Goal: Information Seeking & Learning: Compare options

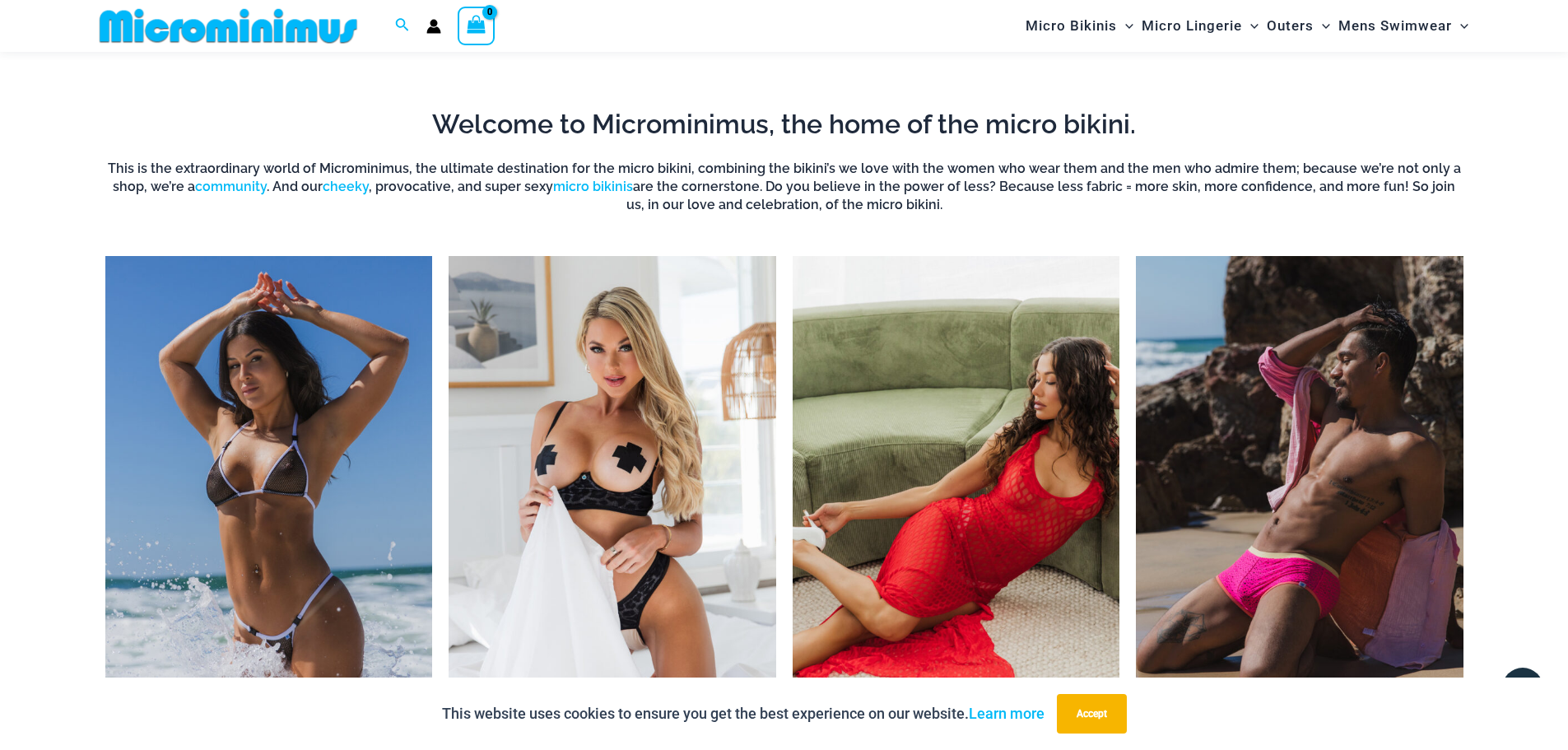
scroll to position [1385, 0]
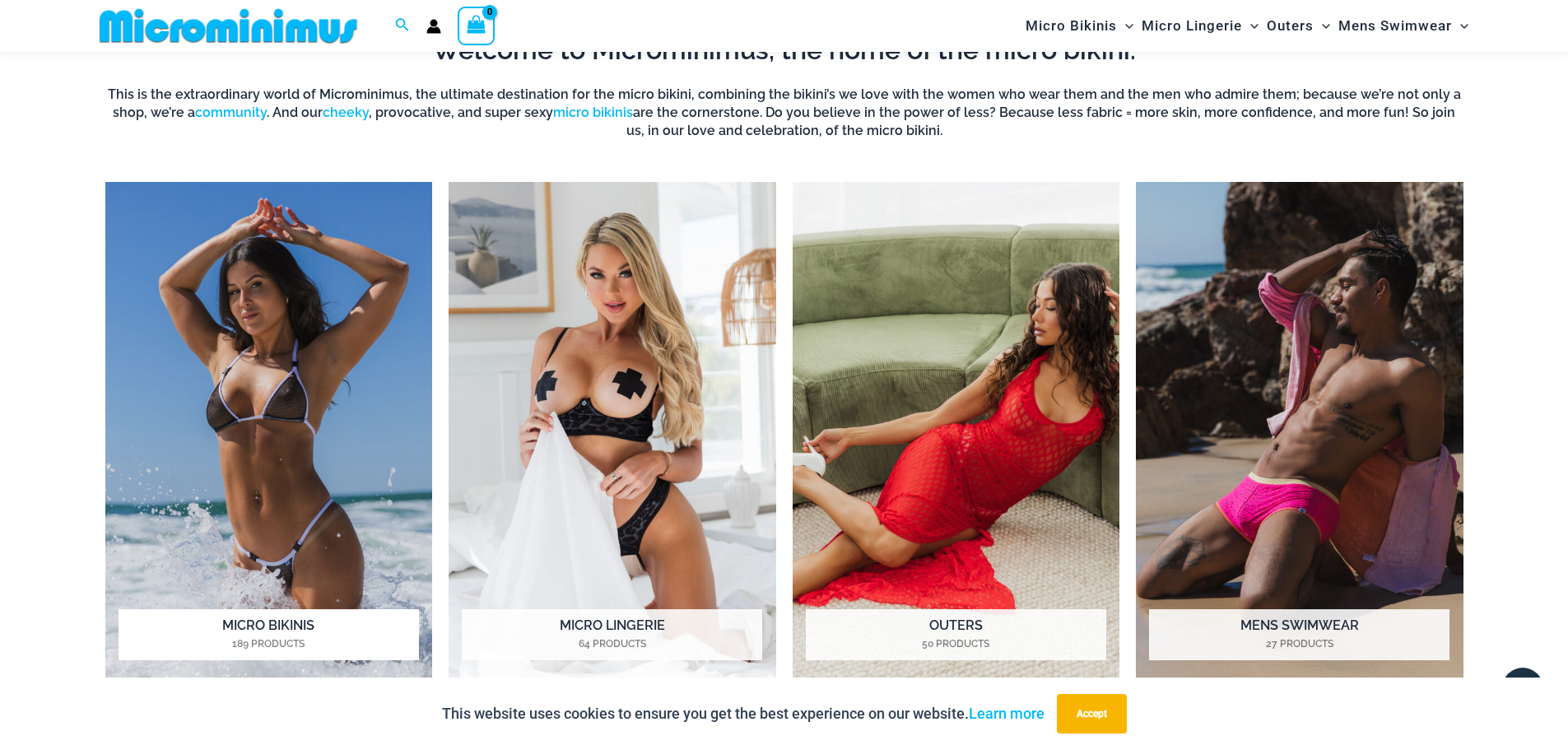
type input "**********"
click at [282, 425] on img "Visit product category Micro Bikinis" at bounding box center [269, 433] width 328 height 503
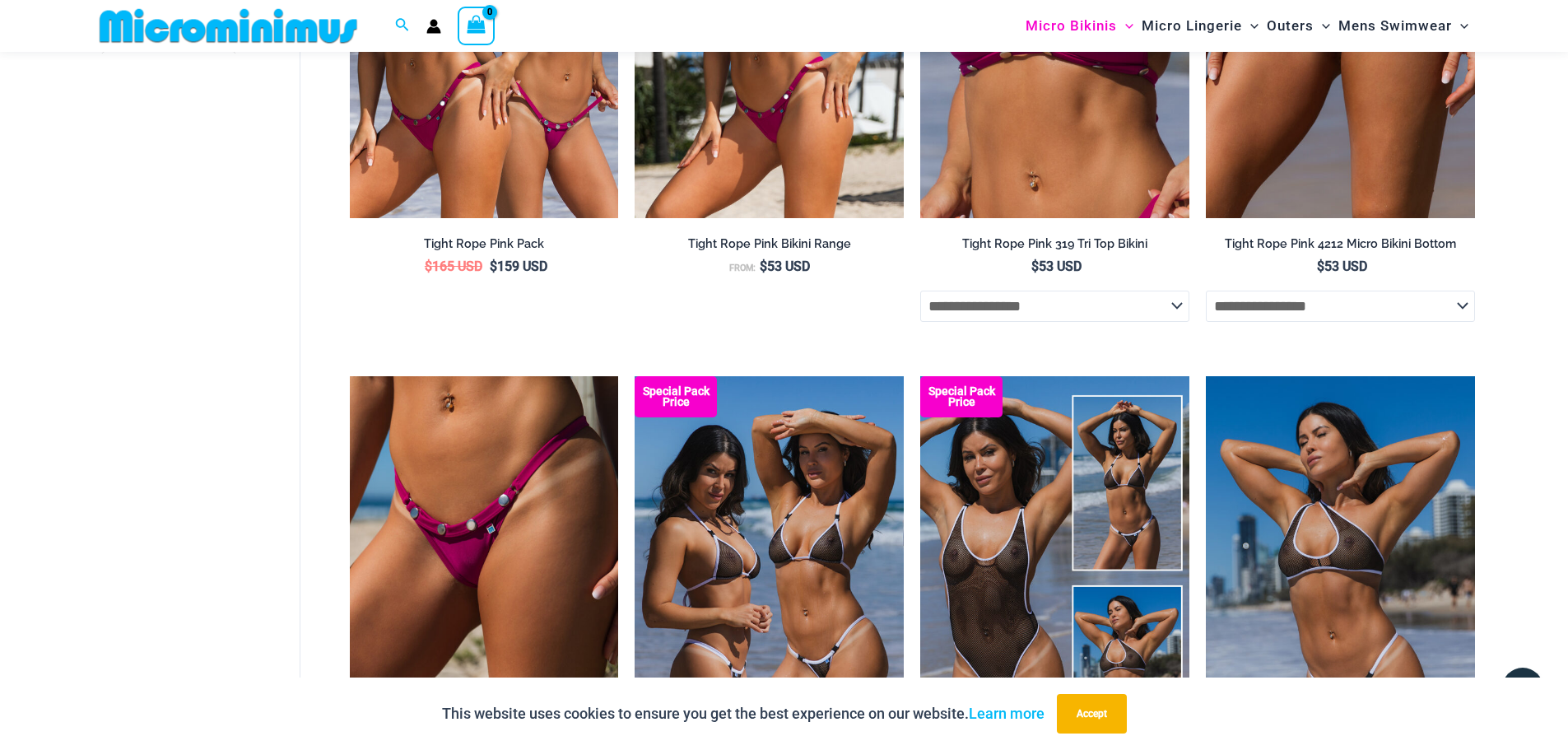
scroll to position [727, 0]
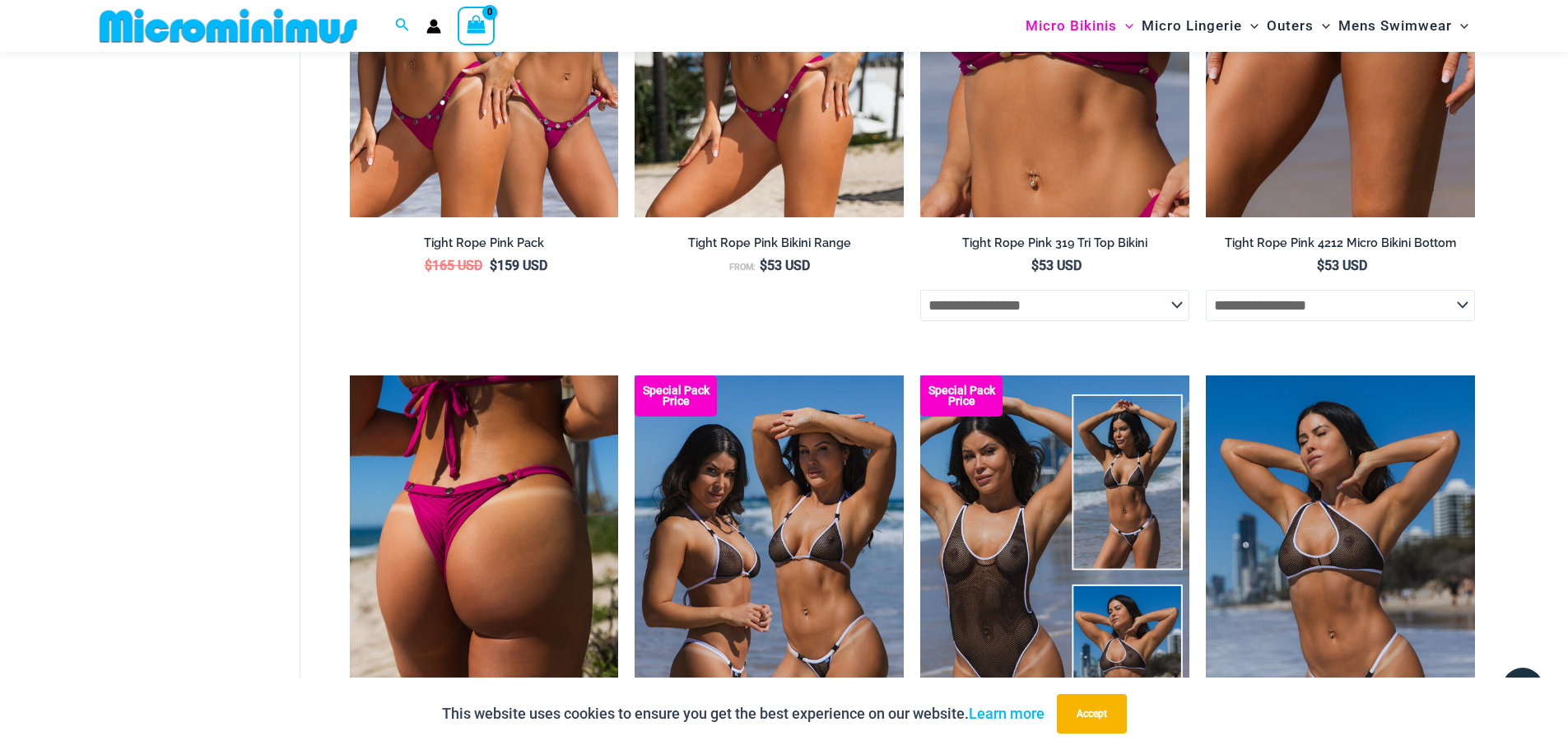
type input "**********"
click at [418, 513] on img at bounding box center [484, 577] width 269 height 403
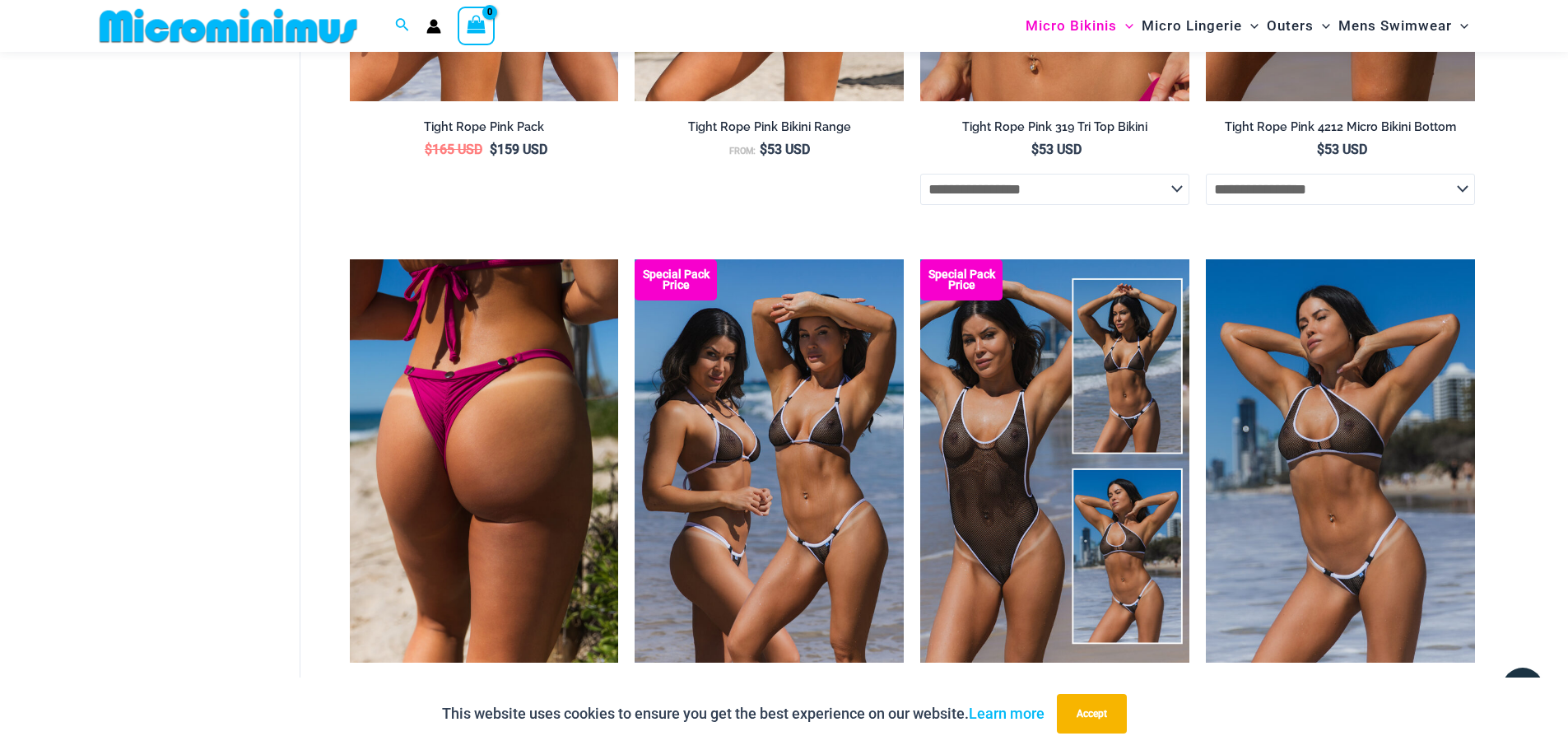
scroll to position [974, 0]
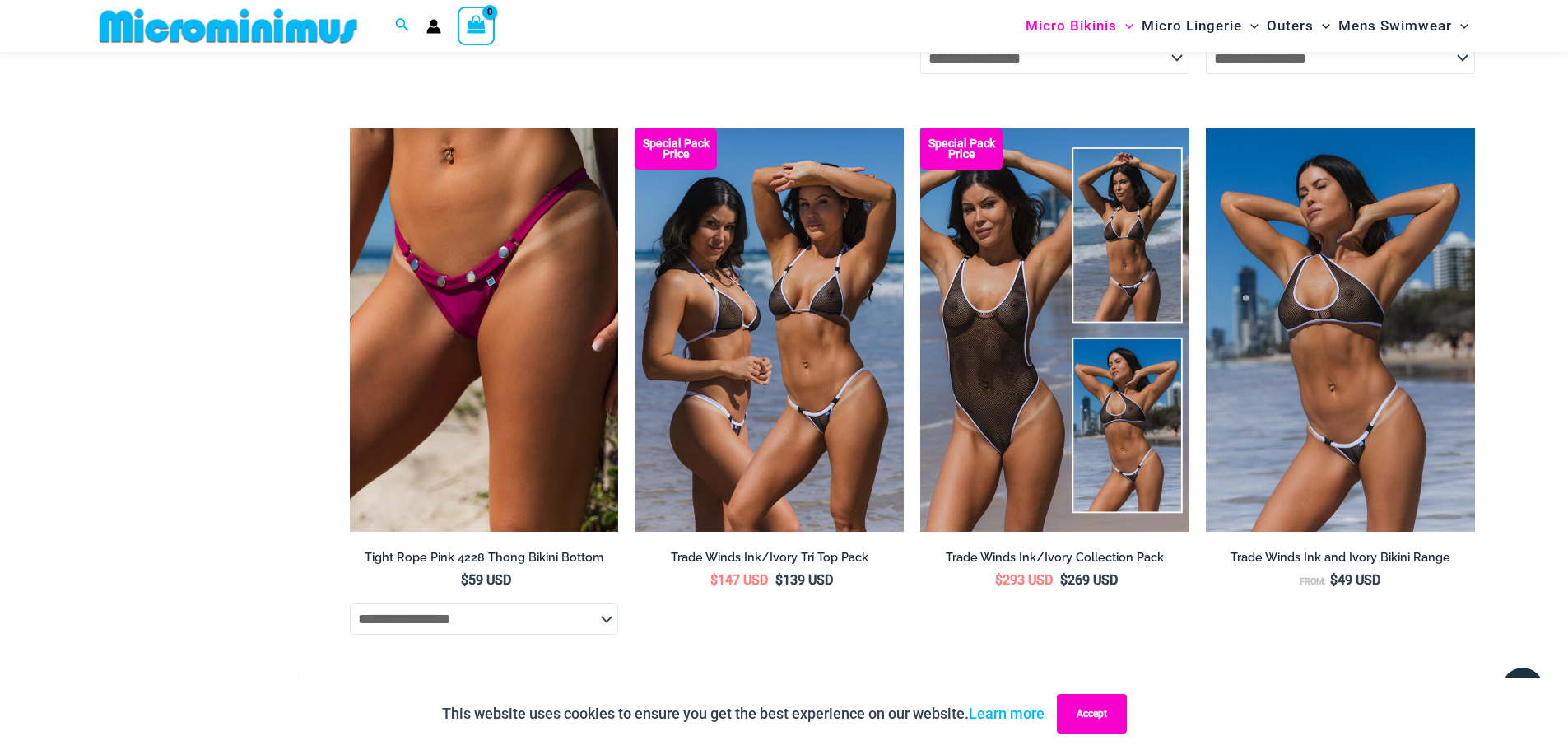
click at [1109, 718] on button "Accept" at bounding box center [1092, 713] width 70 height 40
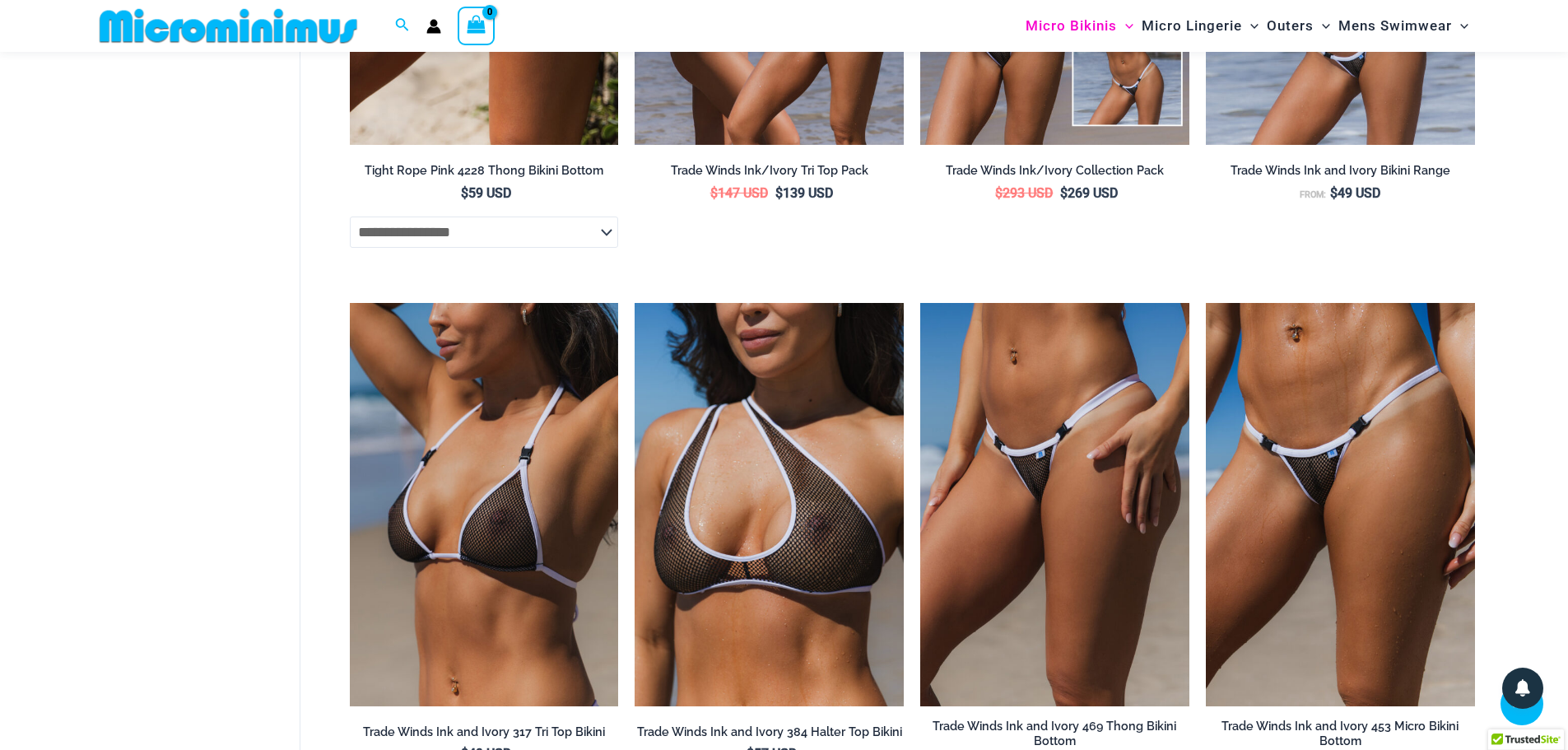
scroll to position [1386, 0]
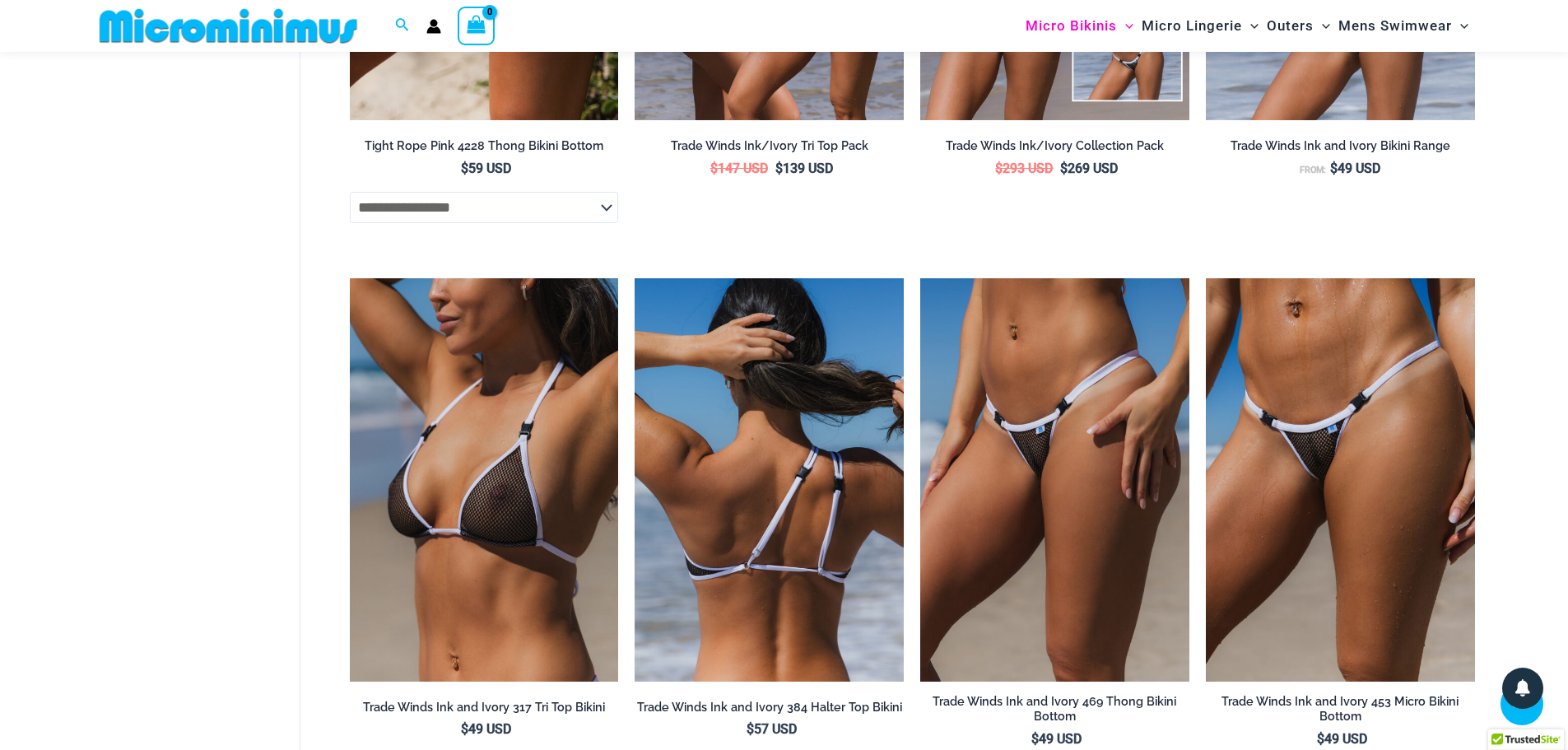
click at [689, 508] on img at bounding box center [769, 480] width 269 height 403
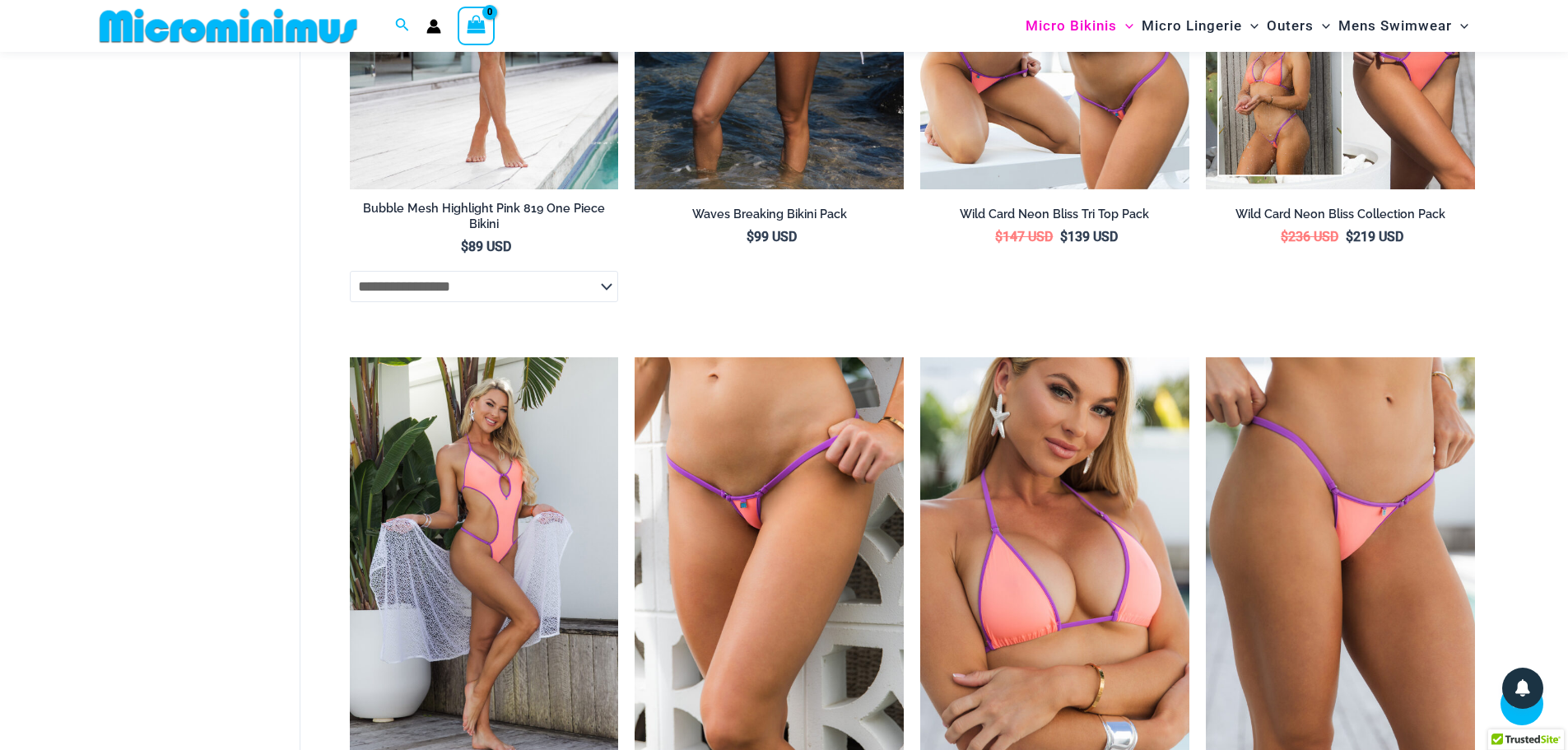
scroll to position [3690, 0]
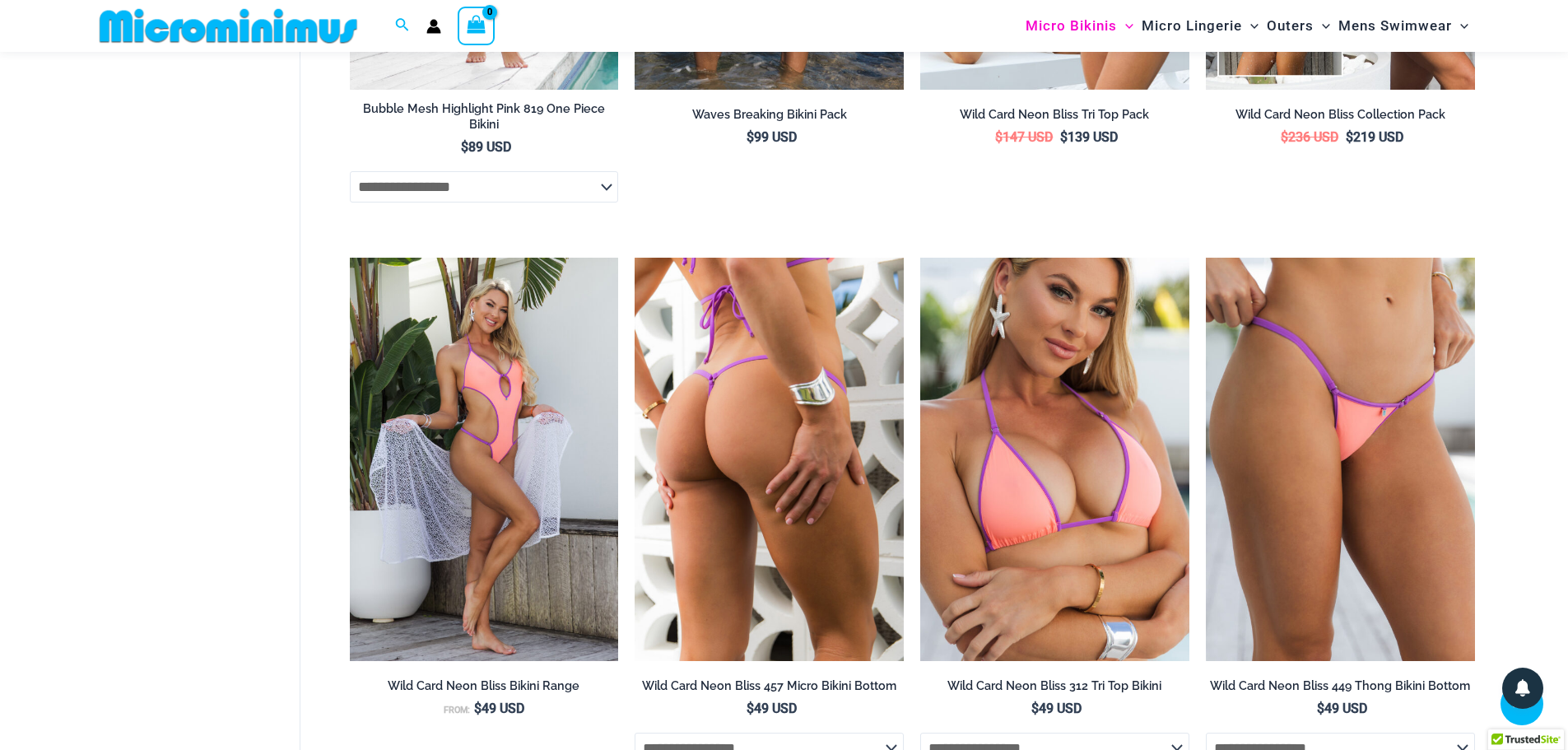
click at [680, 493] on img at bounding box center [769, 460] width 269 height 403
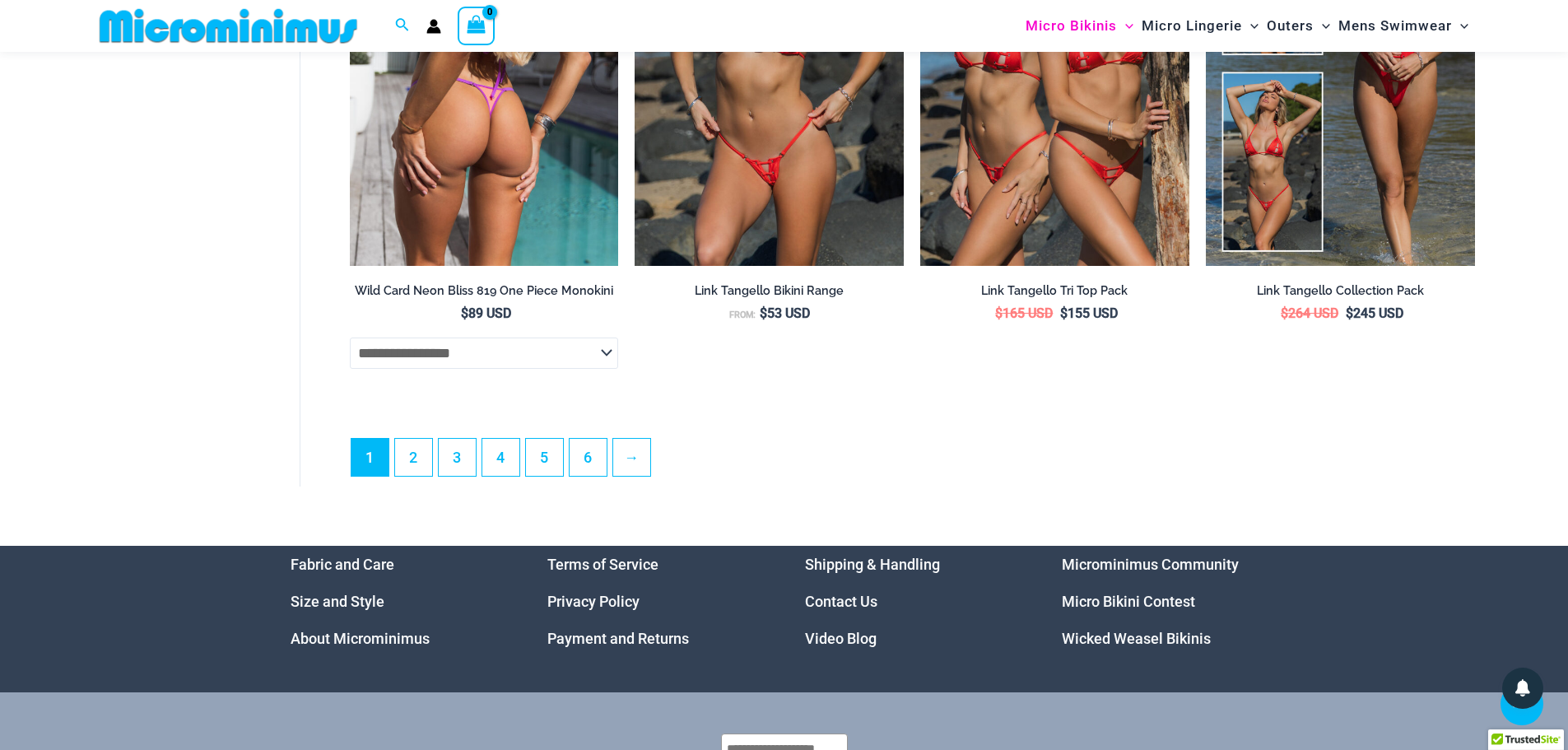
scroll to position [4431, 0]
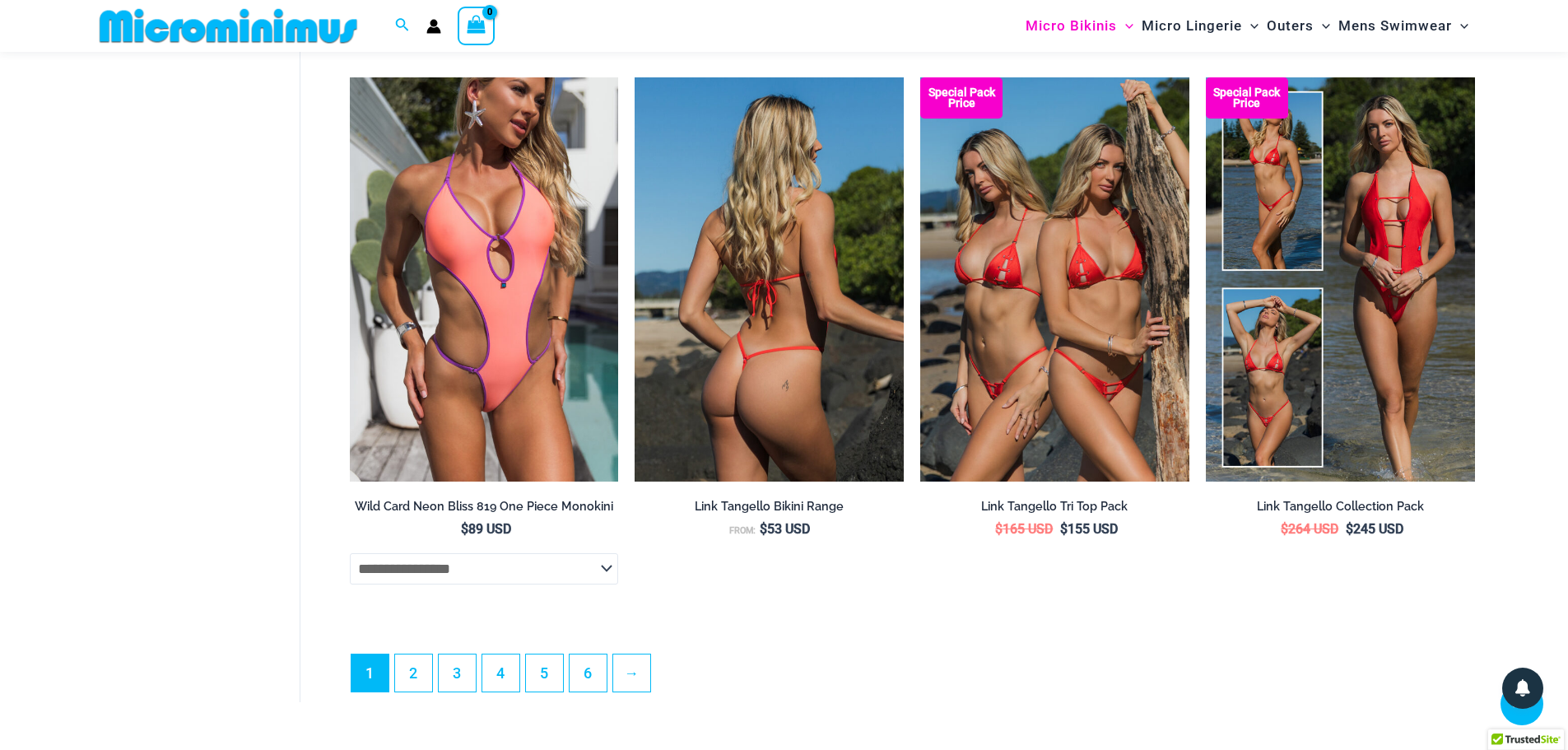
click at [776, 383] on img at bounding box center [769, 279] width 269 height 403
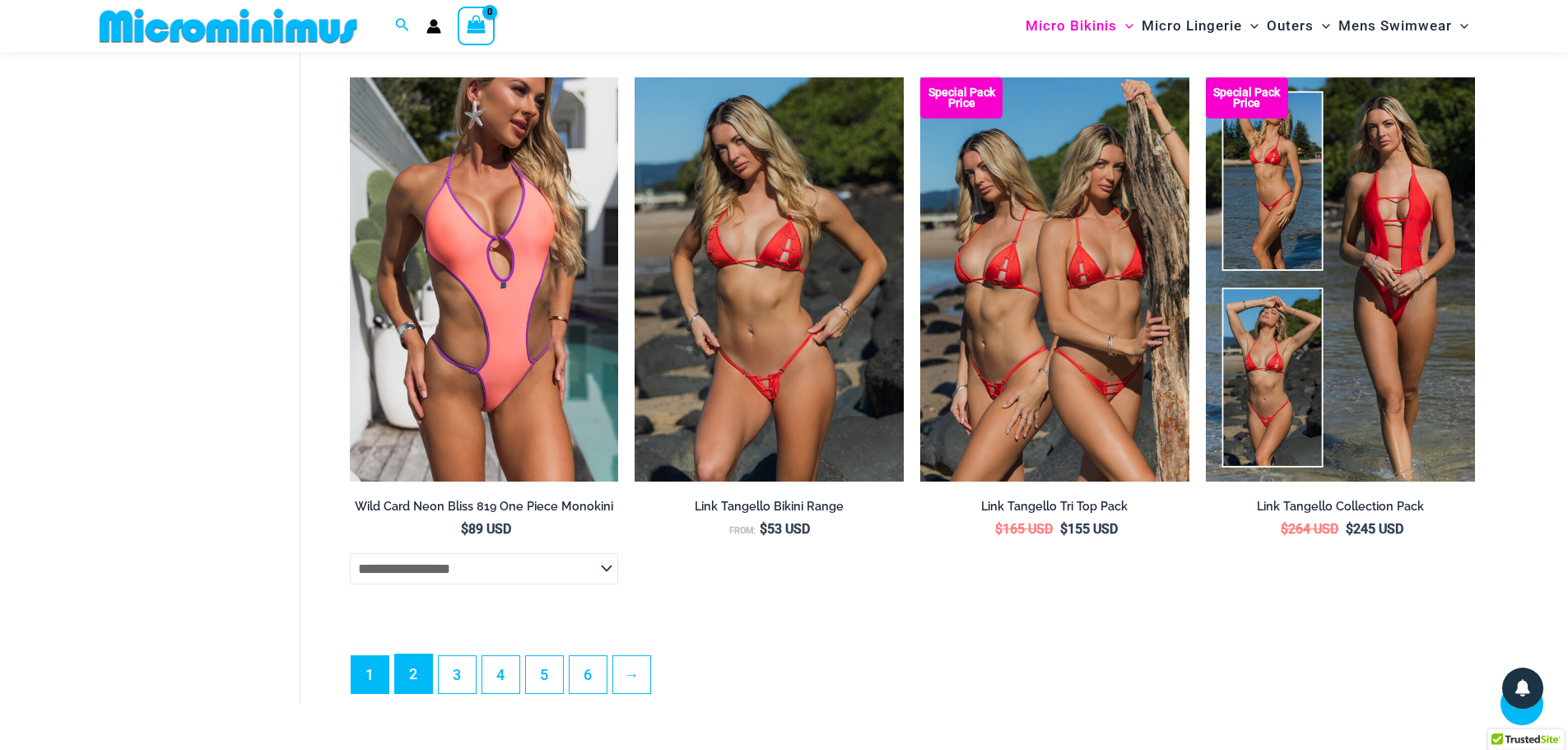
click at [408, 693] on link "2" at bounding box center [414, 673] width 37 height 39
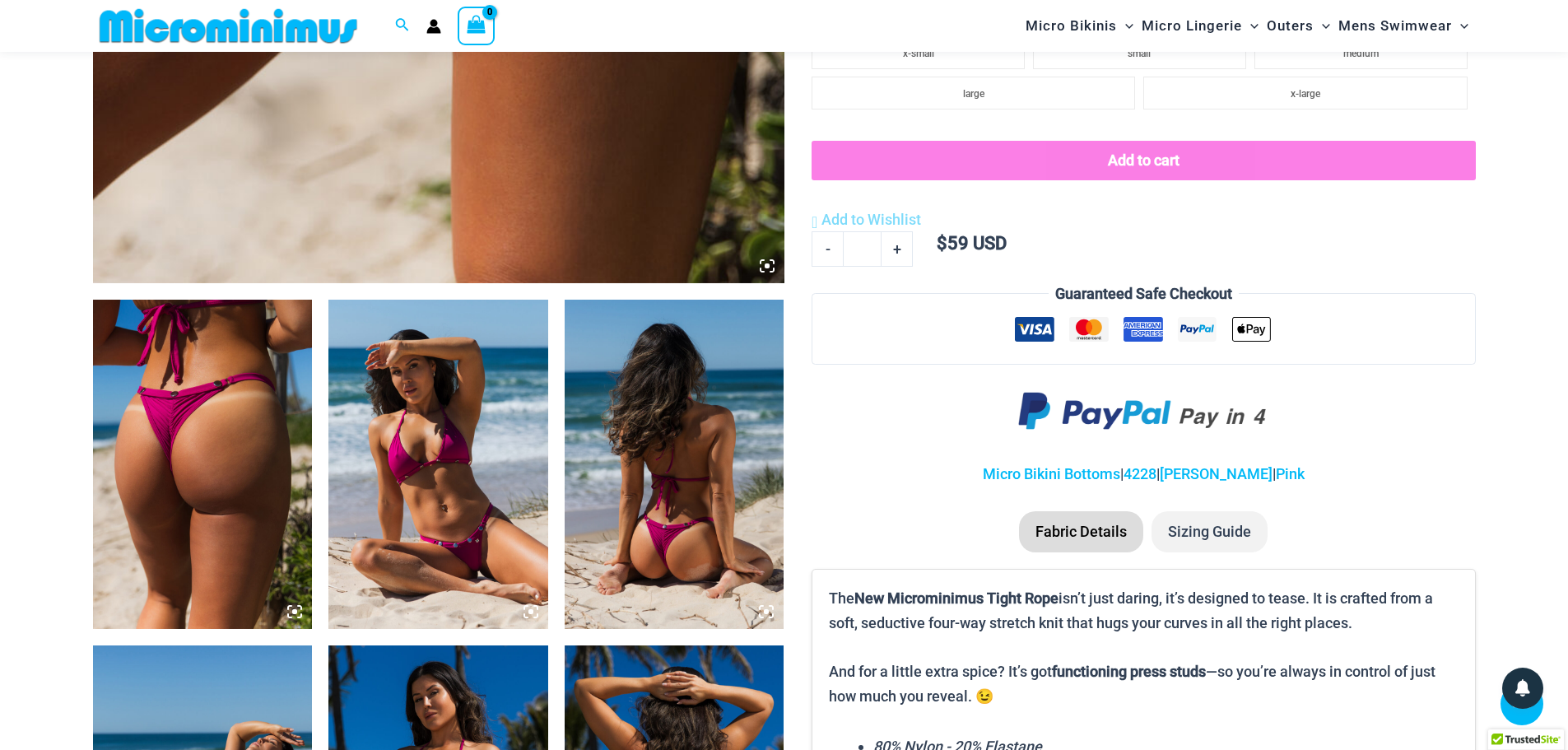
scroll to position [1055, 0]
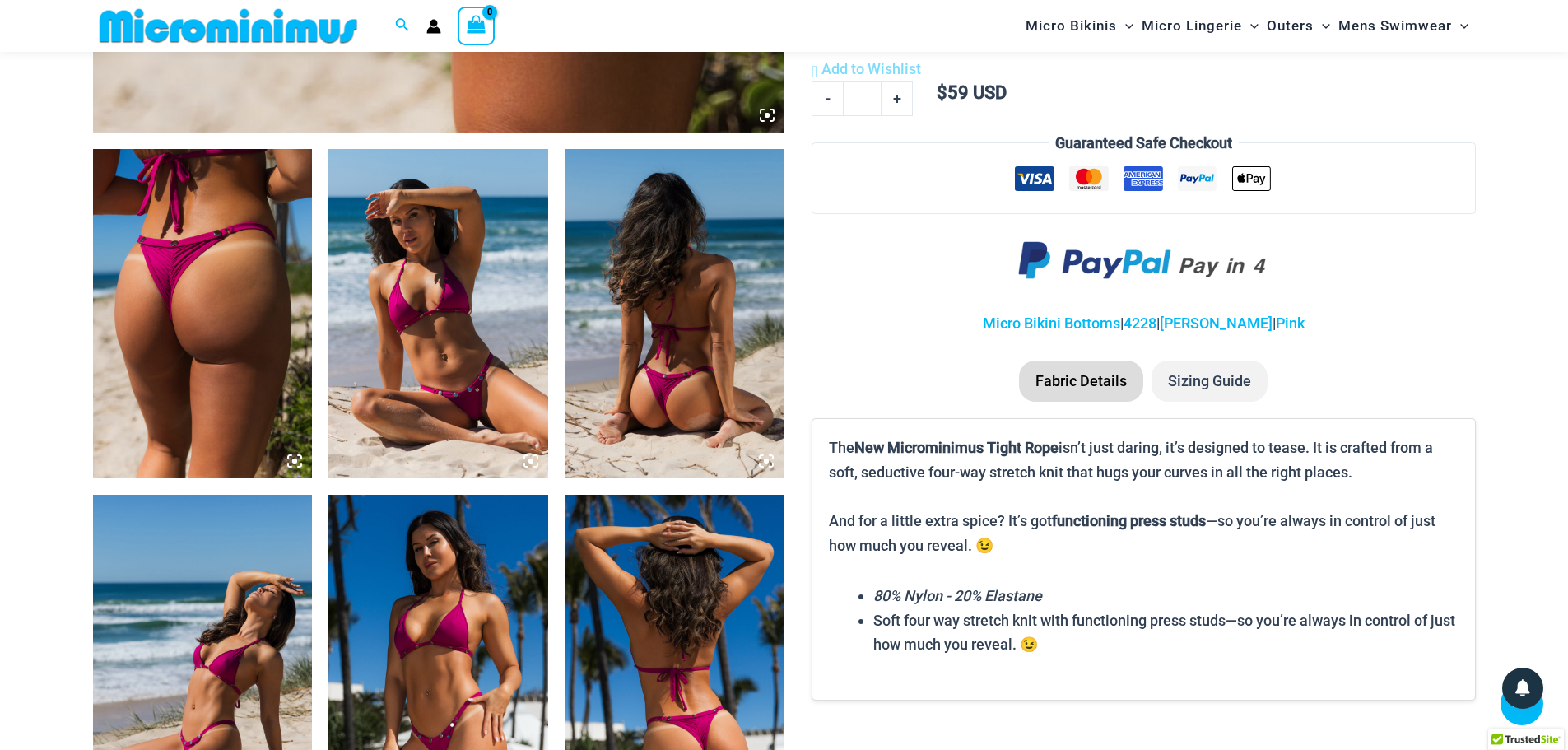
type input "**********"
click at [298, 462] on icon at bounding box center [294, 460] width 15 height 15
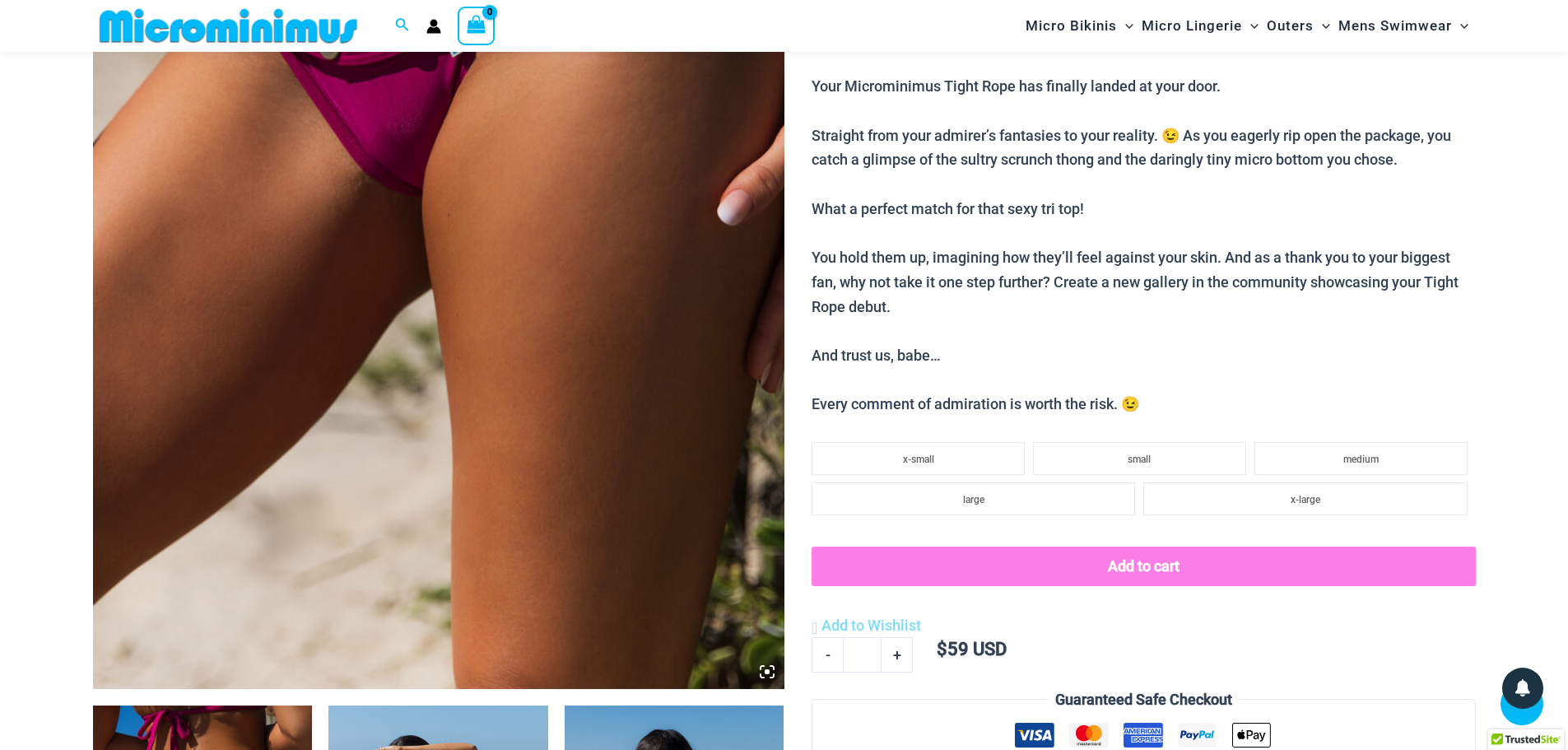
scroll to position [313, 0]
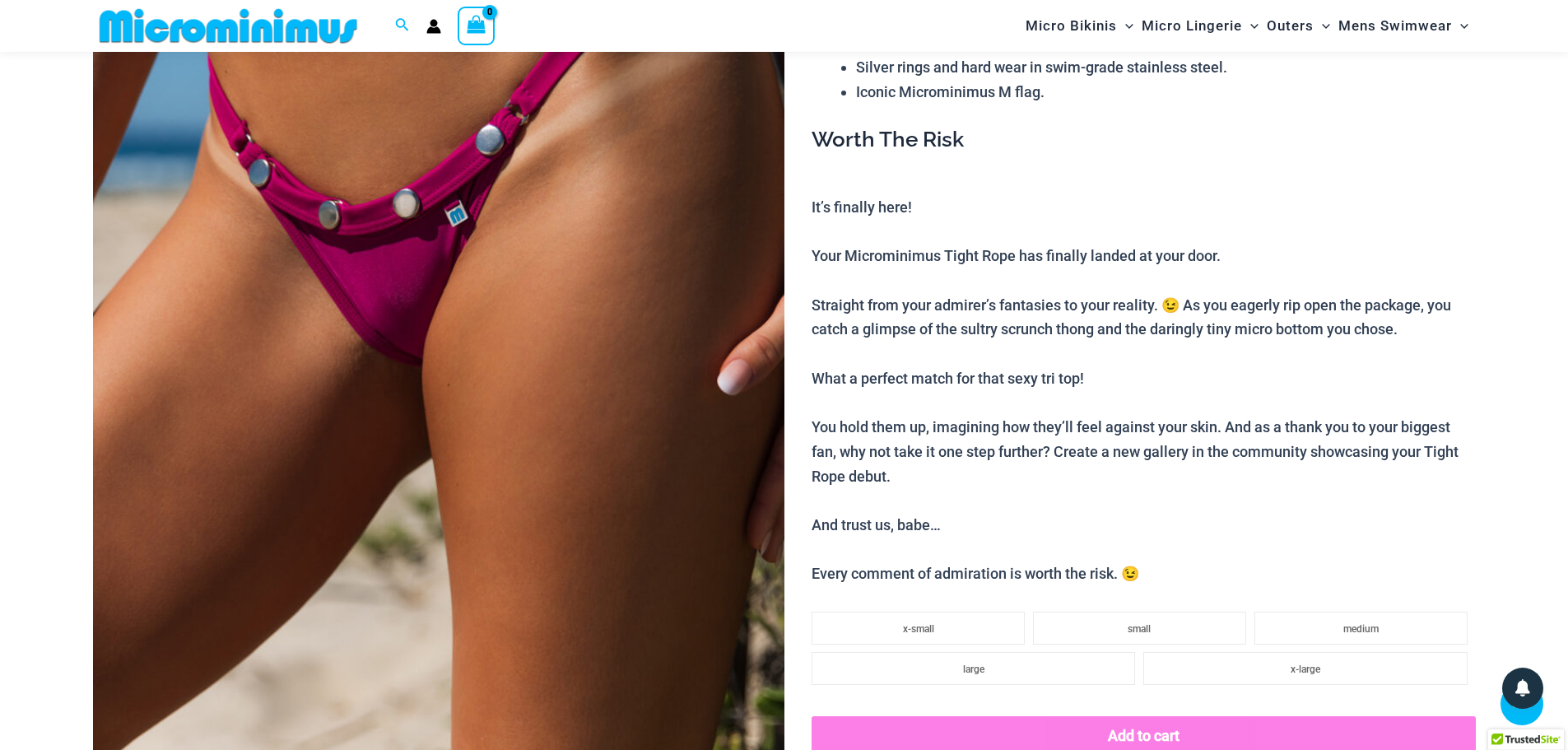
scroll to position [313, 0]
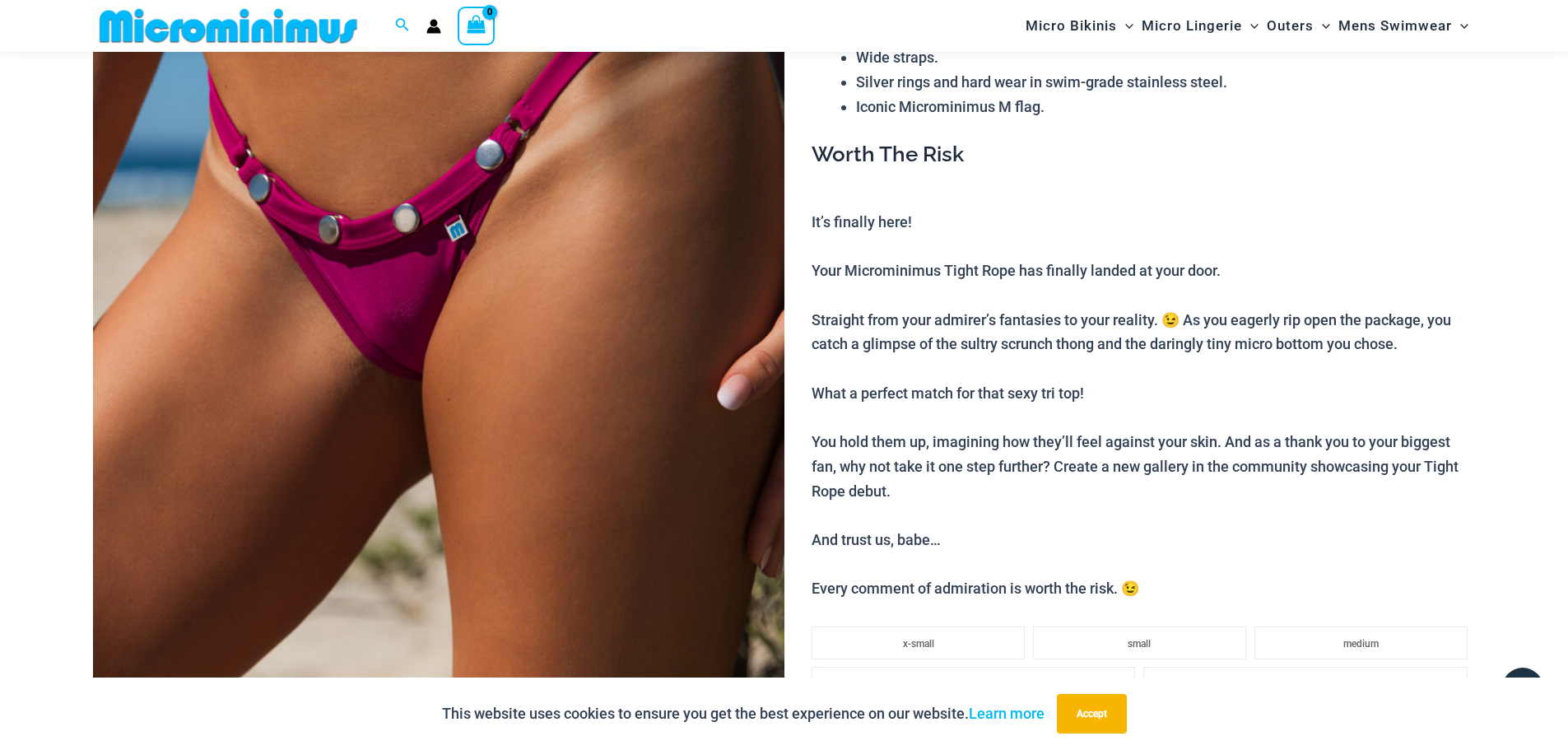
type input "**********"
click at [823, 253] on p "It’s finally here! Your Microminimus Tight Rope has finally landed at your door…" at bounding box center [1144, 405] width 664 height 391
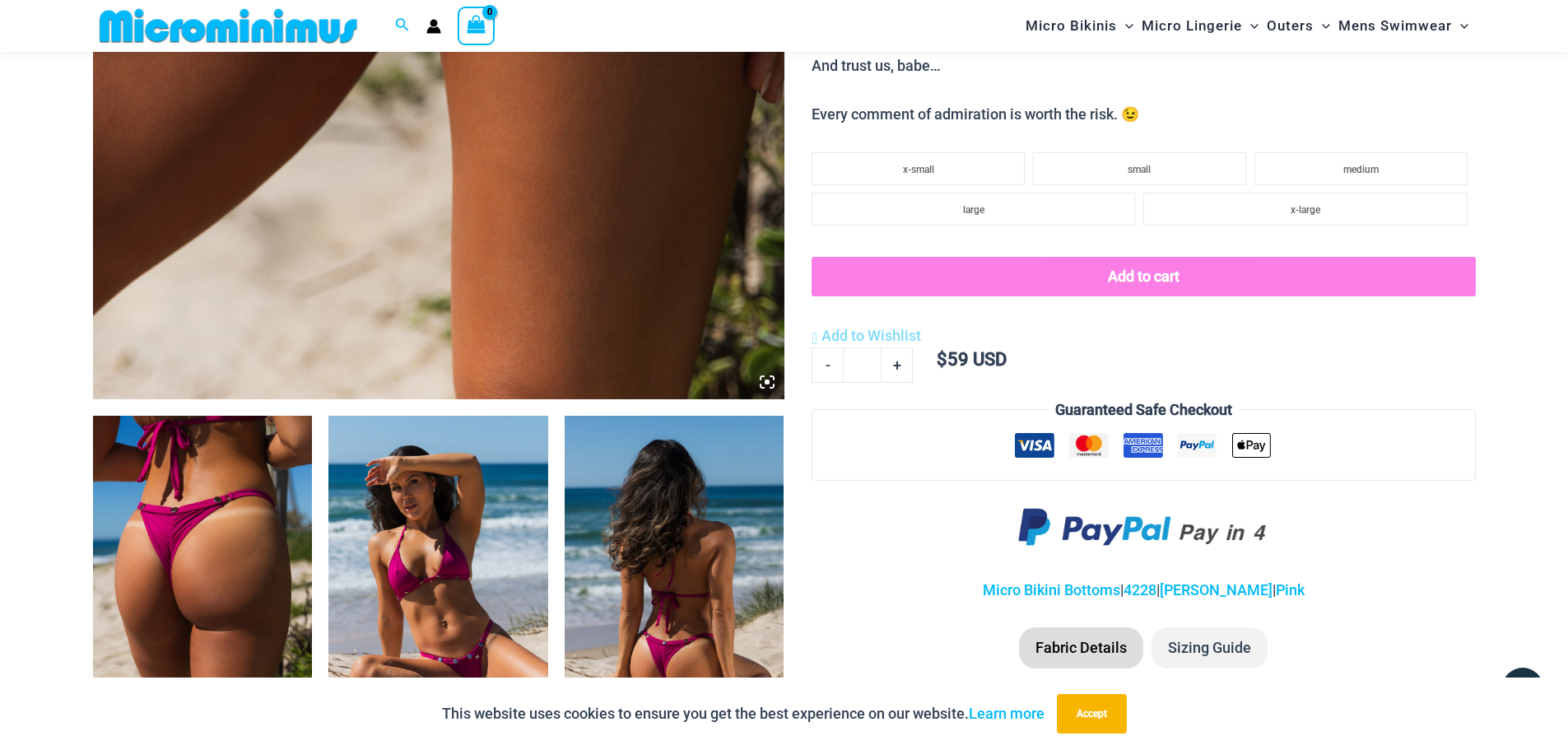
scroll to position [890, 0]
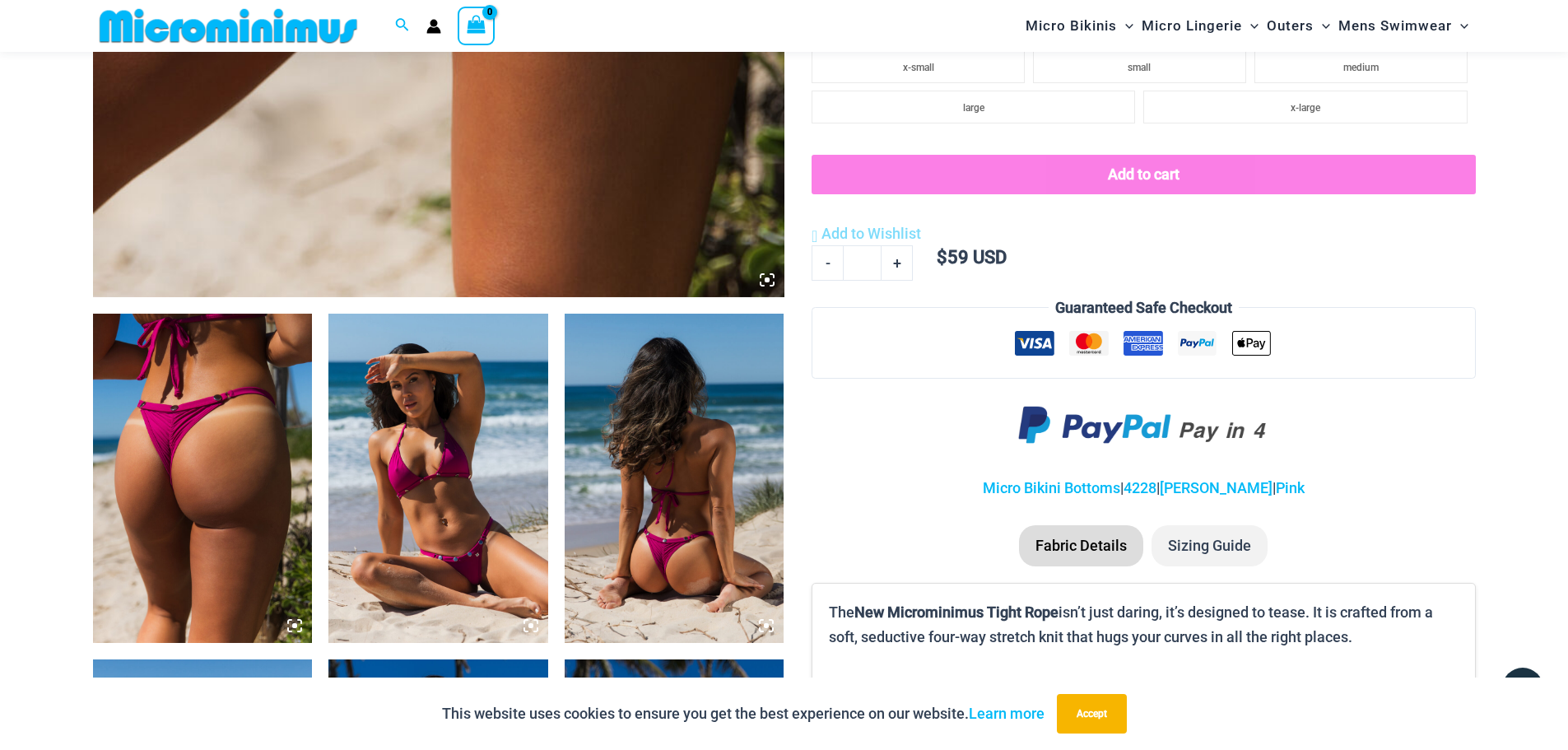
click at [409, 433] on img at bounding box center [438, 478] width 220 height 329
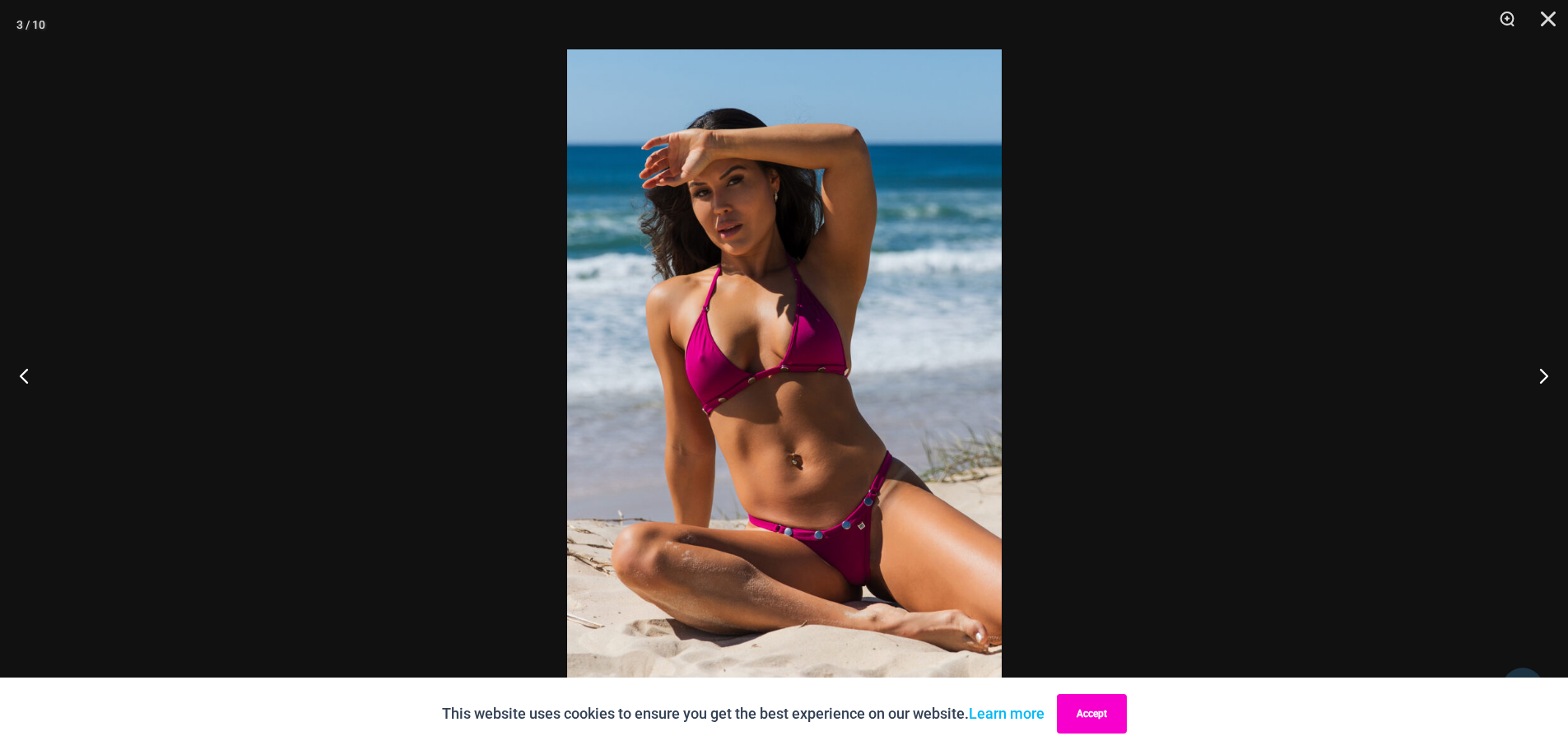
click at [1098, 723] on button "Accept" at bounding box center [1092, 713] width 70 height 40
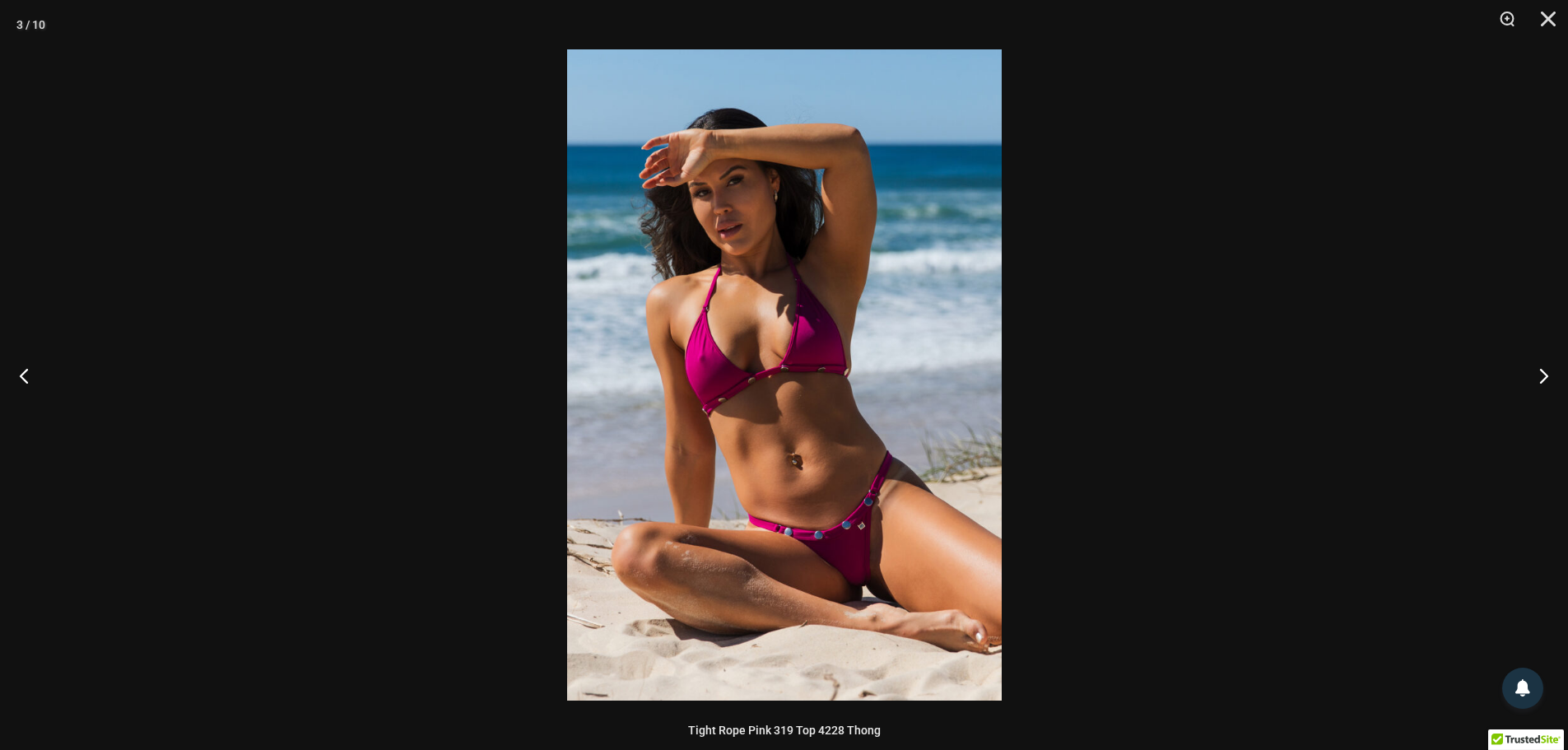
click at [868, 540] on img at bounding box center [784, 375] width 435 height 651
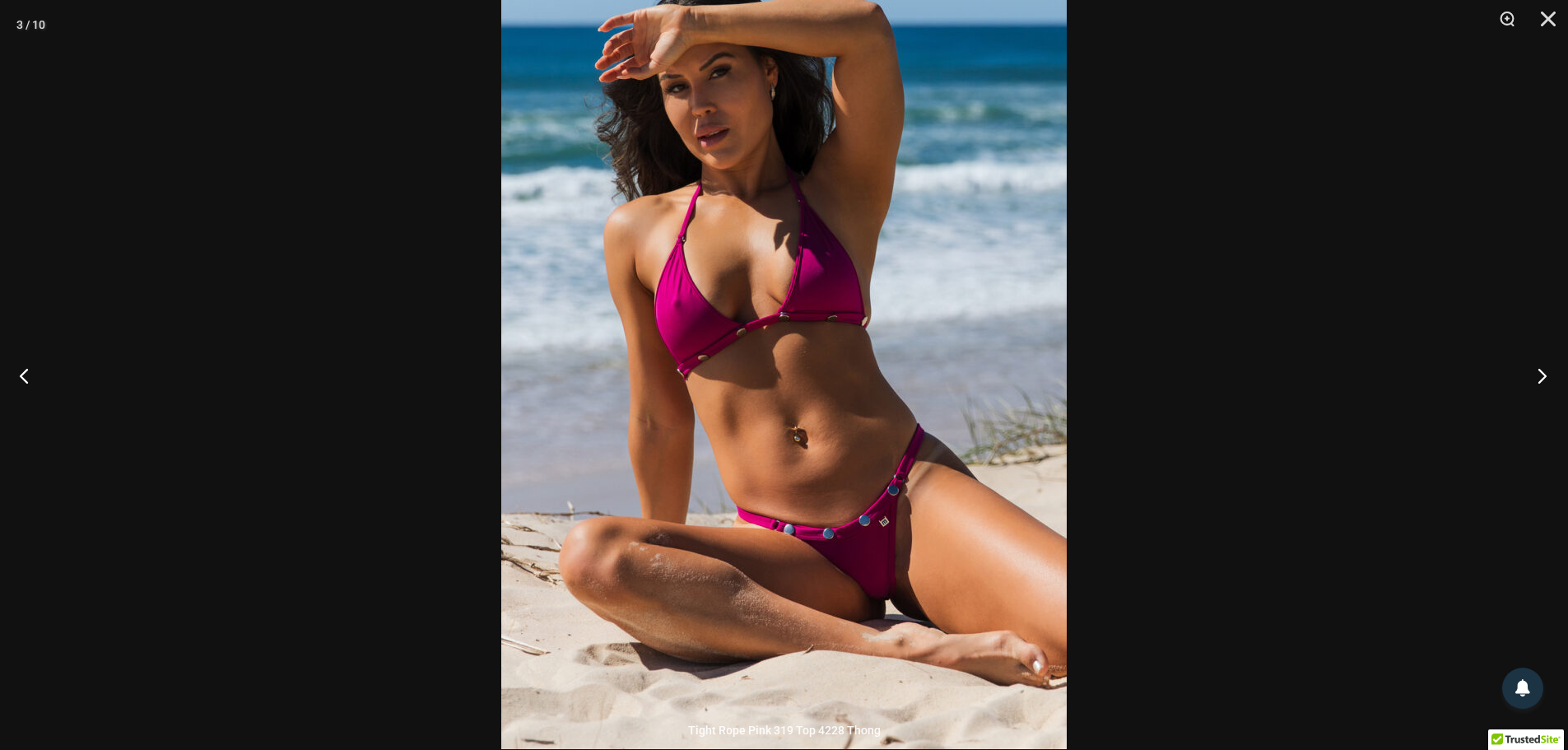
click at [1545, 371] on button "Next" at bounding box center [1537, 376] width 62 height 83
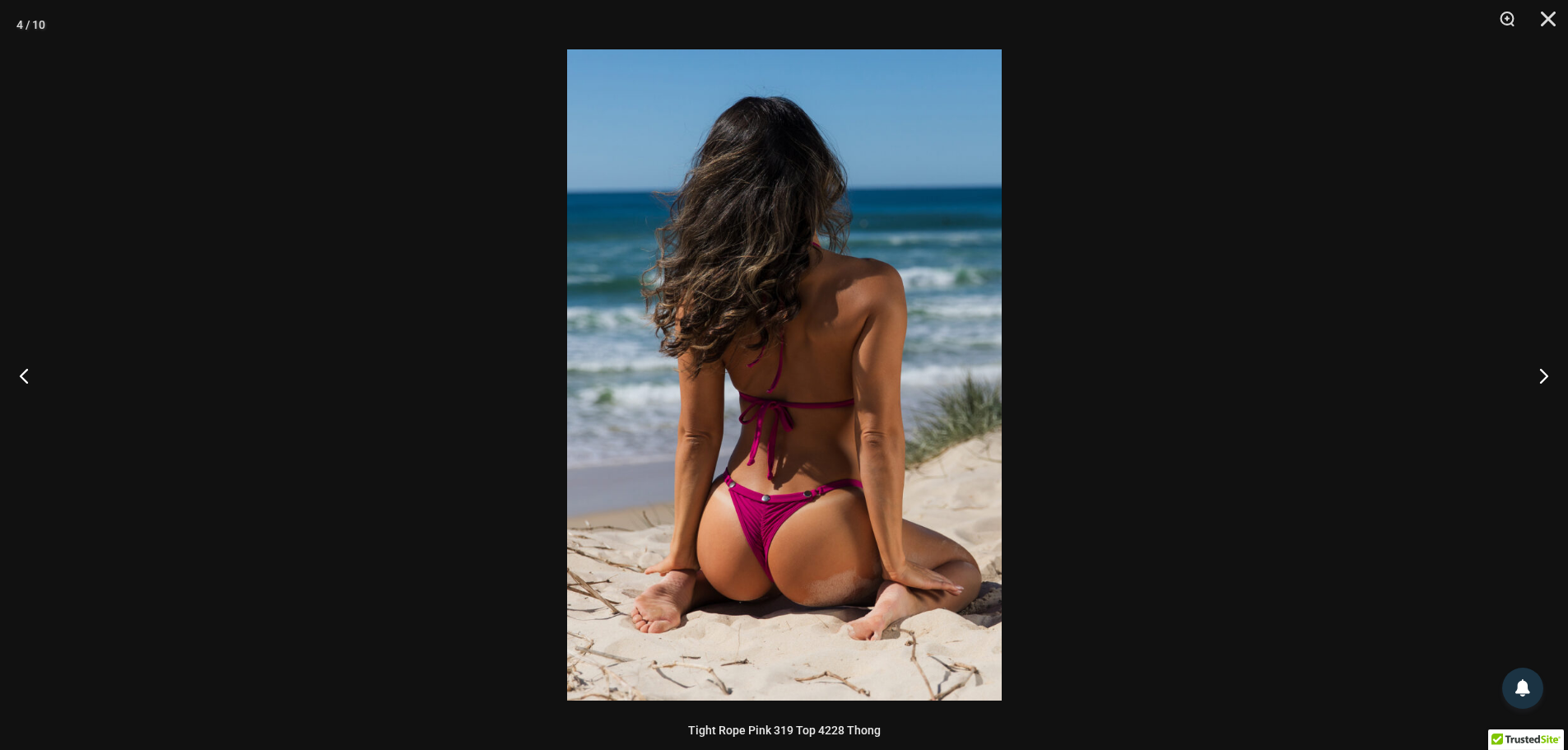
click at [784, 536] on img at bounding box center [784, 375] width 435 height 651
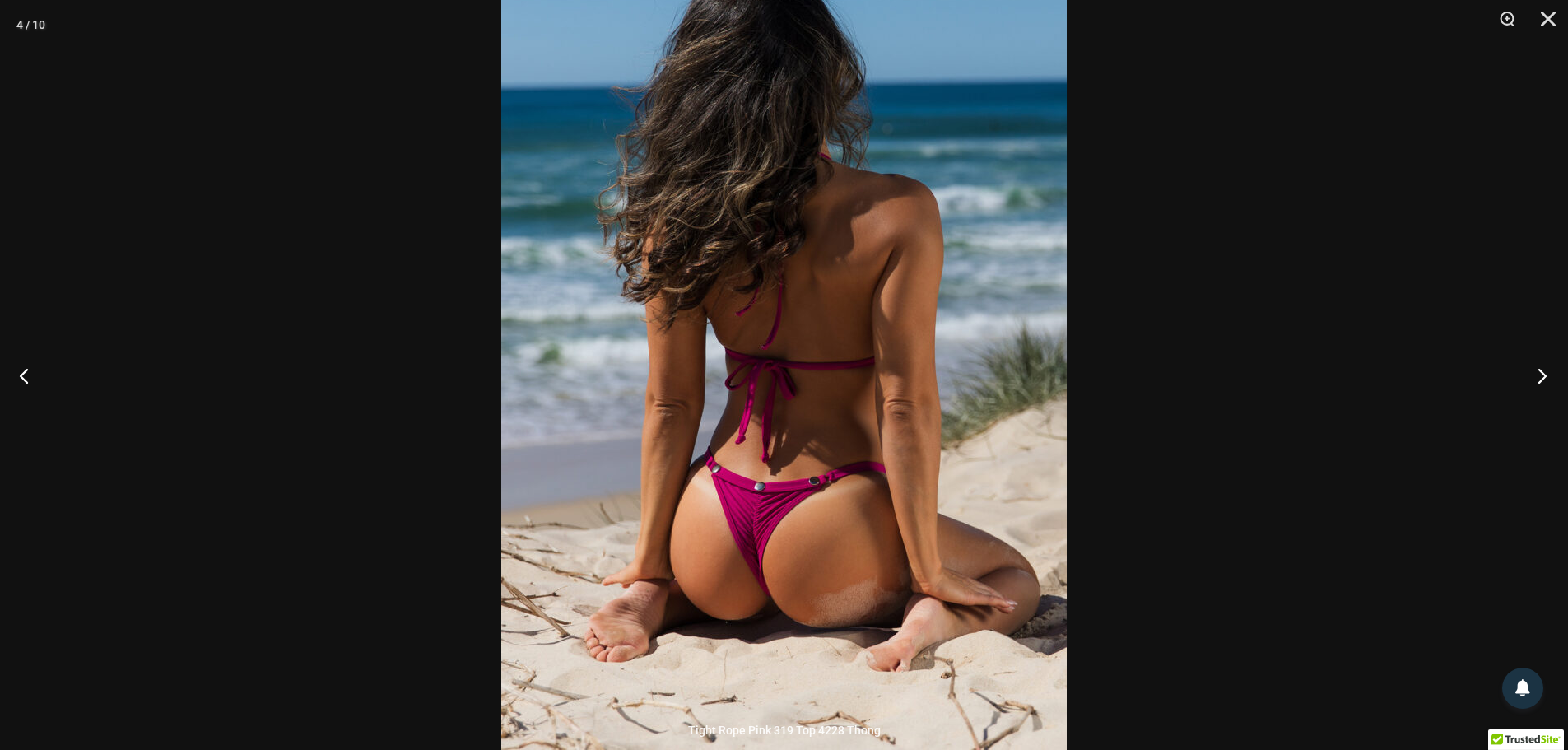
click at [1535, 378] on button "Next" at bounding box center [1537, 376] width 62 height 83
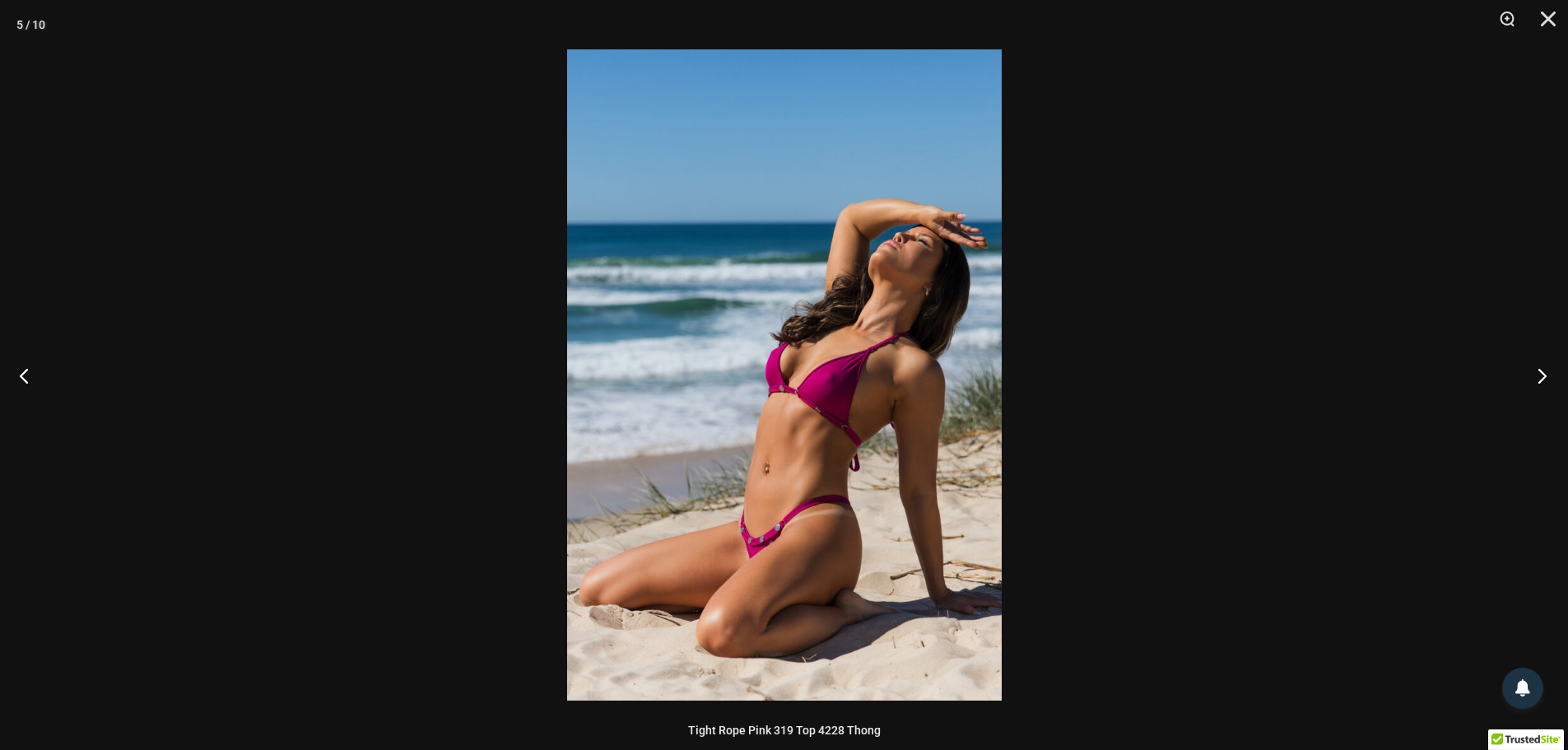
click at [1535, 378] on button "Next" at bounding box center [1537, 376] width 62 height 83
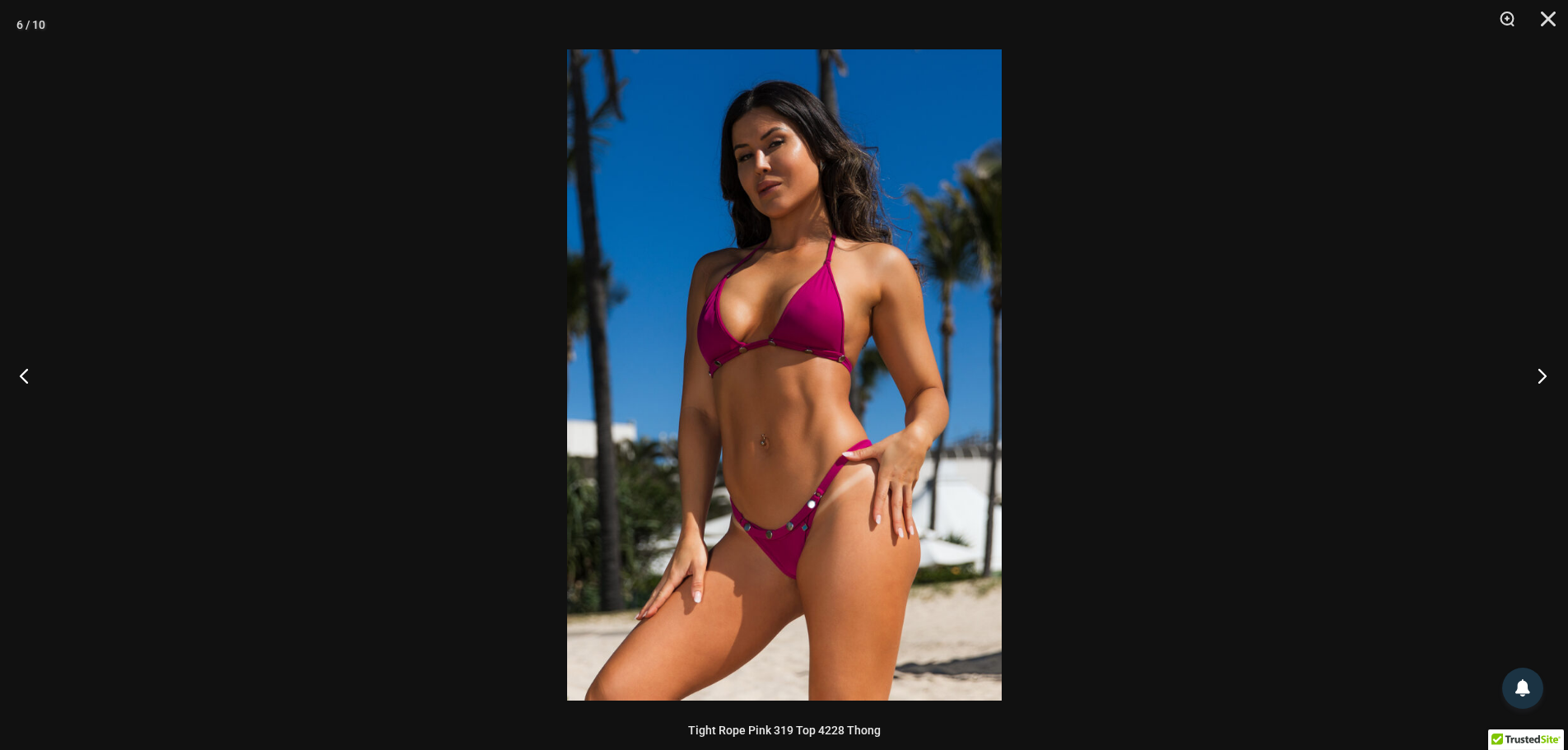
click at [1535, 378] on button "Next" at bounding box center [1537, 376] width 62 height 83
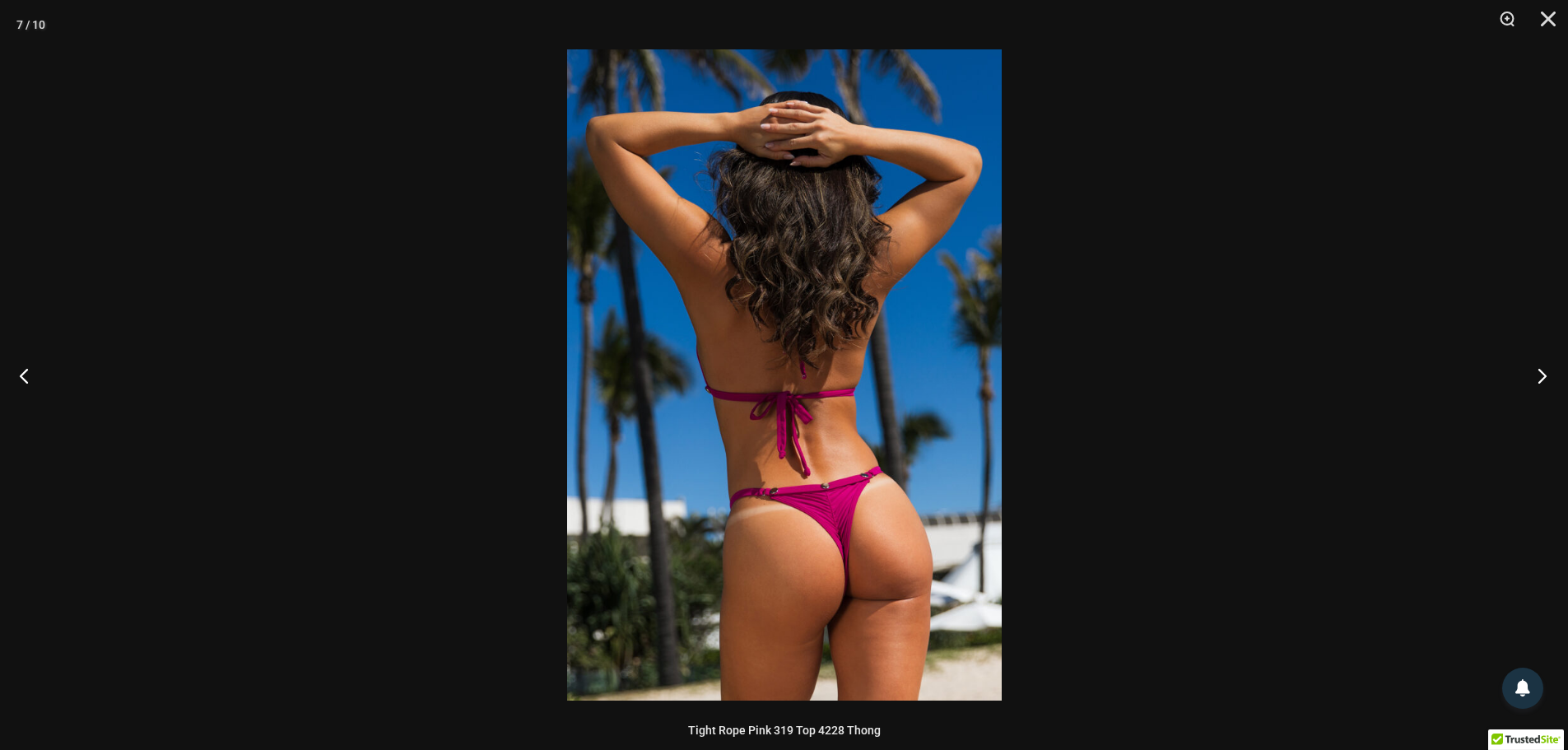
click at [1535, 377] on button "Next" at bounding box center [1537, 376] width 62 height 83
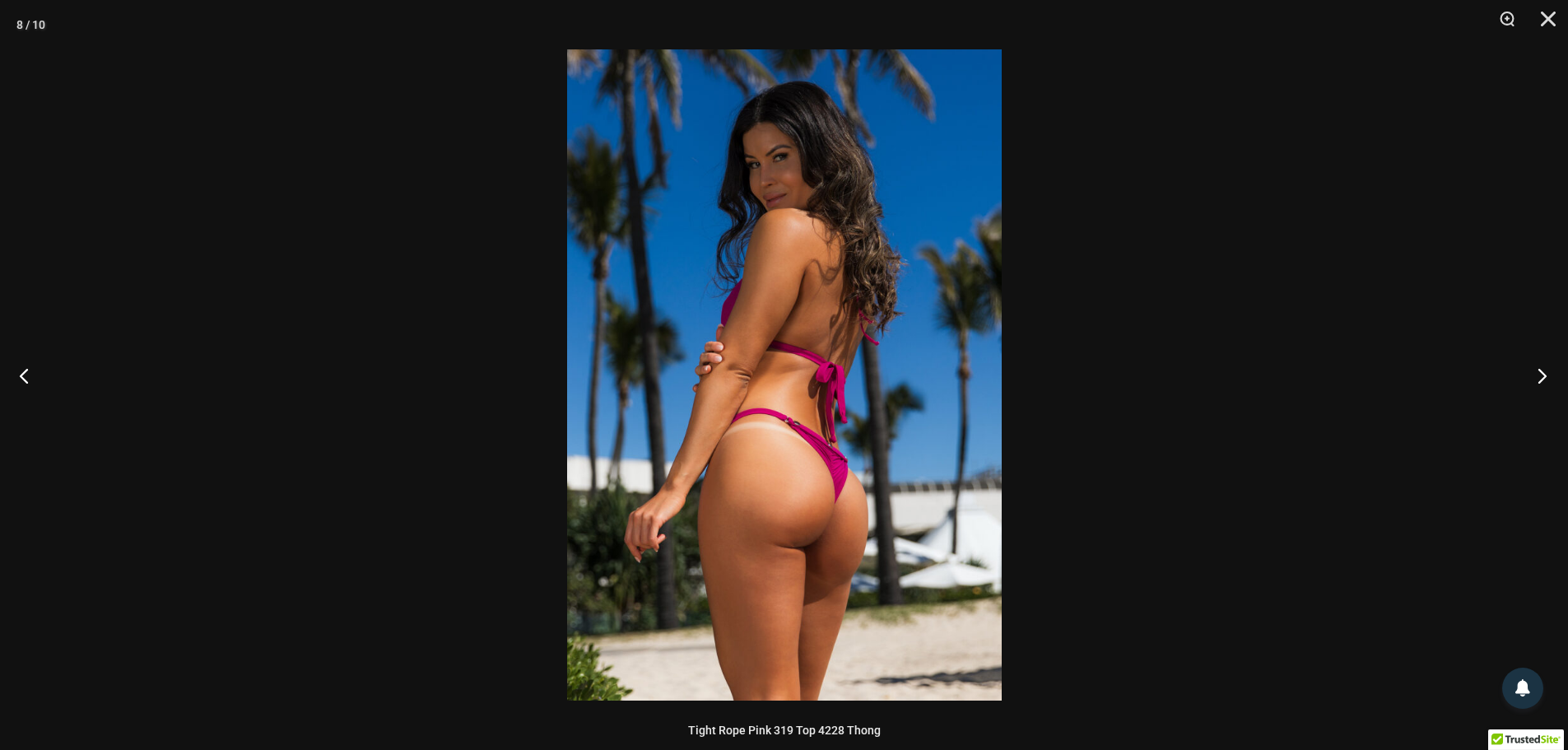
click at [1535, 377] on button "Next" at bounding box center [1537, 376] width 62 height 83
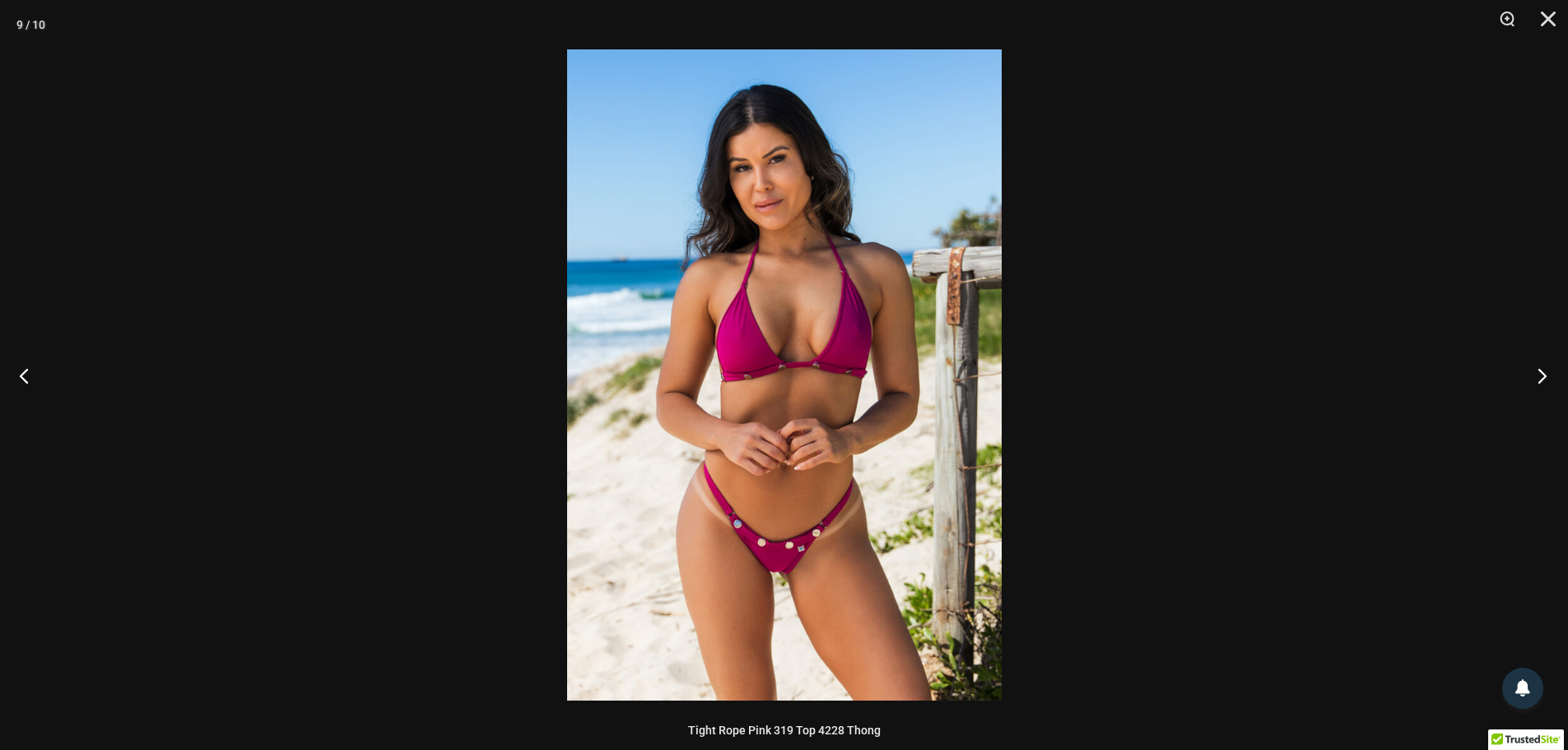
click at [1535, 377] on button "Next" at bounding box center [1537, 376] width 62 height 83
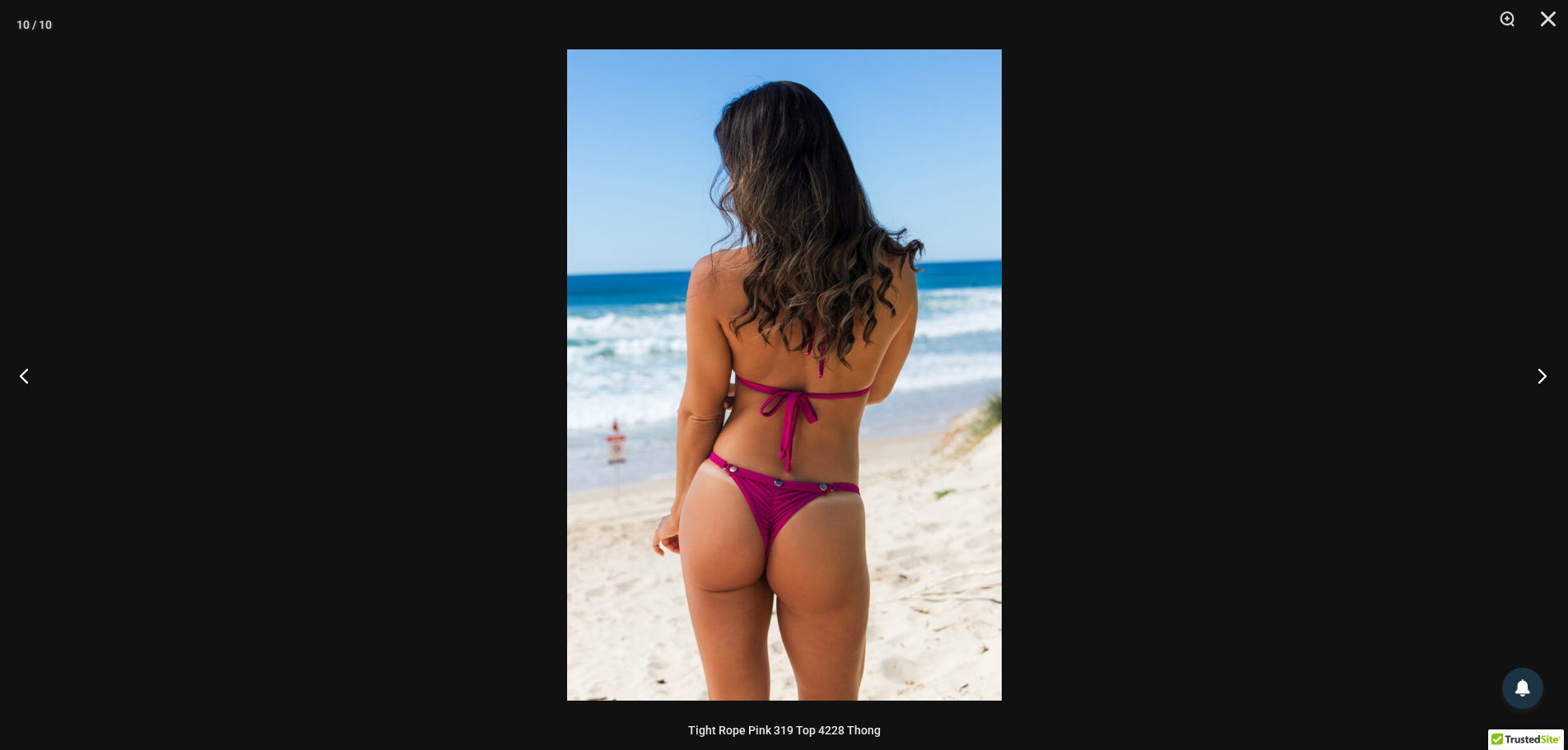
click at [1535, 377] on button "Next" at bounding box center [1537, 376] width 62 height 83
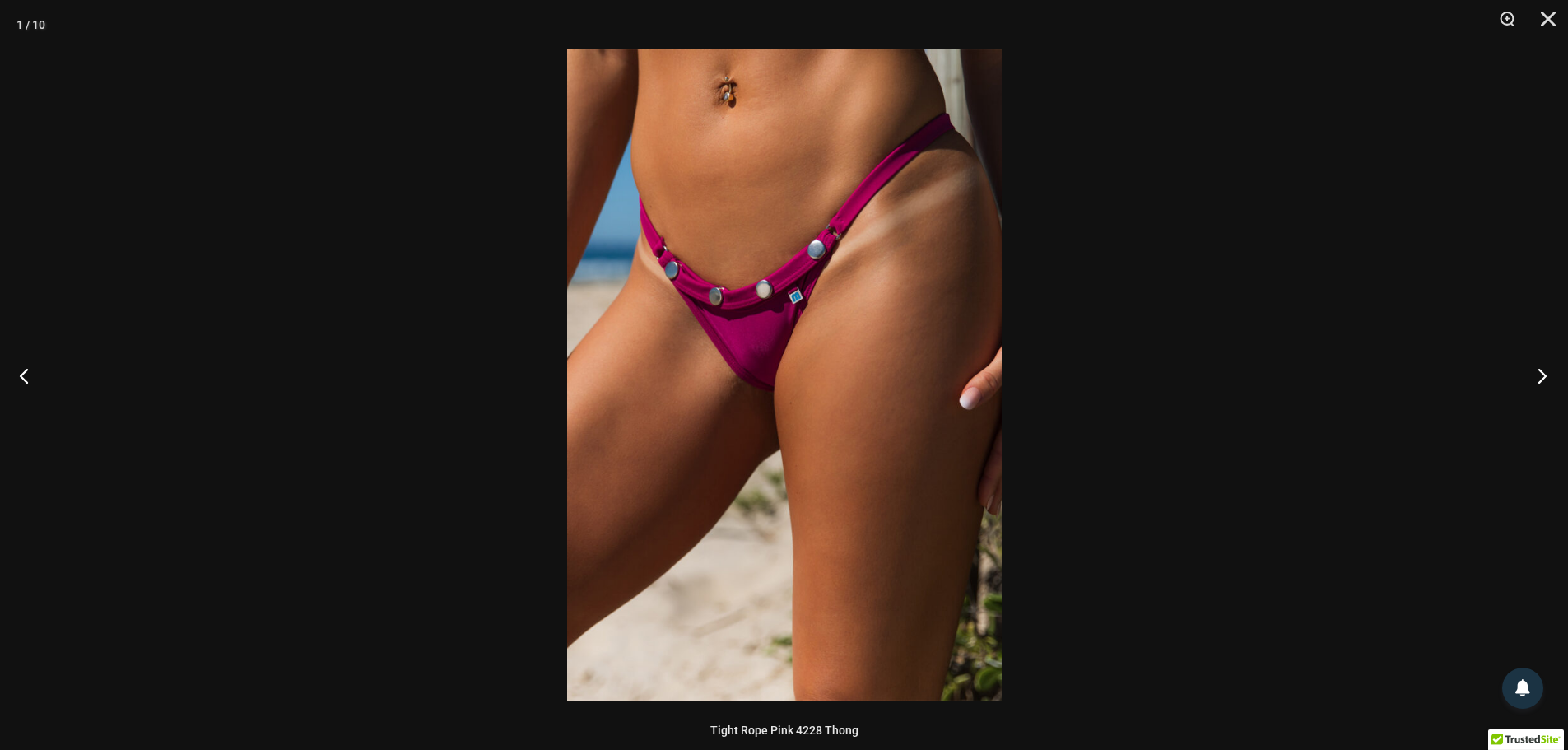
click at [1534, 375] on button "Next" at bounding box center [1537, 376] width 62 height 83
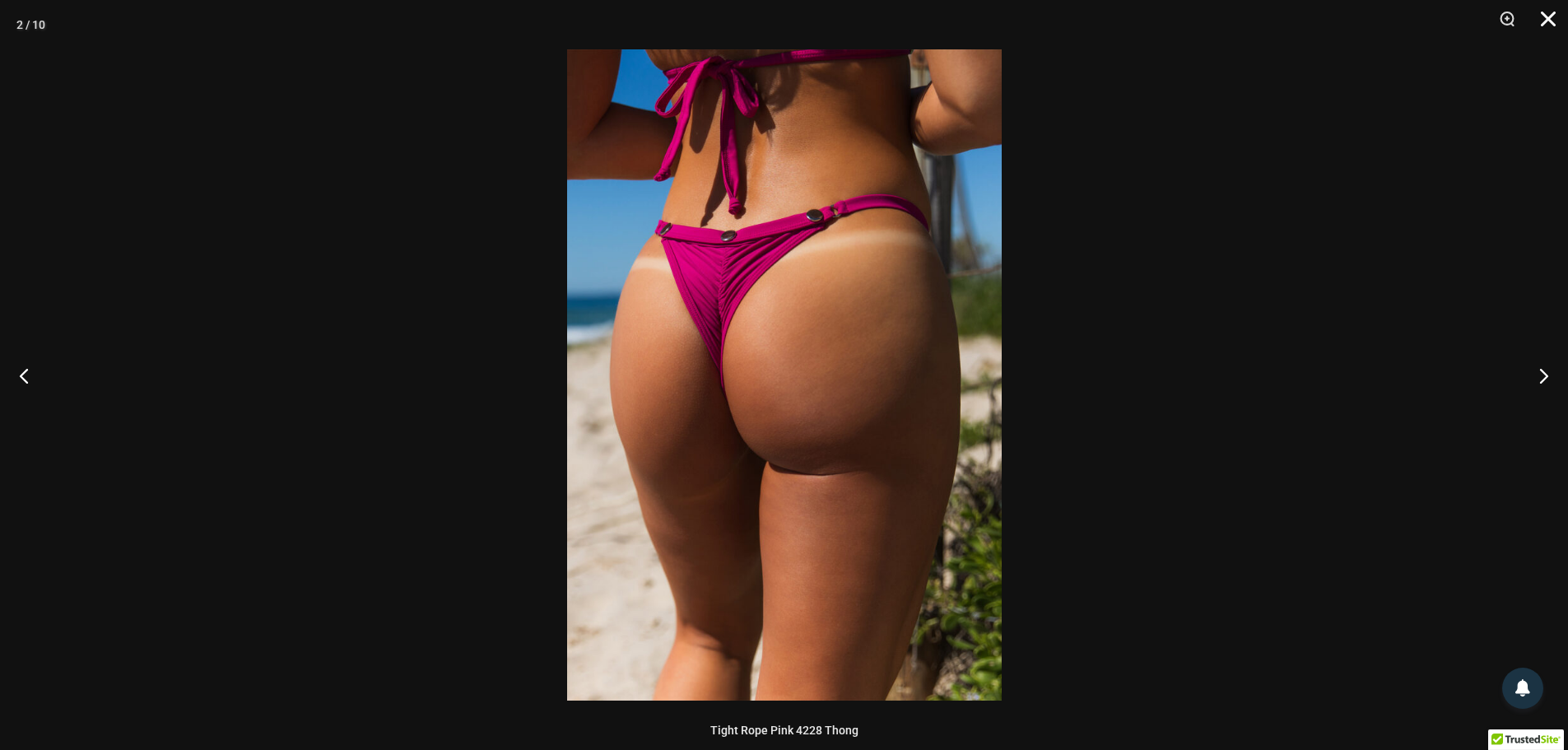
click at [1546, 26] on button "Close" at bounding box center [1542, 25] width 41 height 49
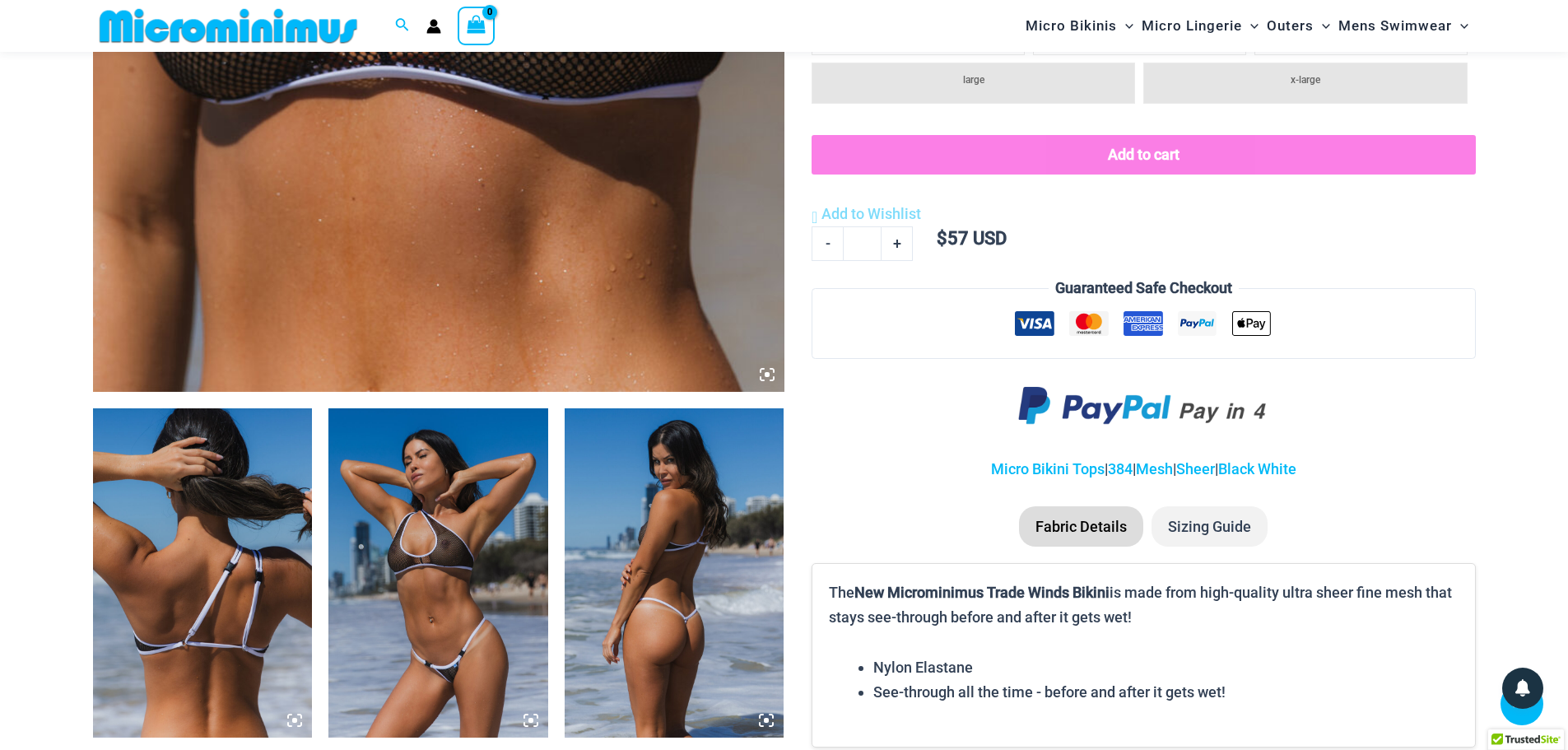
scroll to position [739, 0]
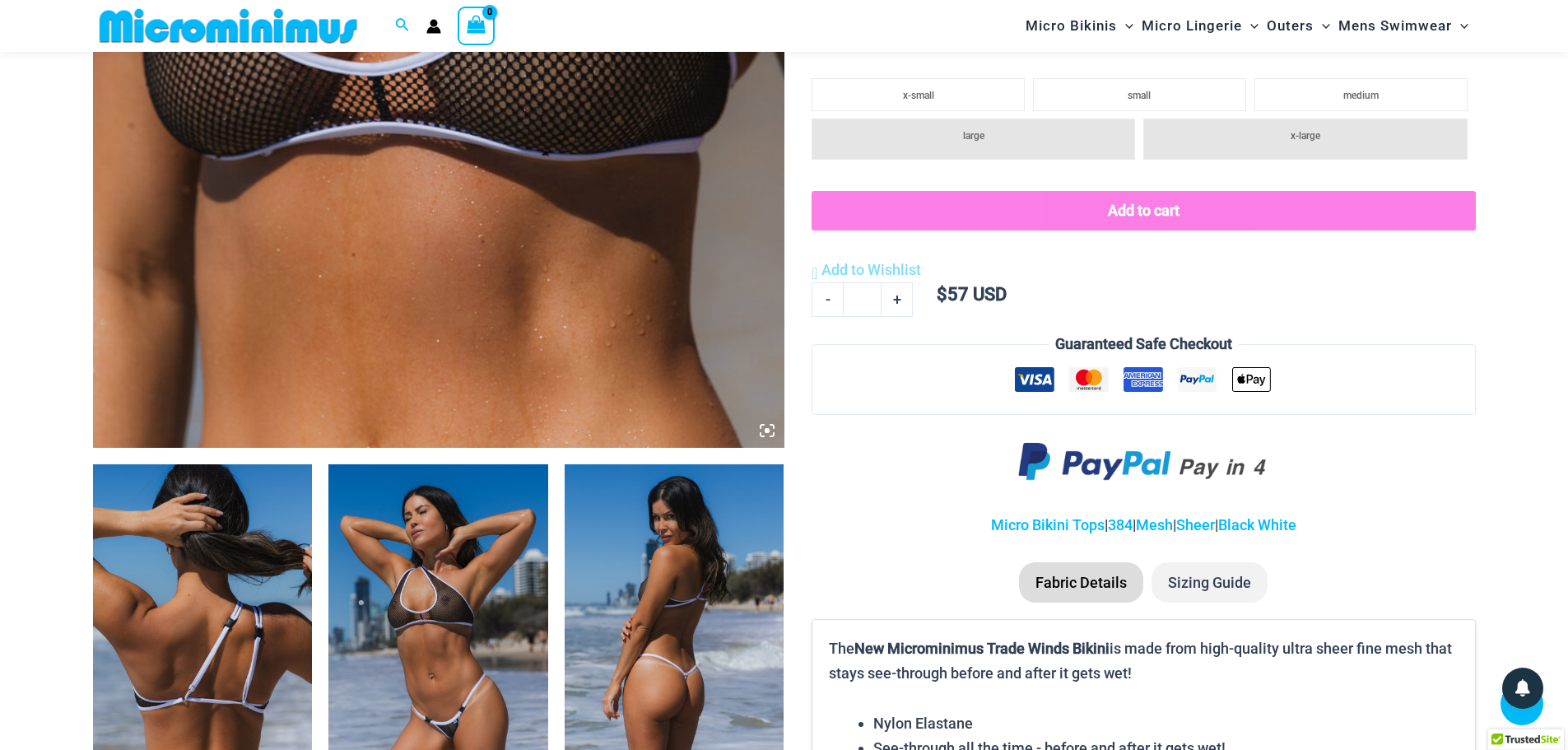
type input "**********"
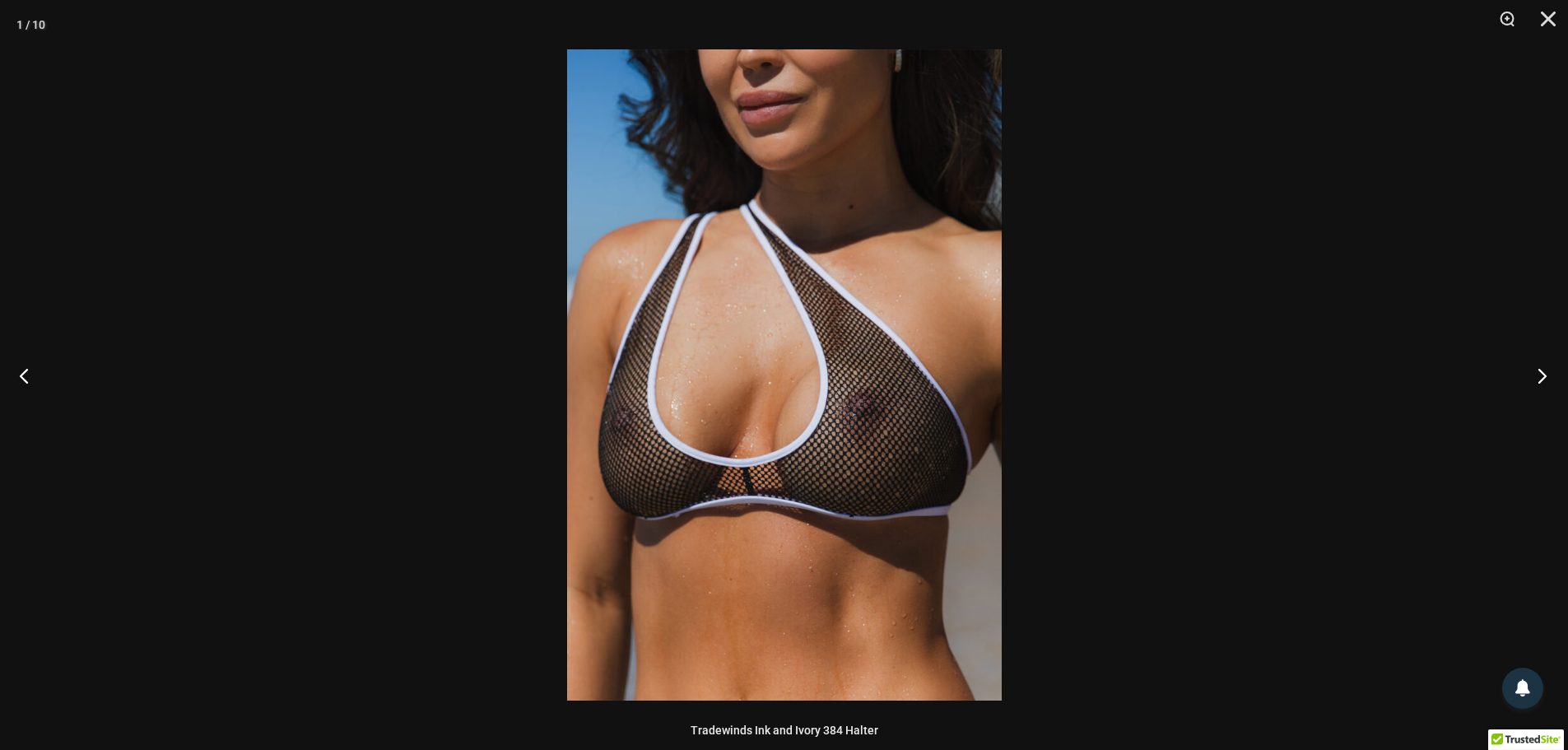
click at [1547, 378] on button "Next" at bounding box center [1537, 376] width 62 height 83
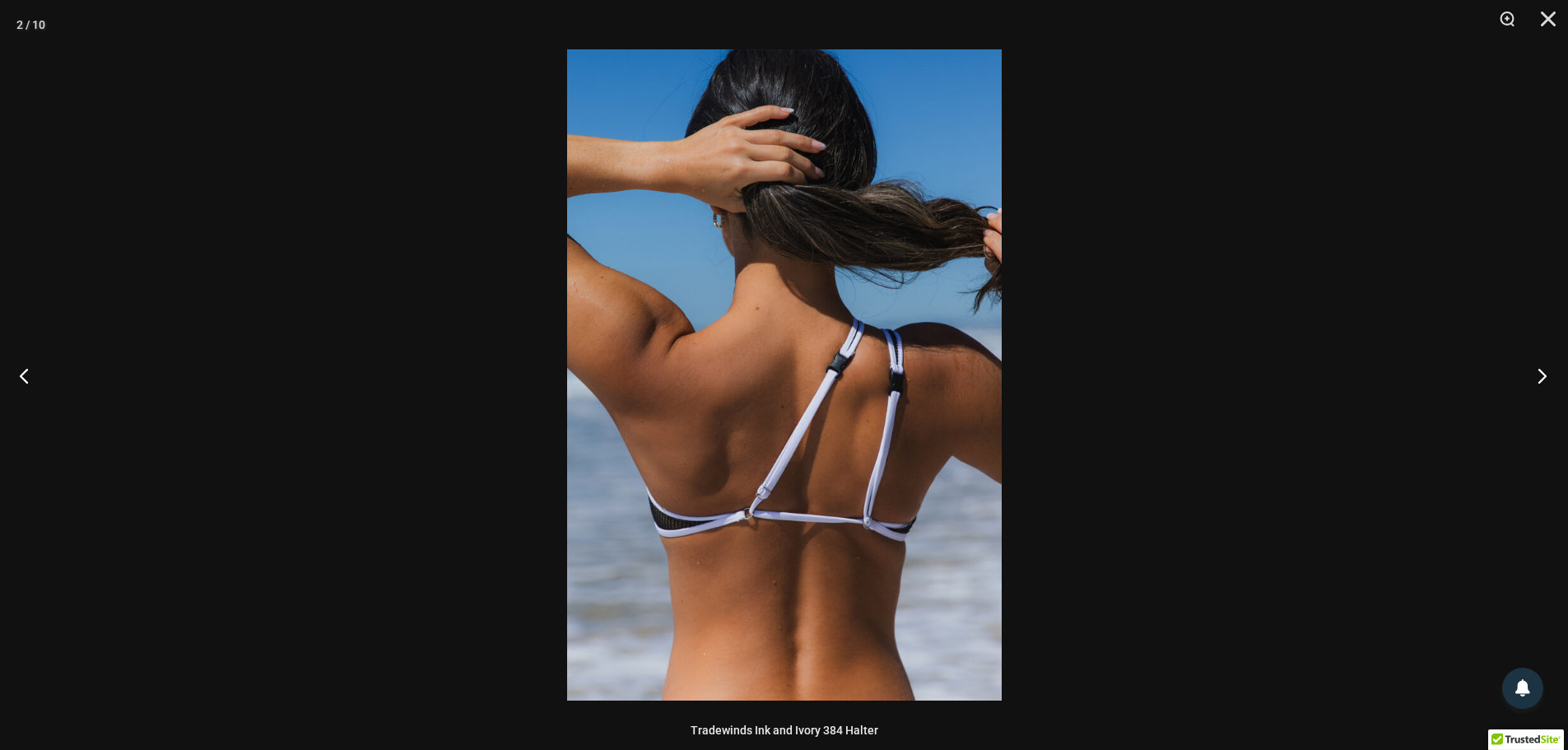
click at [1547, 378] on button "Next" at bounding box center [1537, 376] width 62 height 83
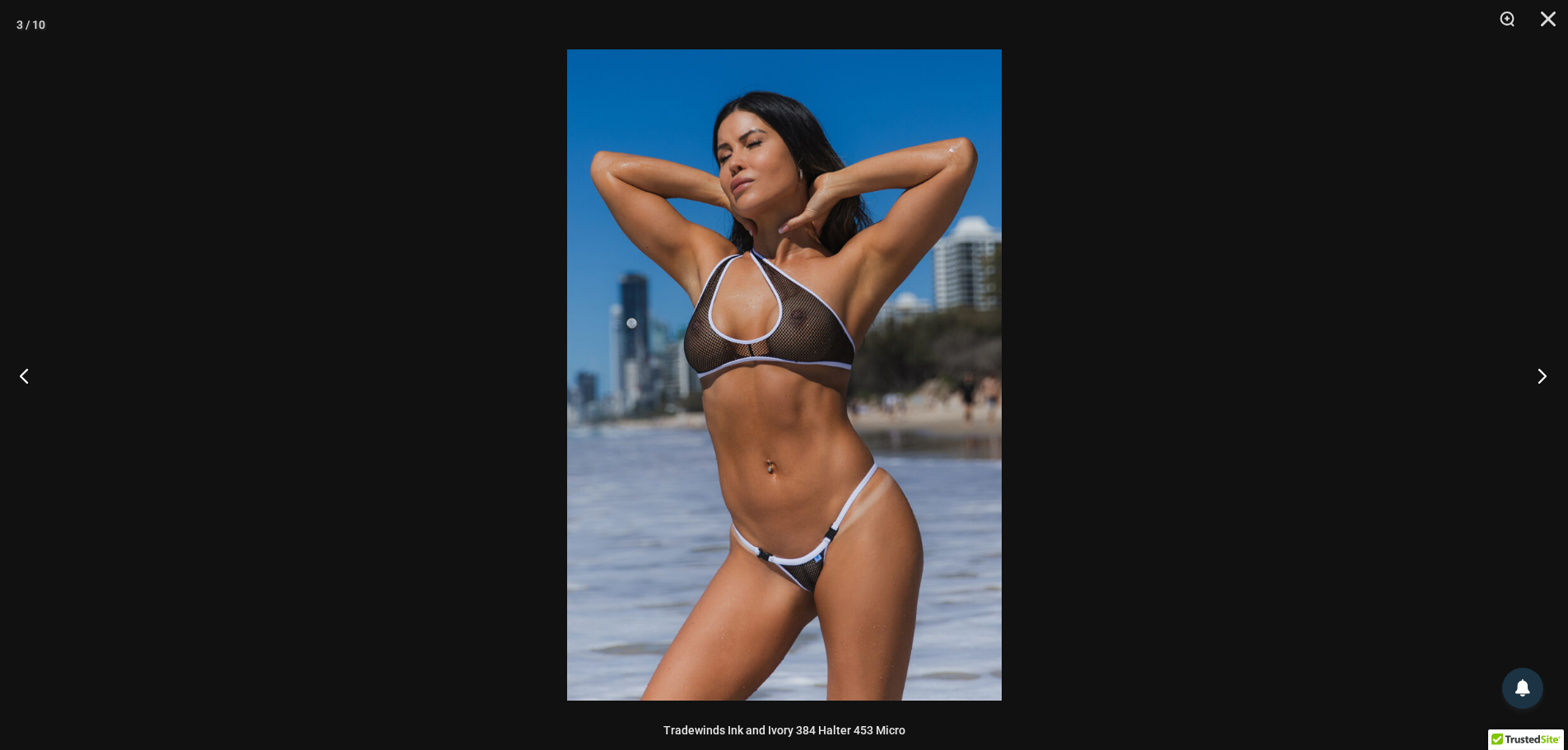
click at [1547, 378] on button "Next" at bounding box center [1537, 376] width 62 height 83
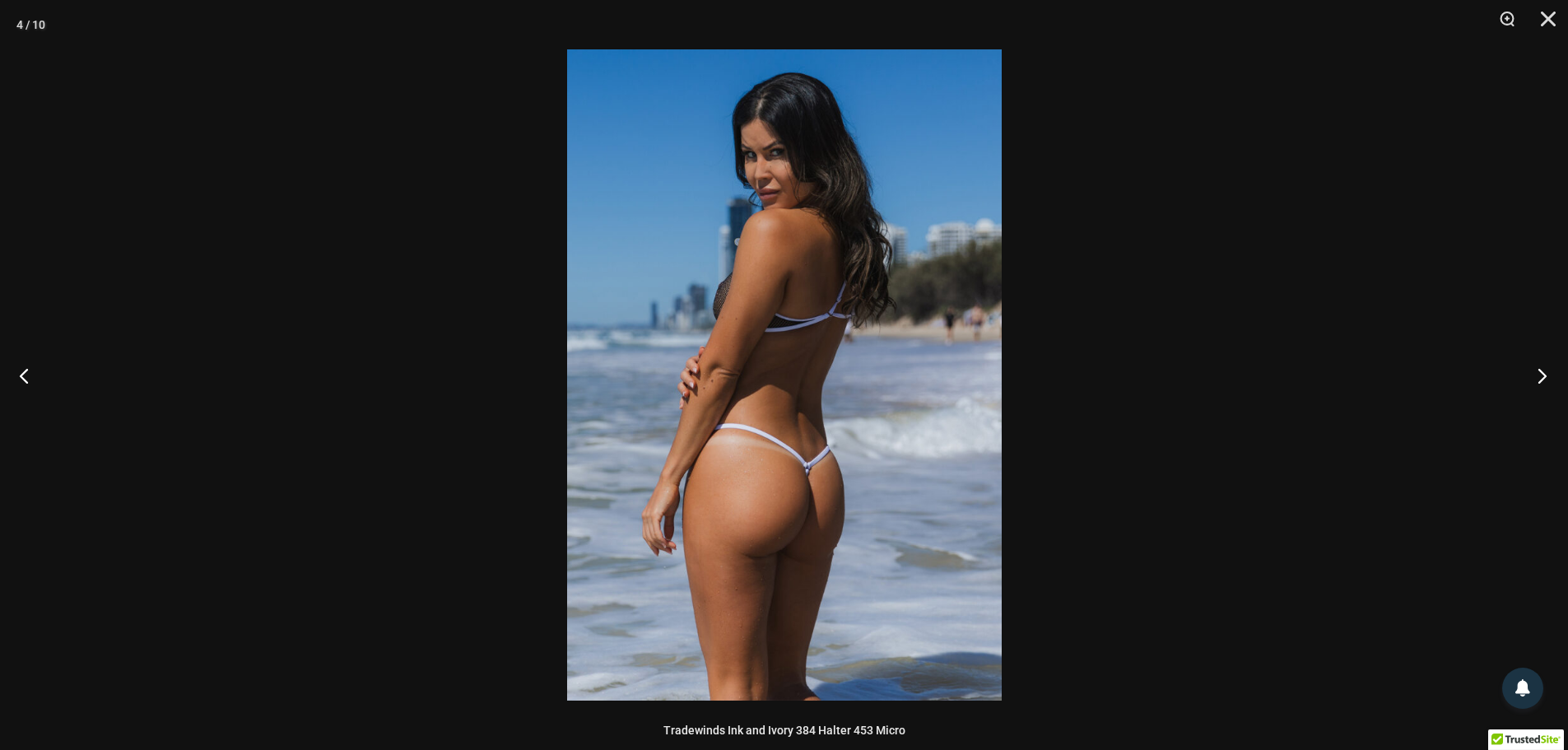
click at [1547, 378] on button "Next" at bounding box center [1537, 376] width 62 height 83
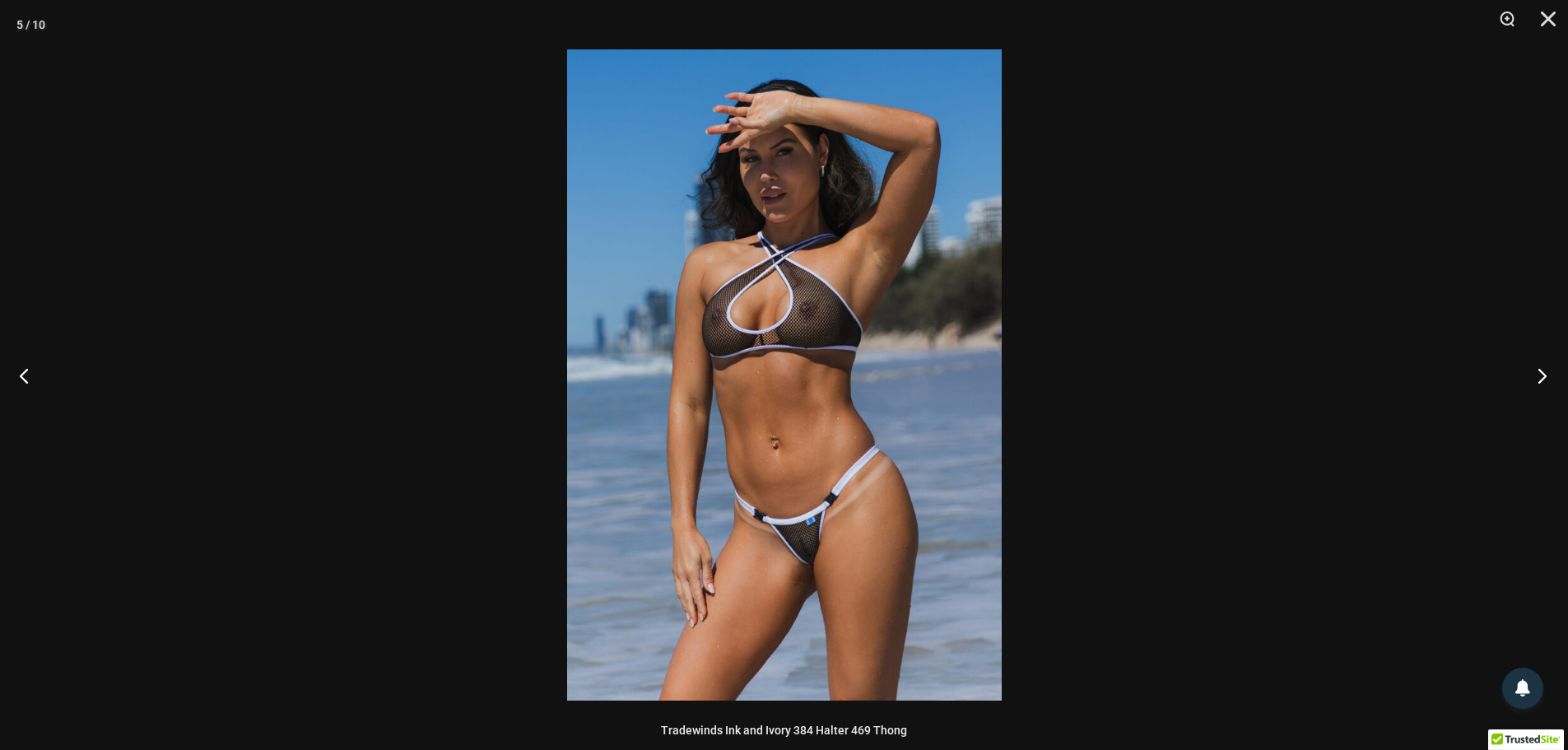
click at [1547, 378] on button "Next" at bounding box center [1537, 376] width 62 height 83
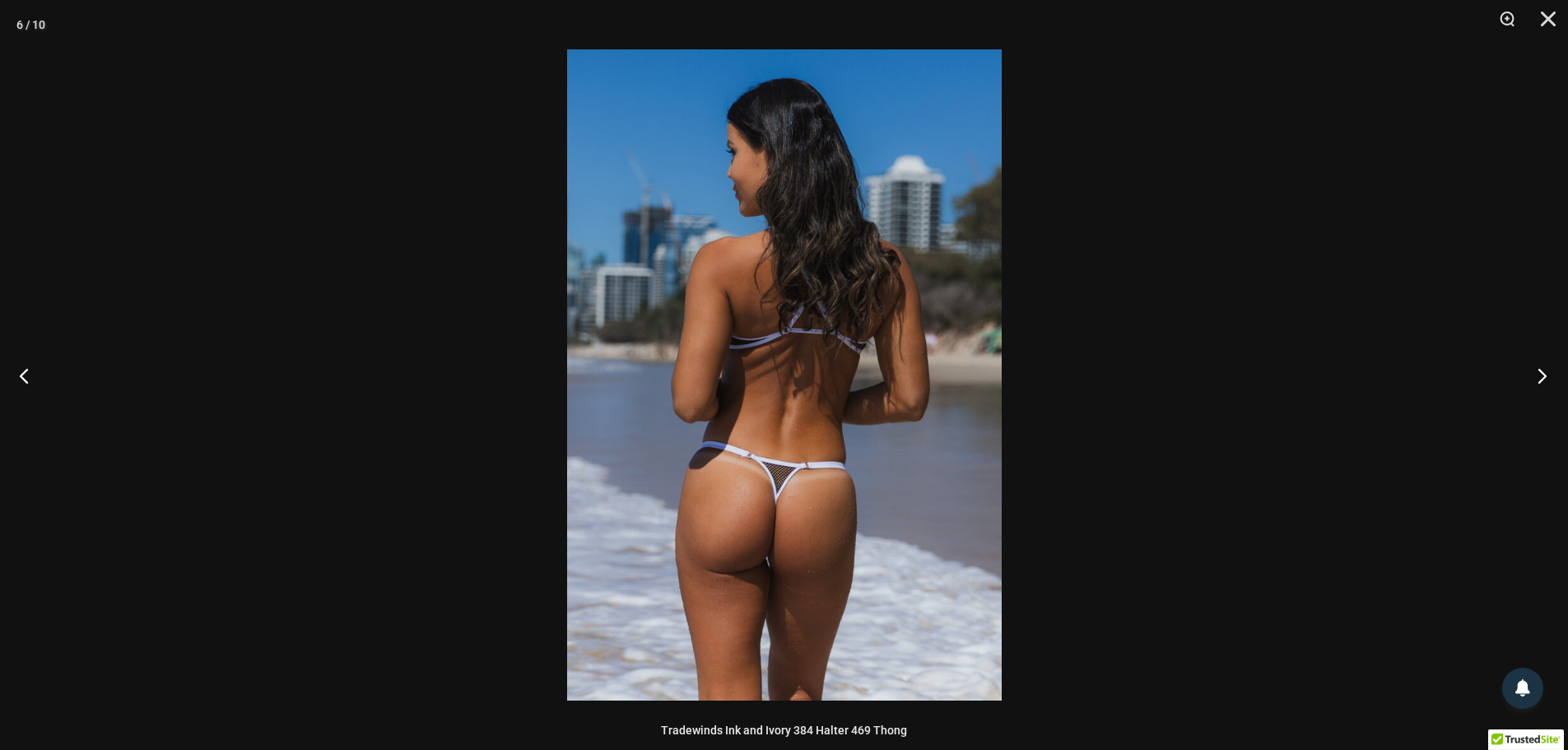
click at [1547, 378] on button "Next" at bounding box center [1537, 376] width 62 height 83
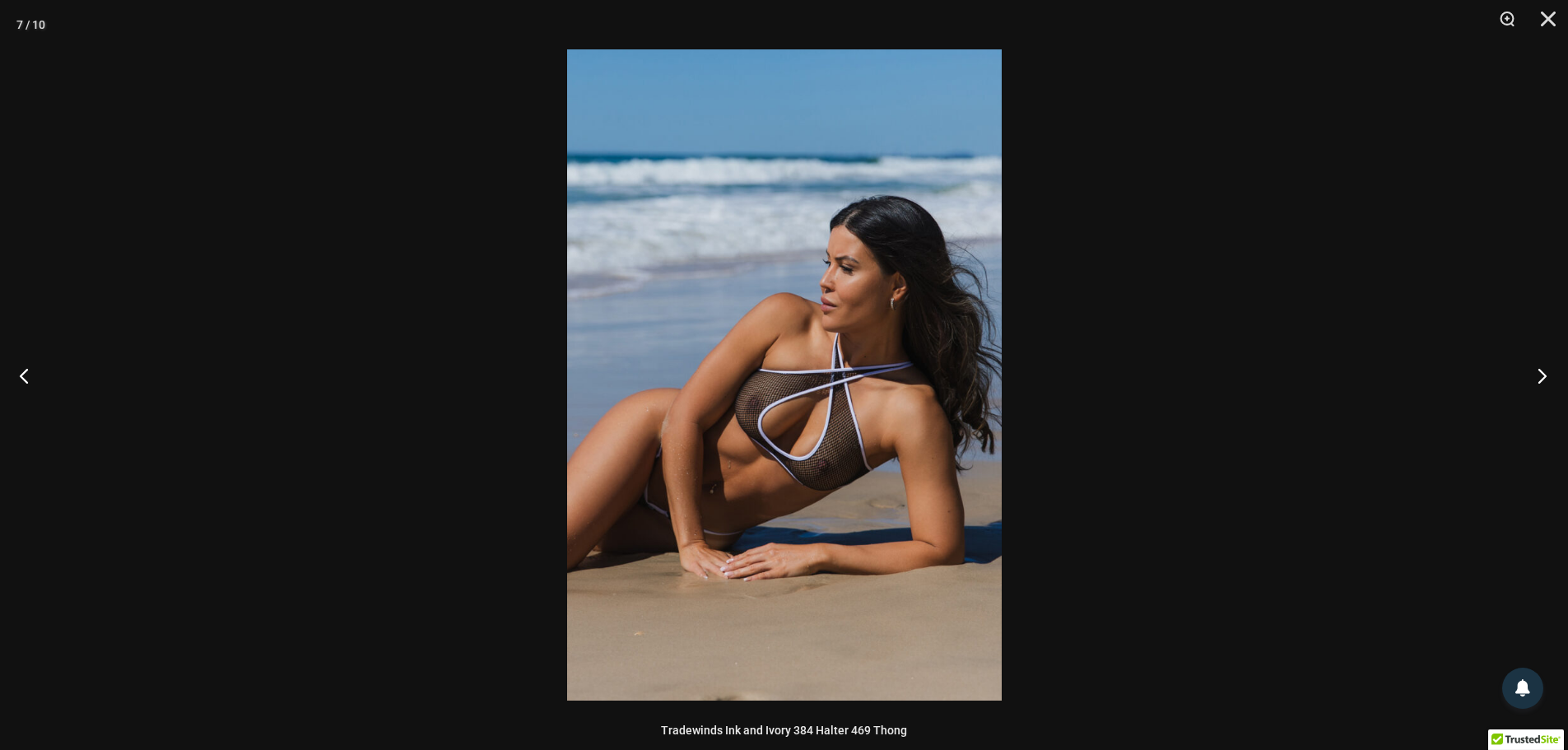
click at [1547, 378] on button "Next" at bounding box center [1537, 376] width 62 height 83
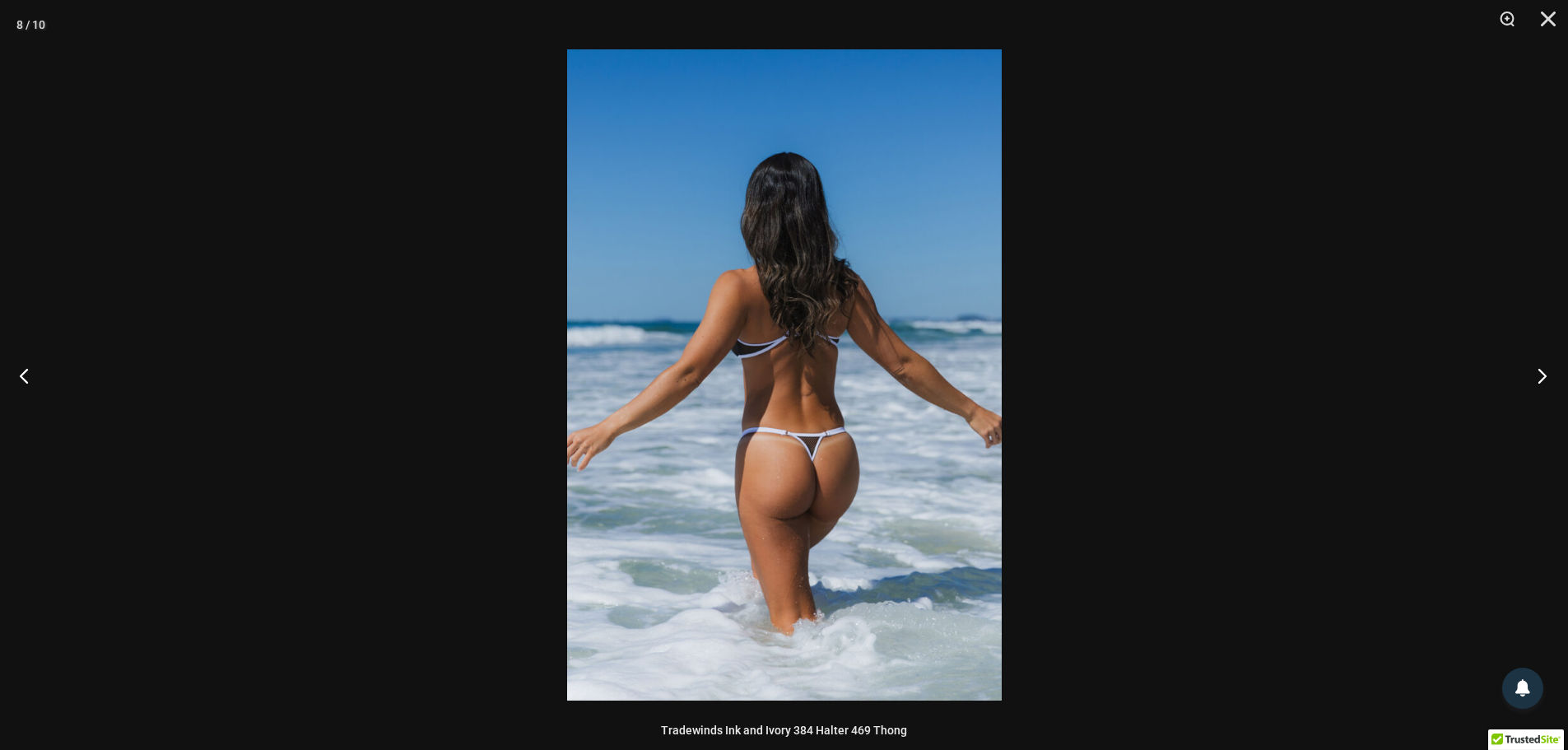
click at [1547, 378] on button "Next" at bounding box center [1537, 376] width 62 height 83
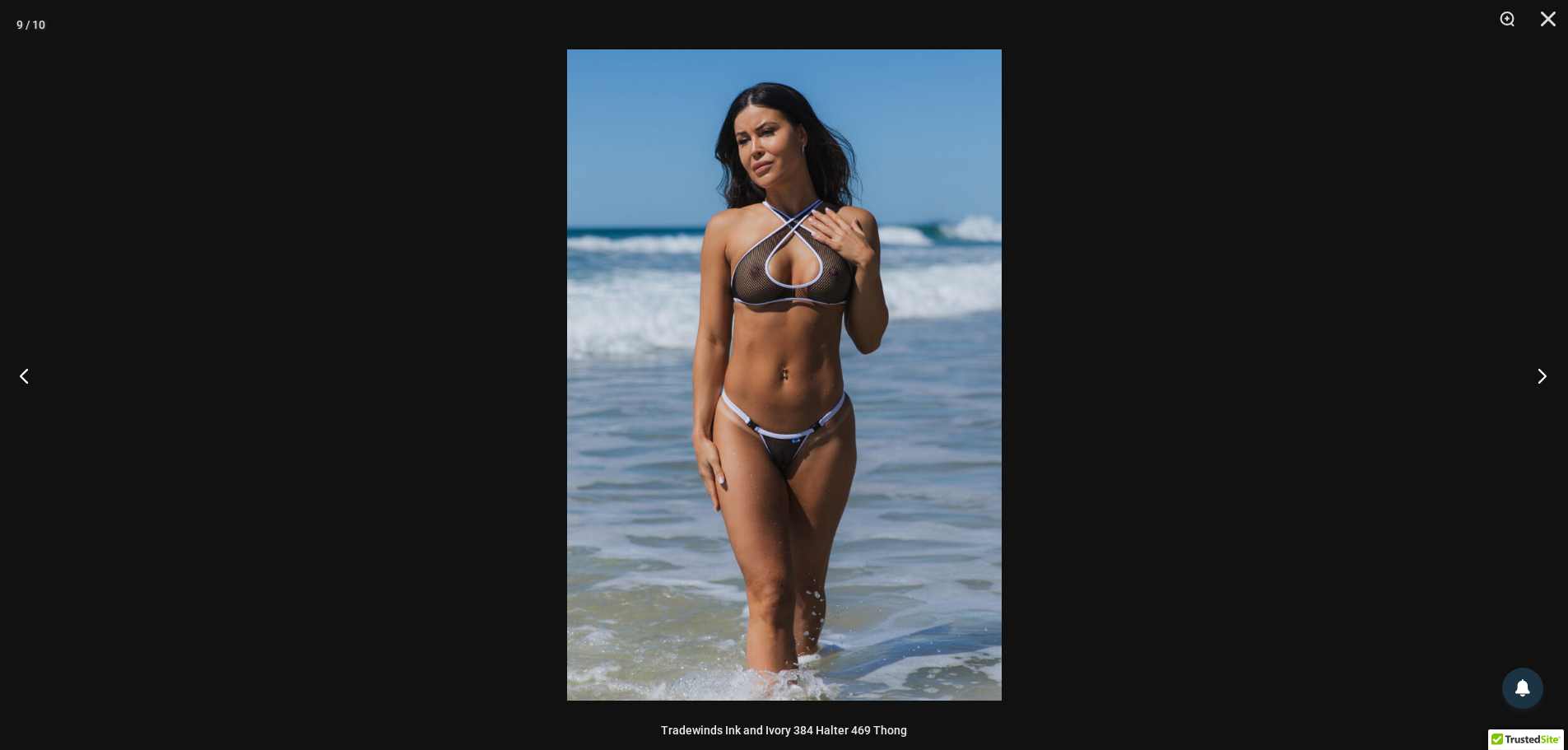
click at [1547, 378] on button "Next" at bounding box center [1537, 376] width 62 height 83
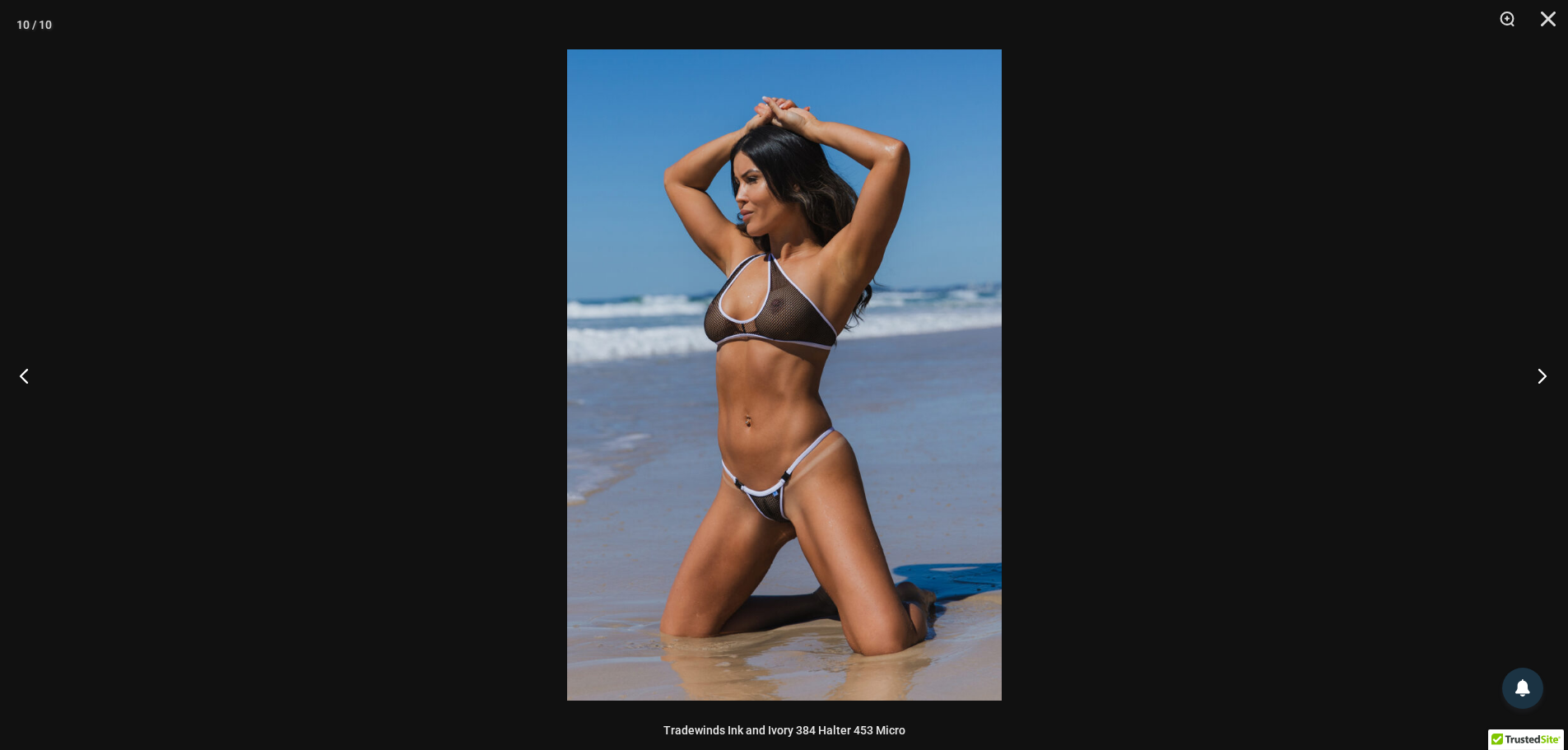
click at [1547, 378] on button "Next" at bounding box center [1537, 376] width 62 height 83
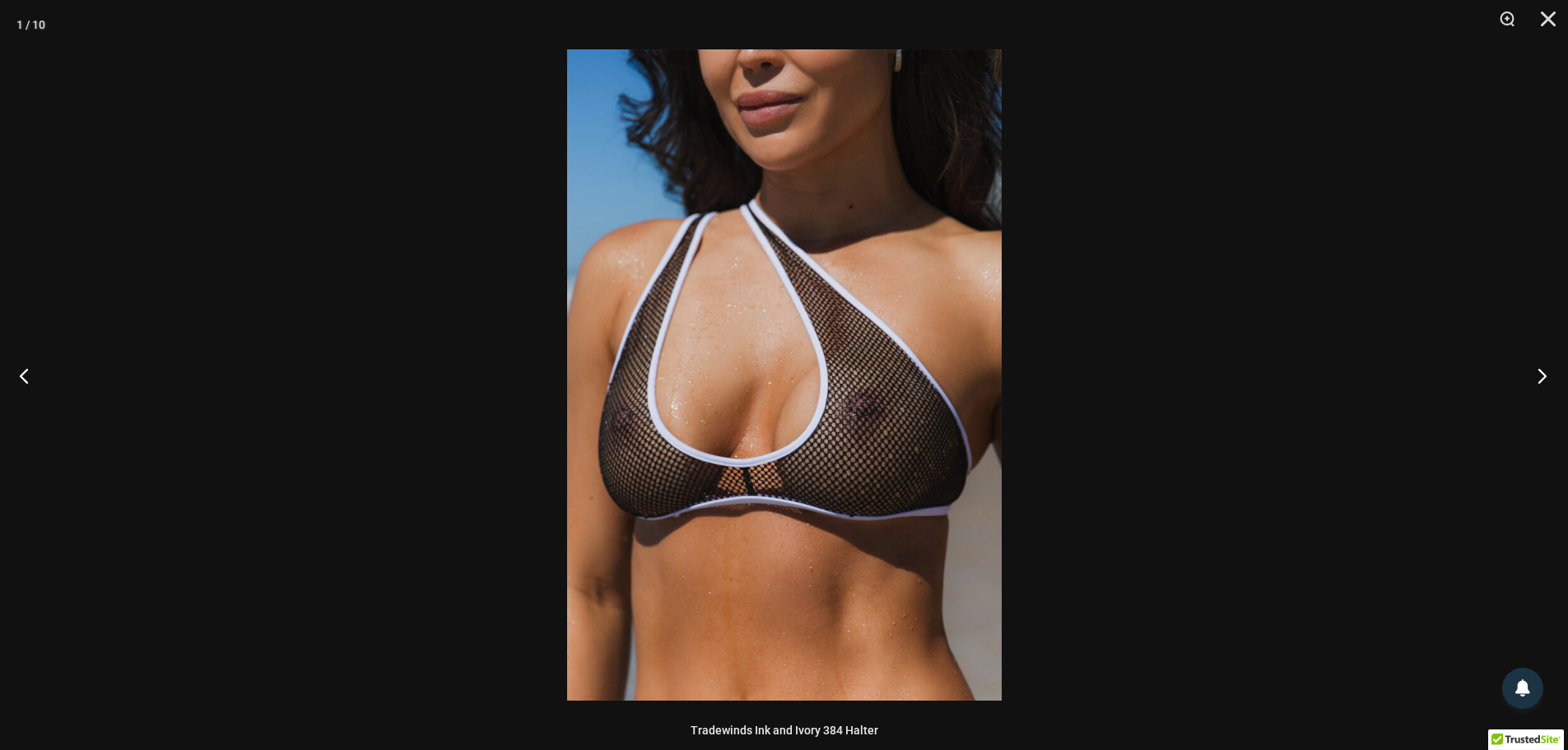
click at [1547, 378] on button "Next" at bounding box center [1537, 376] width 62 height 83
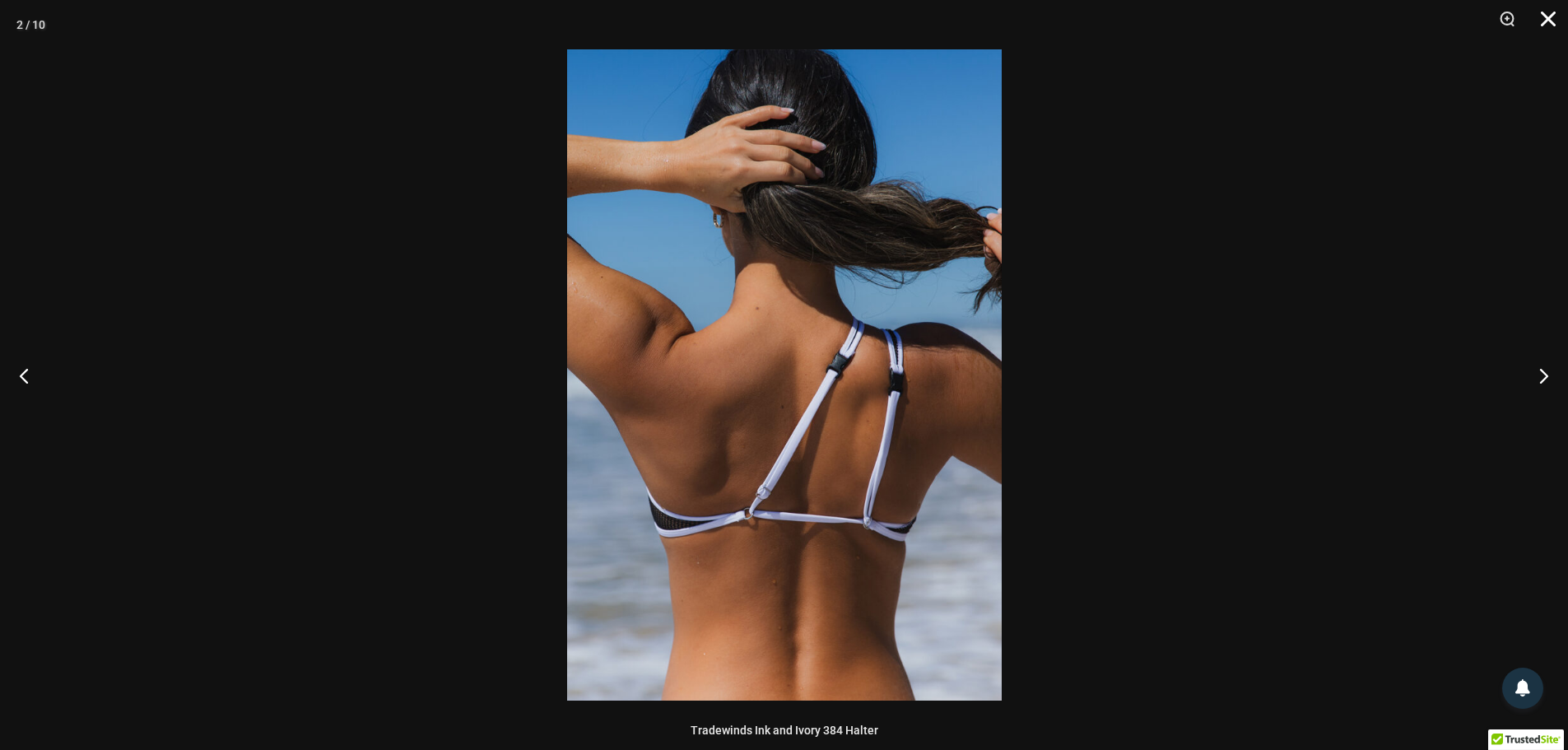
click at [1548, 23] on button "Close" at bounding box center [1542, 25] width 41 height 49
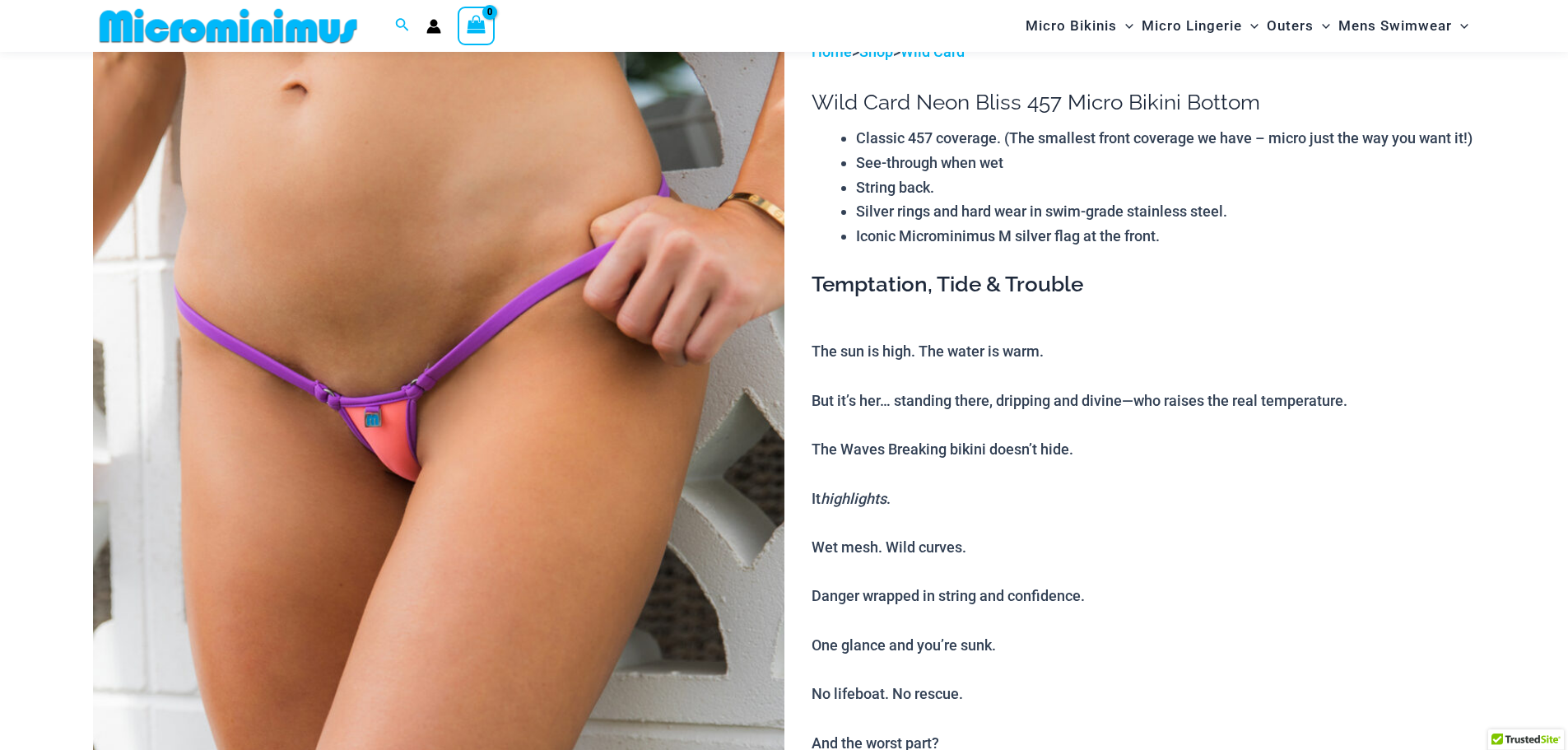
scroll to position [151, 0]
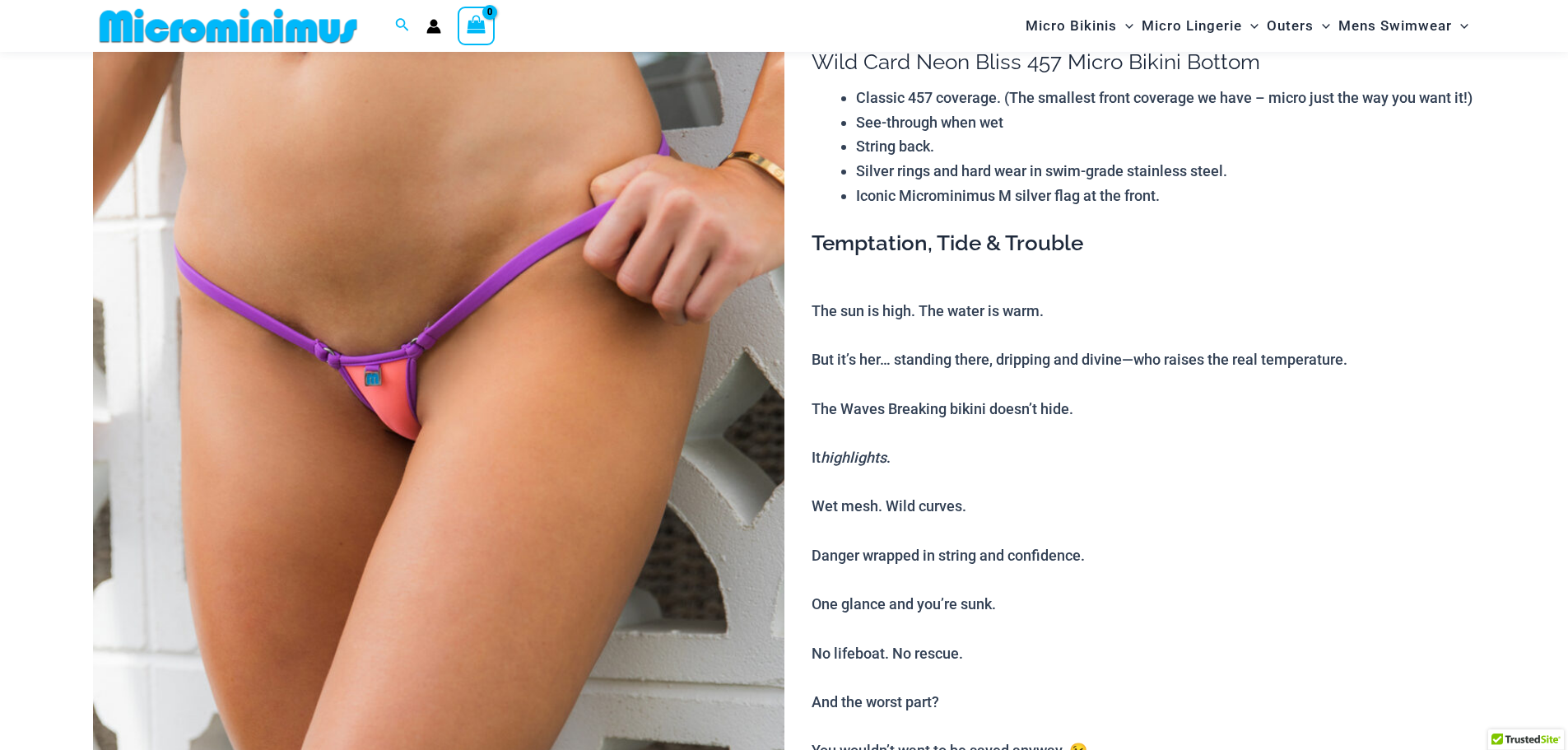
type input "**********"
click at [354, 374] on img at bounding box center [439, 517] width 692 height 1037
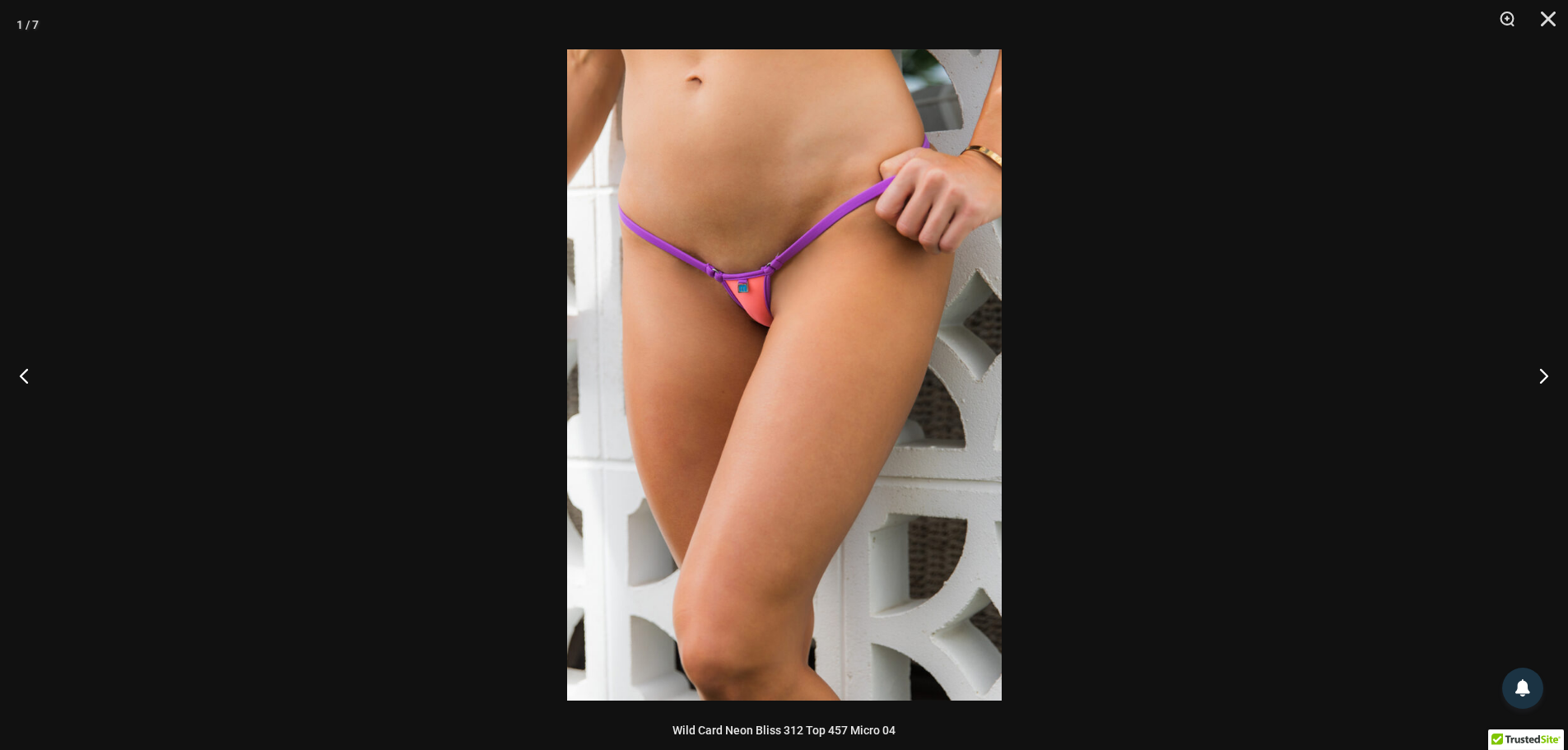
click at [757, 297] on img at bounding box center [784, 375] width 435 height 651
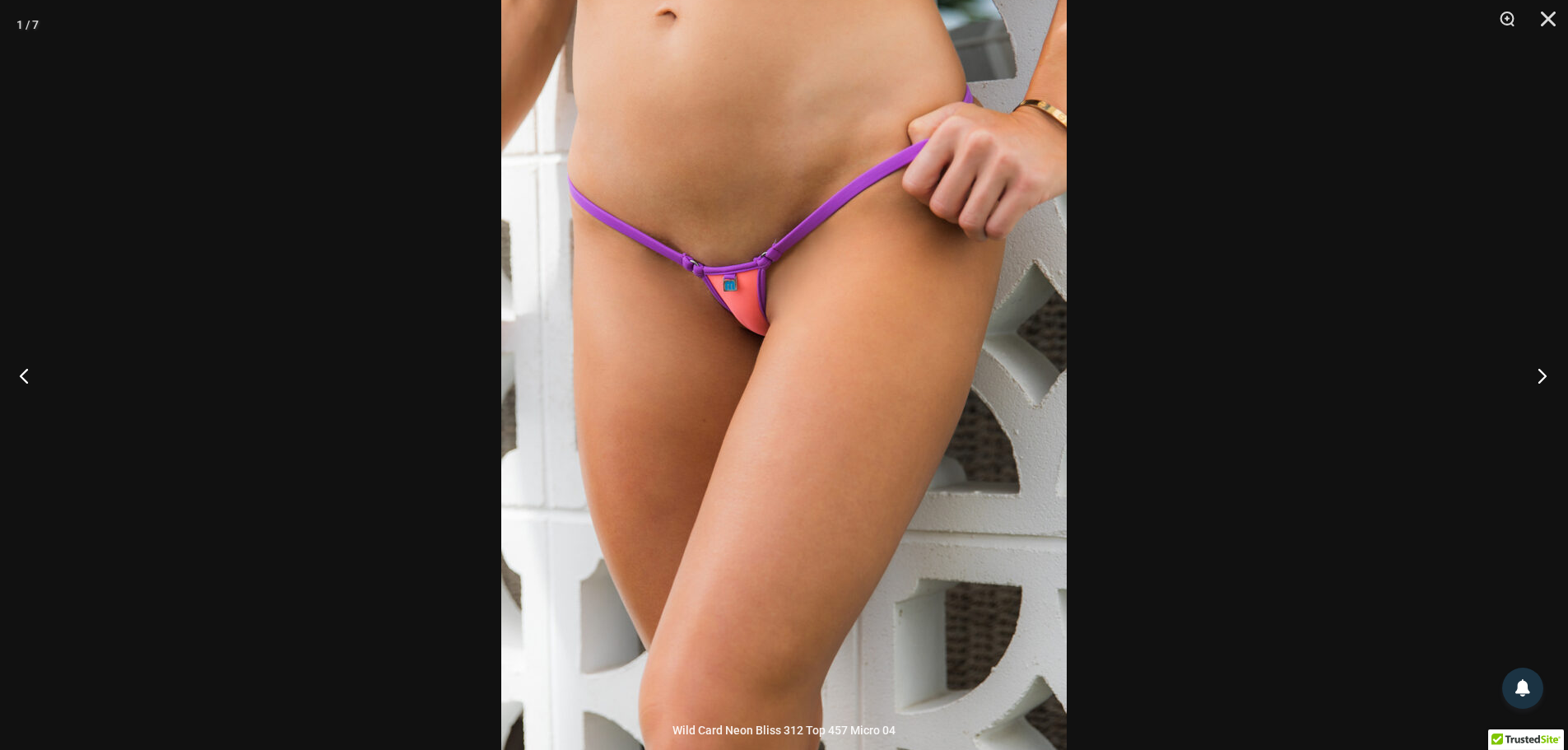
click at [1536, 381] on button "Next" at bounding box center [1537, 376] width 62 height 83
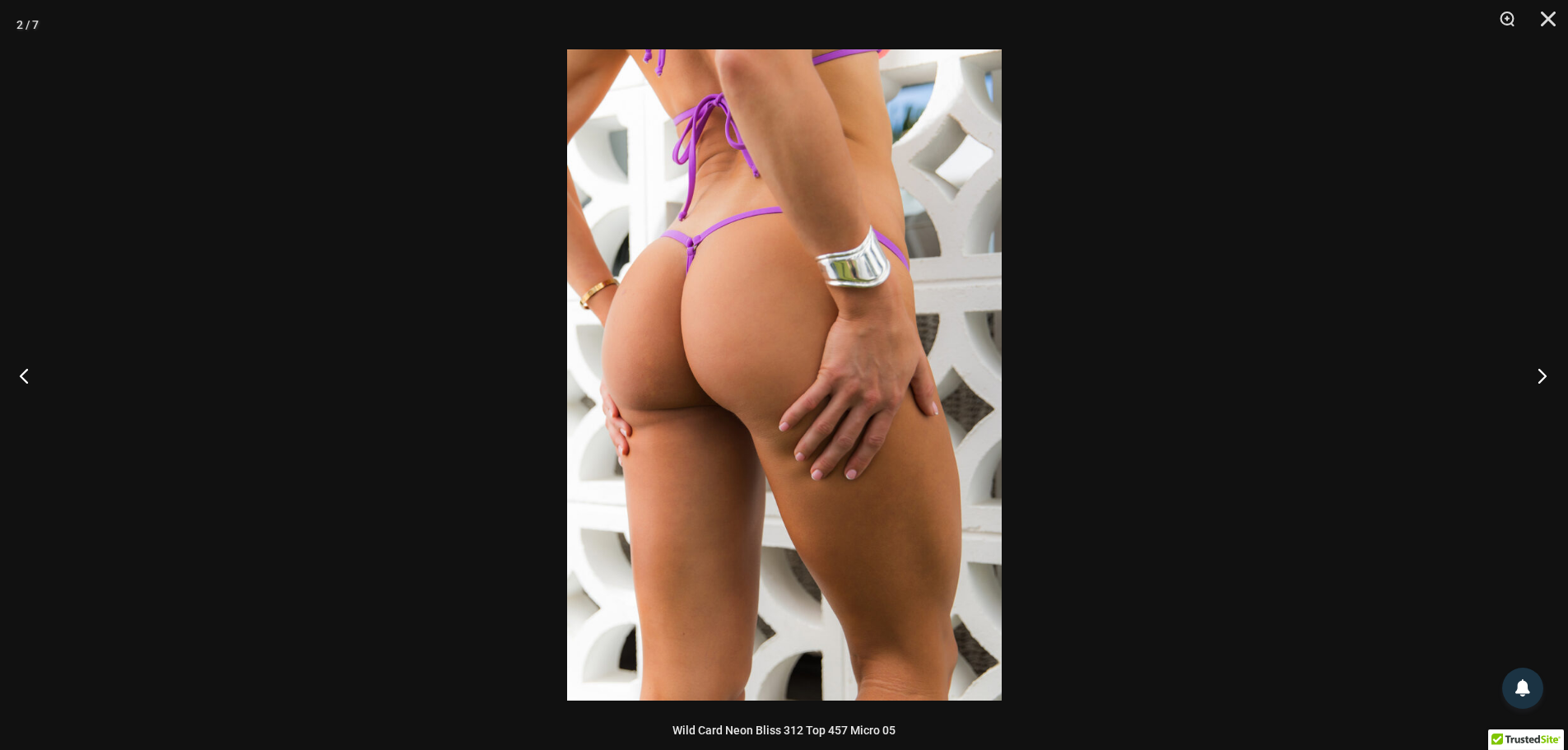
click at [1536, 381] on button "Next" at bounding box center [1537, 376] width 62 height 83
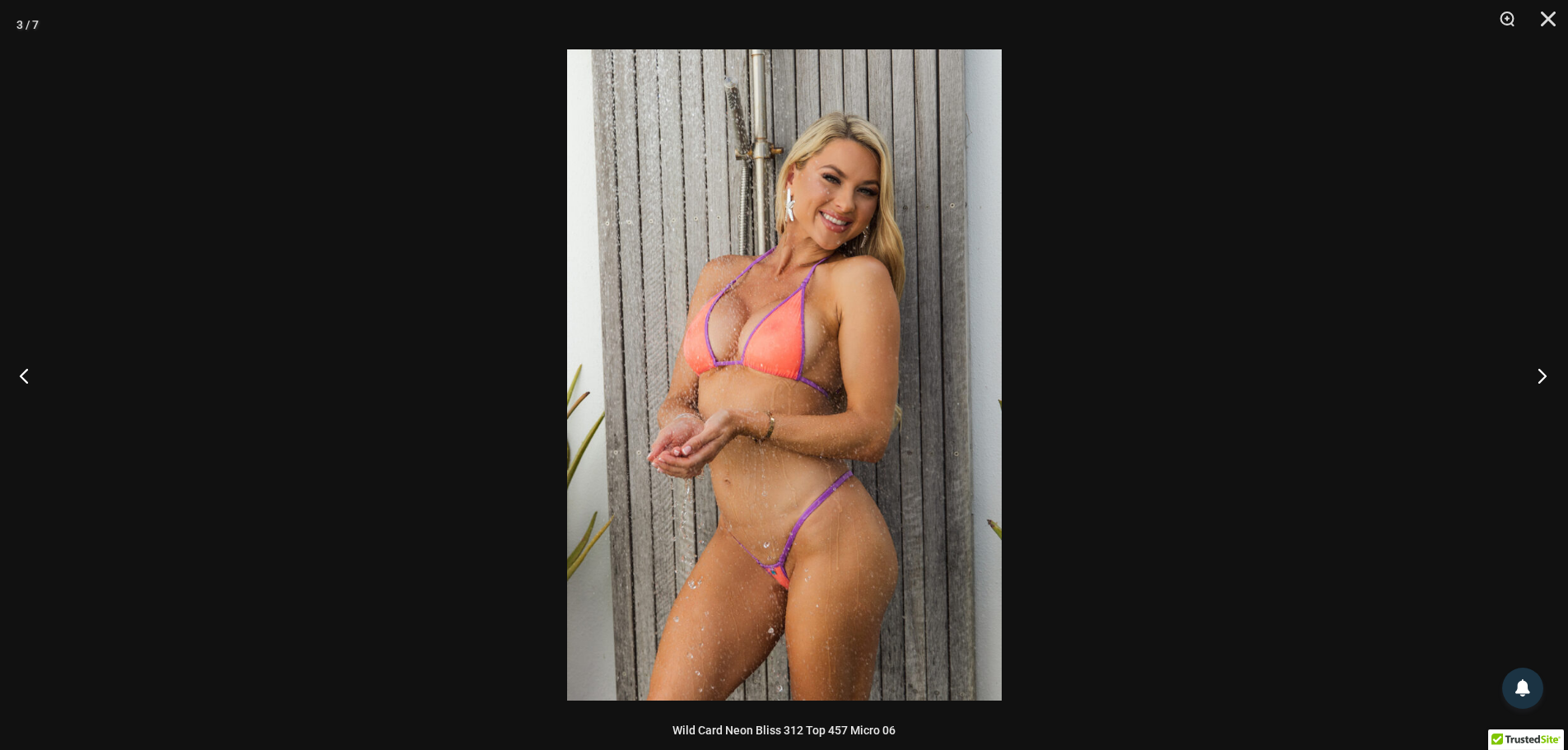
click at [1536, 381] on button "Next" at bounding box center [1537, 376] width 62 height 83
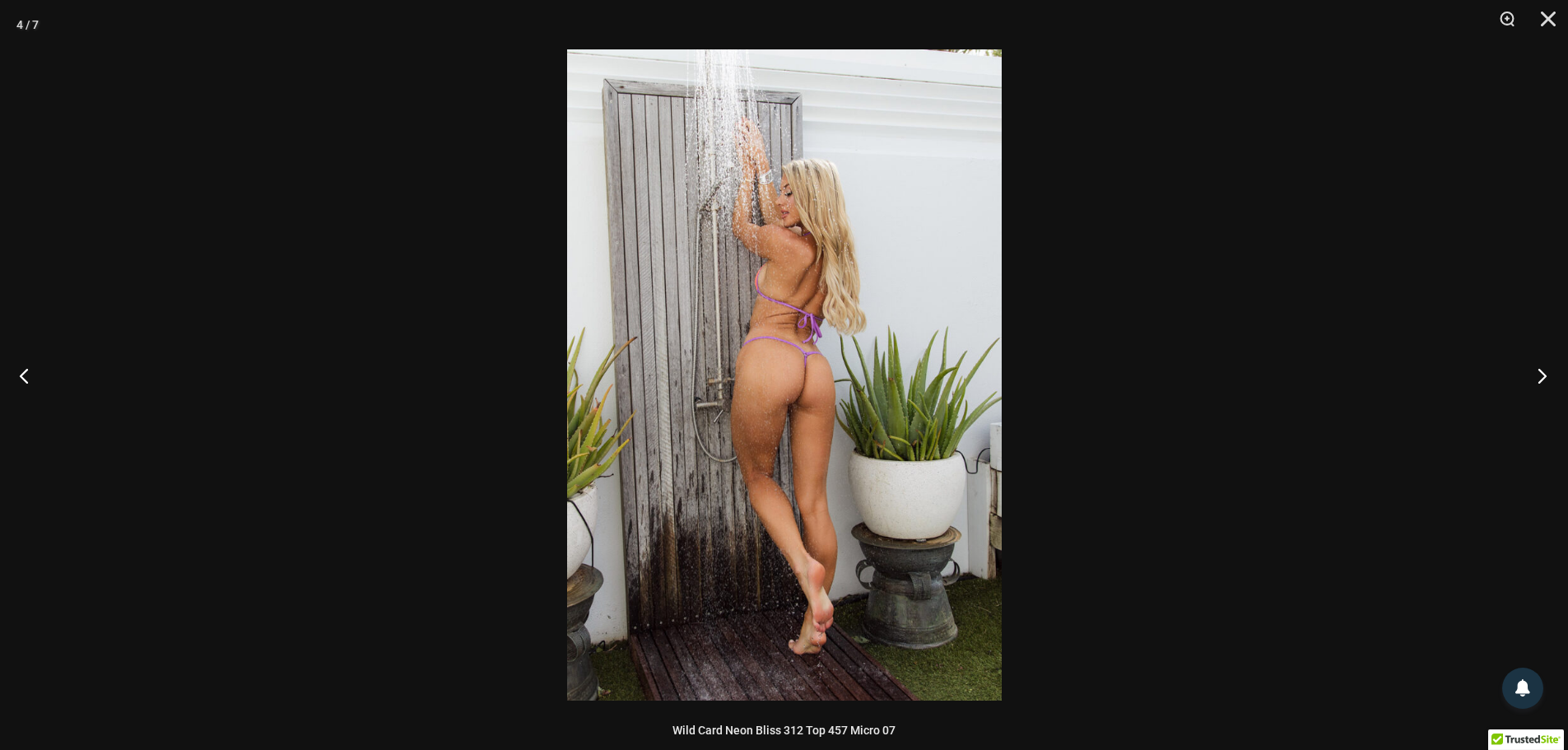
click at [1536, 381] on button "Next" at bounding box center [1537, 376] width 62 height 83
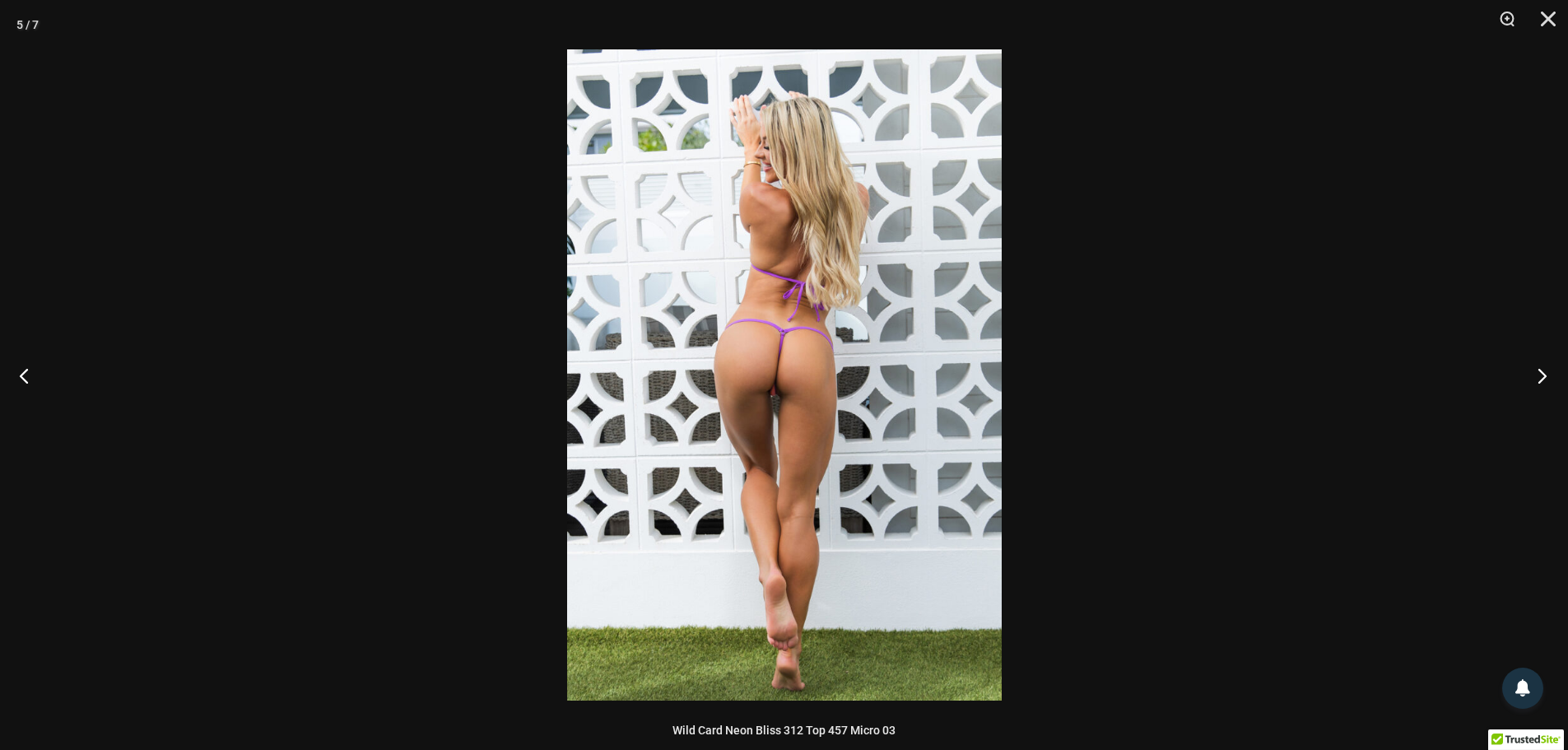
click at [1536, 381] on button "Next" at bounding box center [1537, 376] width 62 height 83
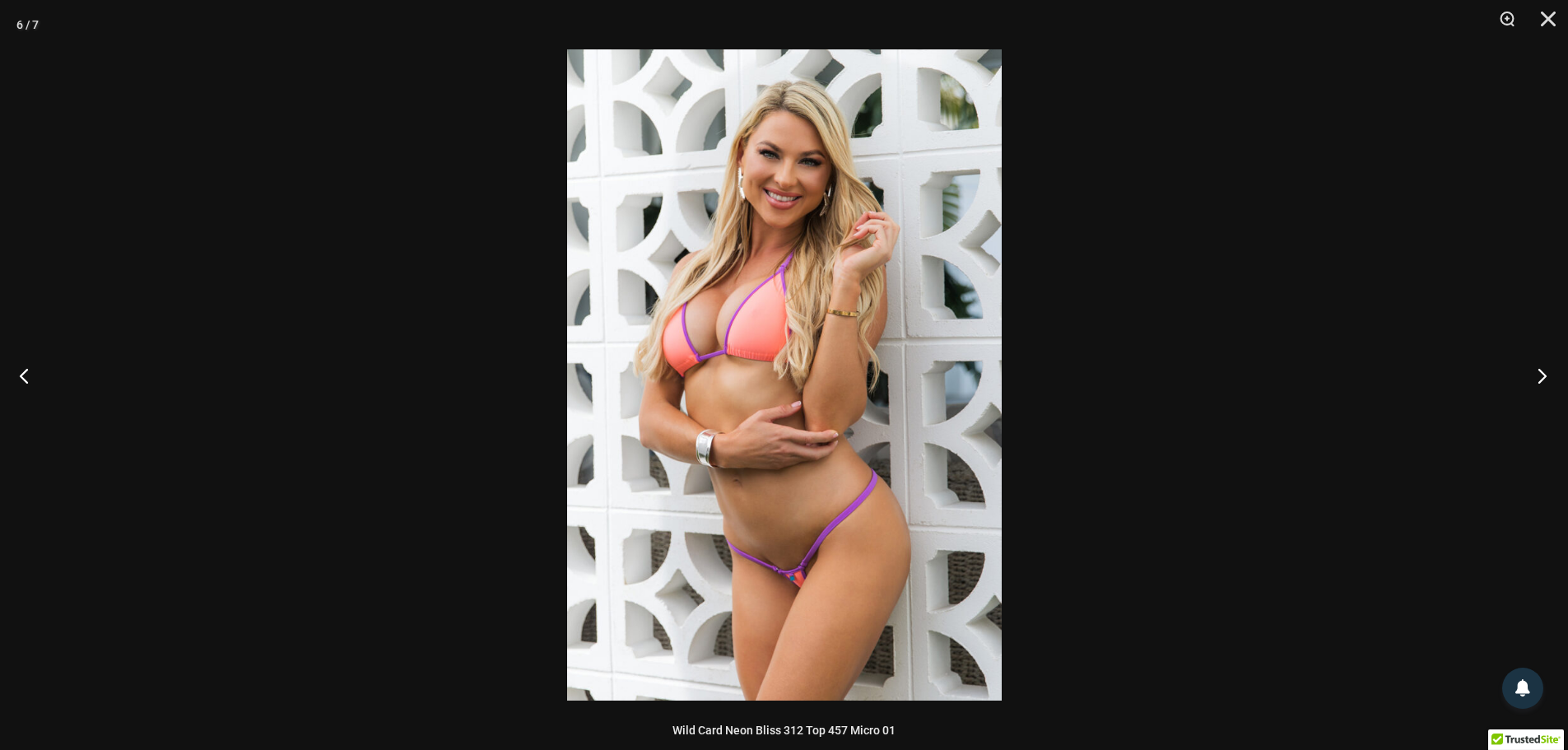
click at [1536, 381] on button "Next" at bounding box center [1537, 376] width 62 height 83
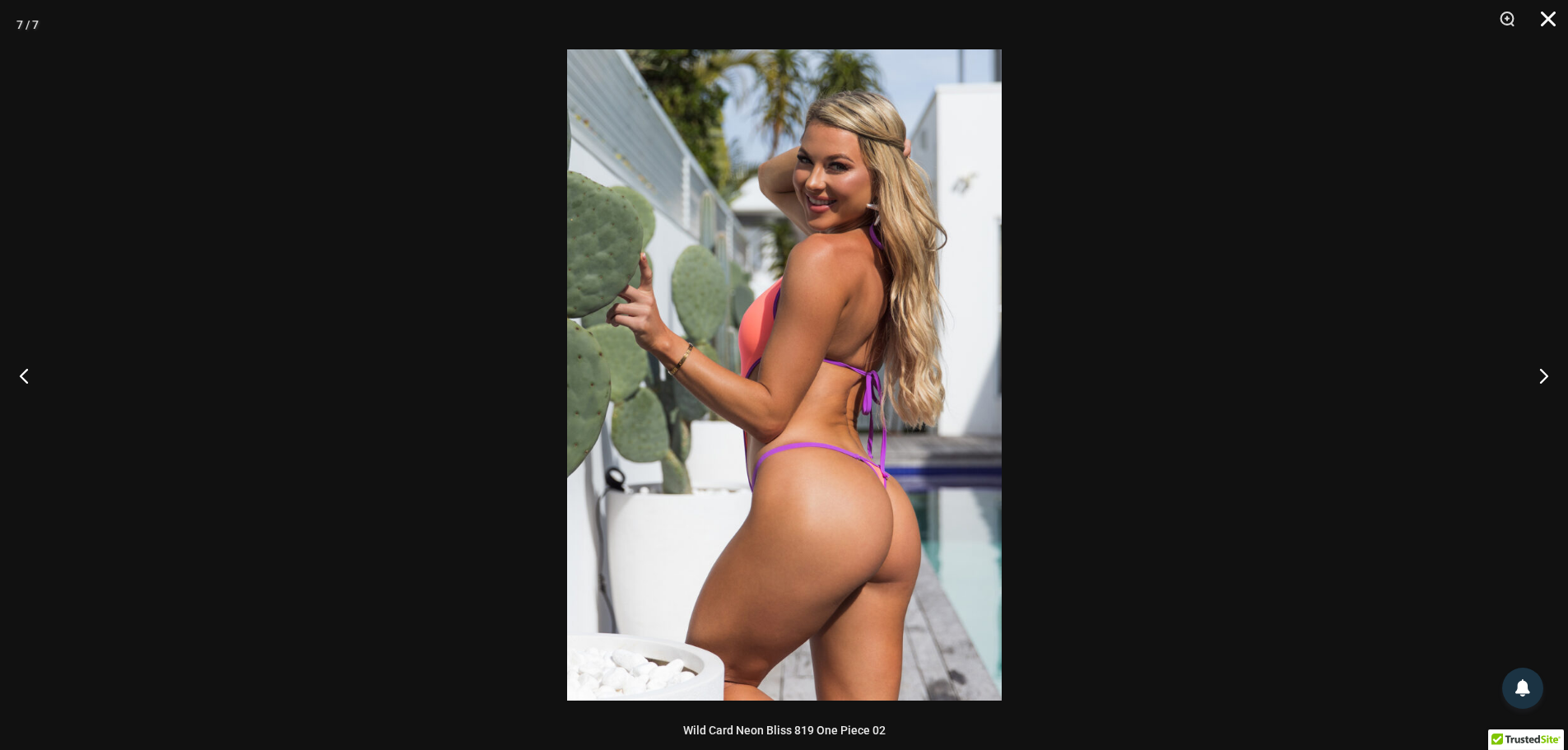
click at [1550, 22] on button "Close" at bounding box center [1542, 25] width 41 height 49
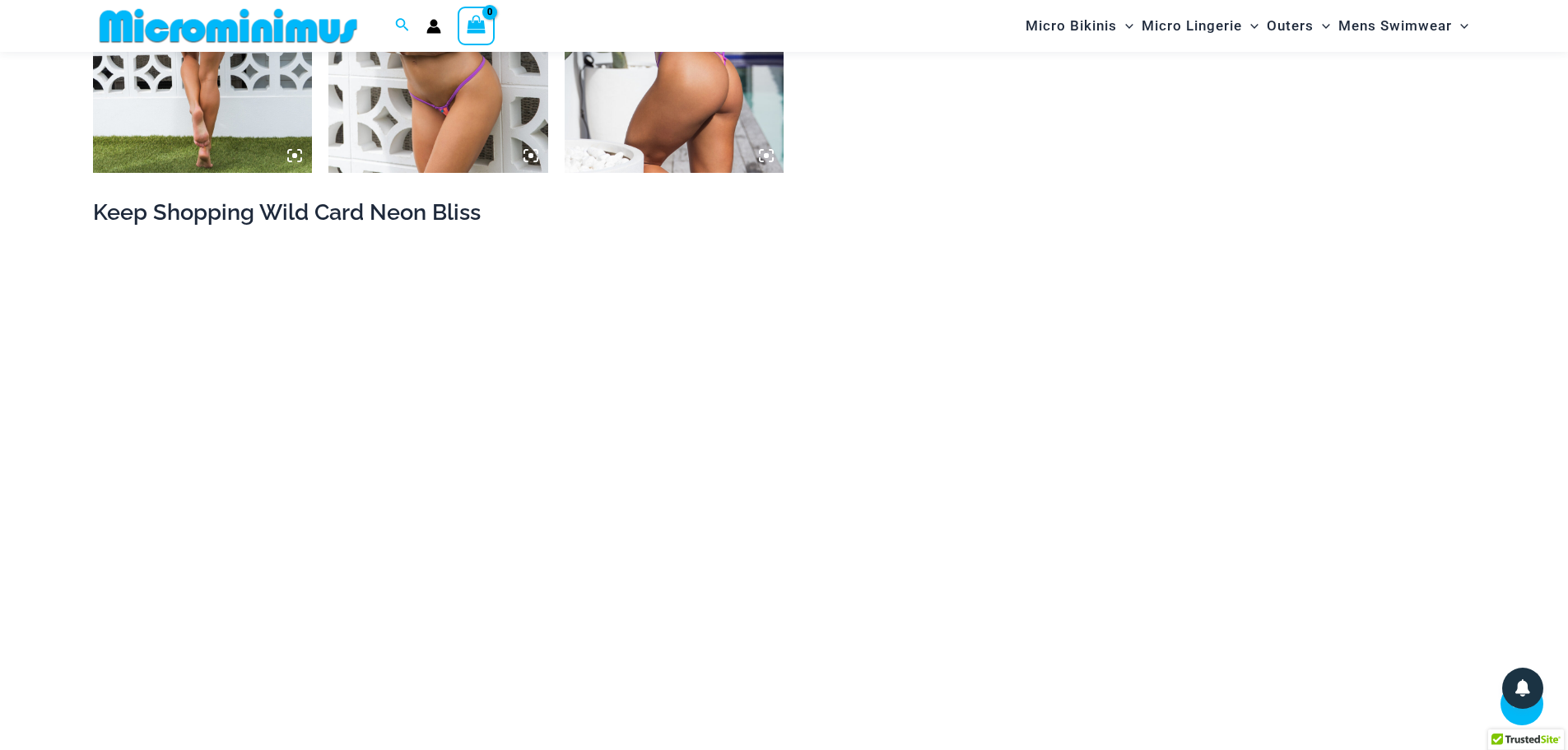
scroll to position [1716, 0]
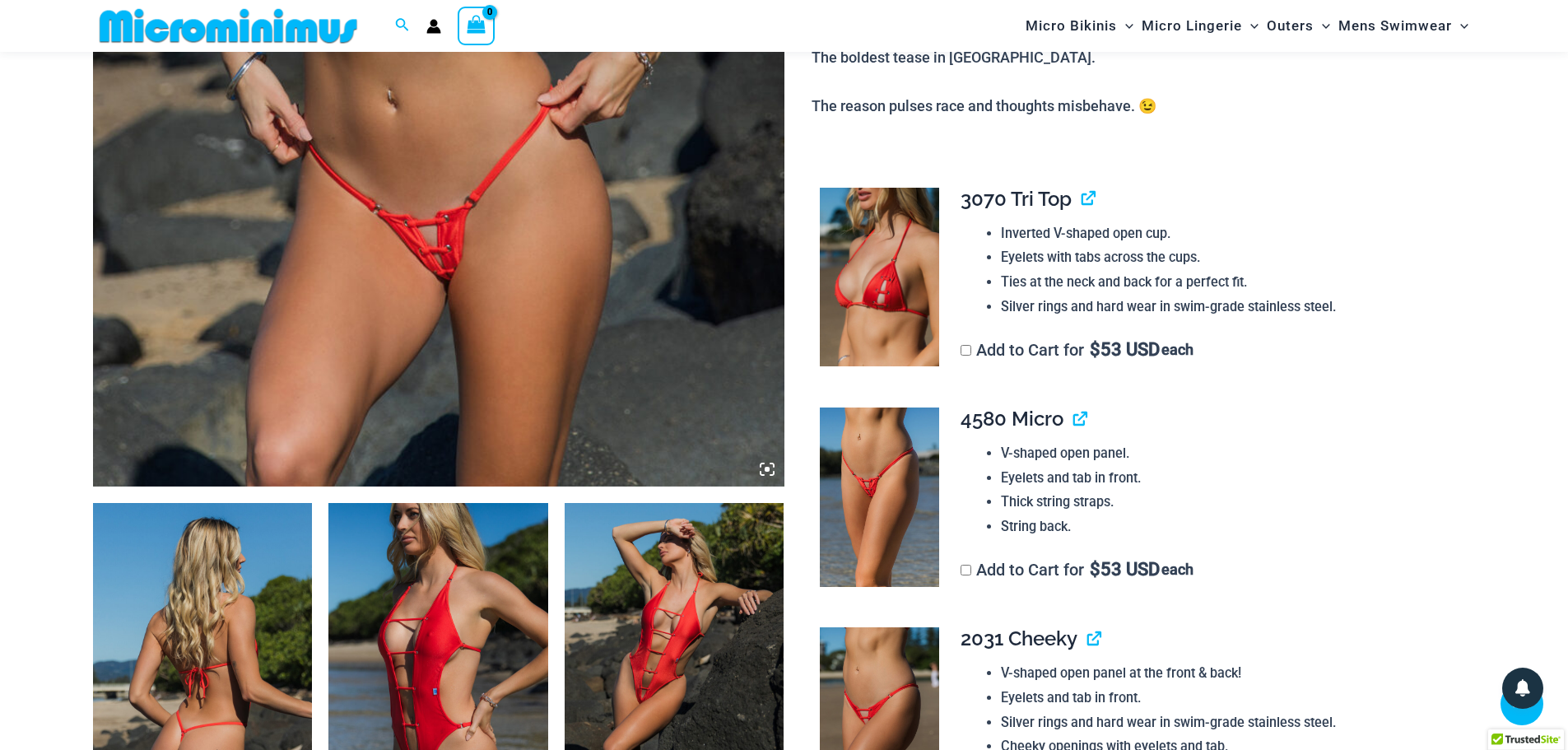
scroll to position [481, 0]
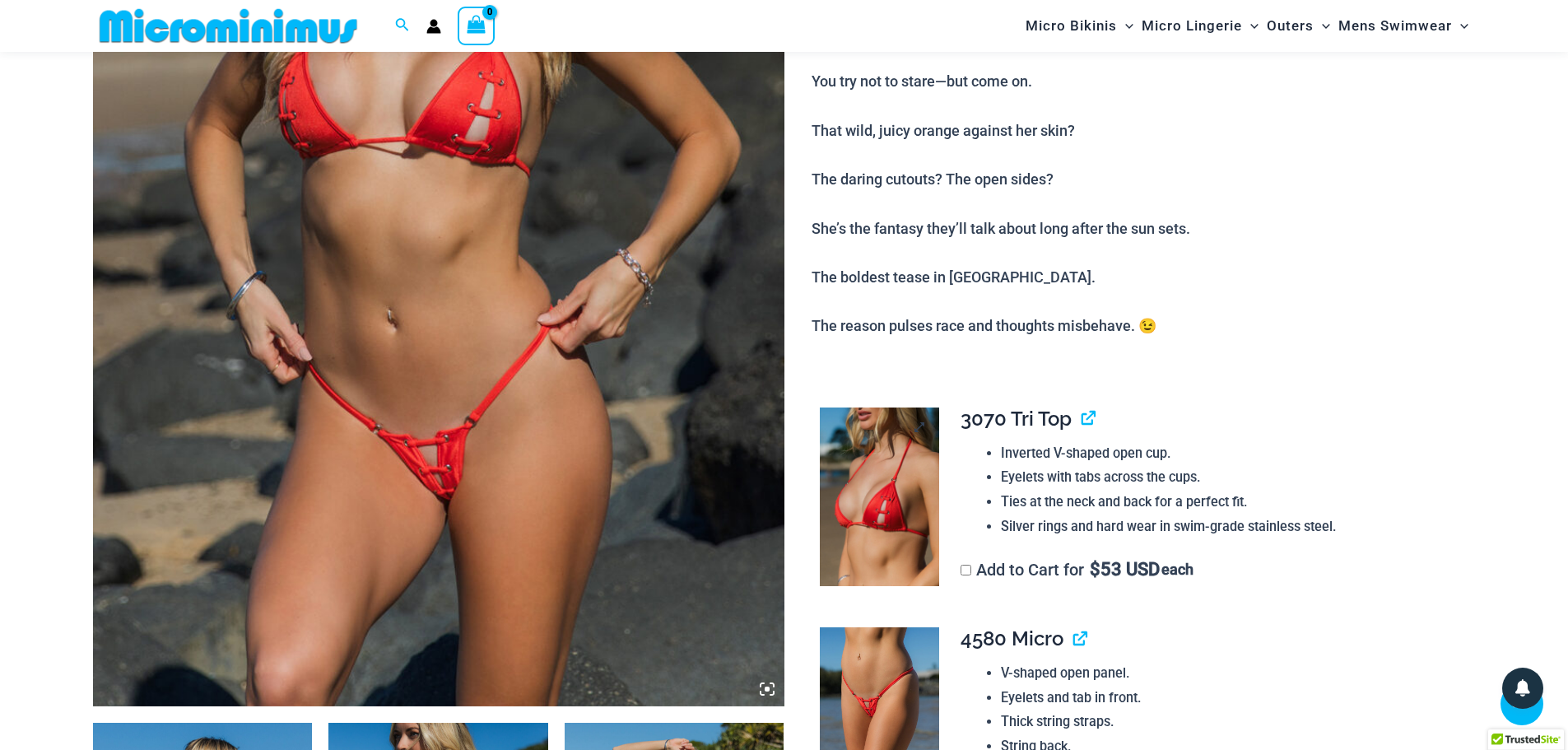
type input "**********"
click at [861, 471] on img at bounding box center [880, 497] width 120 height 180
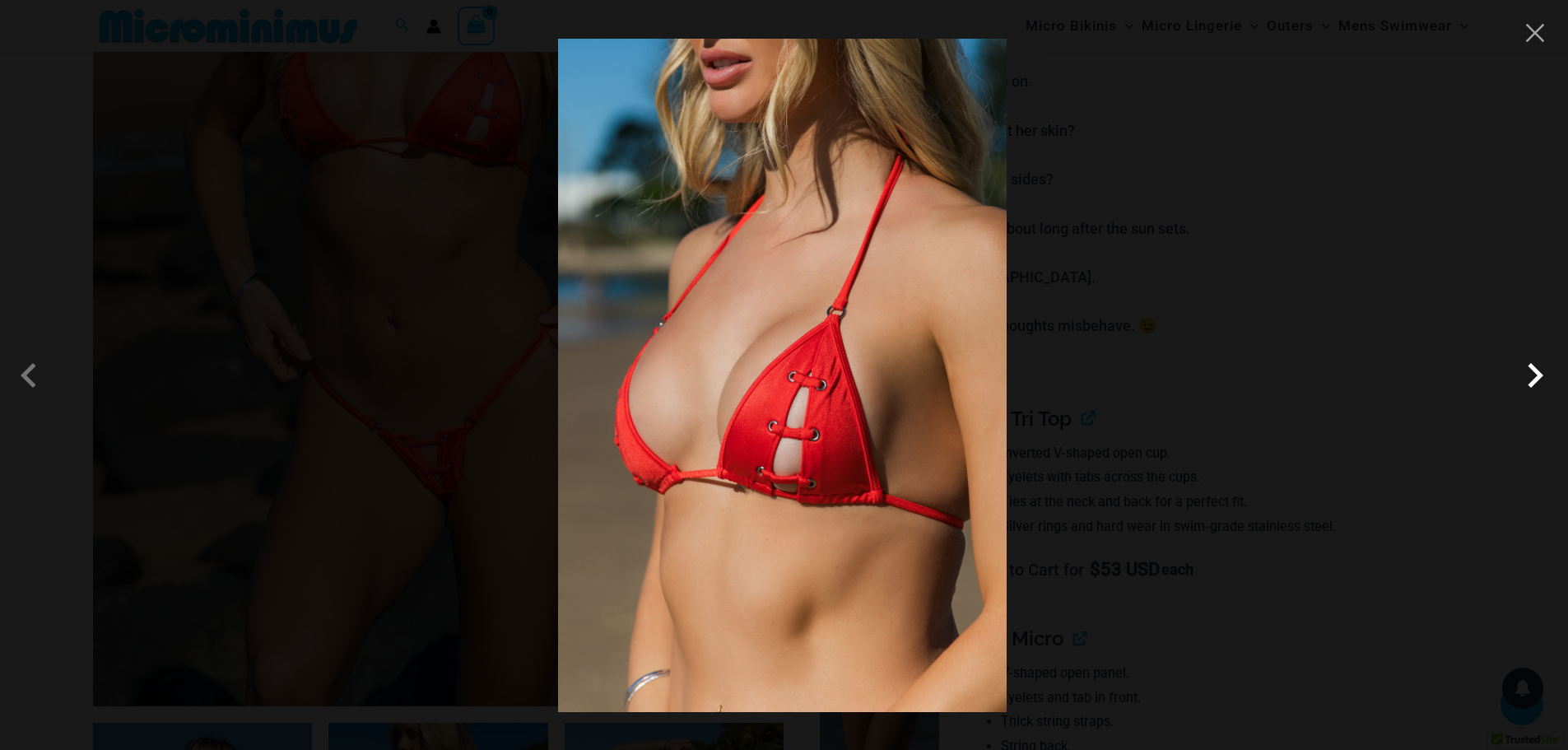
click at [1519, 386] on span at bounding box center [1535, 375] width 49 height 49
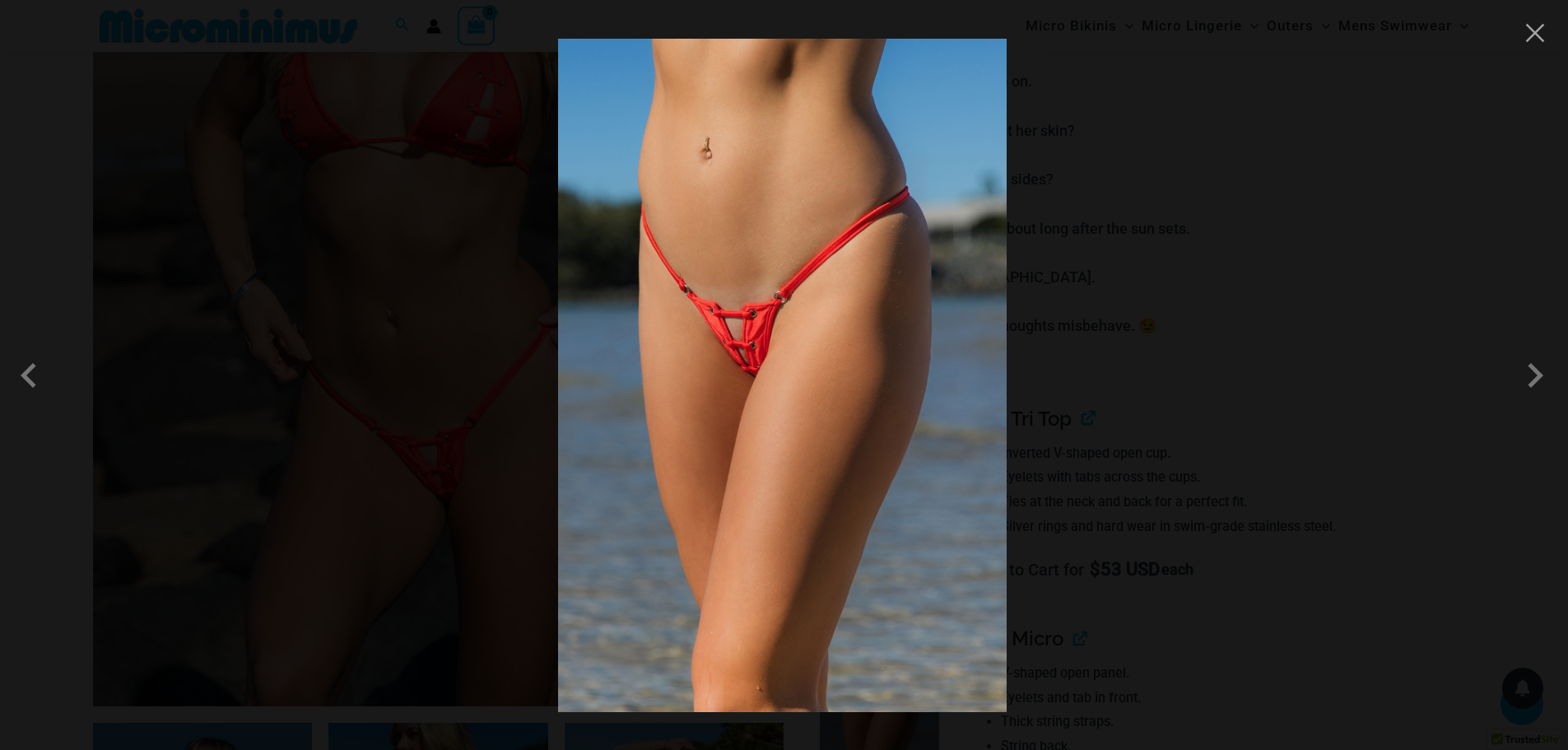
click at [745, 349] on img at bounding box center [783, 375] width 449 height 673
click at [1550, 39] on div at bounding box center [784, 375] width 1568 height 750
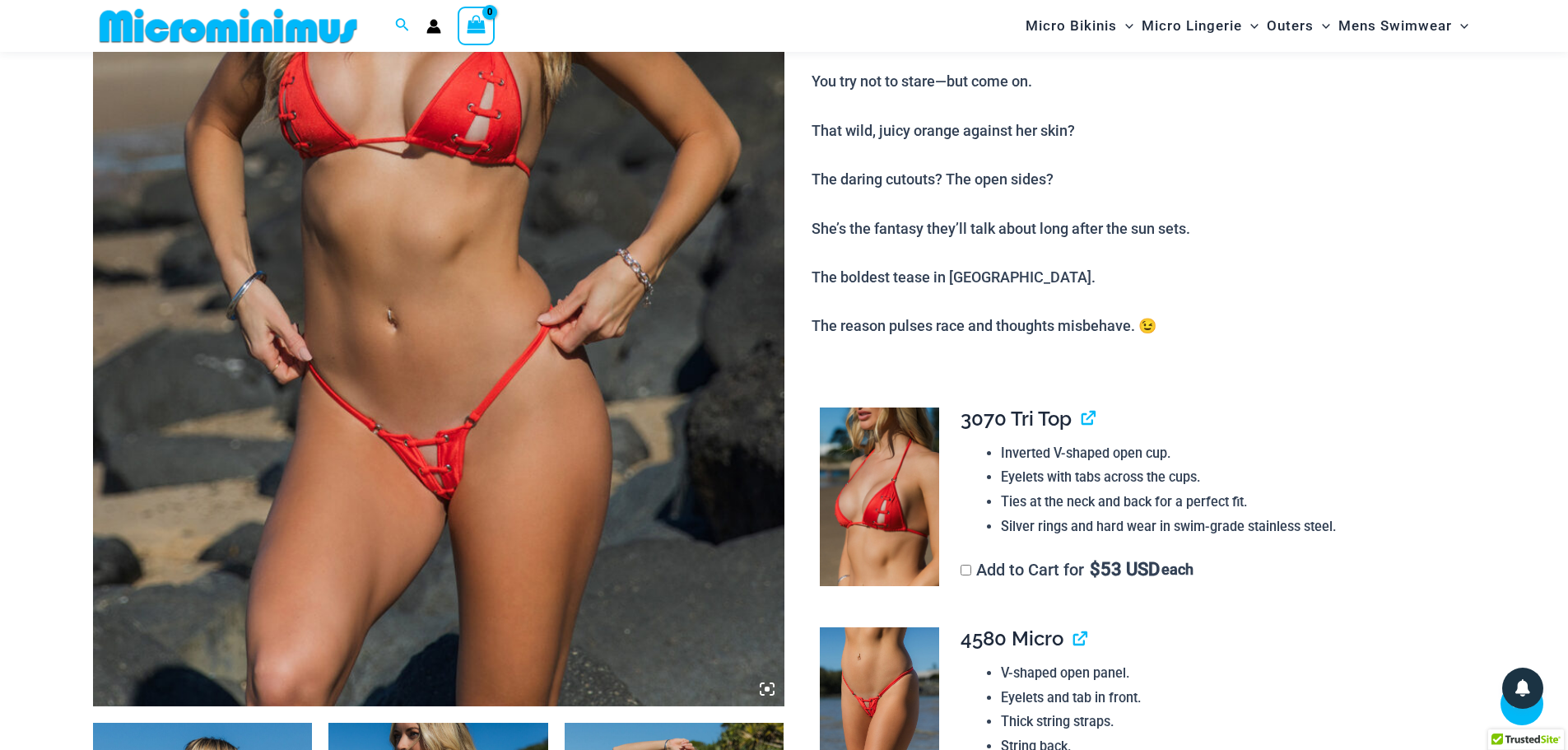
click at [408, 324] on img at bounding box center [439, 188] width 692 height 1037
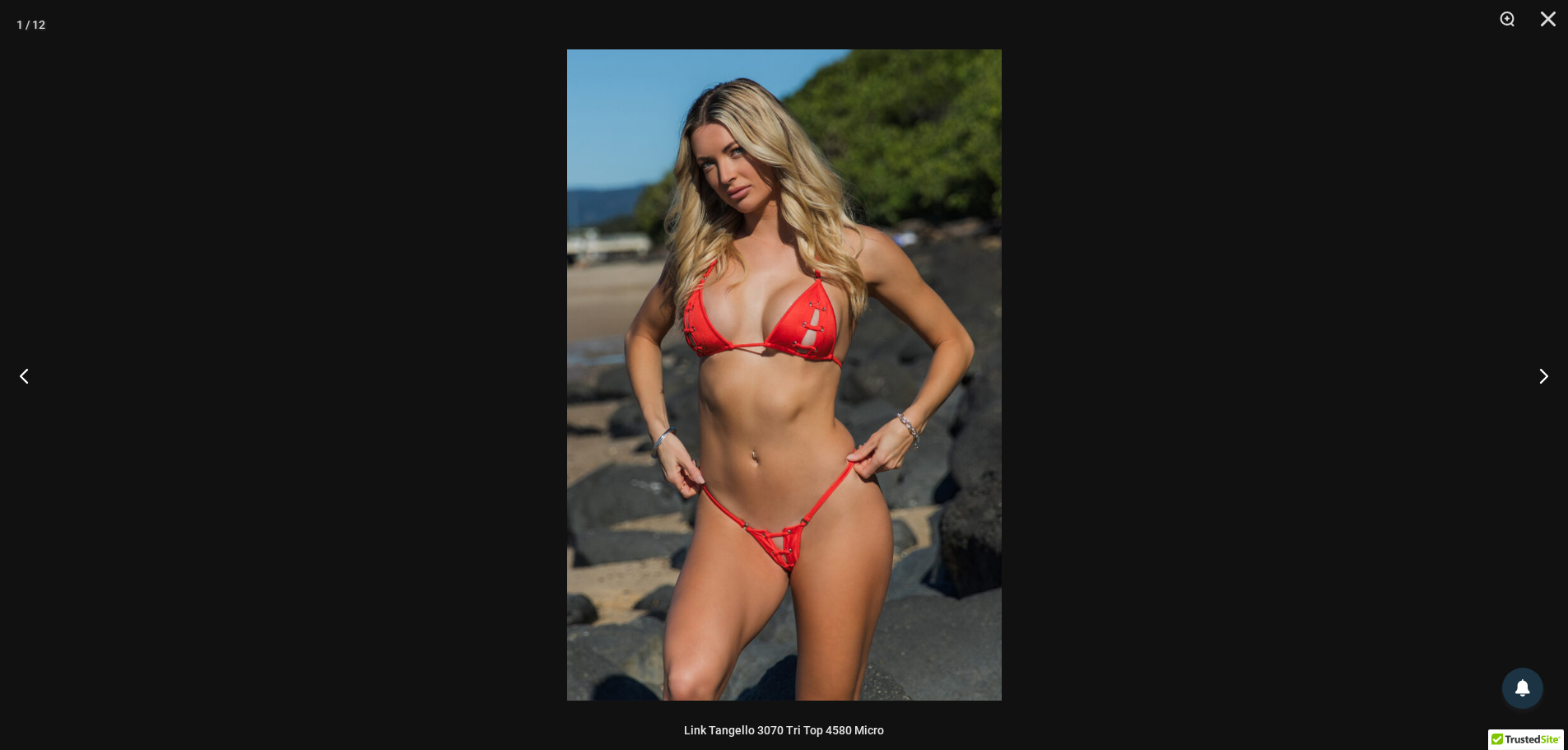
click at [791, 561] on img at bounding box center [784, 375] width 435 height 651
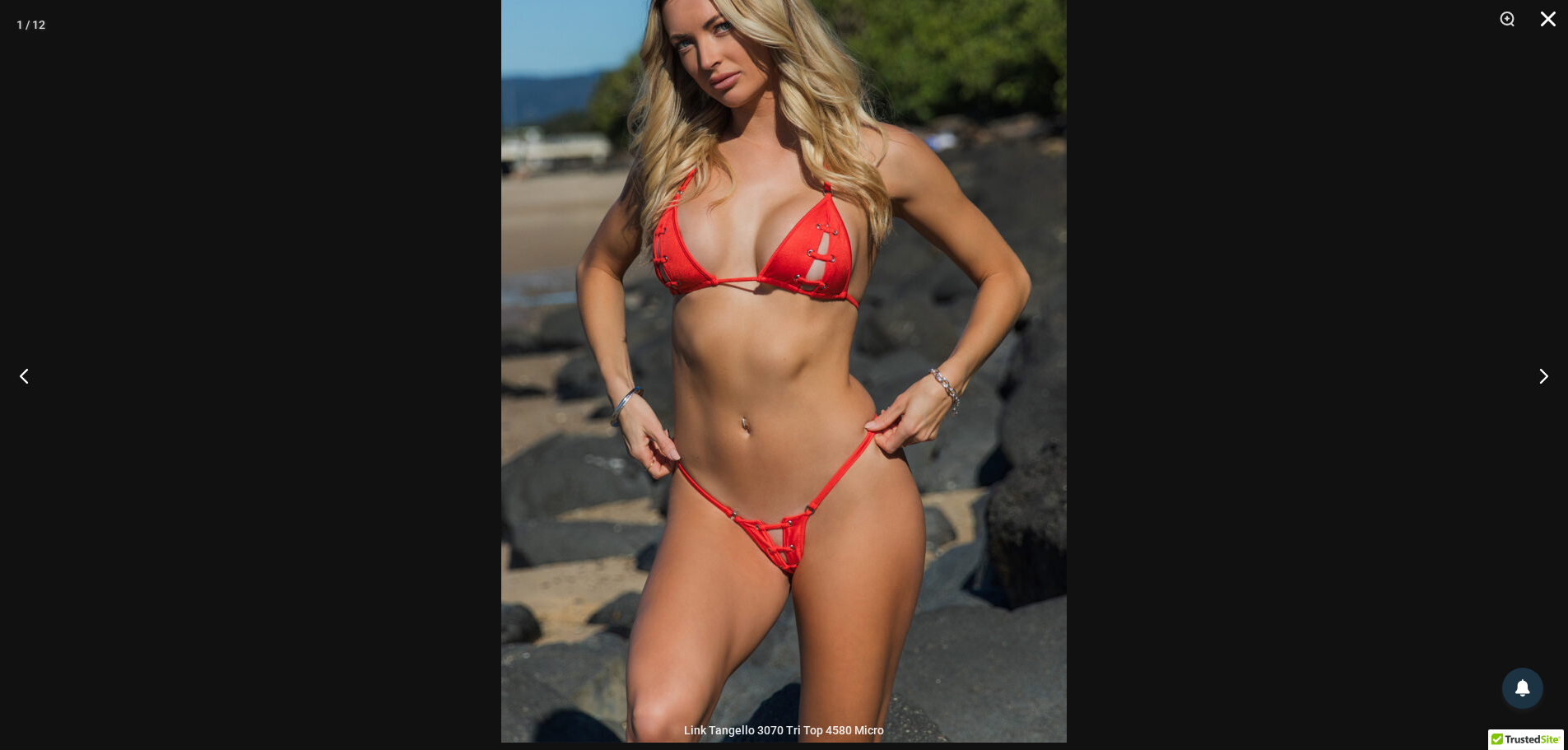
click at [1555, 27] on button "Close" at bounding box center [1542, 25] width 41 height 49
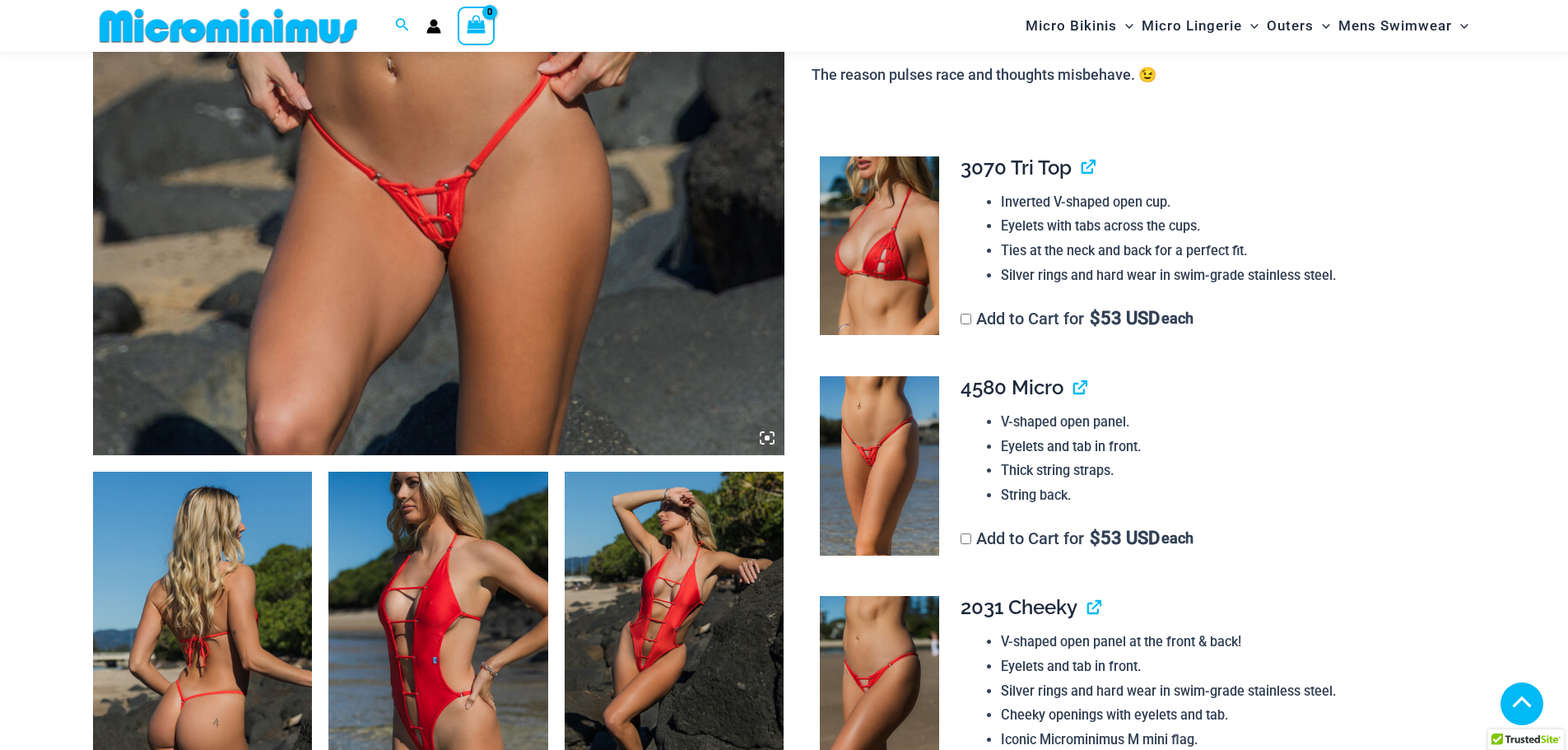
scroll to position [743, 0]
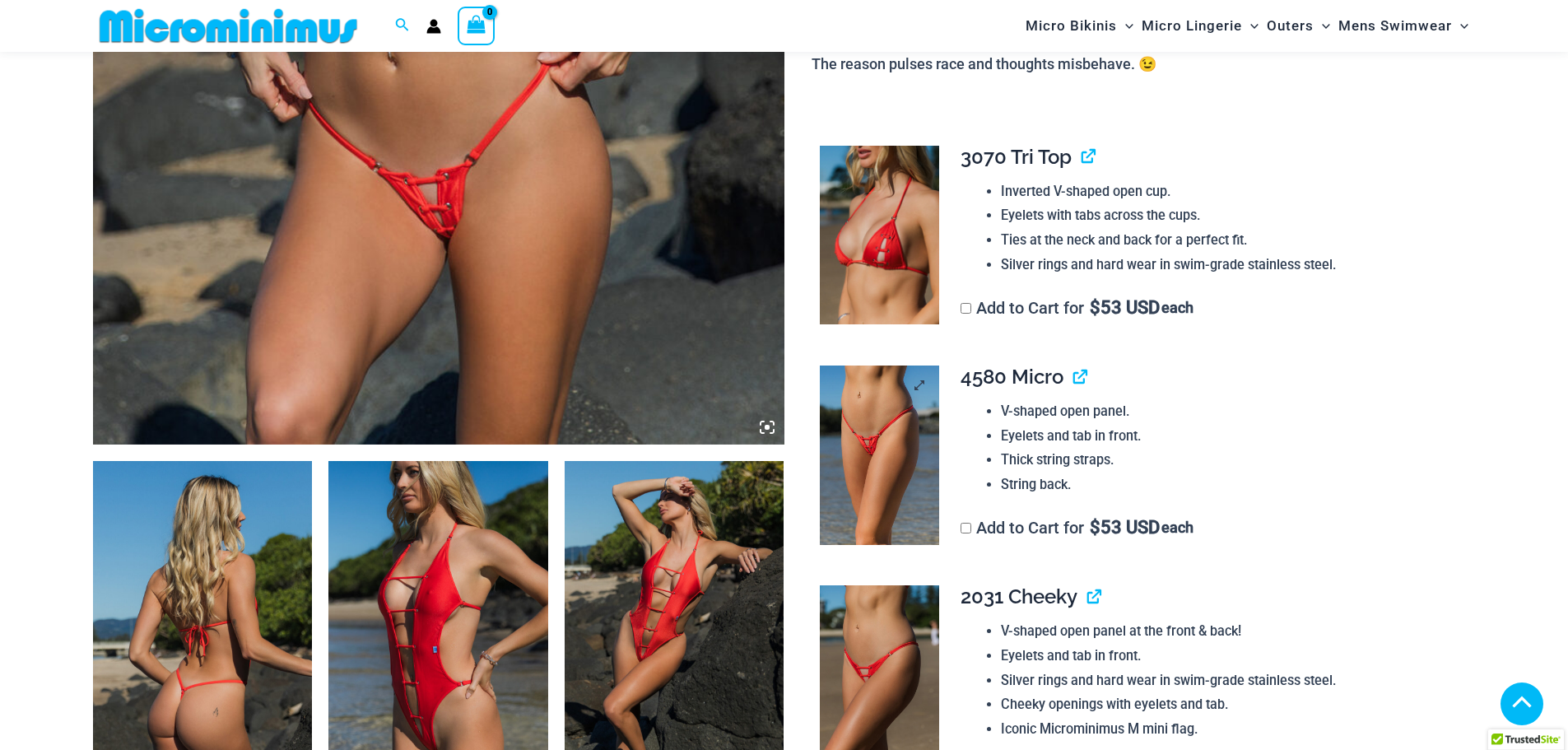
type input "**********"
click at [872, 438] on img at bounding box center [880, 455] width 120 height 180
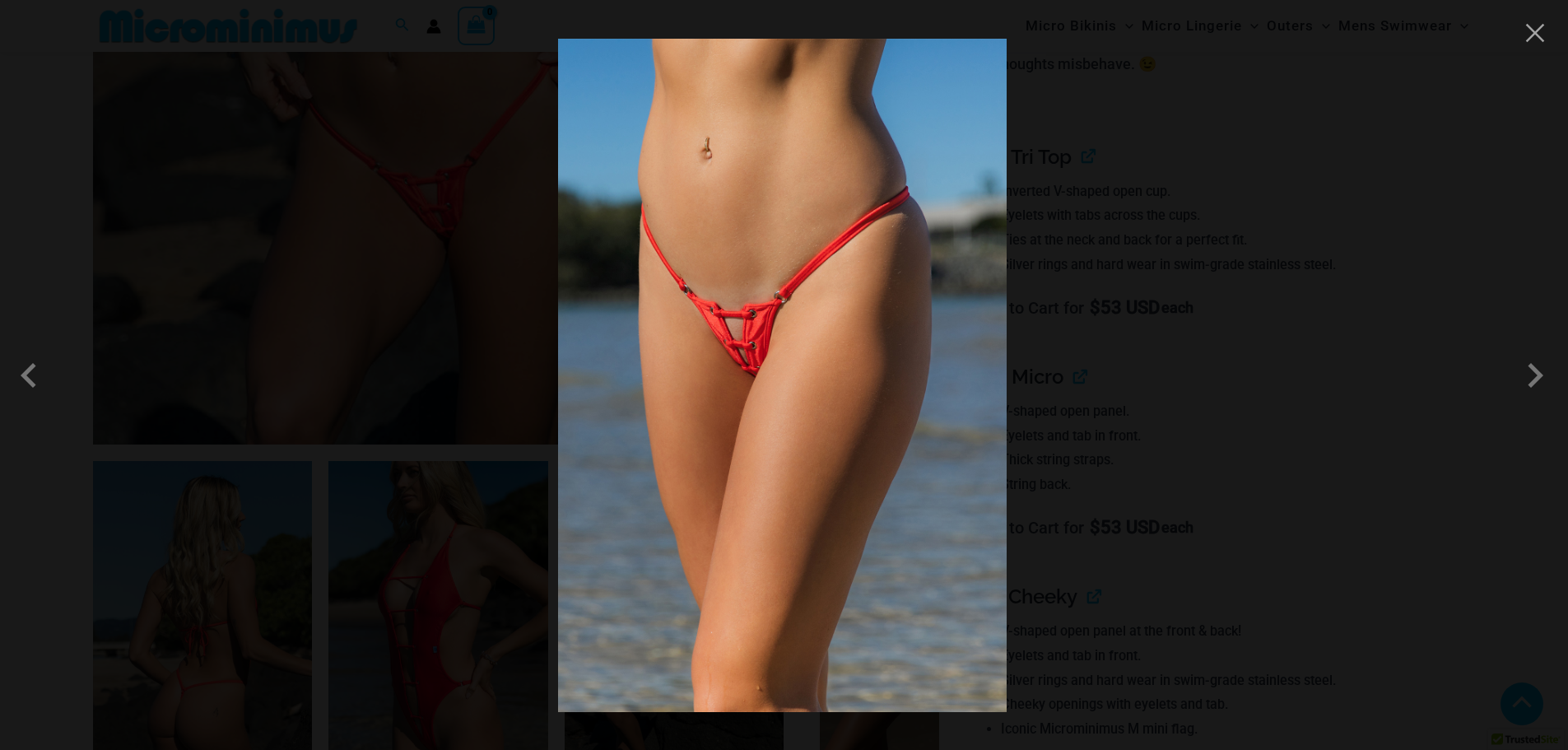
click at [755, 330] on img at bounding box center [783, 375] width 449 height 673
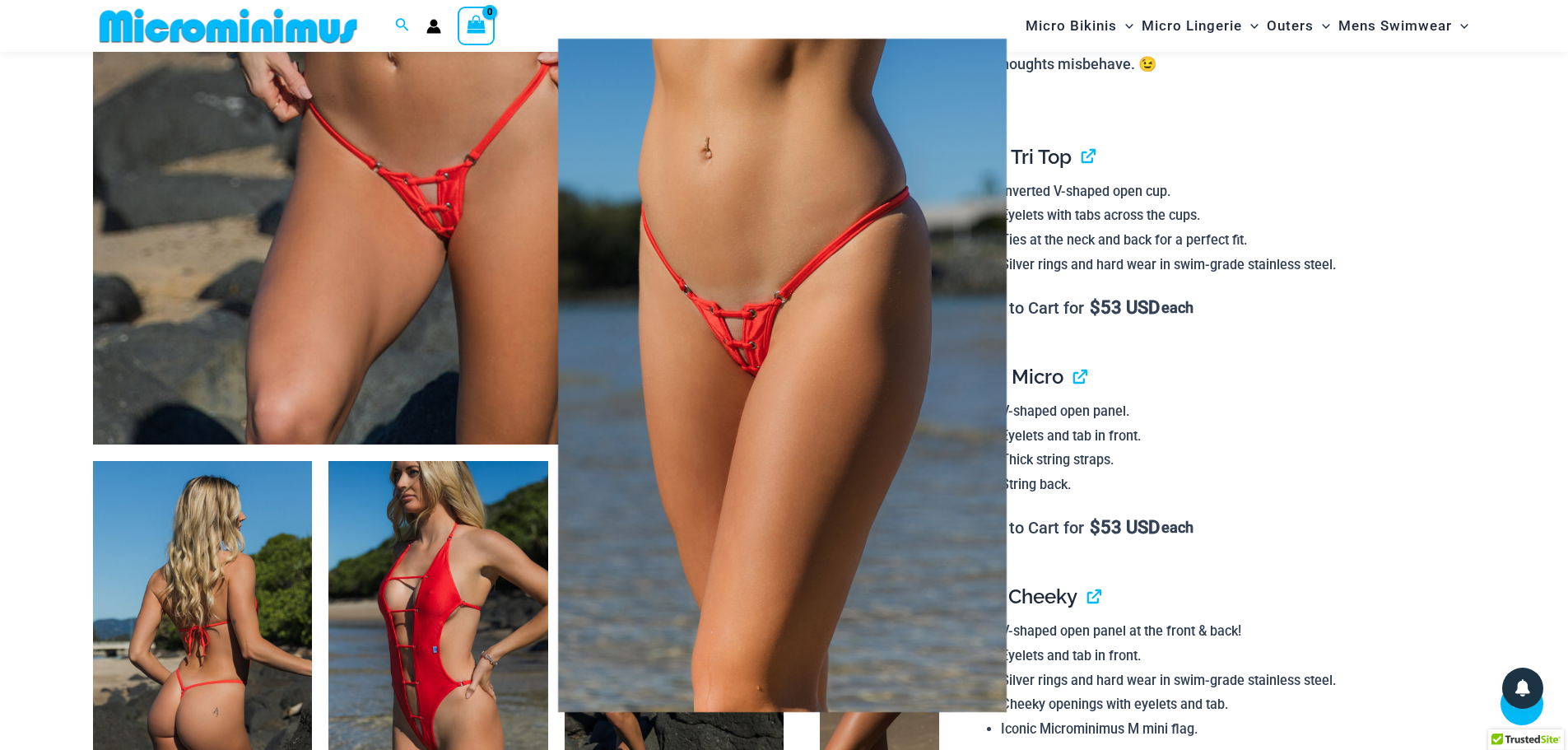
click at [1450, 386] on div at bounding box center [784, 375] width 1568 height 750
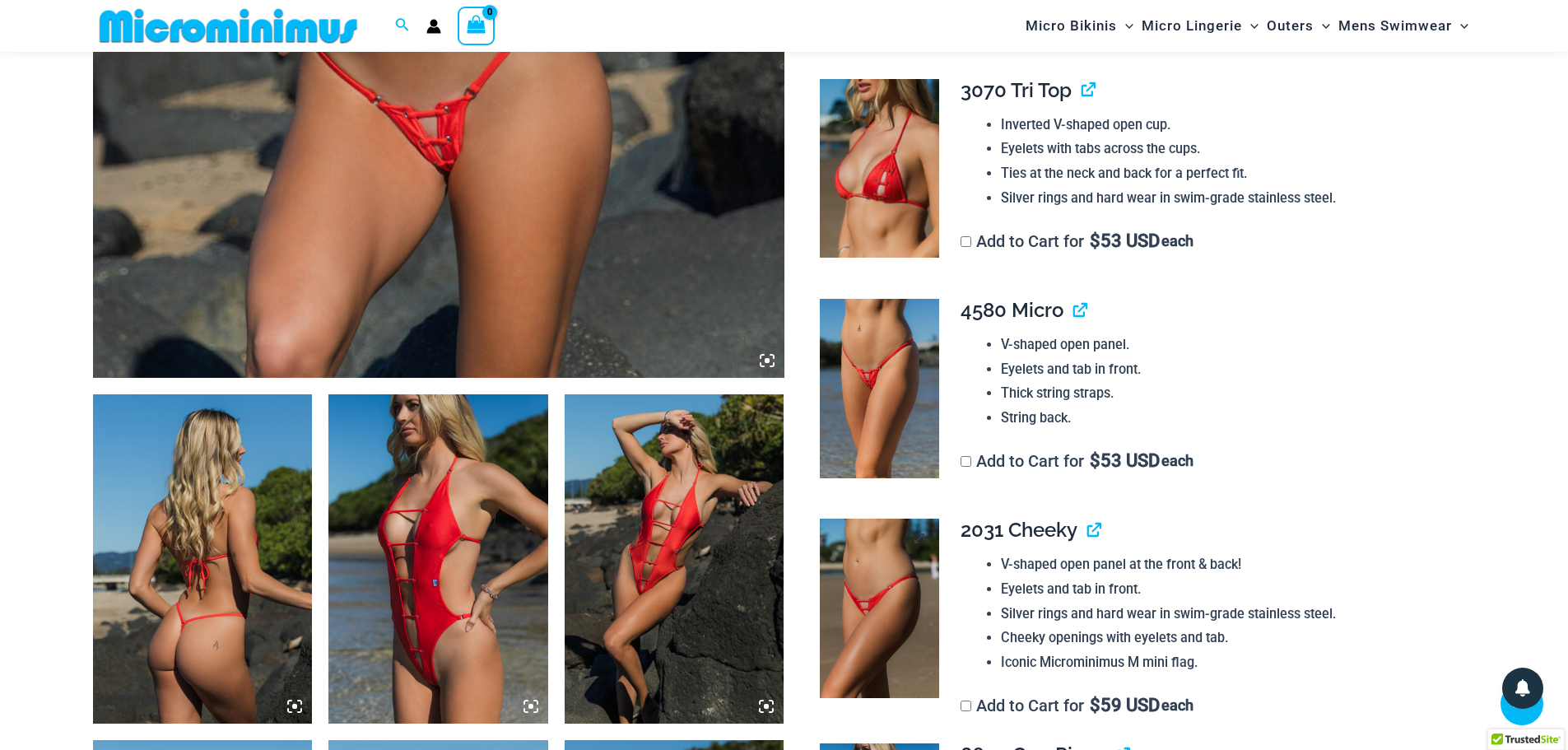
scroll to position [908, 0]
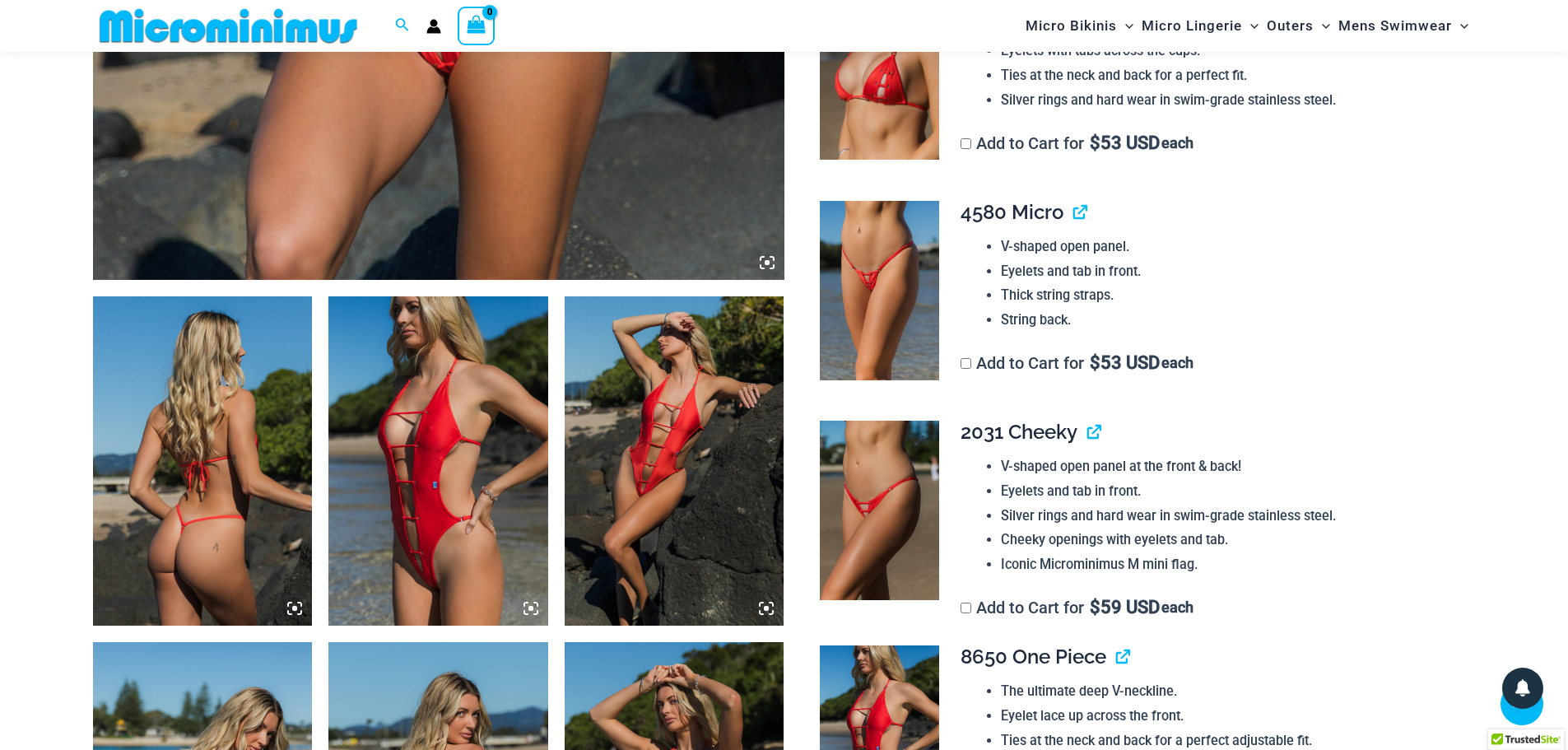
click at [846, 528] on img at bounding box center [880, 511] width 120 height 180
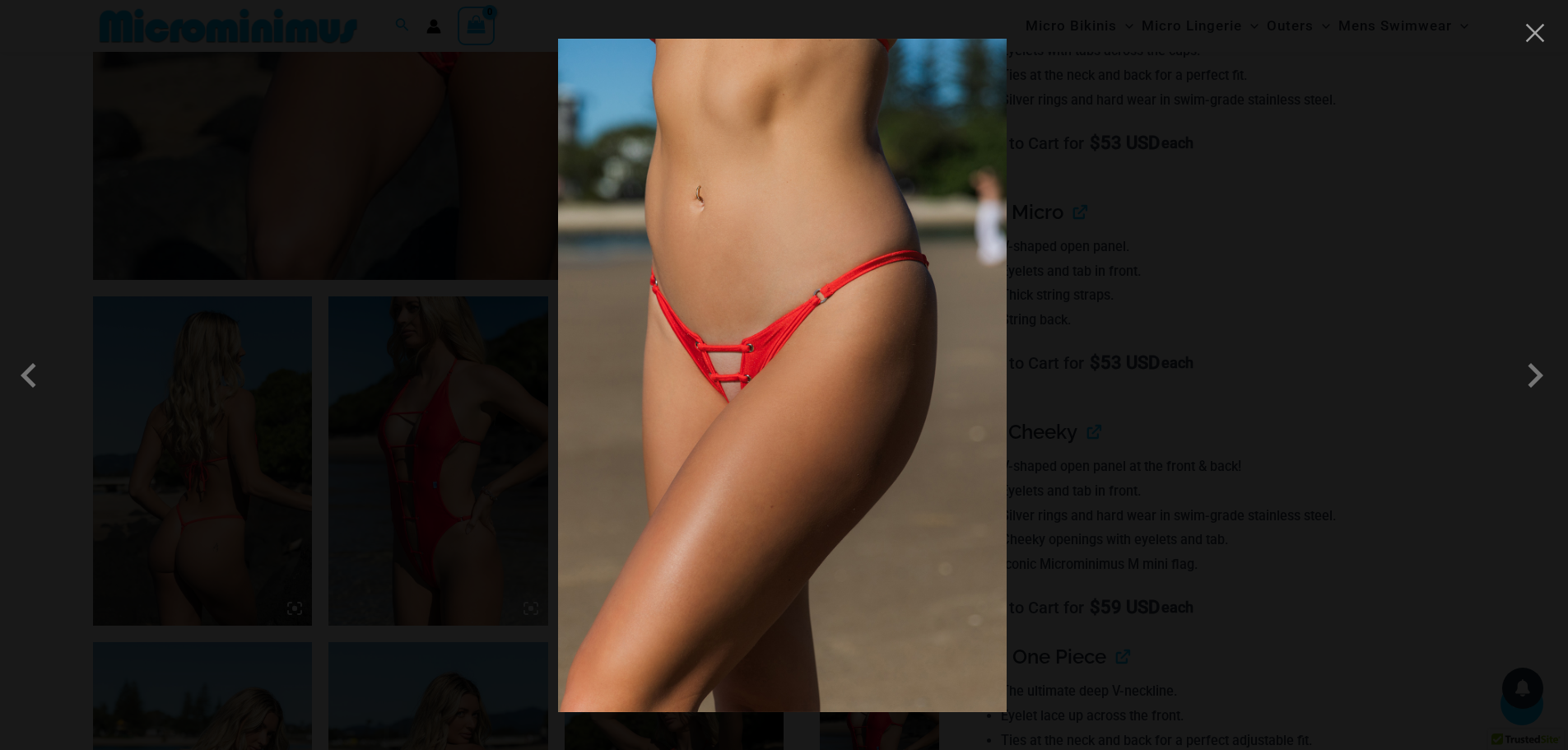
click at [734, 366] on img at bounding box center [783, 375] width 449 height 673
click at [1542, 384] on span at bounding box center [1535, 375] width 49 height 49
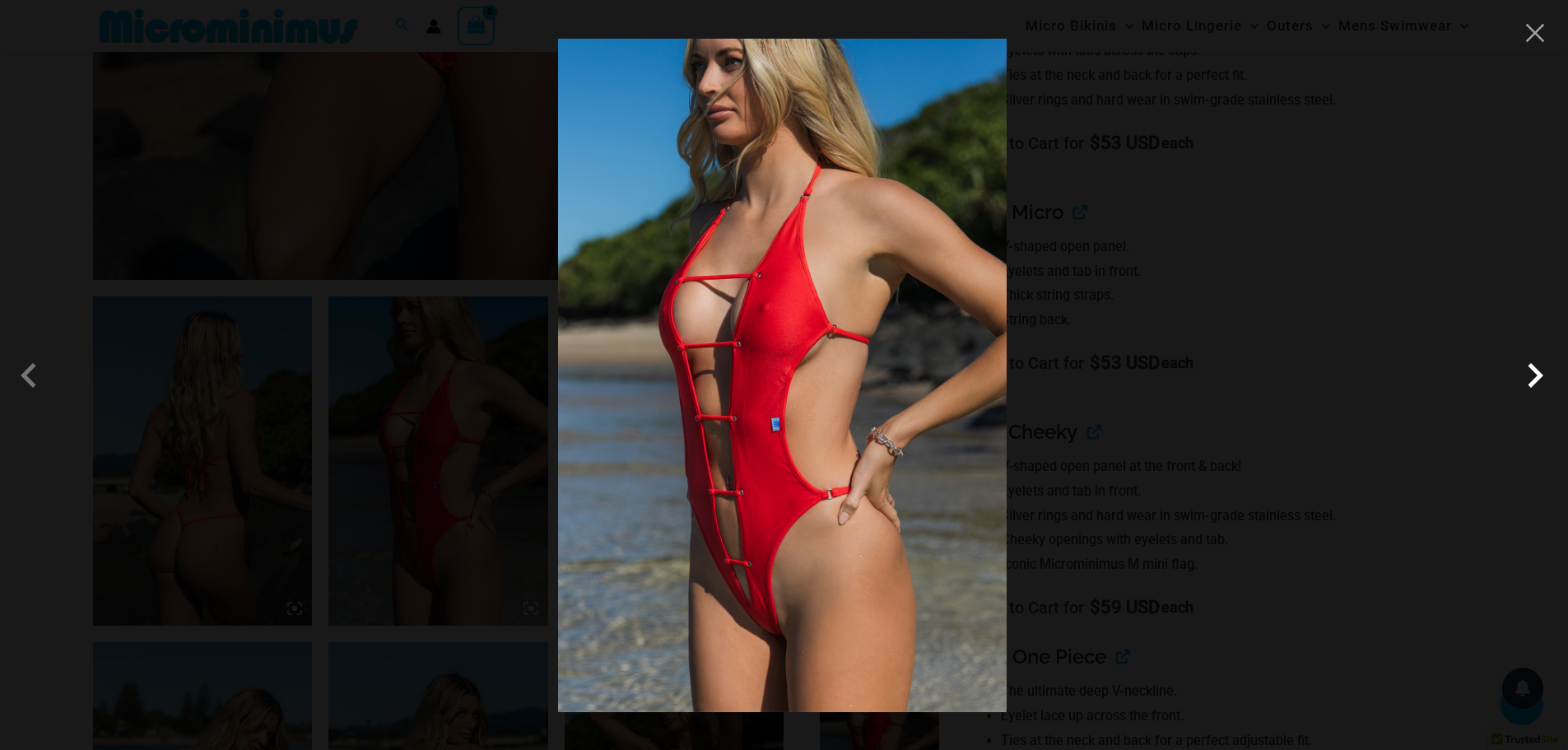
click at [1542, 384] on span at bounding box center [1535, 375] width 49 height 49
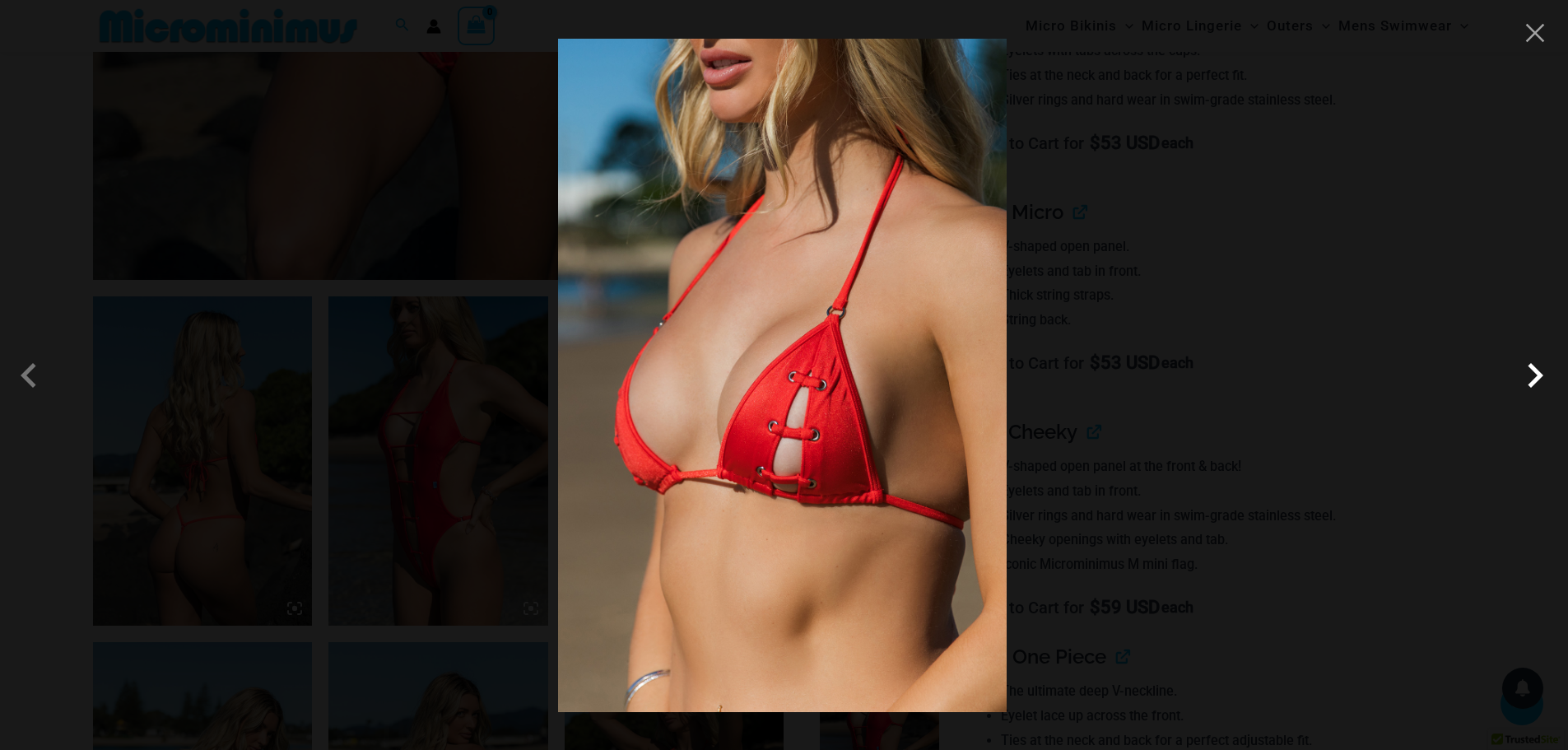
click at [1542, 384] on span at bounding box center [1535, 375] width 49 height 49
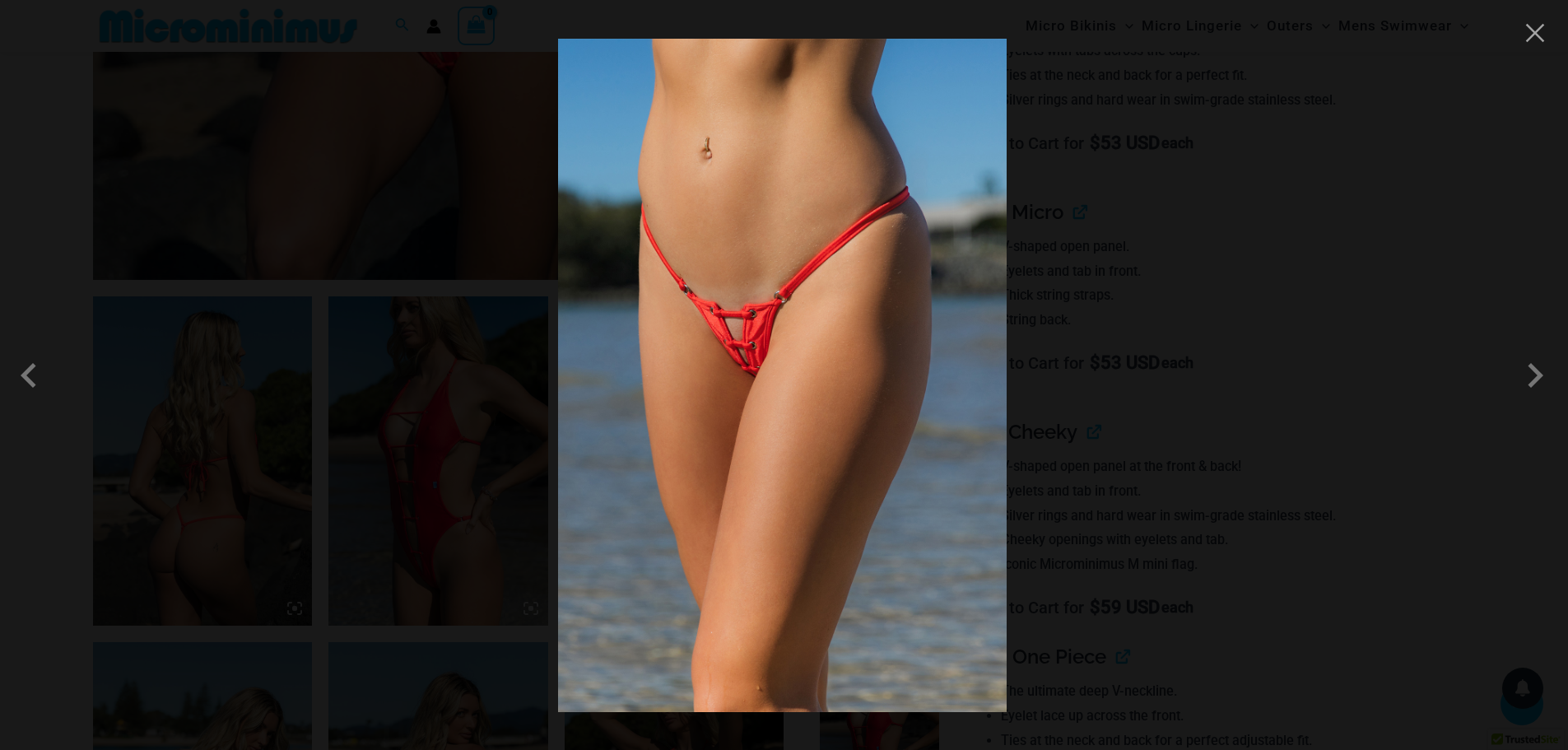
click at [1462, 281] on div at bounding box center [784, 375] width 1568 height 750
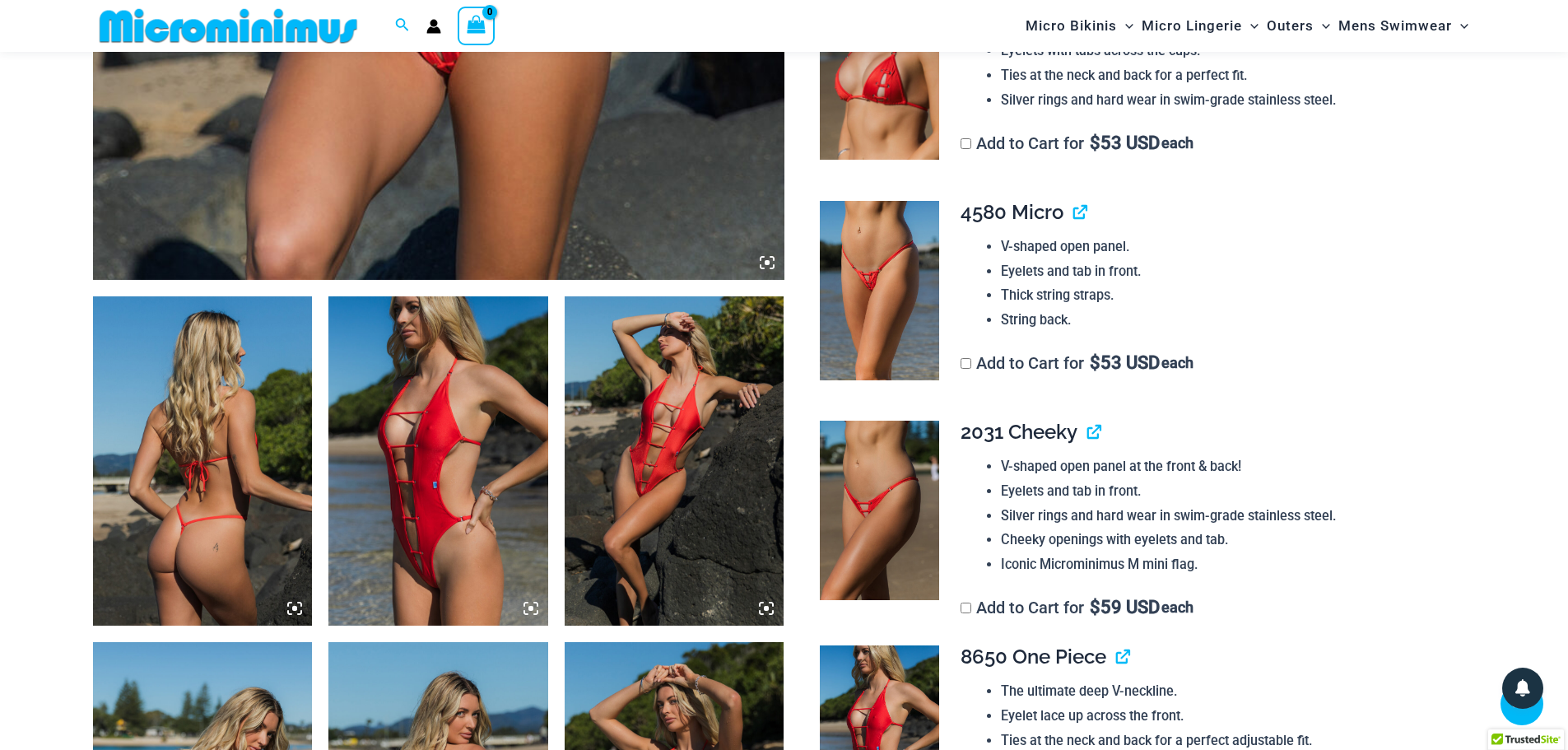
click at [224, 502] on img at bounding box center [203, 461] width 220 height 329
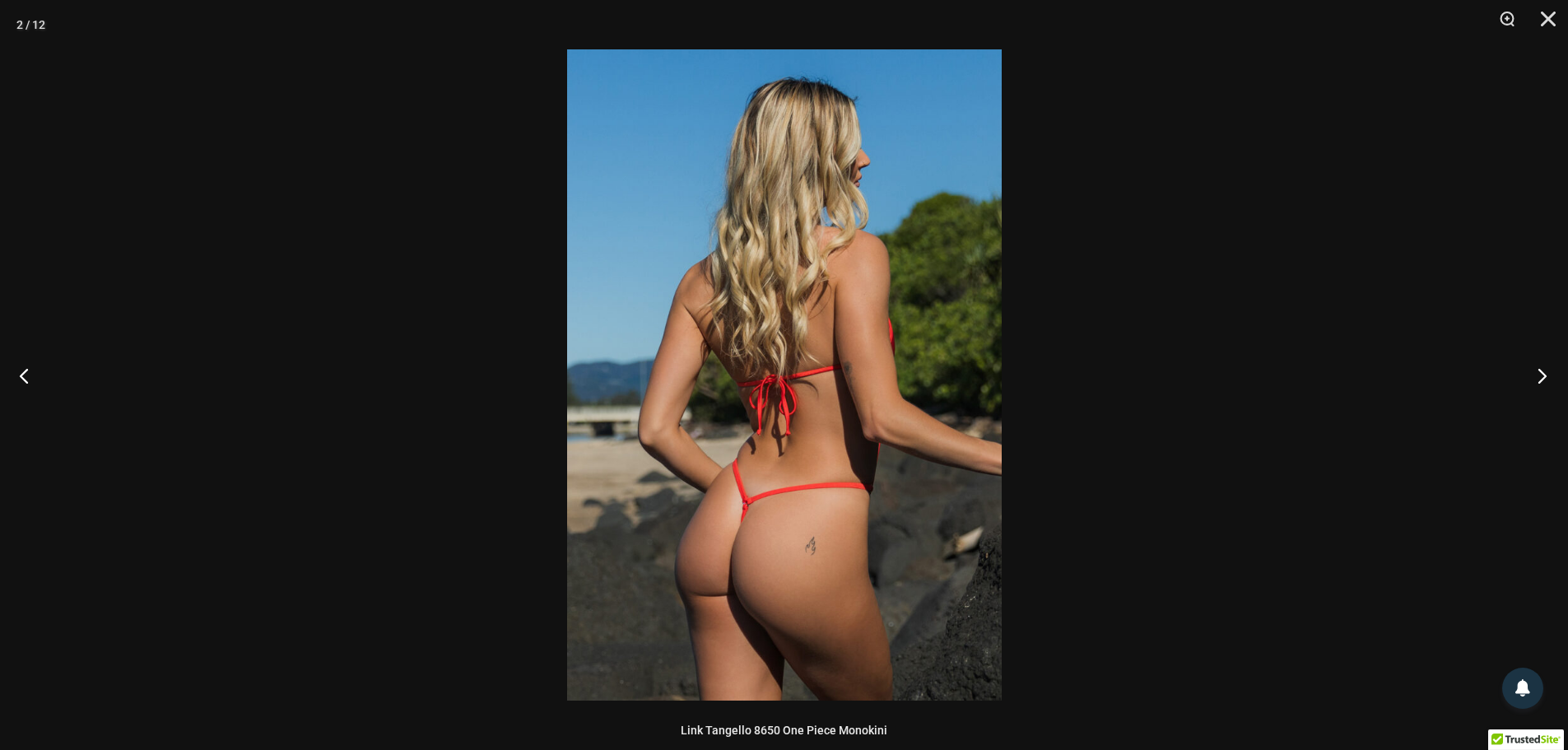
click at [1546, 373] on button "Next" at bounding box center [1537, 376] width 62 height 83
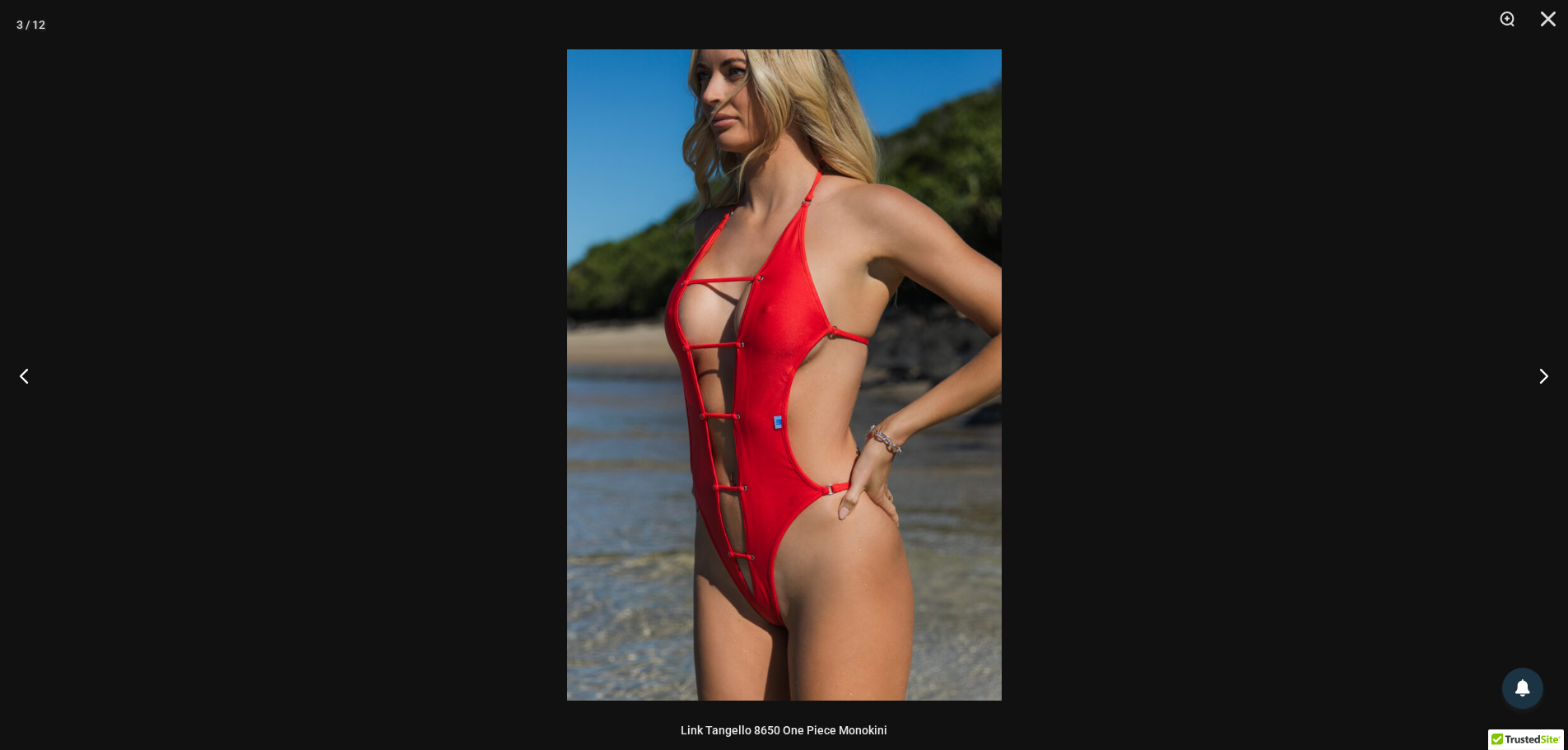
click at [734, 574] on img at bounding box center [784, 375] width 435 height 651
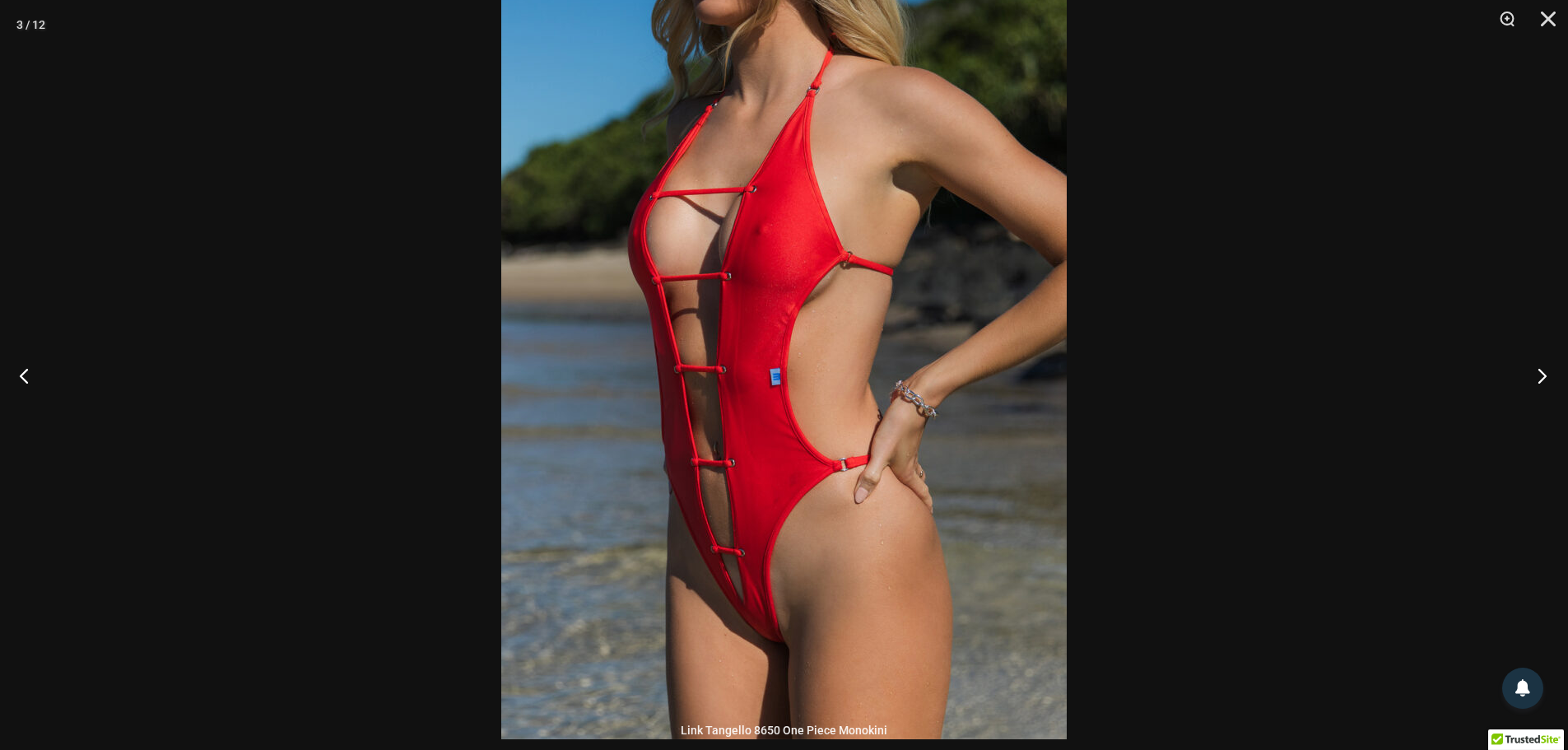
click at [1531, 387] on button "Next" at bounding box center [1537, 376] width 62 height 83
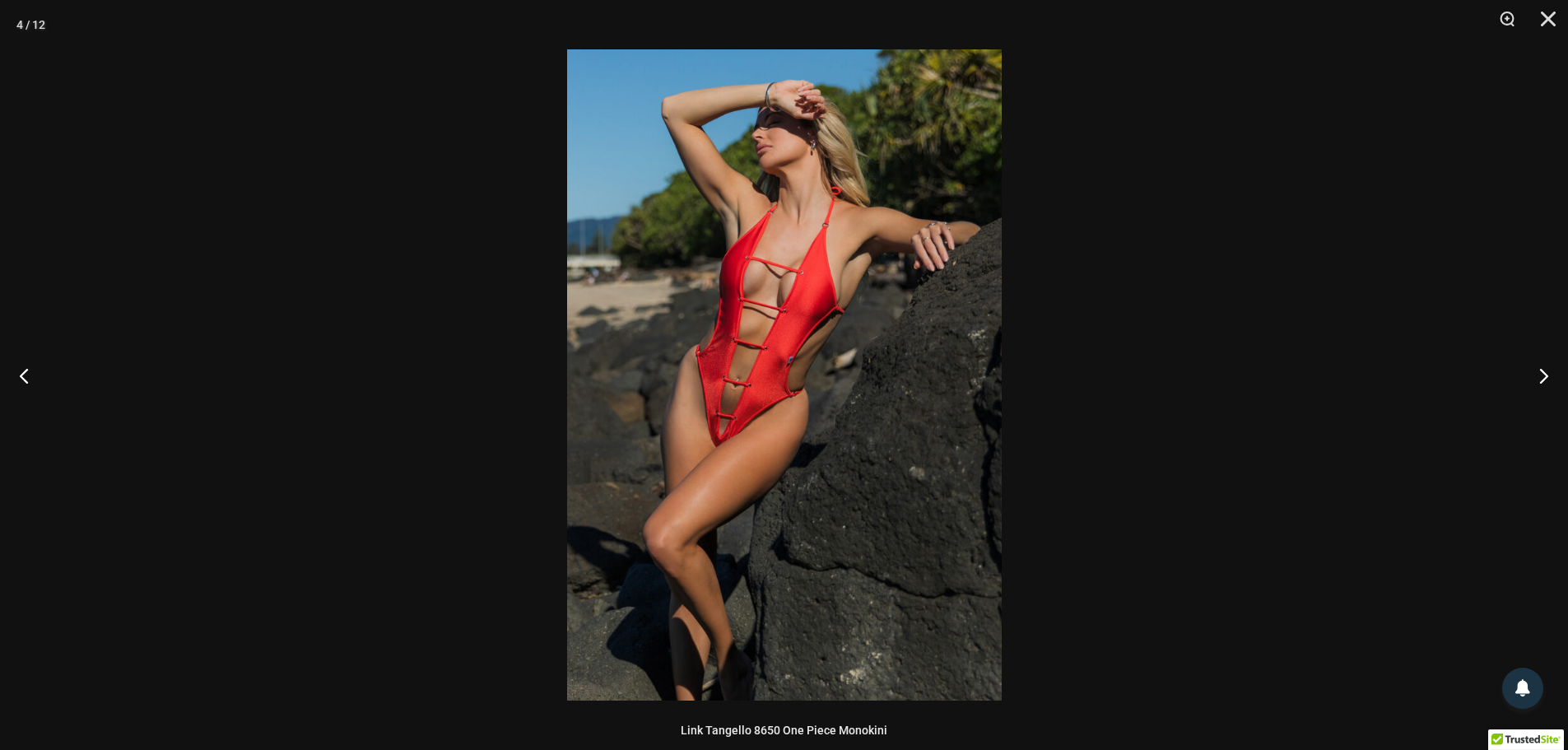
click at [724, 405] on img at bounding box center [784, 375] width 435 height 651
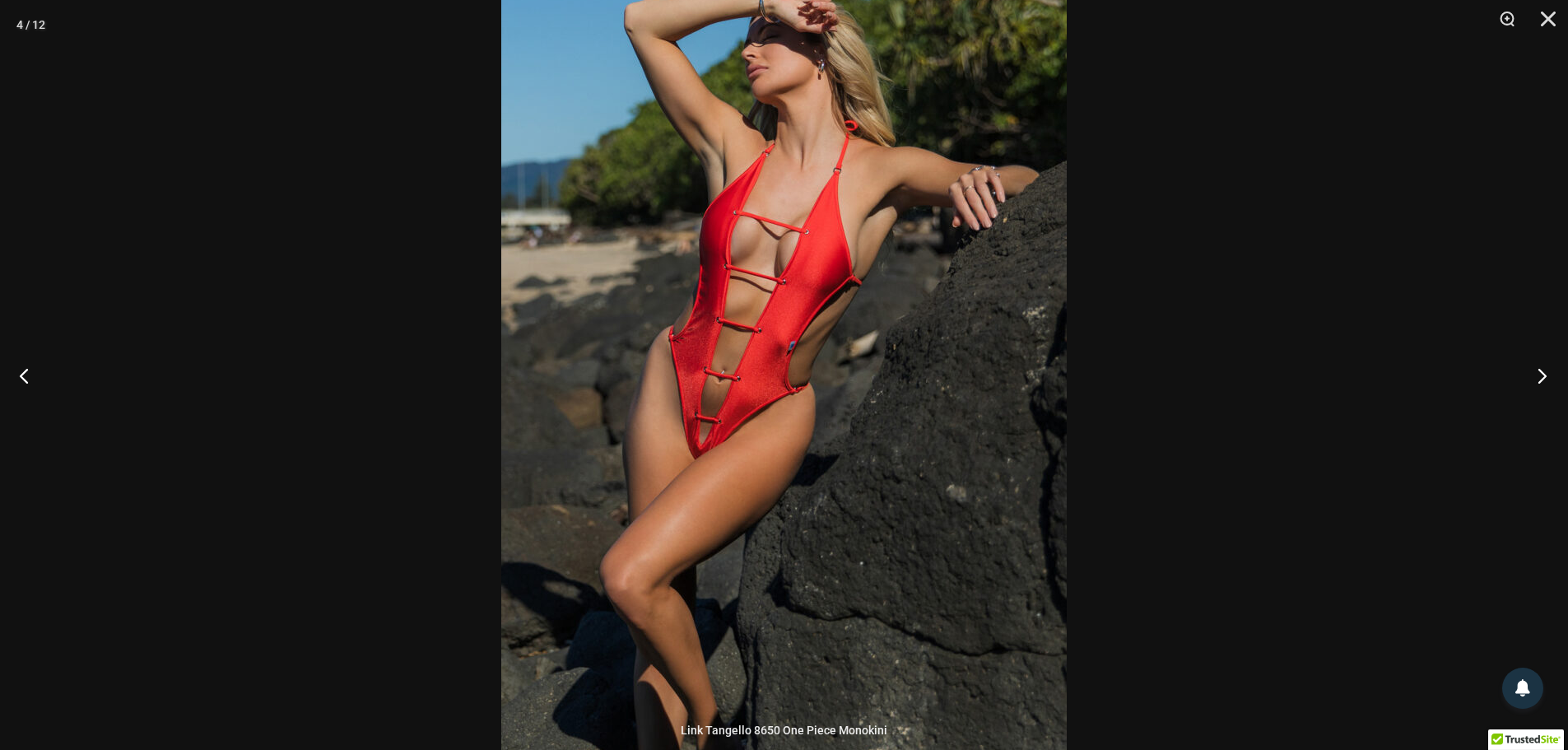
click at [1535, 371] on button "Next" at bounding box center [1537, 376] width 62 height 83
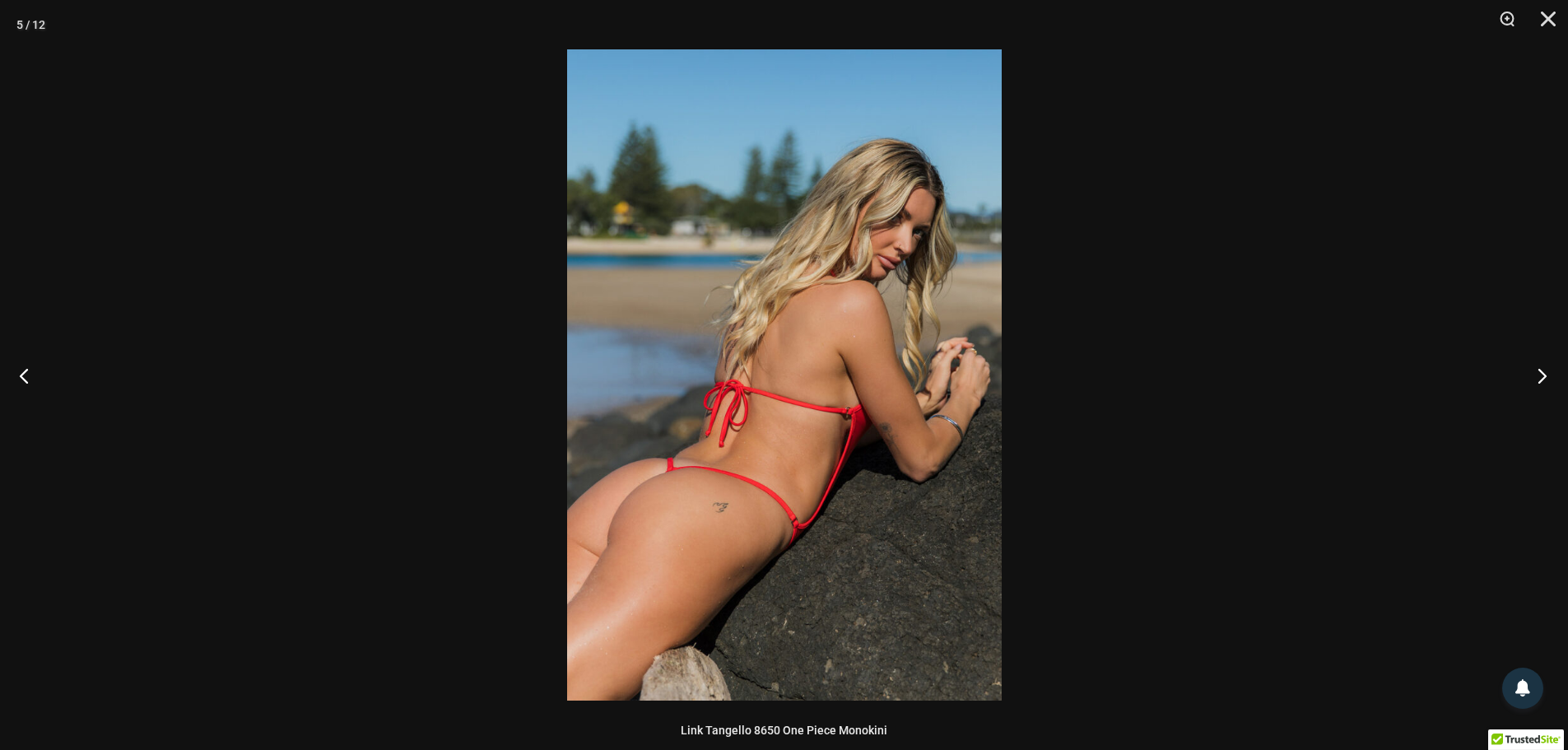
click at [1535, 370] on button "Next" at bounding box center [1537, 376] width 62 height 83
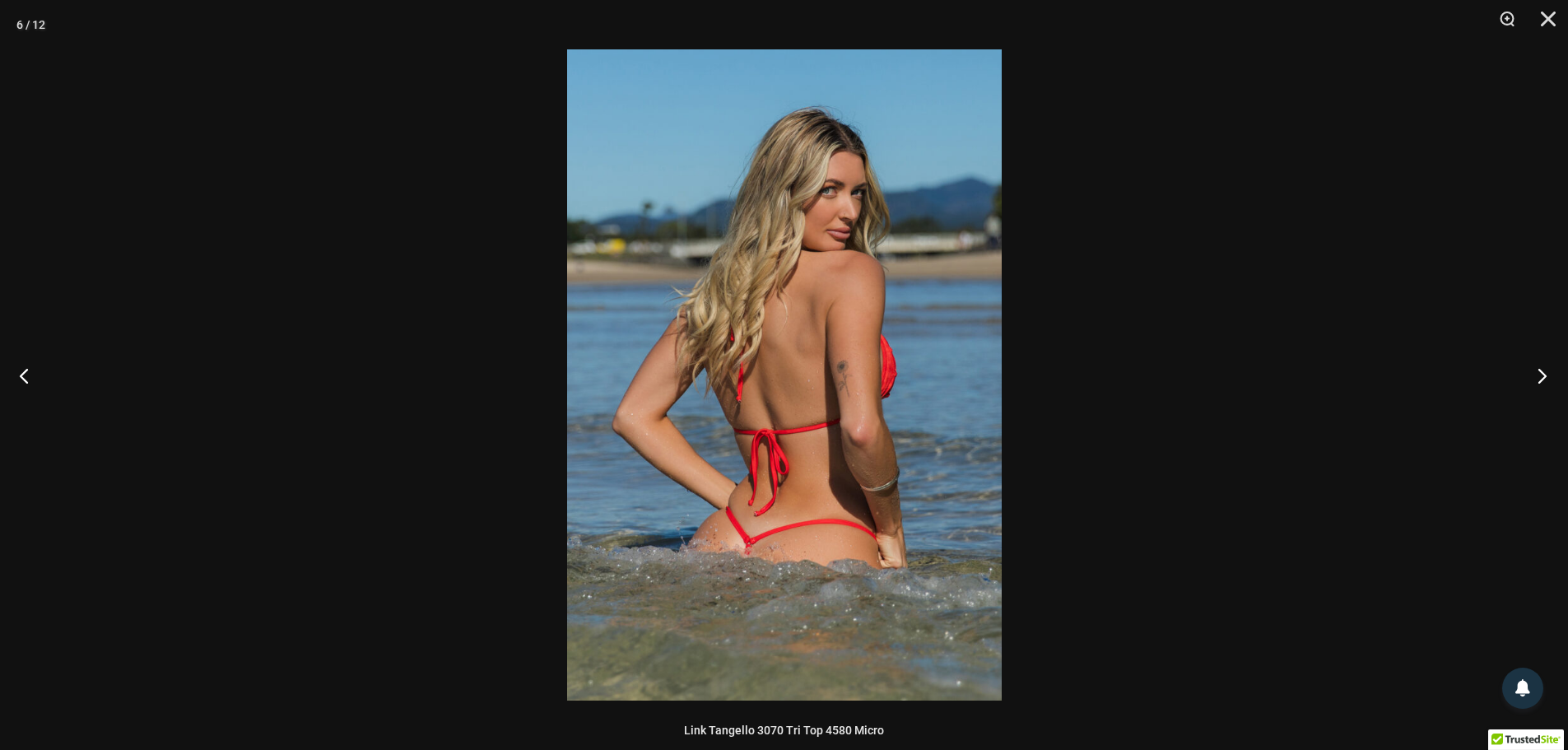
click at [1535, 370] on button "Next" at bounding box center [1537, 376] width 62 height 83
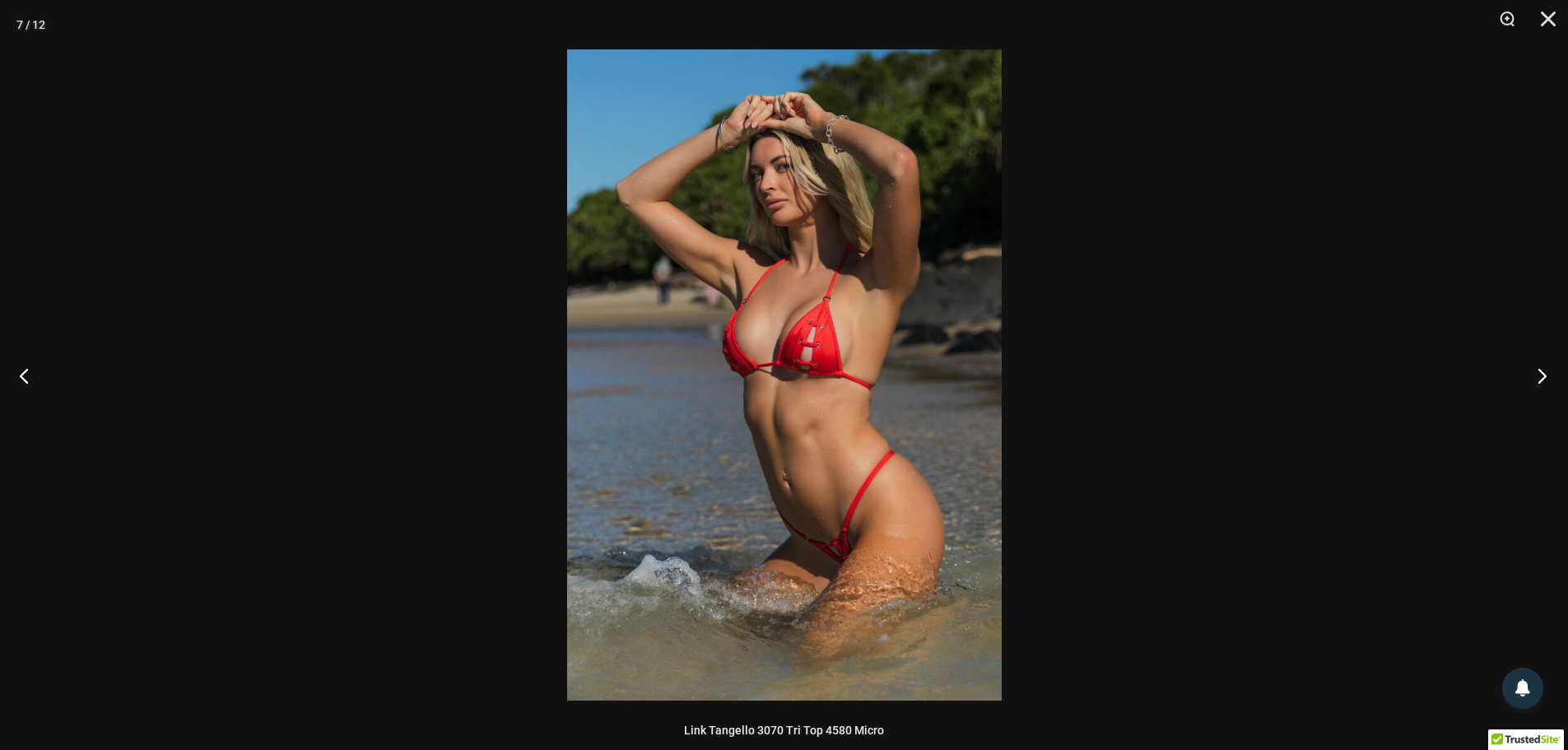
click at [1535, 370] on button "Next" at bounding box center [1537, 376] width 62 height 83
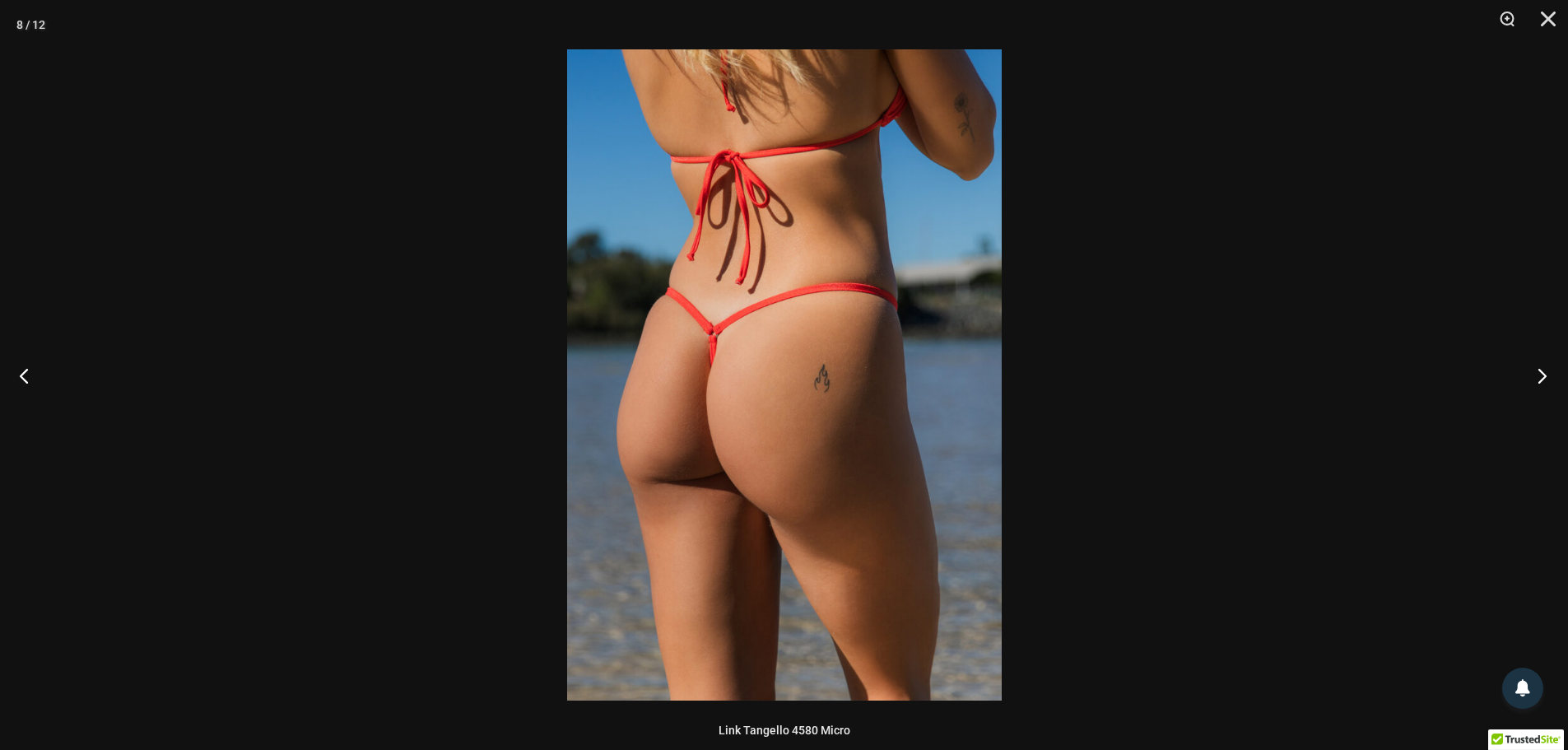
click at [1535, 370] on button "Next" at bounding box center [1537, 376] width 62 height 83
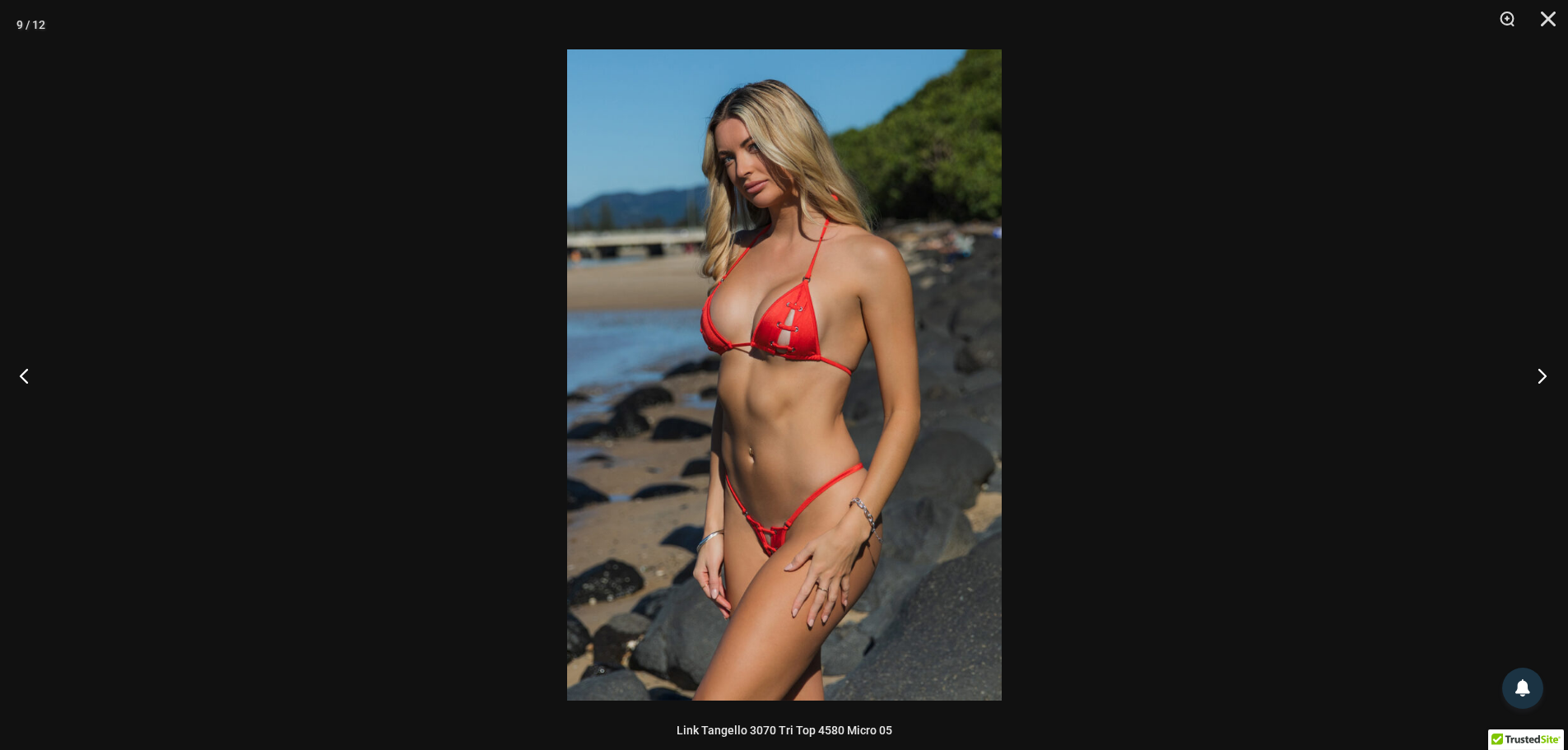
click at [1535, 370] on button "Next" at bounding box center [1537, 376] width 62 height 83
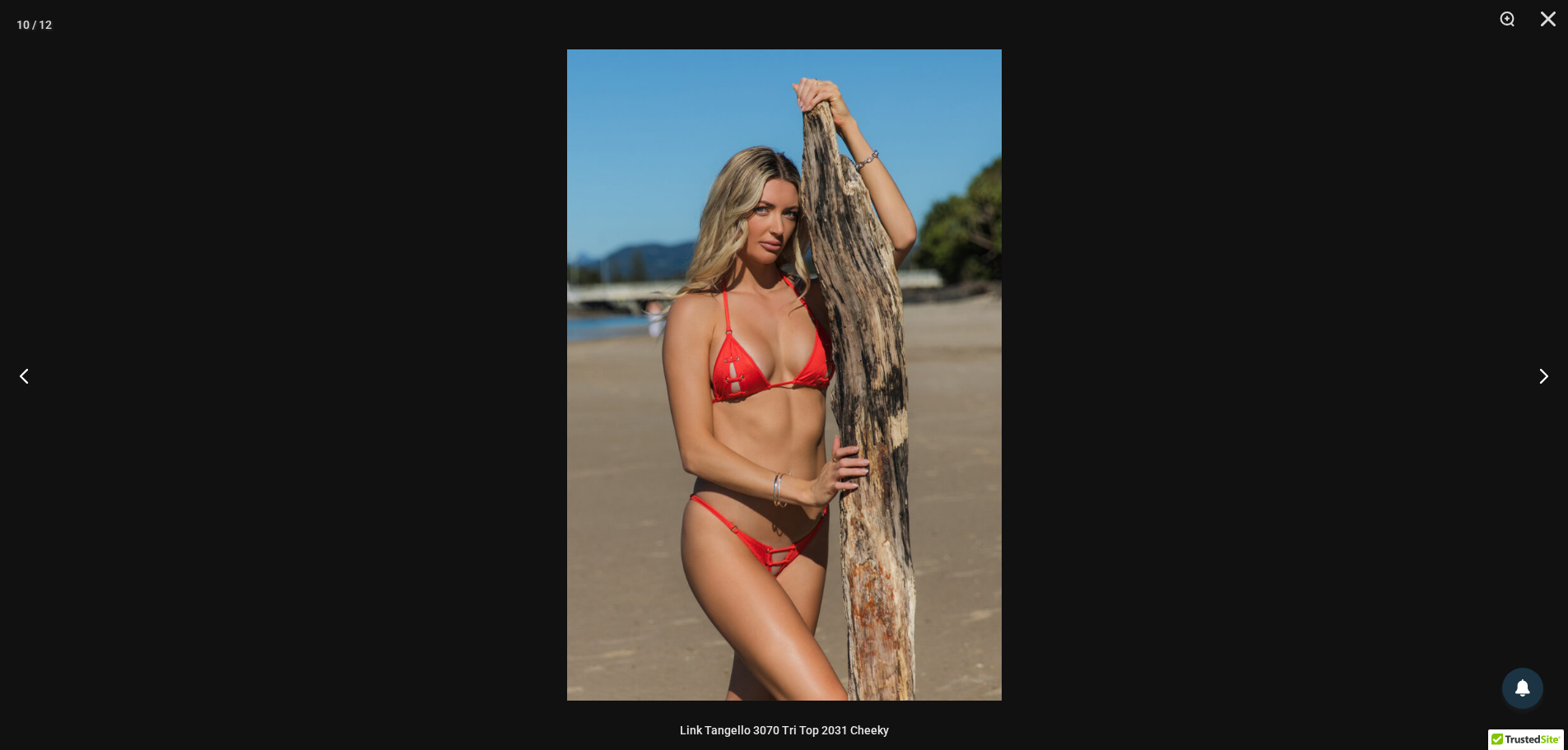
click at [783, 575] on img at bounding box center [784, 375] width 435 height 651
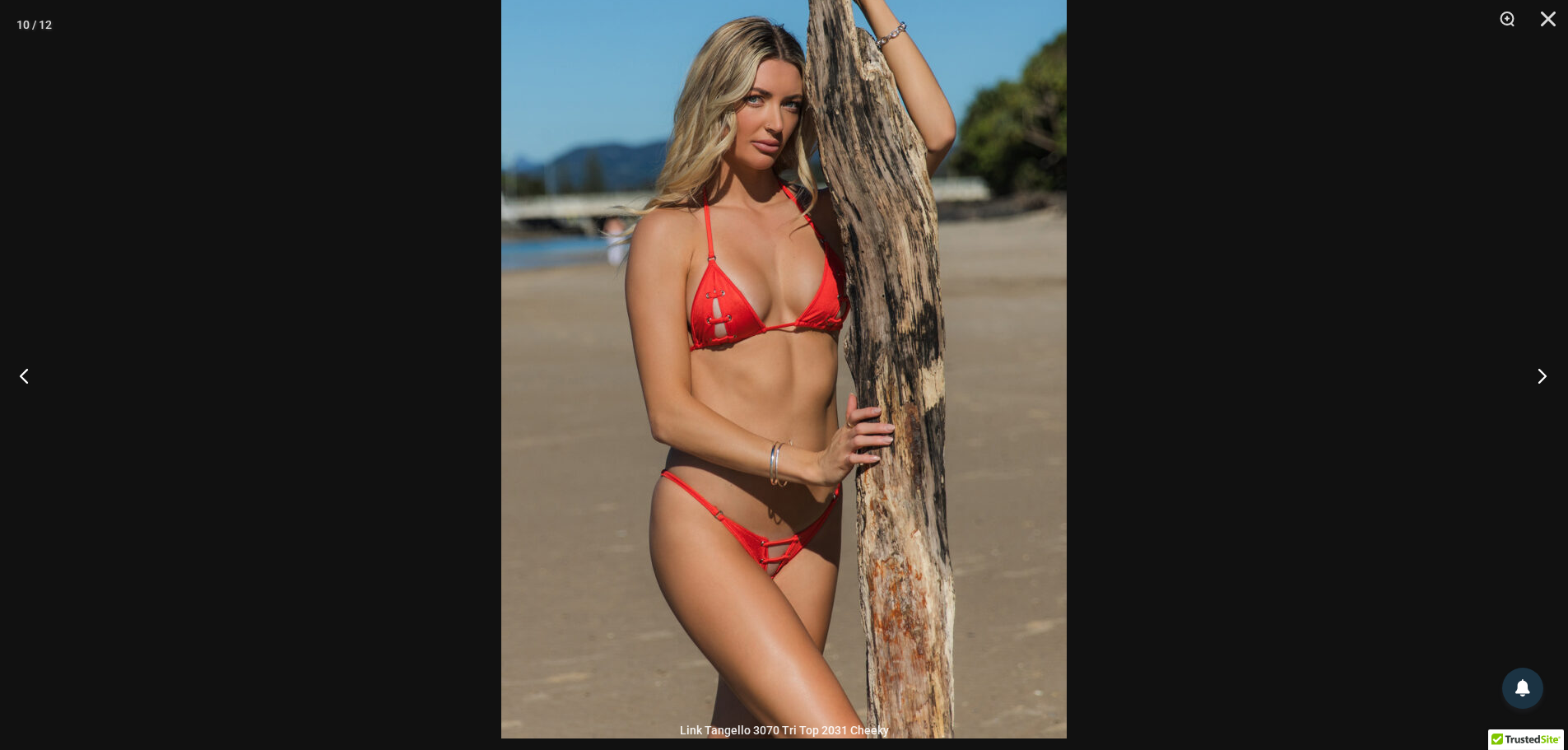
click at [1542, 378] on button "Next" at bounding box center [1537, 376] width 62 height 83
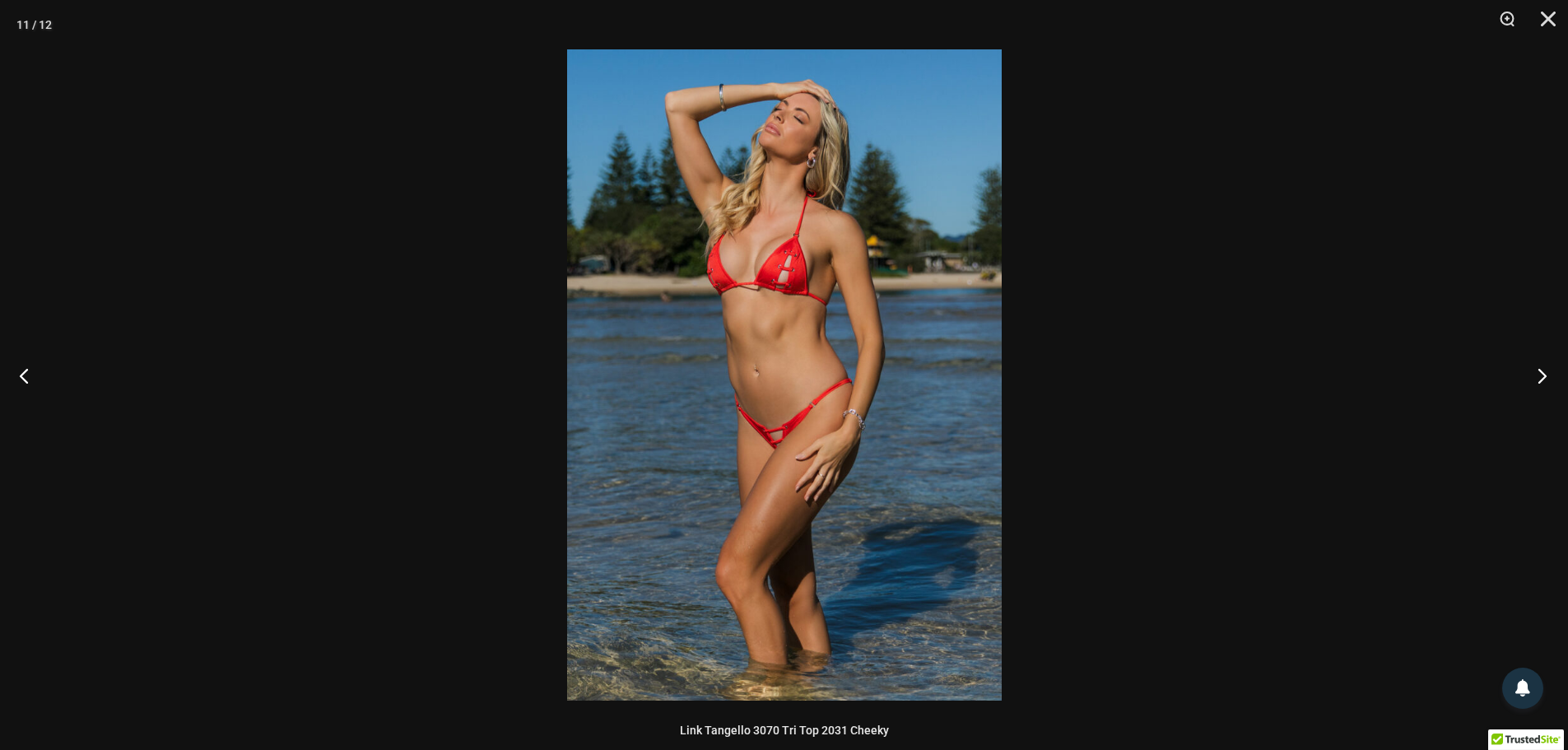
click at [1542, 378] on button "Next" at bounding box center [1537, 376] width 62 height 83
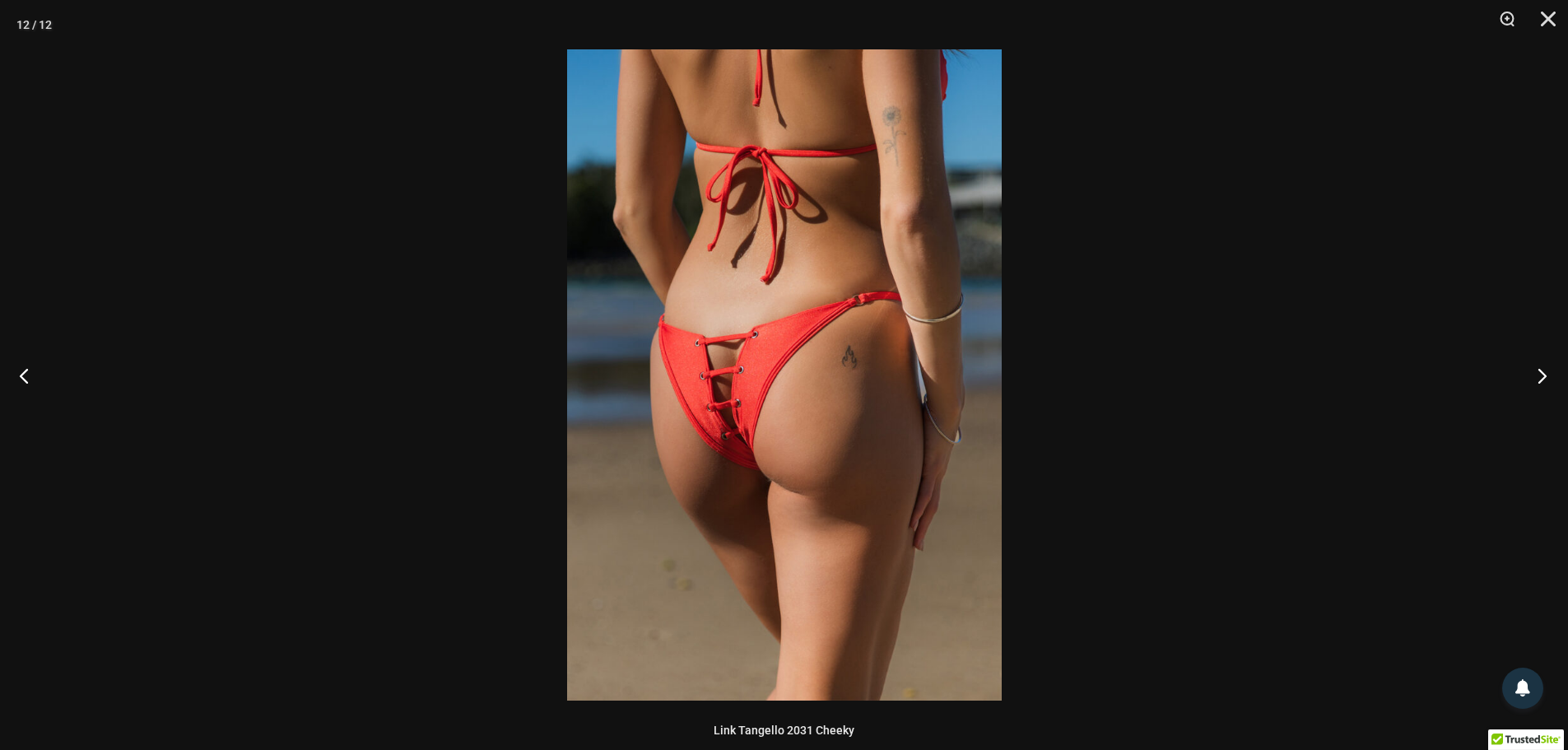
click at [1542, 378] on button "Next" at bounding box center [1537, 376] width 62 height 83
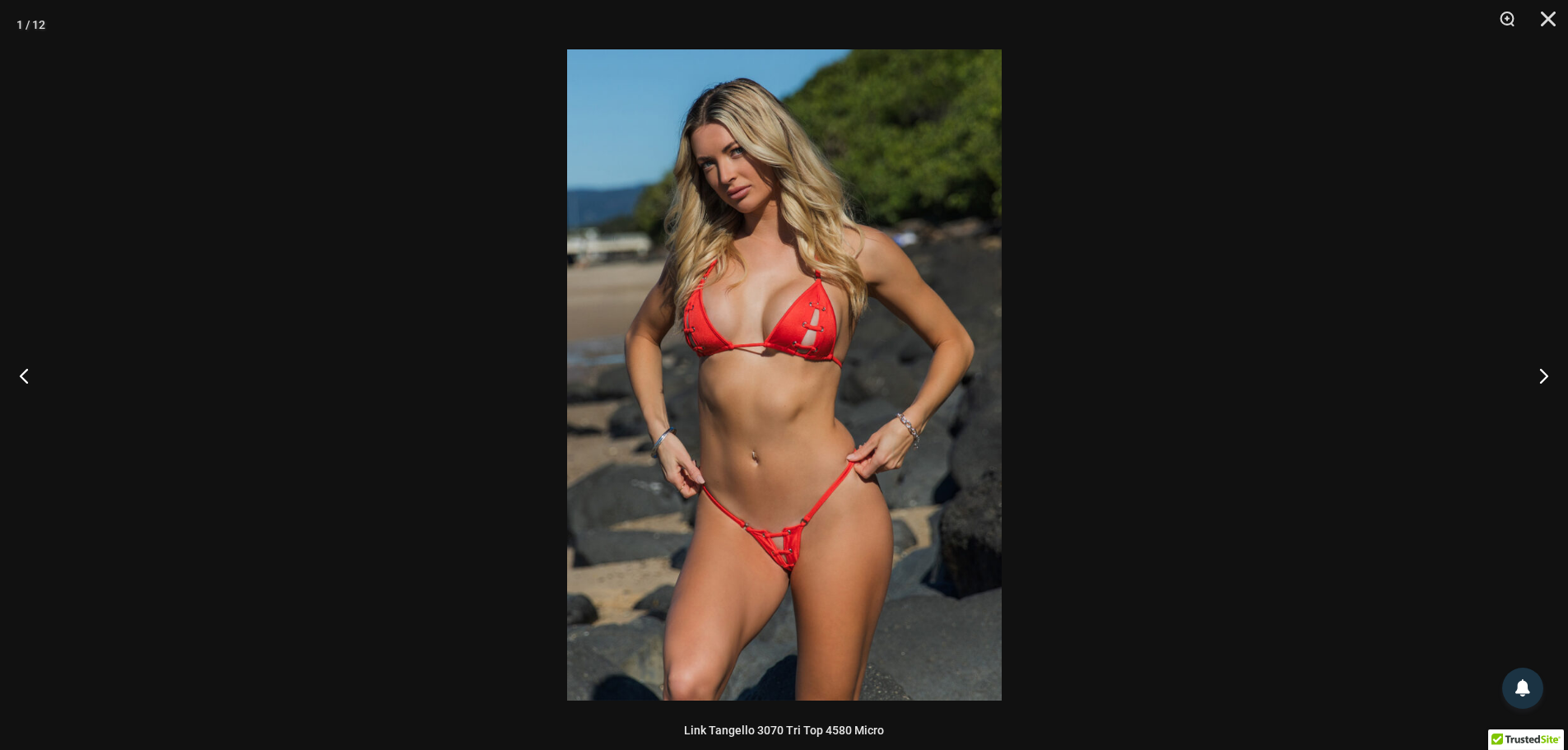
click at [804, 555] on img at bounding box center [784, 375] width 435 height 651
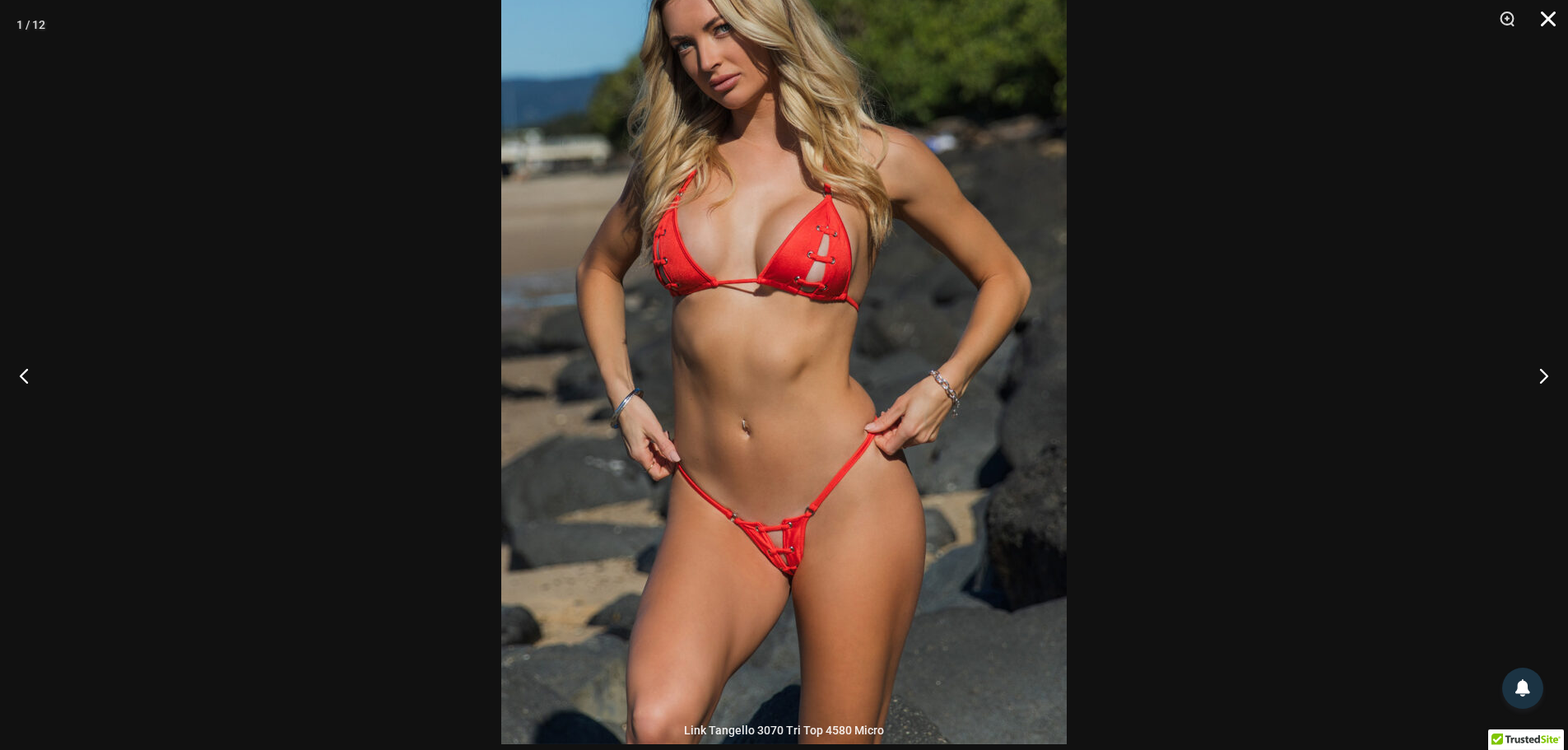
click at [1556, 29] on button "Close" at bounding box center [1542, 25] width 41 height 49
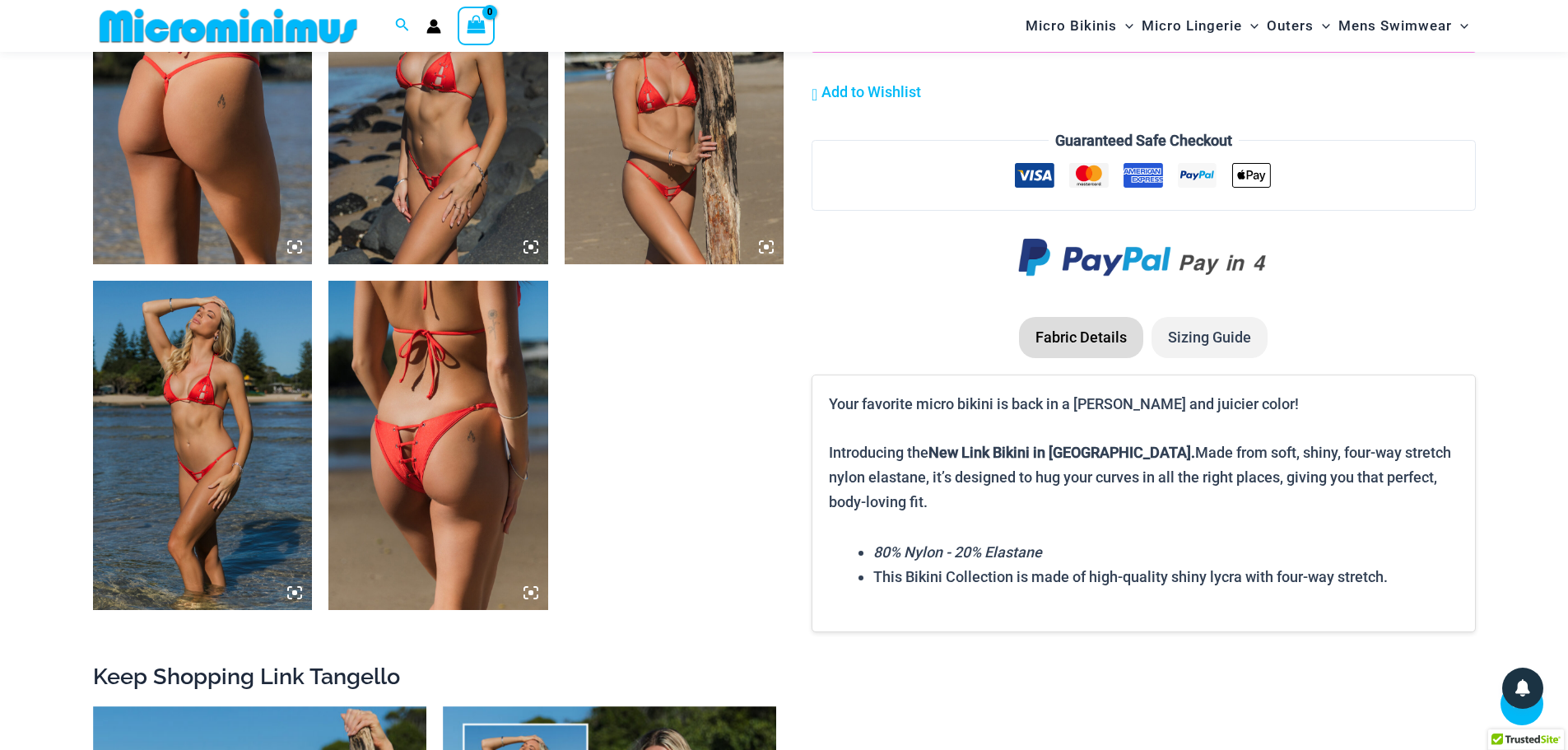
scroll to position [2142, 0]
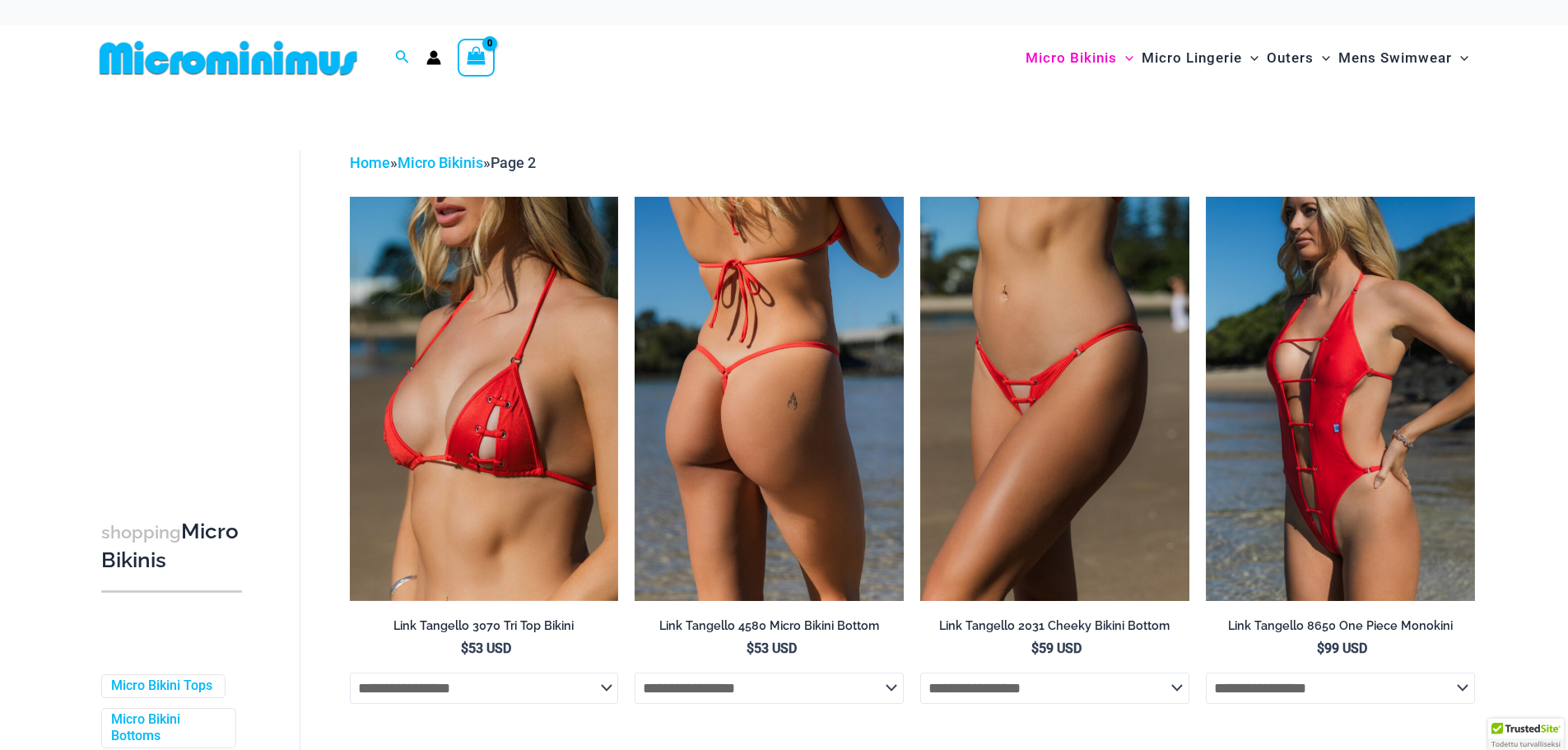
type input "**********"
click at [727, 372] on img at bounding box center [769, 399] width 269 height 403
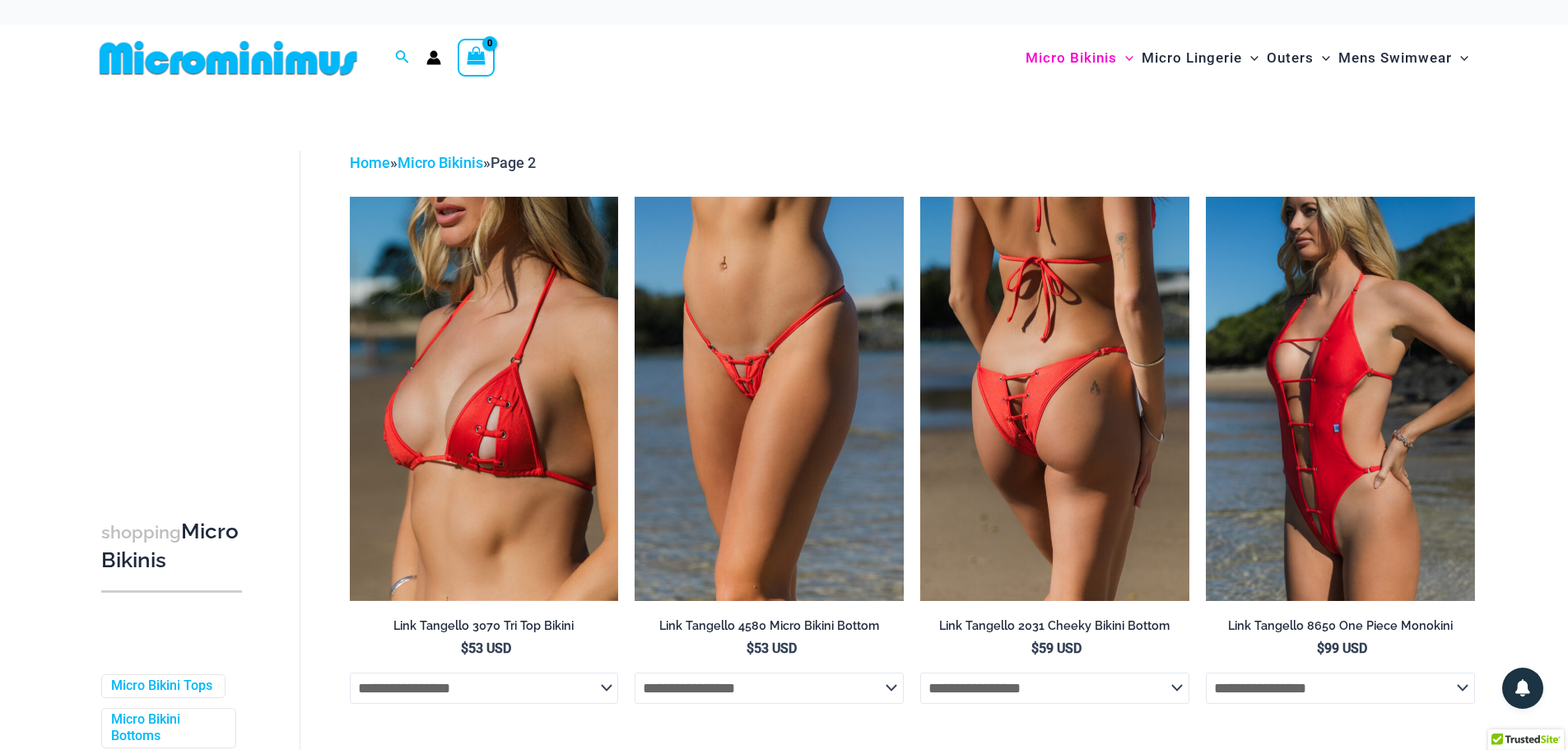
click at [1005, 376] on img at bounding box center [1056, 399] width 269 height 403
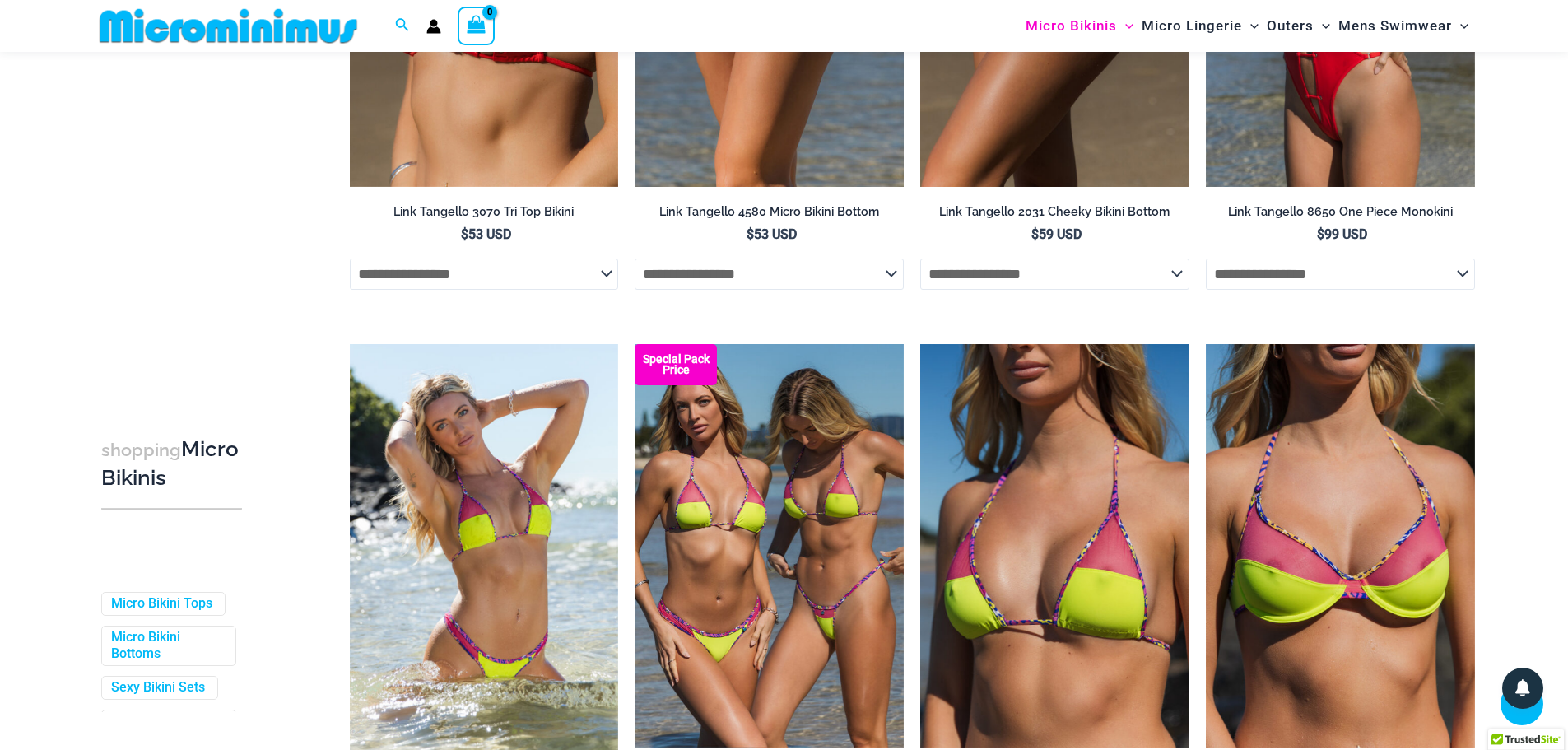
scroll to position [564, 0]
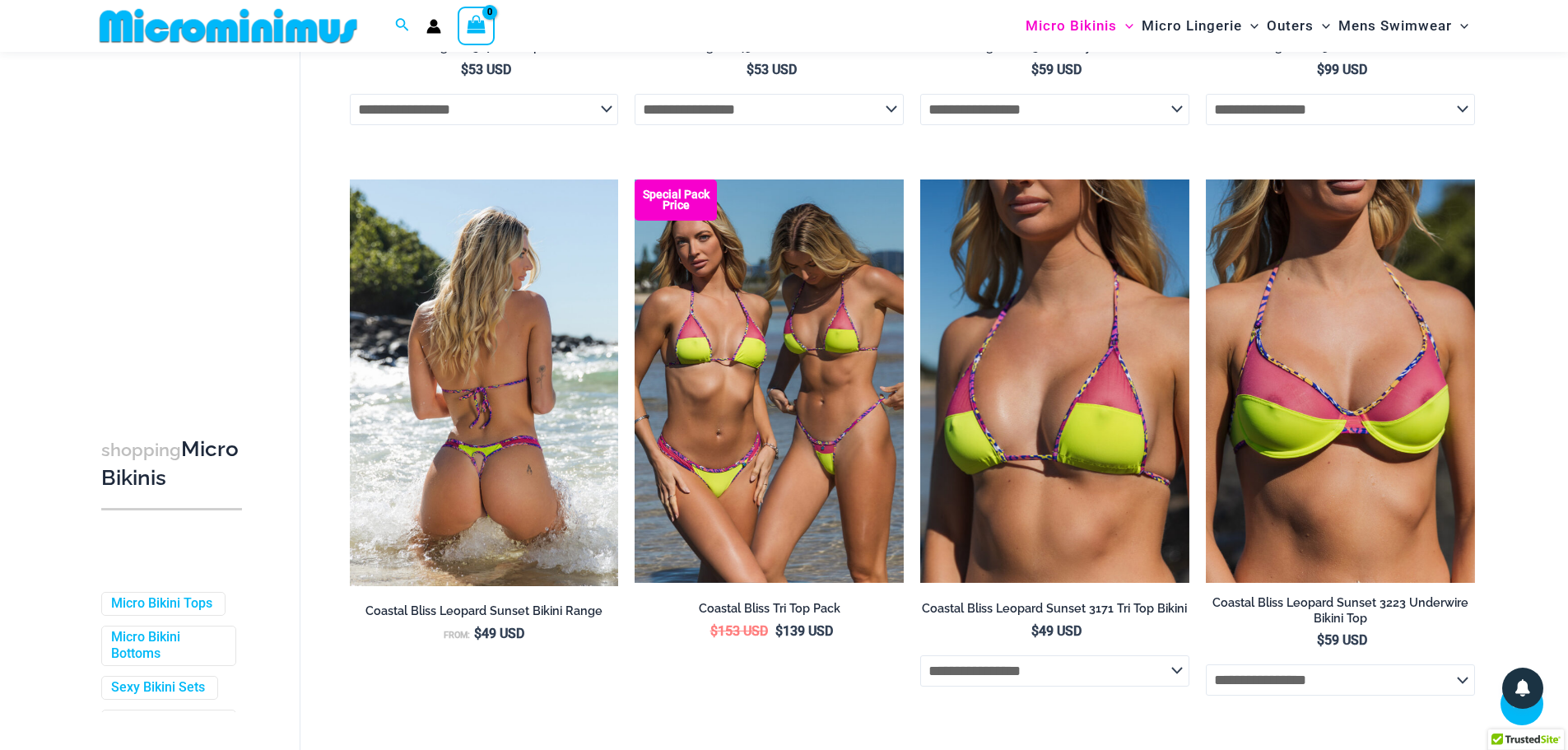
click at [518, 417] on img at bounding box center [484, 382] width 269 height 406
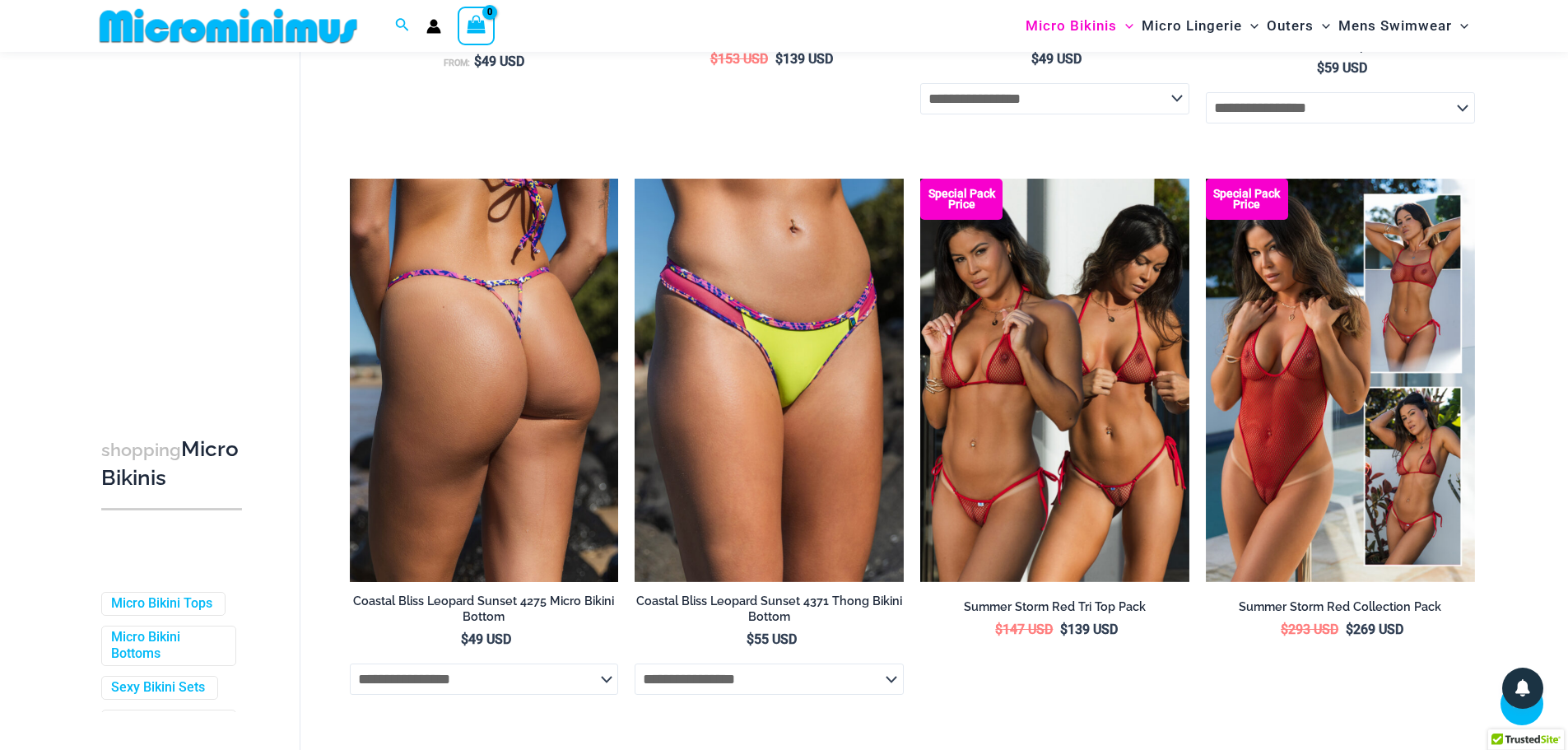
scroll to position [1140, 0]
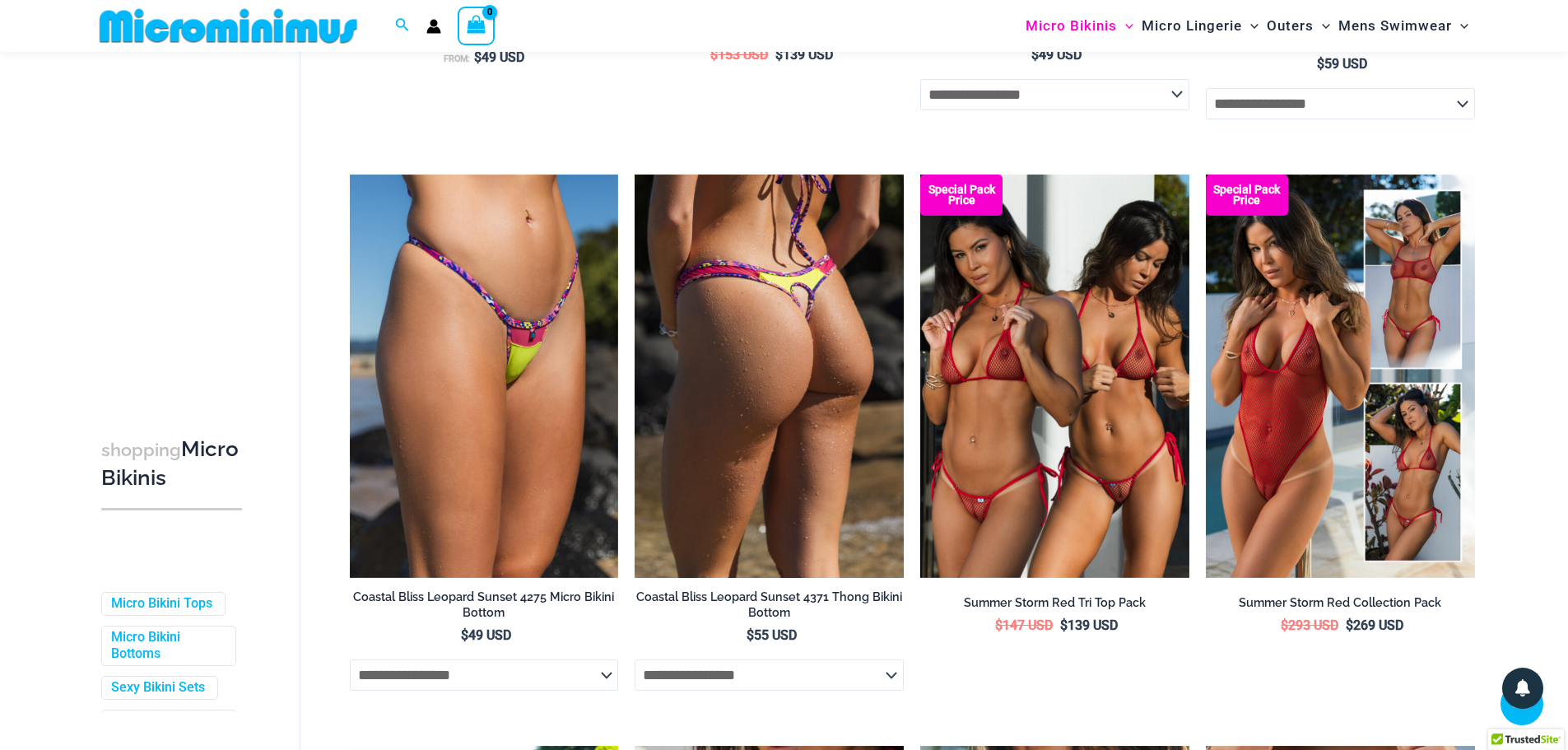
click at [745, 373] on img at bounding box center [769, 376] width 269 height 403
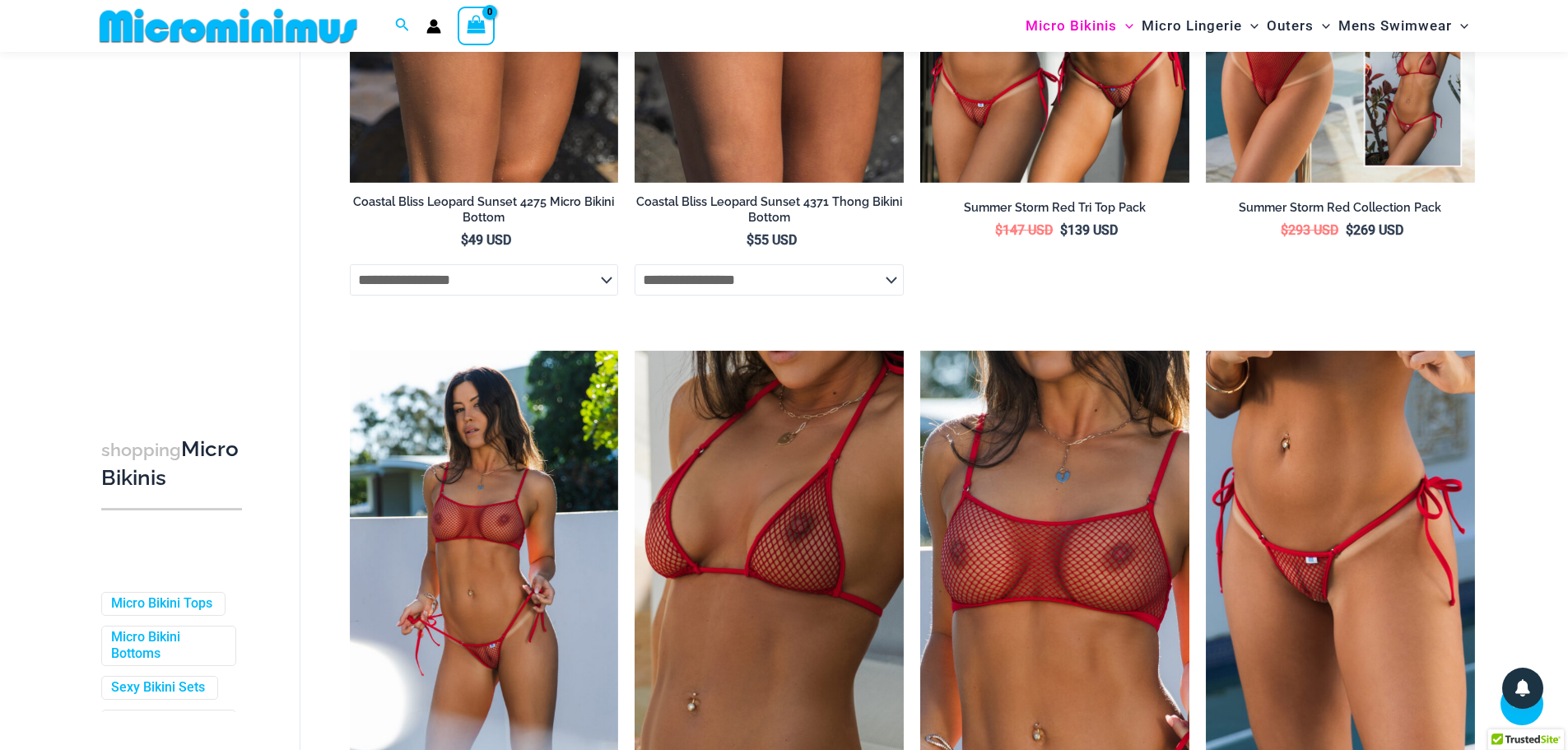
scroll to position [1634, 0]
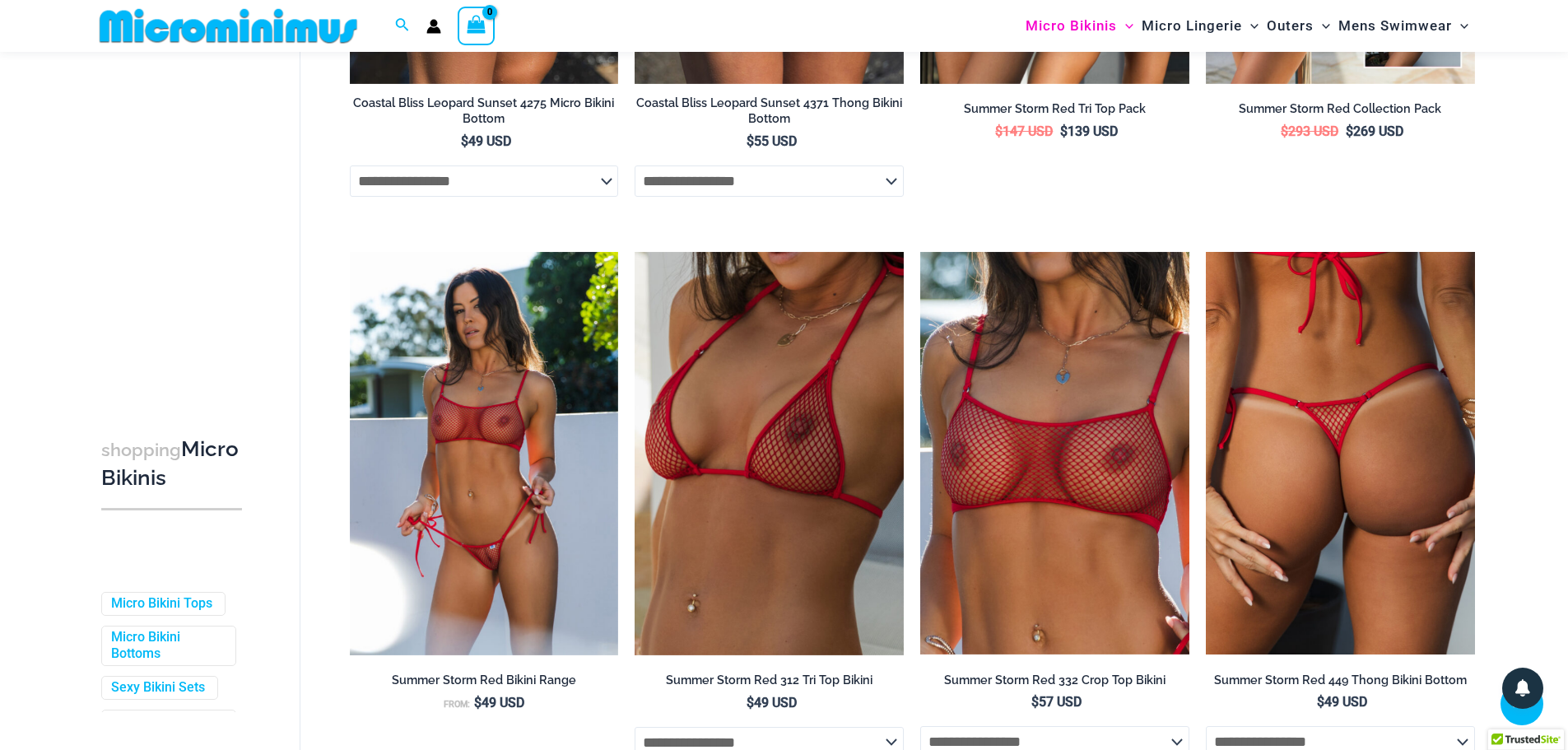
click at [1312, 474] on img at bounding box center [1341, 453] width 269 height 403
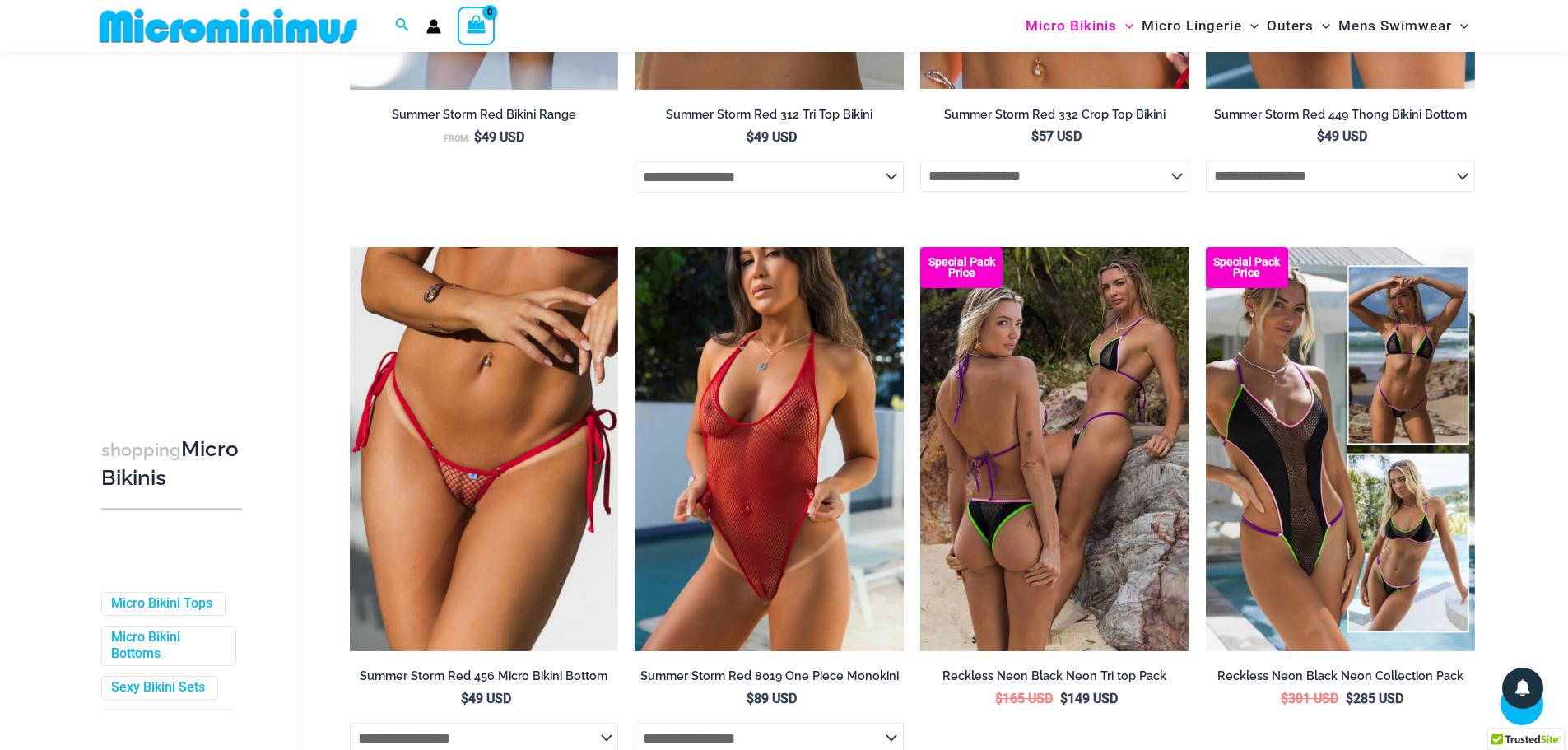
scroll to position [2210, 0]
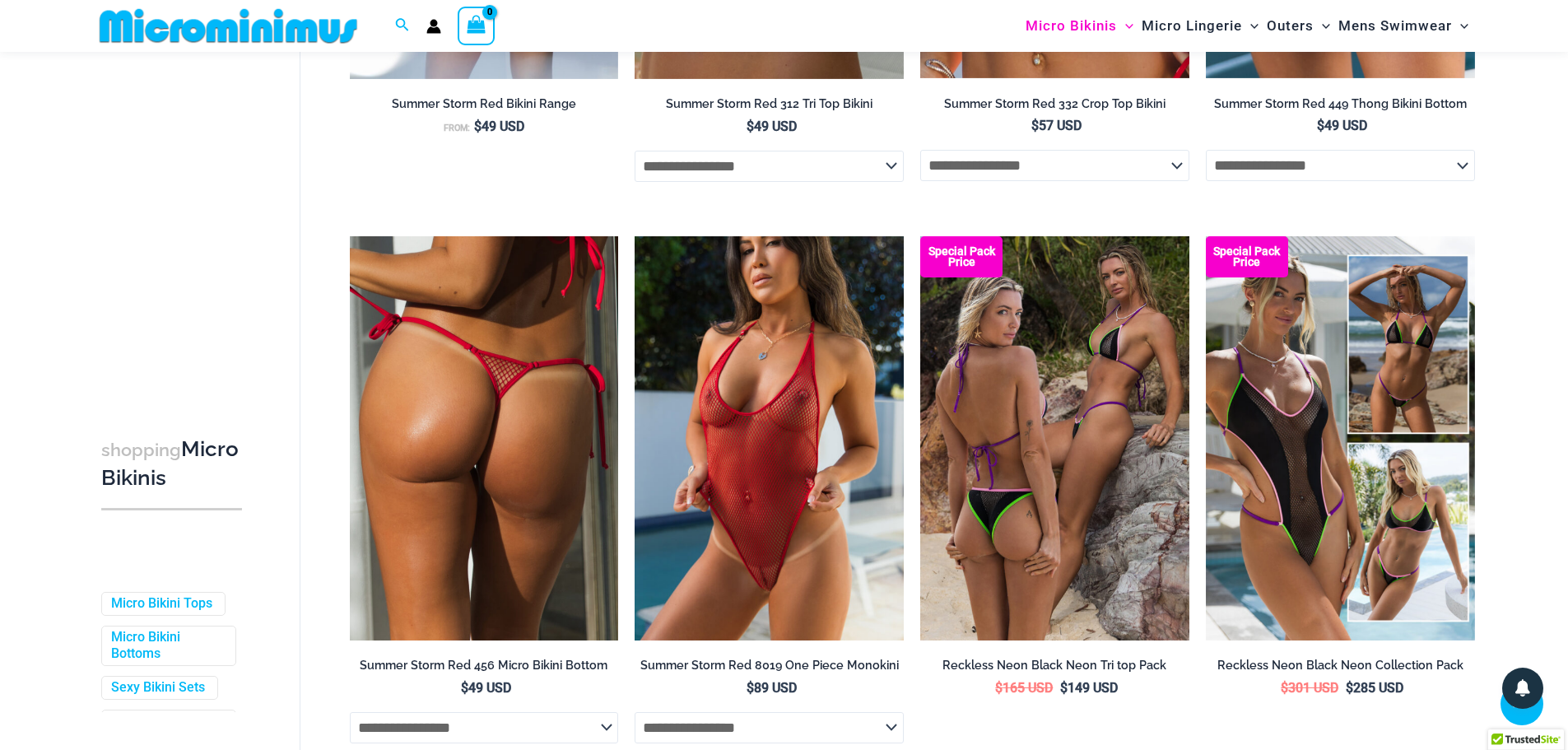
click at [421, 444] on img at bounding box center [484, 438] width 269 height 403
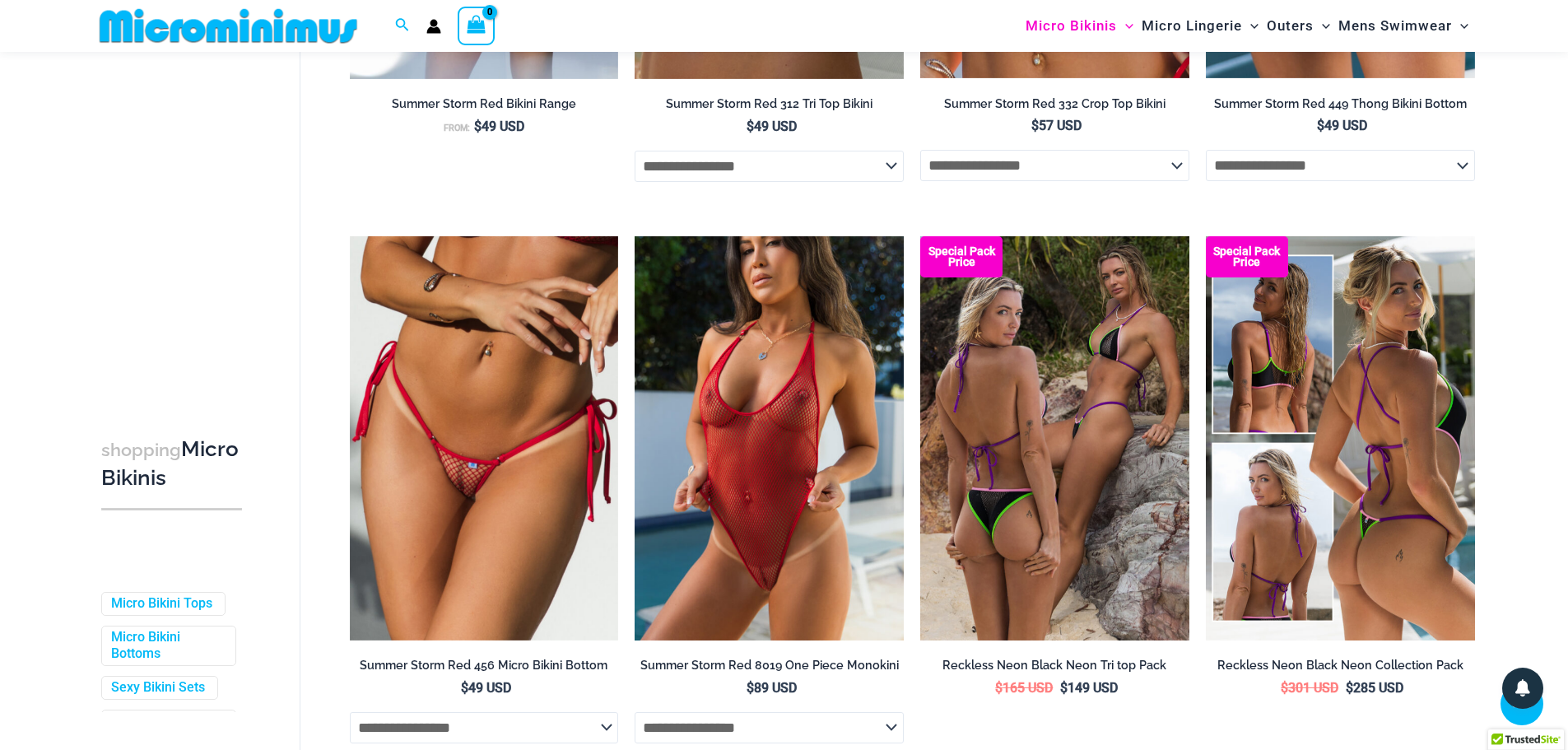
click at [1270, 522] on img at bounding box center [1341, 438] width 269 height 403
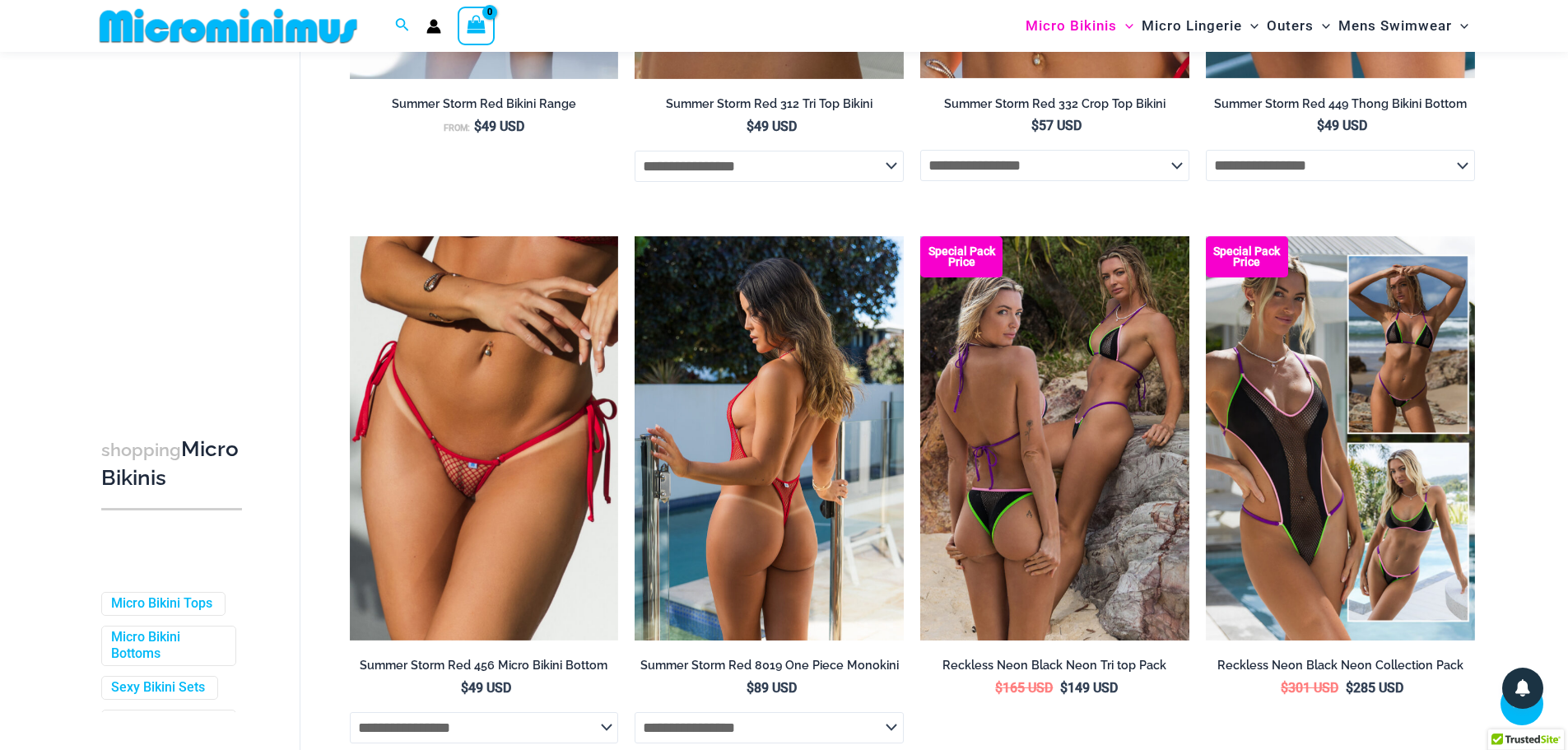
click at [651, 381] on img at bounding box center [769, 438] width 269 height 403
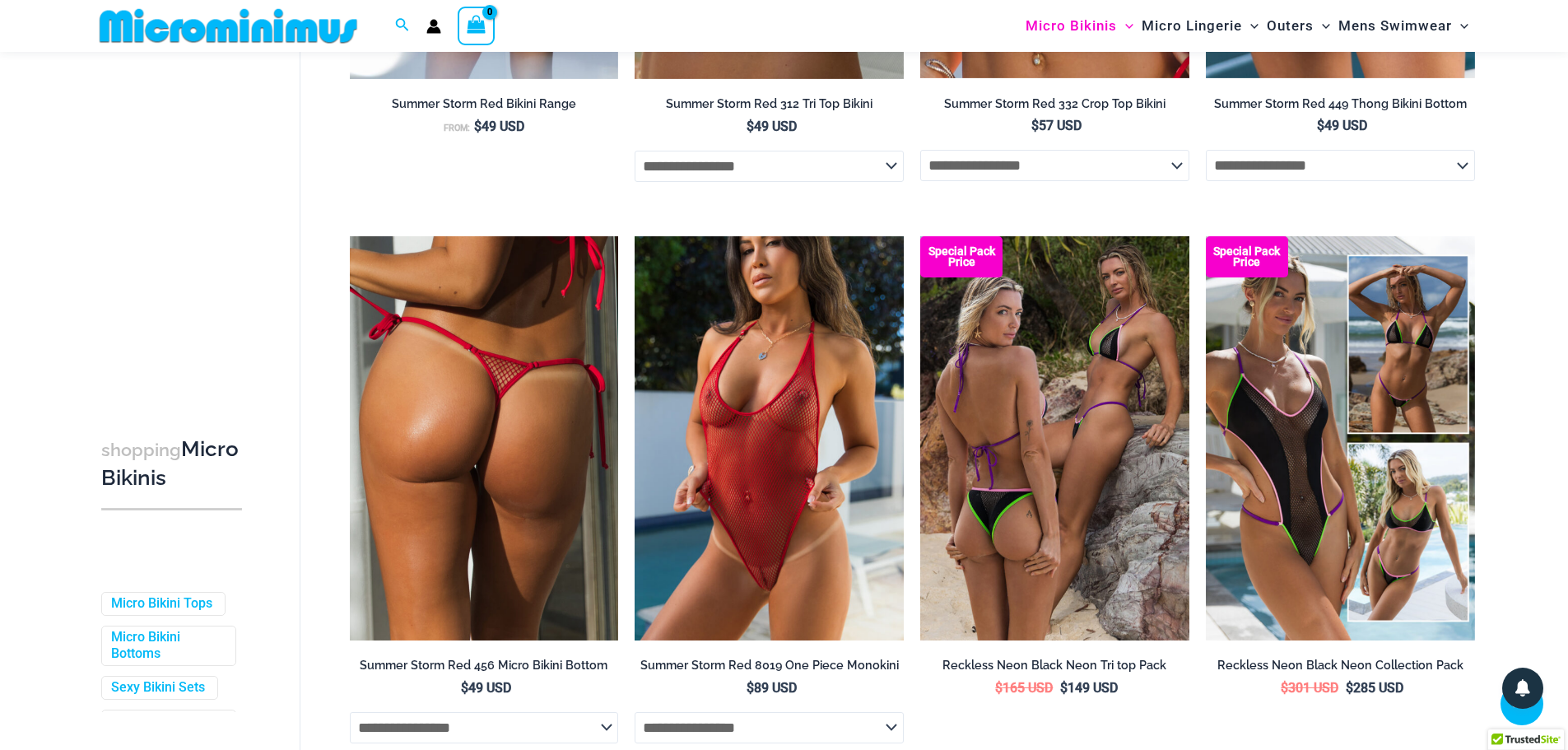
click at [511, 519] on img at bounding box center [484, 438] width 269 height 403
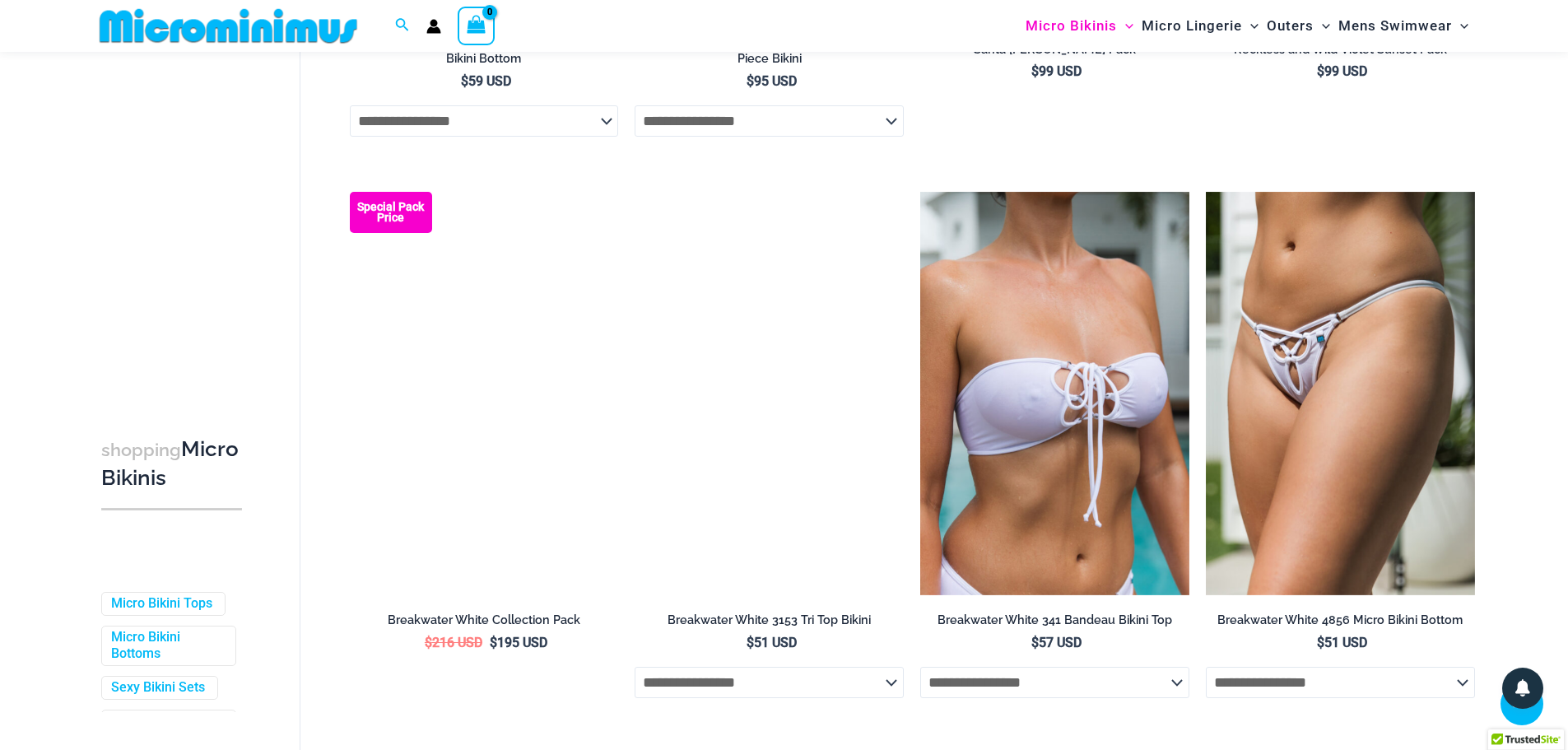
scroll to position [4021, 0]
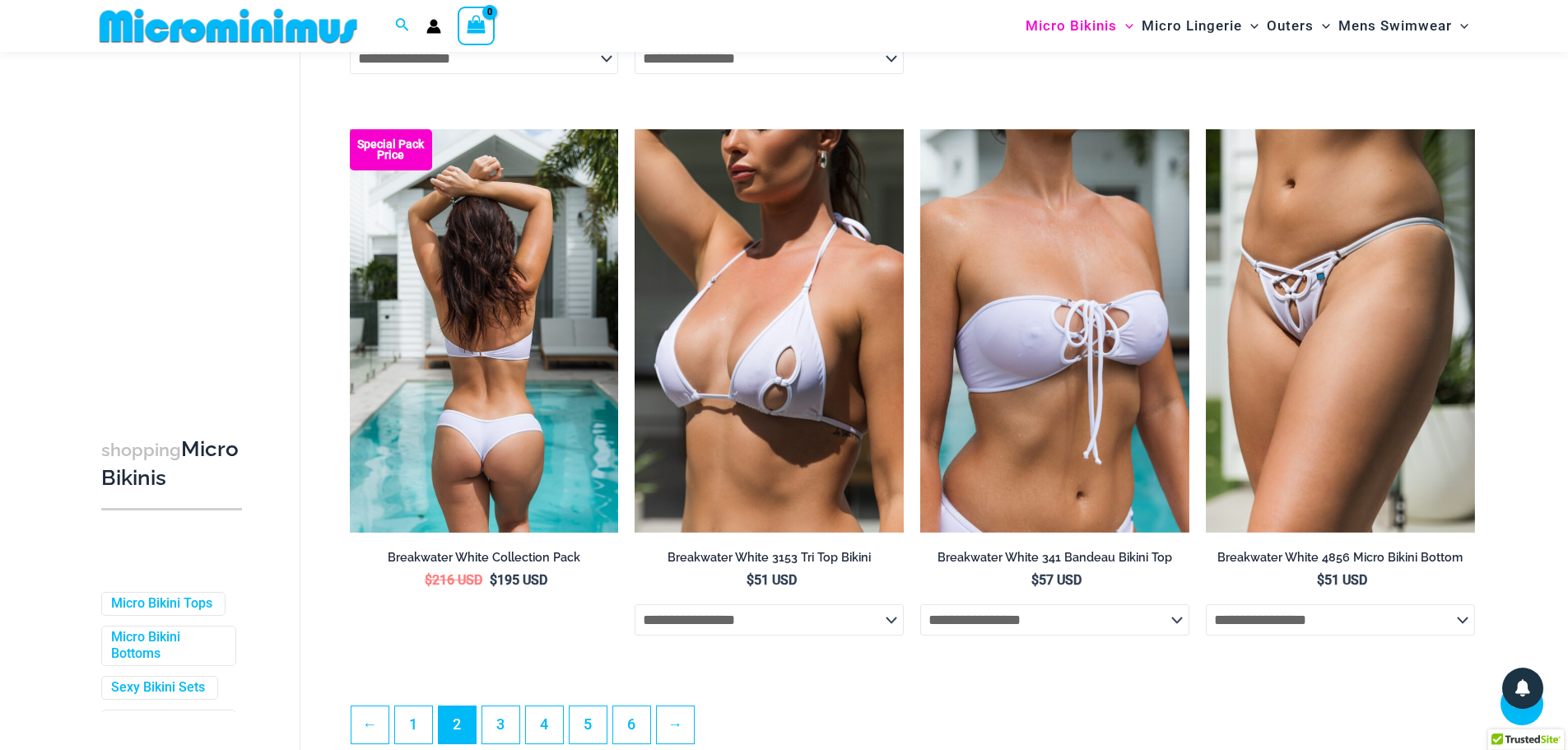
click at [497, 336] on img at bounding box center [484, 331] width 269 height 403
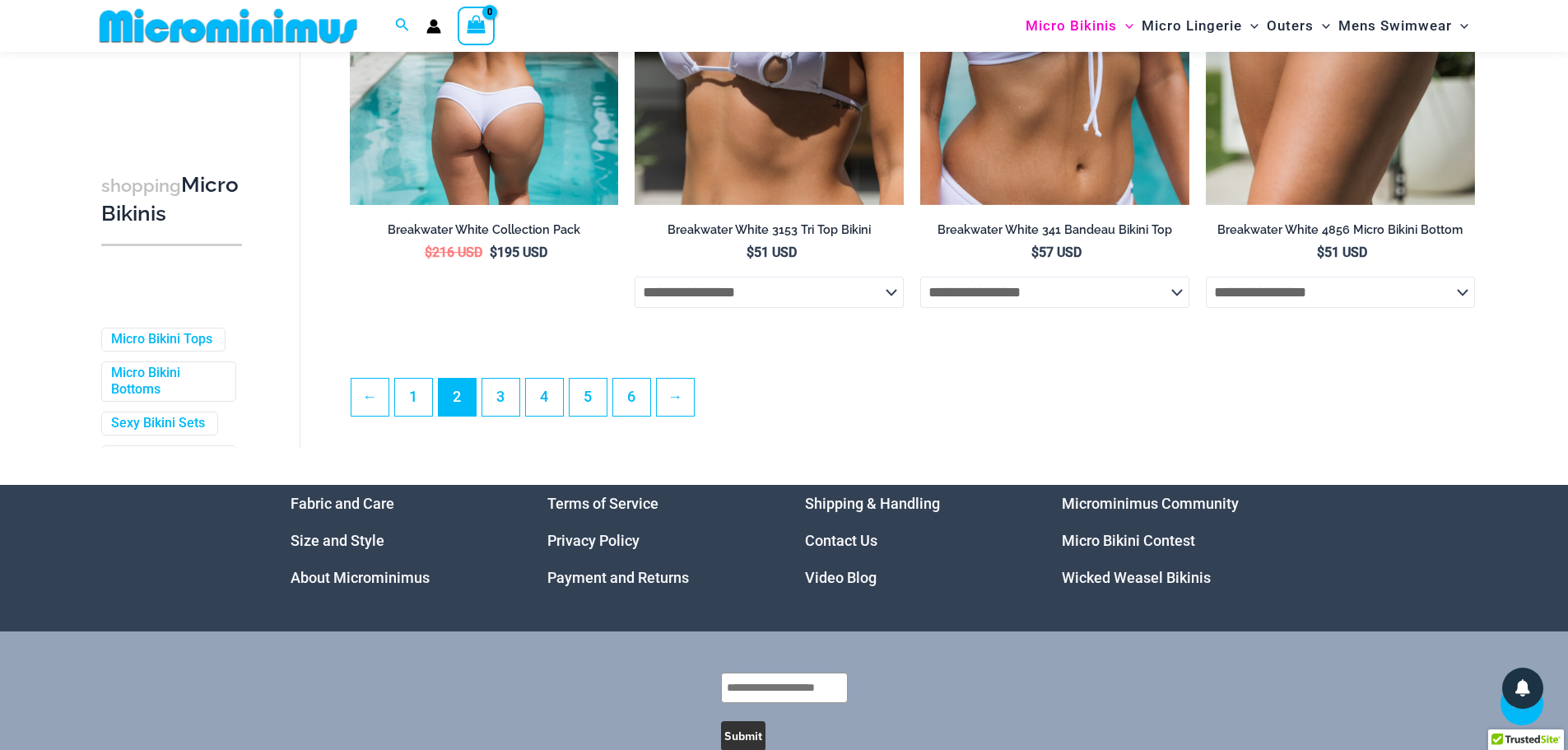
scroll to position [4350, 0]
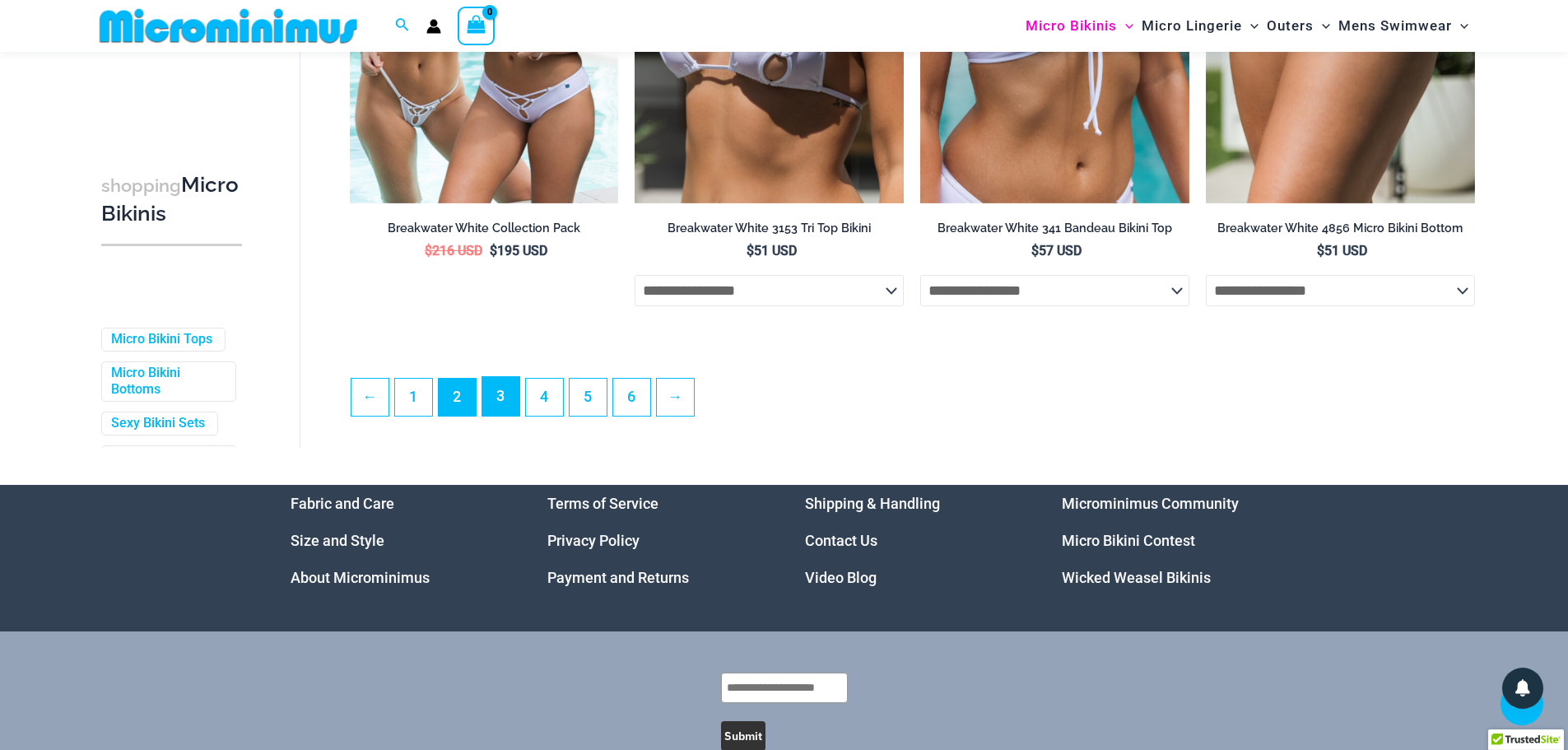
click at [496, 405] on link "3" at bounding box center [501, 396] width 37 height 39
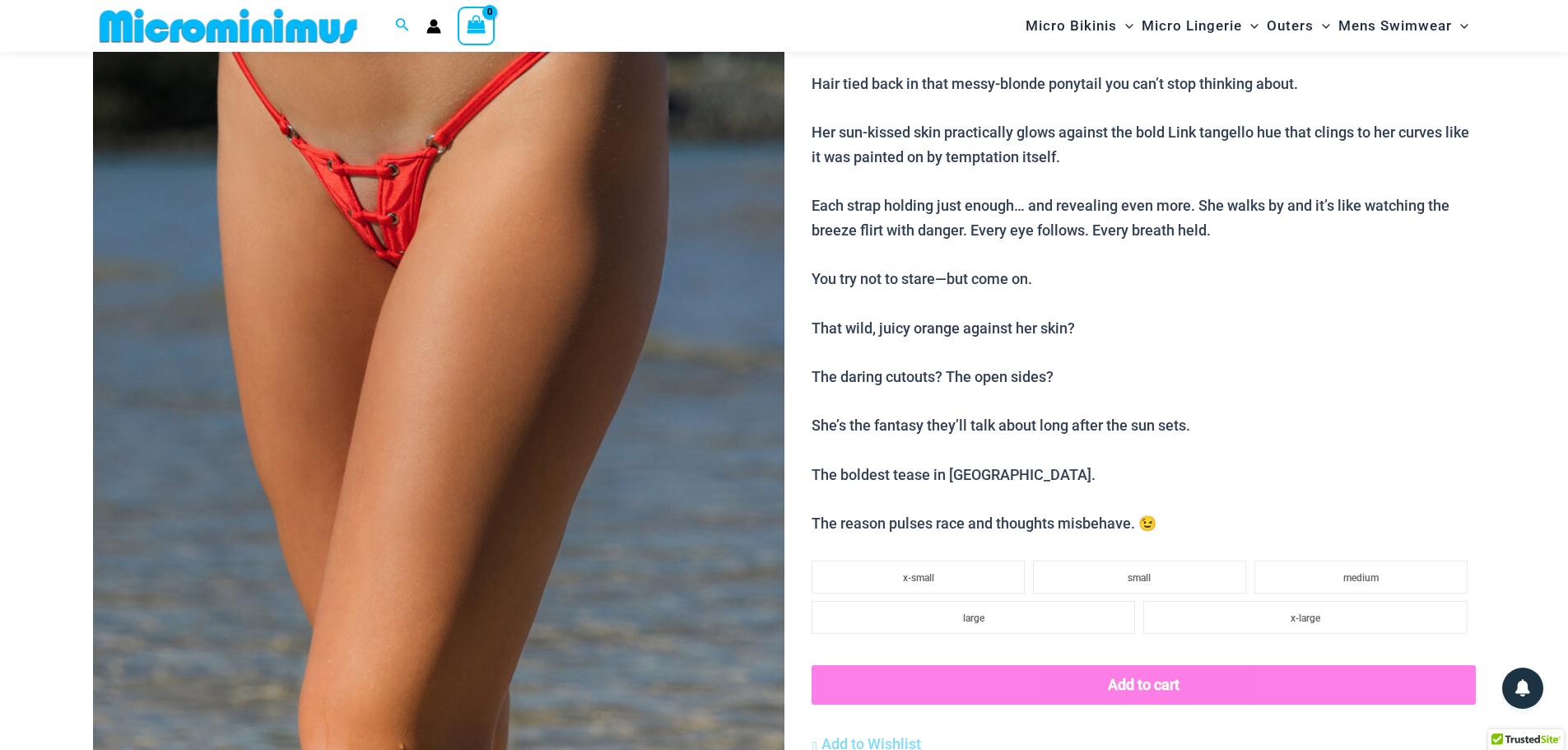
scroll to position [235, 0]
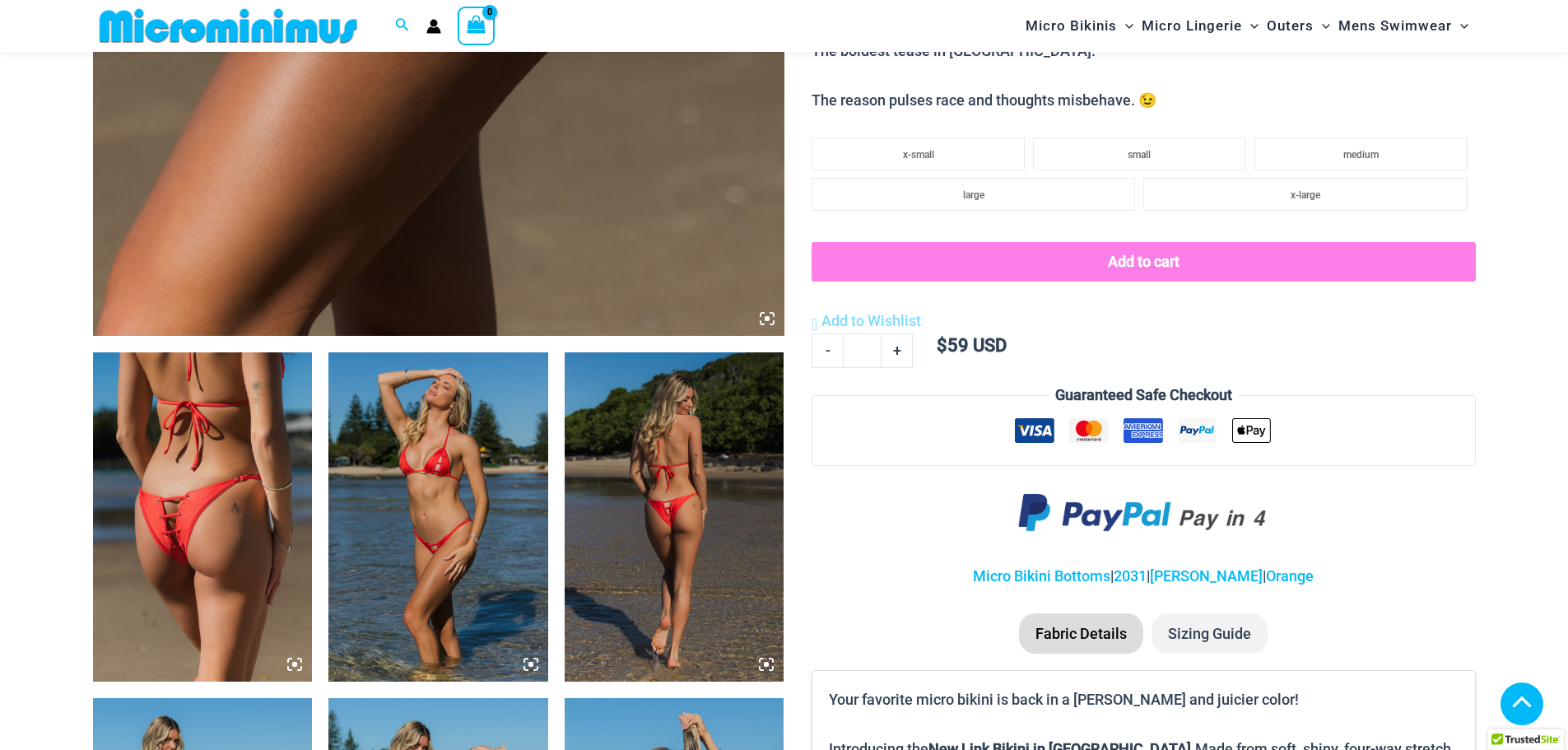
scroll to position [726, 0]
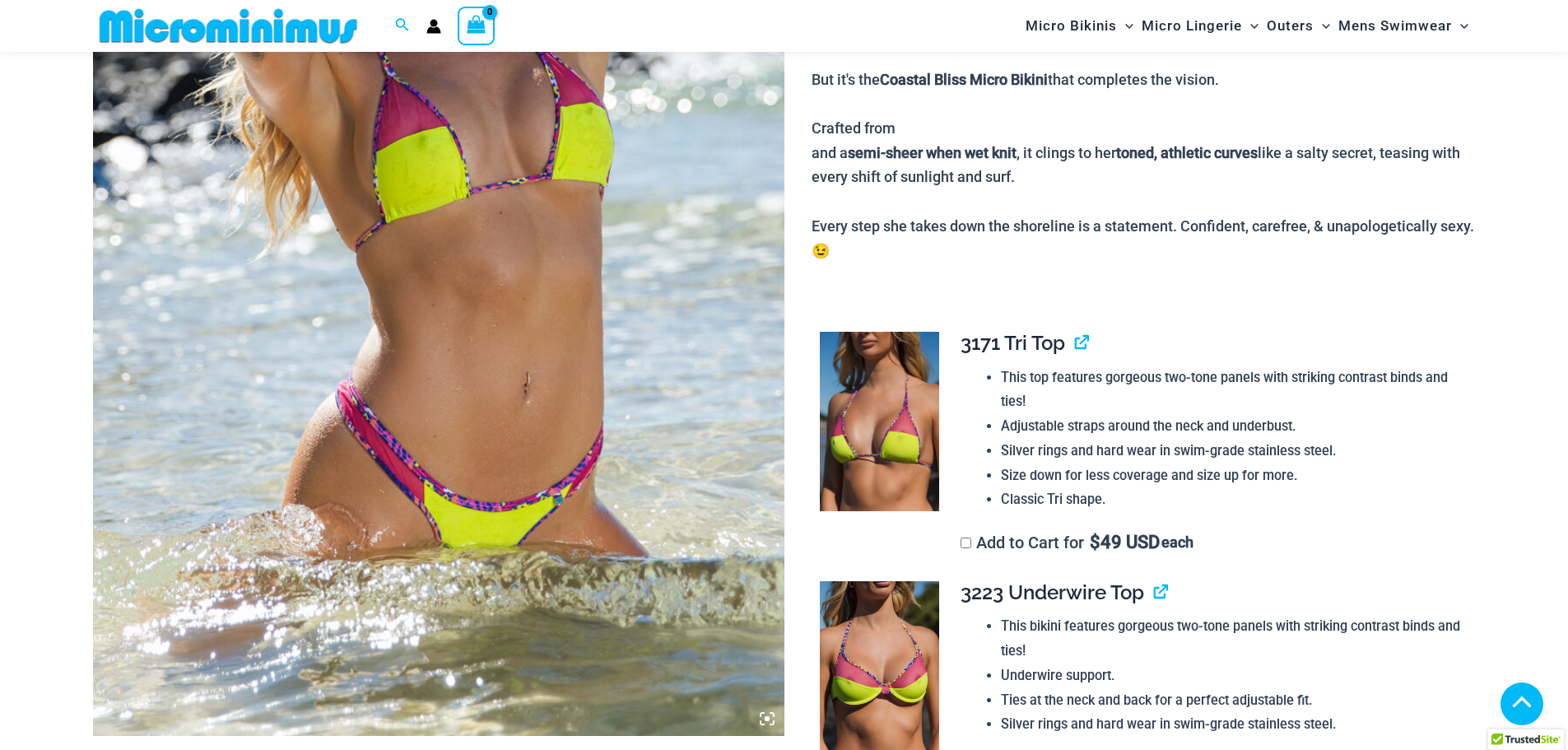
scroll to position [481, 0]
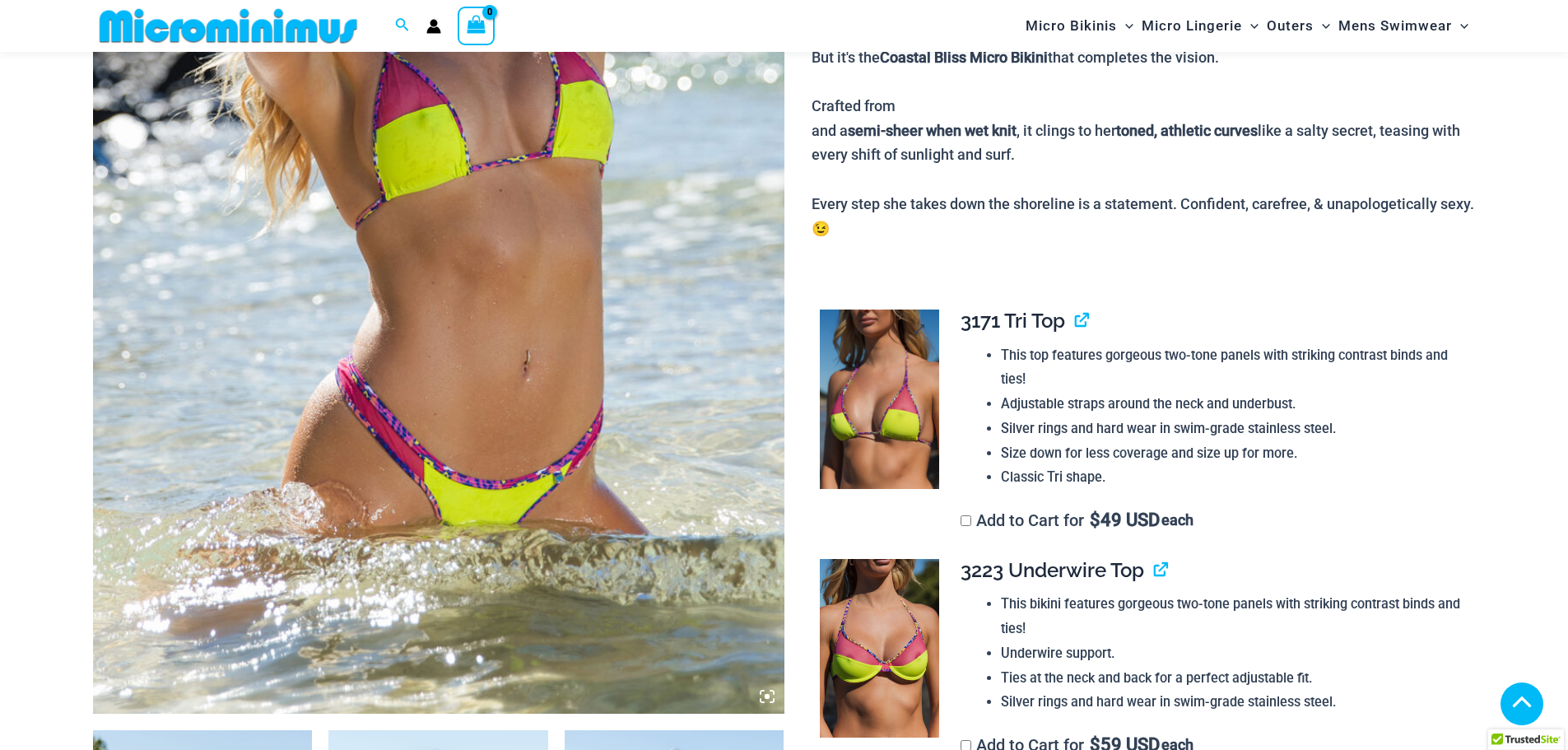
type input "**********"
click at [856, 364] on img at bounding box center [880, 400] width 120 height 180
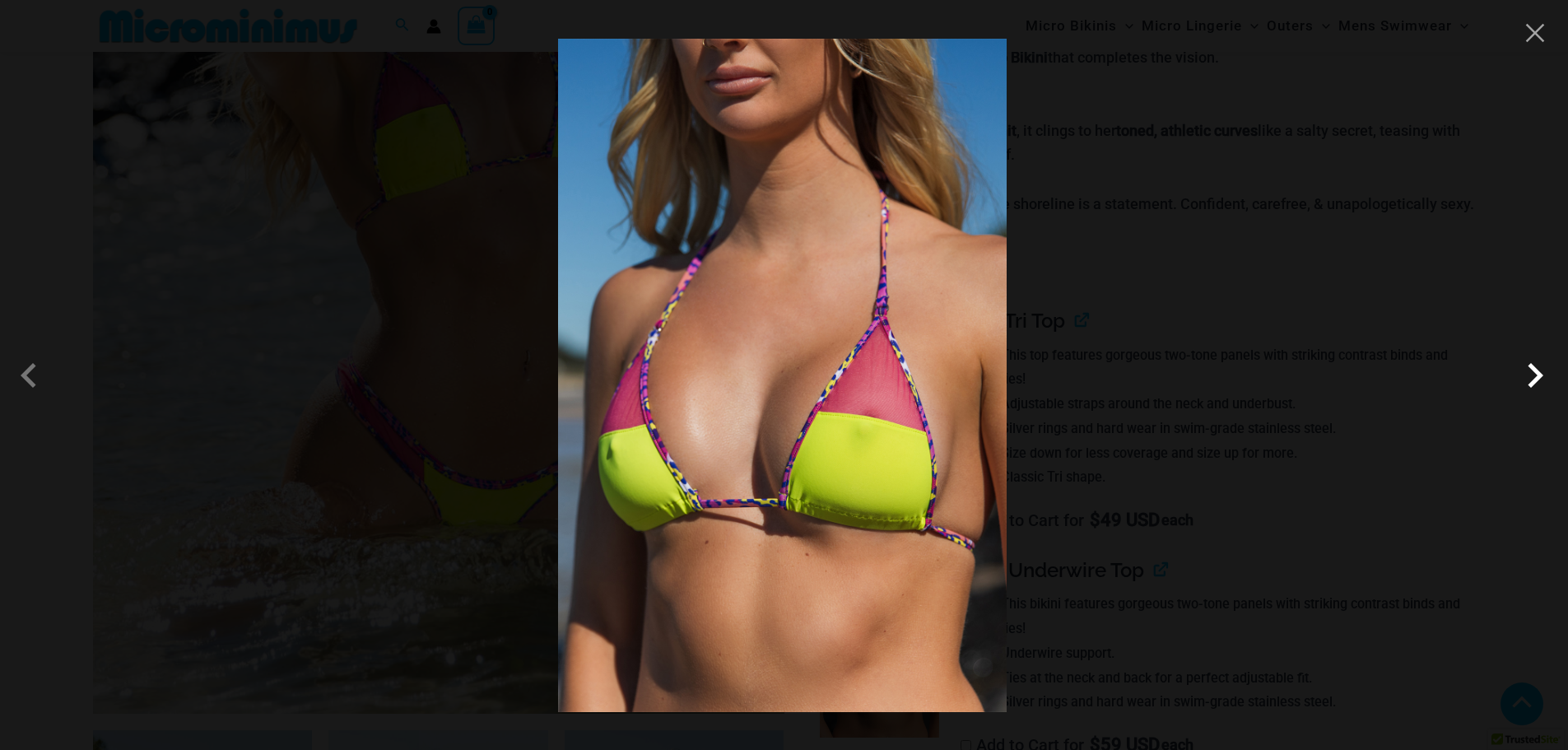
click at [1537, 380] on span at bounding box center [1535, 375] width 49 height 49
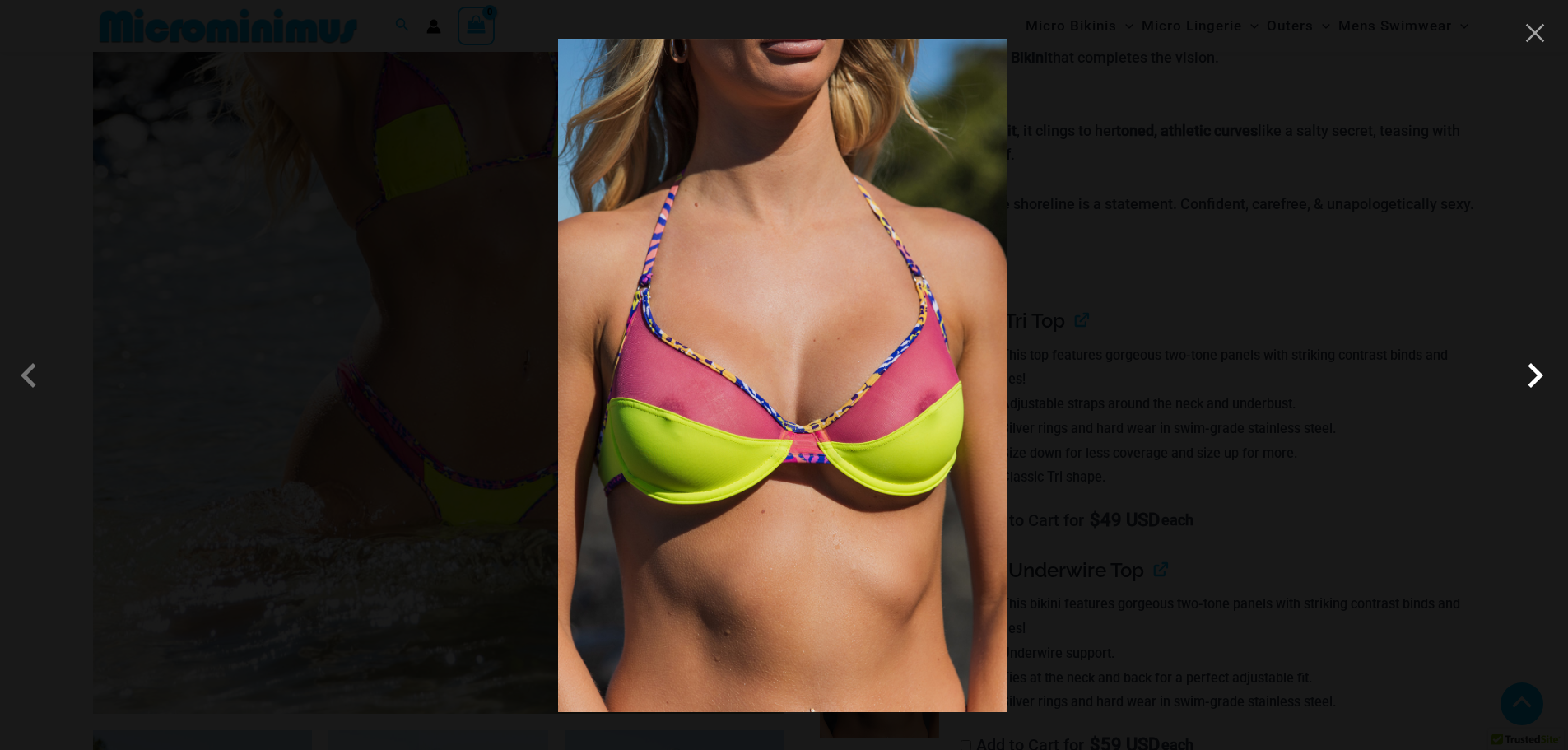
click at [1537, 380] on span at bounding box center [1535, 375] width 49 height 49
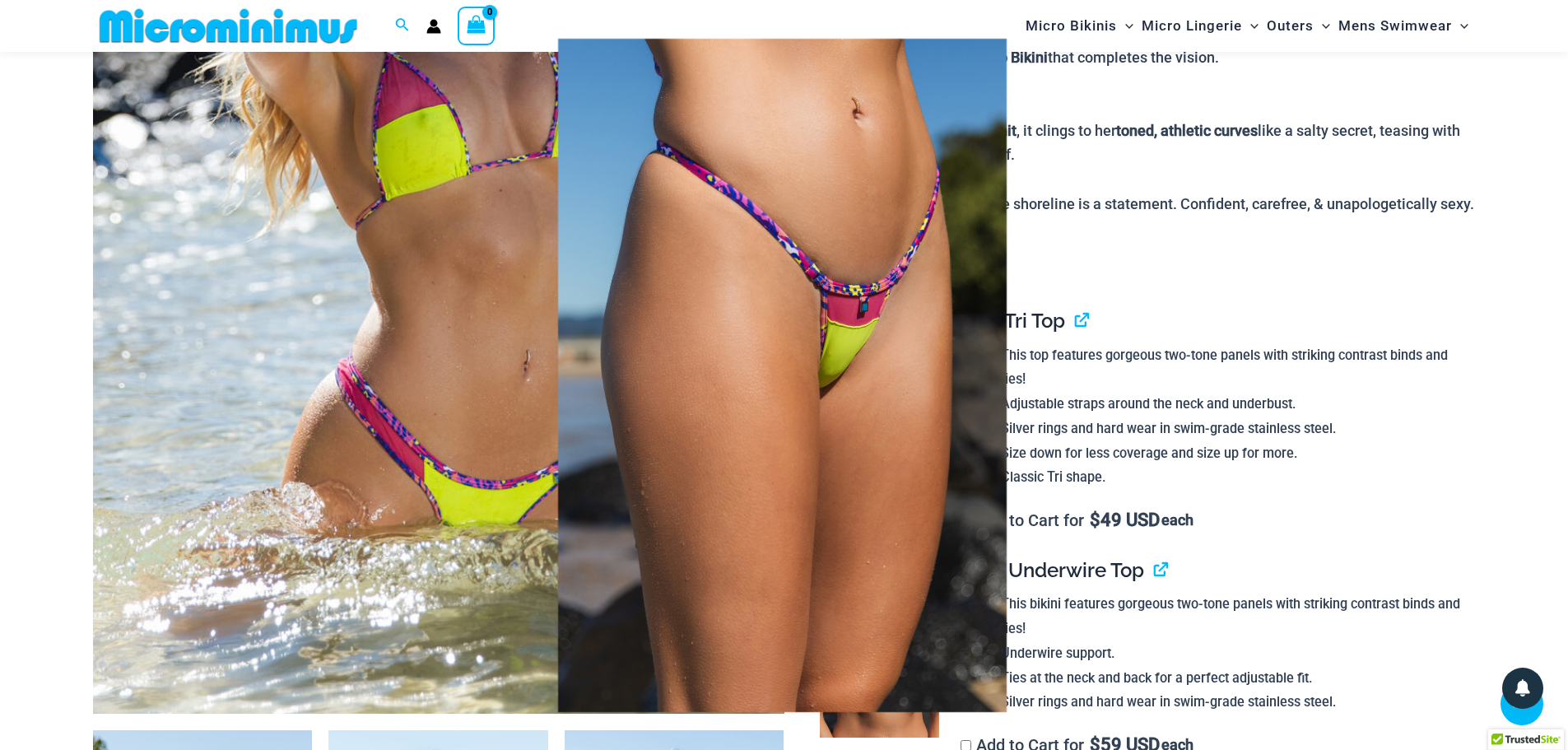
click at [1537, 380] on span at bounding box center [1535, 375] width 49 height 49
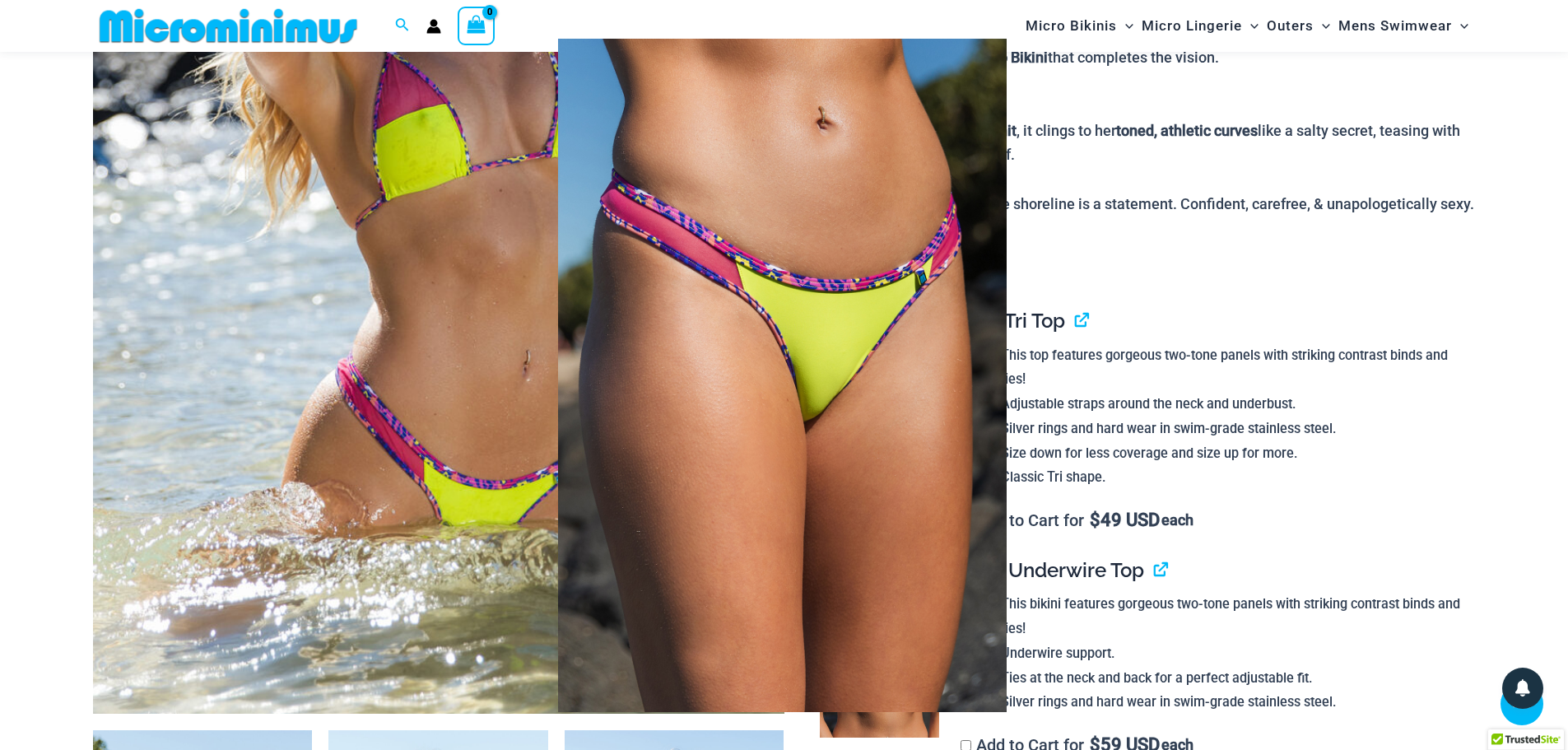
click at [1537, 380] on span at bounding box center [1535, 375] width 49 height 49
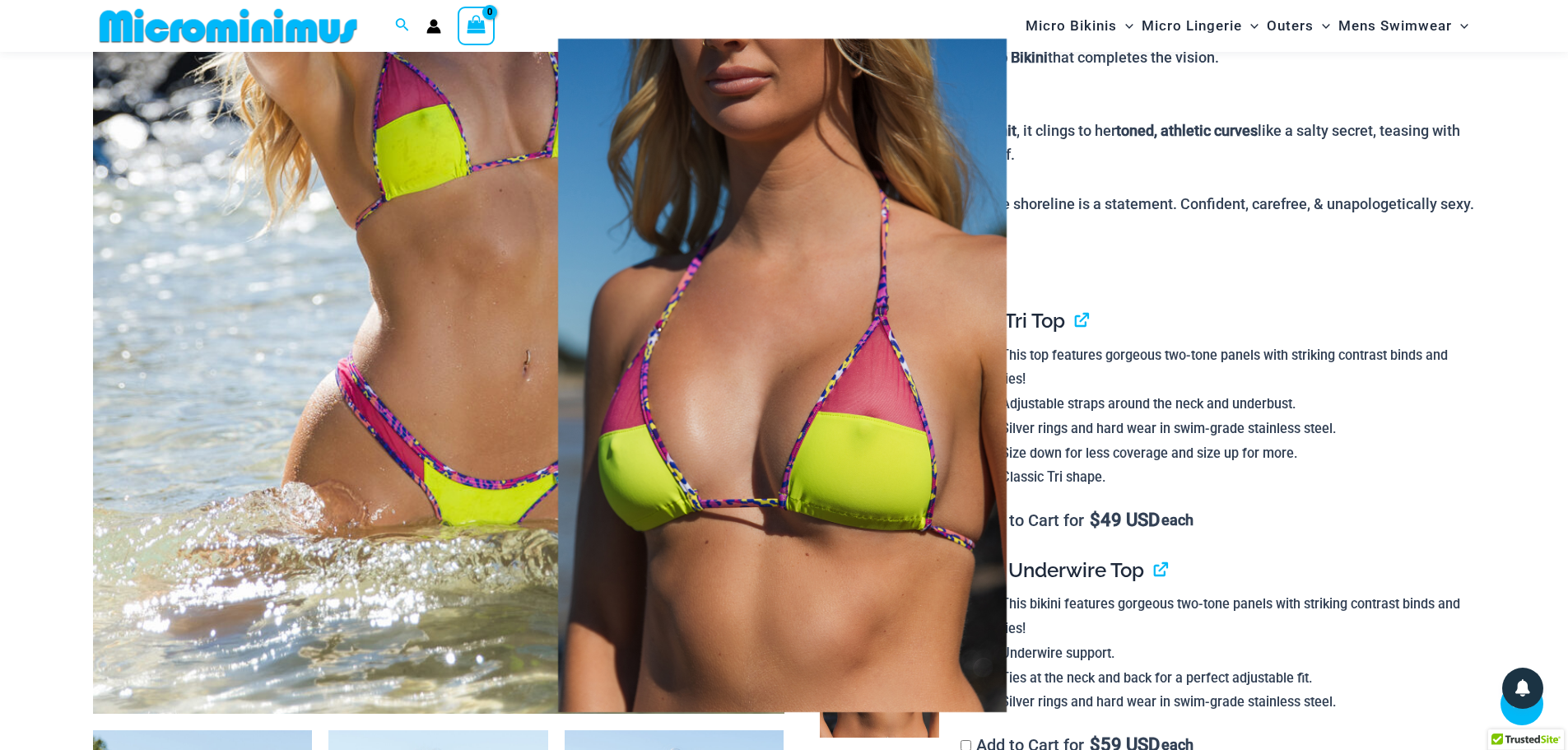
click at [1527, 235] on div at bounding box center [784, 375] width 1568 height 750
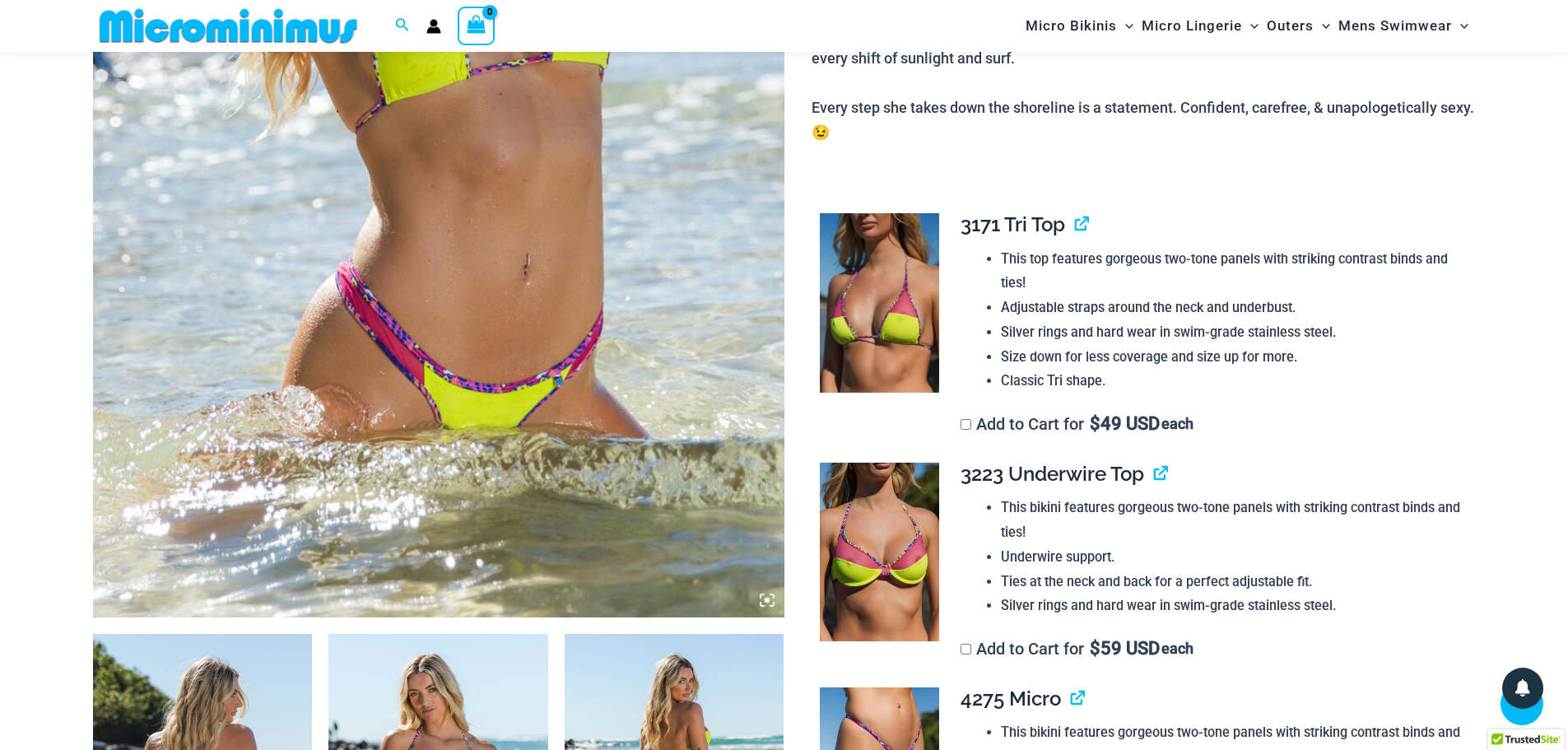
scroll to position [810, 0]
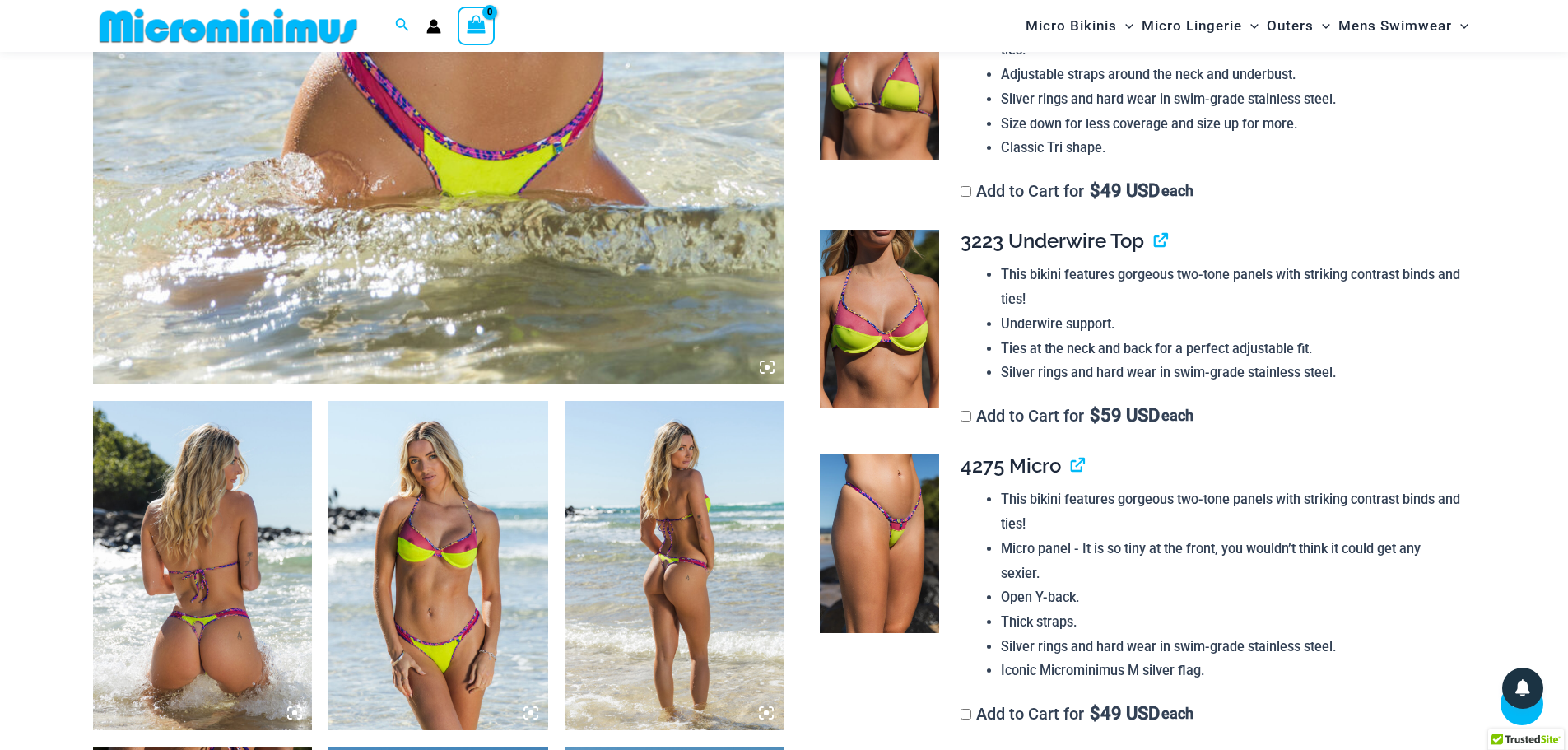
click at [168, 527] on img at bounding box center [203, 565] width 220 height 329
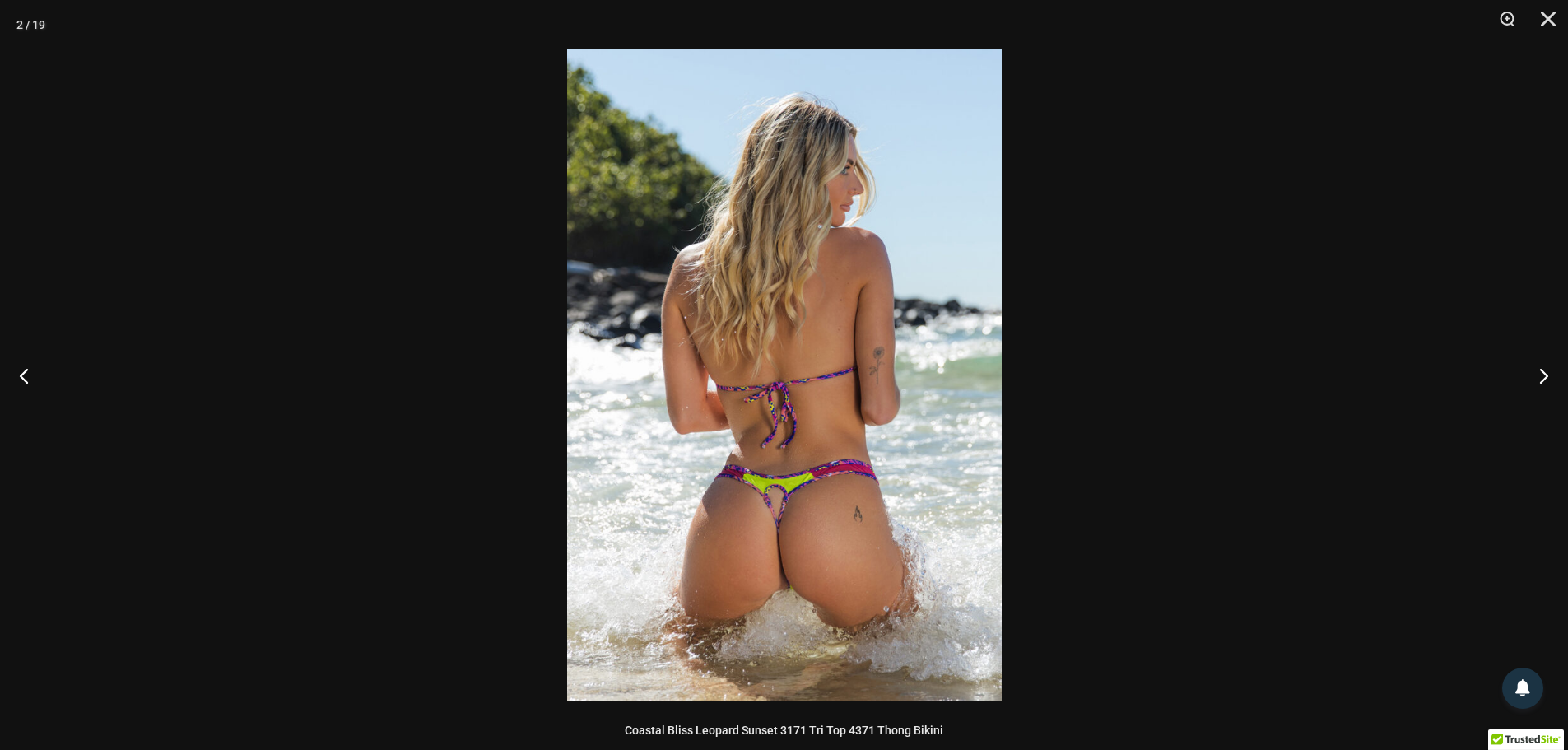
click at [781, 541] on img at bounding box center [784, 375] width 435 height 651
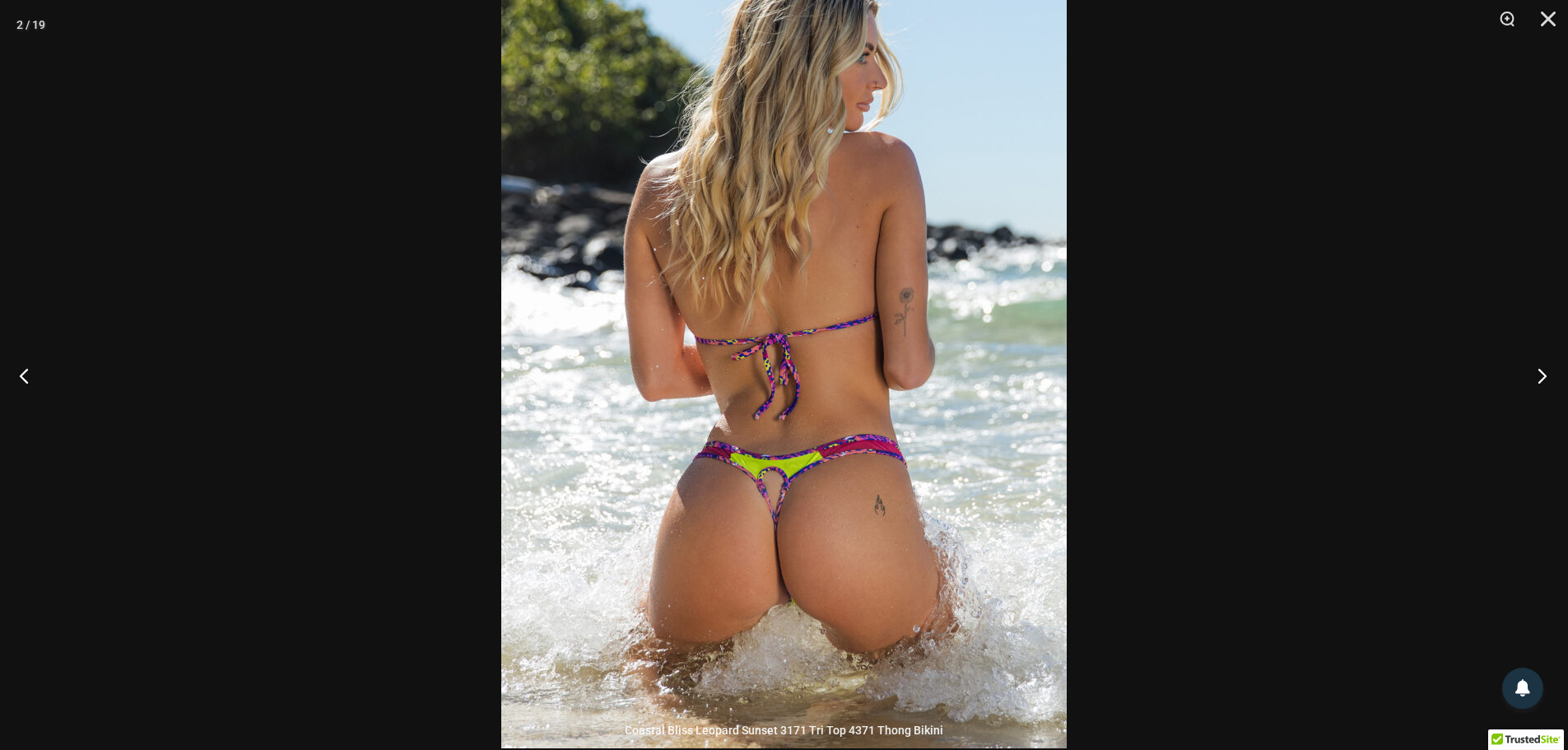
click at [1547, 379] on button "Next" at bounding box center [1537, 376] width 62 height 83
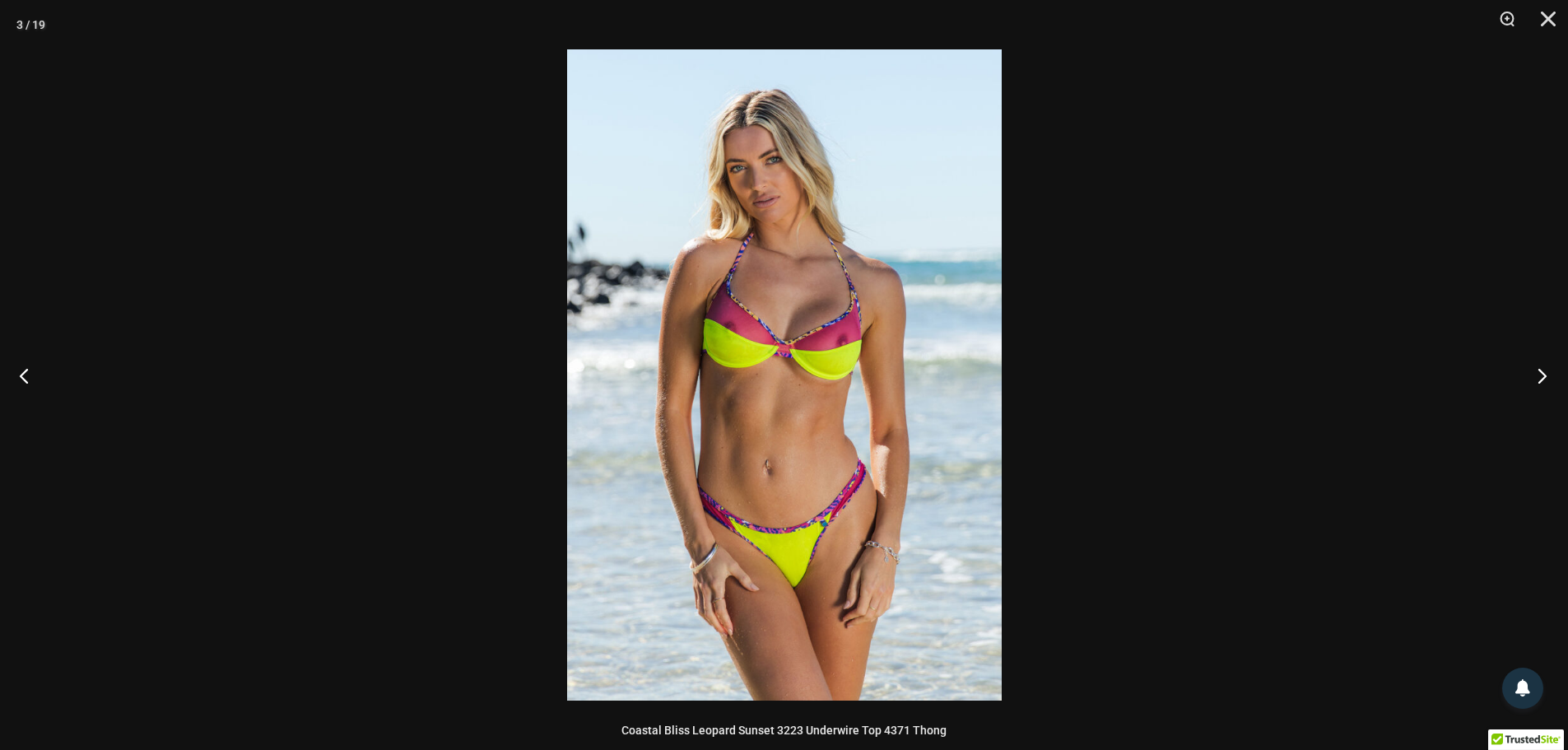
click at [1547, 379] on button "Next" at bounding box center [1537, 376] width 62 height 83
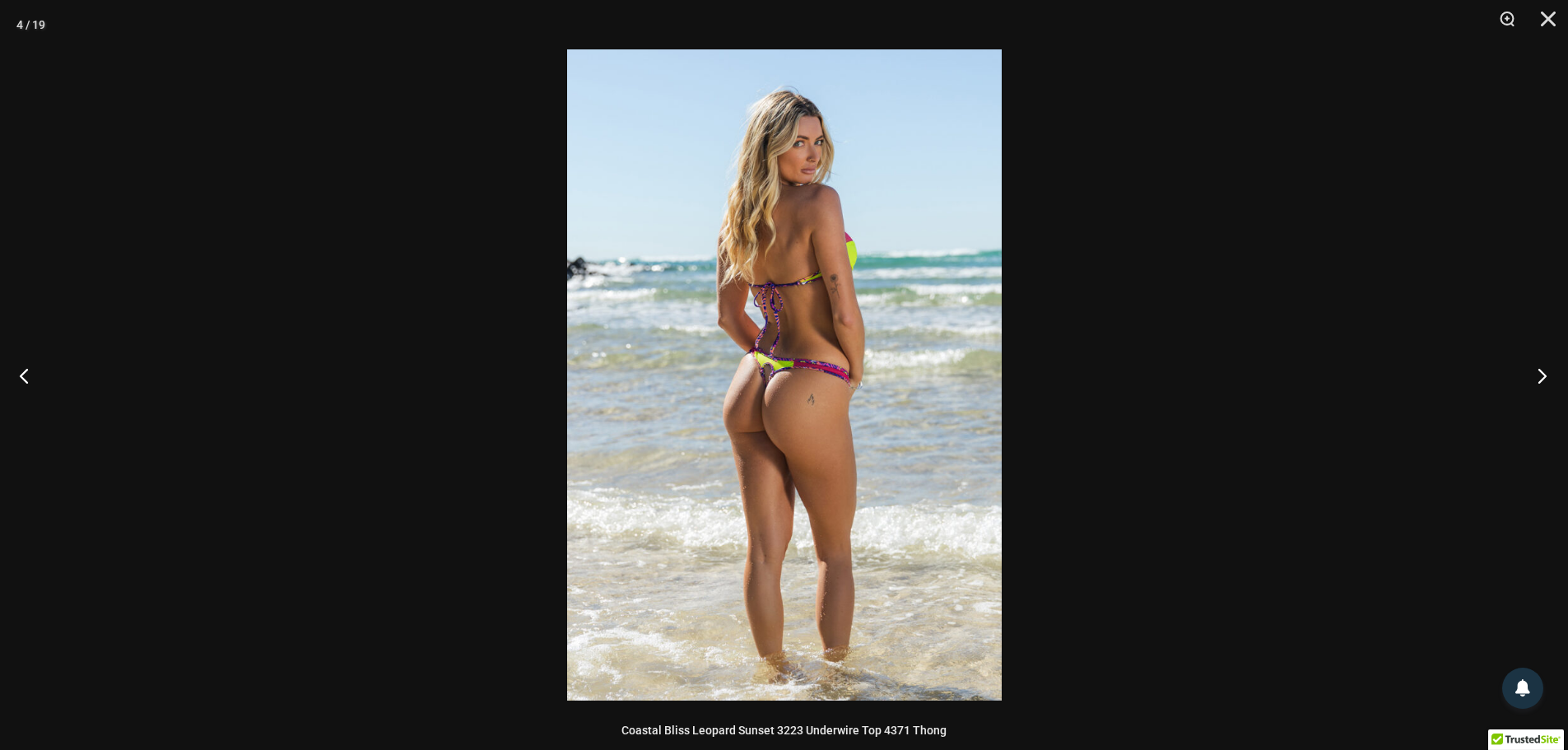
click at [1547, 379] on button "Next" at bounding box center [1537, 376] width 62 height 83
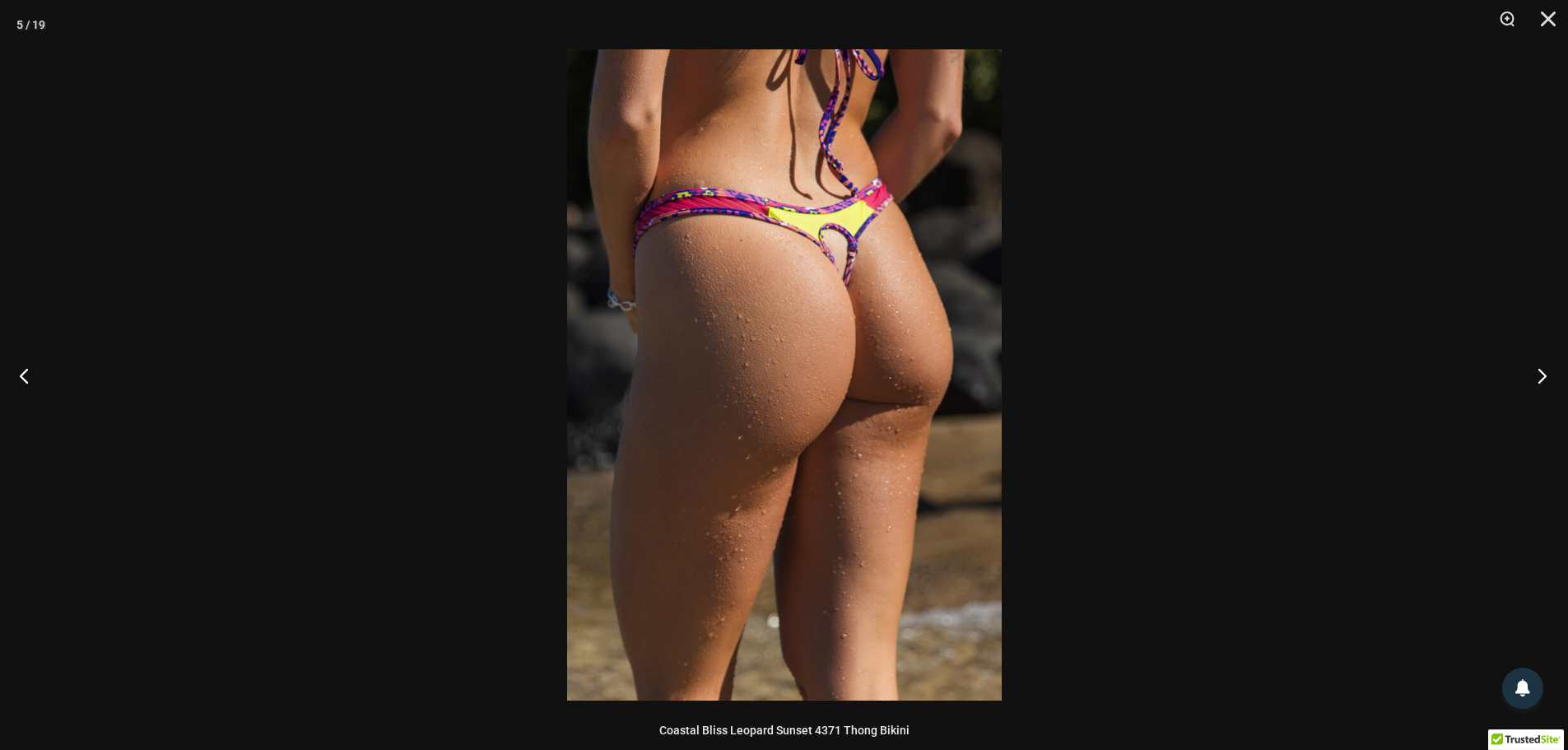
click at [1547, 379] on button "Next" at bounding box center [1537, 376] width 62 height 83
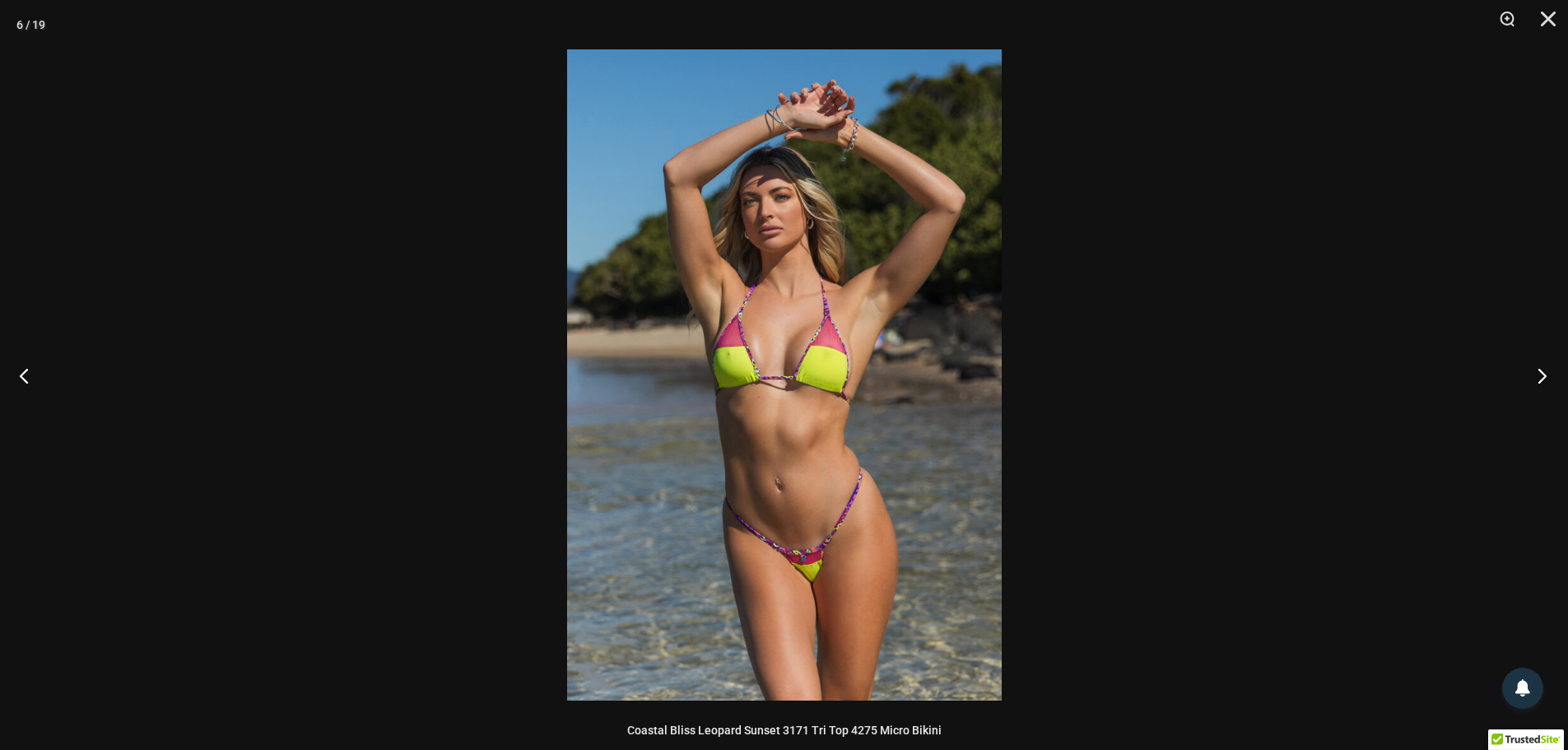
click at [1547, 379] on button "Next" at bounding box center [1537, 376] width 62 height 83
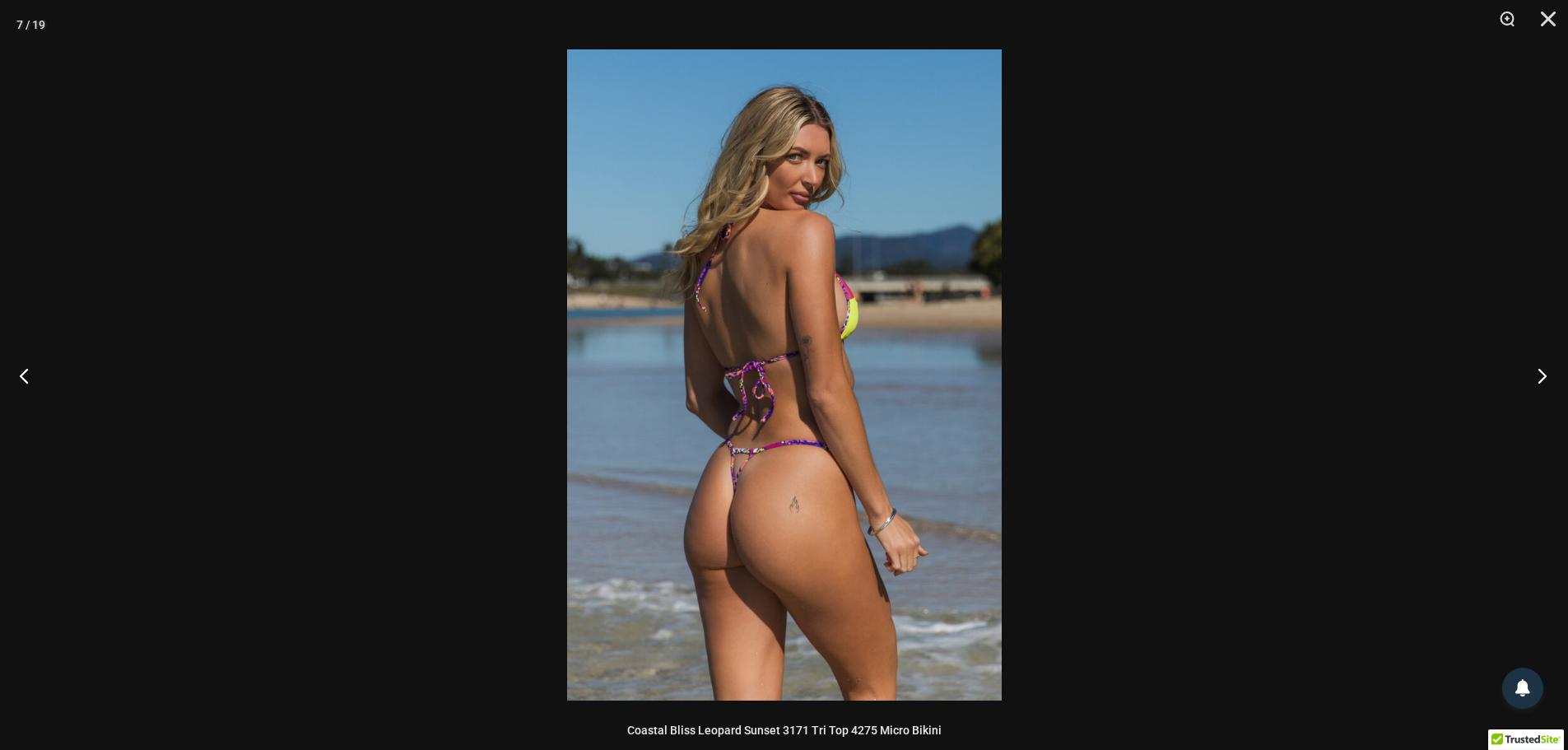
click at [1547, 379] on button "Next" at bounding box center [1537, 376] width 62 height 83
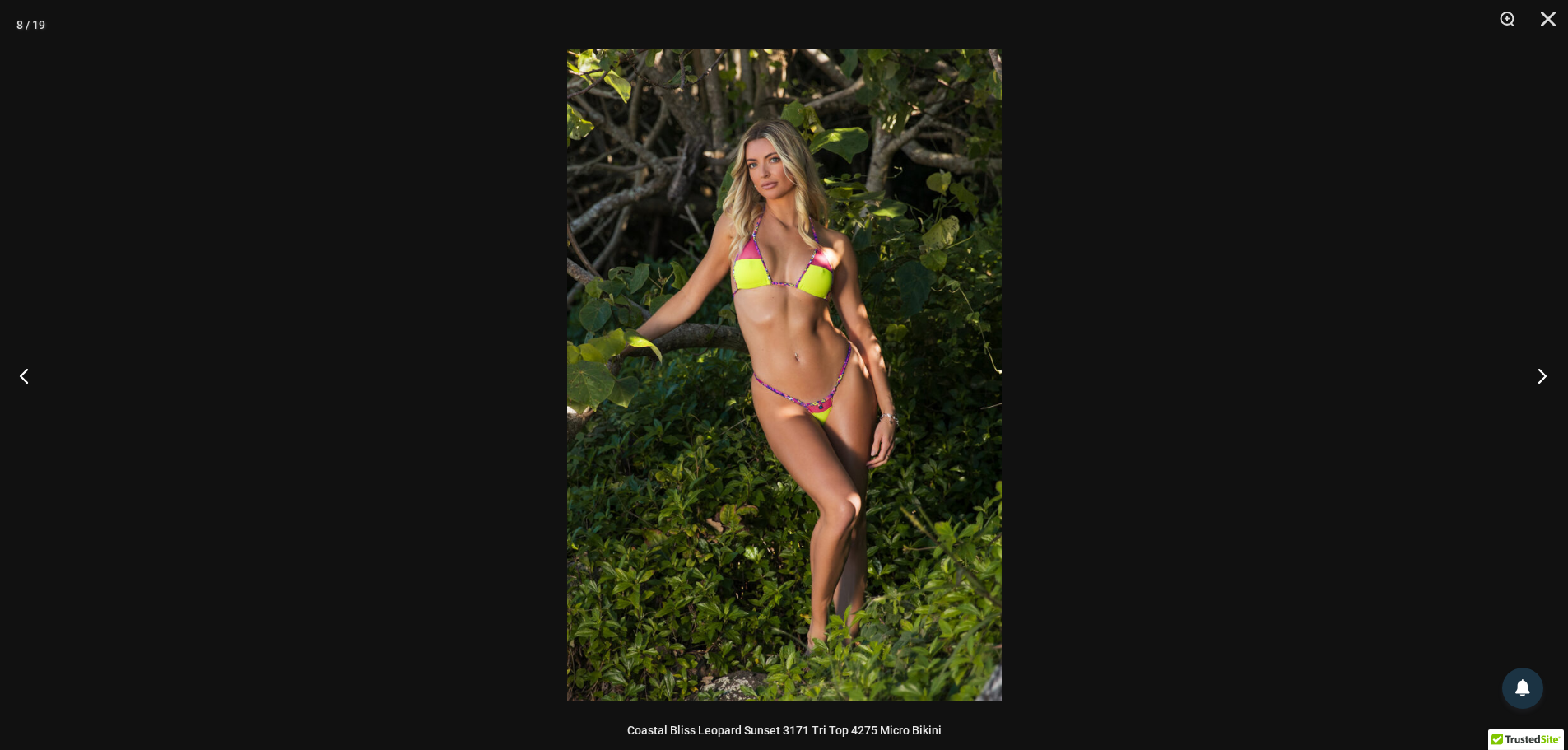
click at [1547, 379] on button "Next" at bounding box center [1537, 376] width 62 height 83
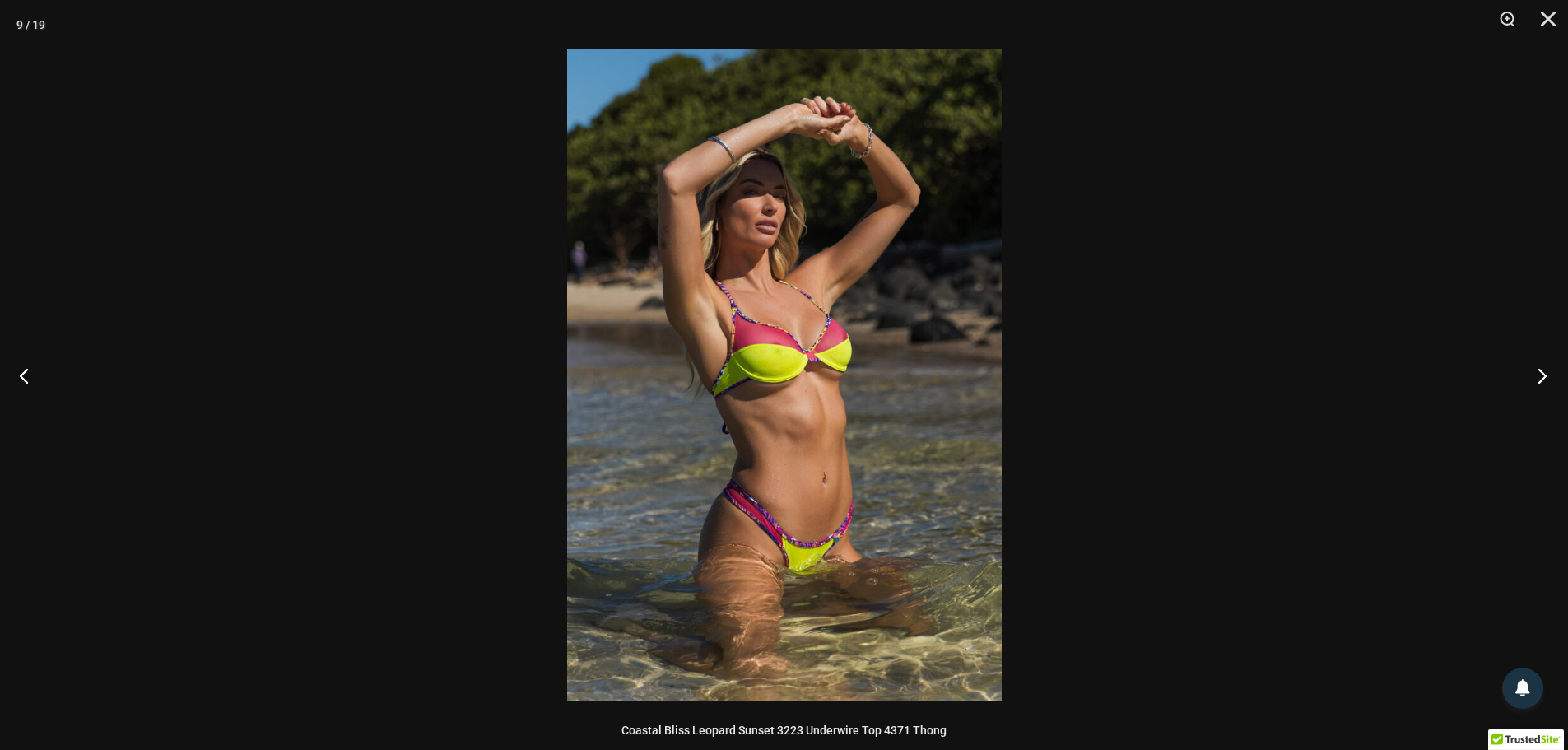
click at [1547, 379] on button "Next" at bounding box center [1537, 376] width 62 height 83
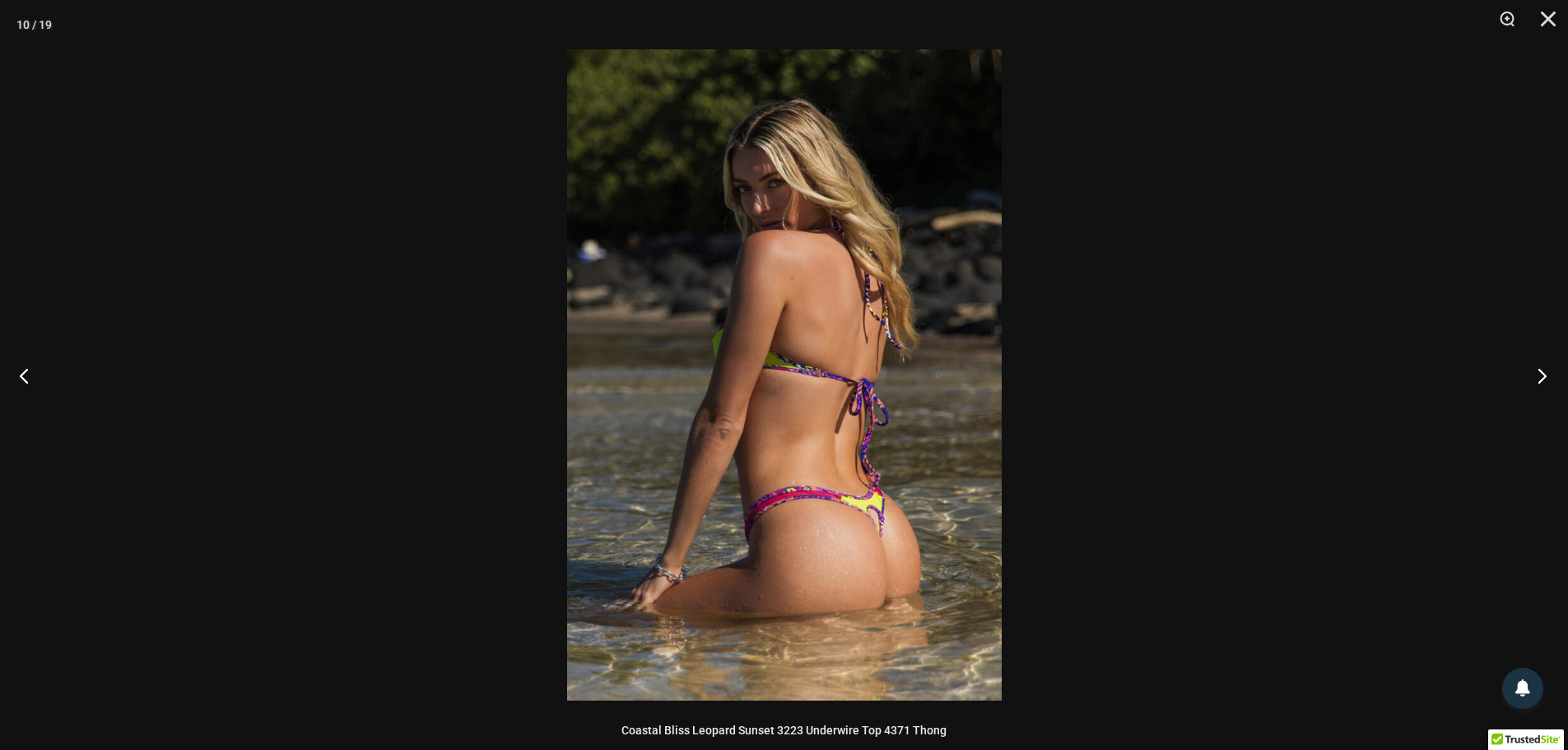
click at [1547, 379] on button "Next" at bounding box center [1537, 376] width 62 height 83
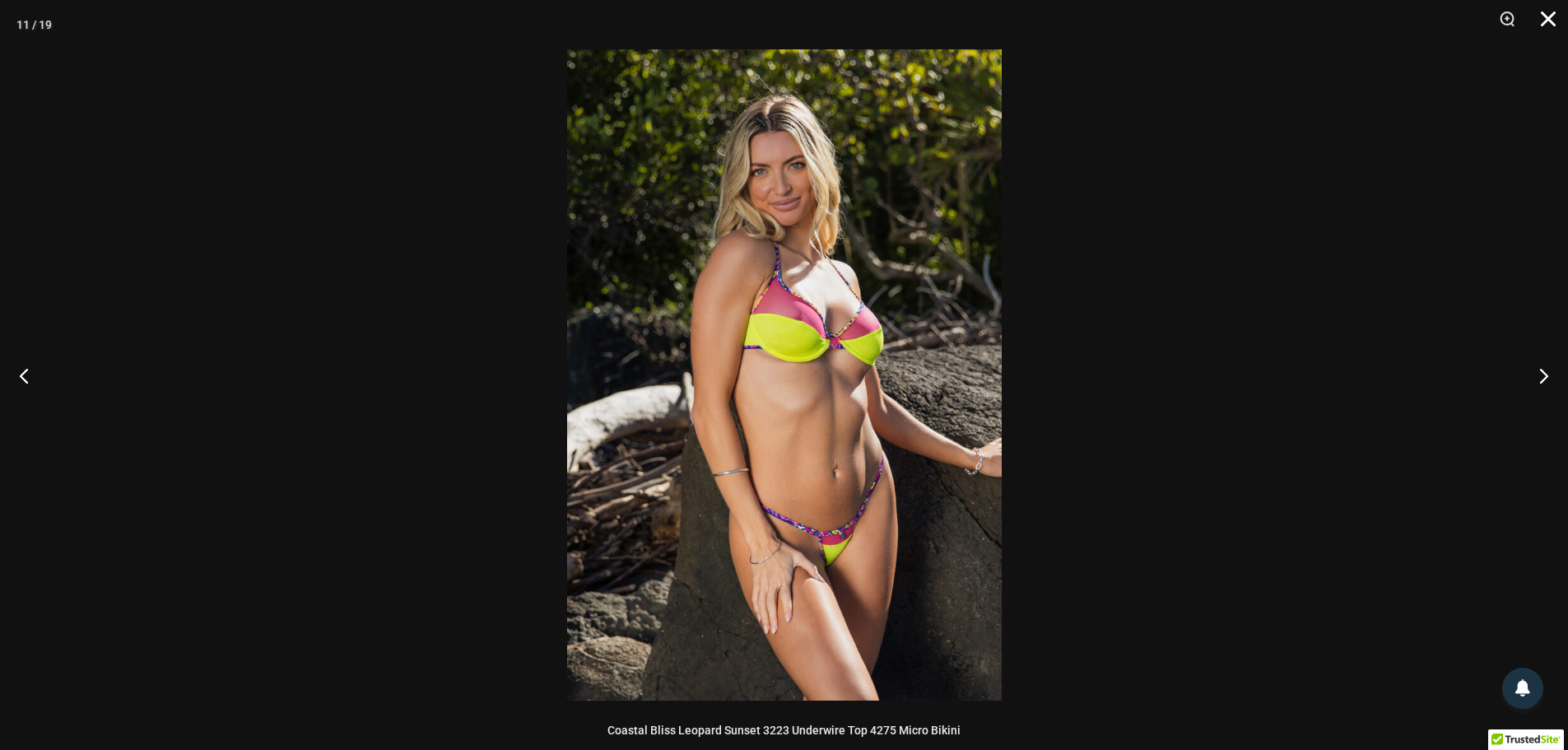
click at [1543, 19] on button "Close" at bounding box center [1542, 25] width 41 height 49
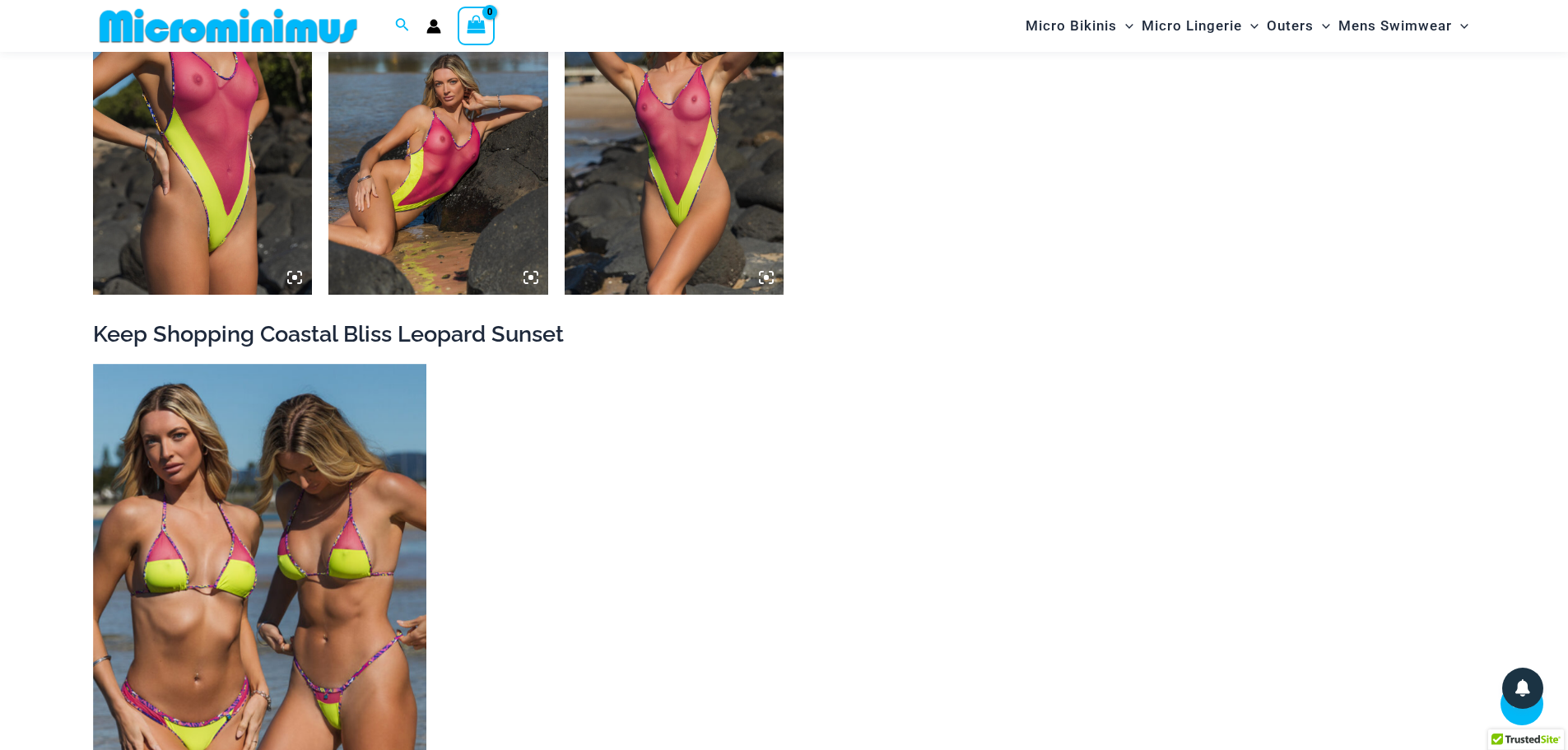
scroll to position [3115, 0]
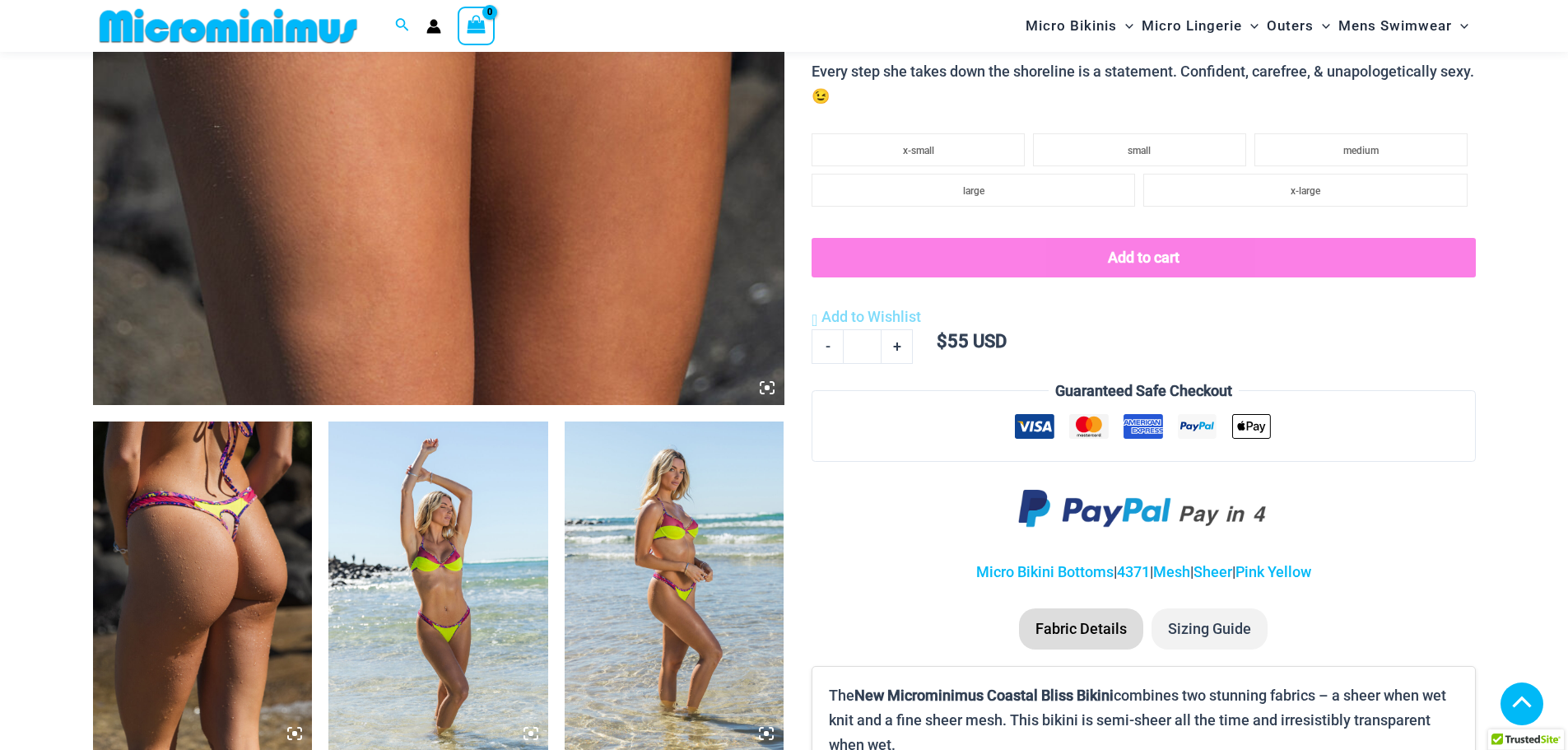
scroll to position [811, 0]
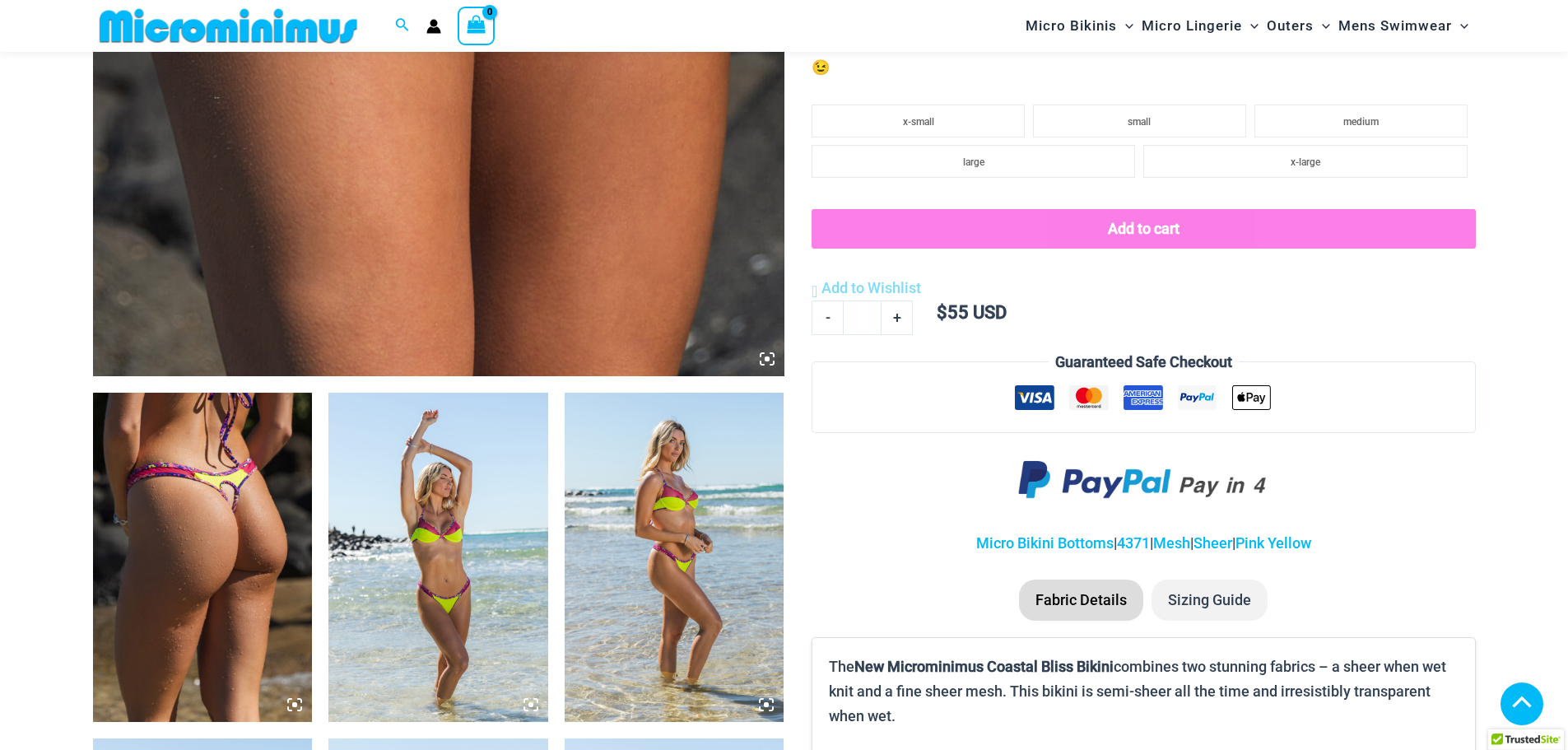
type input "**********"
click at [287, 526] on img at bounding box center [203, 557] width 220 height 329
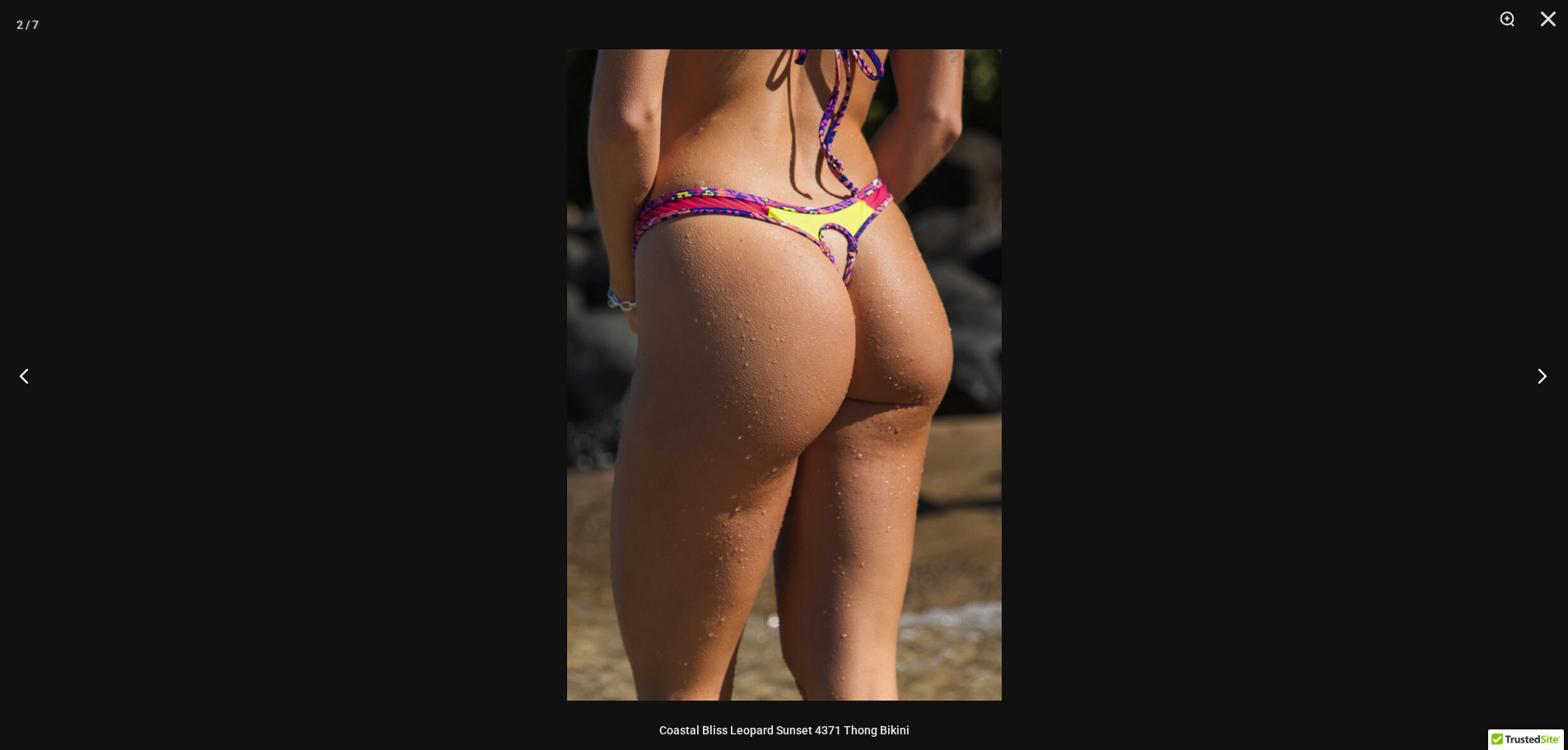
click at [1535, 371] on button "Next" at bounding box center [1537, 376] width 62 height 83
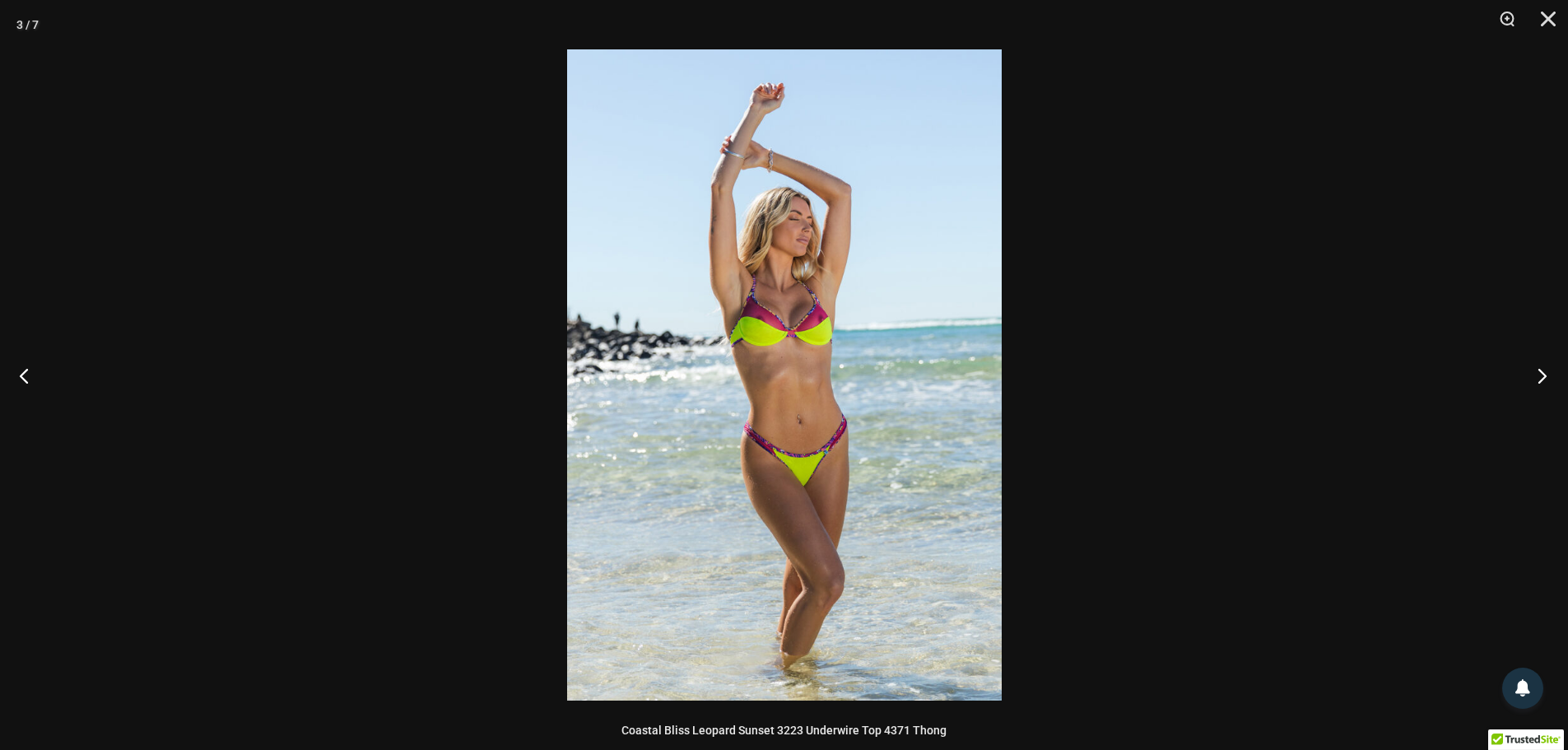
click at [1535, 371] on button "Next" at bounding box center [1537, 376] width 62 height 83
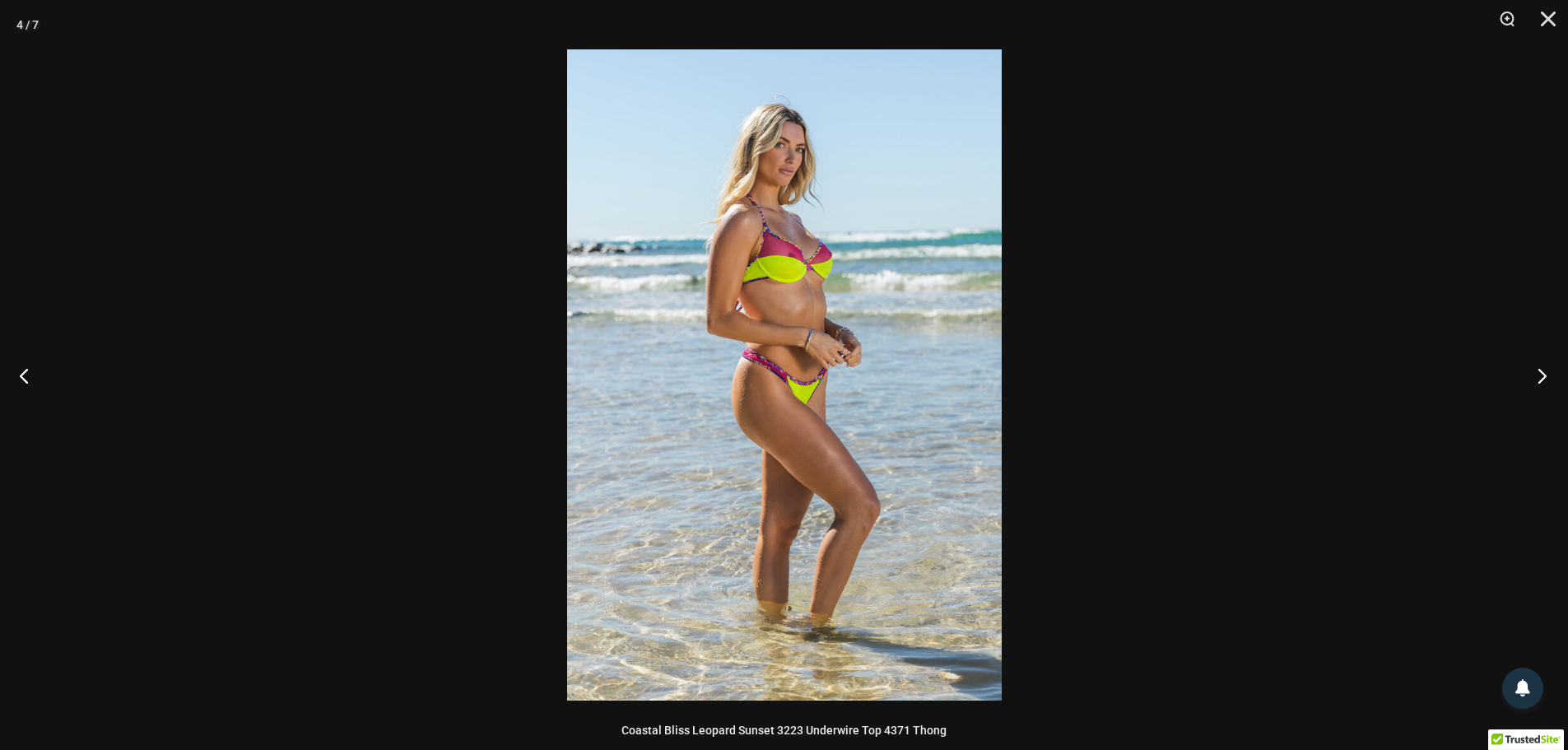
click at [1535, 371] on button "Next" at bounding box center [1537, 376] width 62 height 83
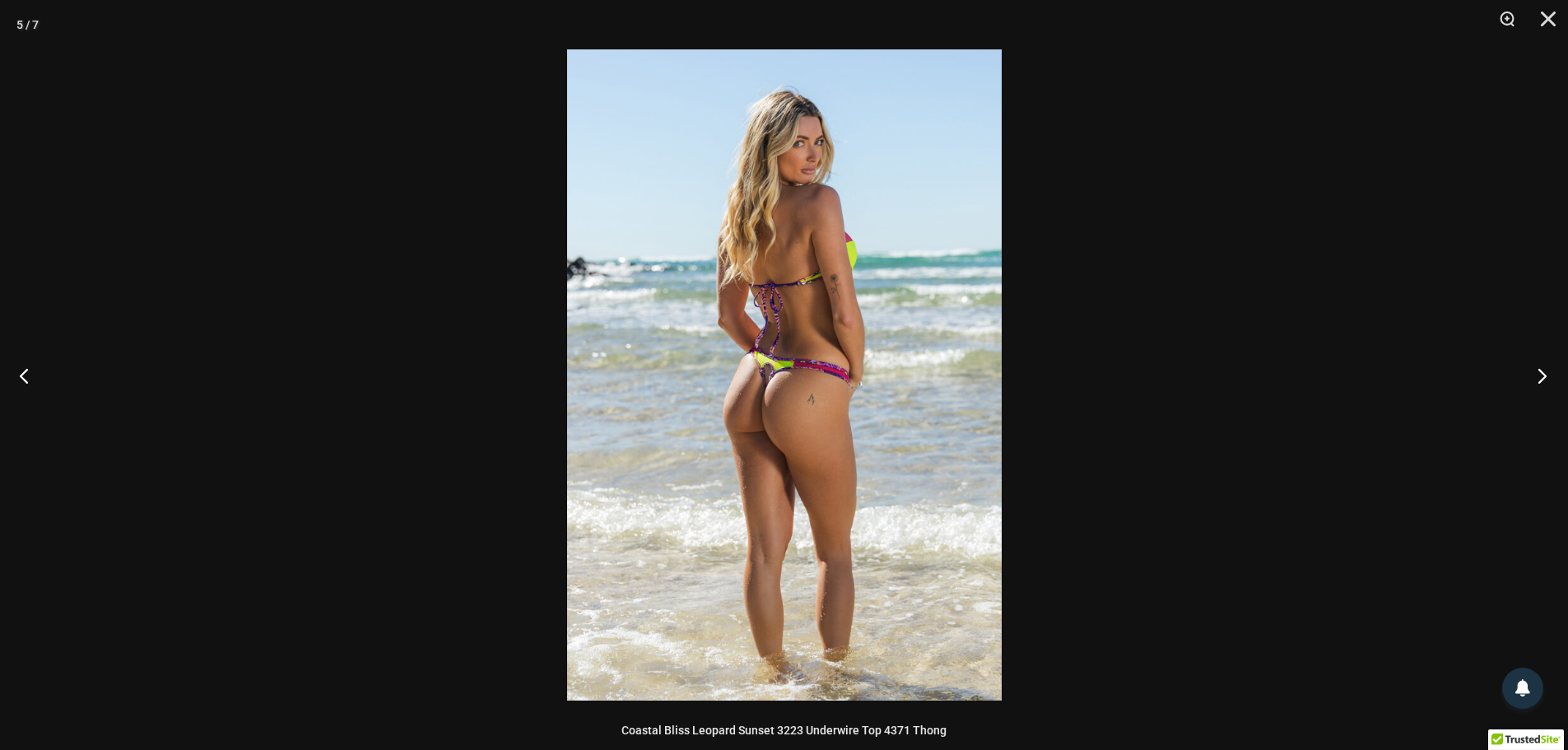
click at [1535, 371] on button "Next" at bounding box center [1537, 376] width 62 height 83
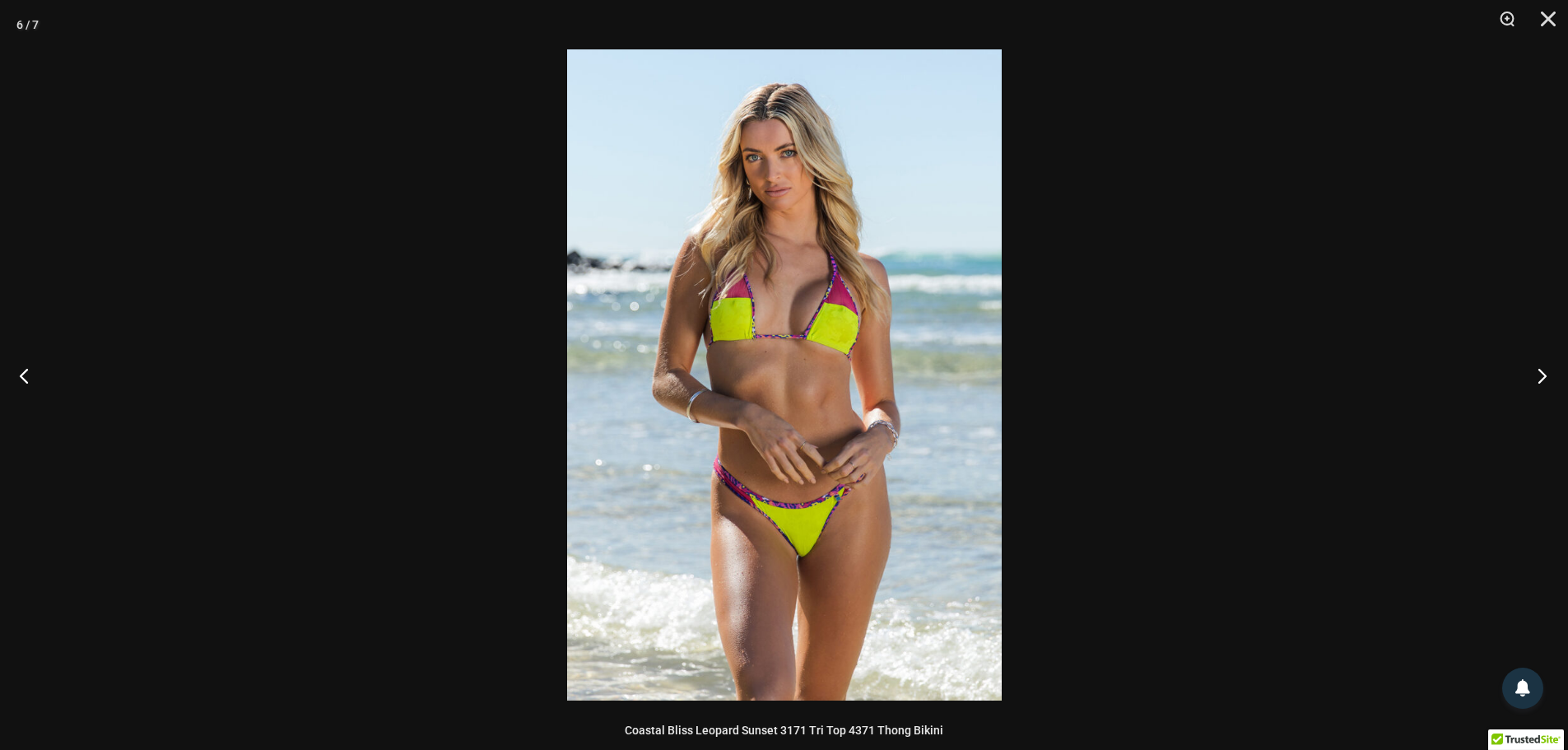
click at [1535, 371] on button "Next" at bounding box center [1537, 376] width 62 height 83
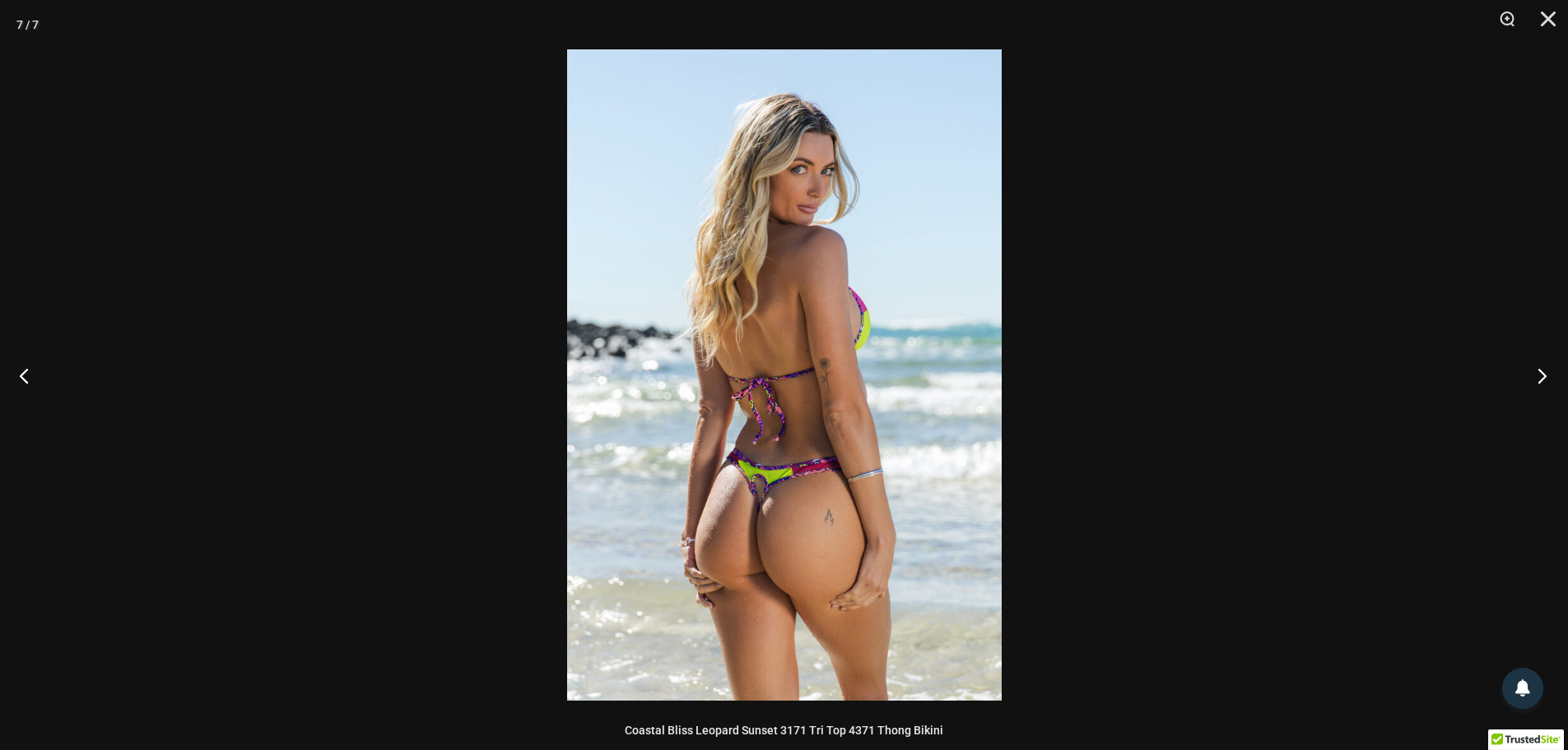
click at [1535, 371] on button "Next" at bounding box center [1537, 376] width 62 height 83
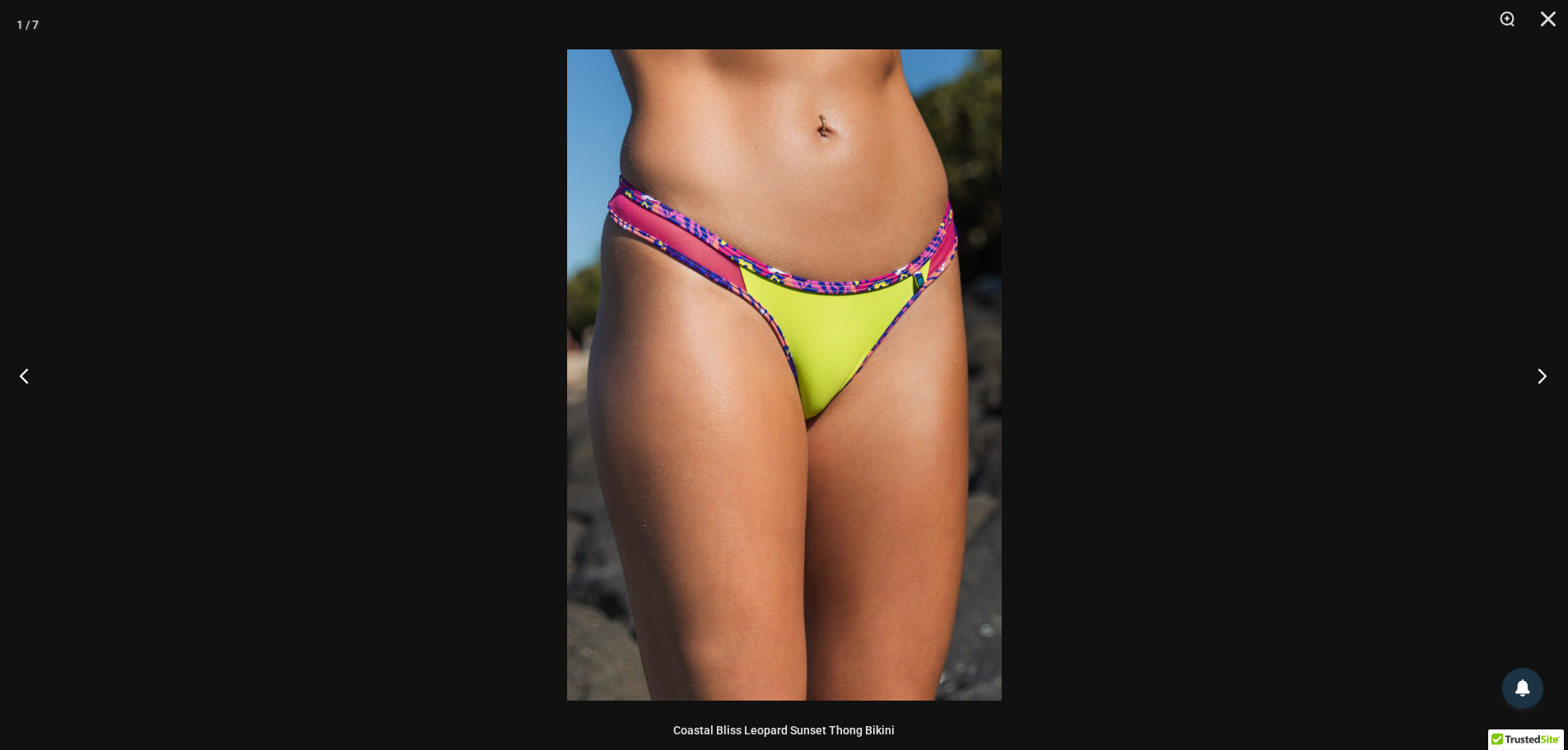
click at [1535, 371] on button "Next" at bounding box center [1537, 376] width 62 height 83
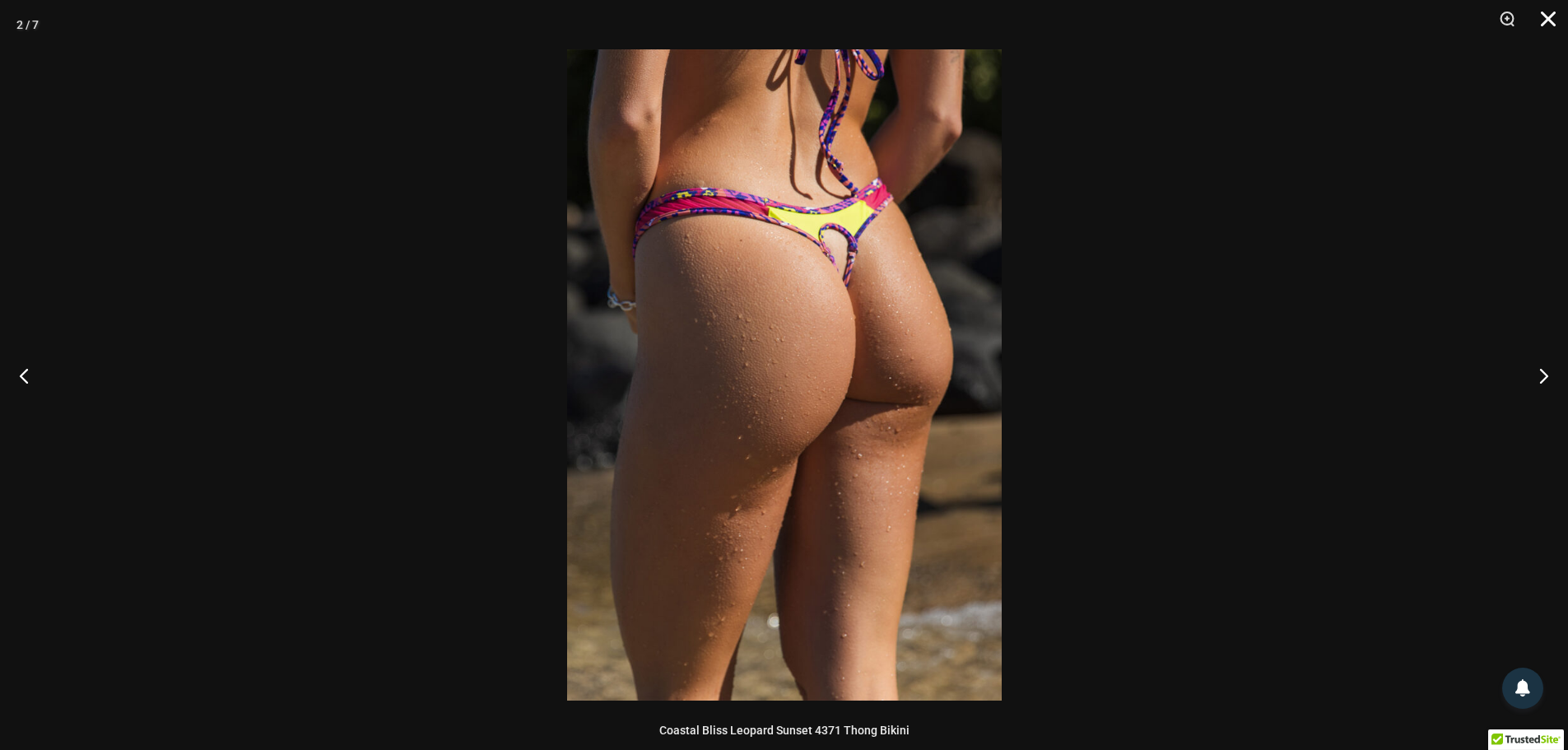
click at [1549, 12] on button "Close" at bounding box center [1542, 25] width 41 height 49
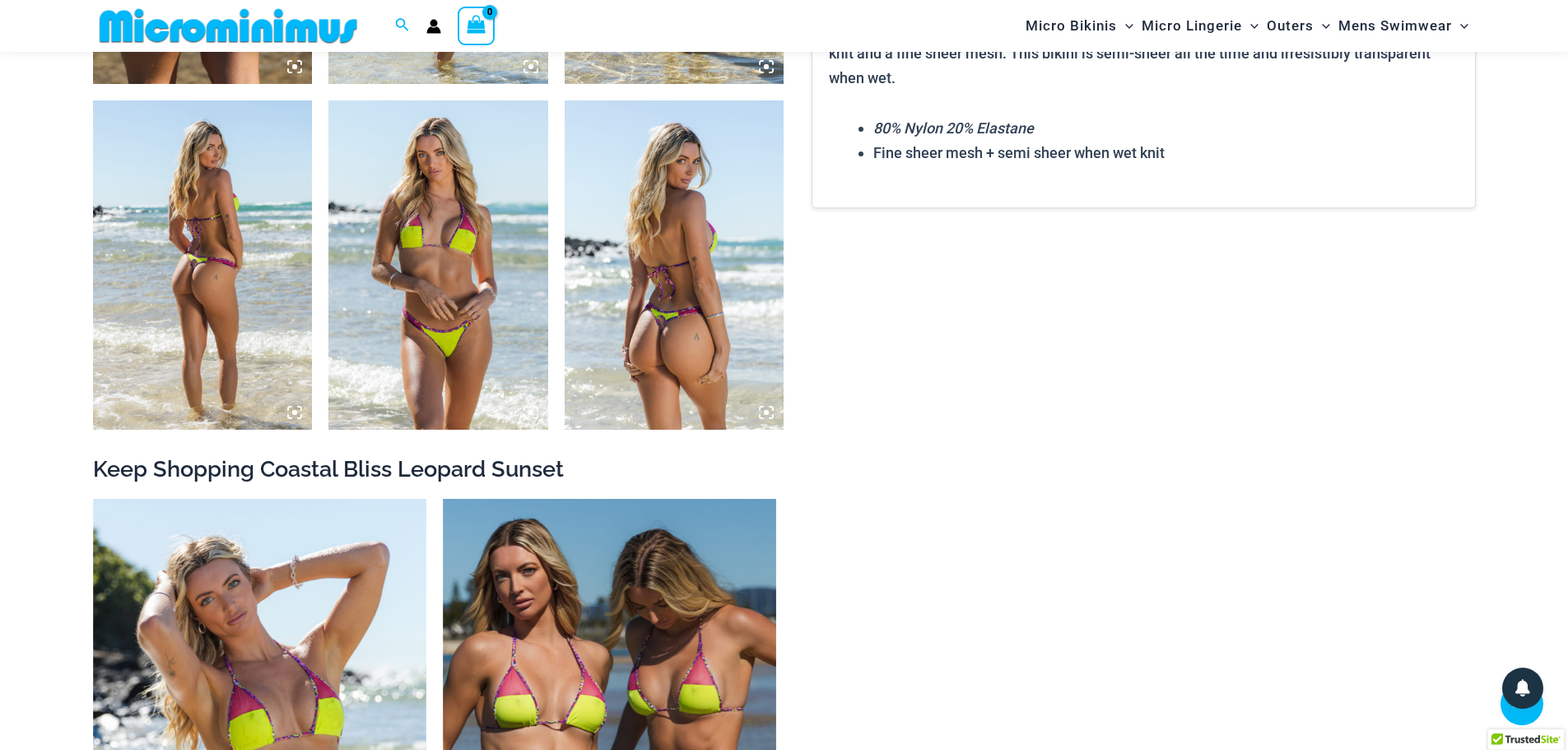
scroll to position [1717, 0]
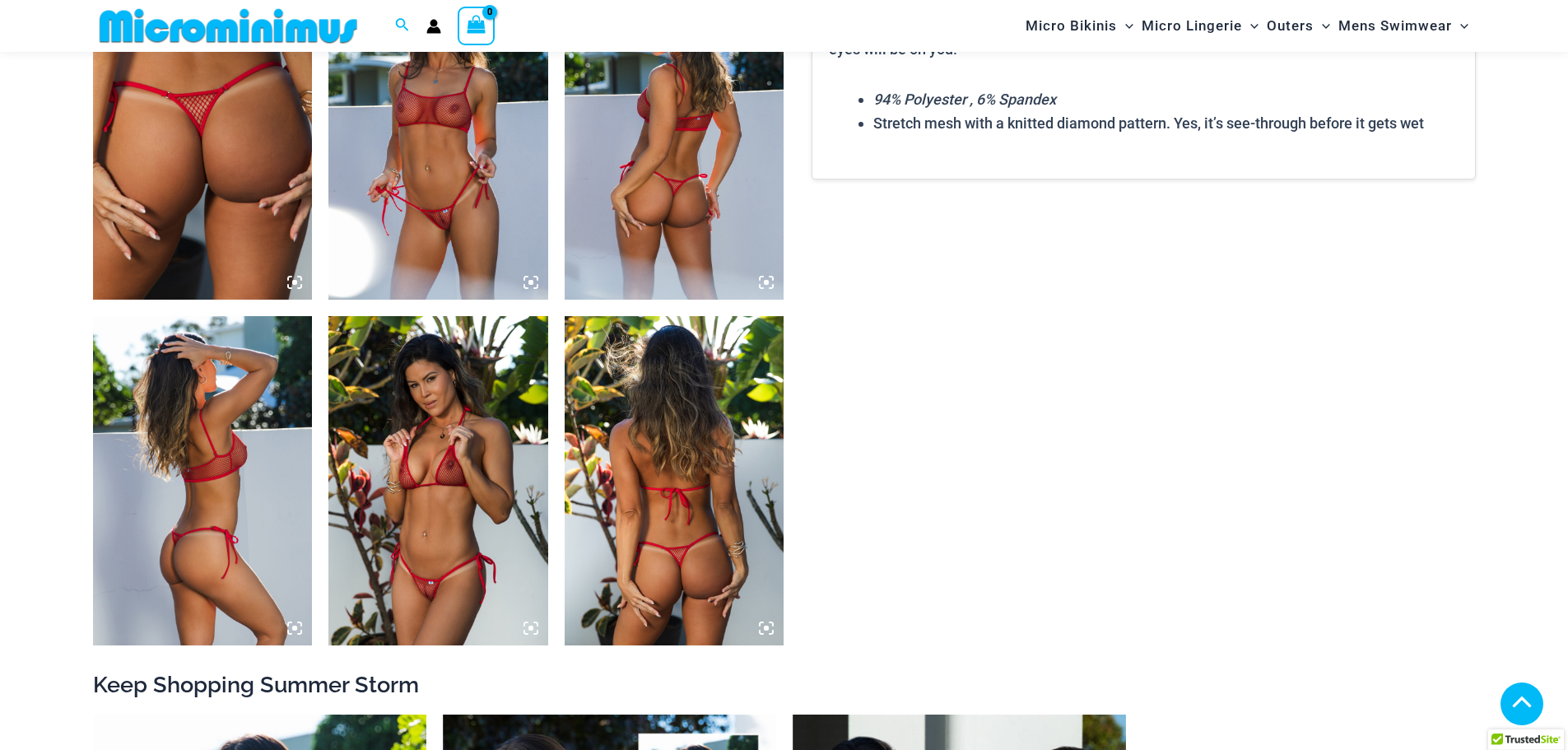
scroll to position [1644, 0]
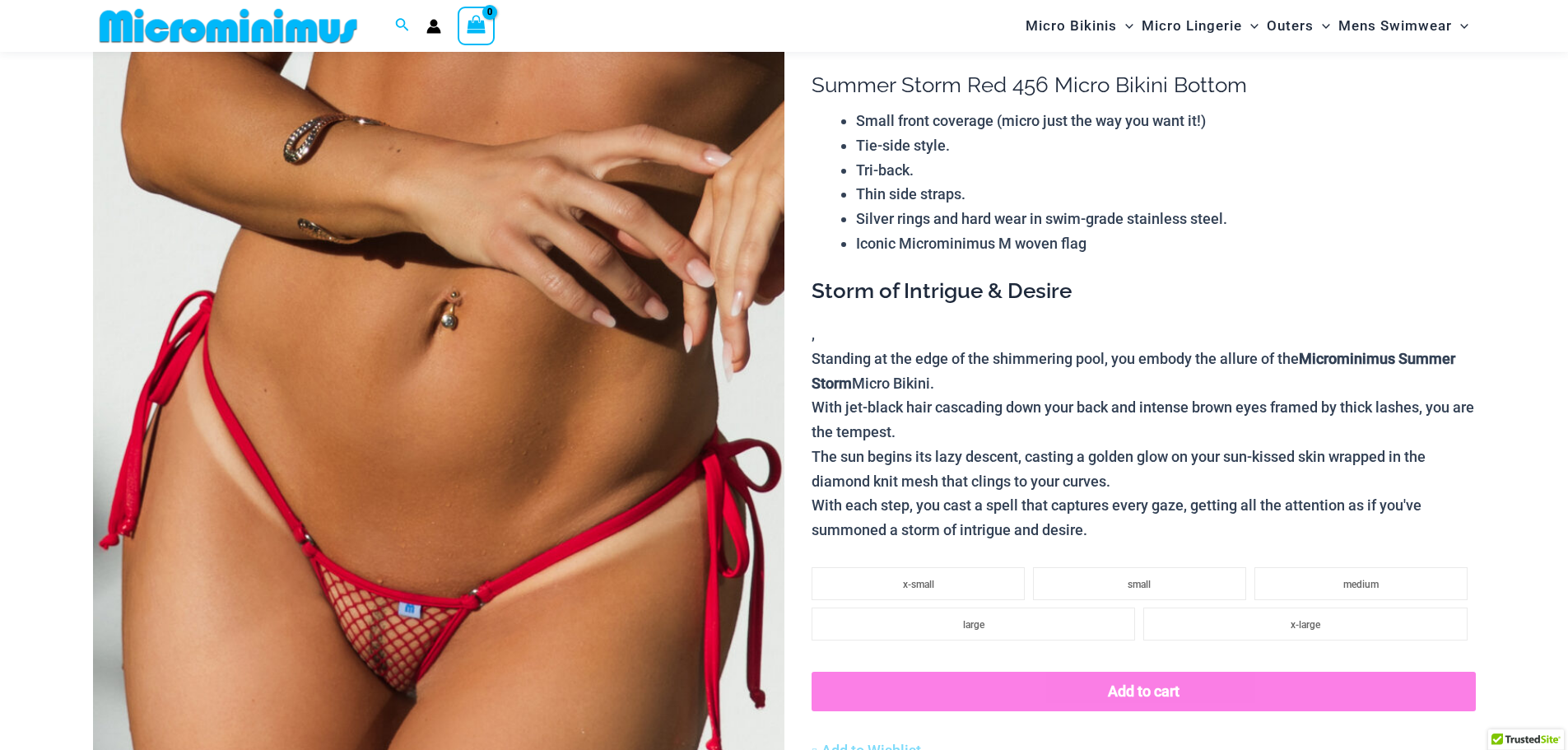
scroll to position [151, 0]
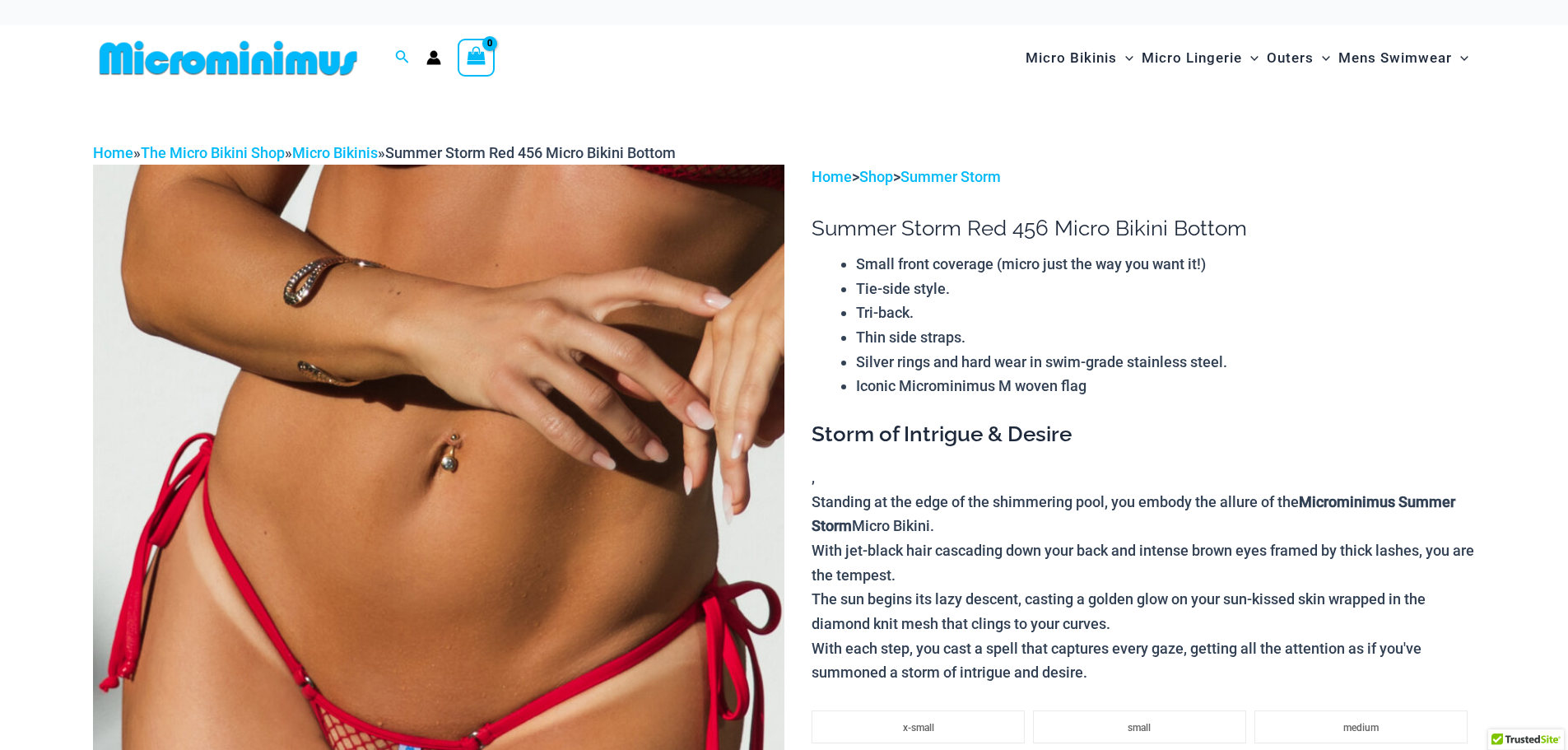
type input "**********"
click at [416, 366] on img at bounding box center [439, 683] width 692 height 1037
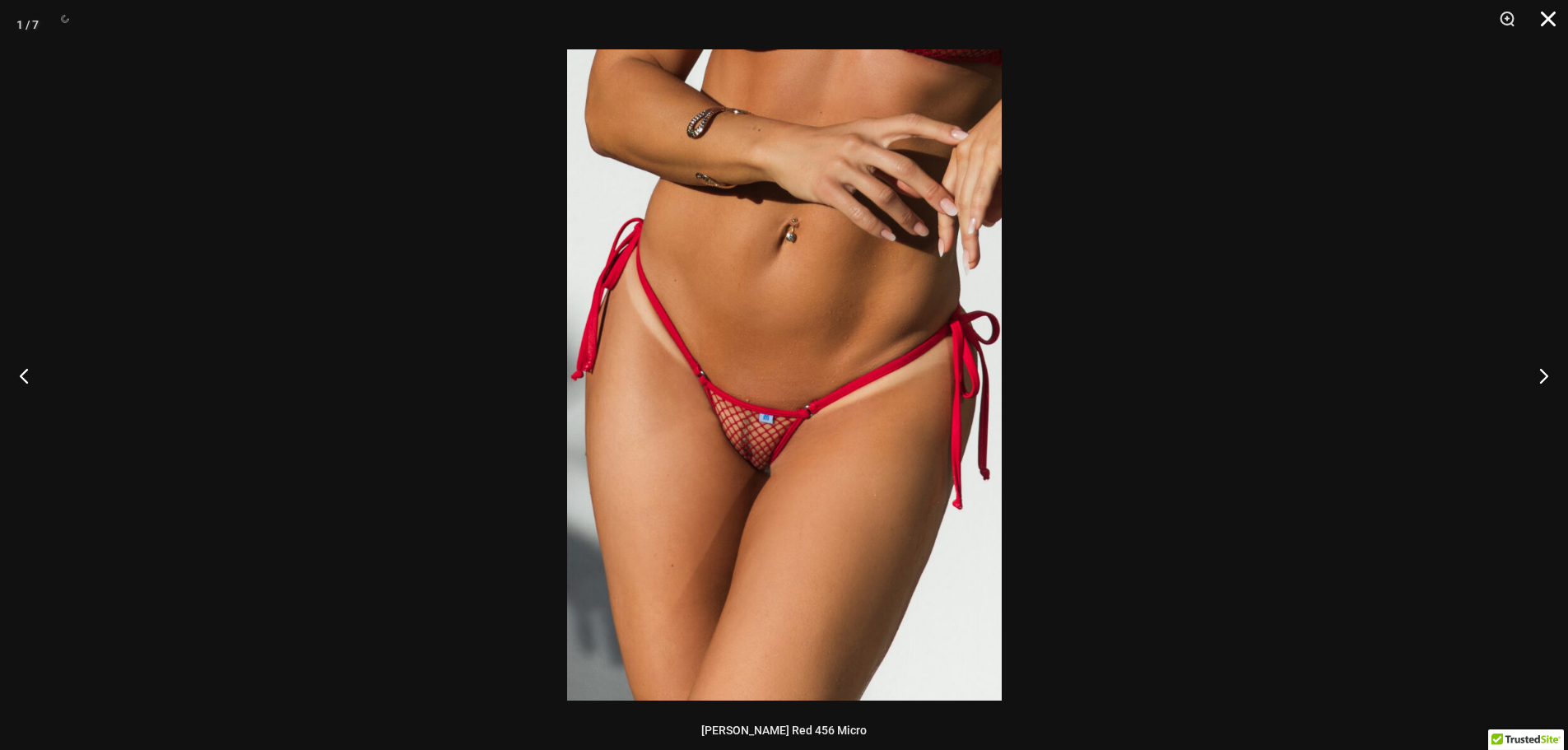
click at [1545, 18] on button "Close" at bounding box center [1542, 25] width 41 height 49
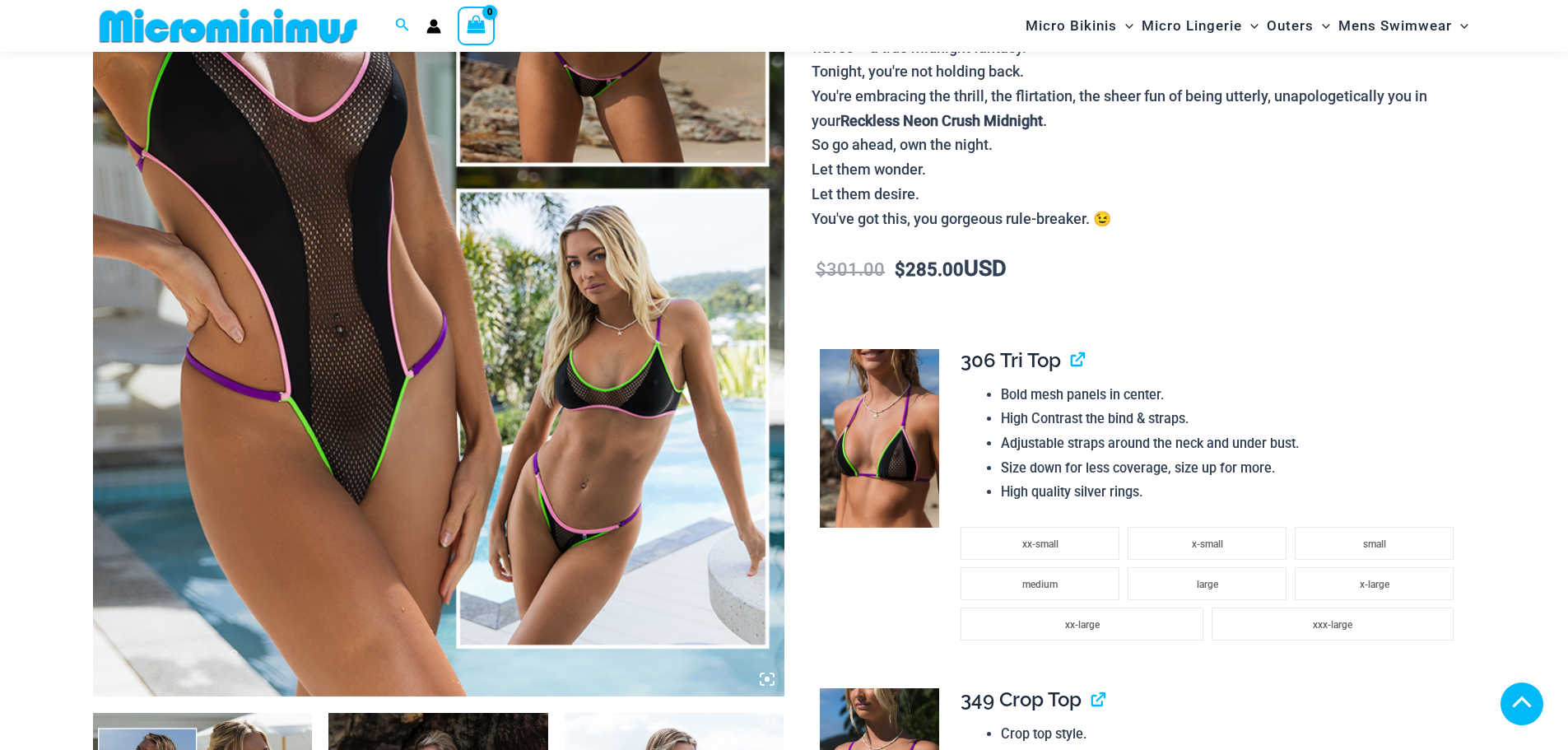
scroll to position [492, 0]
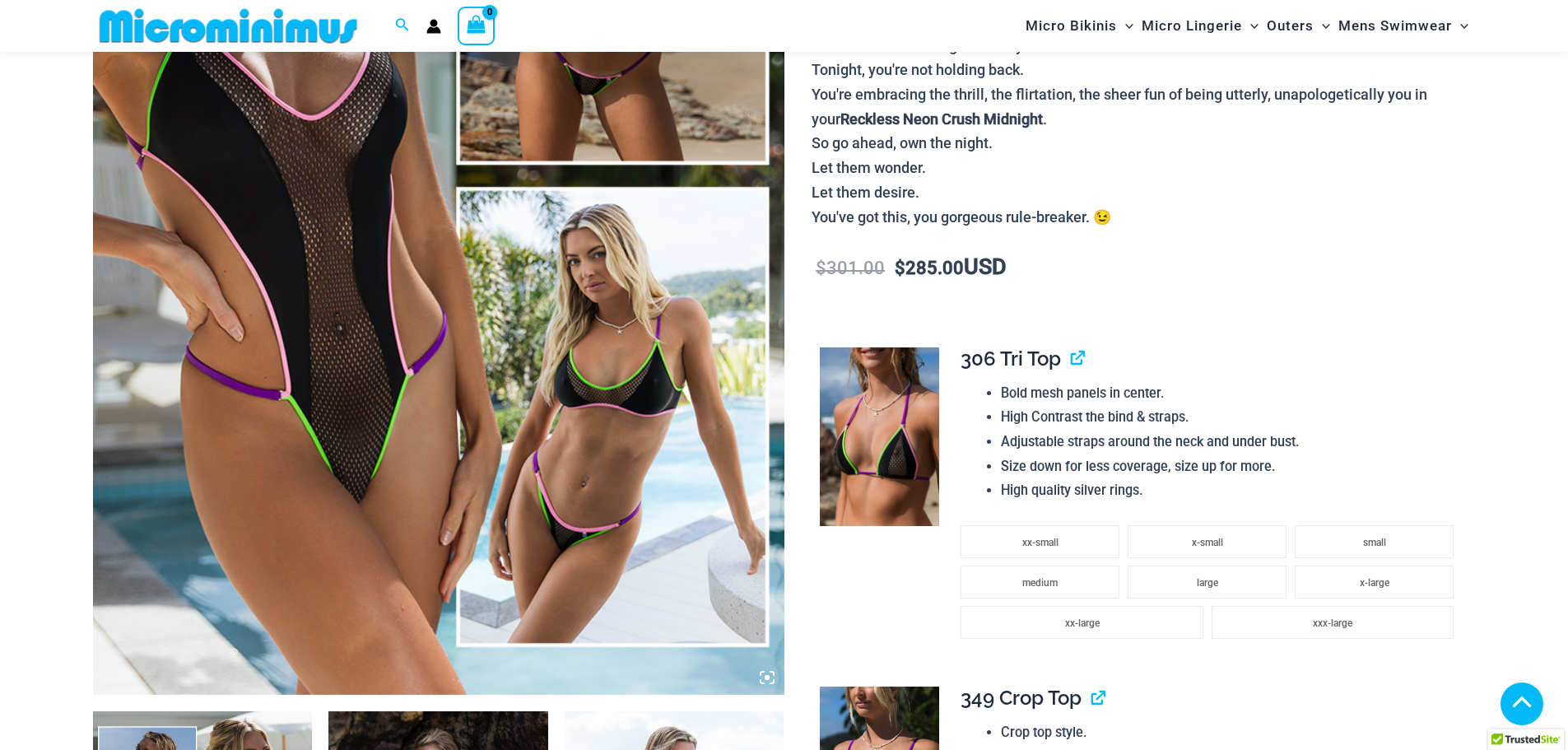
type input "**********"
click at [887, 471] on img at bounding box center [880, 438] width 120 height 180
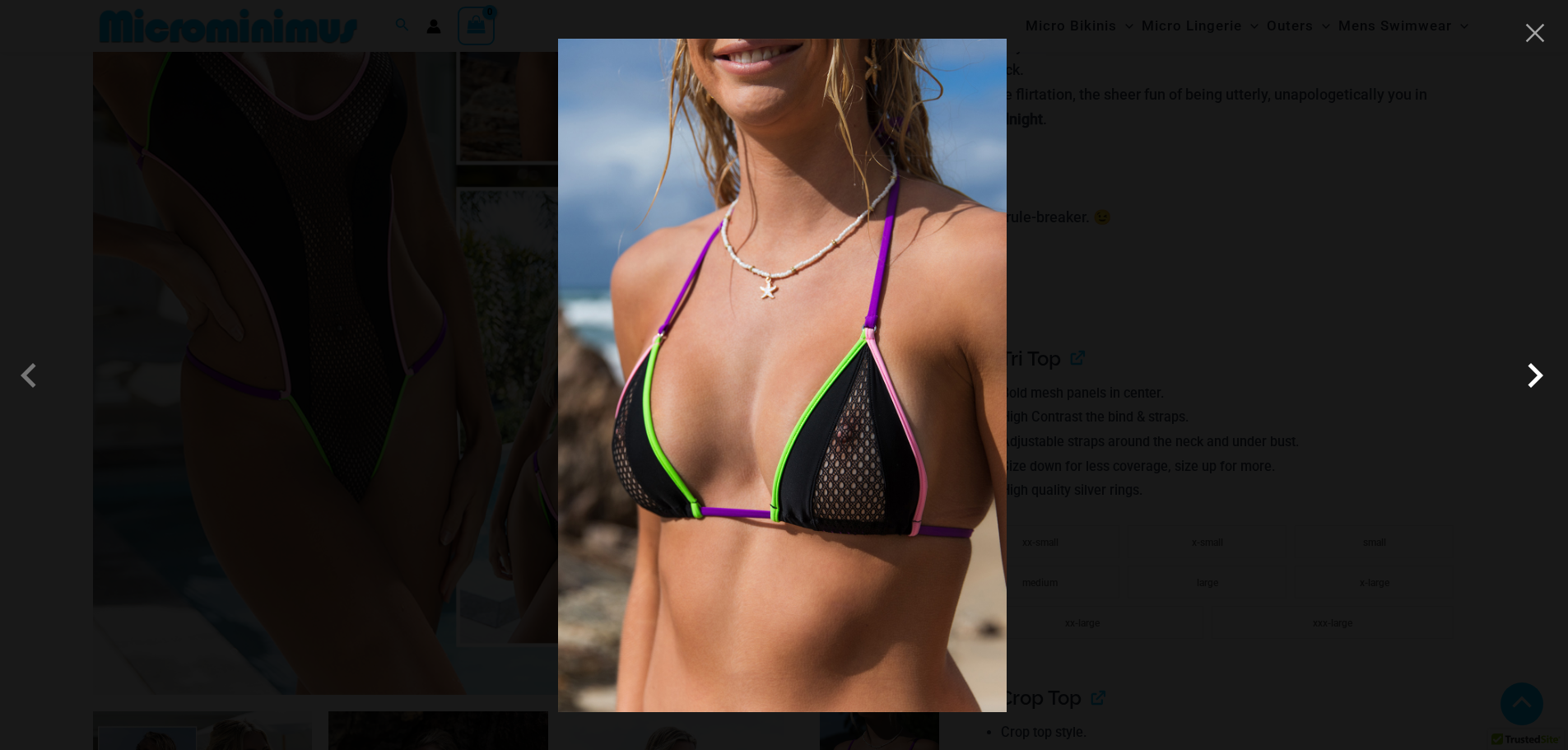
click at [1535, 375] on span at bounding box center [1535, 375] width 49 height 49
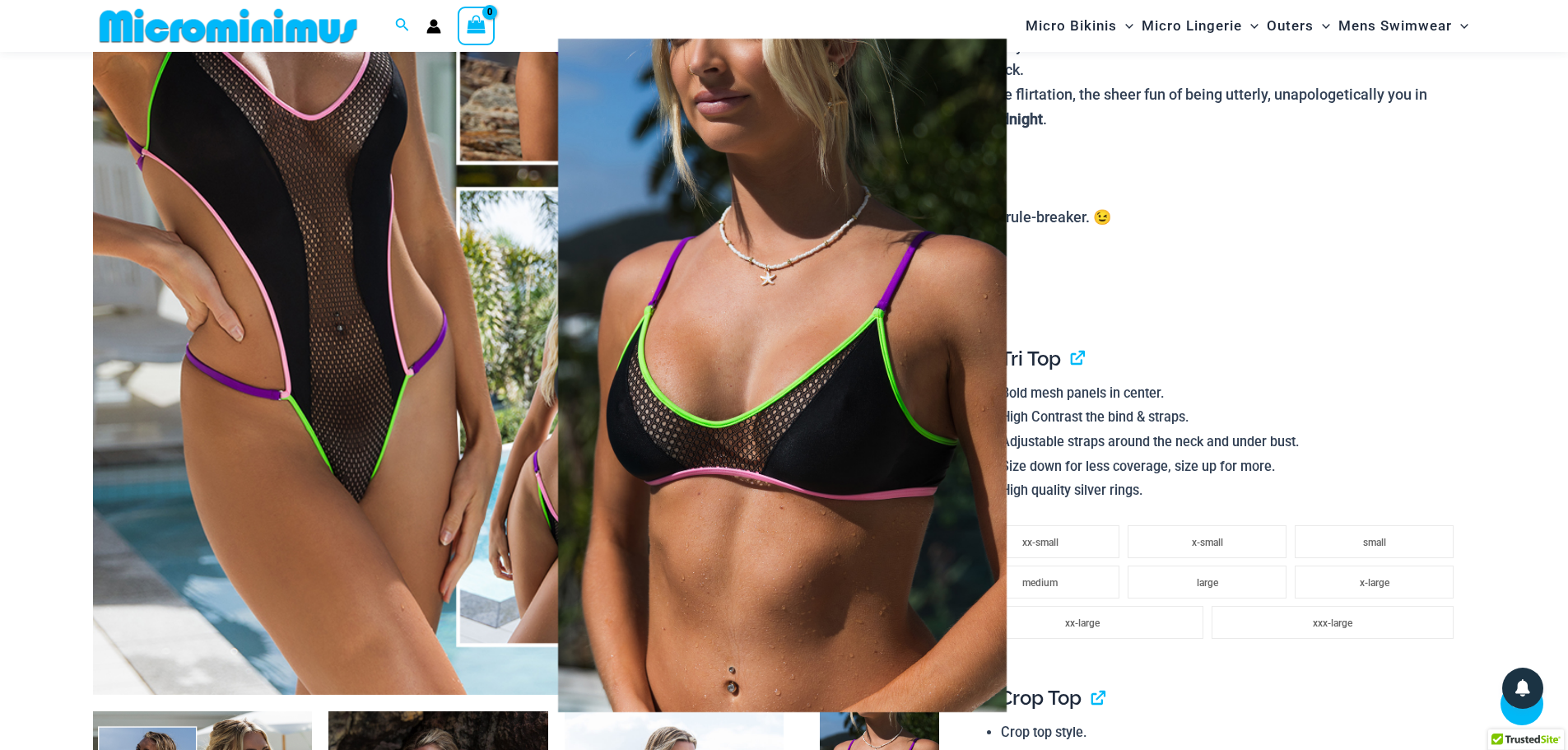
click at [1535, 375] on span at bounding box center [1535, 375] width 49 height 49
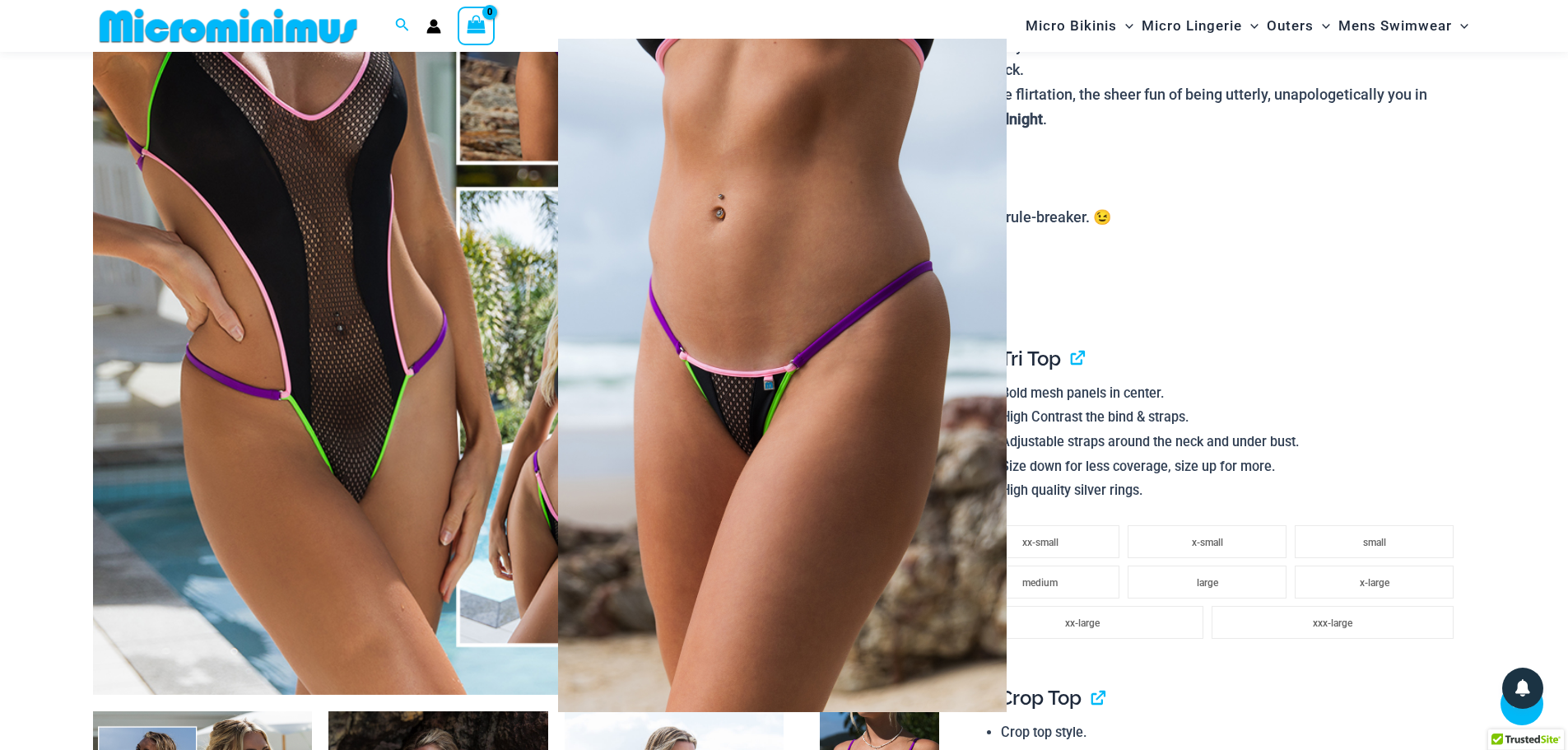
click at [1535, 375] on span at bounding box center [1535, 375] width 49 height 49
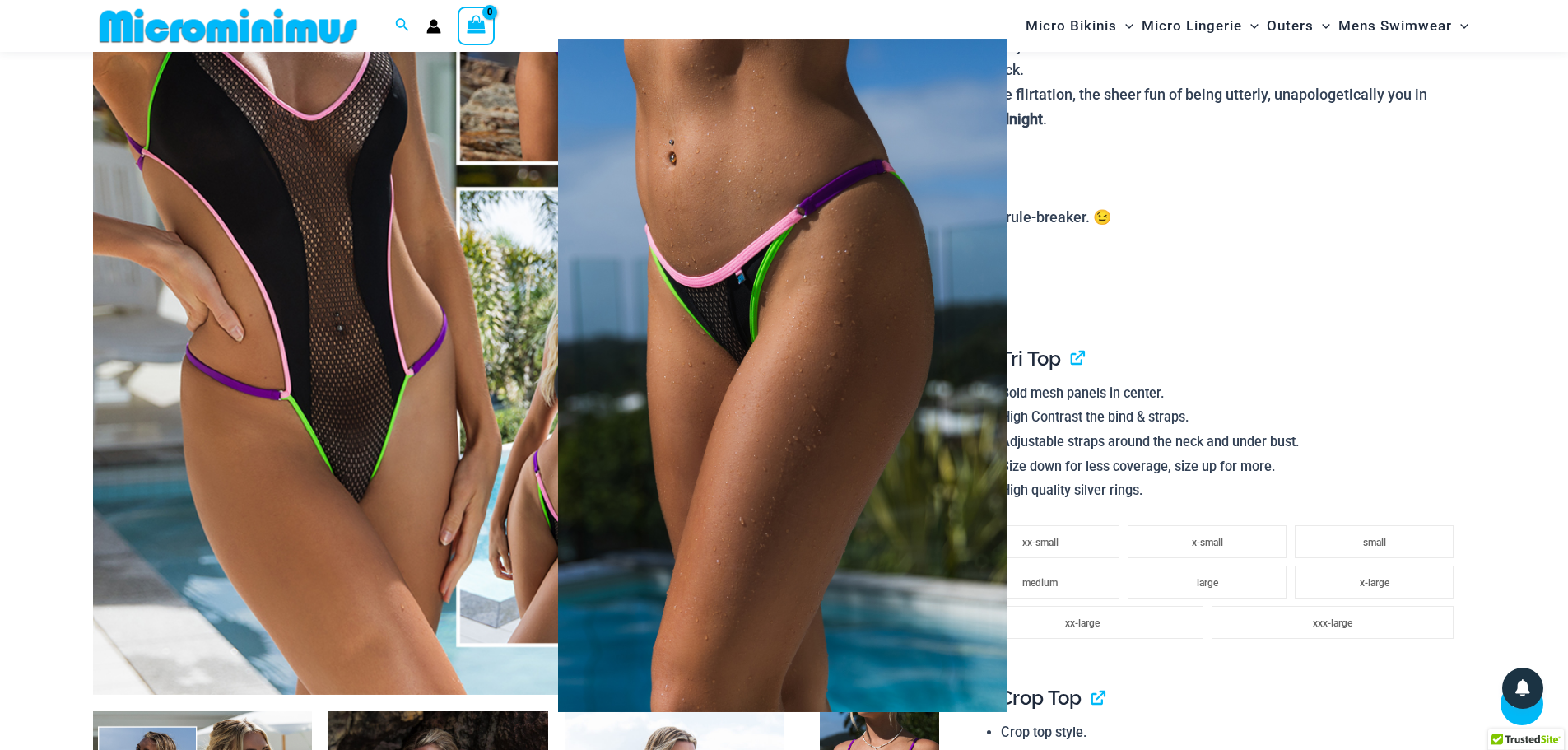
click at [1535, 375] on span at bounding box center [1535, 375] width 49 height 49
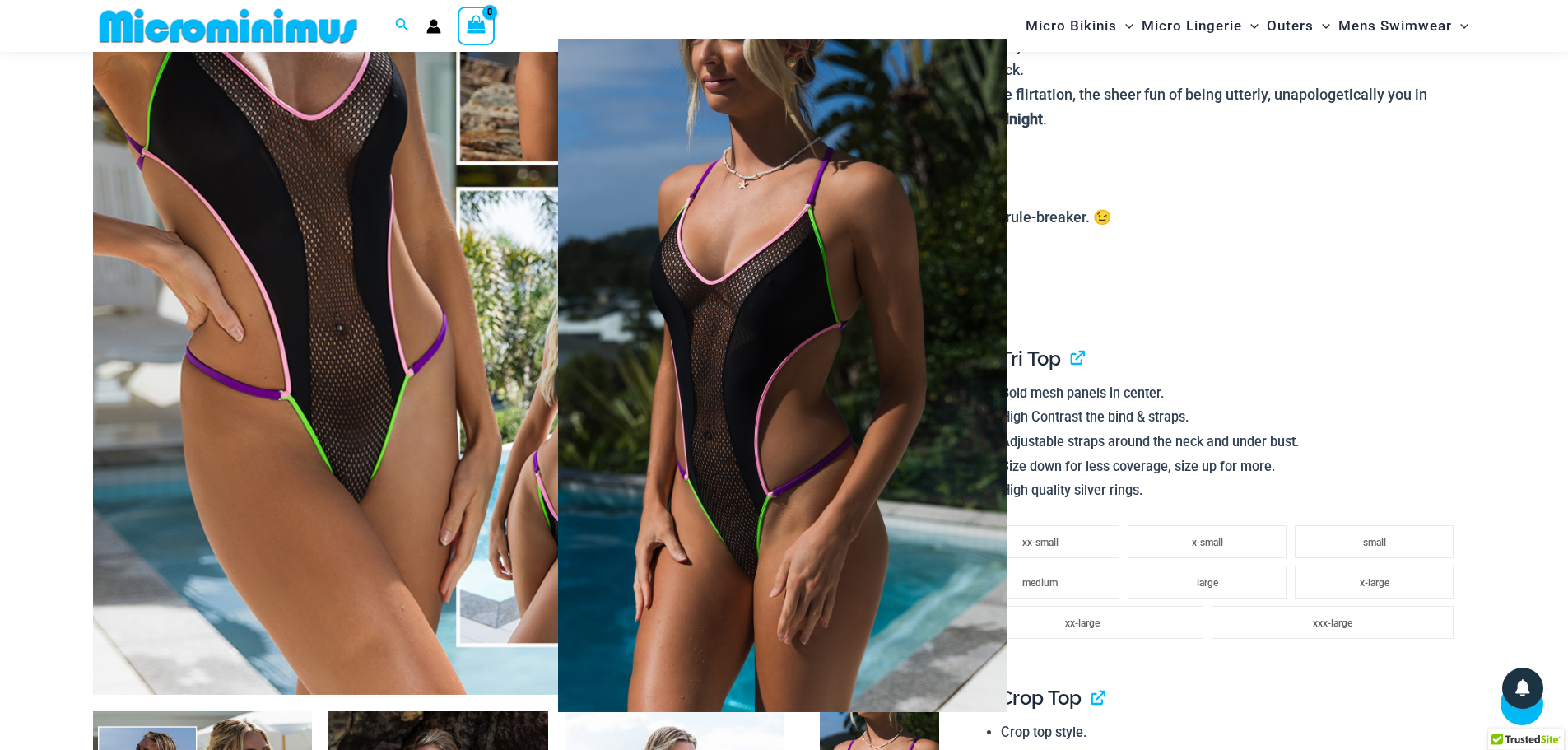
click at [1476, 236] on div at bounding box center [784, 375] width 1568 height 750
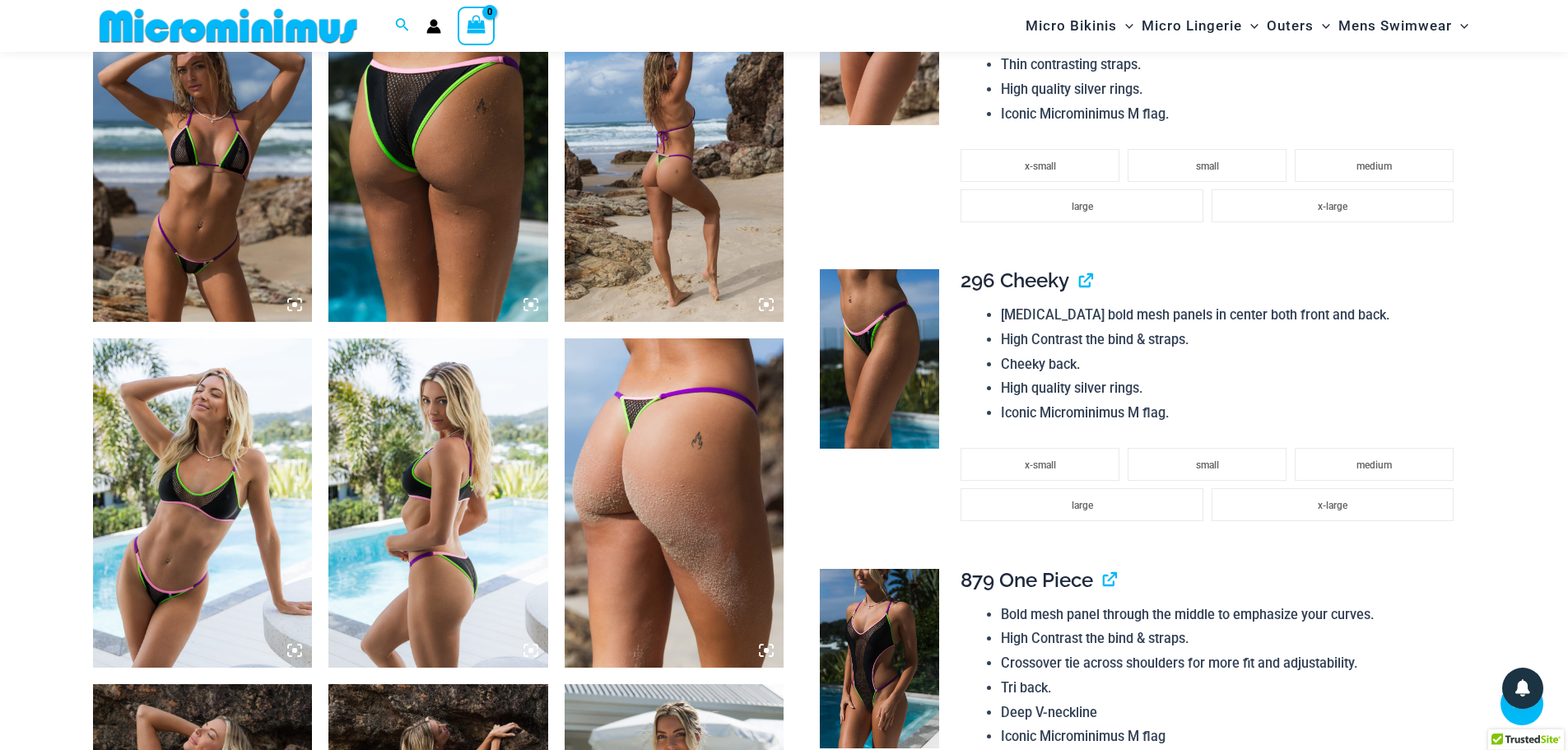
scroll to position [1562, 0]
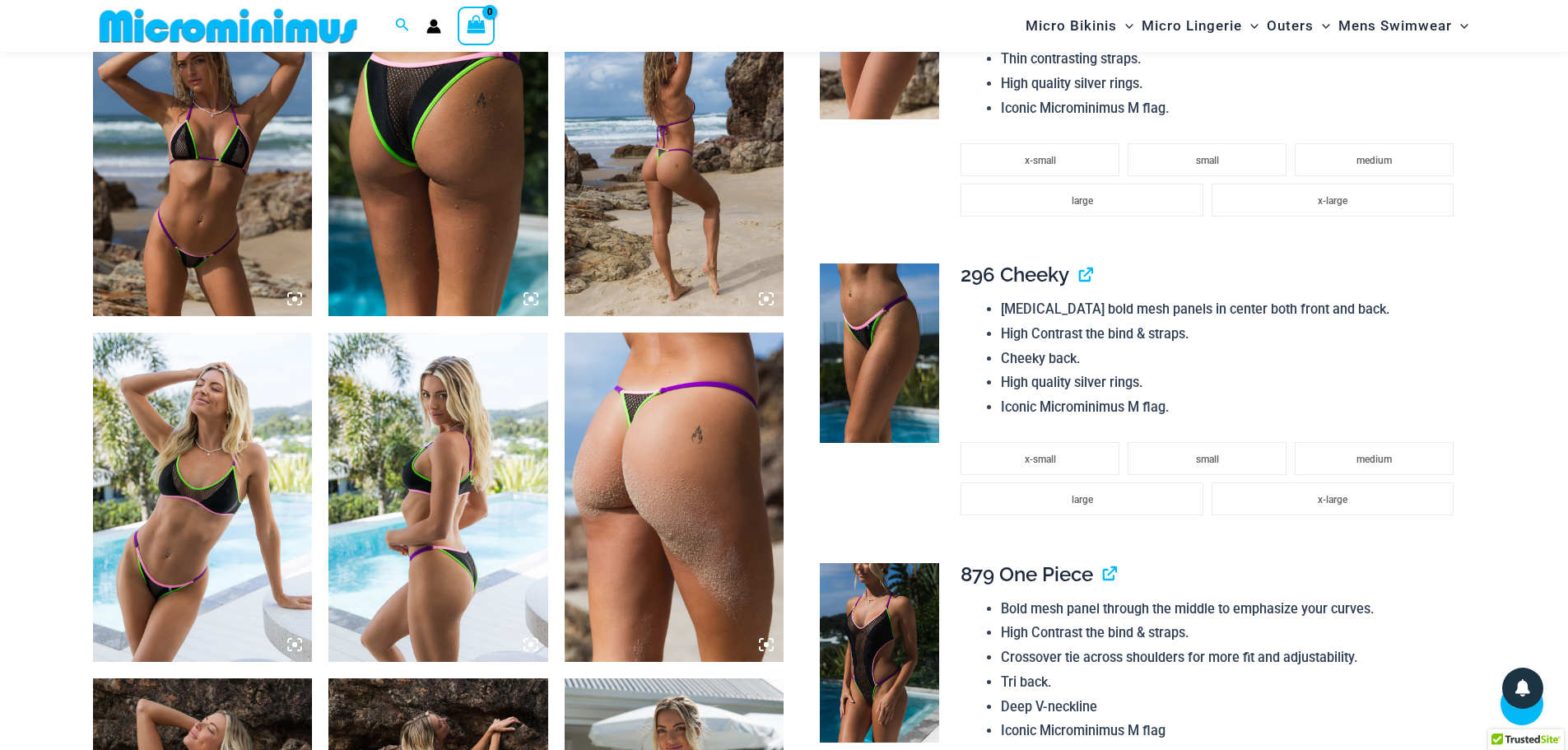
click at [179, 246] on img at bounding box center [203, 151] width 220 height 329
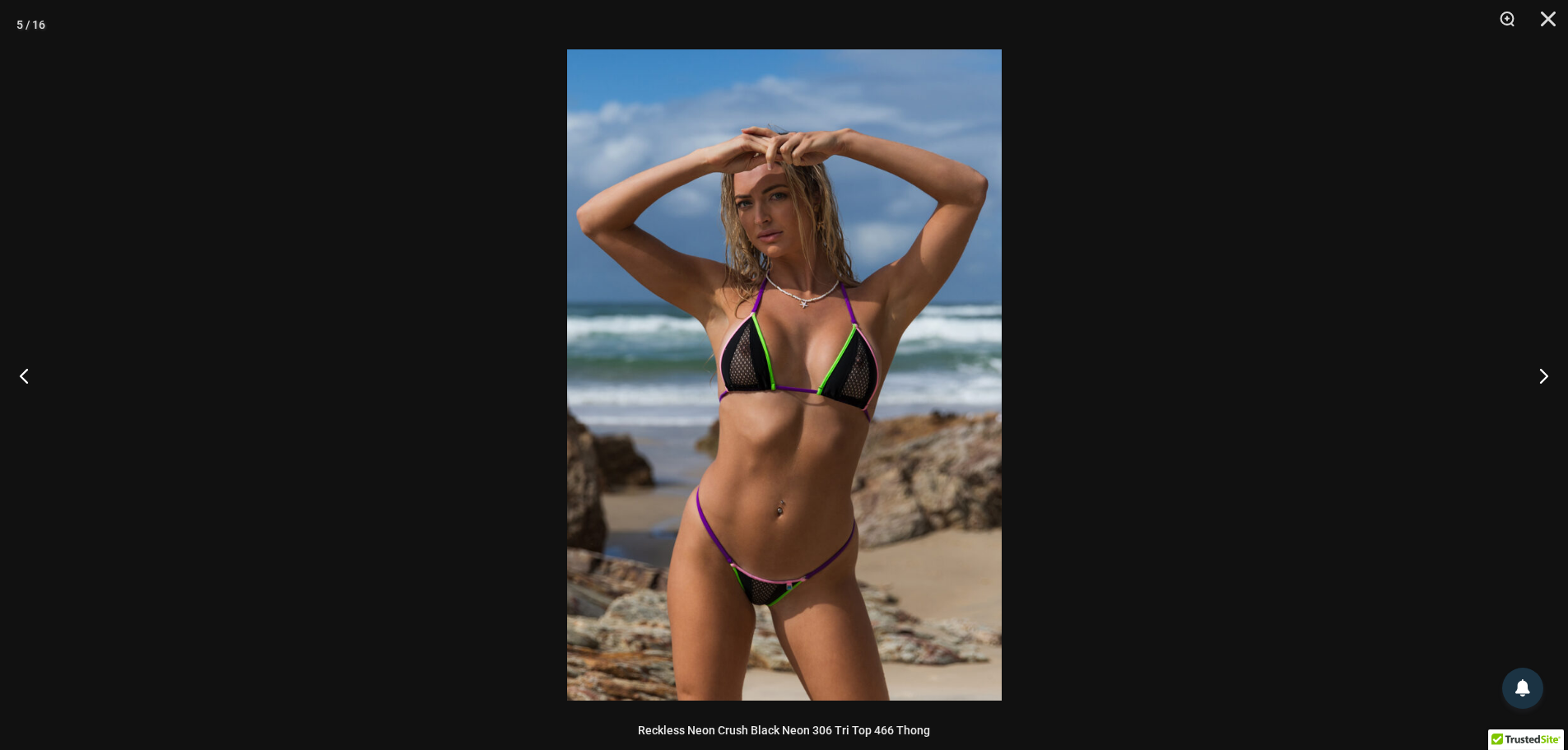
click at [781, 621] on img at bounding box center [784, 375] width 435 height 651
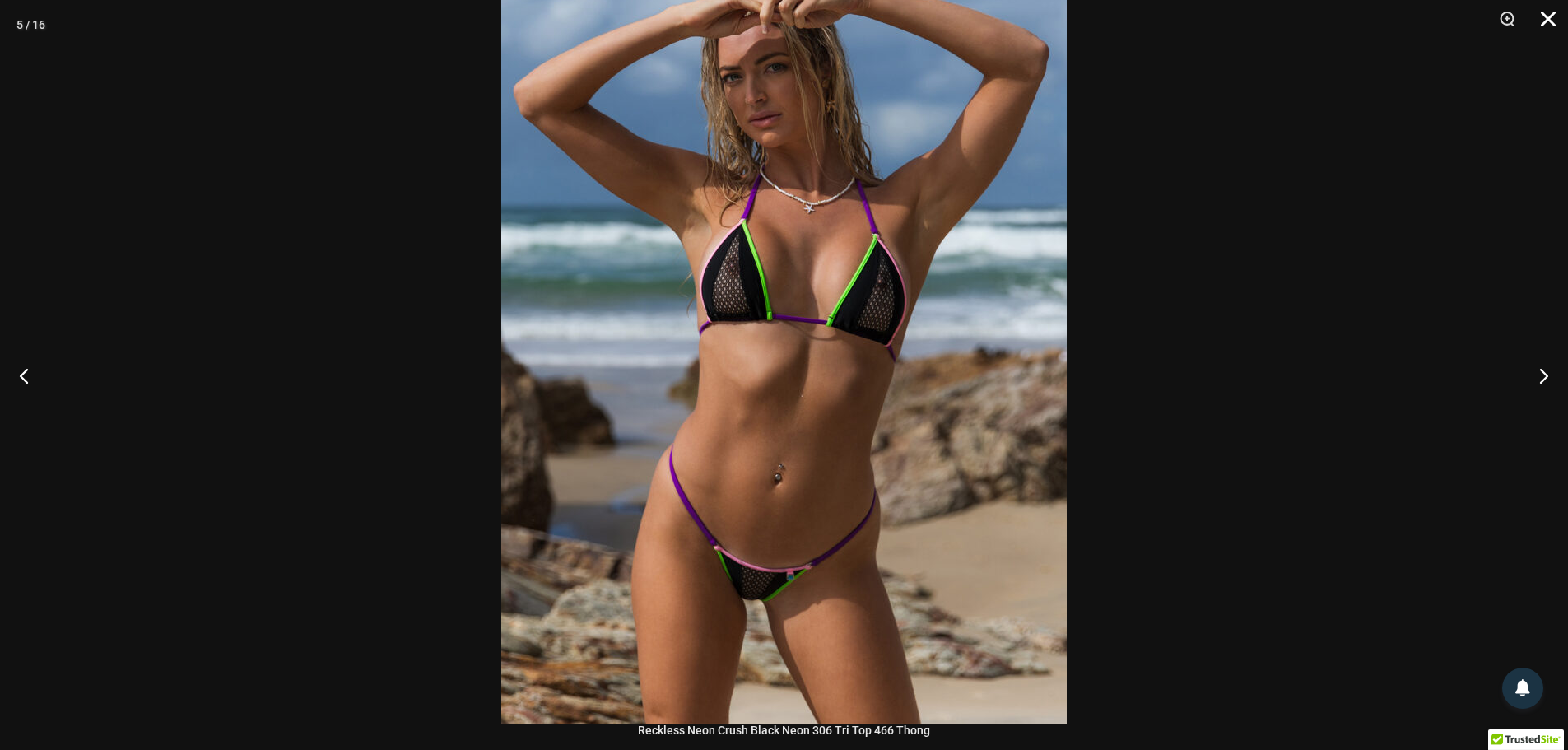
click at [1550, 30] on button "Close" at bounding box center [1542, 25] width 41 height 49
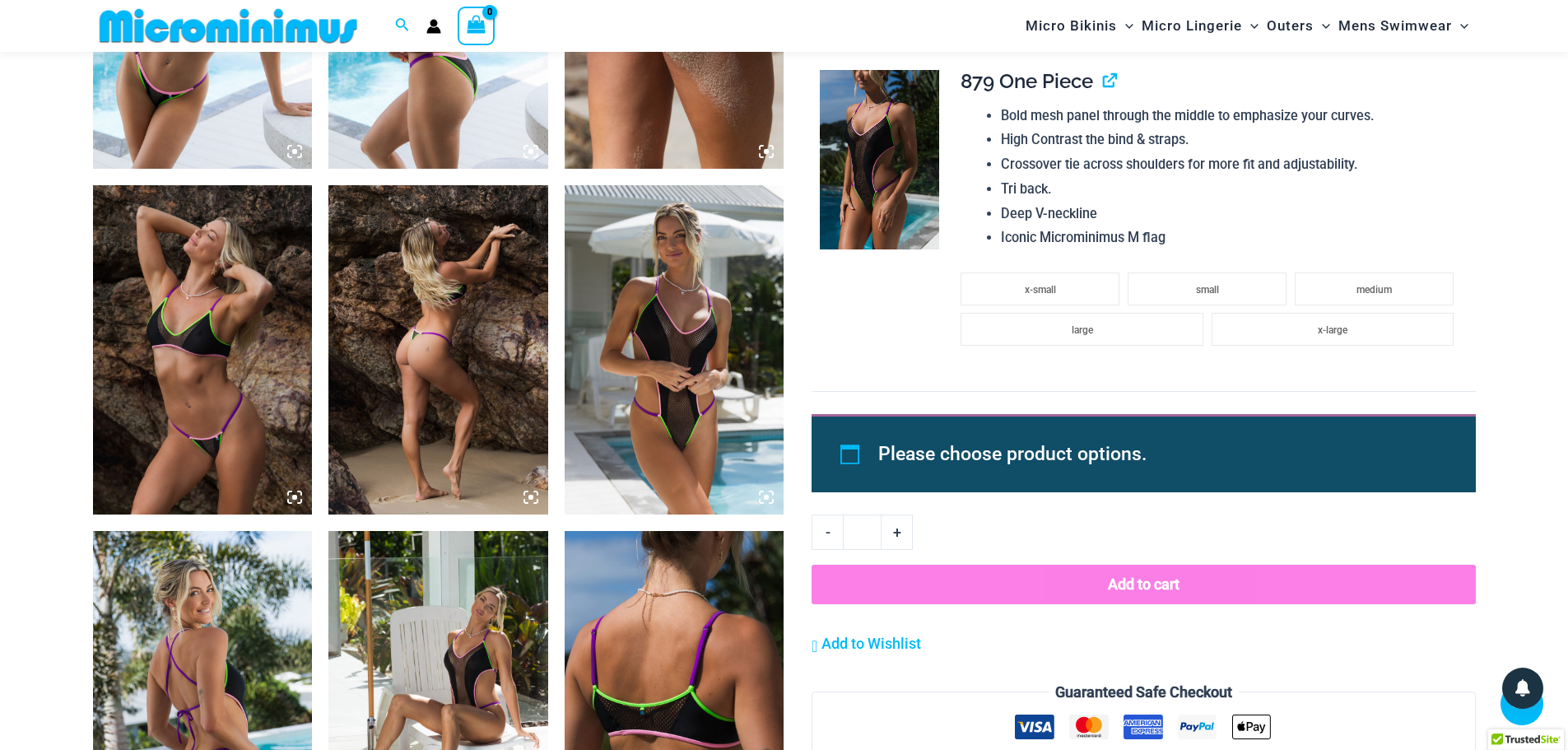
scroll to position [2056, 0]
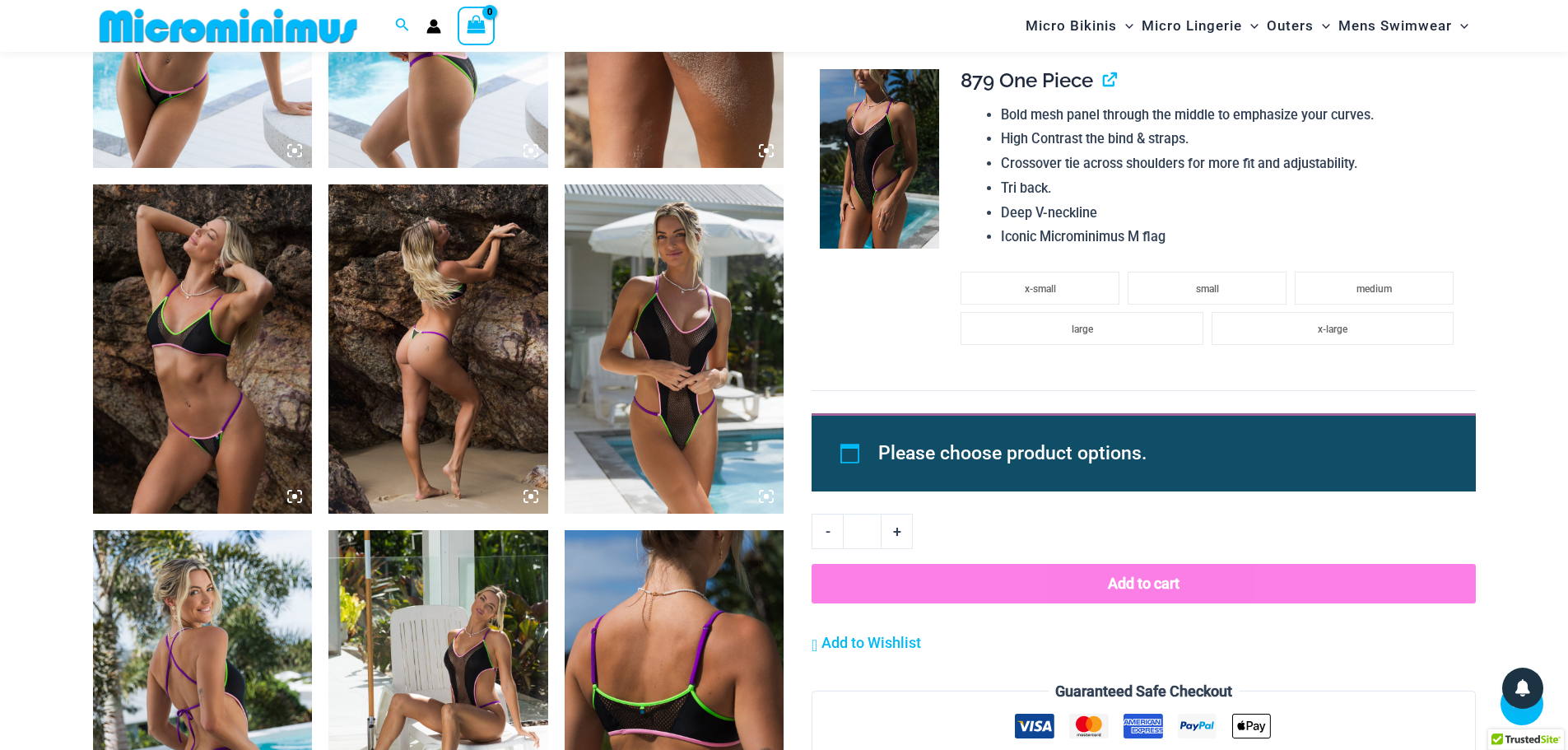
click at [692, 413] on img at bounding box center [675, 349] width 220 height 329
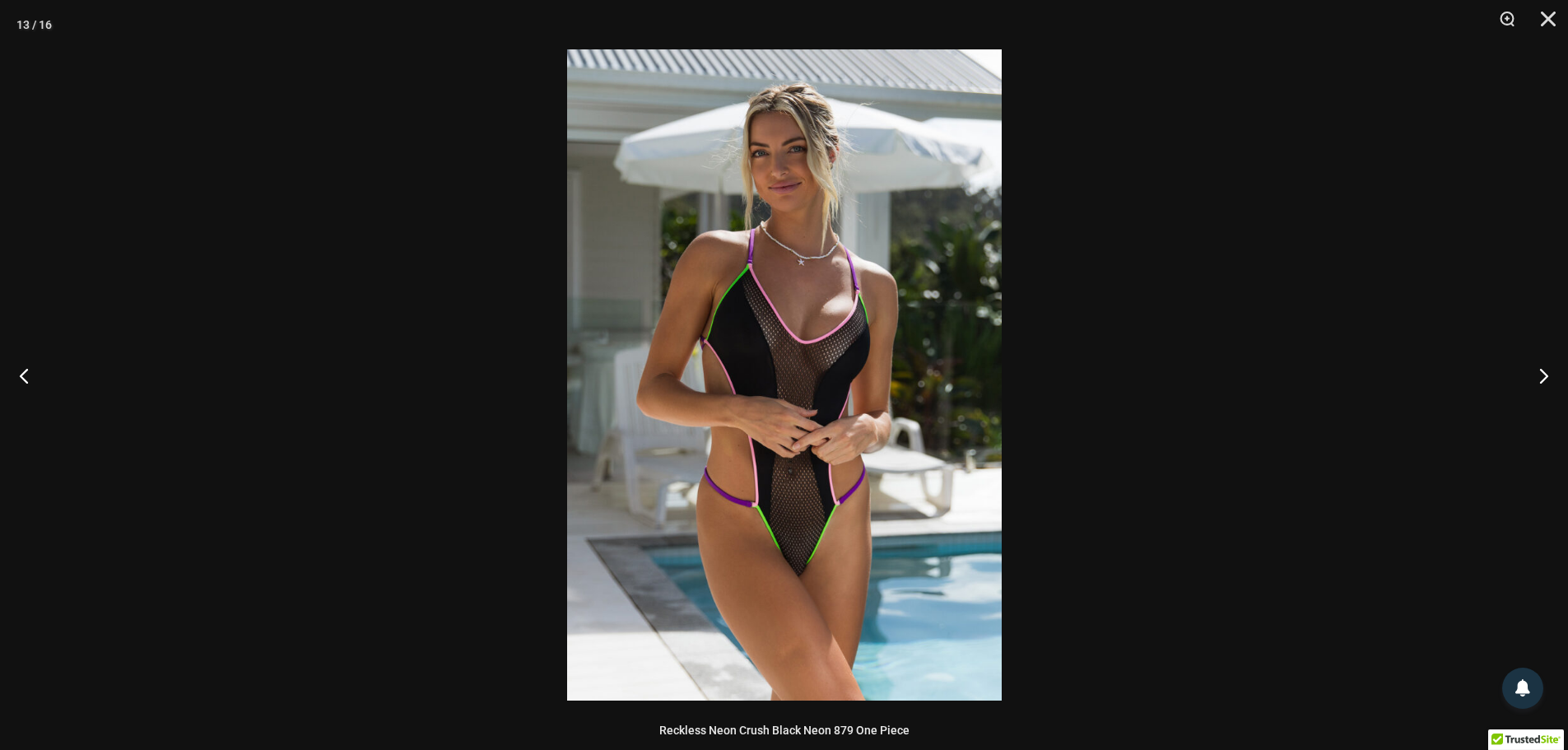
click at [774, 524] on img at bounding box center [784, 375] width 435 height 651
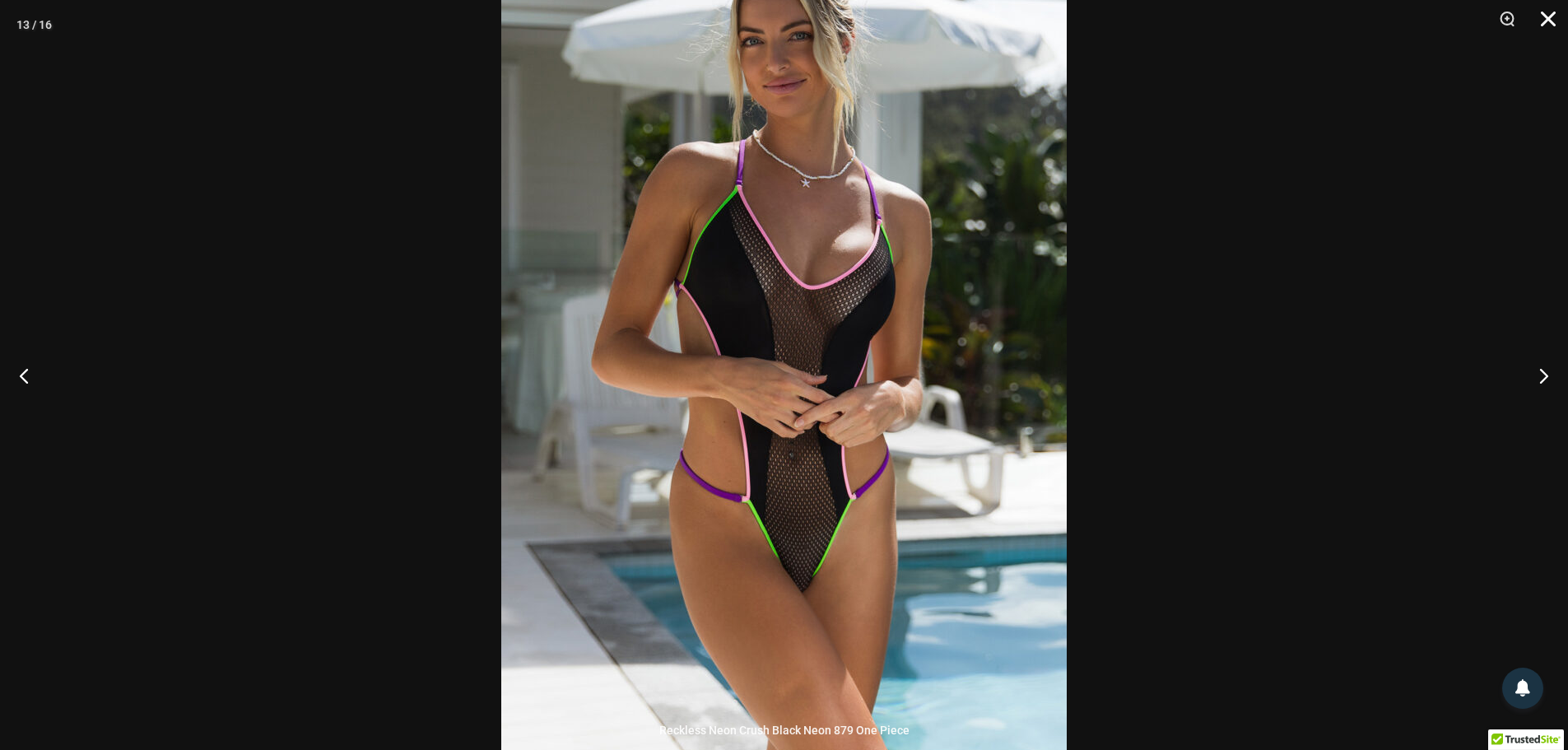
click at [1545, 19] on button "Close" at bounding box center [1542, 25] width 41 height 49
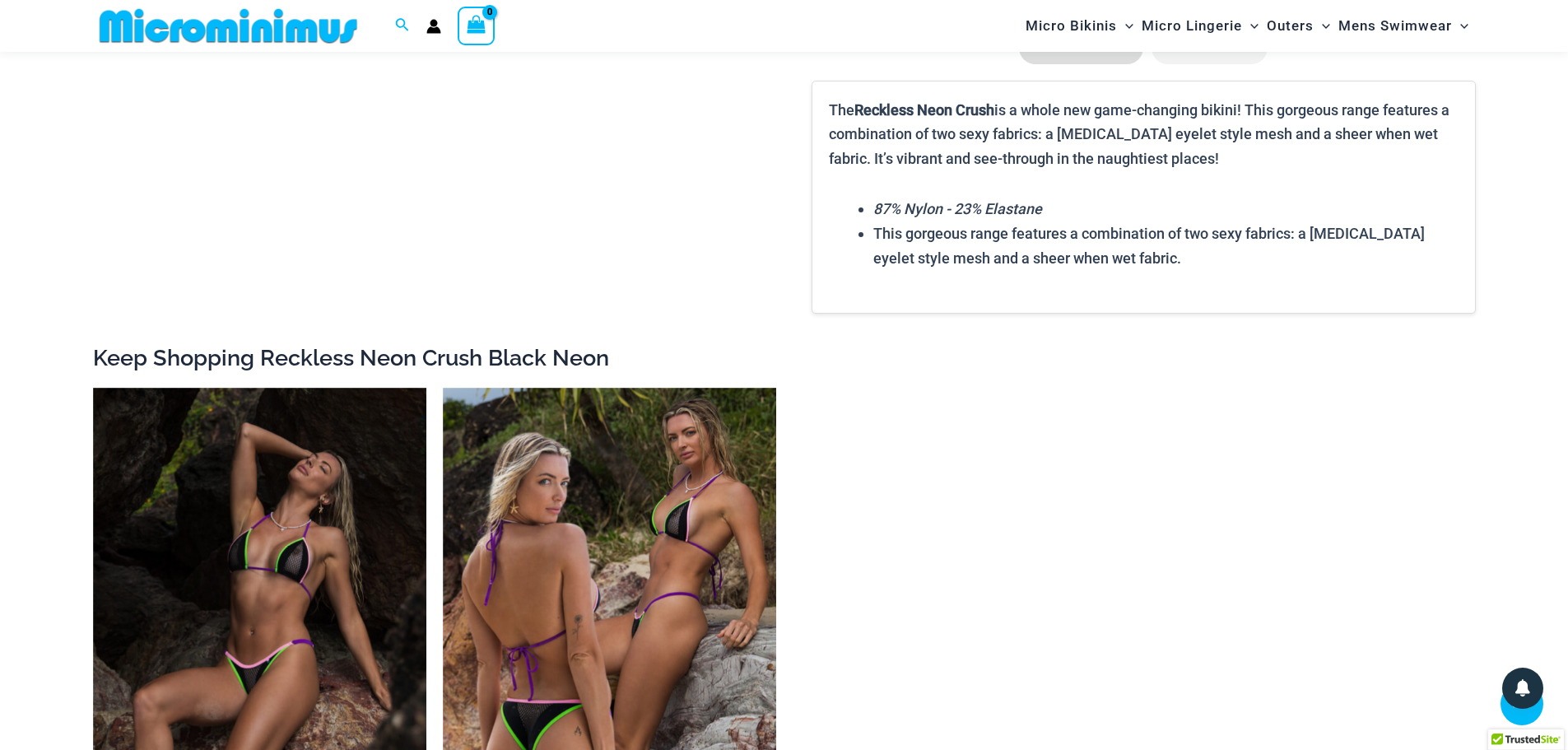
scroll to position [3127, 0]
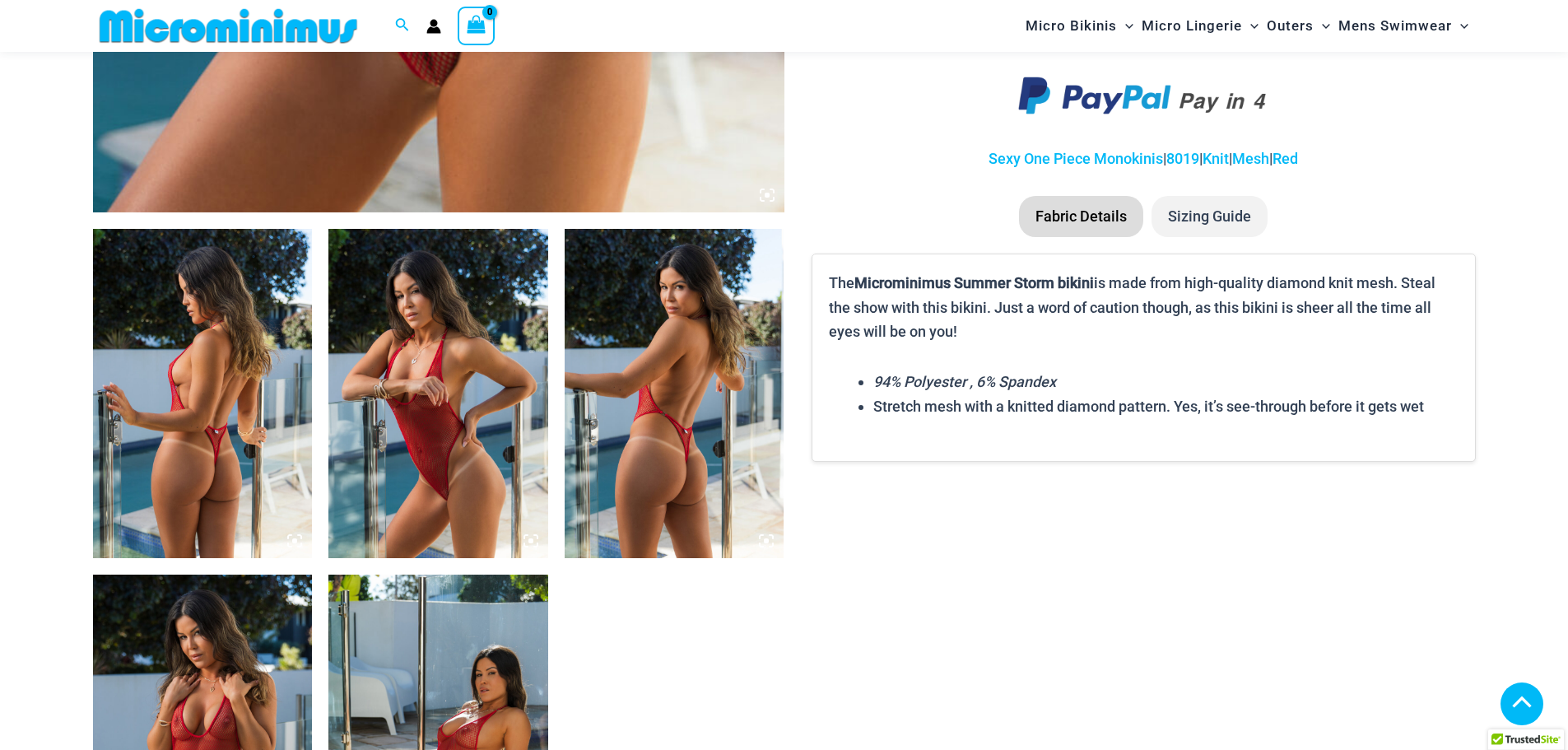
scroll to position [1069, 0]
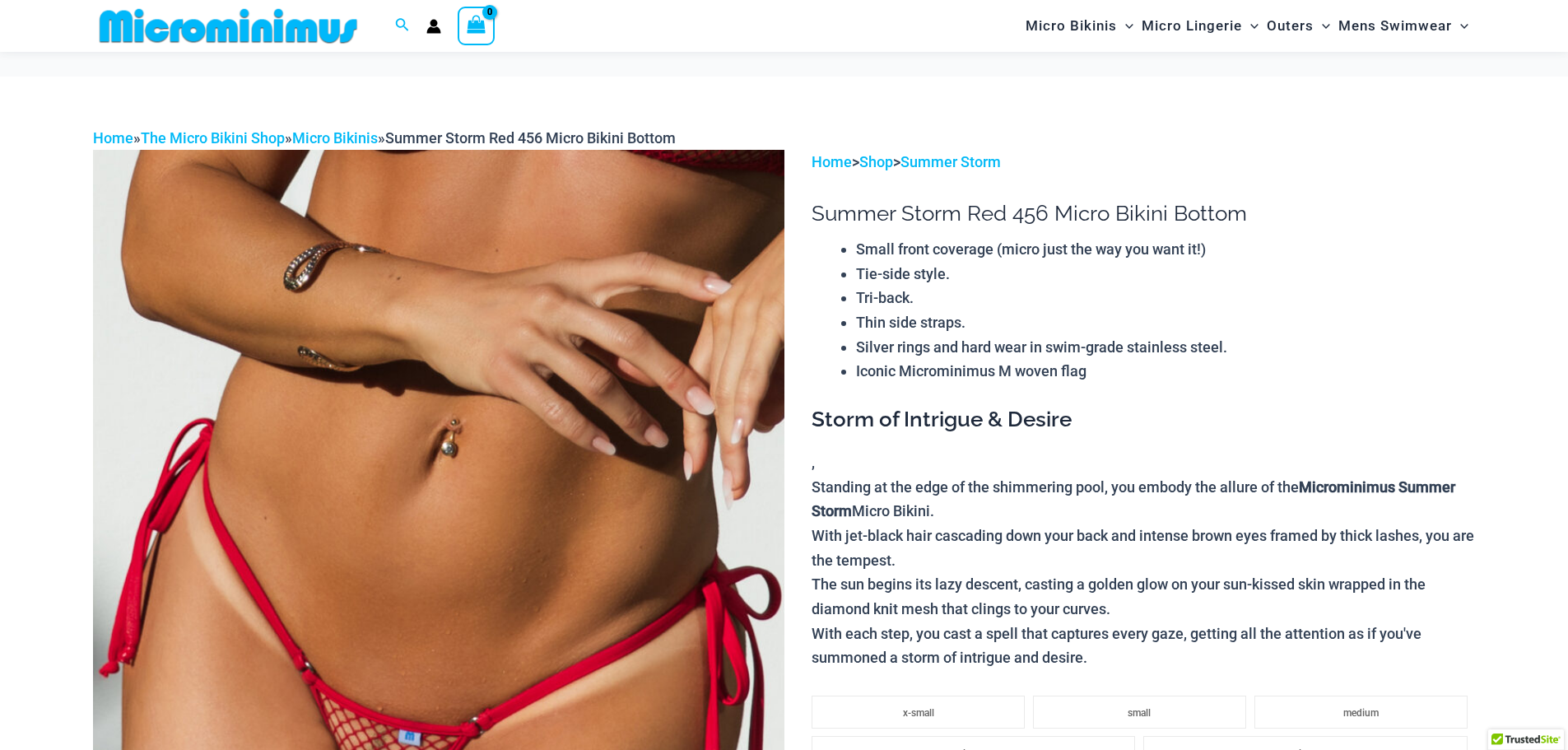
scroll to position [240, 0]
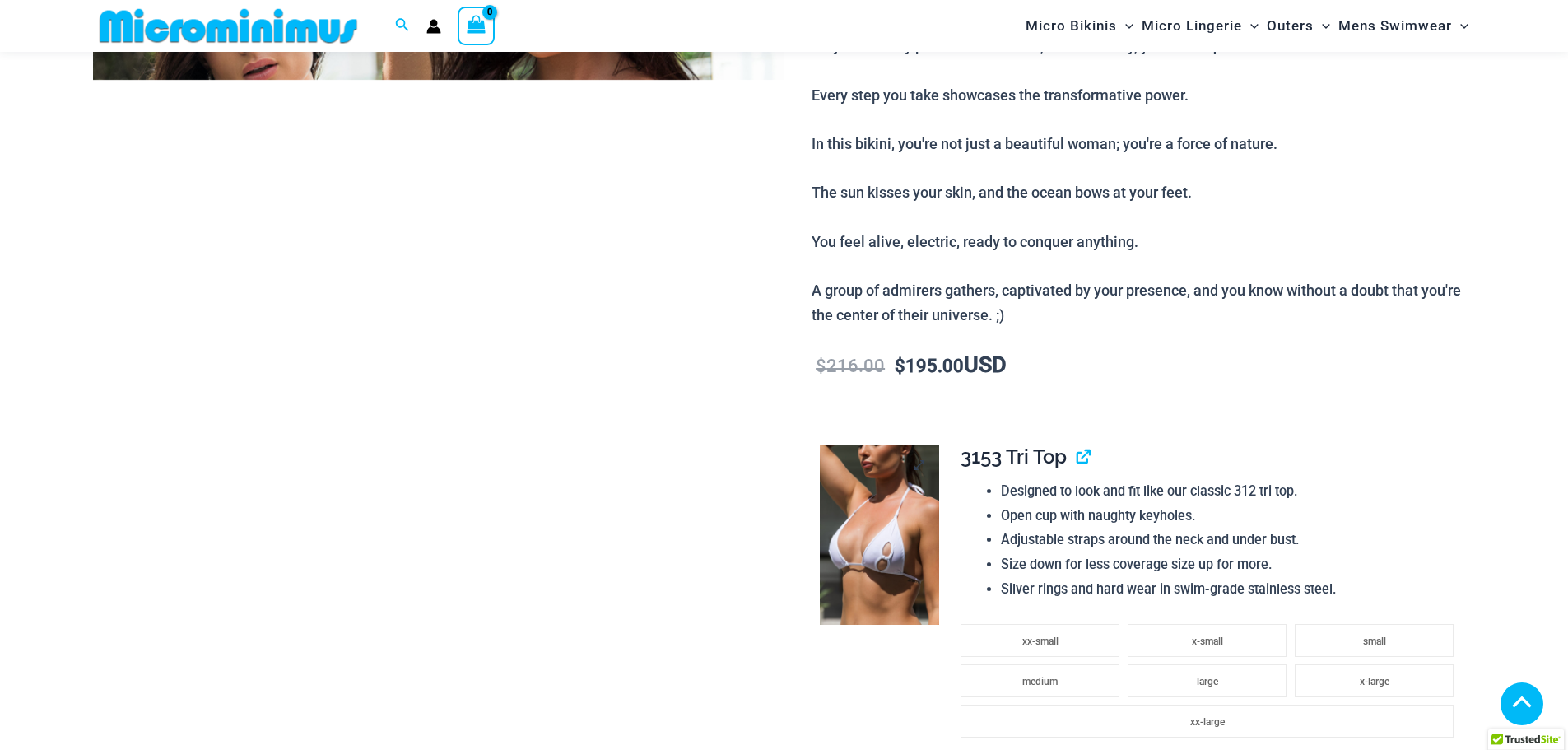
scroll to position [399, 0]
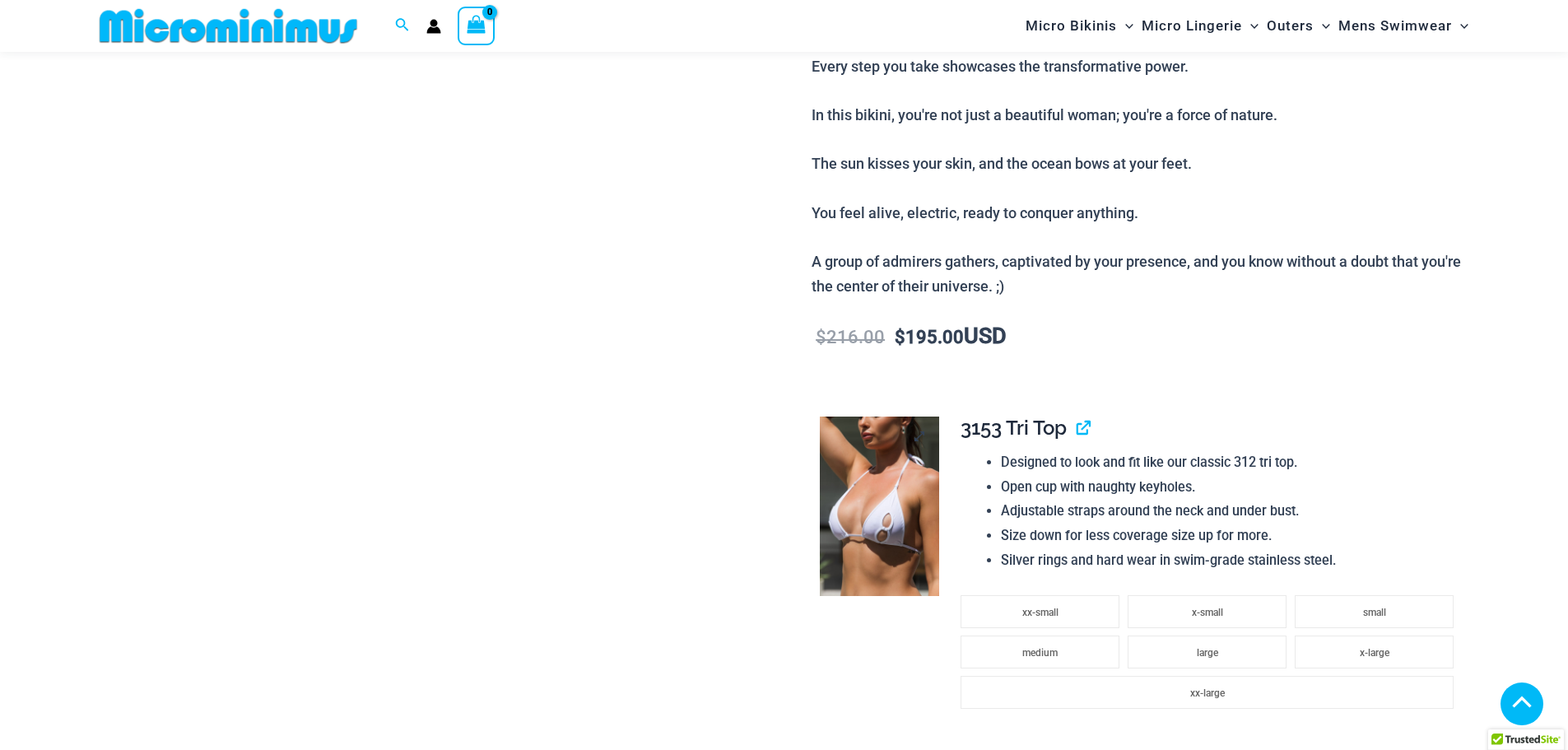
type input "**********"
click at [891, 477] on img at bounding box center [880, 506] width 120 height 180
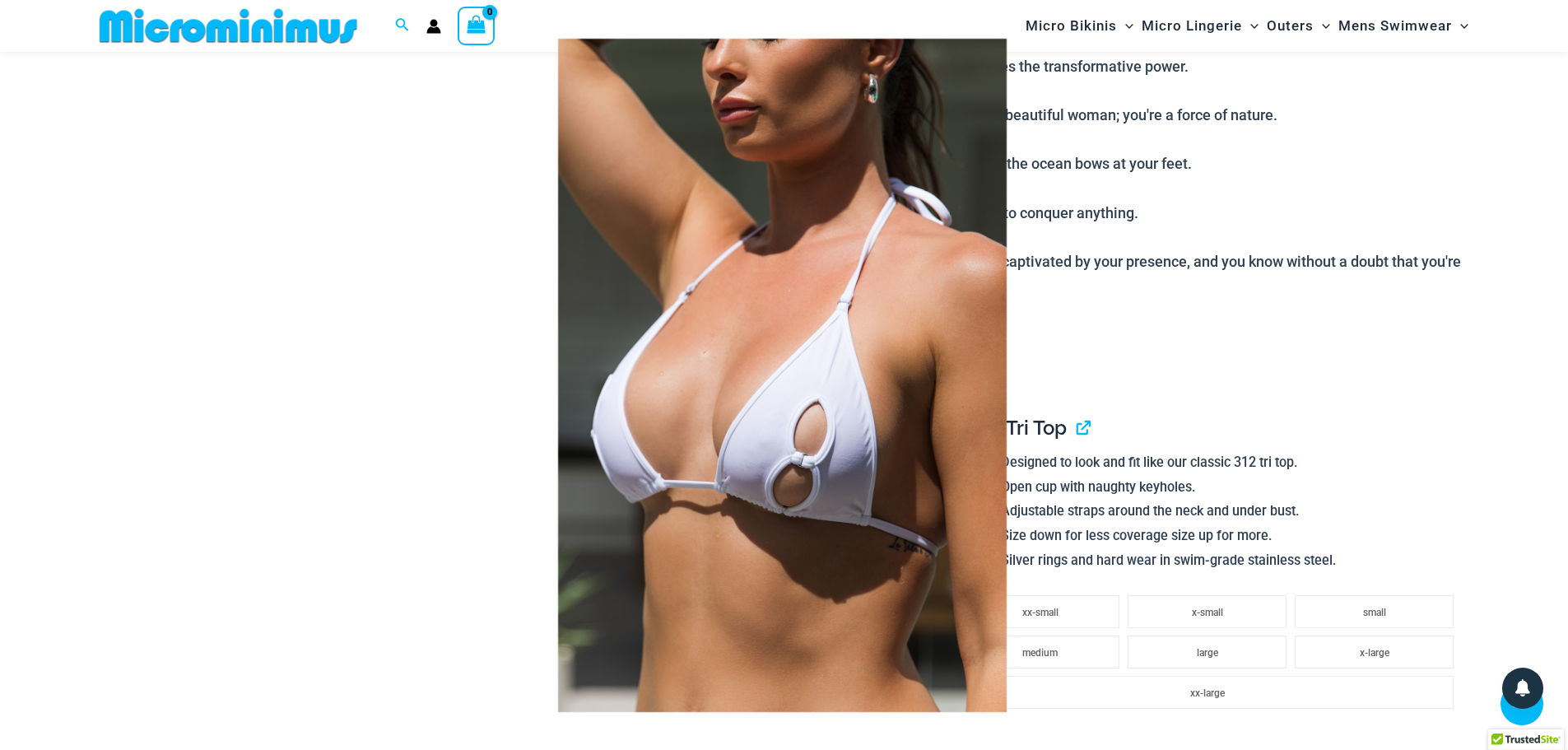
click at [1536, 377] on span at bounding box center [1535, 375] width 49 height 49
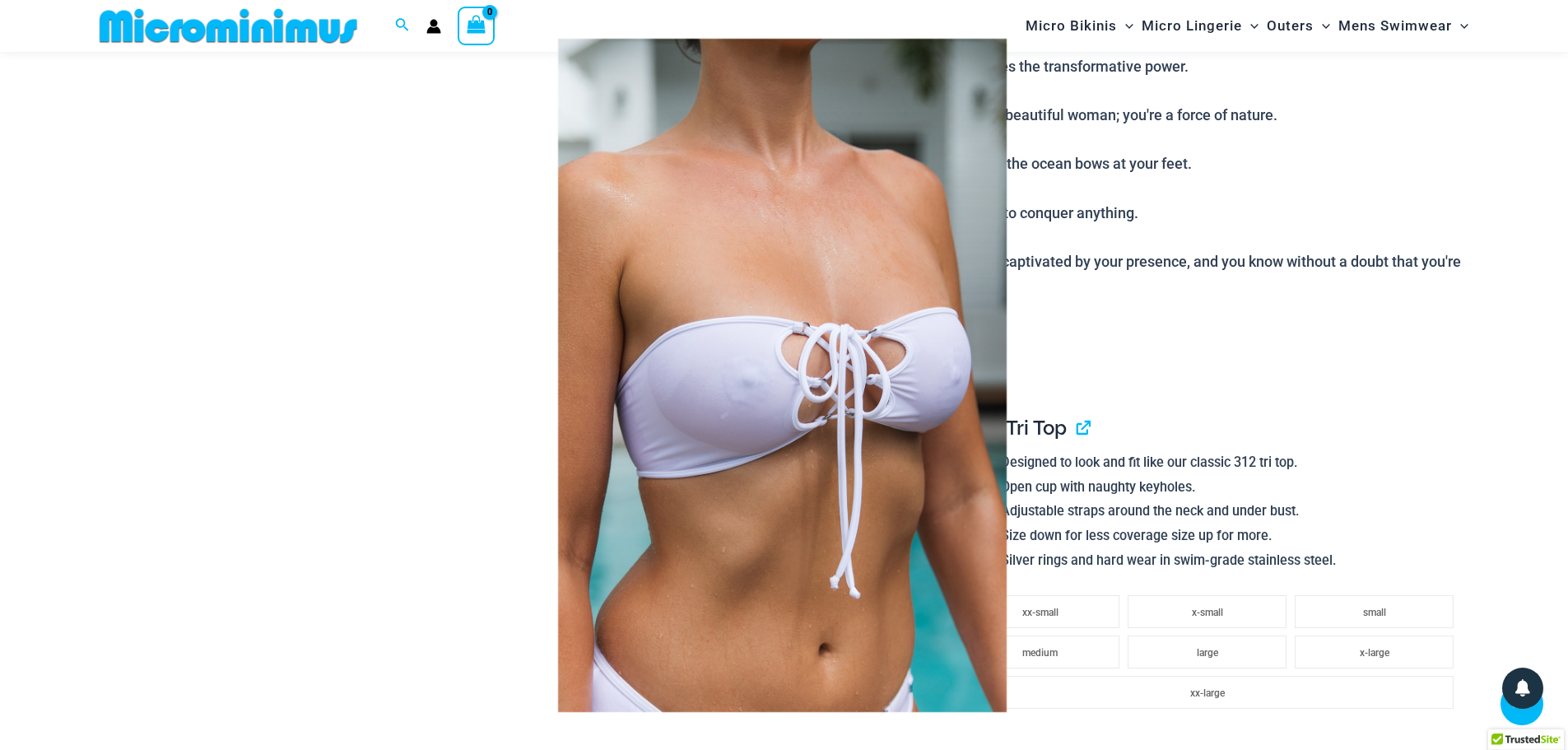
click at [1536, 377] on span at bounding box center [1535, 375] width 49 height 49
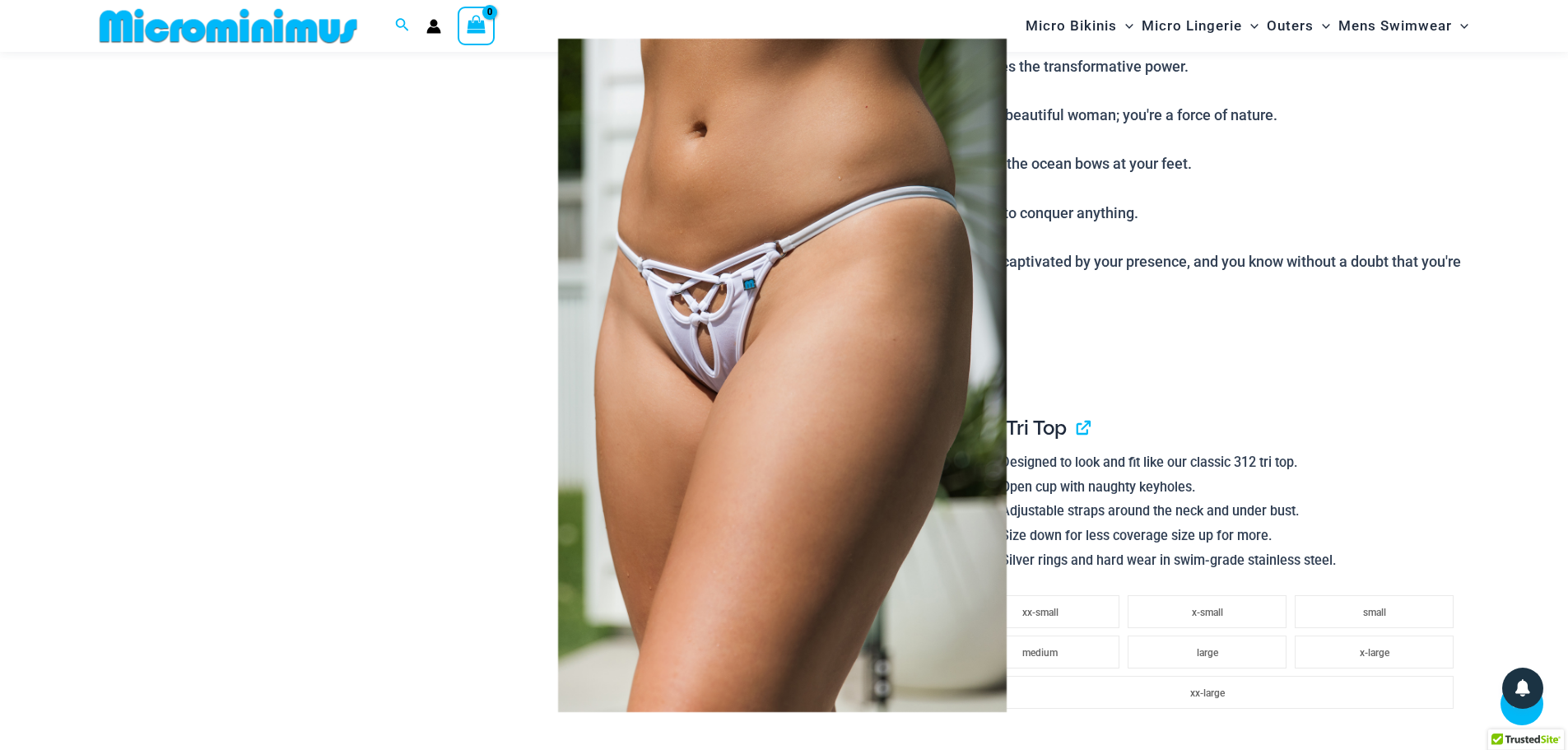
click at [1536, 377] on span at bounding box center [1535, 375] width 49 height 49
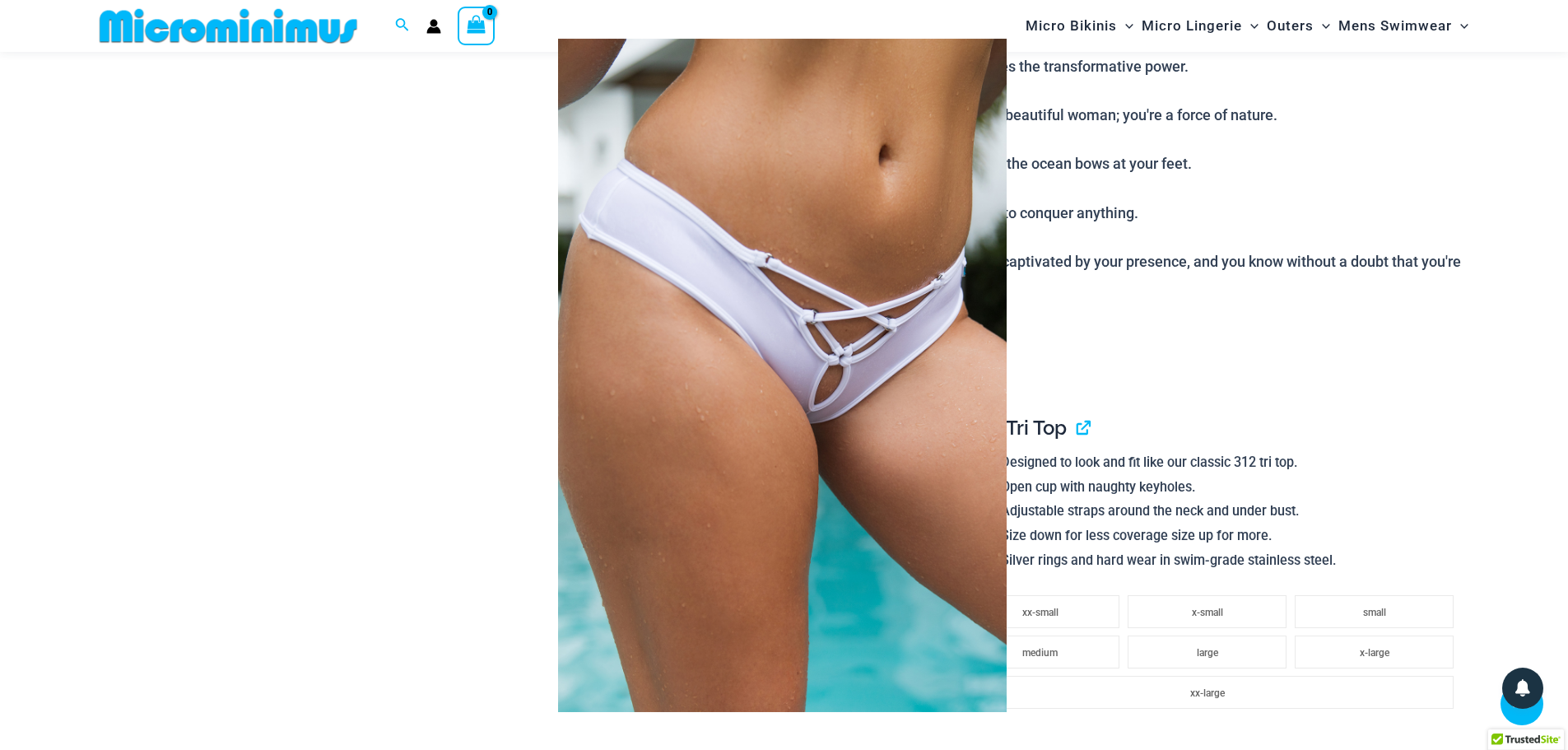
click at [1536, 377] on span at bounding box center [1535, 375] width 49 height 49
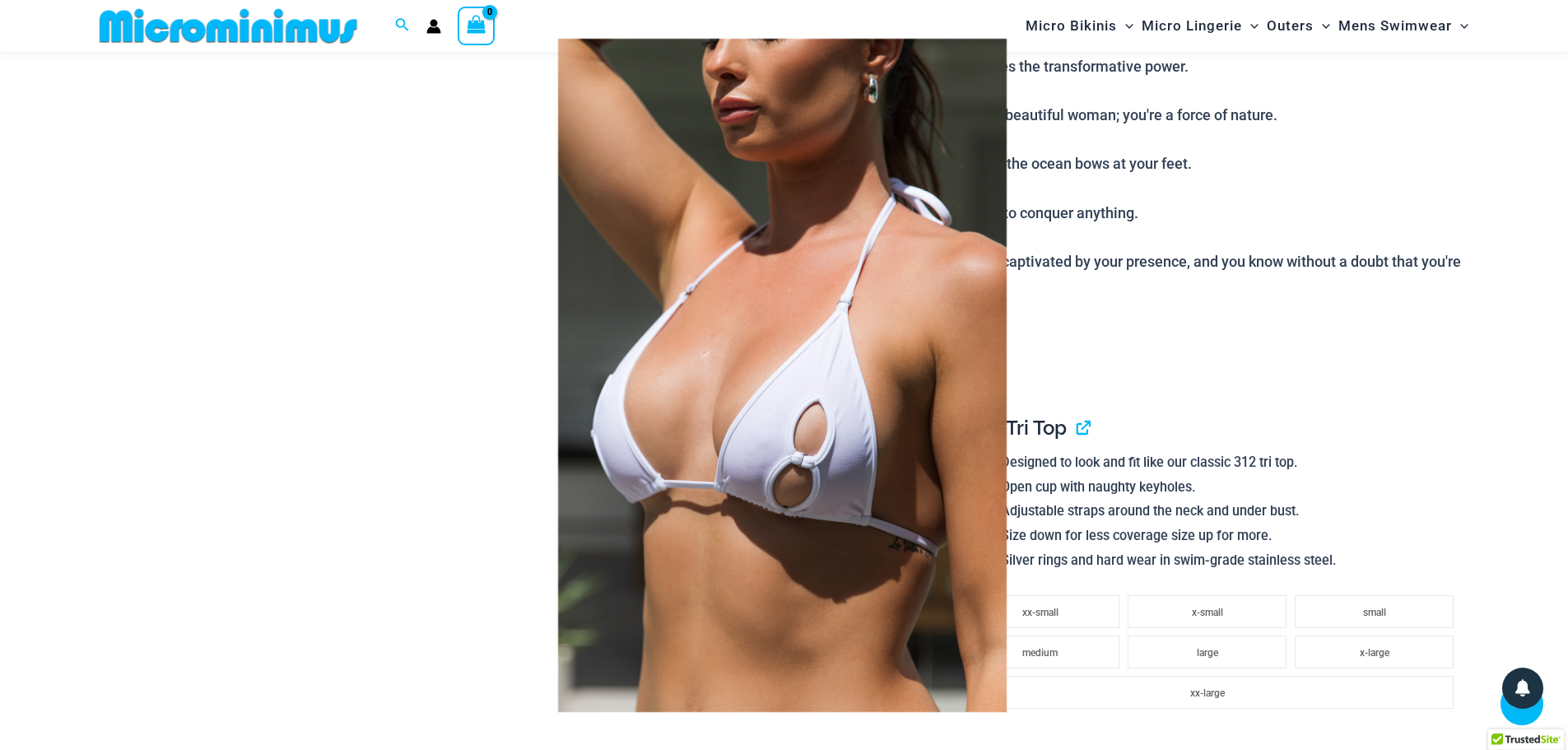
click at [1556, 202] on div at bounding box center [784, 375] width 1568 height 750
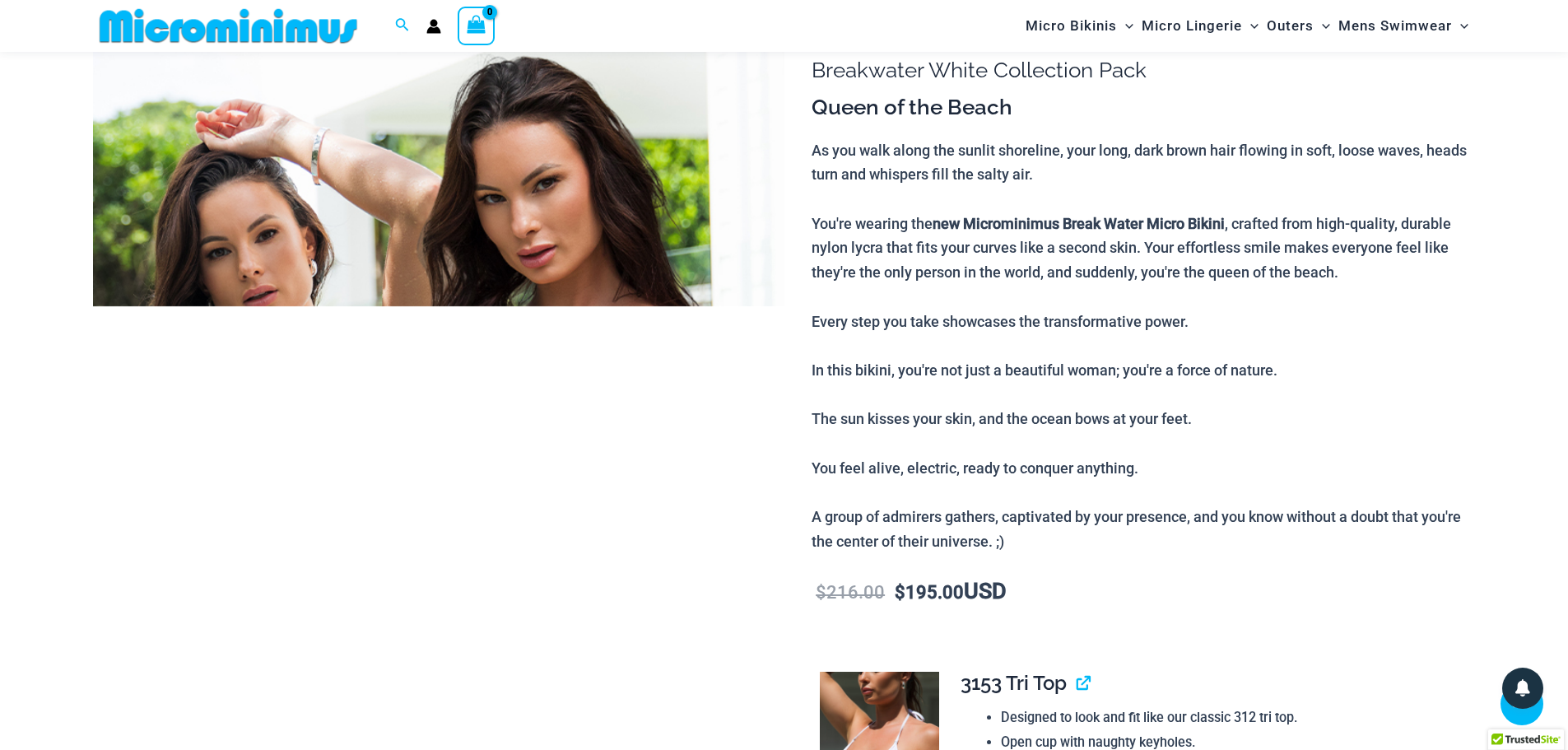
scroll to position [0, 0]
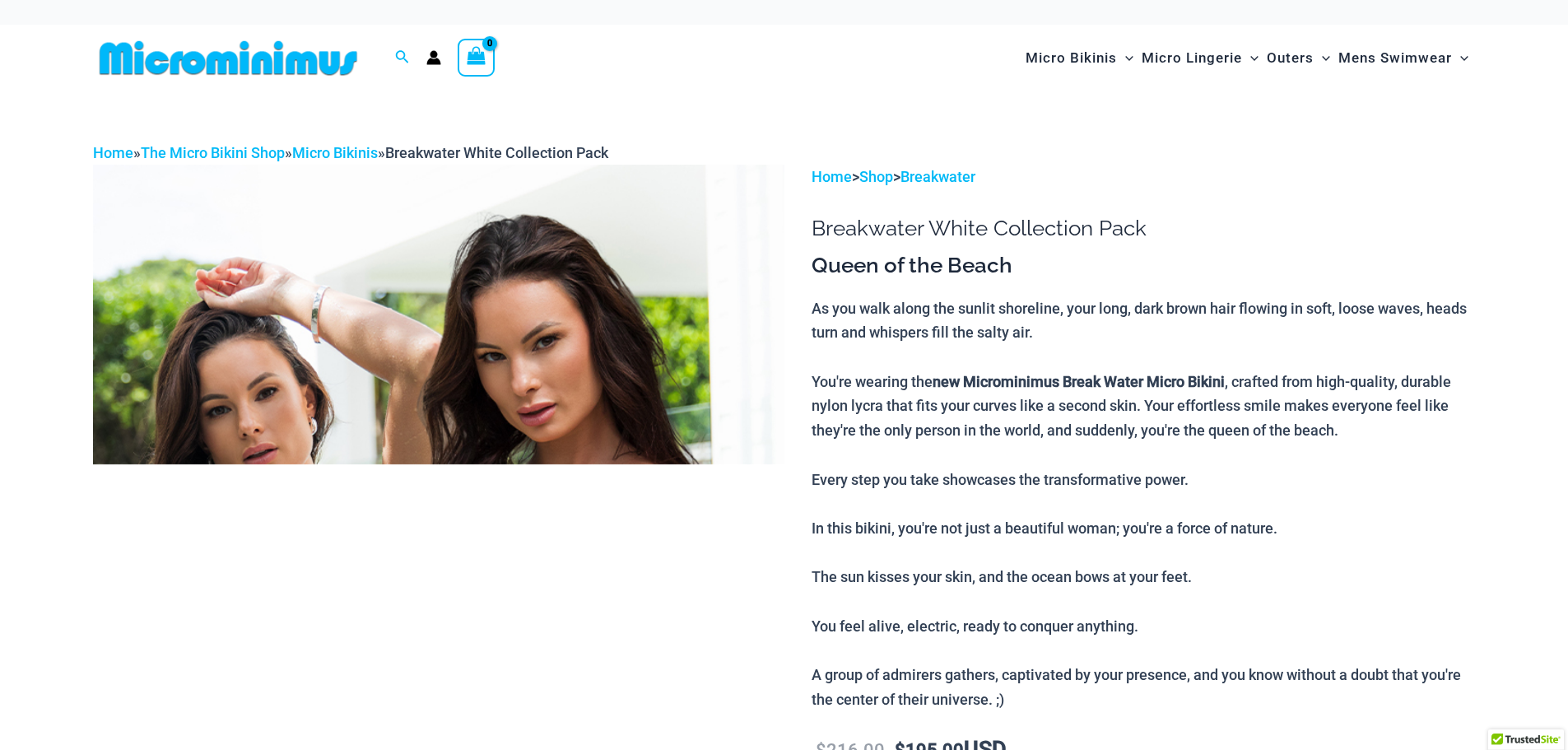
type input "**********"
click at [564, 236] on img at bounding box center [439, 683] width 692 height 1037
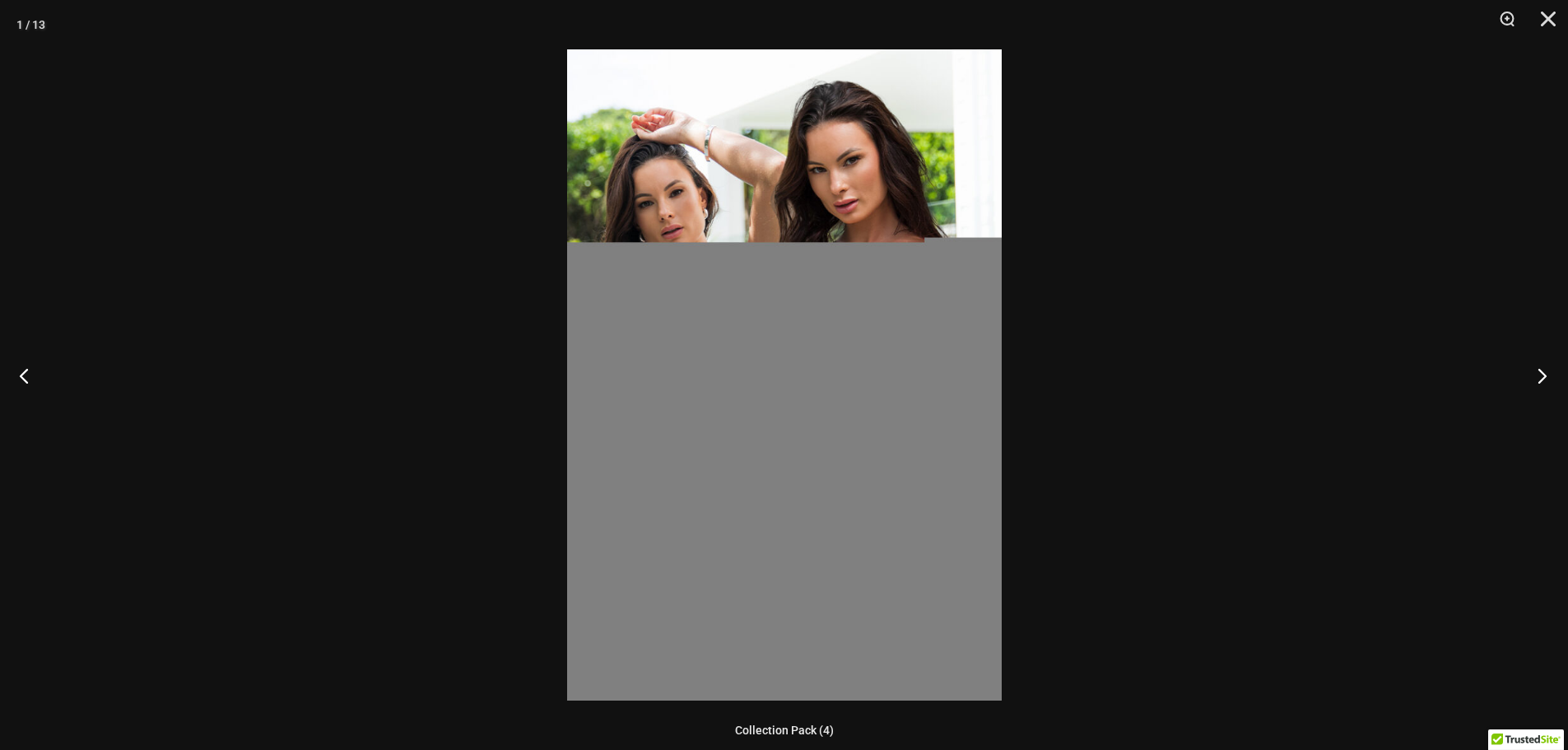
click at [1544, 386] on button "Next" at bounding box center [1537, 376] width 62 height 83
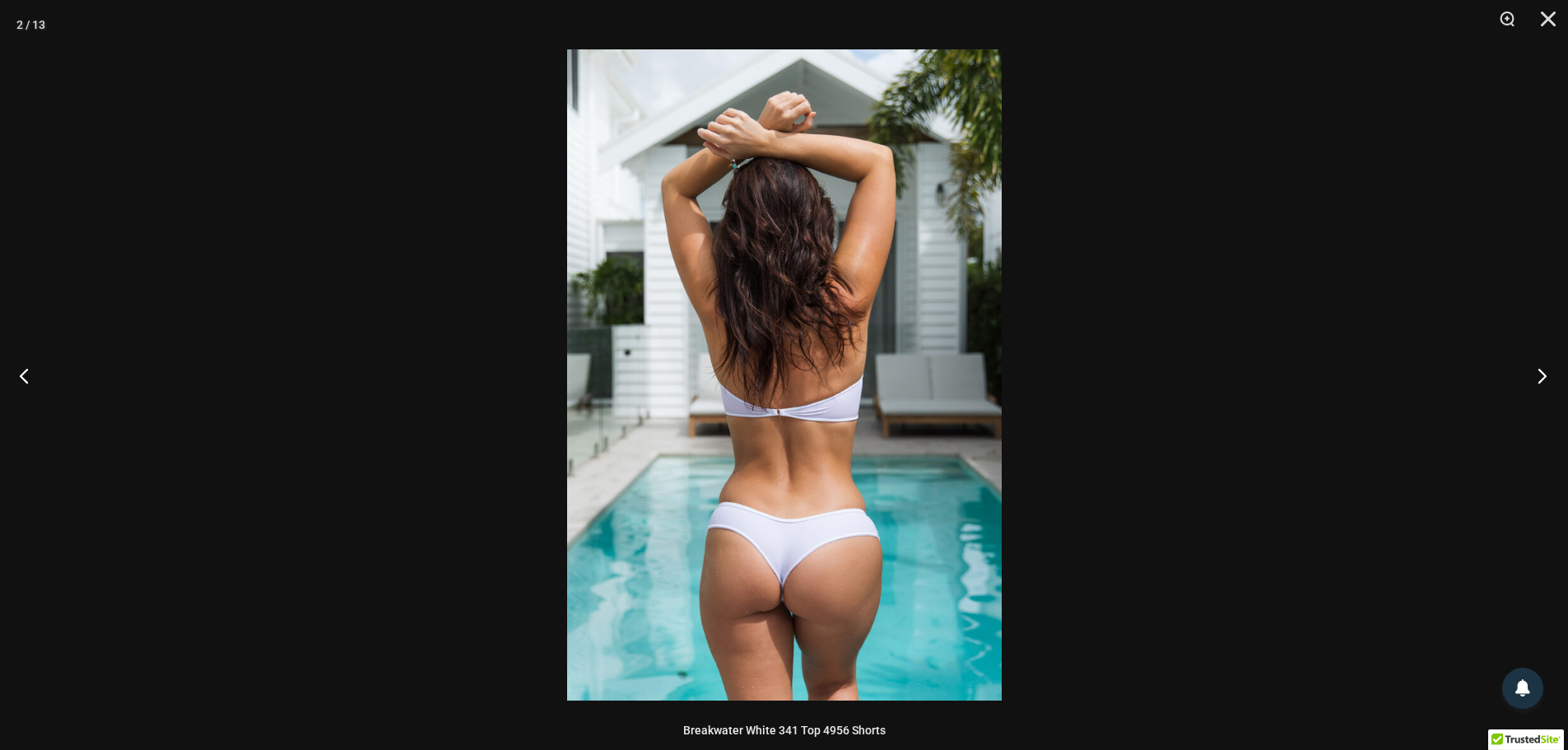
click at [1542, 372] on button "Next" at bounding box center [1537, 376] width 62 height 83
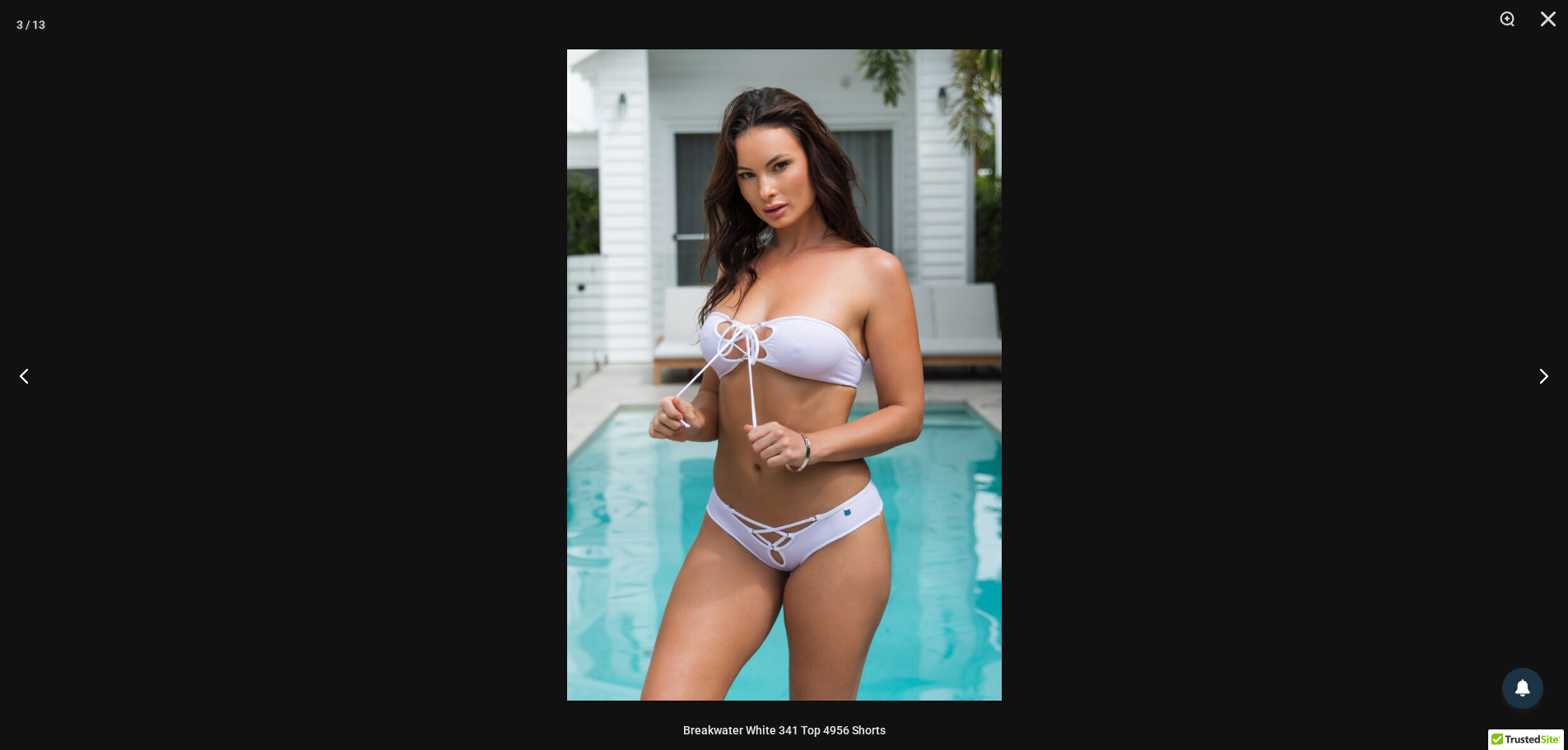
click at [816, 525] on img at bounding box center [784, 375] width 435 height 651
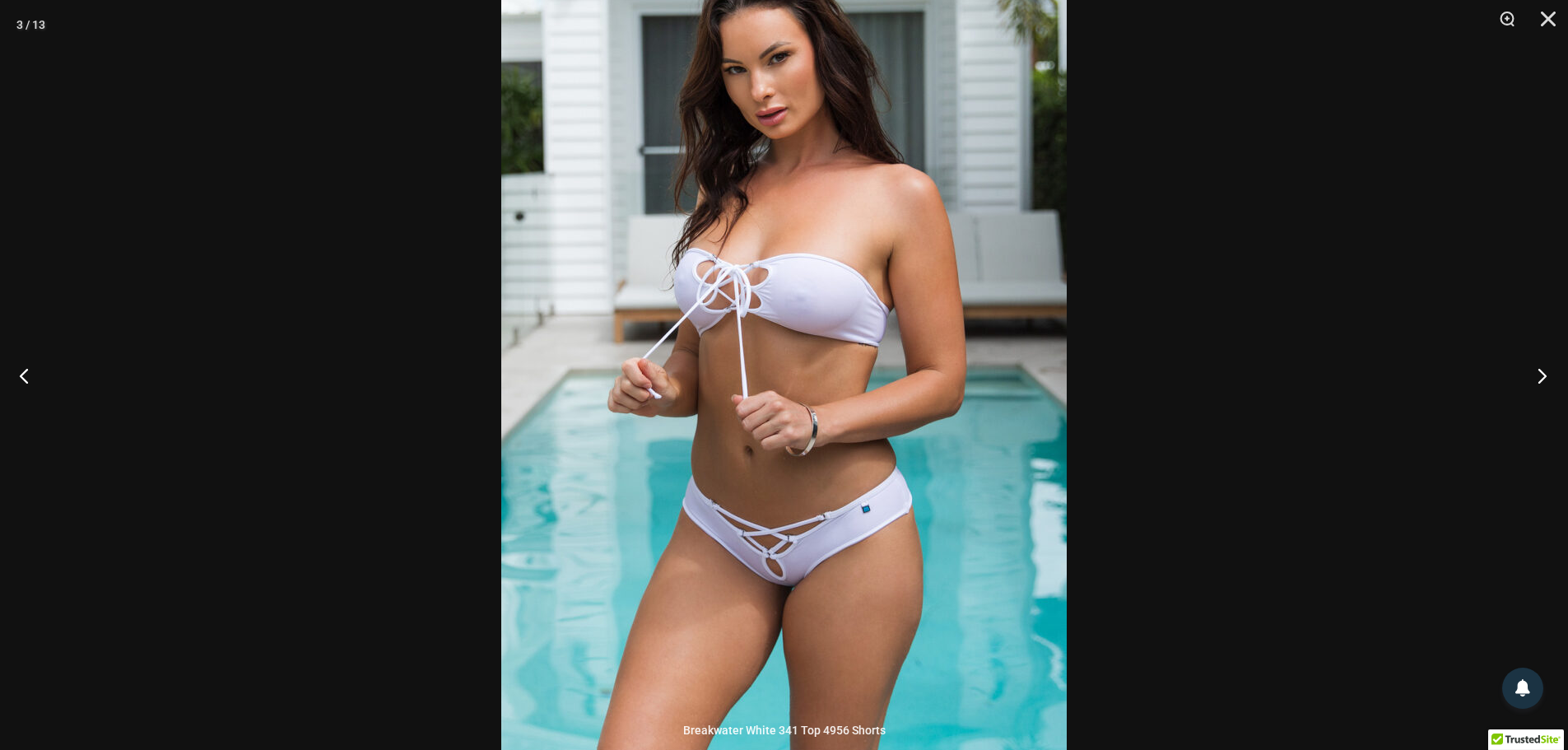
click at [1550, 368] on button "Next" at bounding box center [1537, 376] width 62 height 83
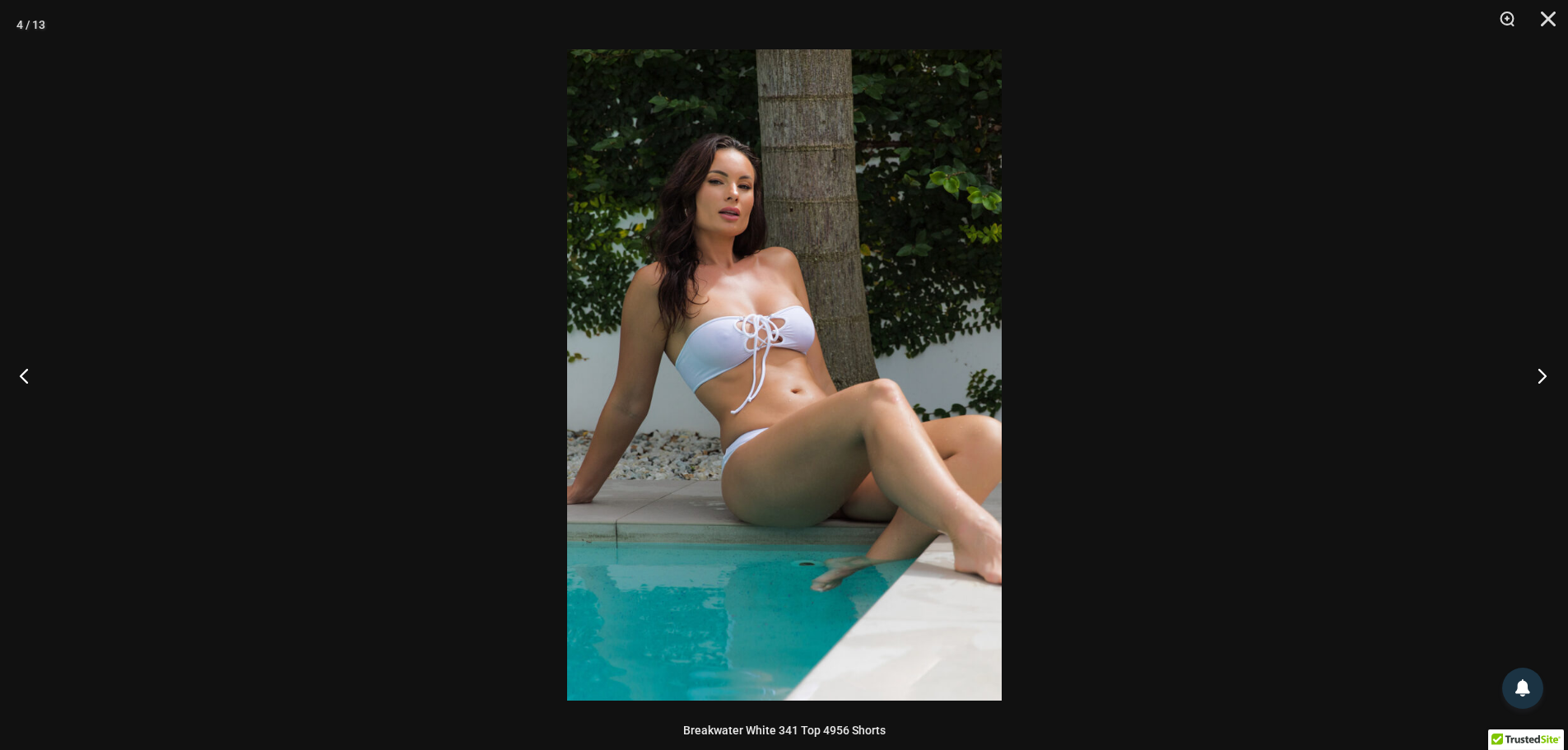
click at [1546, 370] on button "Next" at bounding box center [1537, 376] width 62 height 83
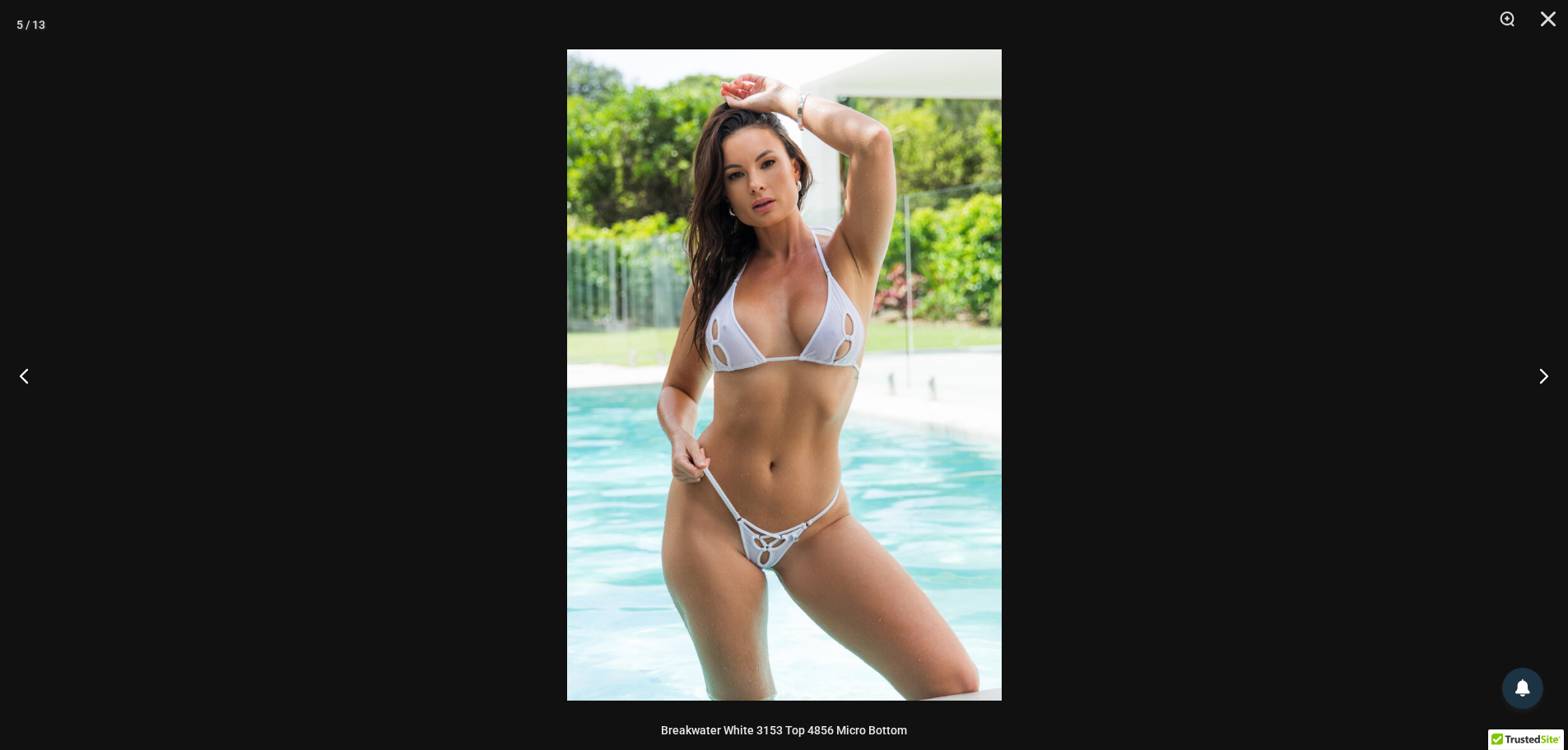
click at [833, 511] on img at bounding box center [784, 375] width 435 height 651
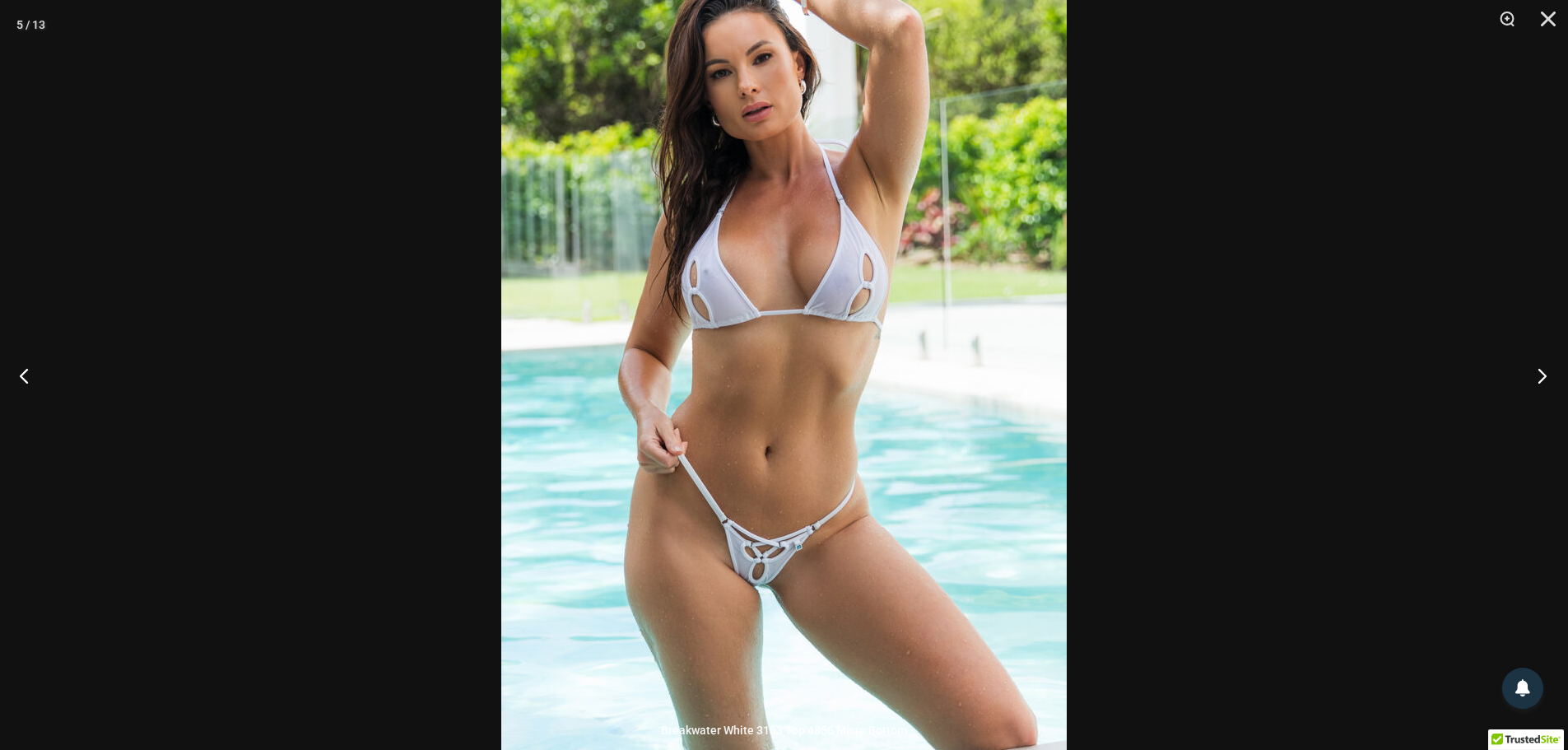
click at [1537, 384] on button "Next" at bounding box center [1537, 376] width 62 height 83
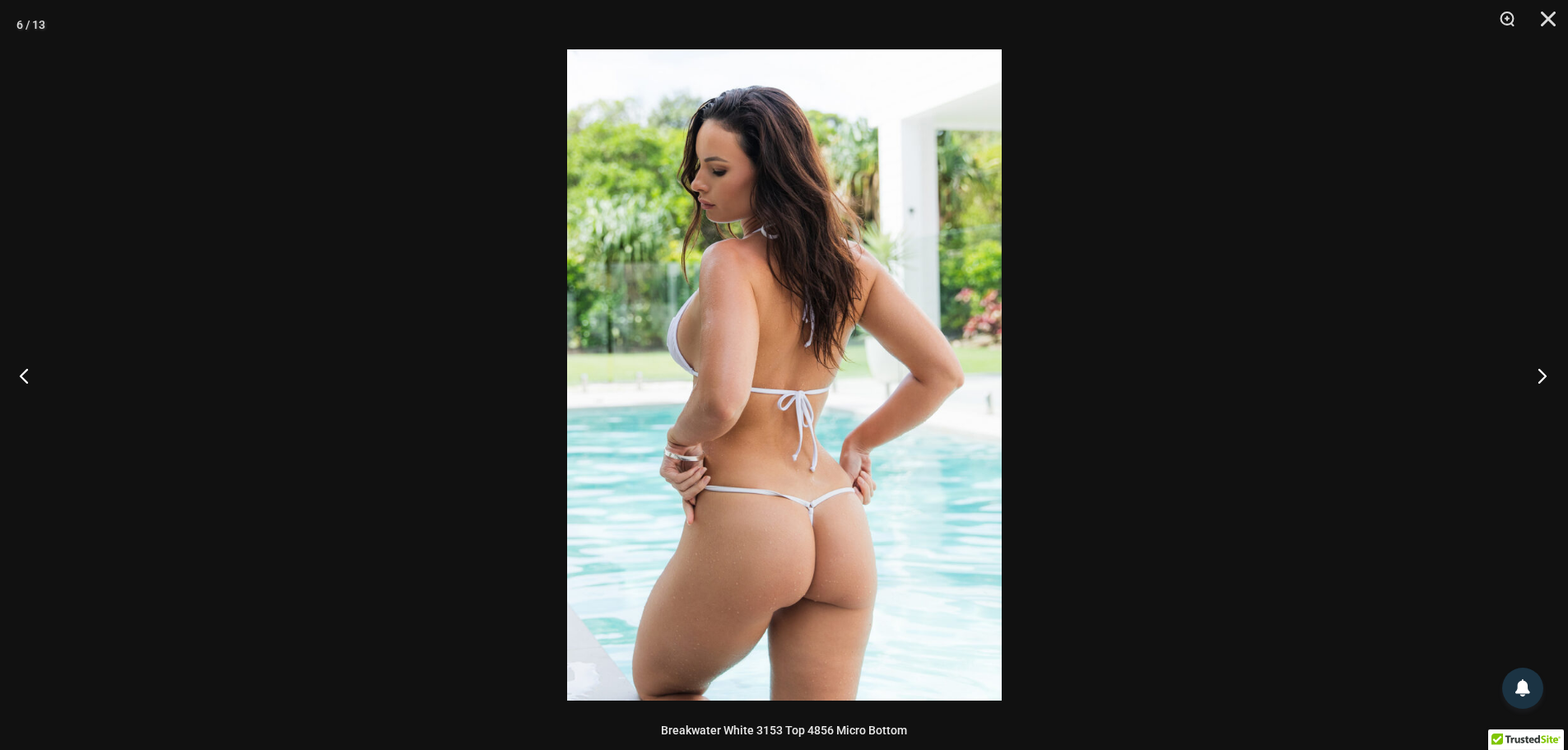
click at [1530, 371] on button "Next" at bounding box center [1537, 376] width 62 height 83
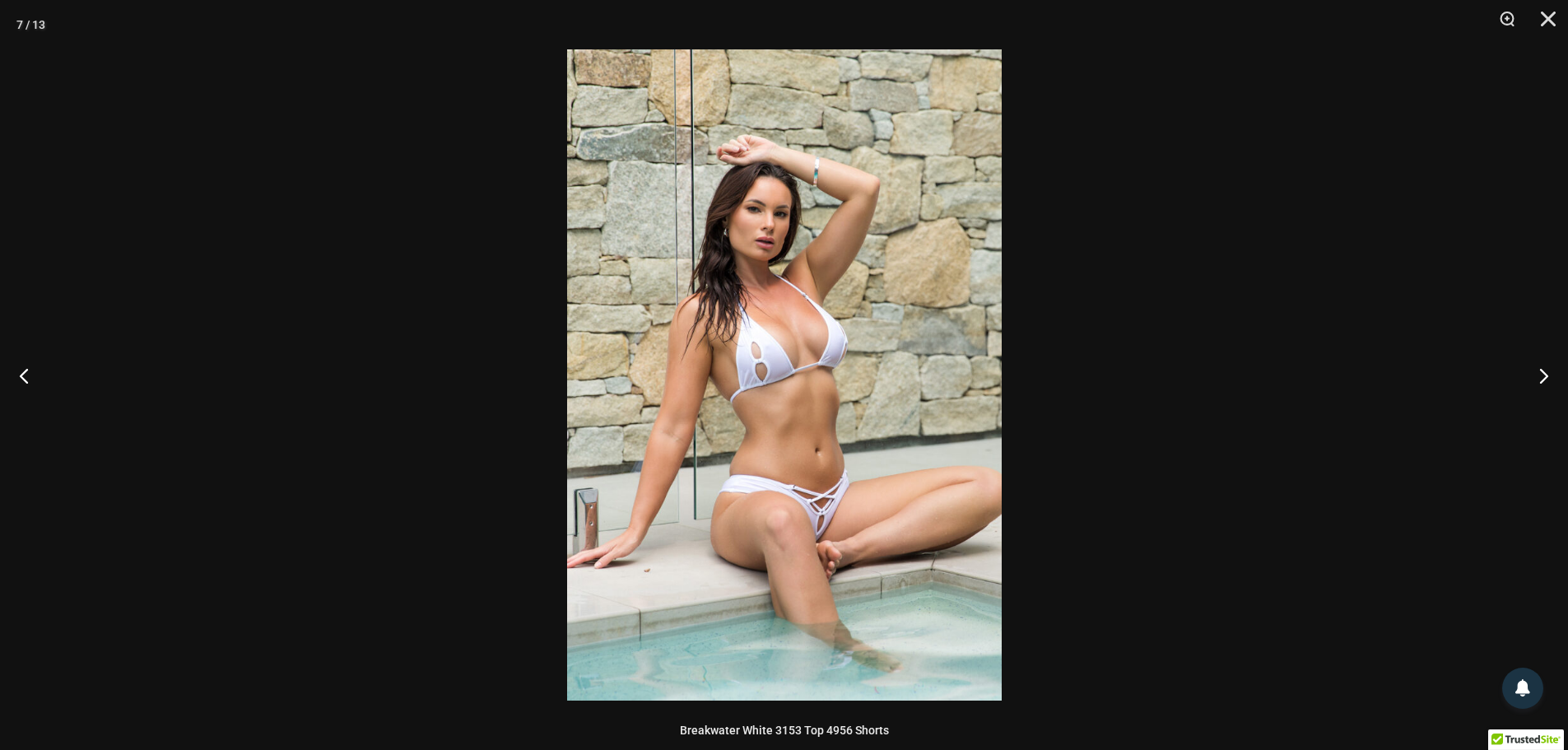
click at [830, 497] on img at bounding box center [784, 375] width 435 height 651
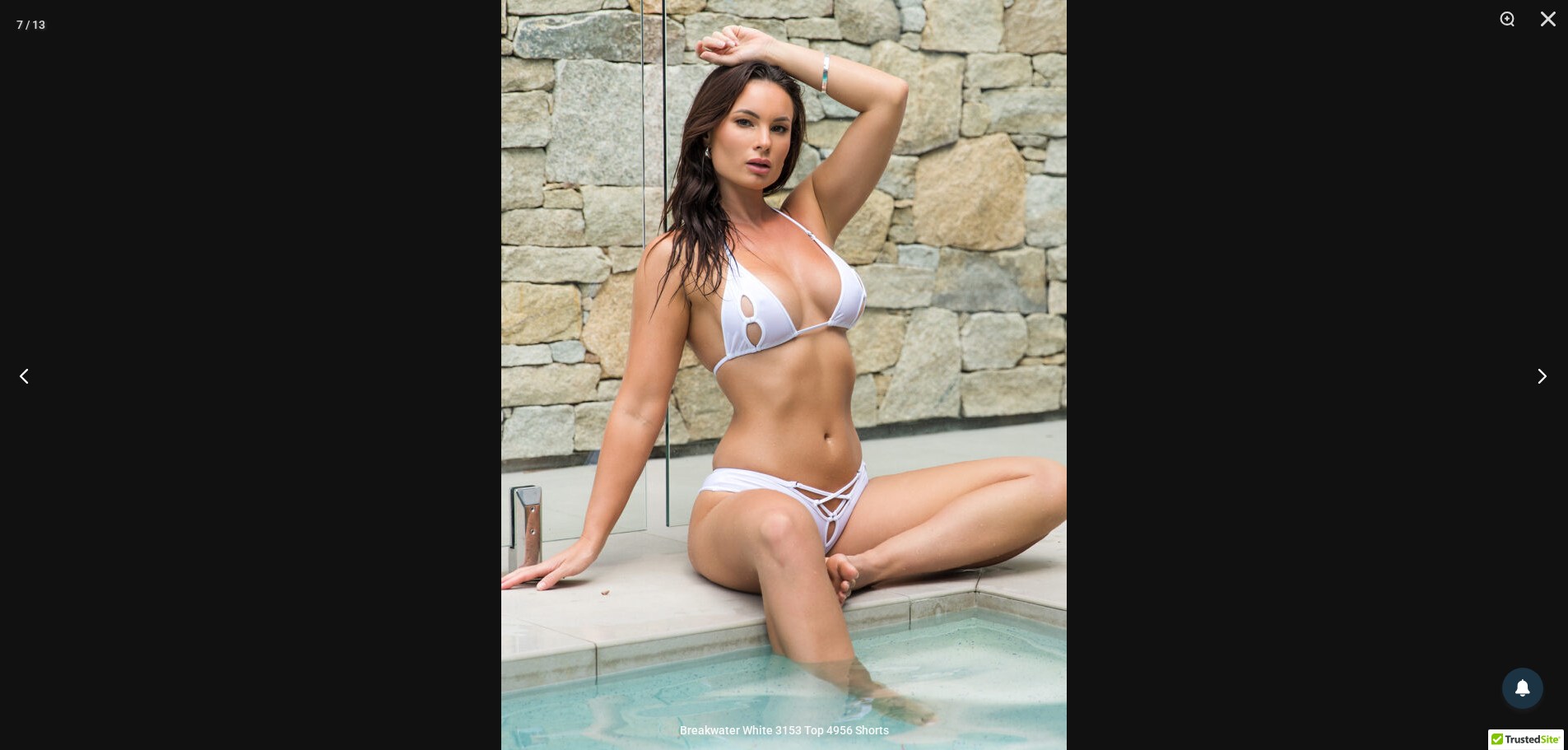
click at [1542, 369] on button "Next" at bounding box center [1537, 376] width 62 height 83
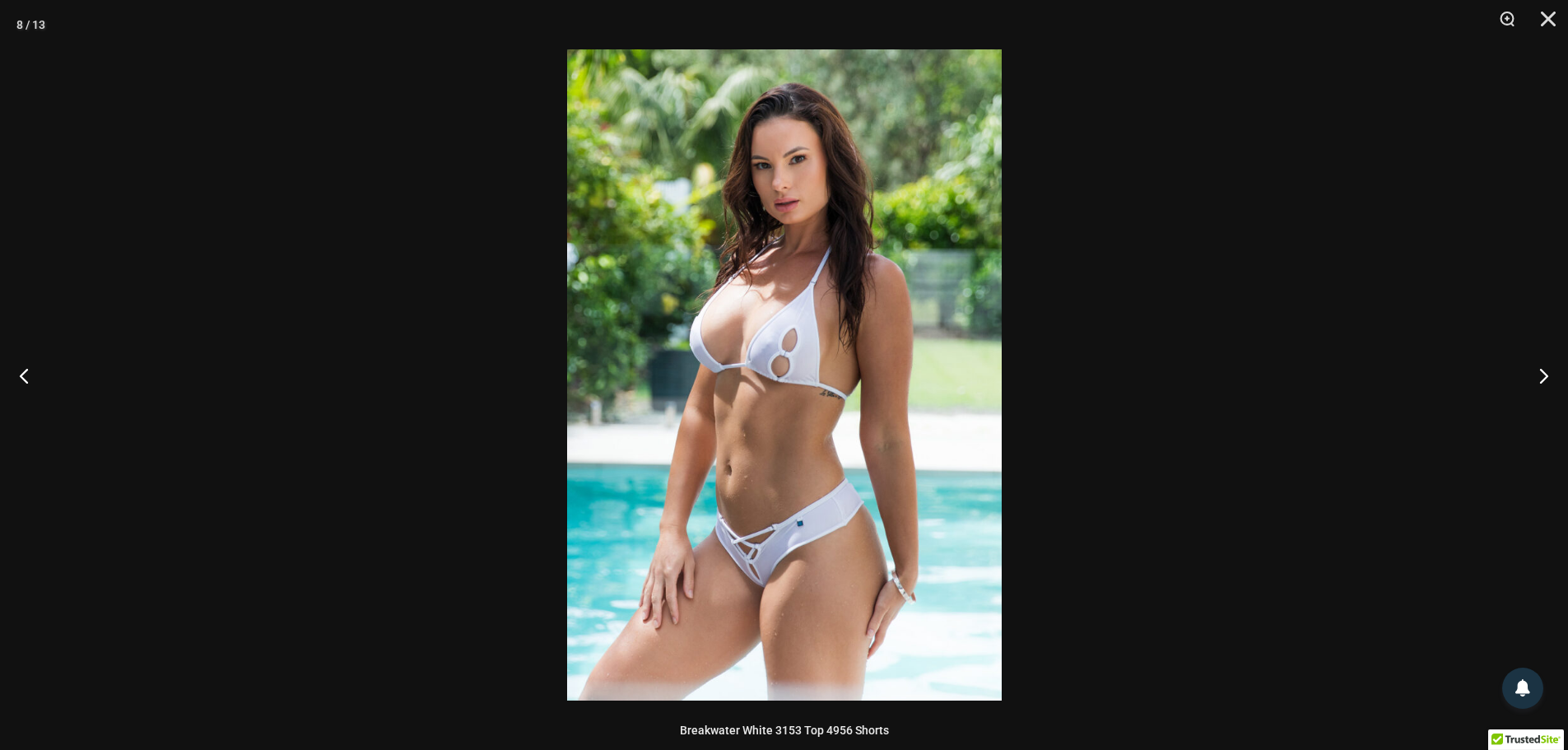
click at [793, 582] on img at bounding box center [784, 375] width 435 height 651
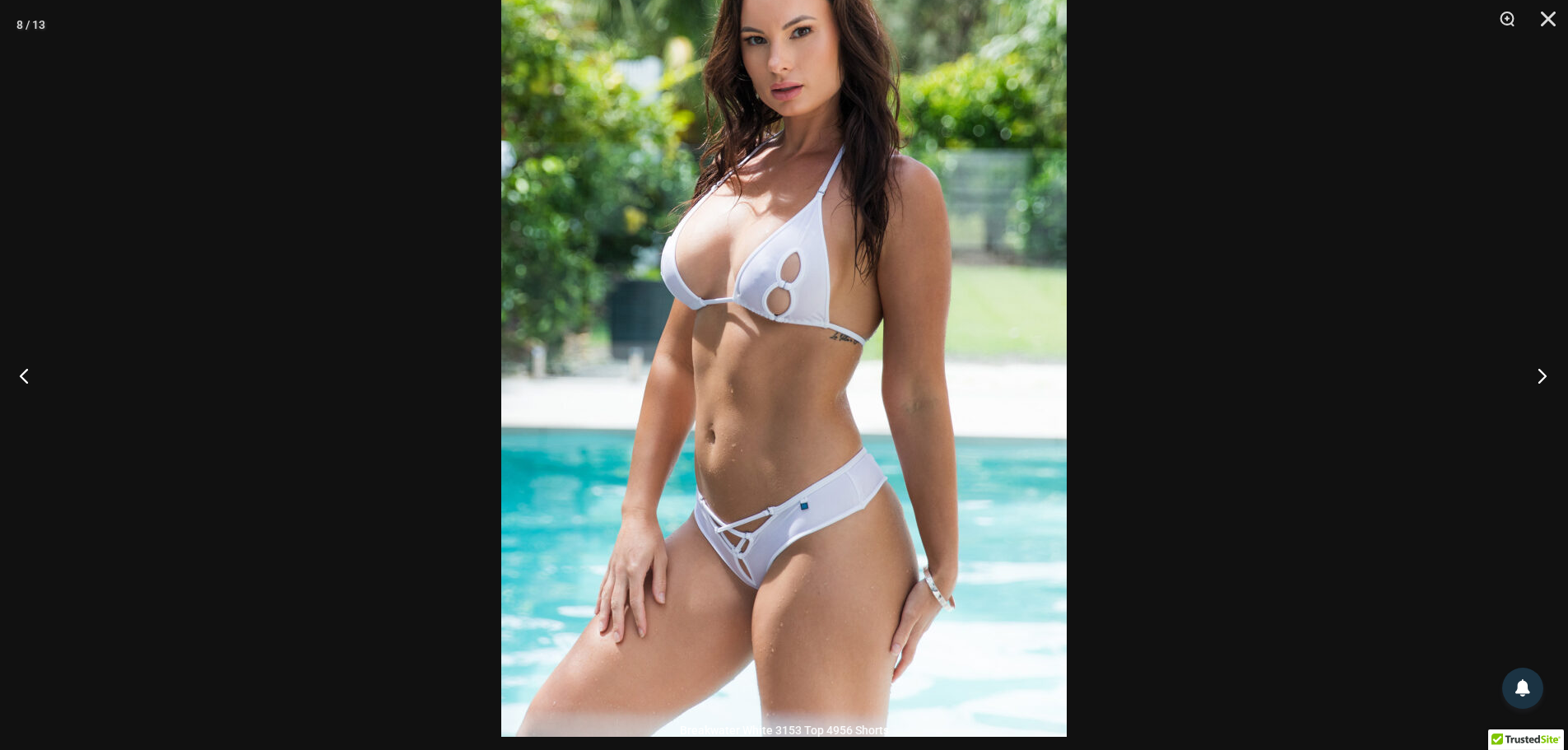
click at [1553, 373] on button "Next" at bounding box center [1537, 376] width 62 height 83
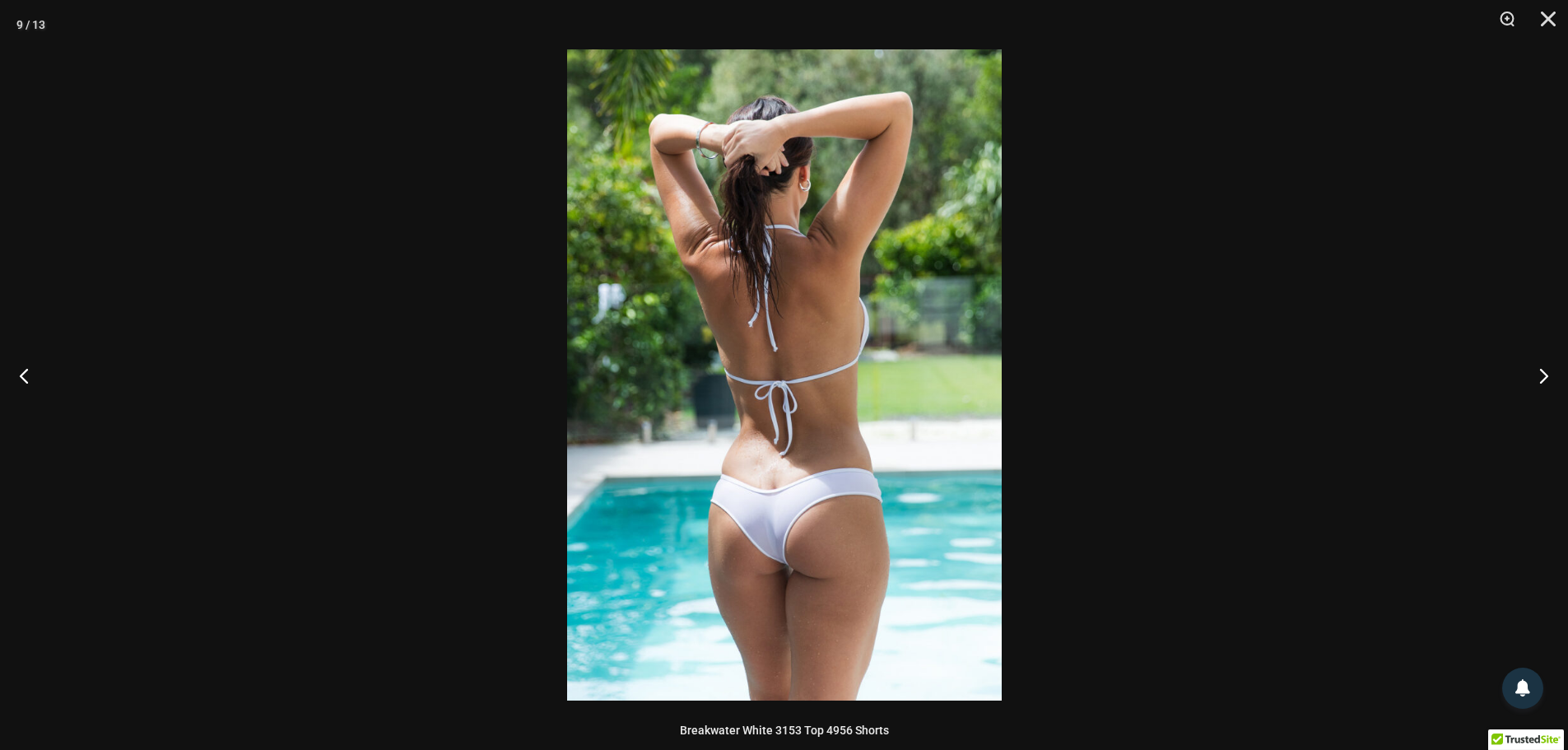
click at [765, 476] on img at bounding box center [784, 375] width 435 height 651
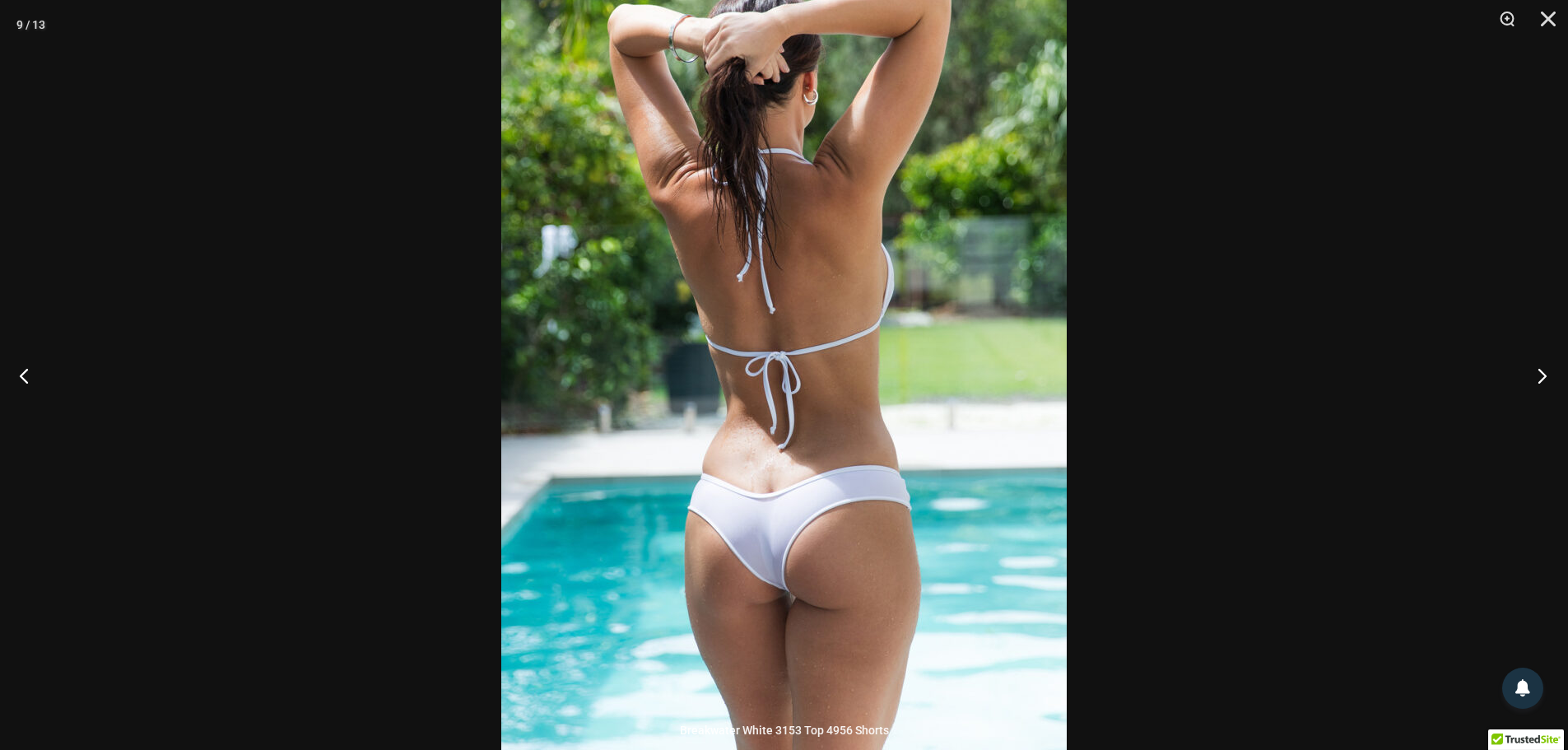
click at [1537, 371] on button "Next" at bounding box center [1537, 376] width 62 height 83
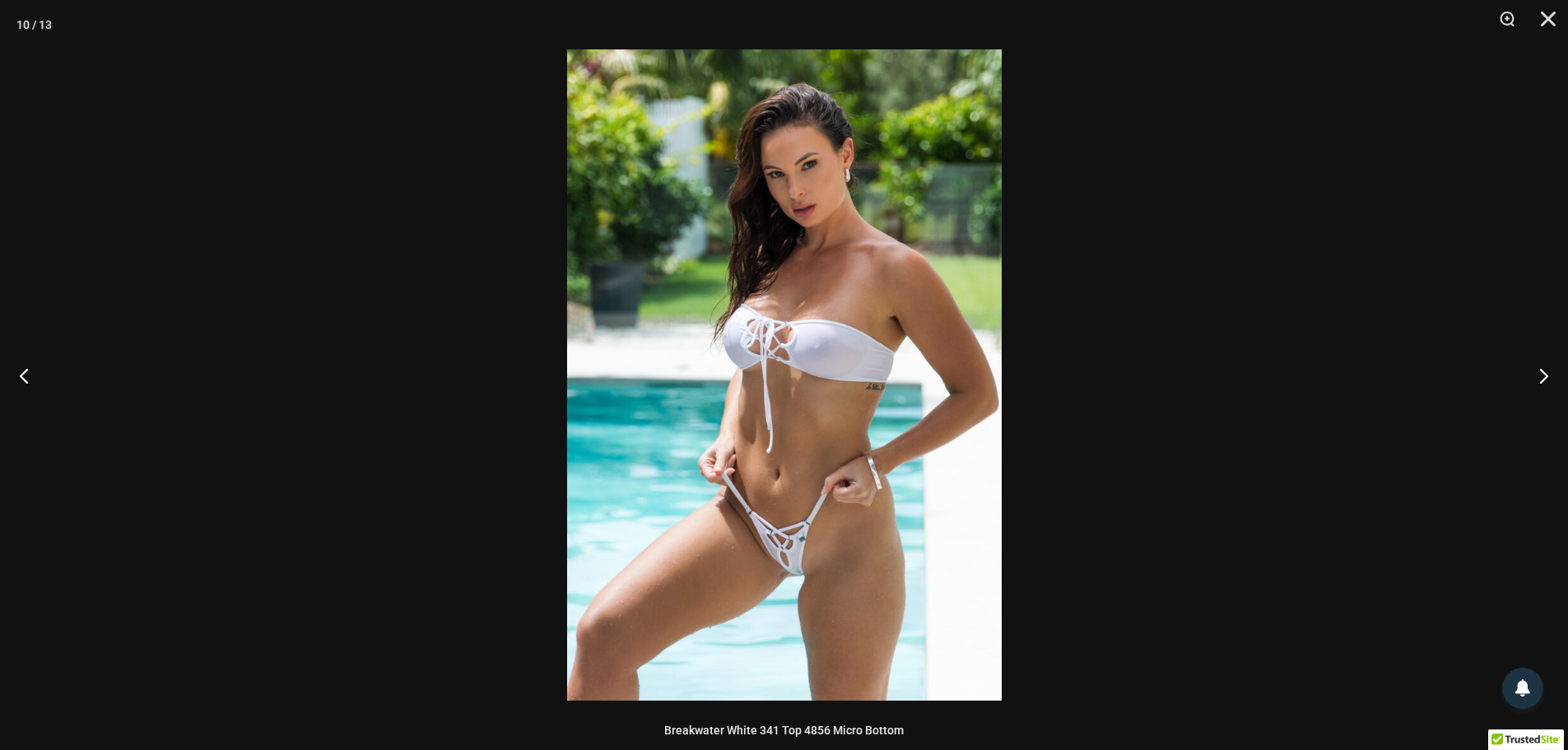
click at [781, 537] on img at bounding box center [784, 375] width 435 height 651
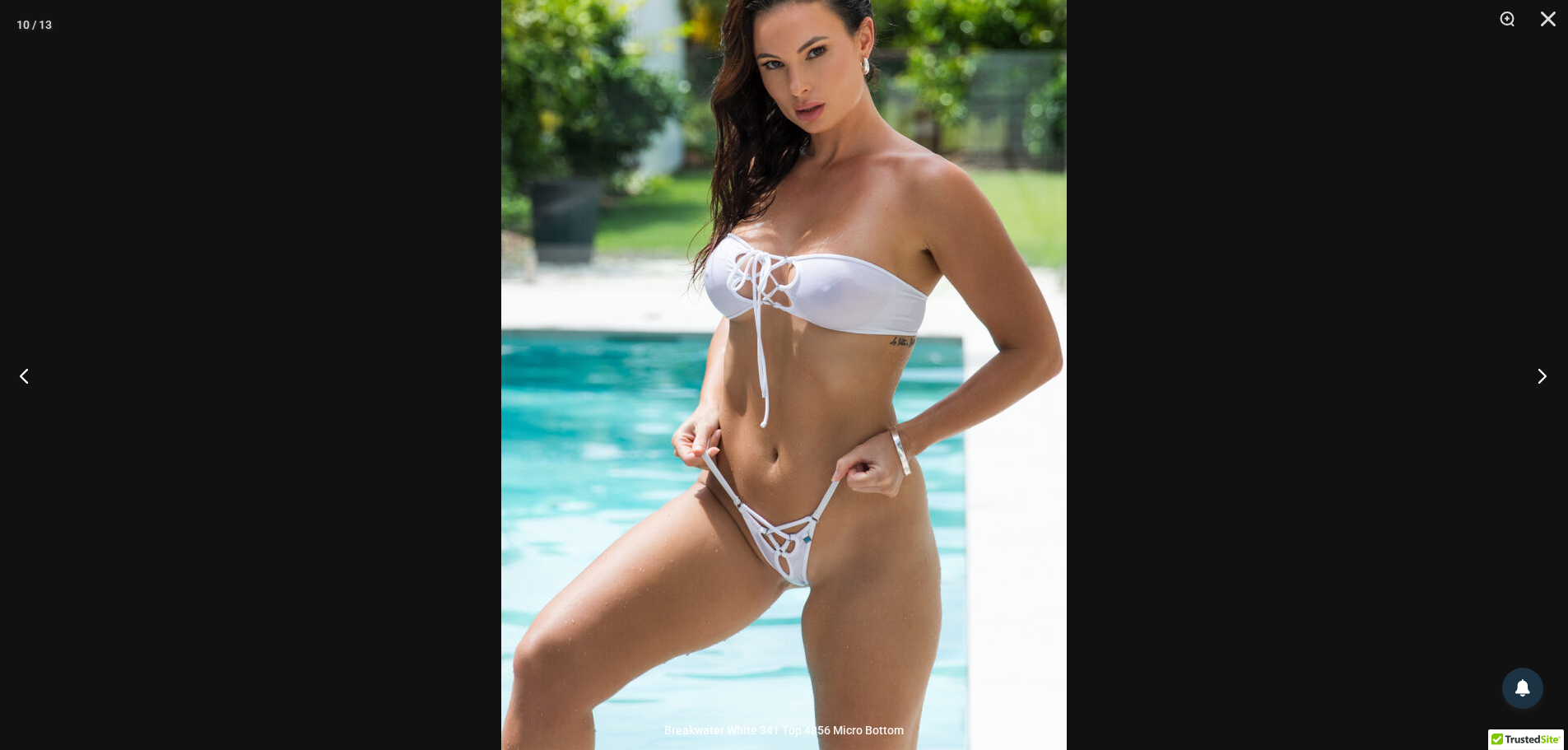
click at [1541, 371] on button "Next" at bounding box center [1537, 376] width 62 height 83
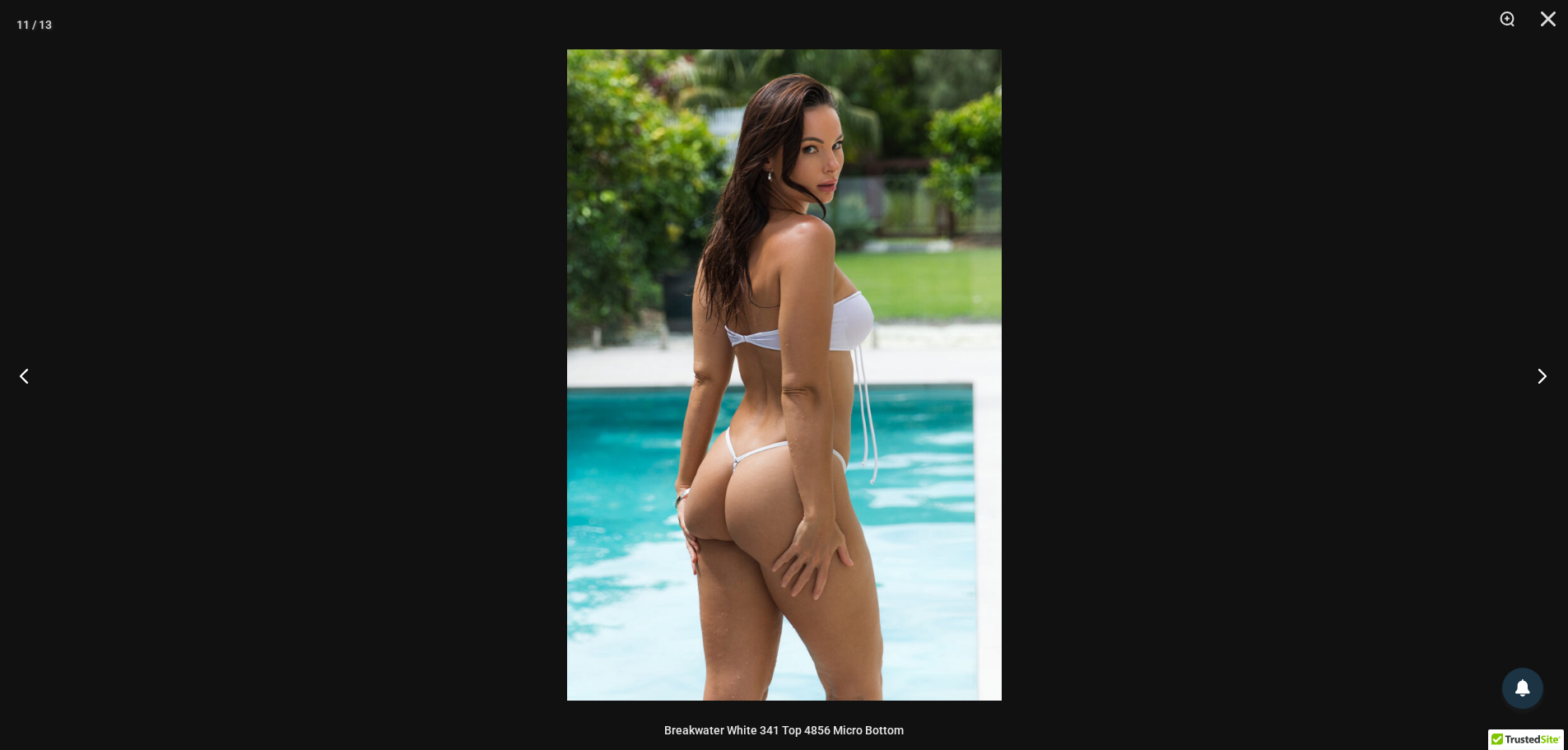
click at [1541, 371] on button "Next" at bounding box center [1537, 376] width 62 height 83
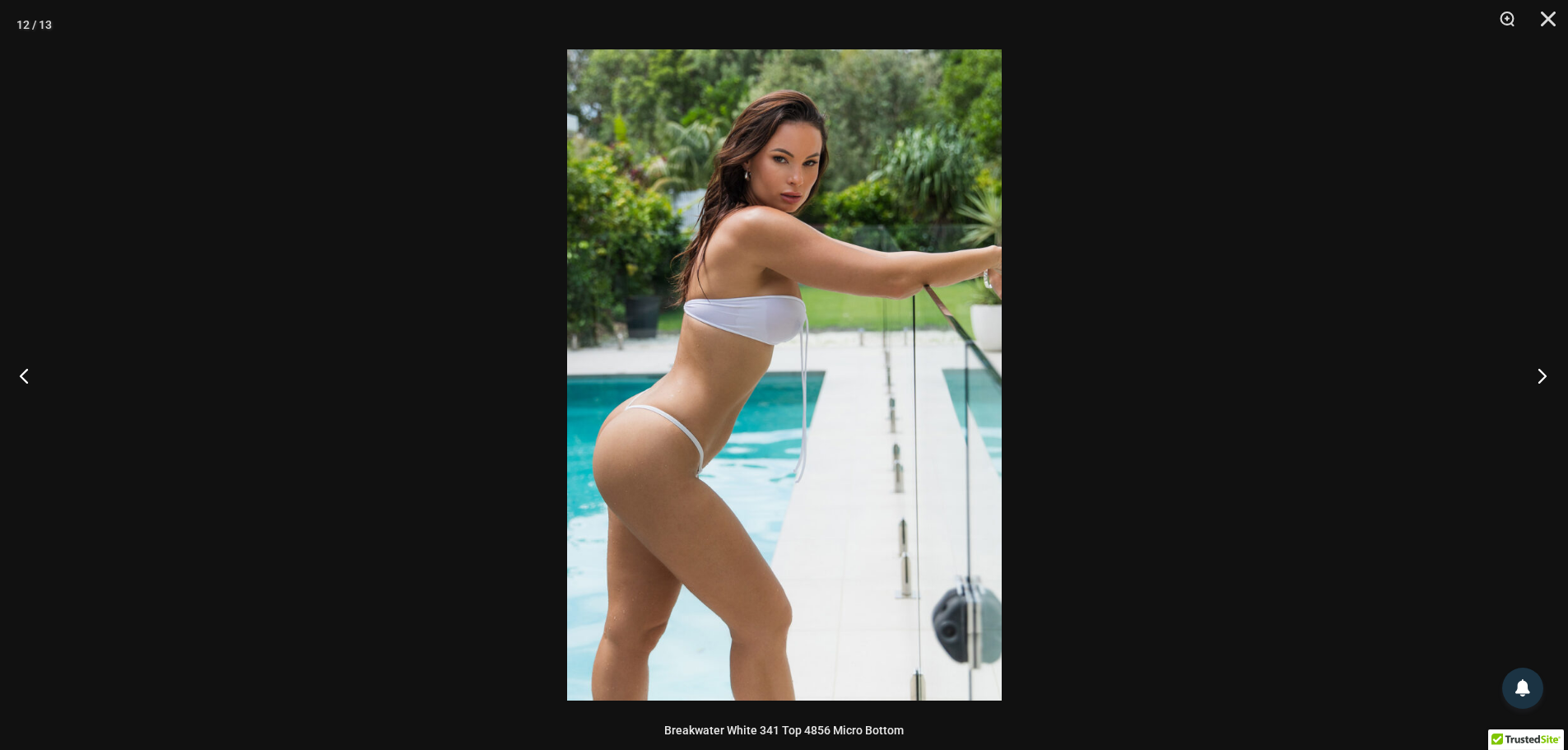
click at [1541, 372] on button "Next" at bounding box center [1537, 376] width 62 height 83
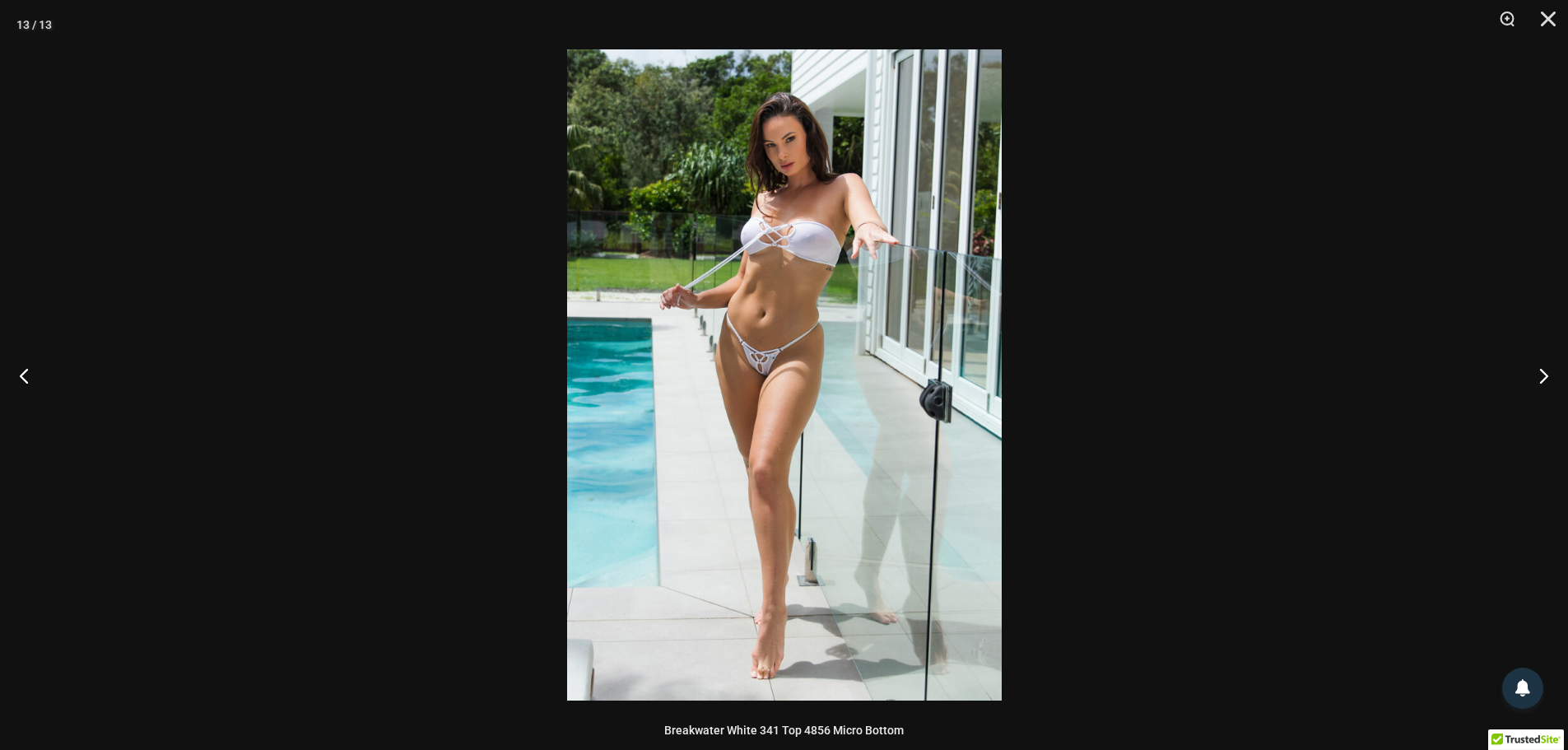
click at [799, 346] on img at bounding box center [784, 375] width 435 height 651
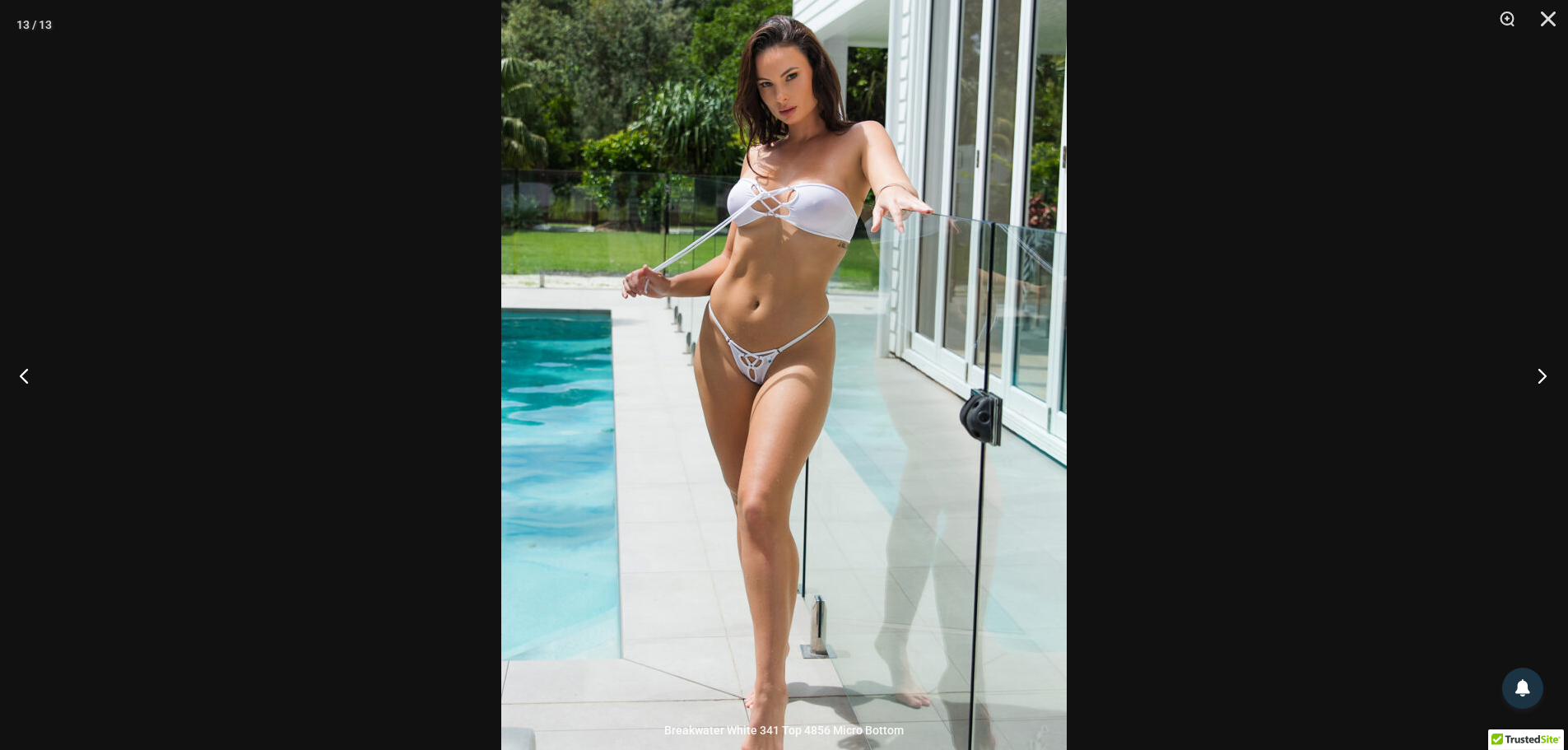
click at [1538, 382] on button "Next" at bounding box center [1537, 376] width 62 height 83
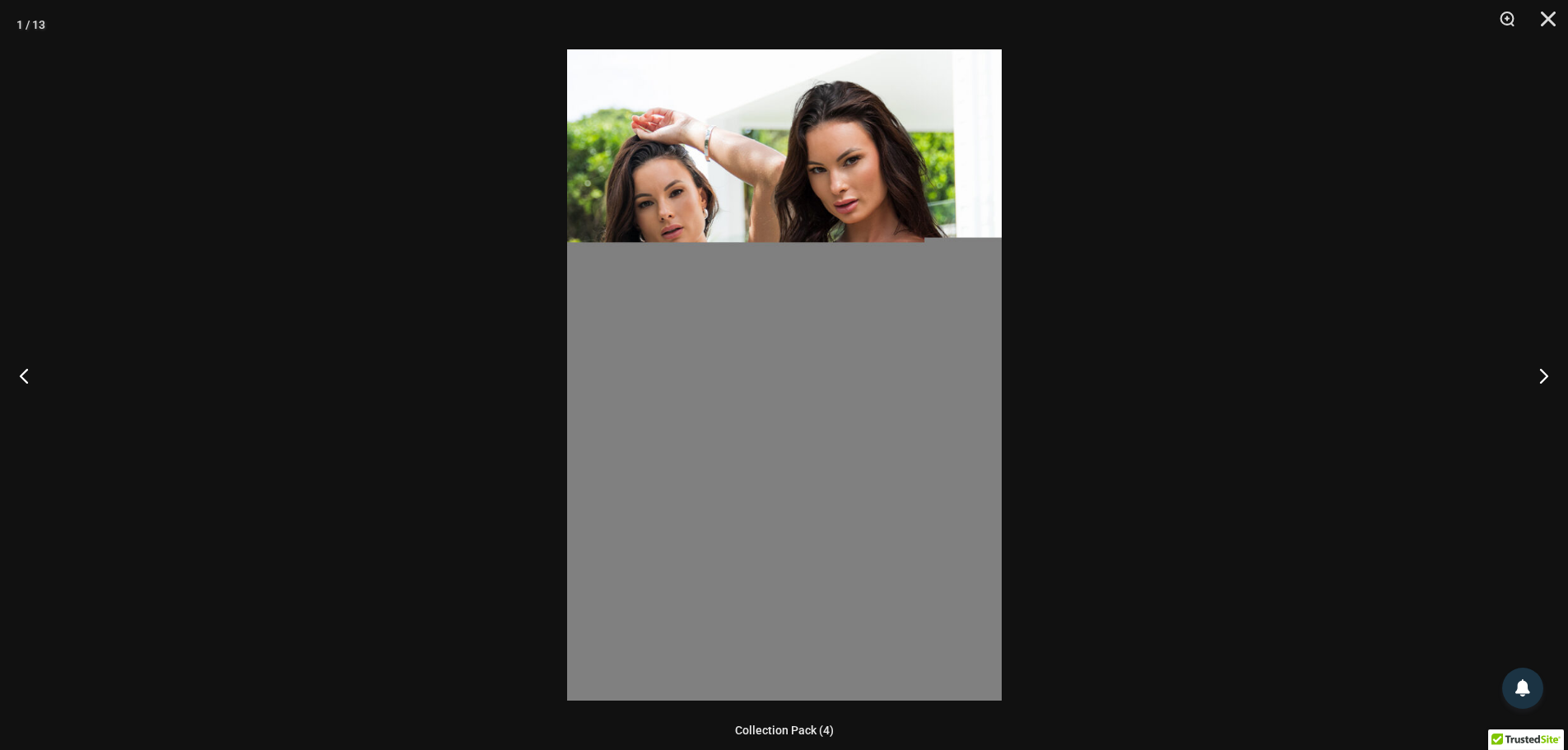
click at [1442, 338] on div at bounding box center [784, 375] width 1568 height 750
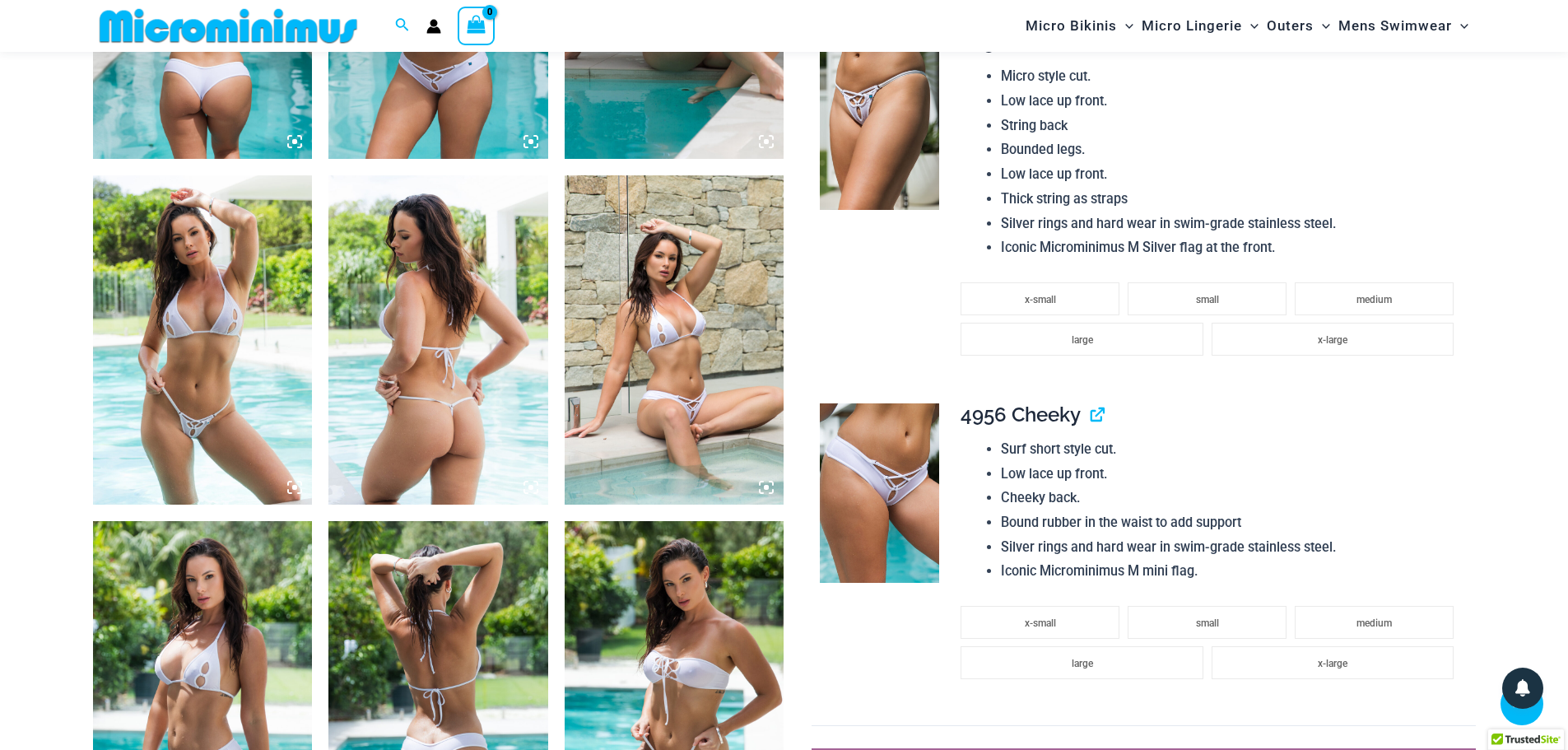
scroll to position [1384, 0]
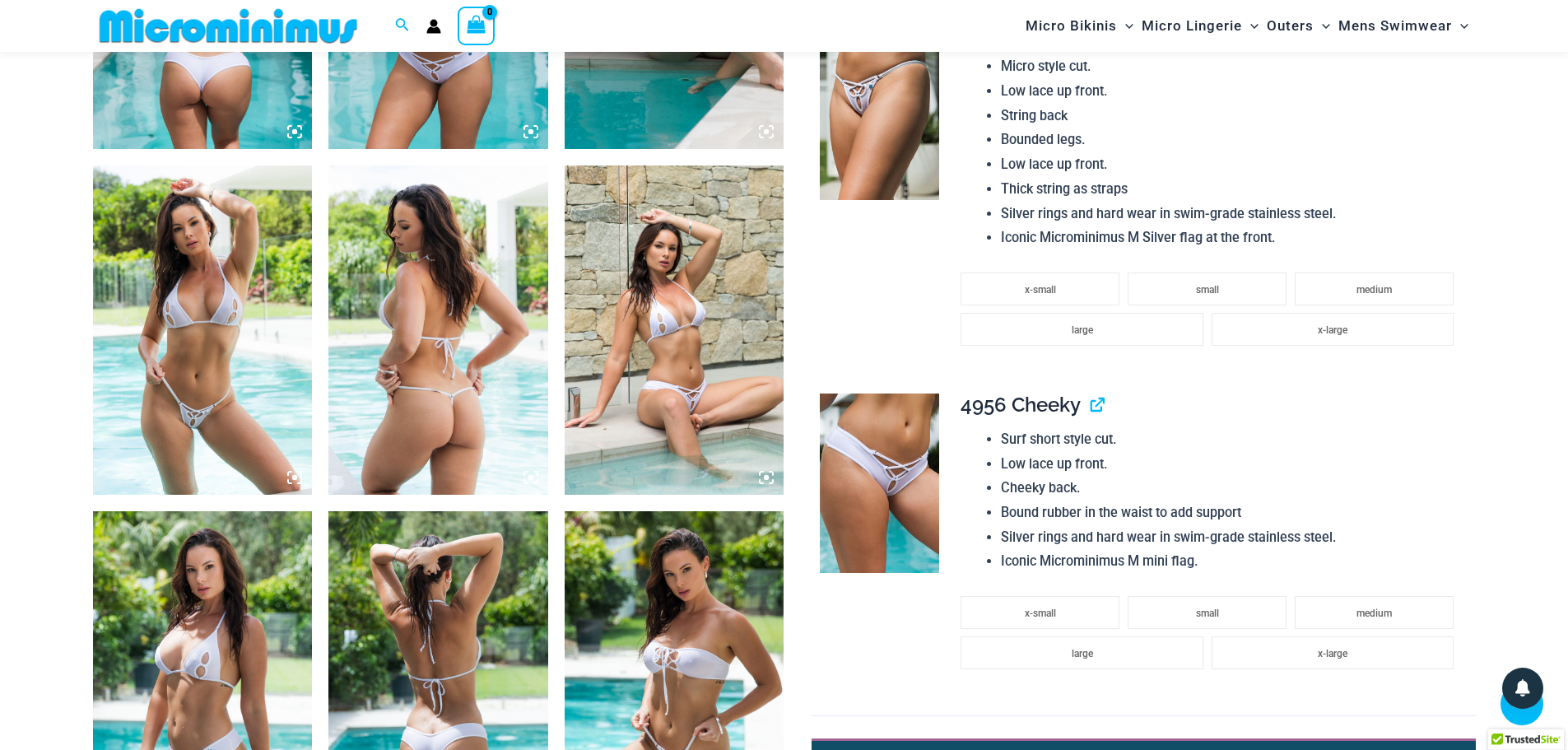
click at [849, 98] on img at bounding box center [880, 111] width 120 height 180
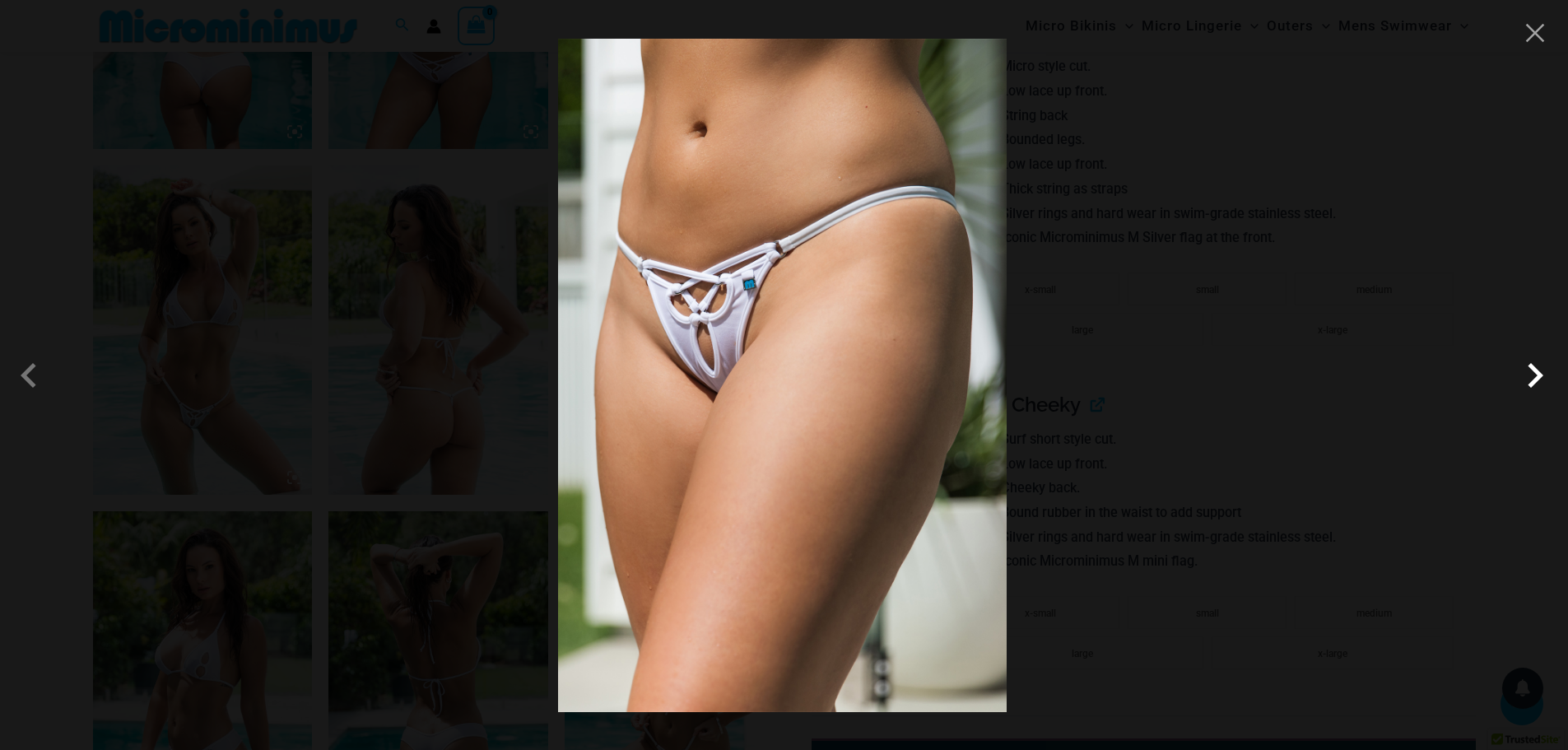
click at [1520, 379] on span at bounding box center [1535, 375] width 49 height 49
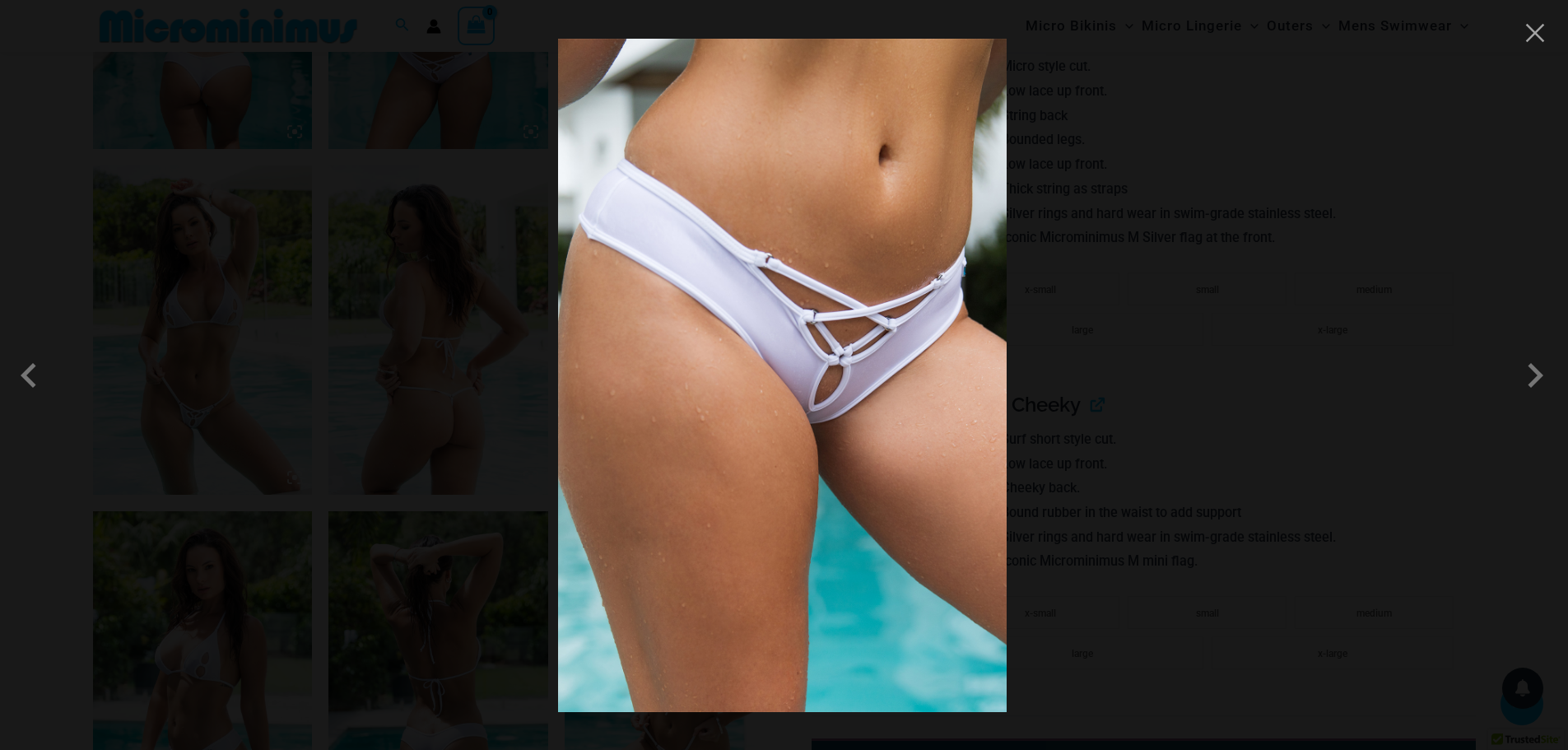
click at [1527, 214] on div at bounding box center [784, 375] width 1568 height 750
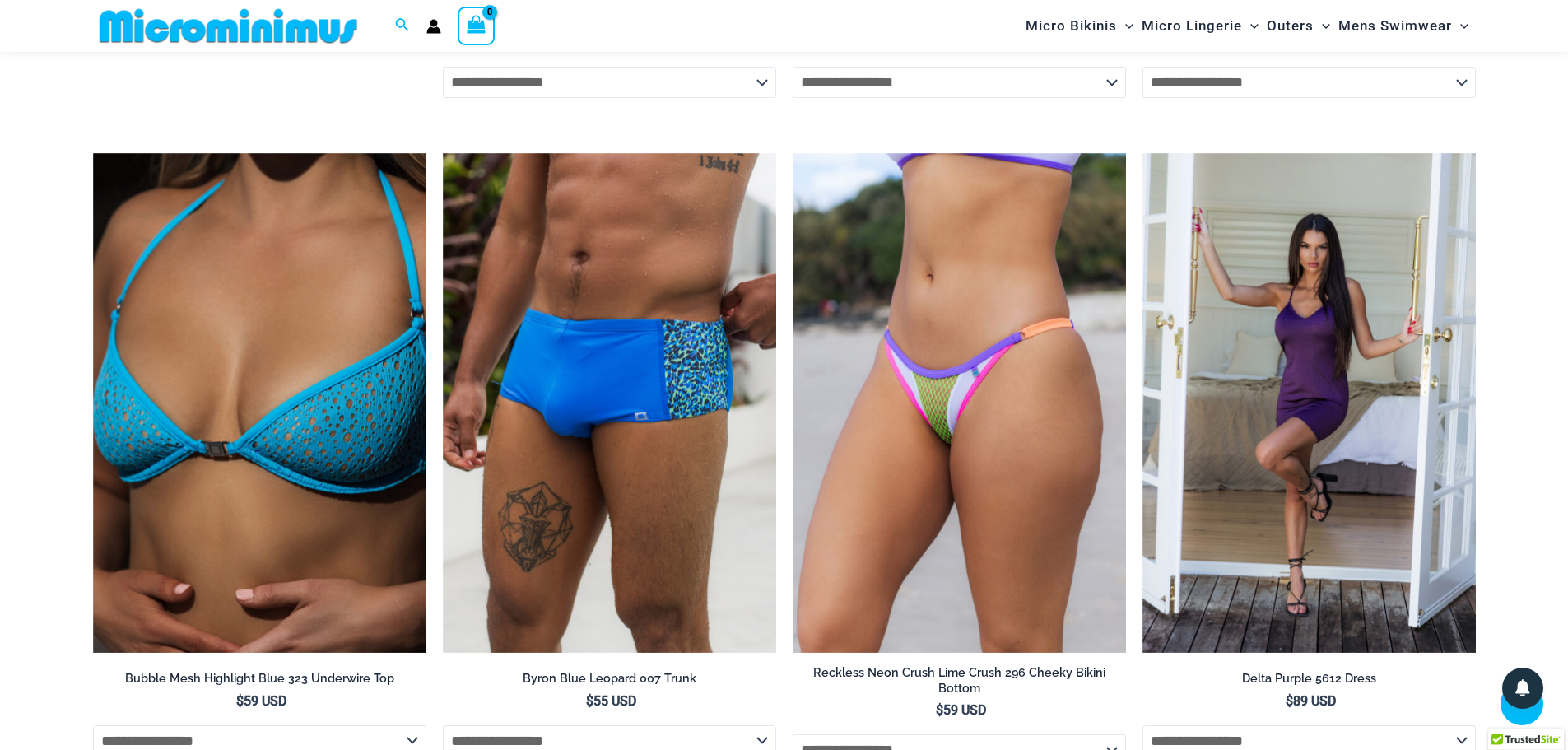
scroll to position [4842, 0]
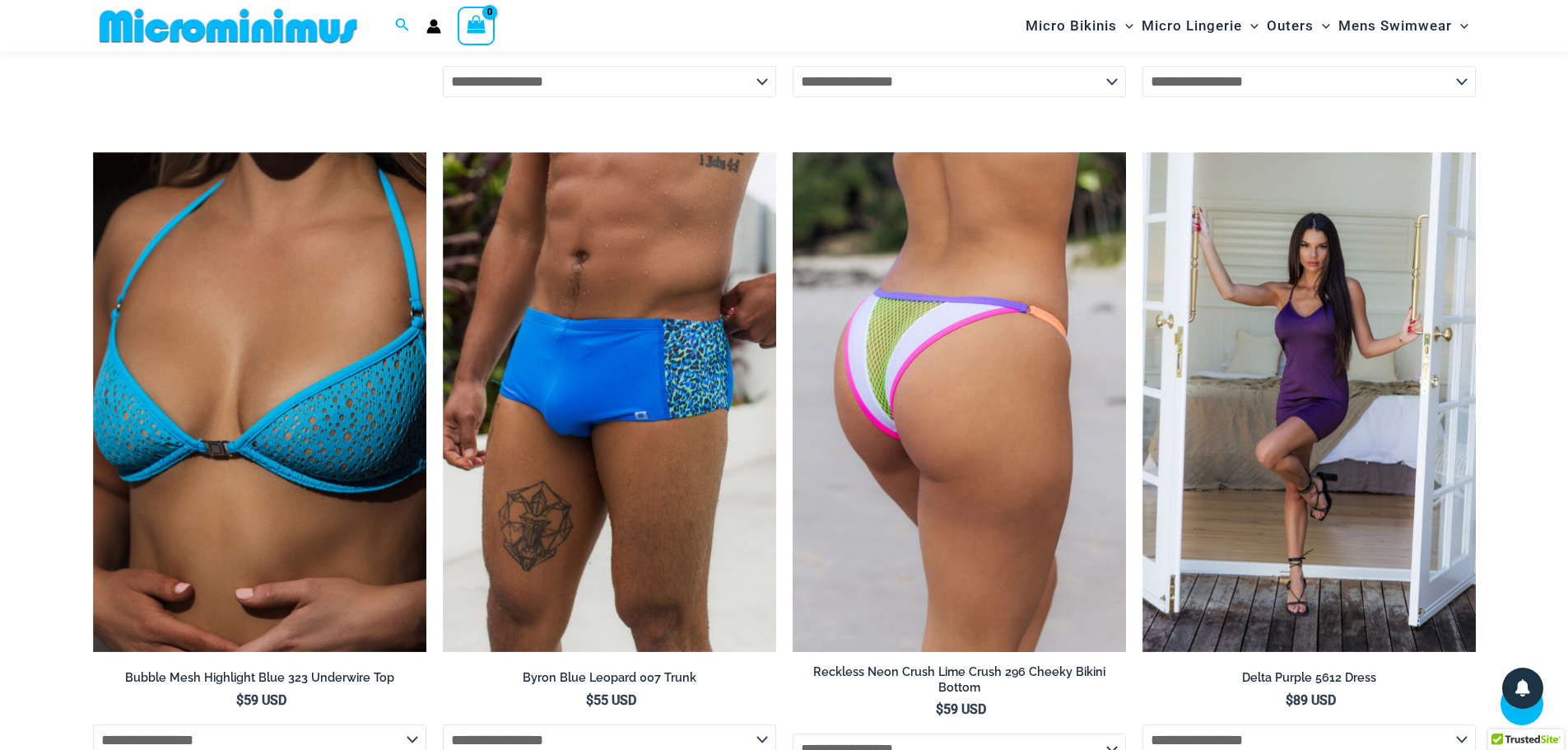
click at [975, 382] on img at bounding box center [960, 402] width 334 height 501
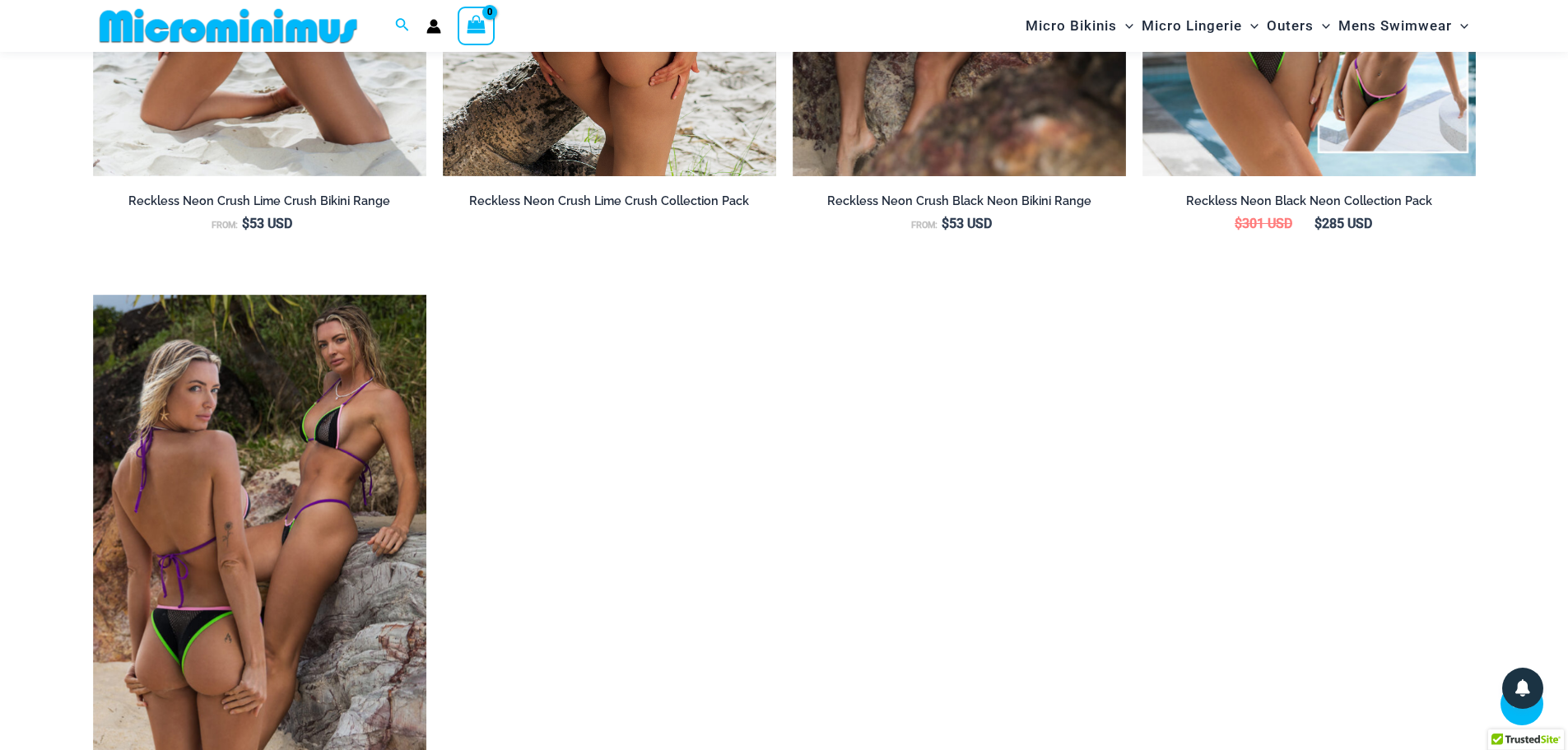
scroll to position [2290, 0]
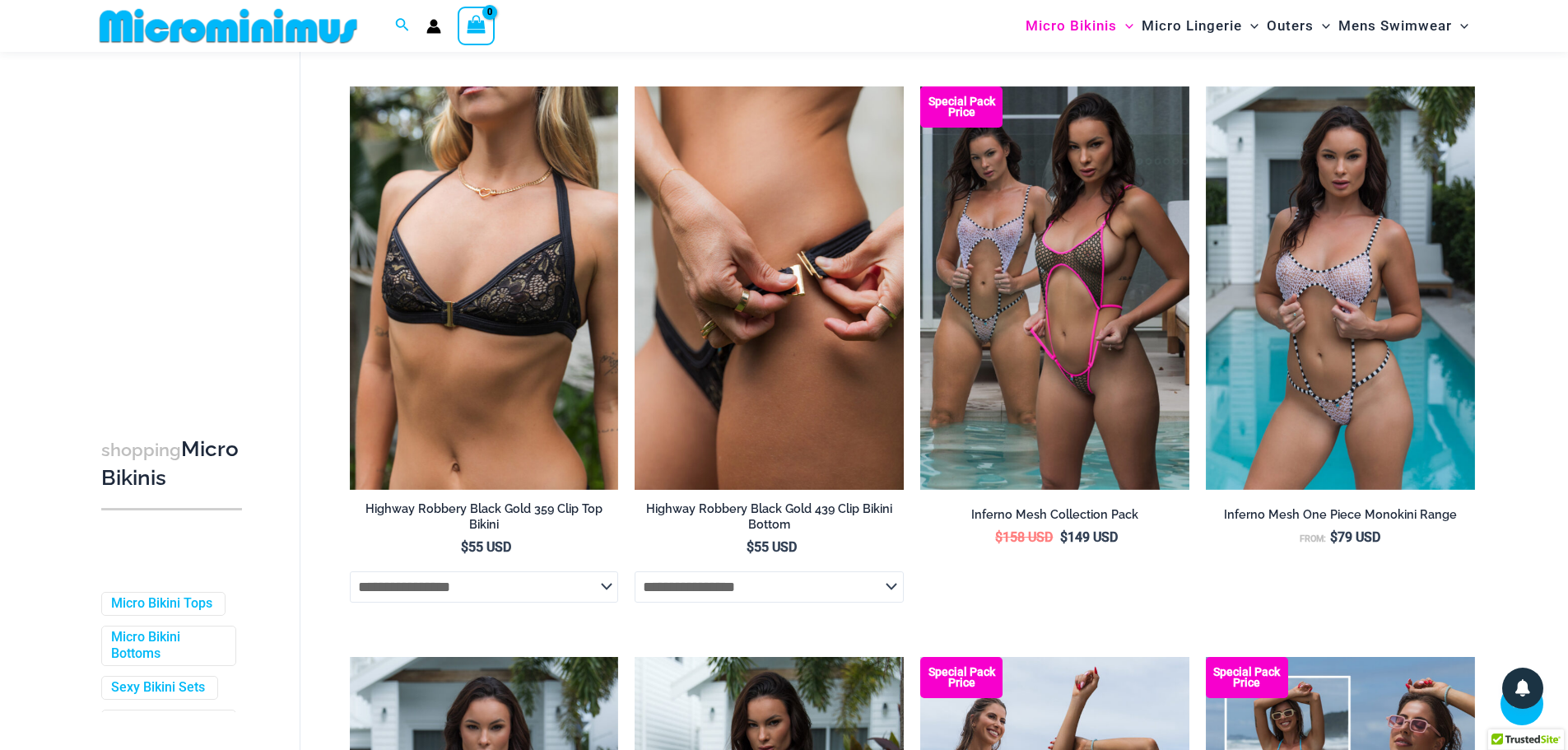
scroll to position [2373, 0]
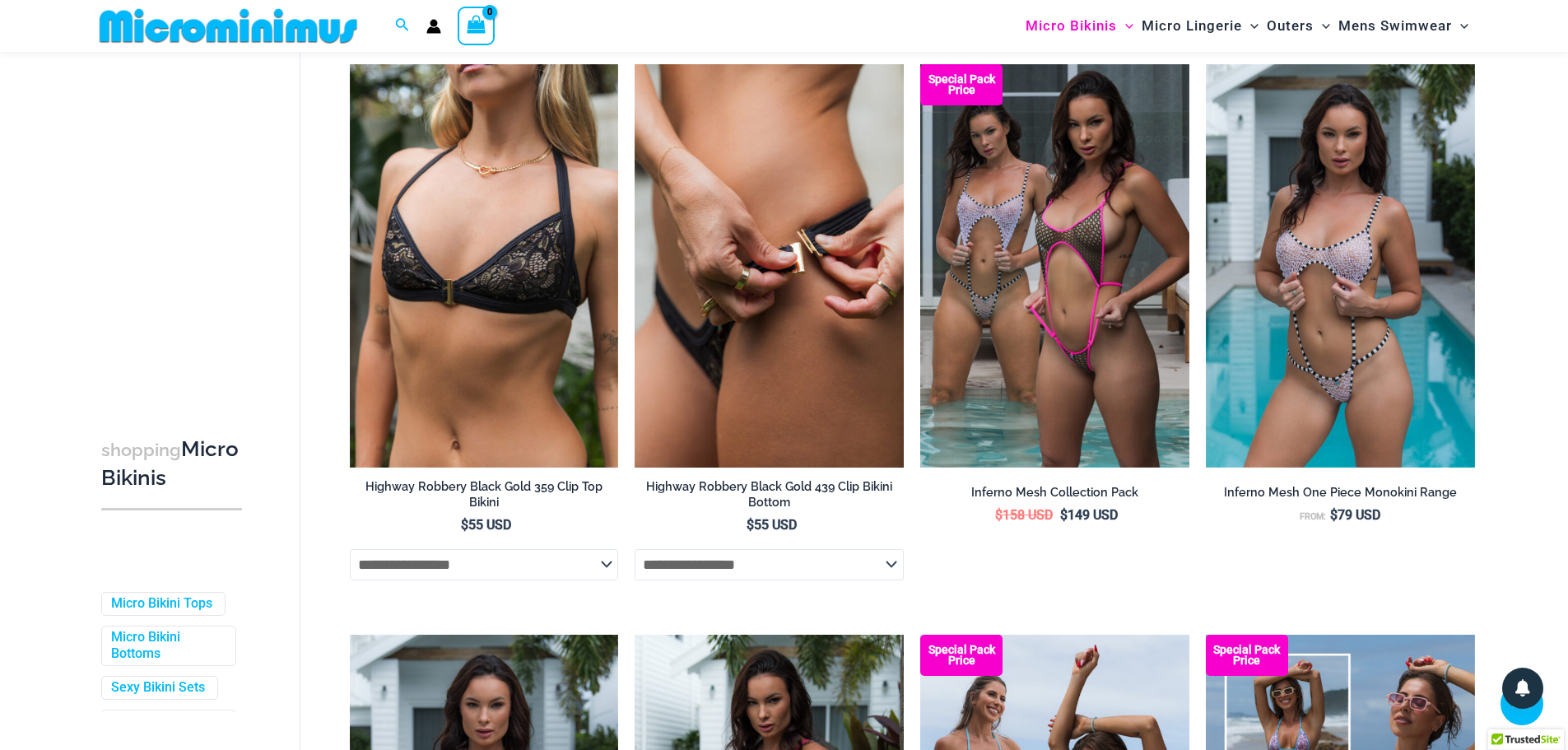
type input "**********"
click at [745, 306] on img at bounding box center [769, 266] width 269 height 403
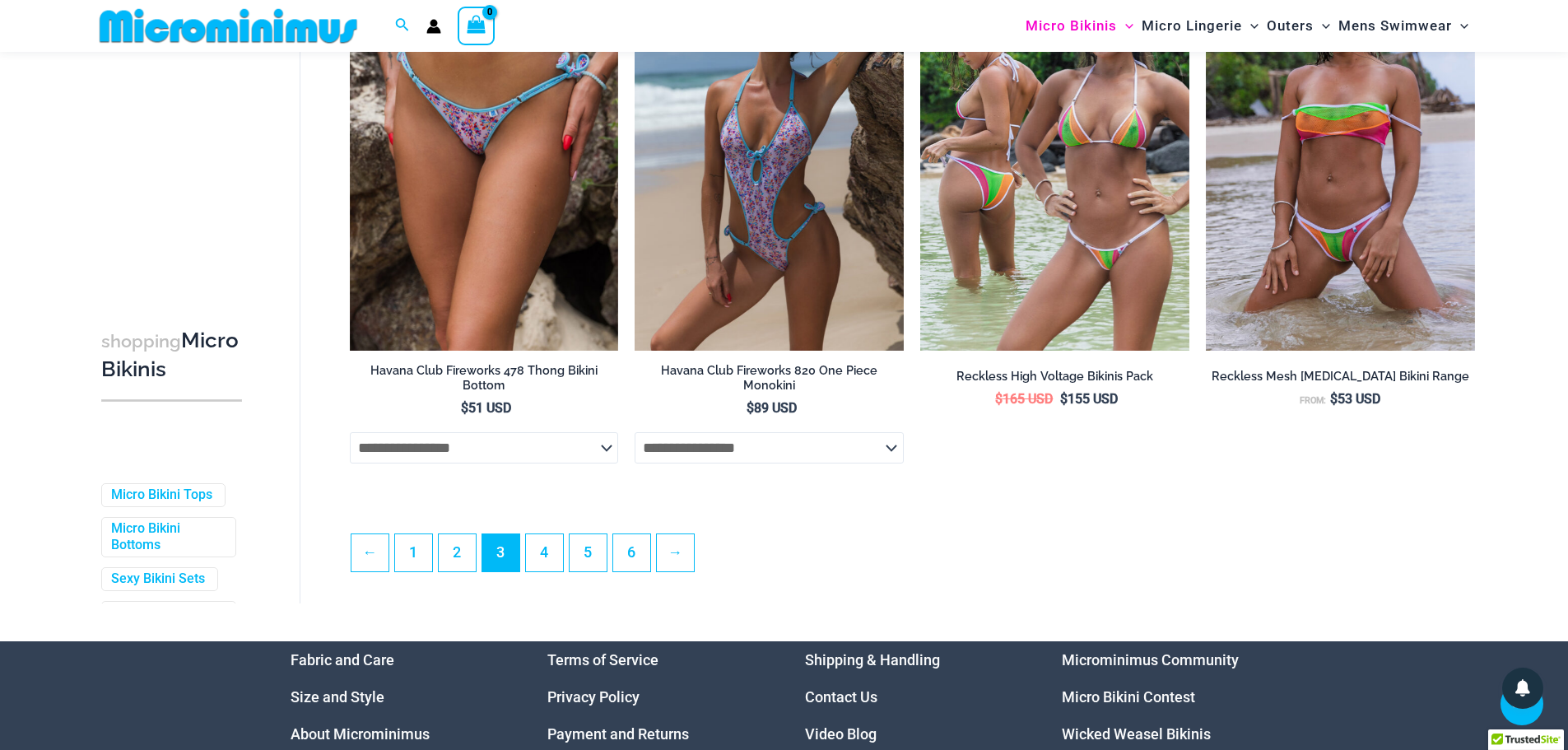
scroll to position [4184, 0]
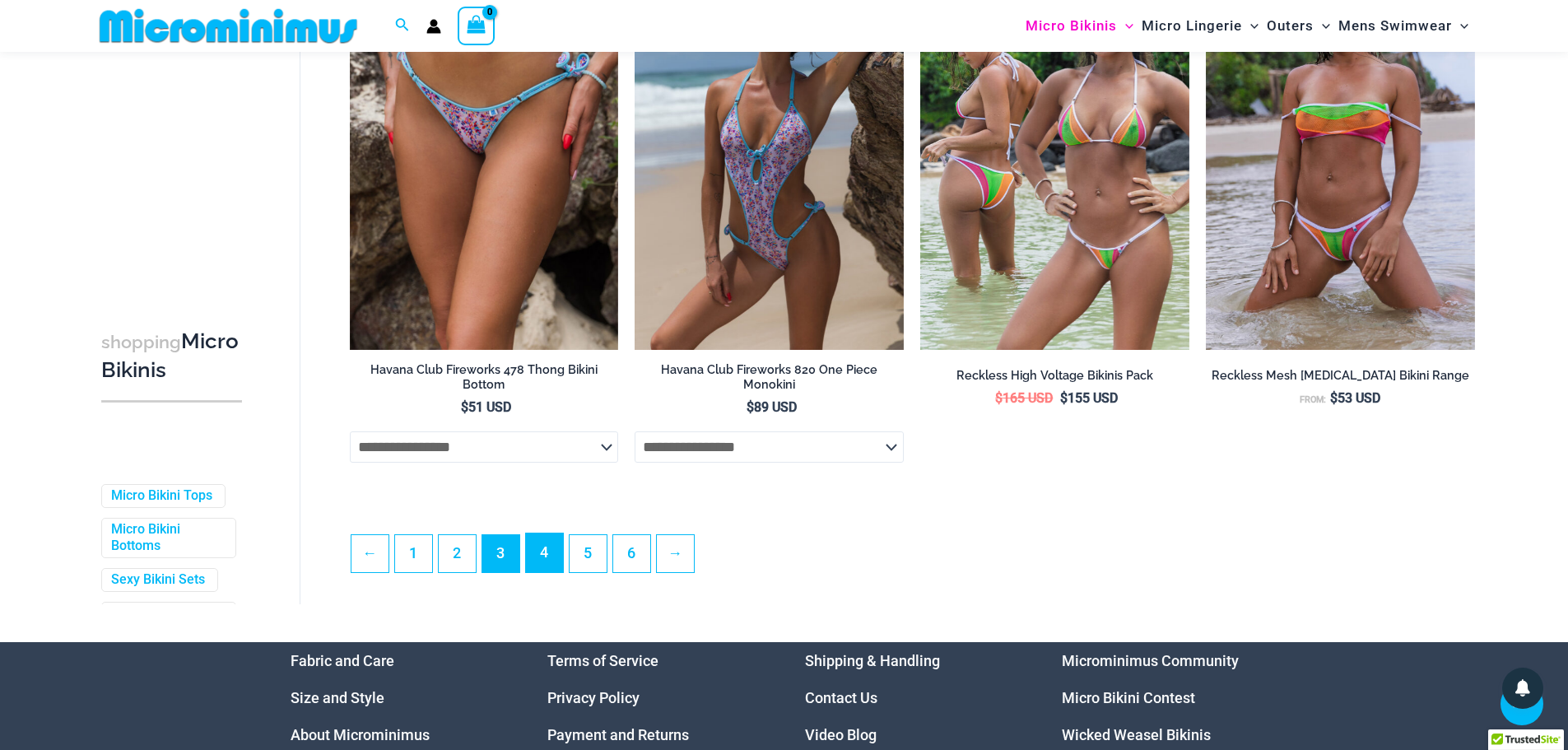
click at [551, 572] on link "4" at bounding box center [545, 553] width 37 height 39
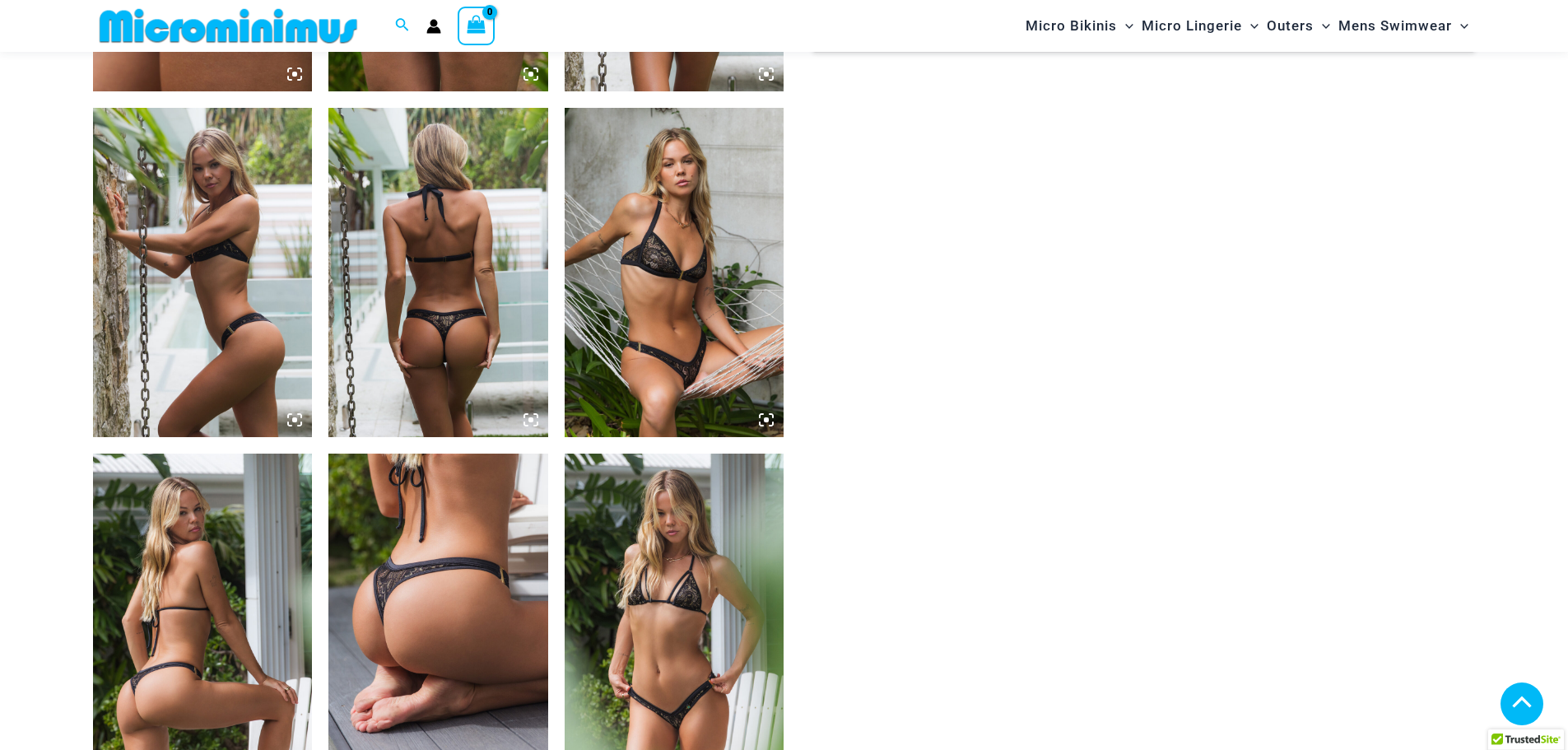
scroll to position [1553, 0]
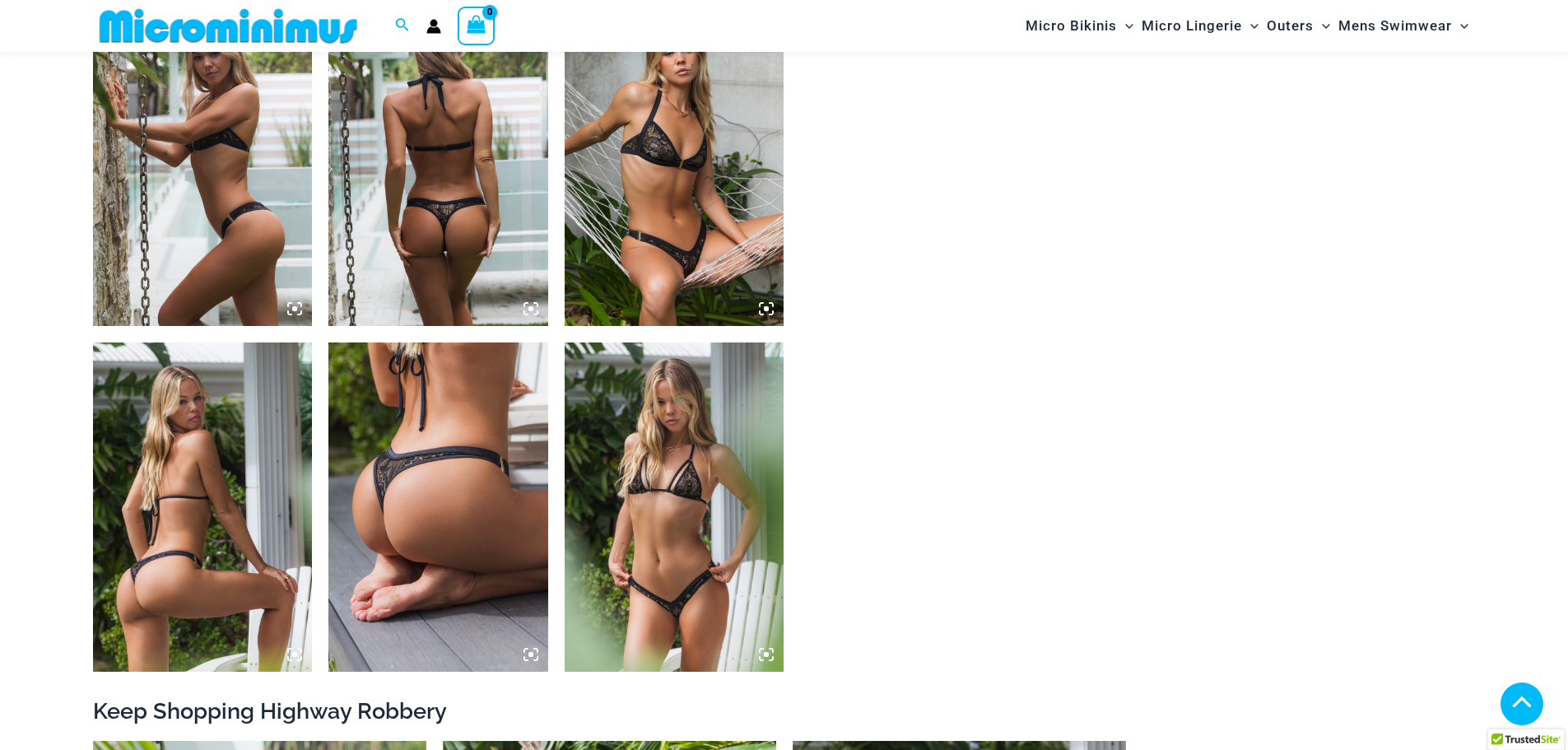
type input "**********"
click at [679, 235] on img at bounding box center [675, 161] width 220 height 329
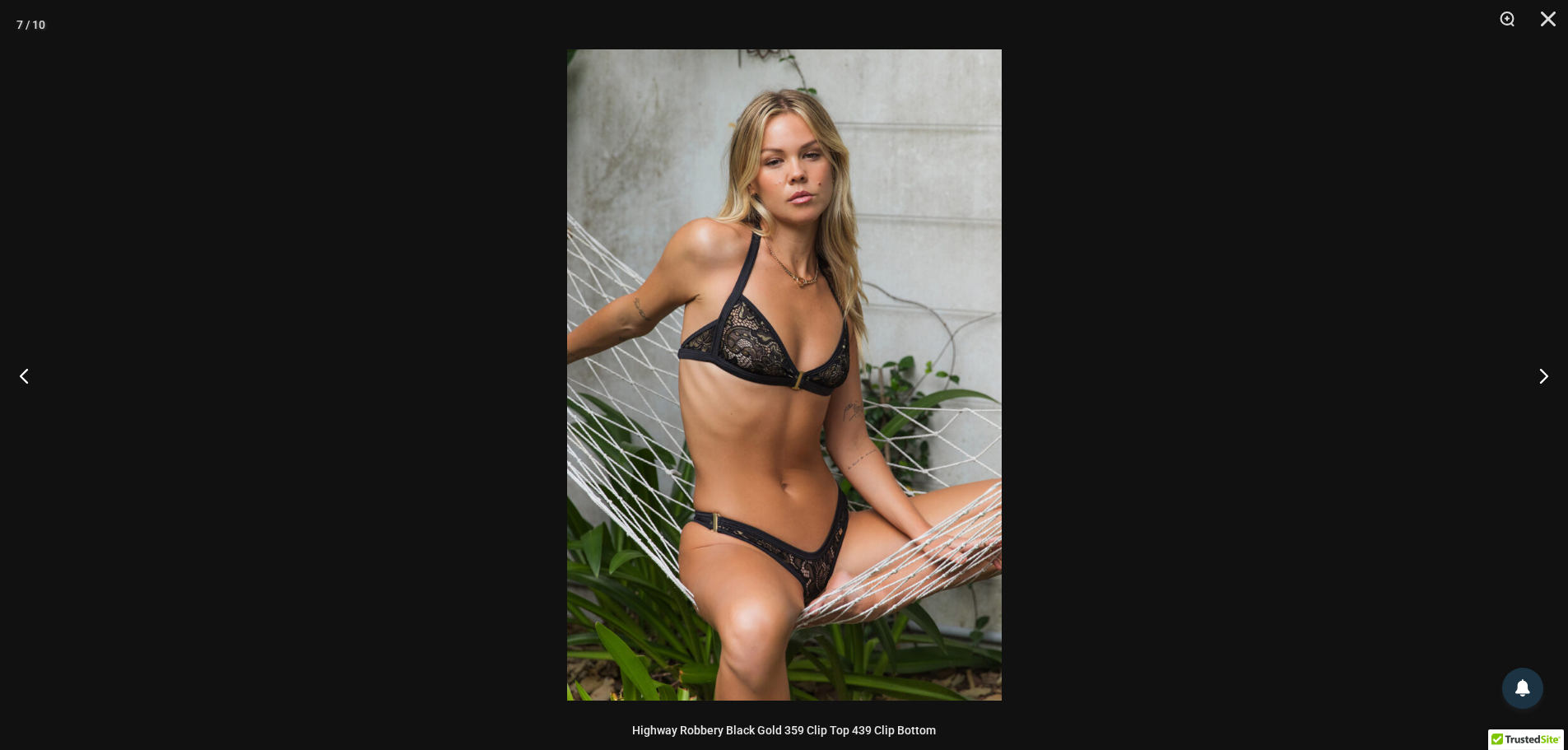
click at [808, 554] on img at bounding box center [784, 375] width 435 height 651
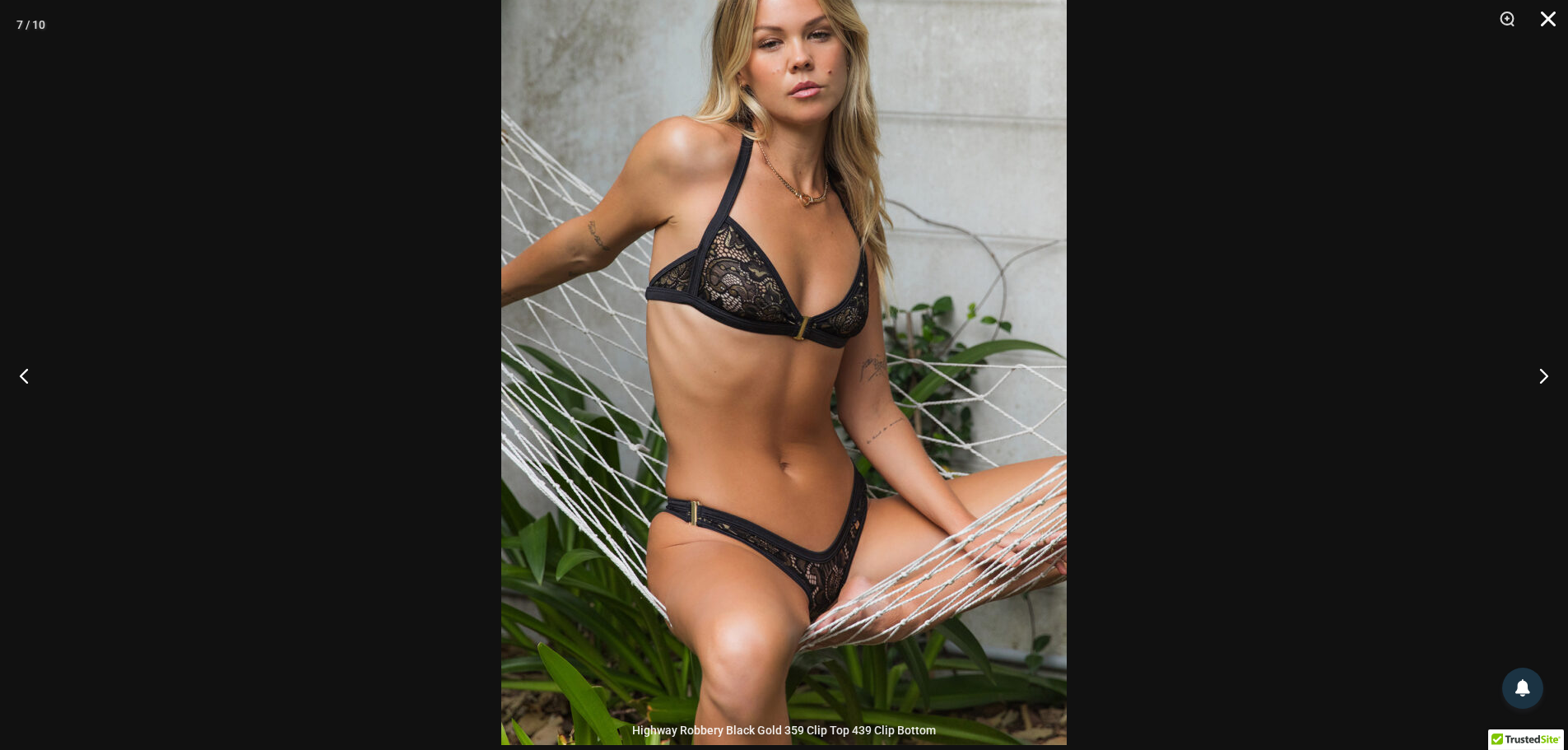
click at [1552, 22] on button "Close" at bounding box center [1542, 25] width 41 height 49
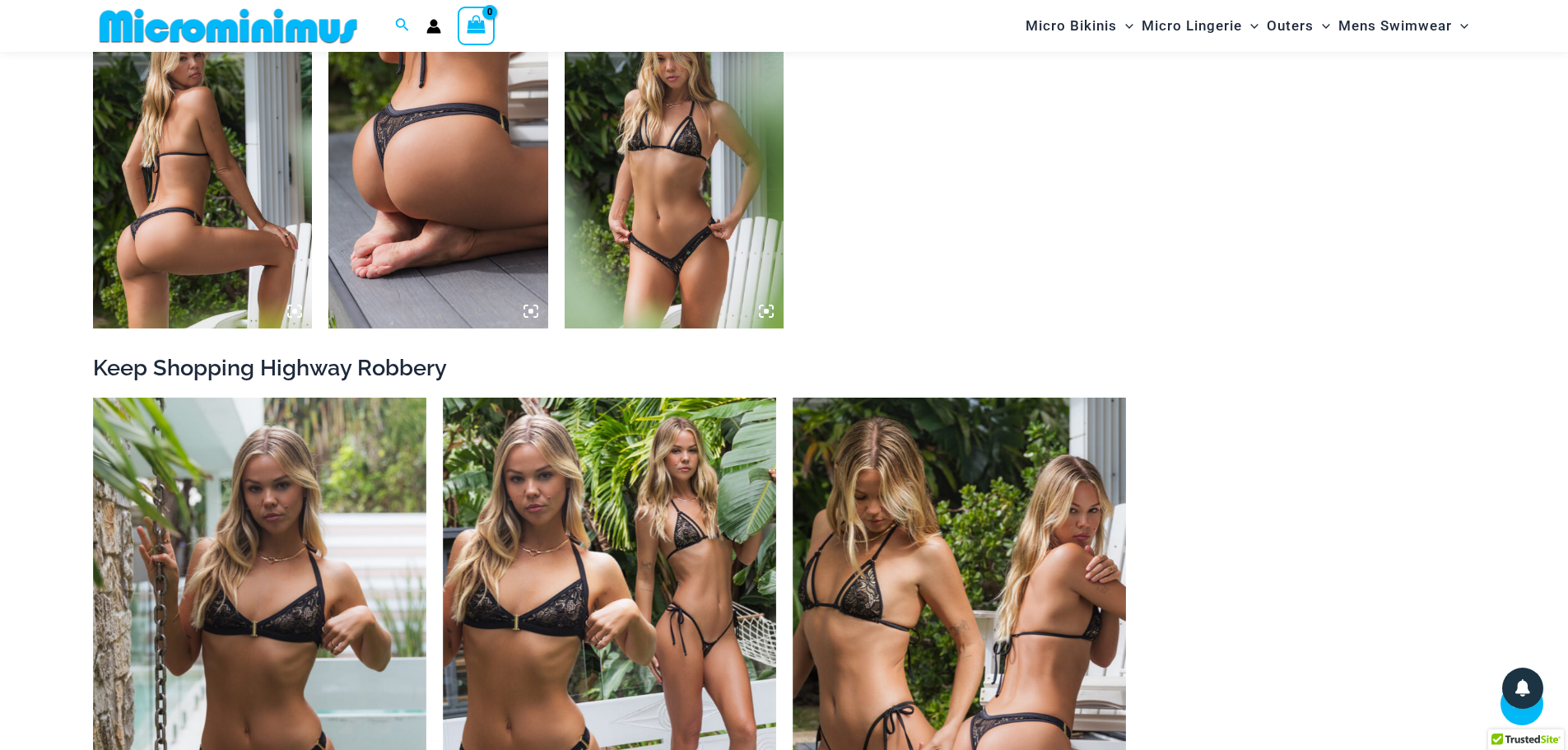
scroll to position [2047, 0]
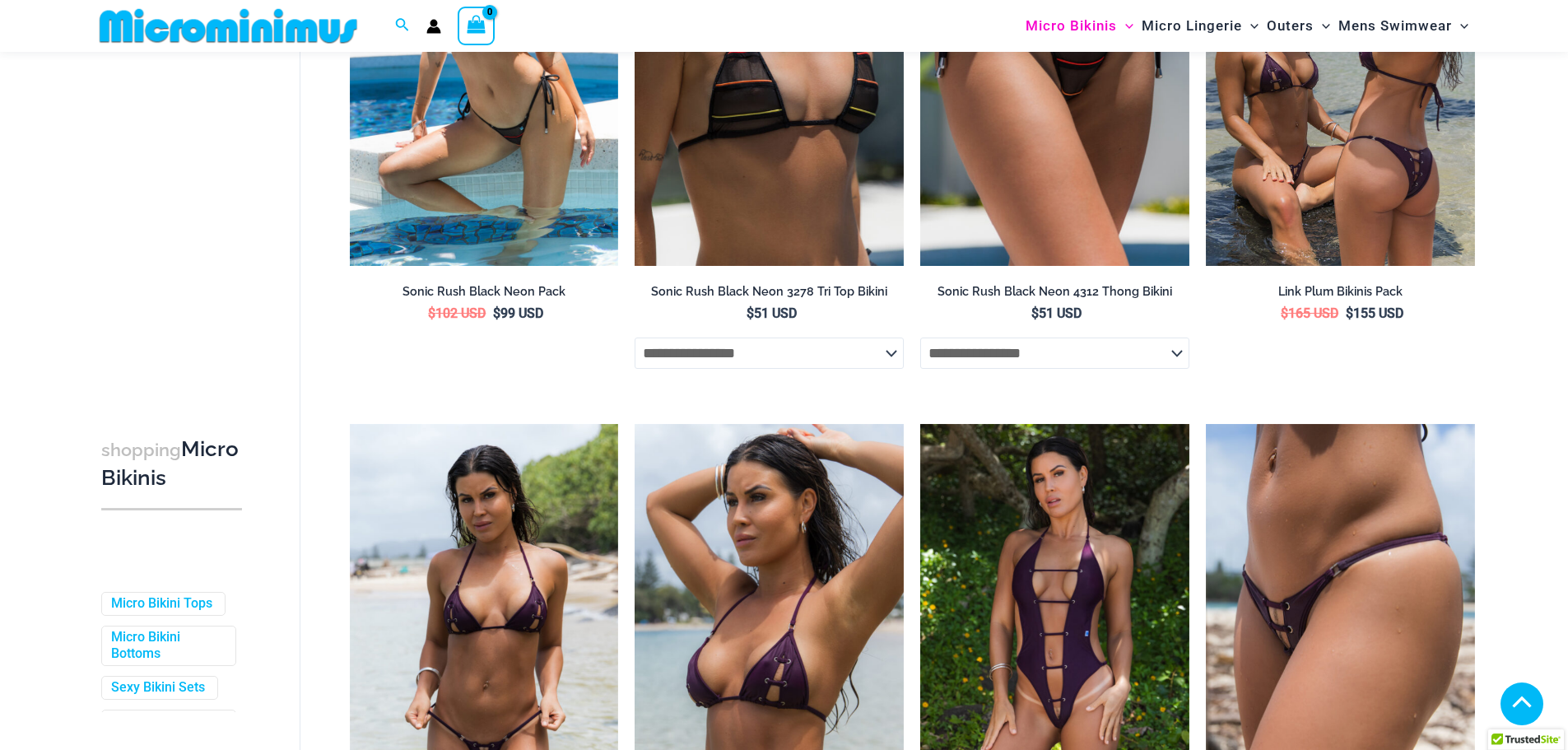
scroll to position [1058, 0]
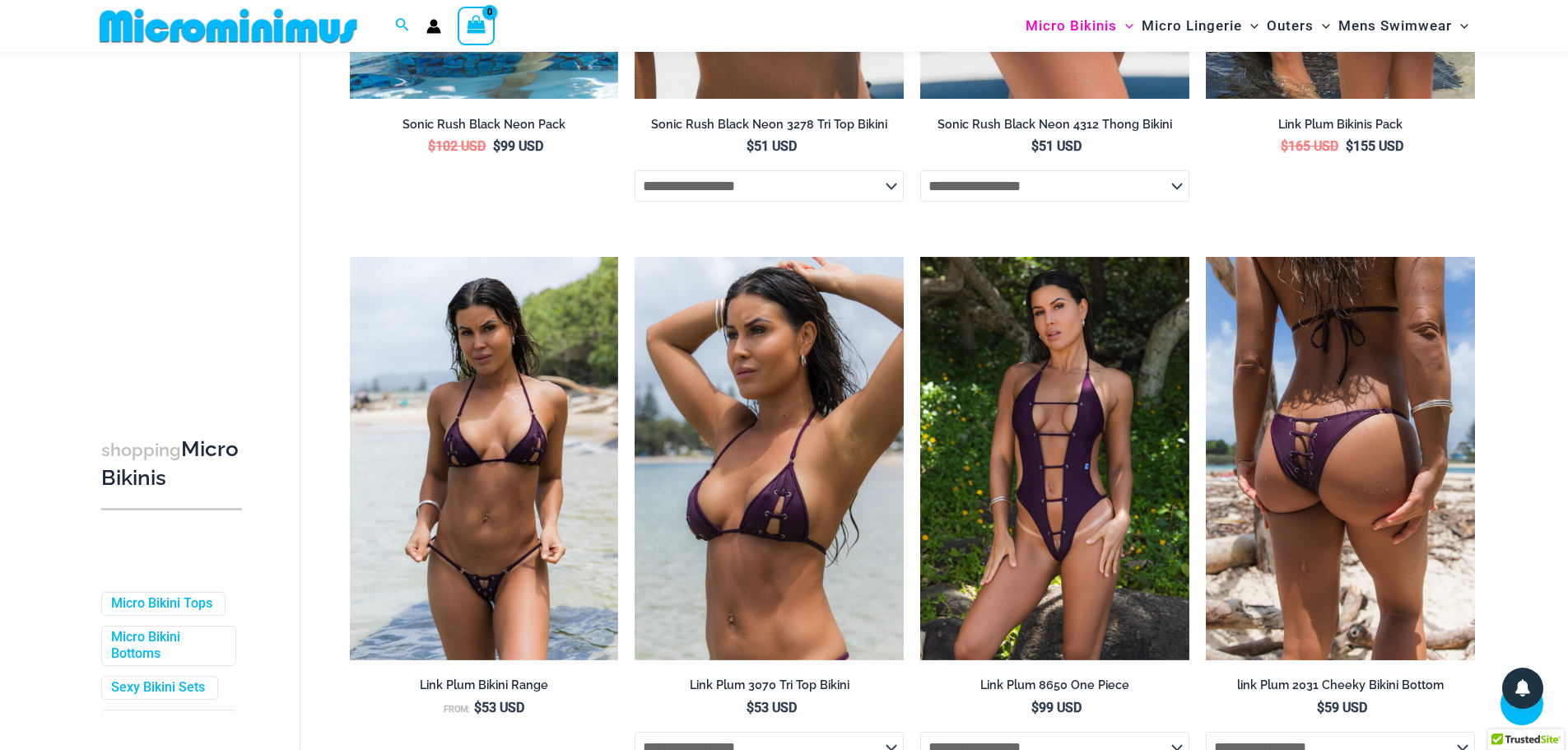
type input "**********"
click at [1291, 453] on img at bounding box center [1341, 459] width 269 height 403
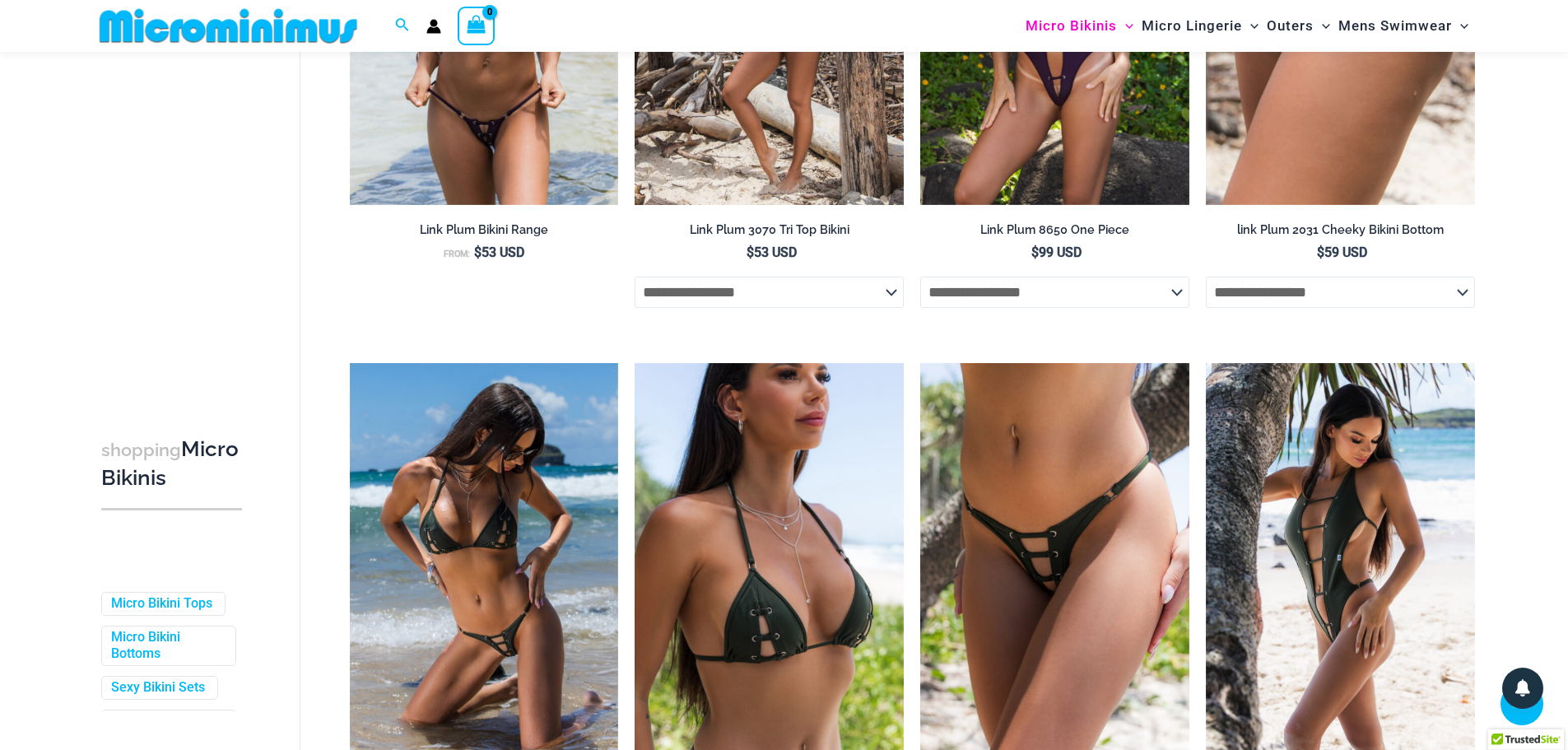
scroll to position [1717, 0]
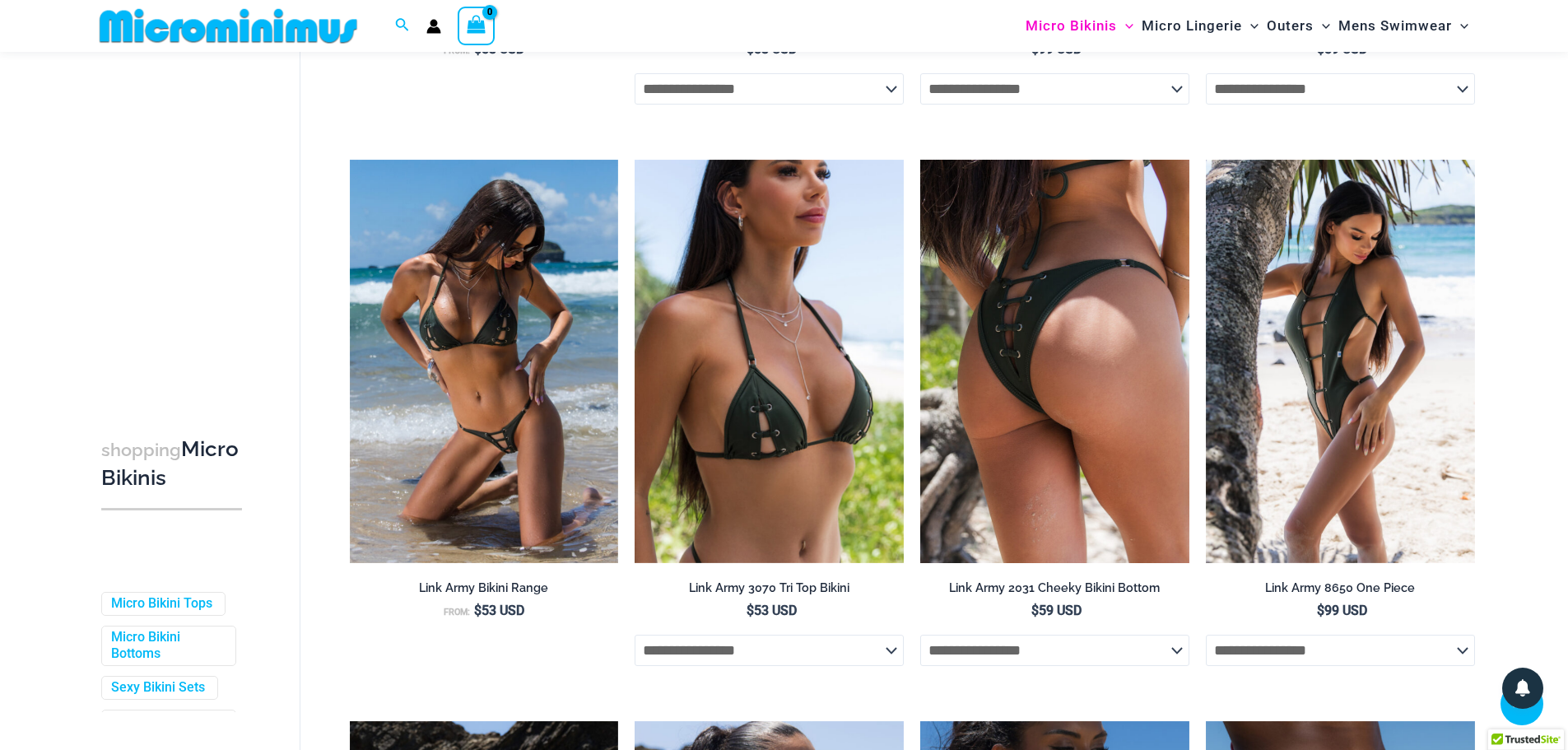
click at [1055, 335] on img at bounding box center [1056, 361] width 269 height 403
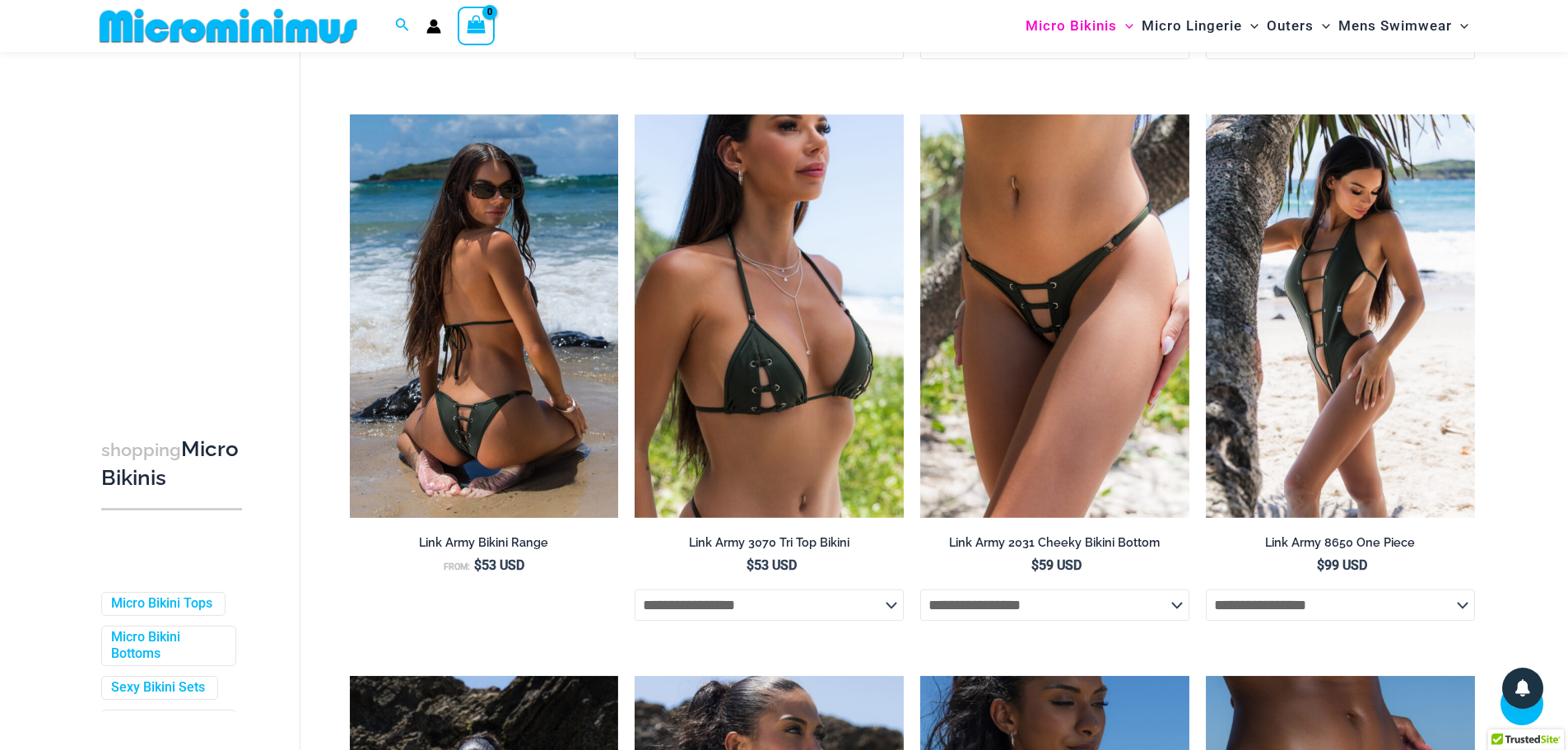
scroll to position [1798, 0]
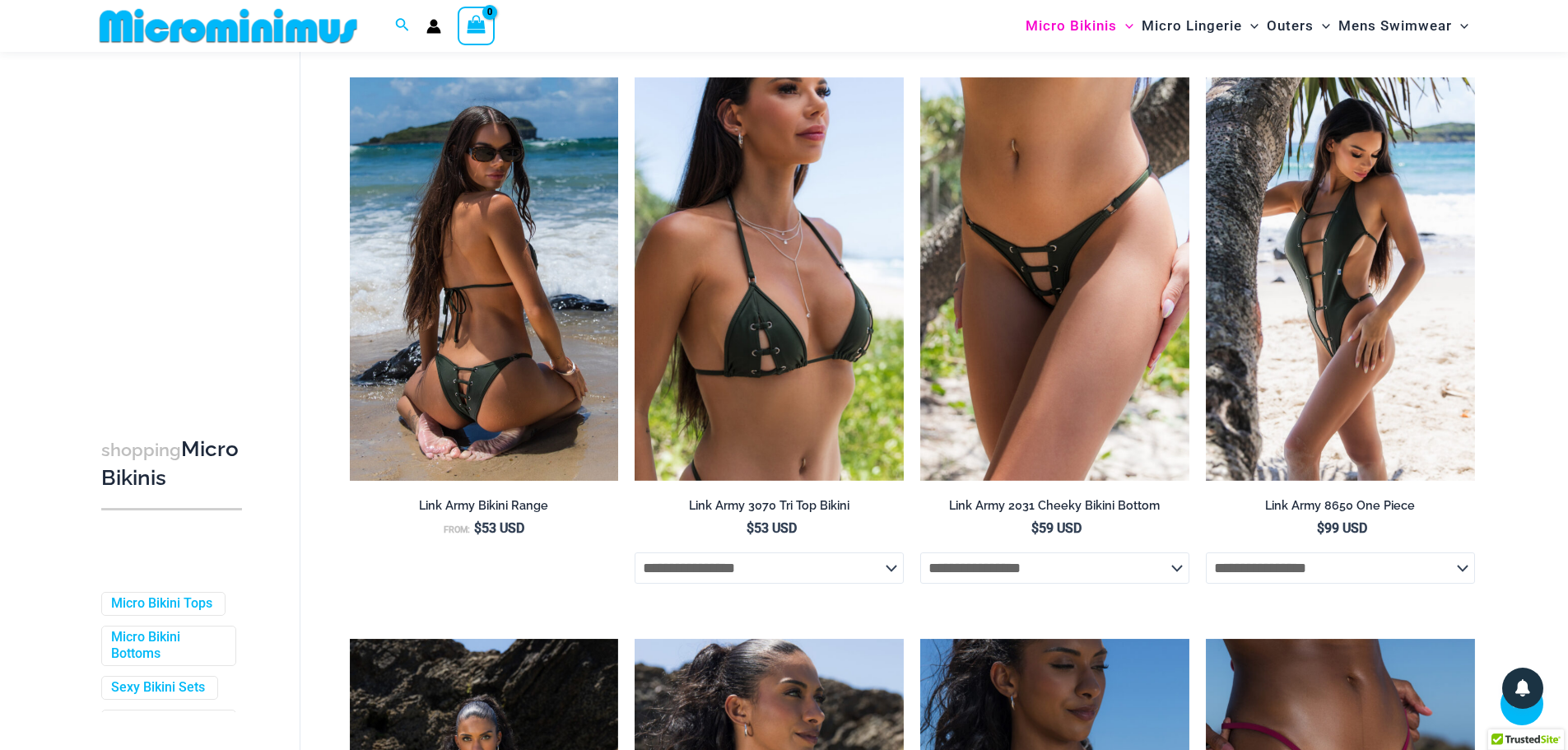
click at [466, 397] on img at bounding box center [484, 279] width 269 height 403
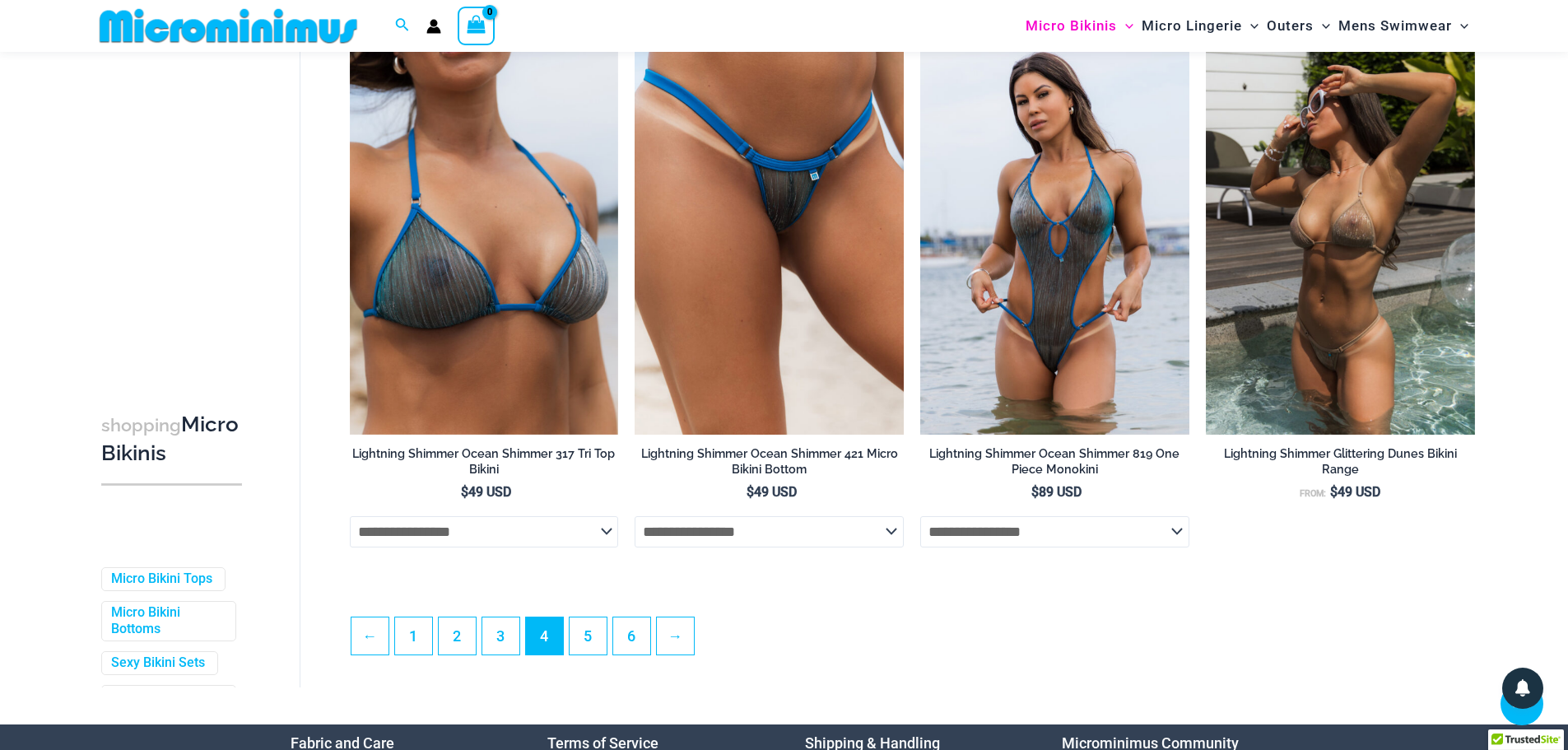
scroll to position [4104, 0]
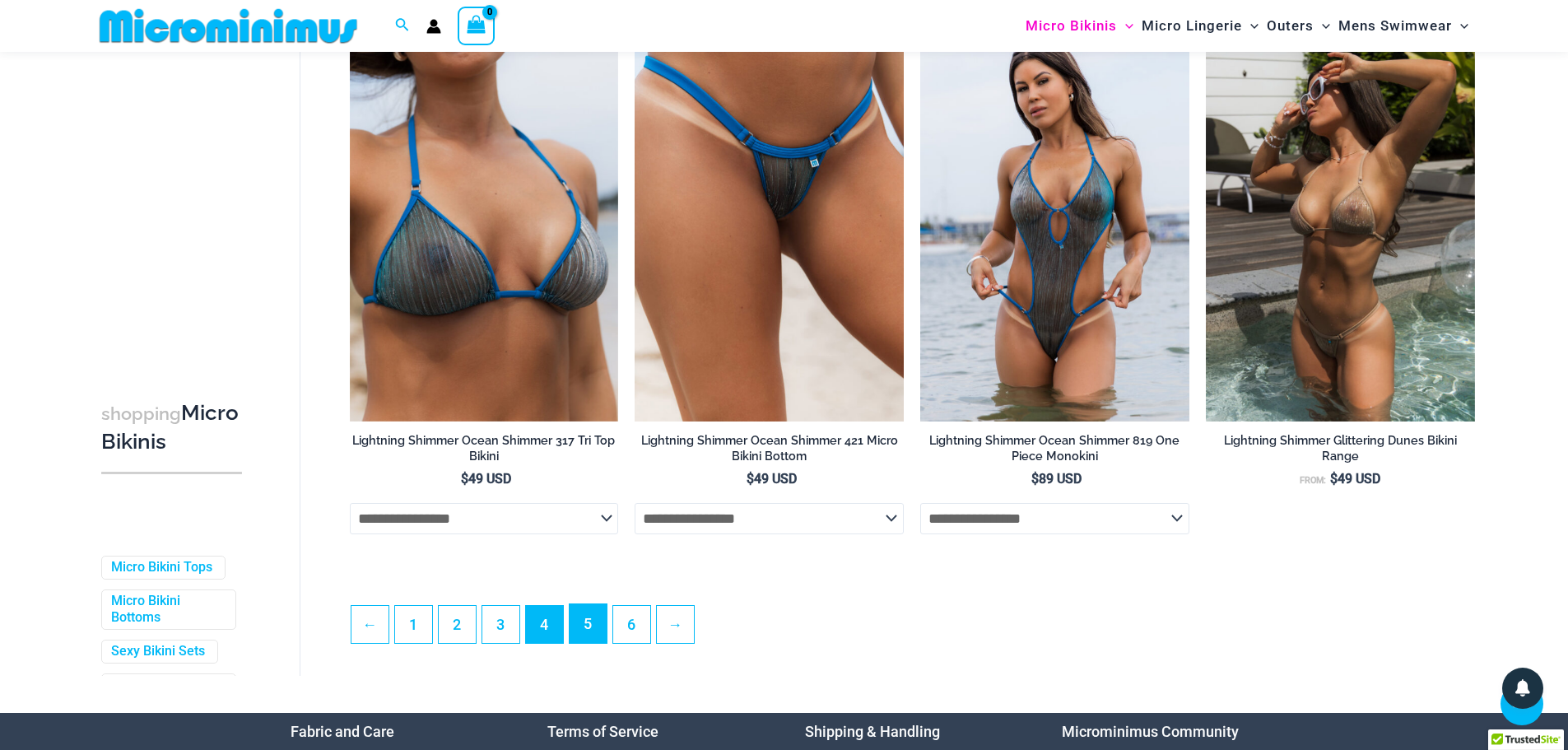
click at [582, 643] on link "5" at bounding box center [588, 623] width 37 height 39
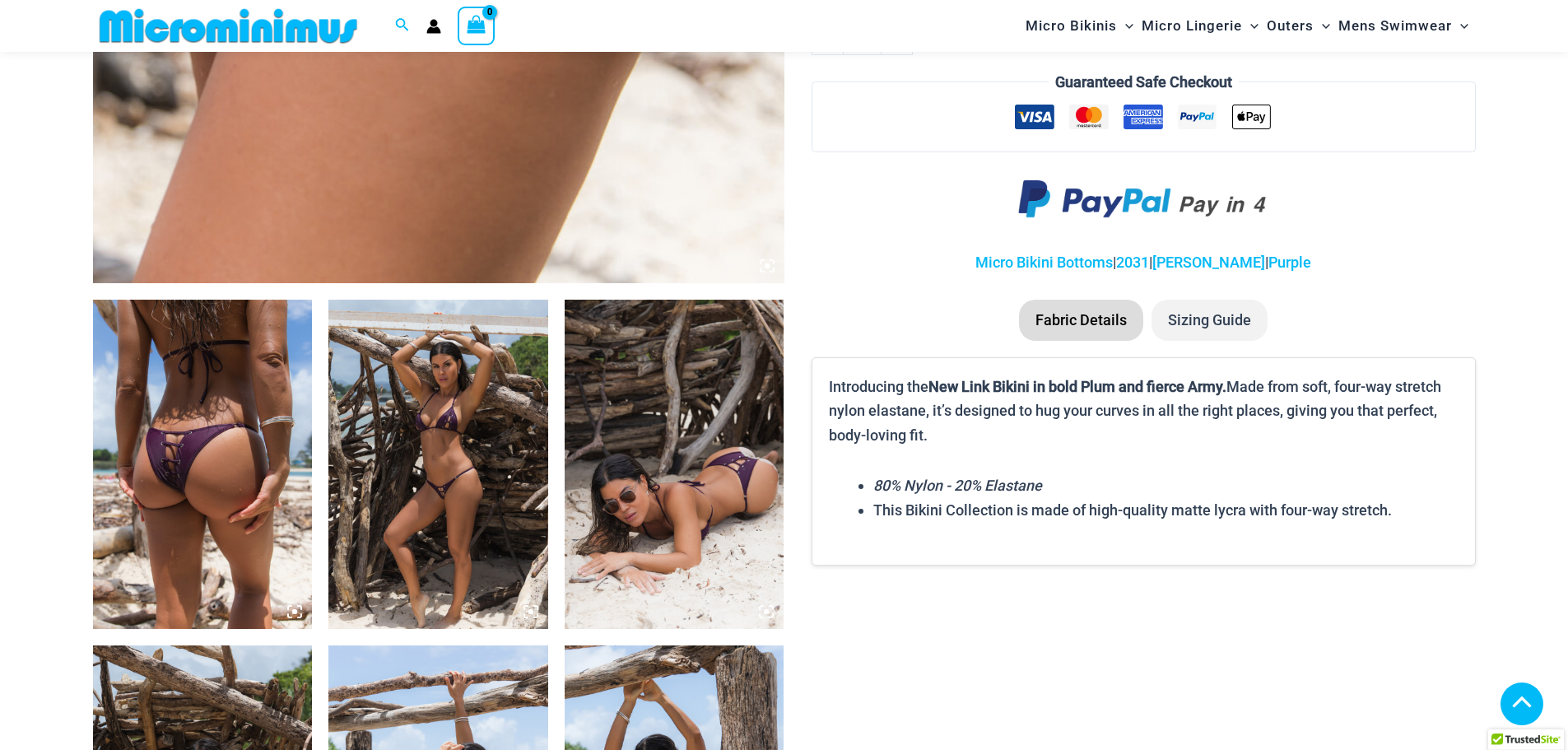
scroll to position [906, 0]
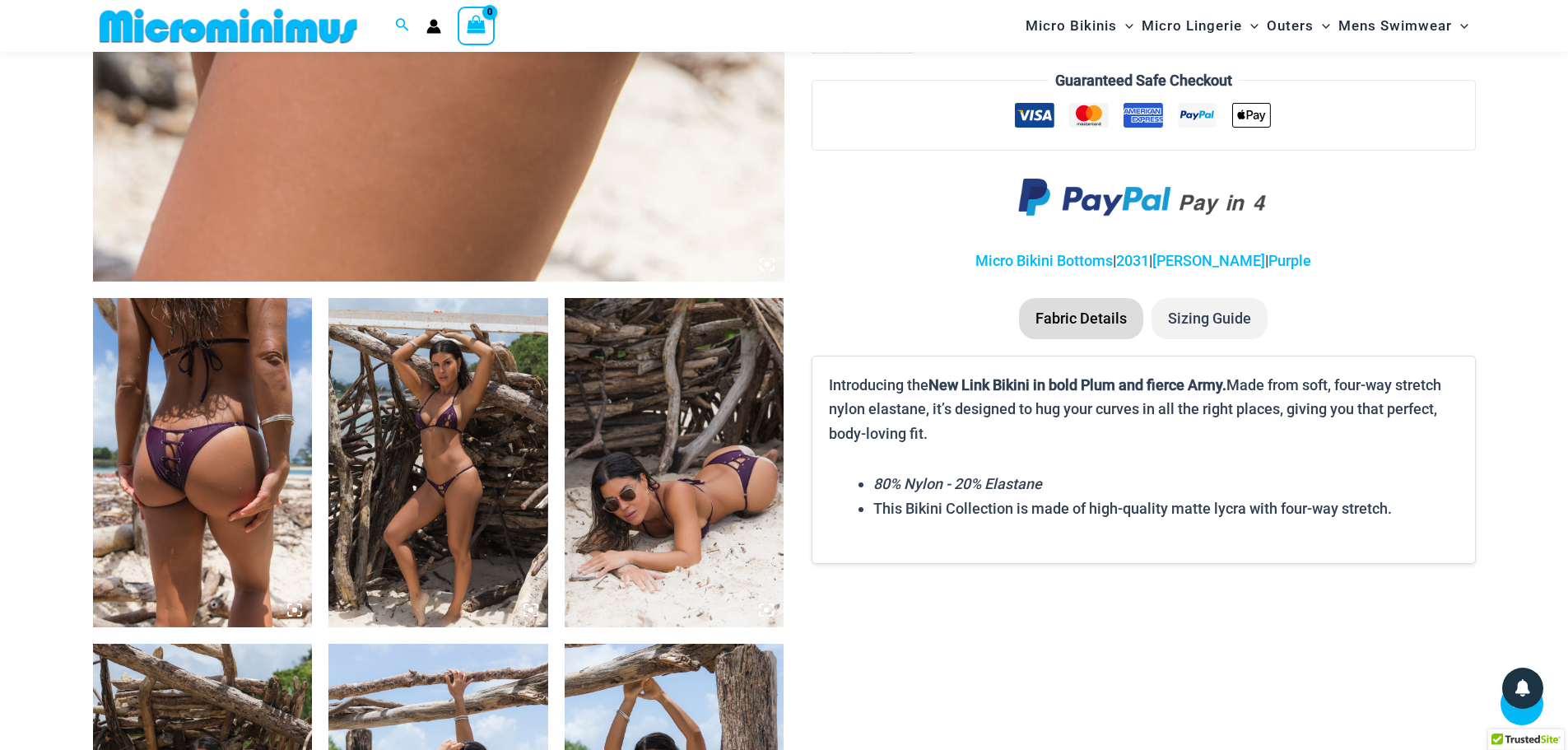
type input "**********"
click at [420, 483] on img at bounding box center [438, 463] width 220 height 329
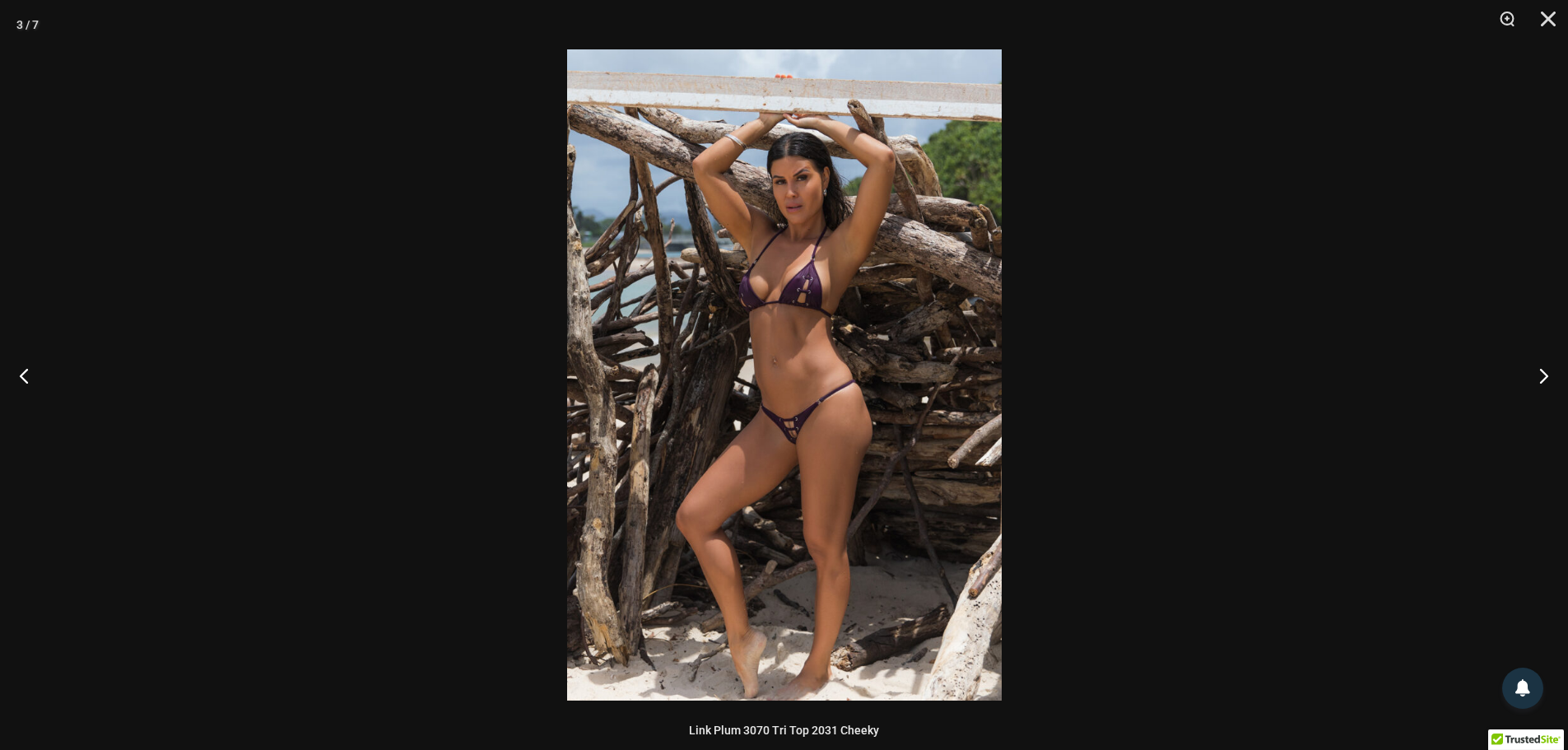
click at [790, 438] on img at bounding box center [784, 375] width 435 height 651
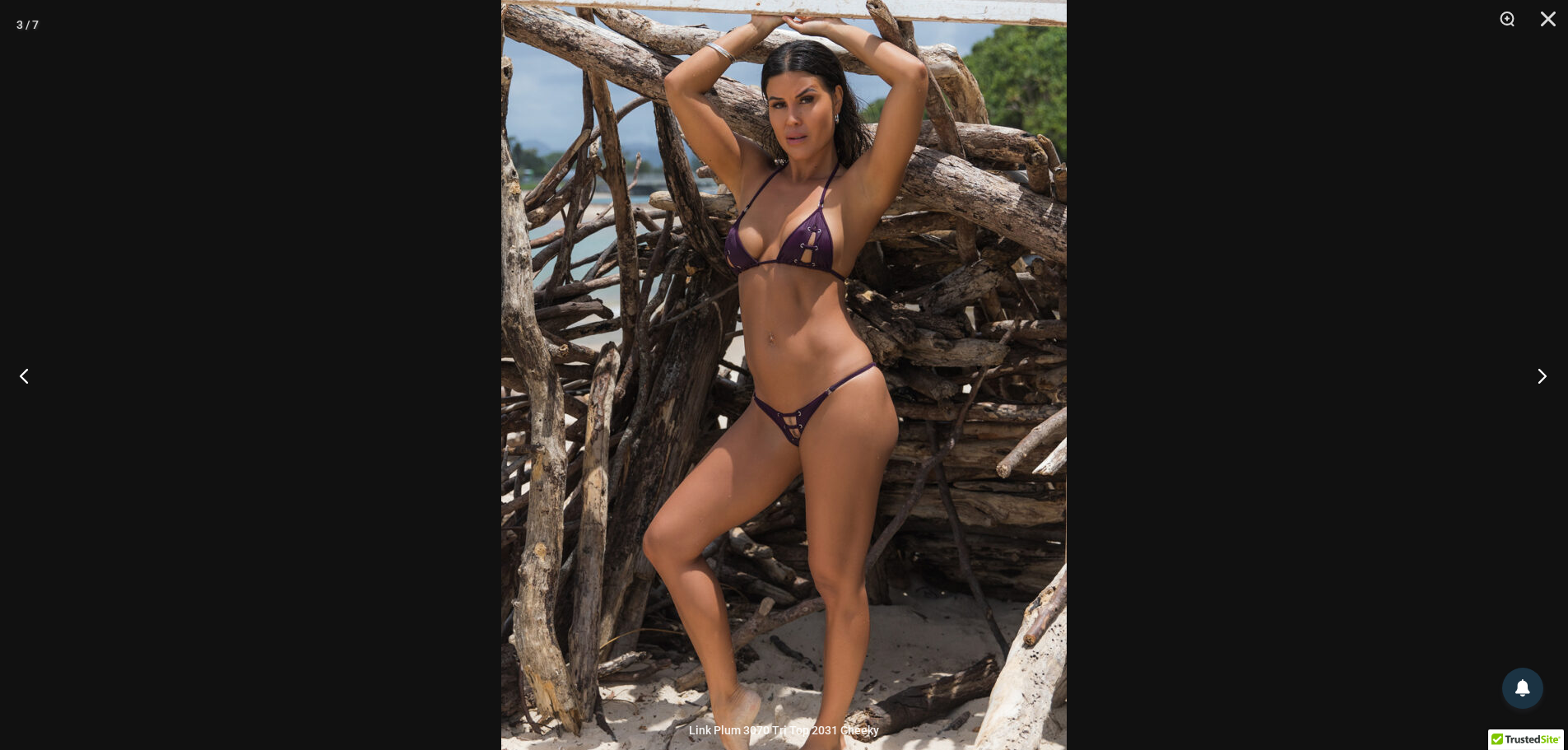
click at [1545, 366] on button "Next" at bounding box center [1537, 376] width 62 height 83
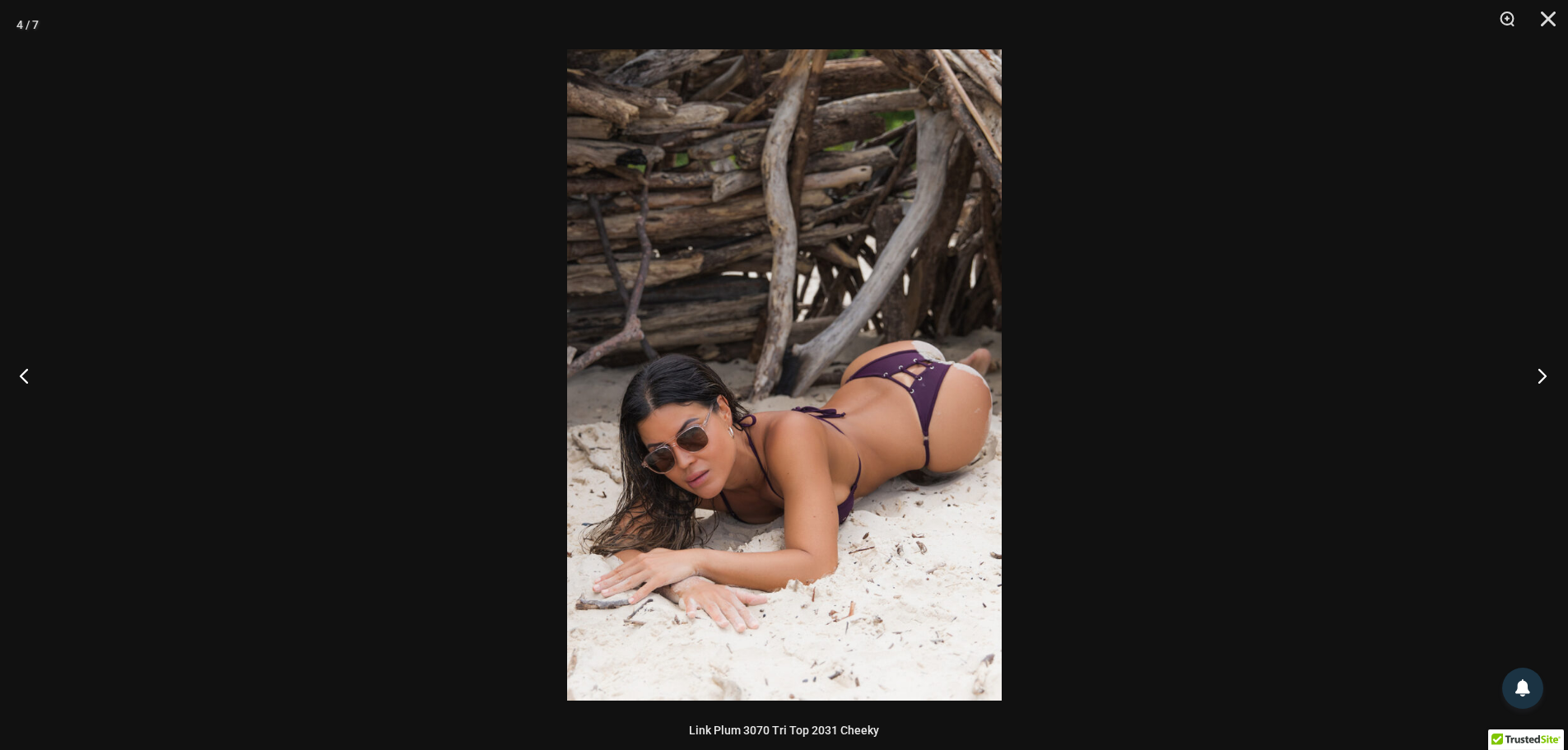
click at [1545, 368] on button "Next" at bounding box center [1537, 376] width 62 height 83
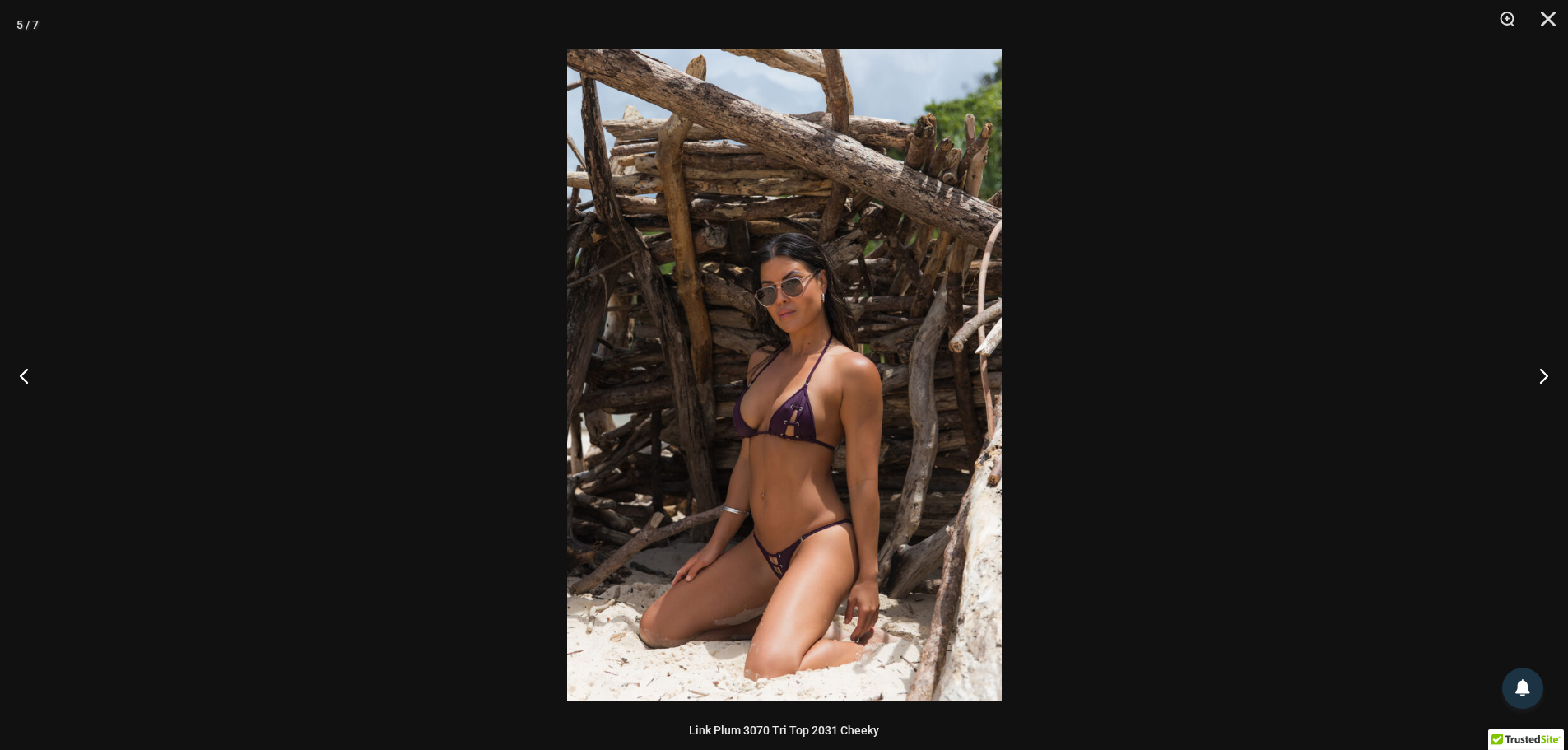
click at [1538, 238] on div at bounding box center [784, 375] width 1568 height 750
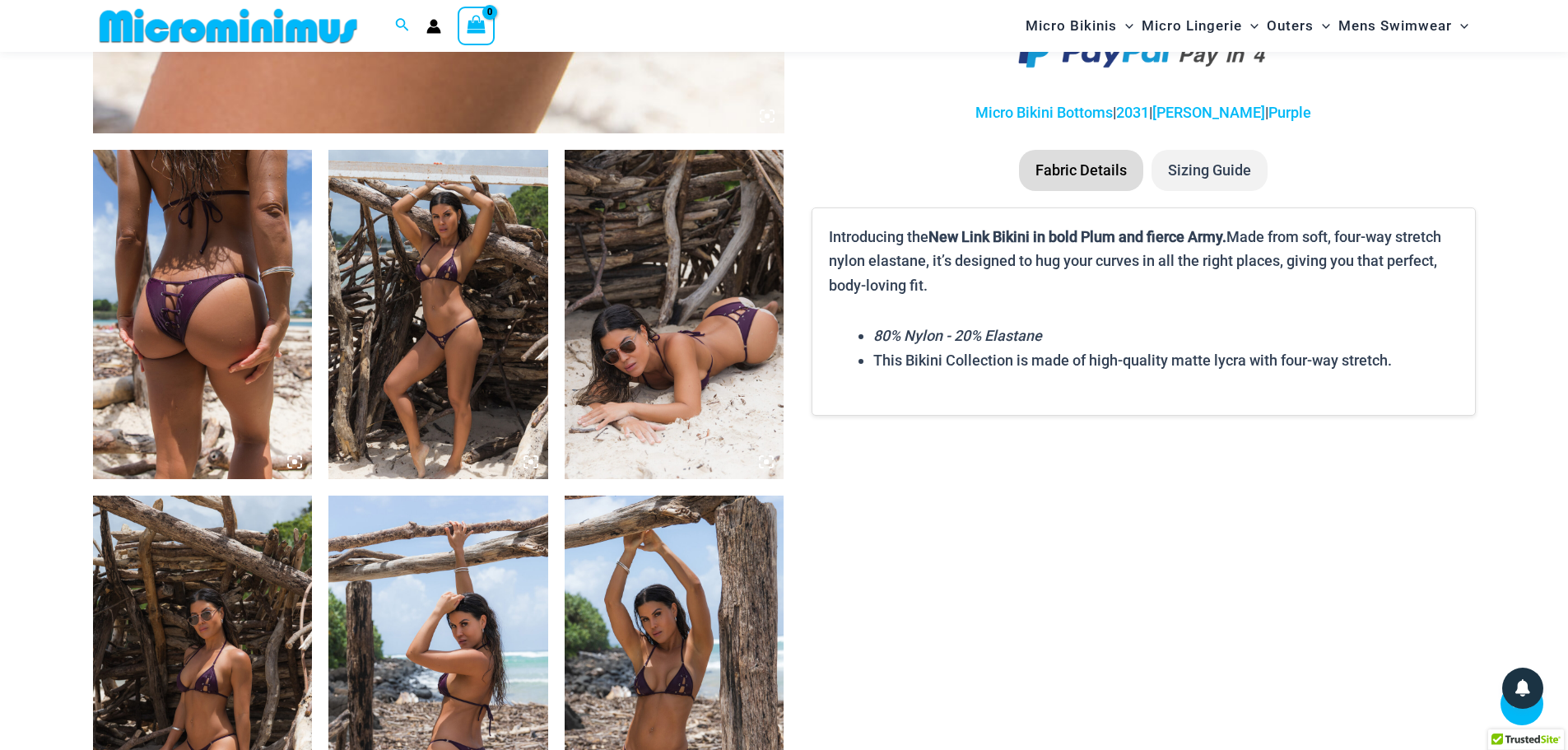
scroll to position [1235, 0]
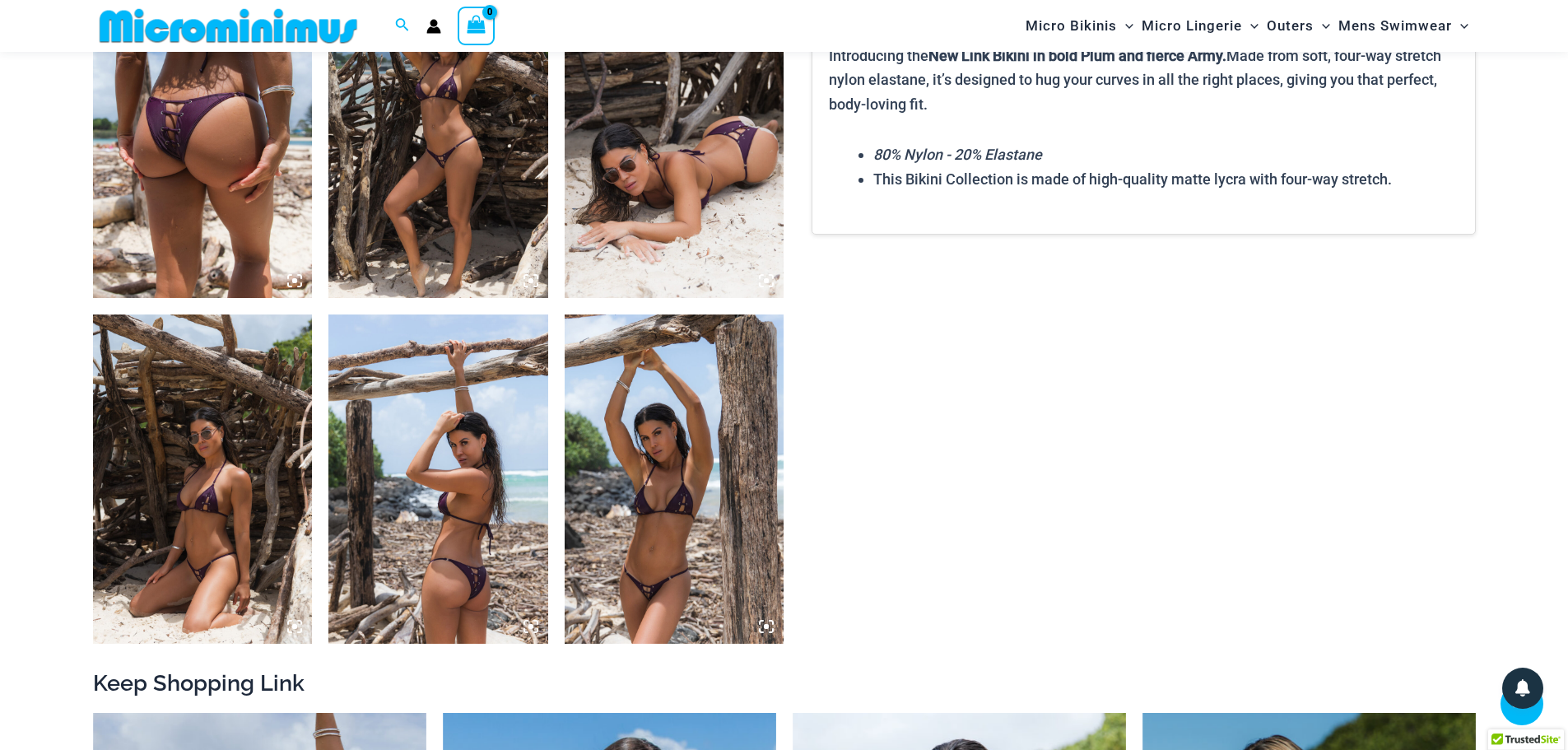
click at [472, 589] on img at bounding box center [438, 479] width 220 height 329
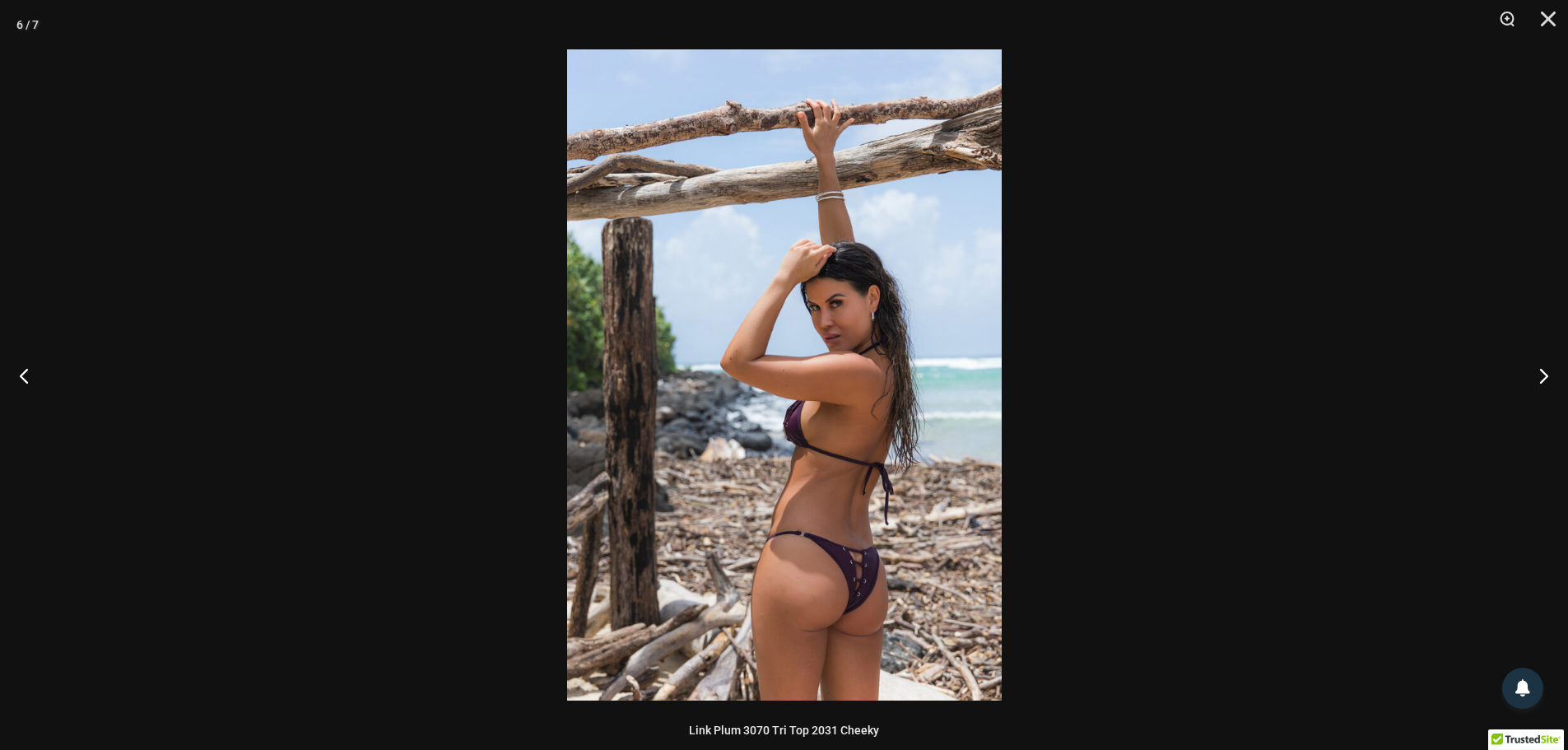
click at [840, 589] on img at bounding box center [784, 375] width 435 height 651
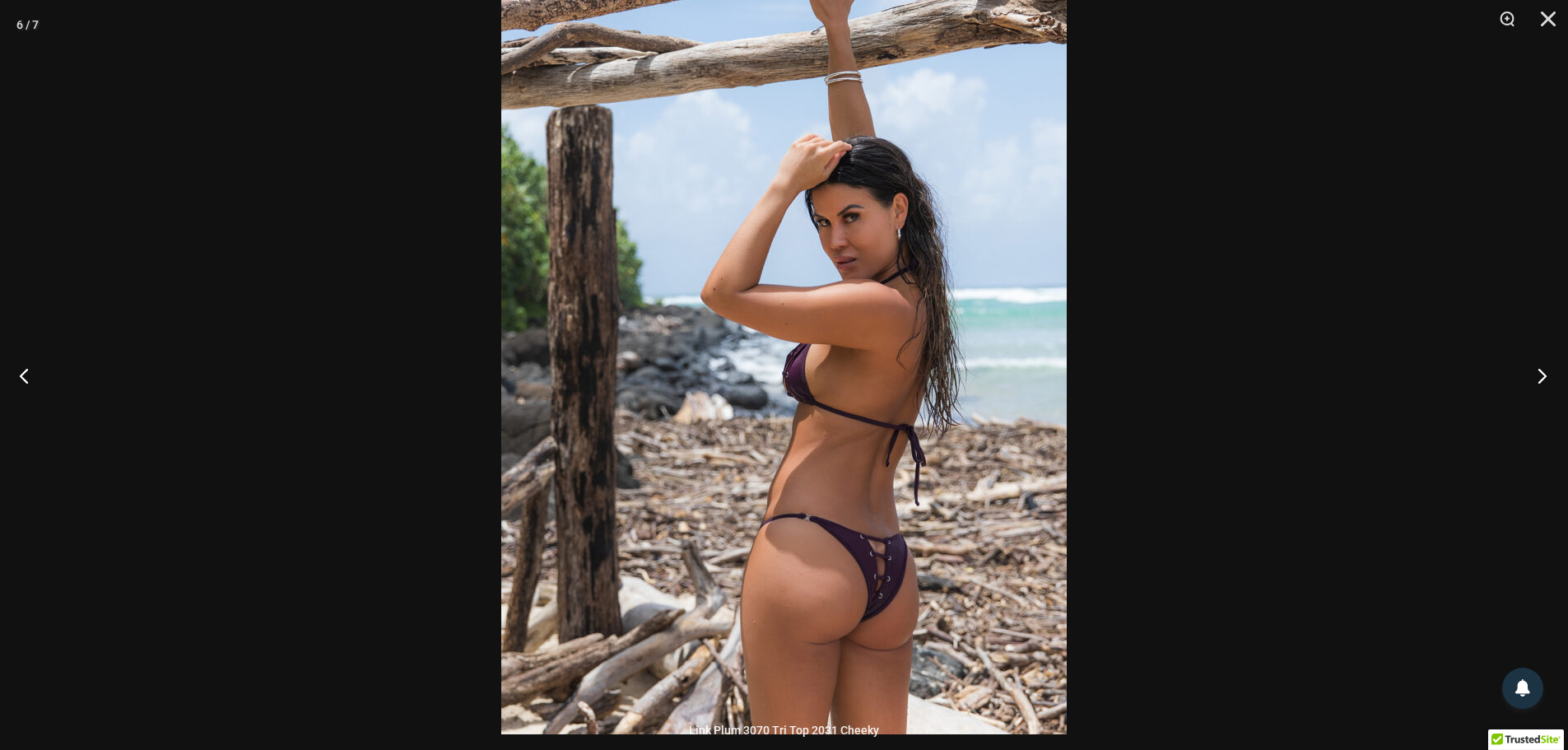
click at [1542, 370] on button "Next" at bounding box center [1537, 376] width 62 height 83
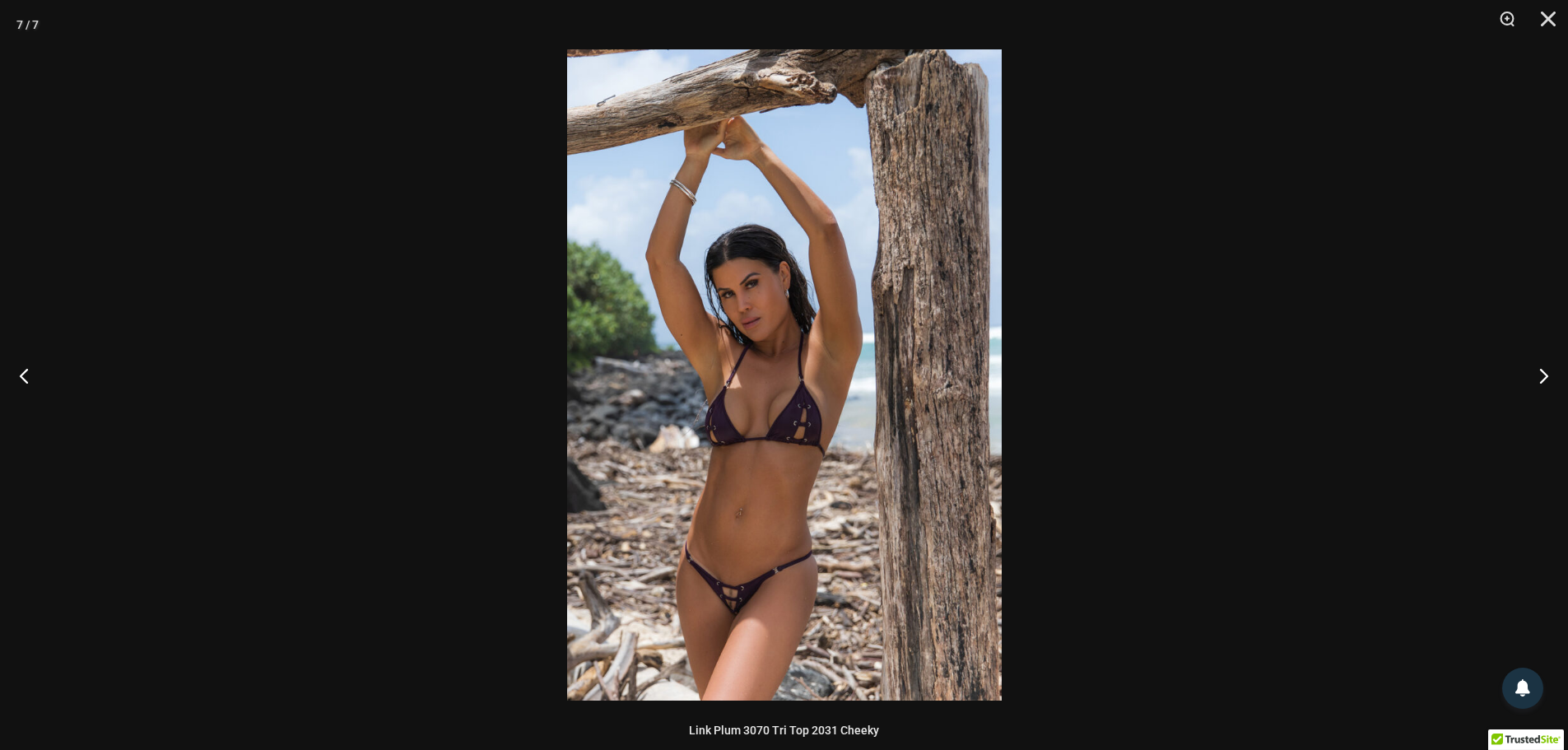
click at [732, 607] on img at bounding box center [784, 375] width 435 height 651
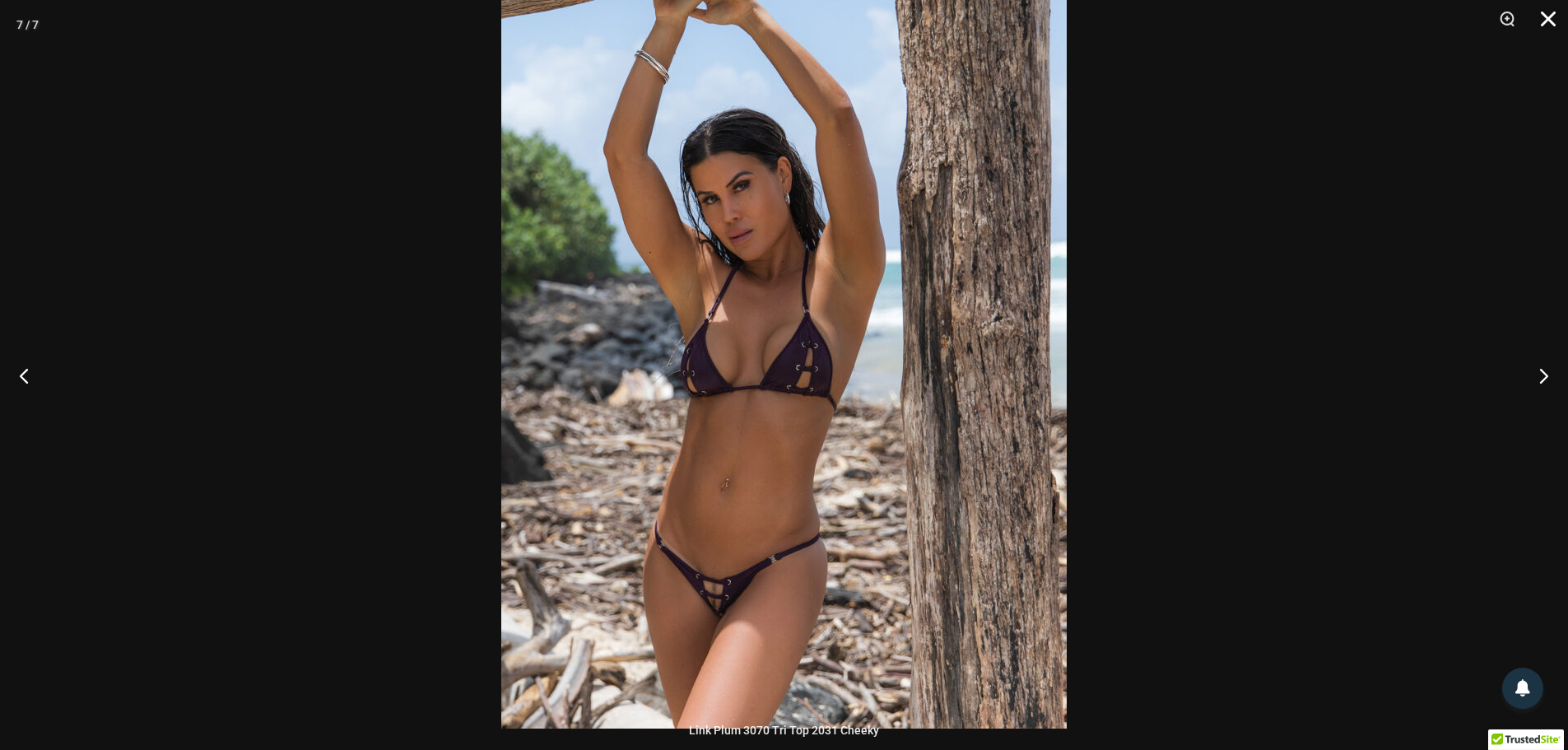
click at [1560, 21] on button "Close" at bounding box center [1542, 25] width 41 height 49
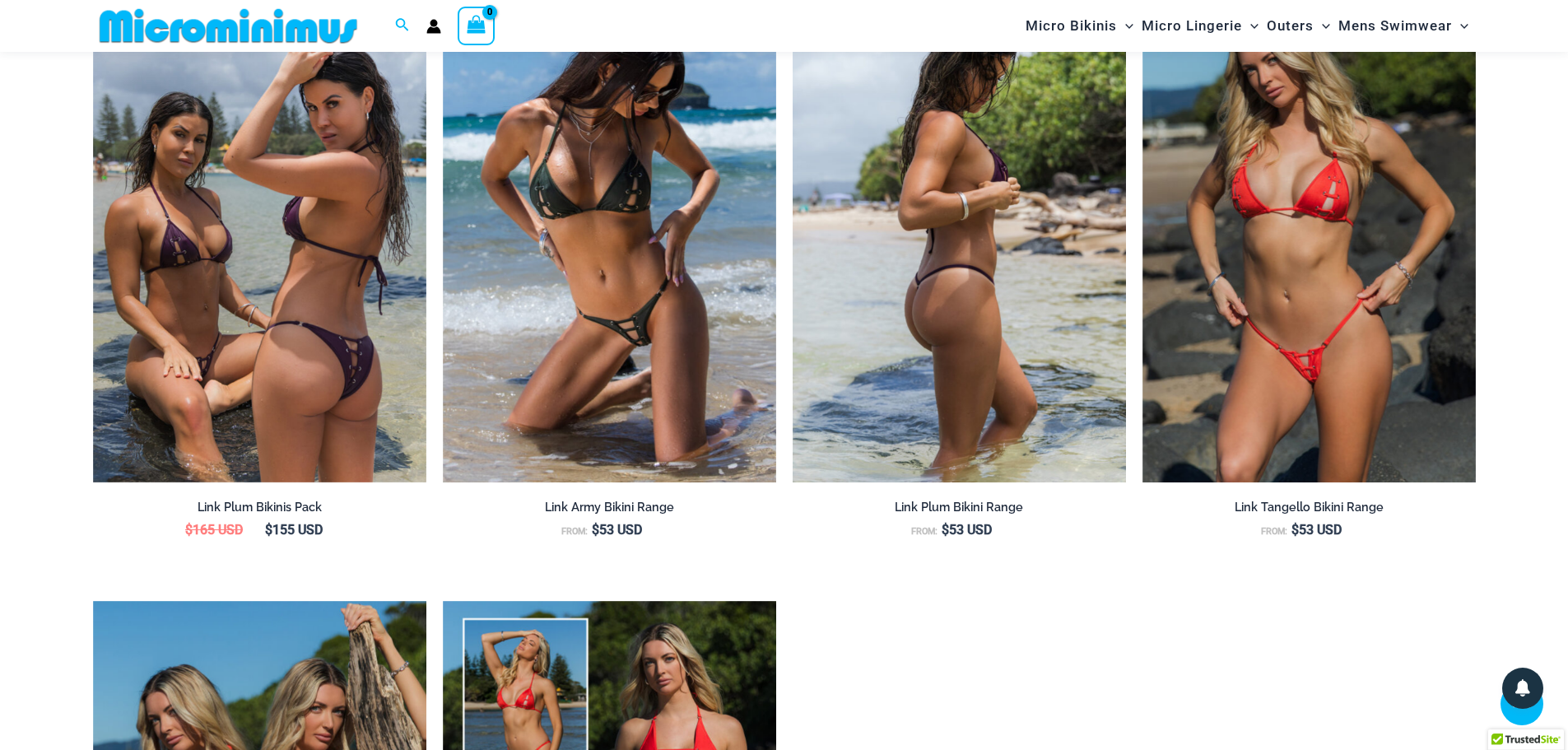
scroll to position [1975, 0]
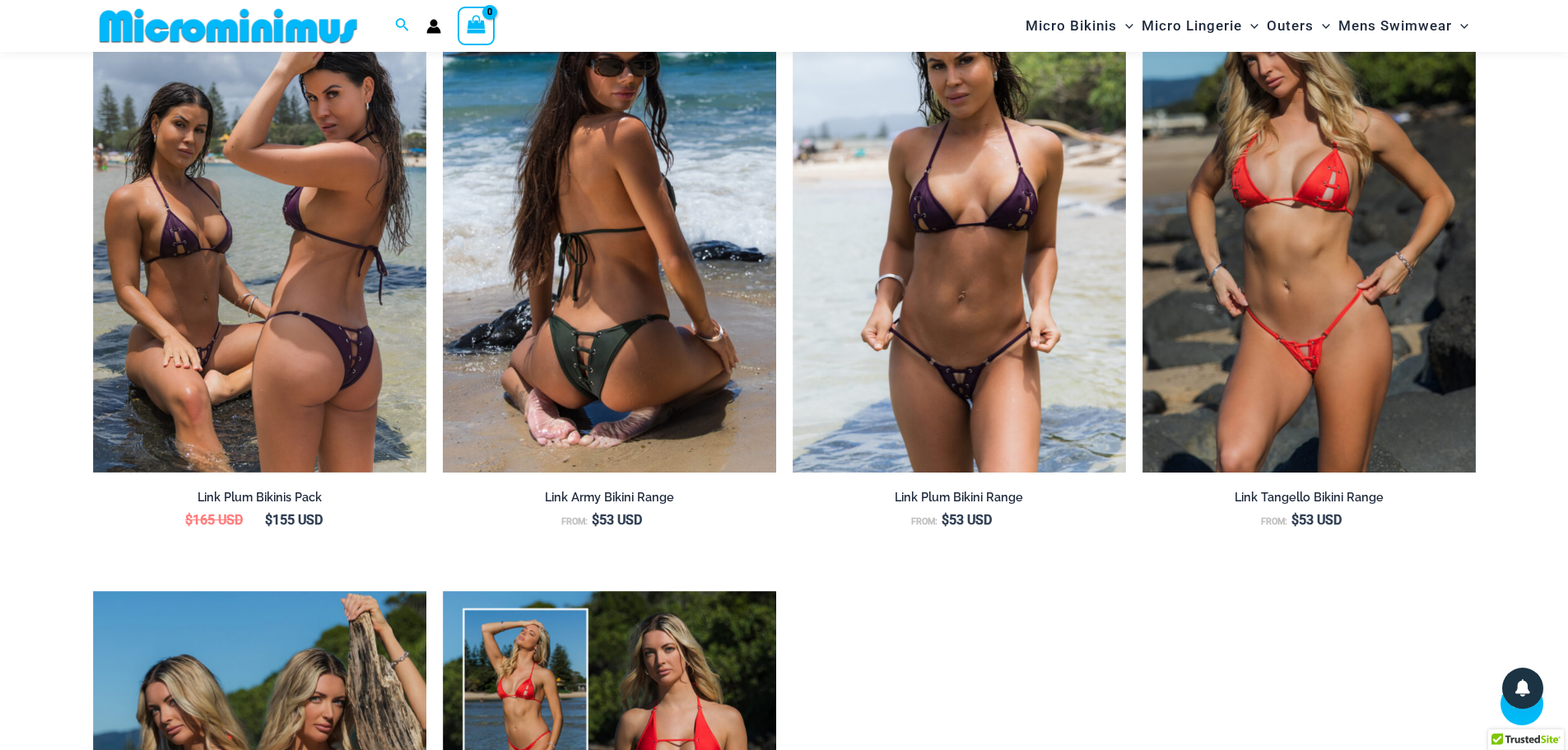
click at [641, 263] on img at bounding box center [609, 222] width 334 height 501
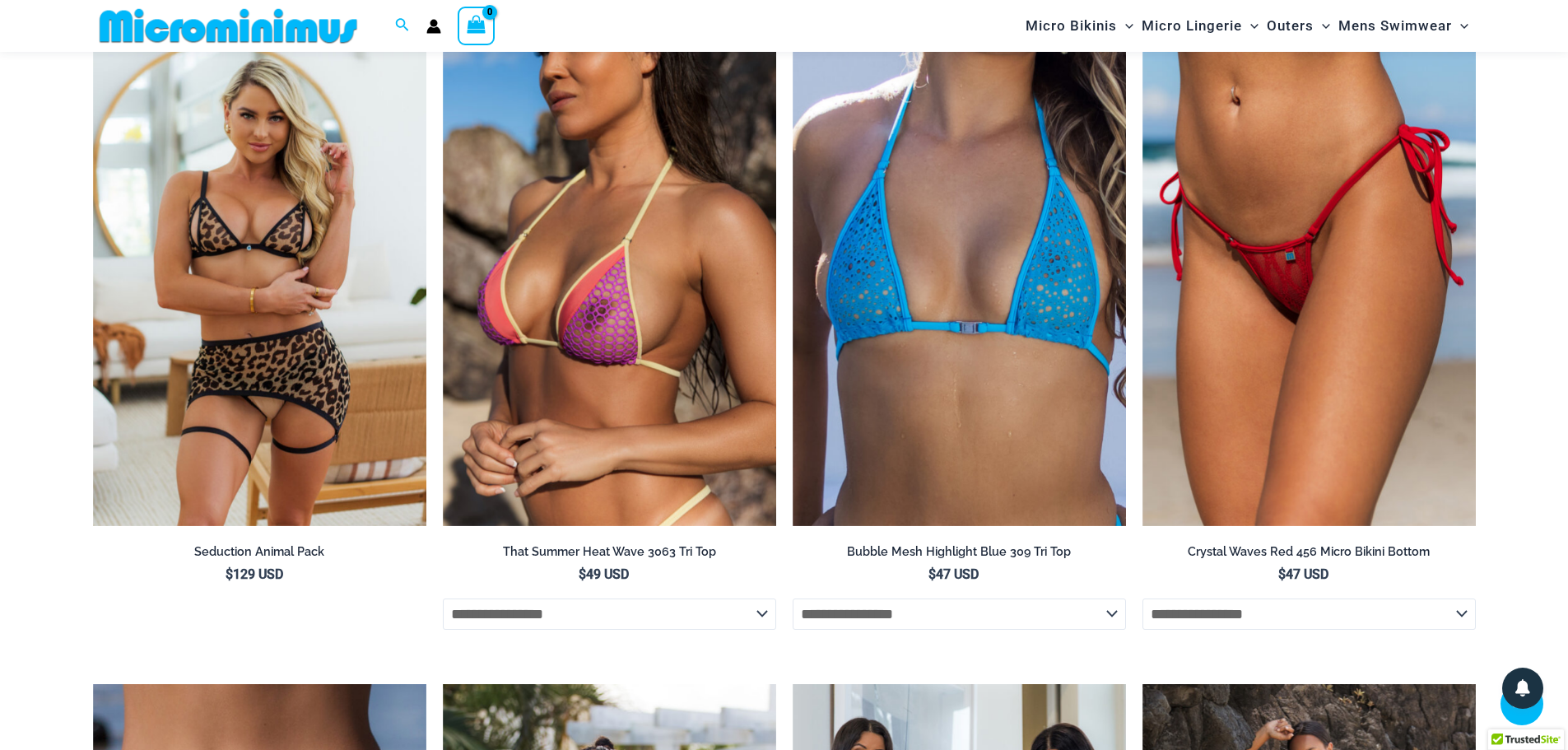
scroll to position [3458, 0]
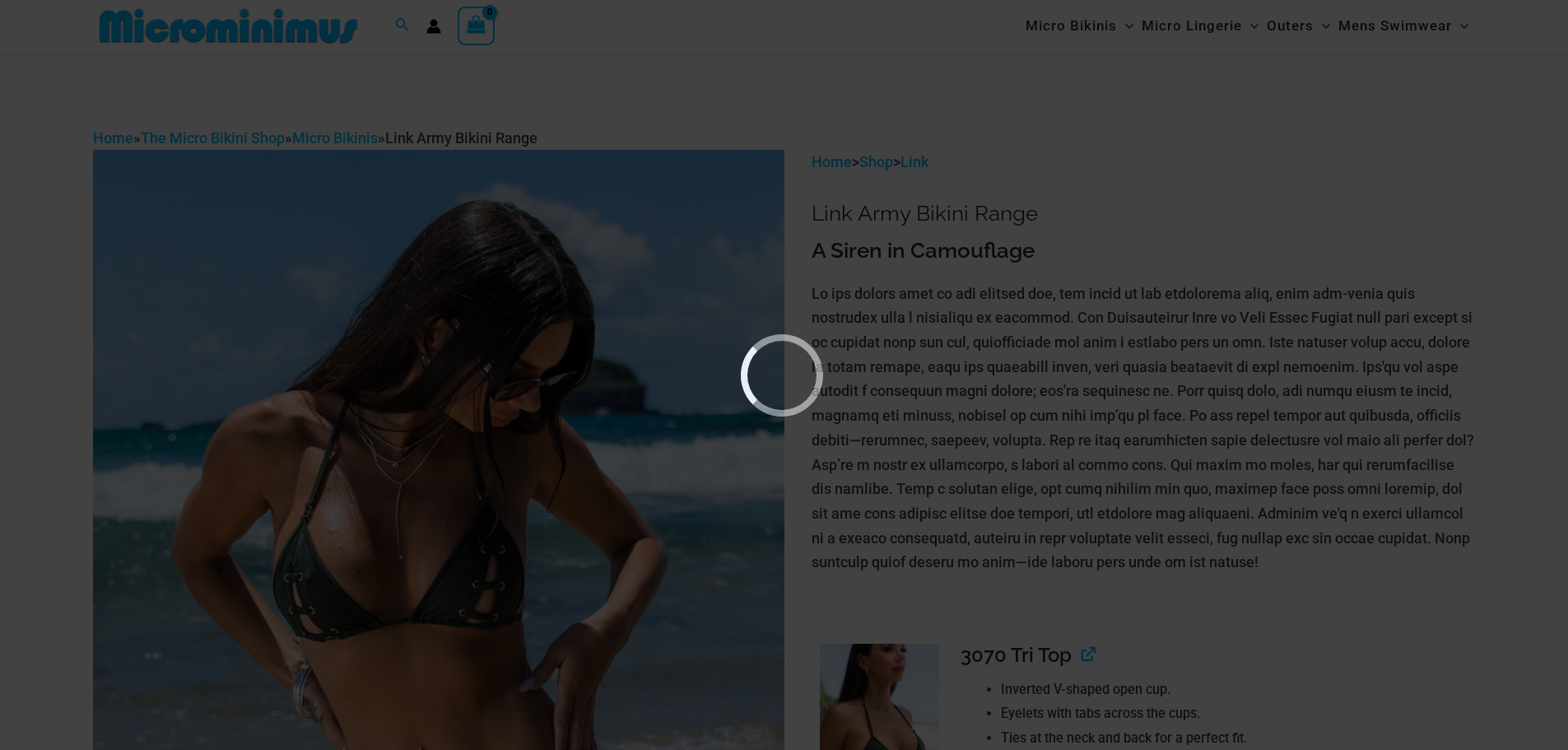
type input "**********"
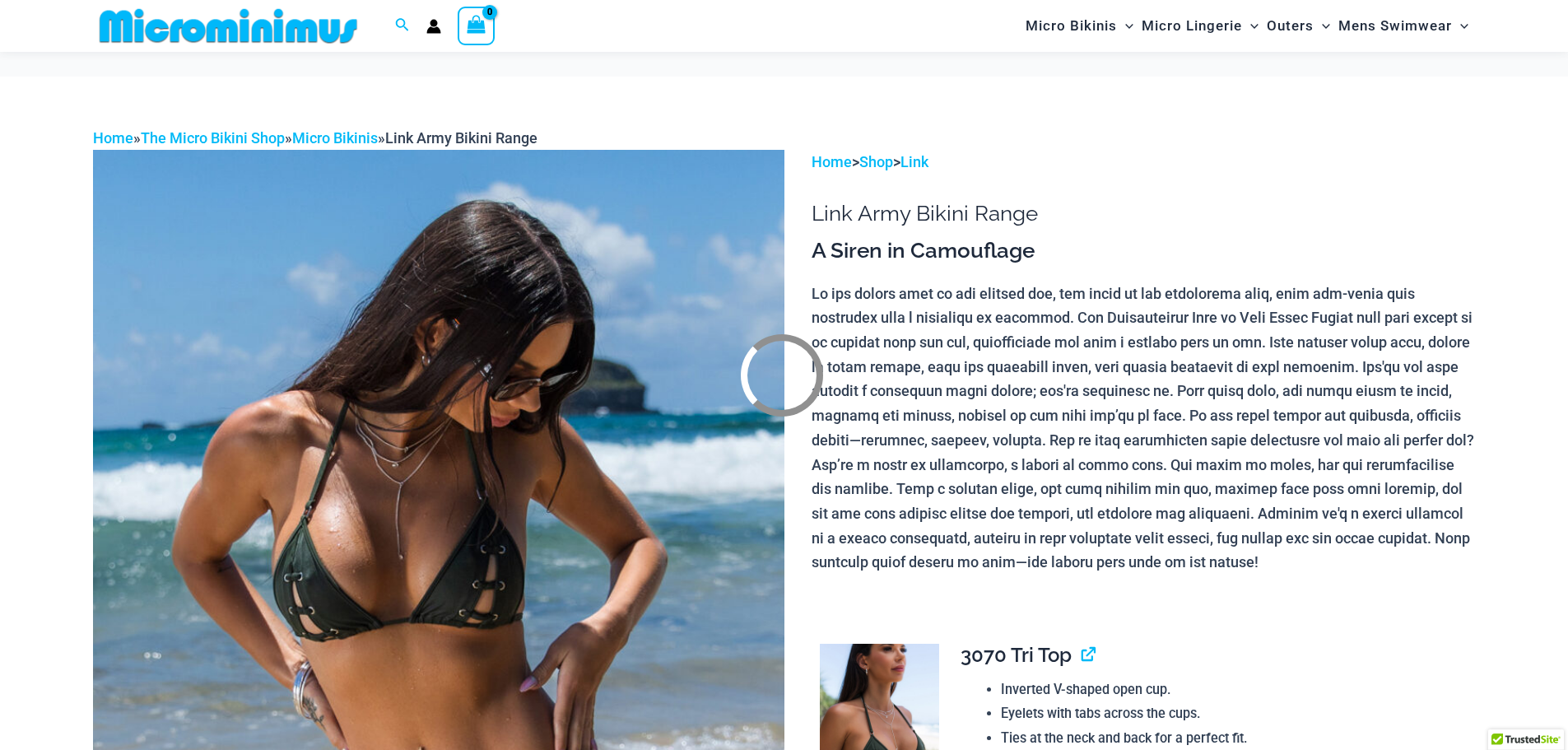
scroll to position [247, 0]
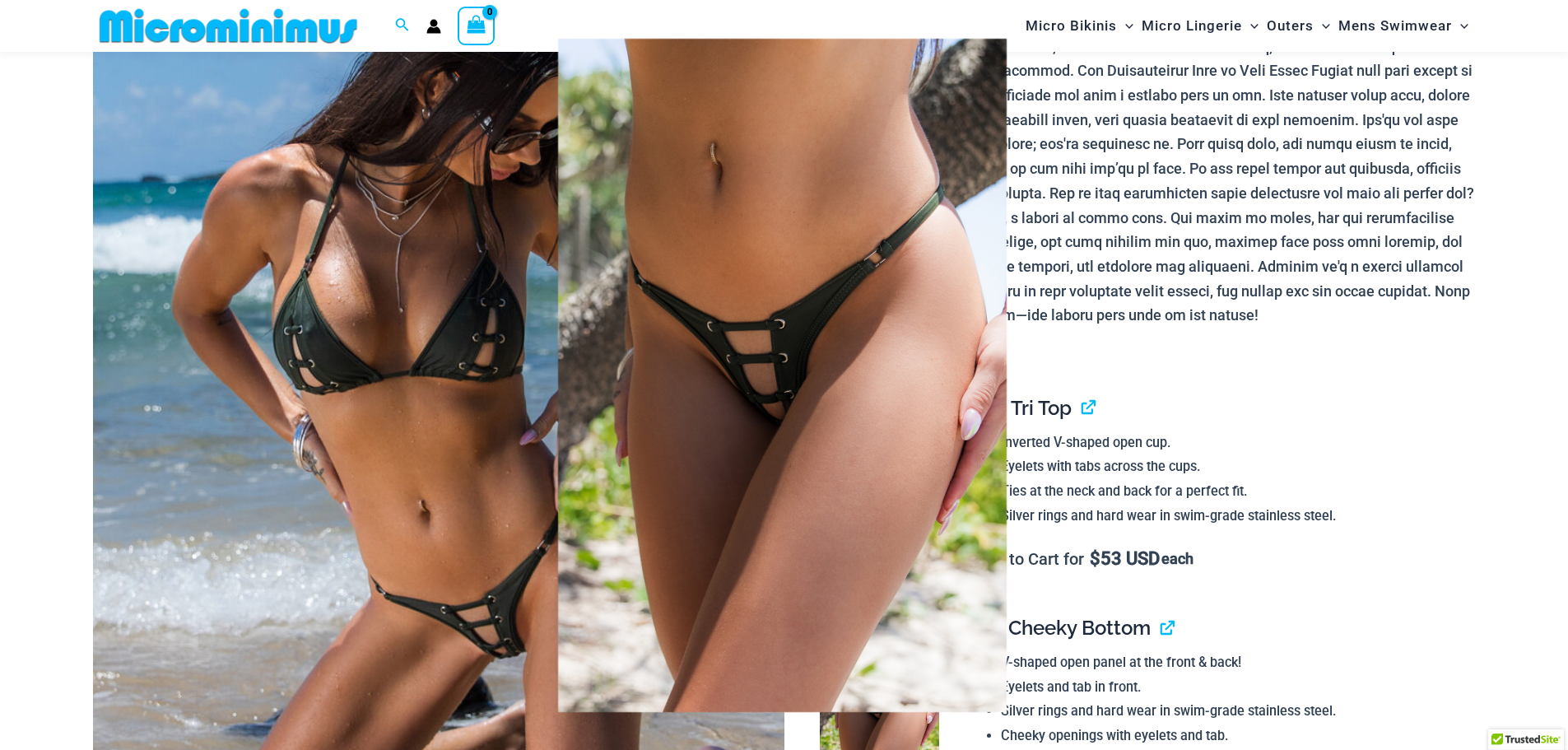
click at [768, 335] on img at bounding box center [782, 374] width 759 height 808
click at [1334, 351] on div at bounding box center [784, 375] width 1568 height 750
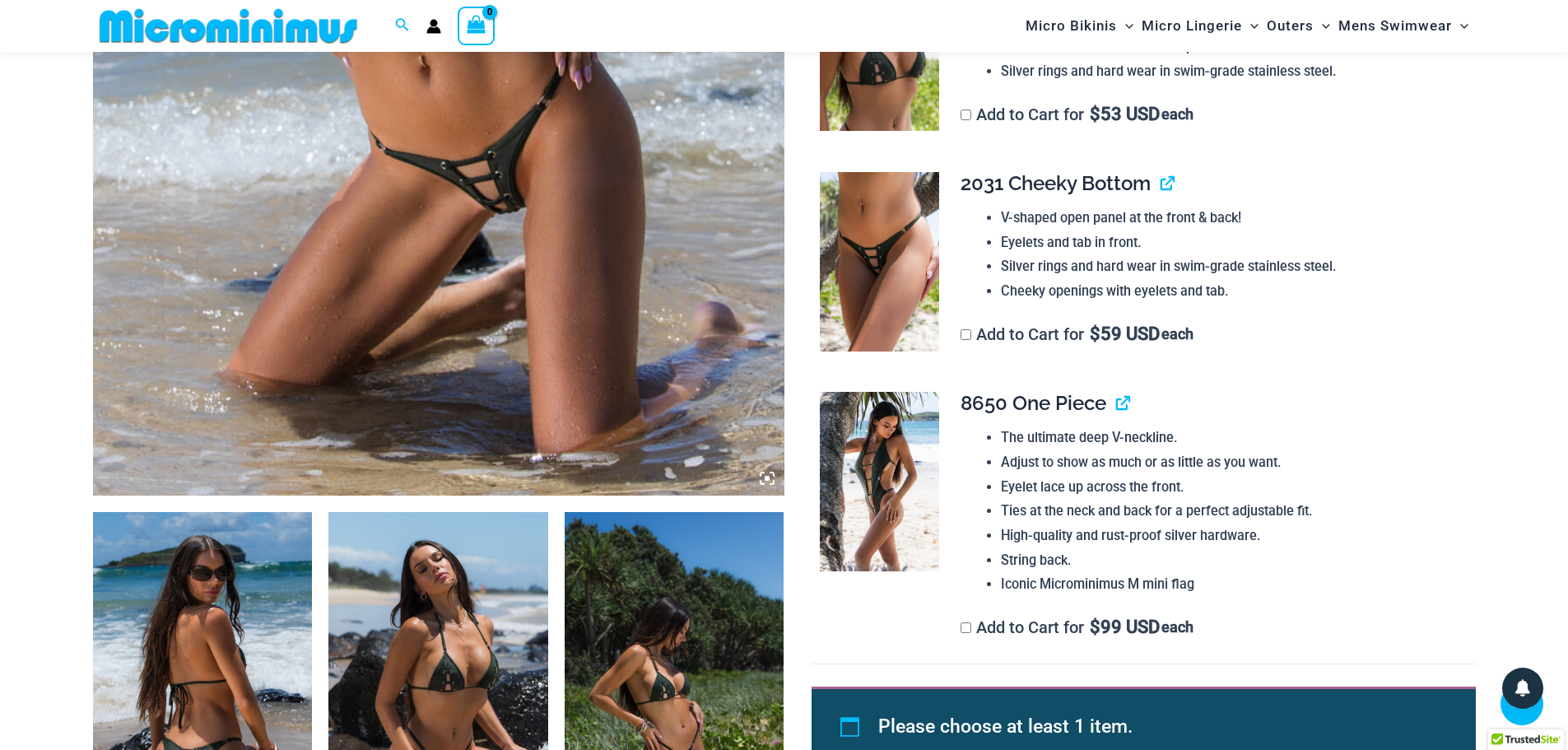
scroll to position [906, 0]
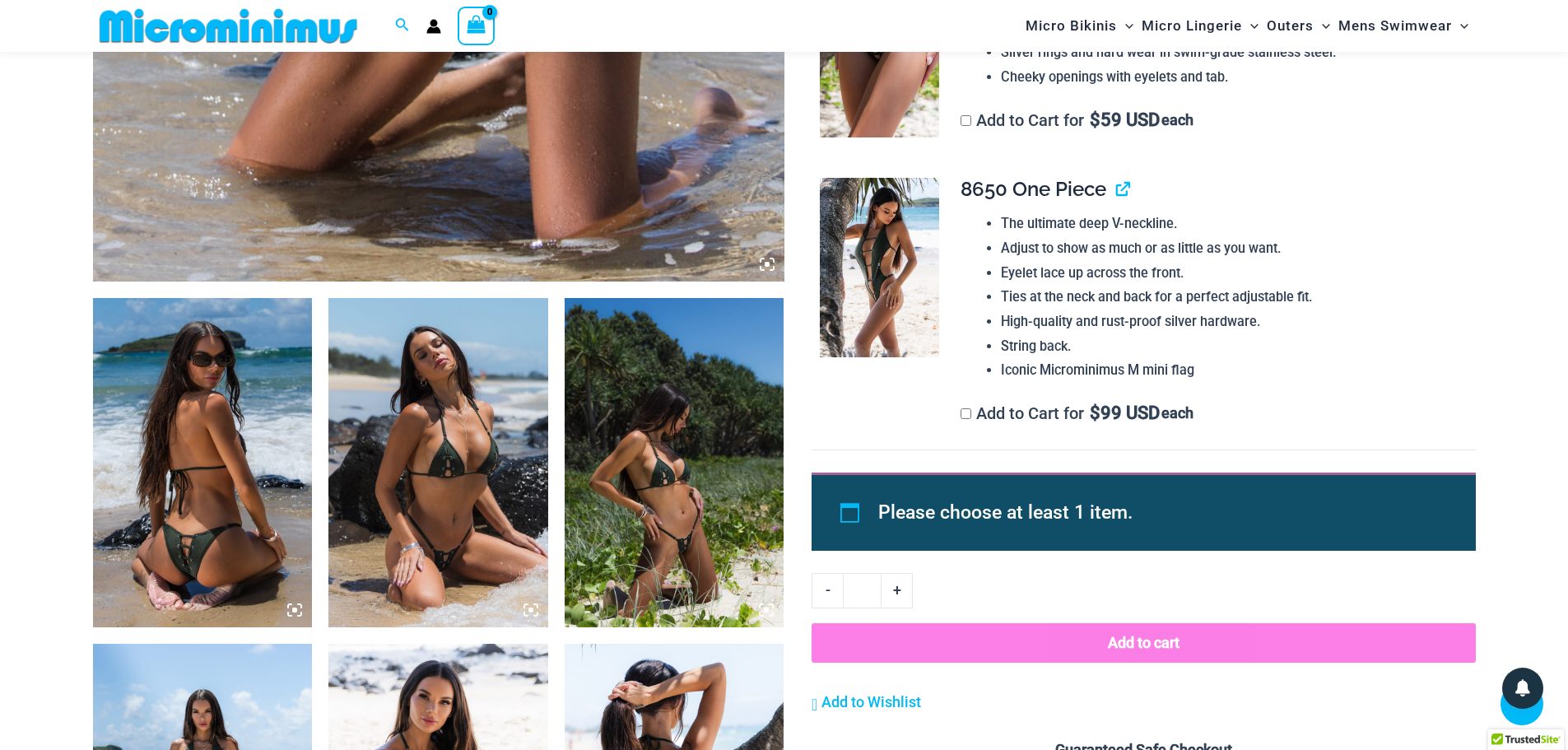
click at [638, 540] on img at bounding box center [675, 463] width 220 height 329
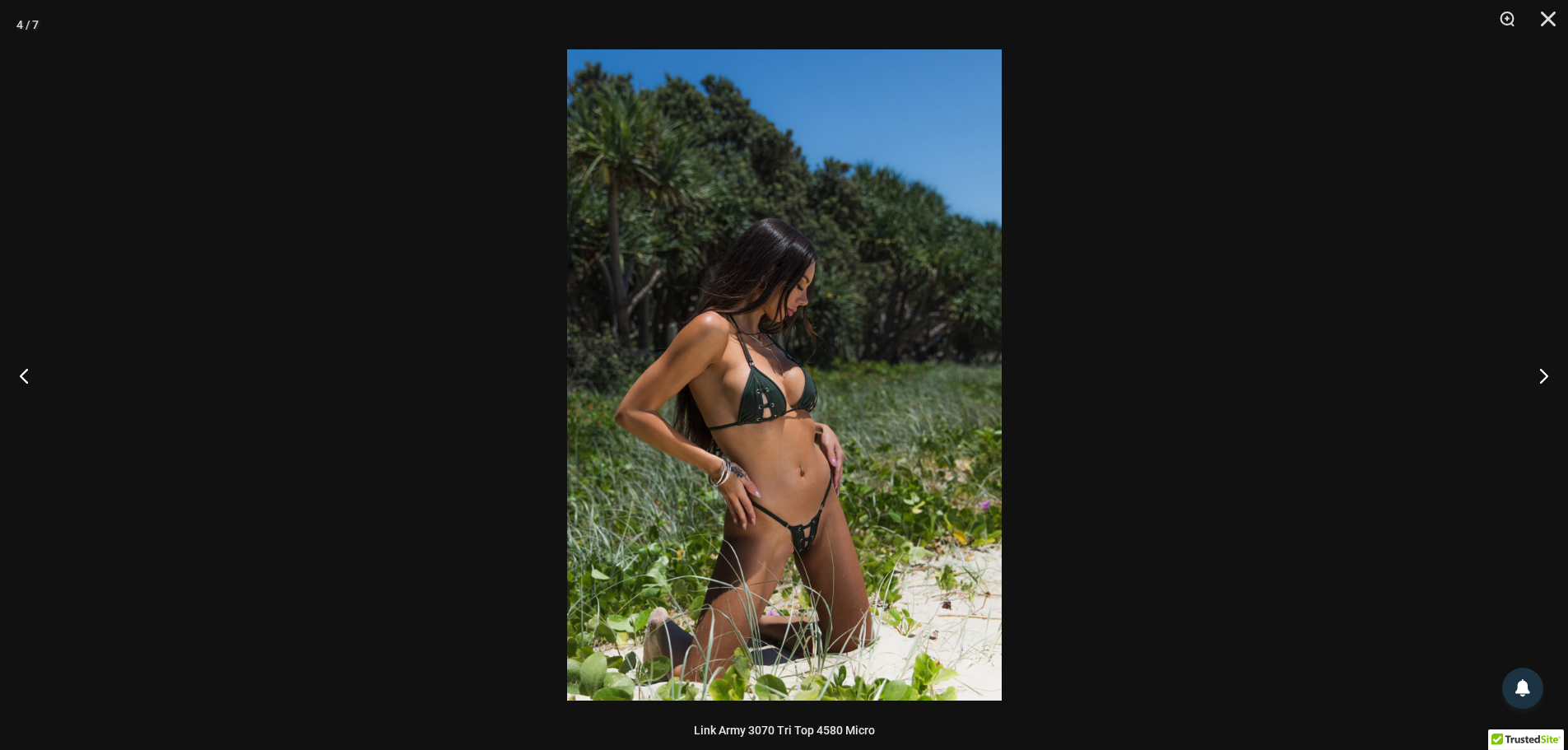
click at [799, 534] on img at bounding box center [784, 375] width 435 height 651
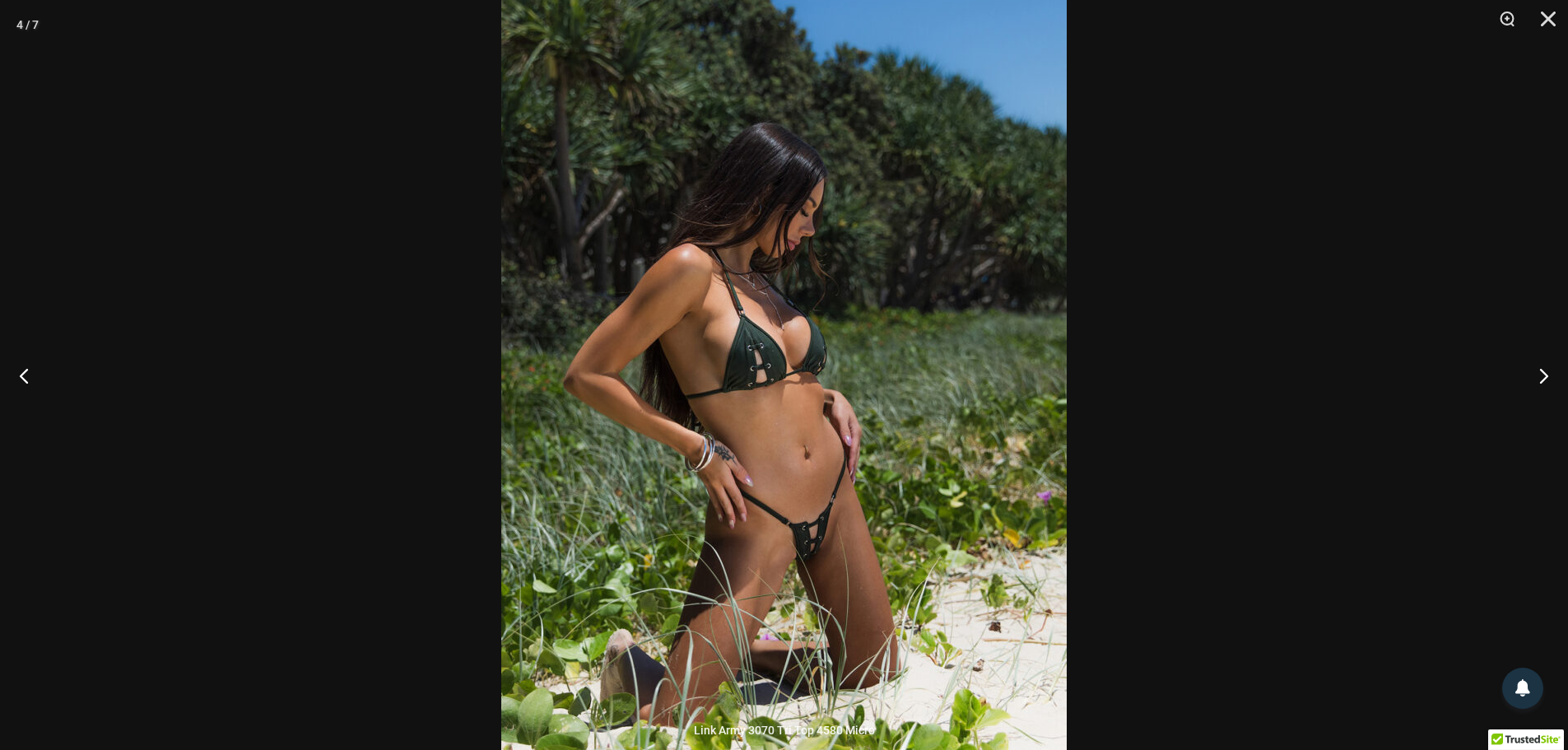
click at [1358, 452] on div at bounding box center [784, 375] width 1568 height 750
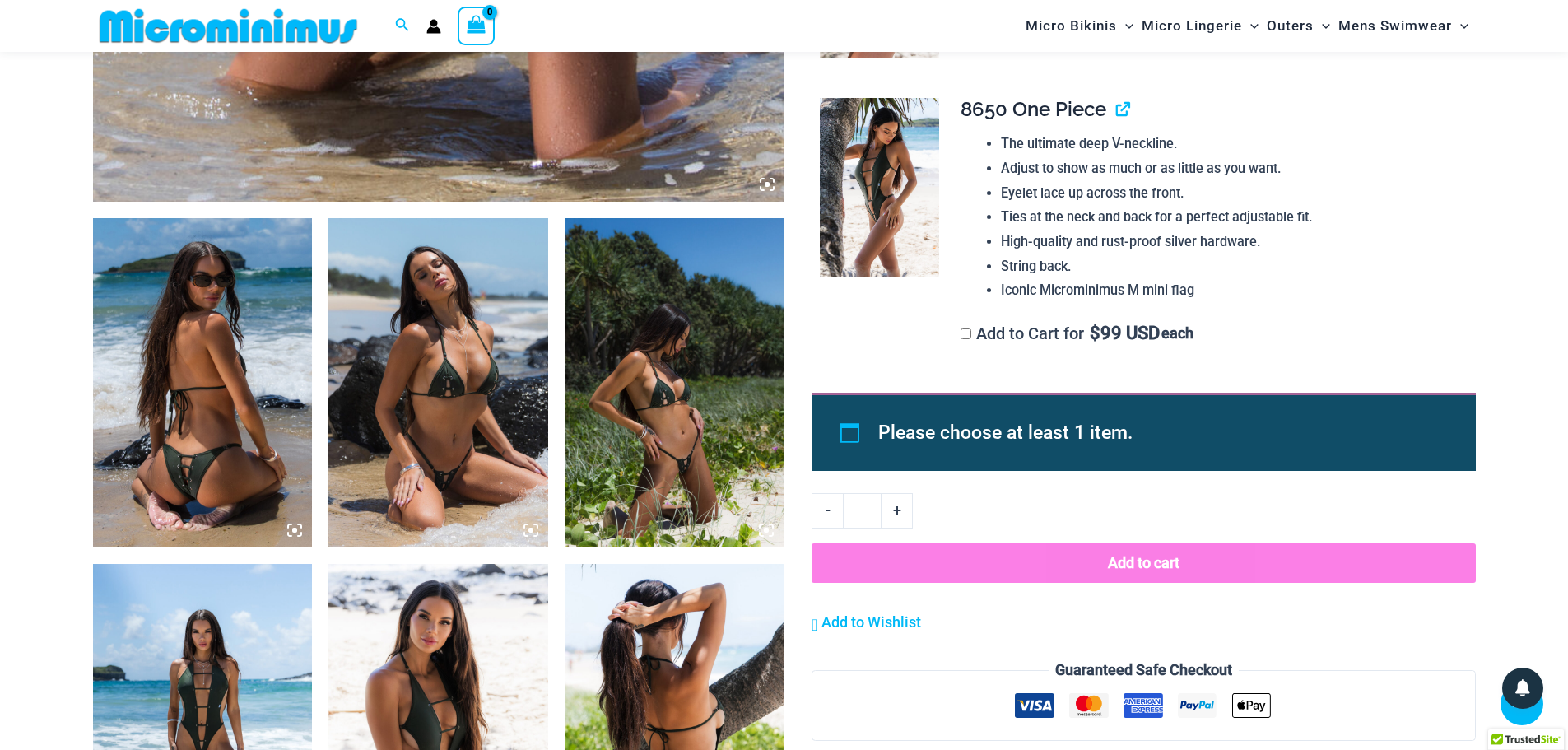
scroll to position [1152, 0]
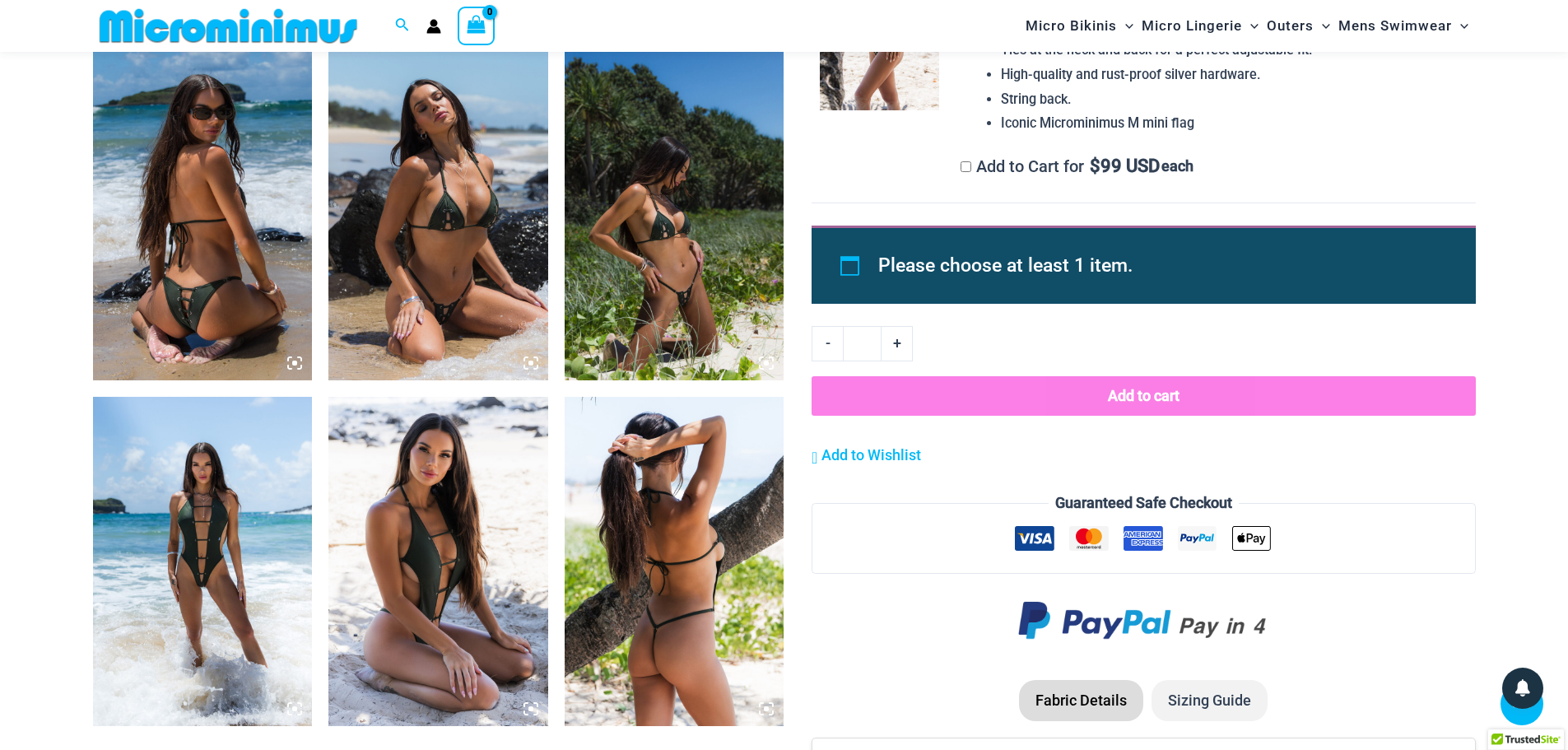
click at [235, 575] on img at bounding box center [203, 562] width 220 height 329
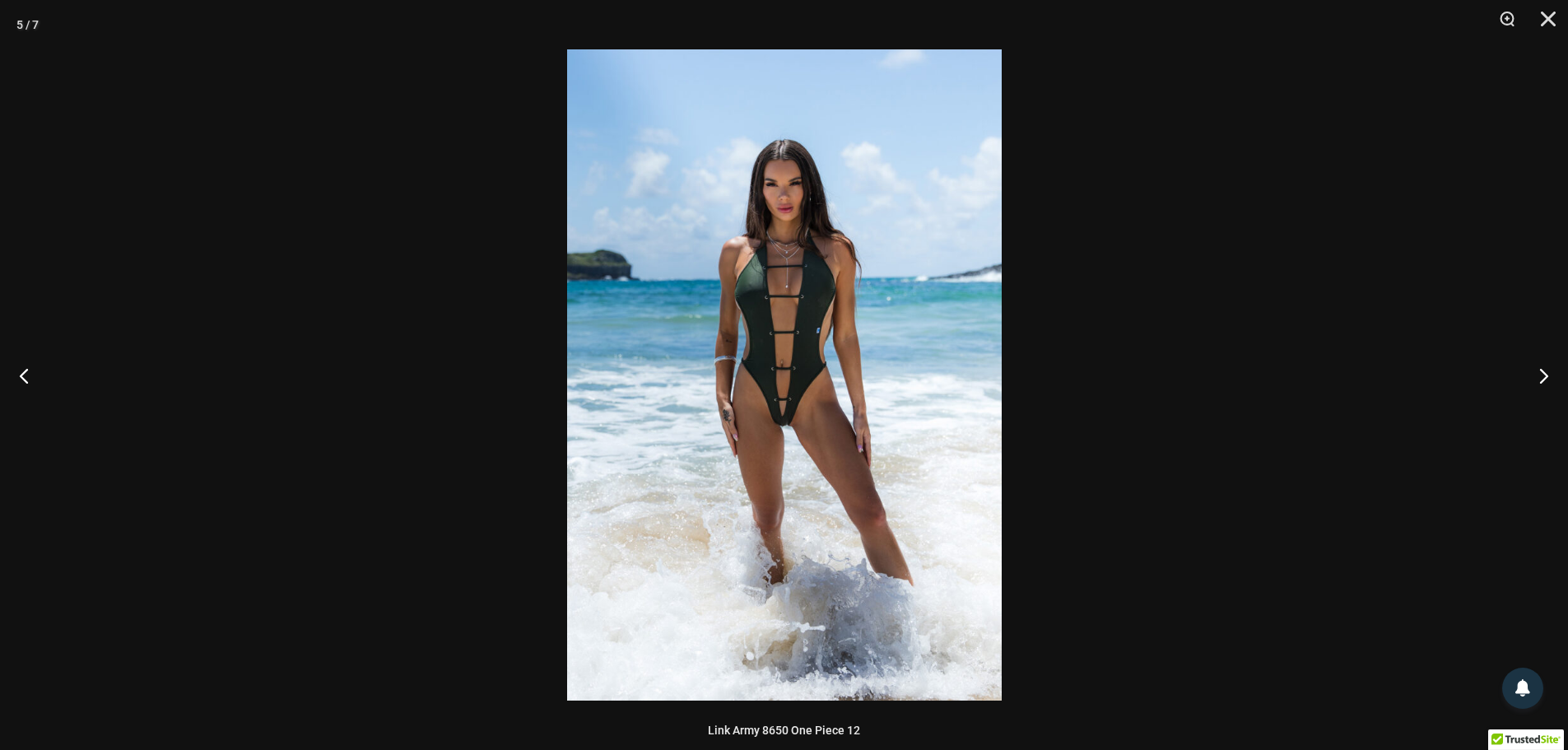
click at [802, 409] on img at bounding box center [784, 375] width 435 height 651
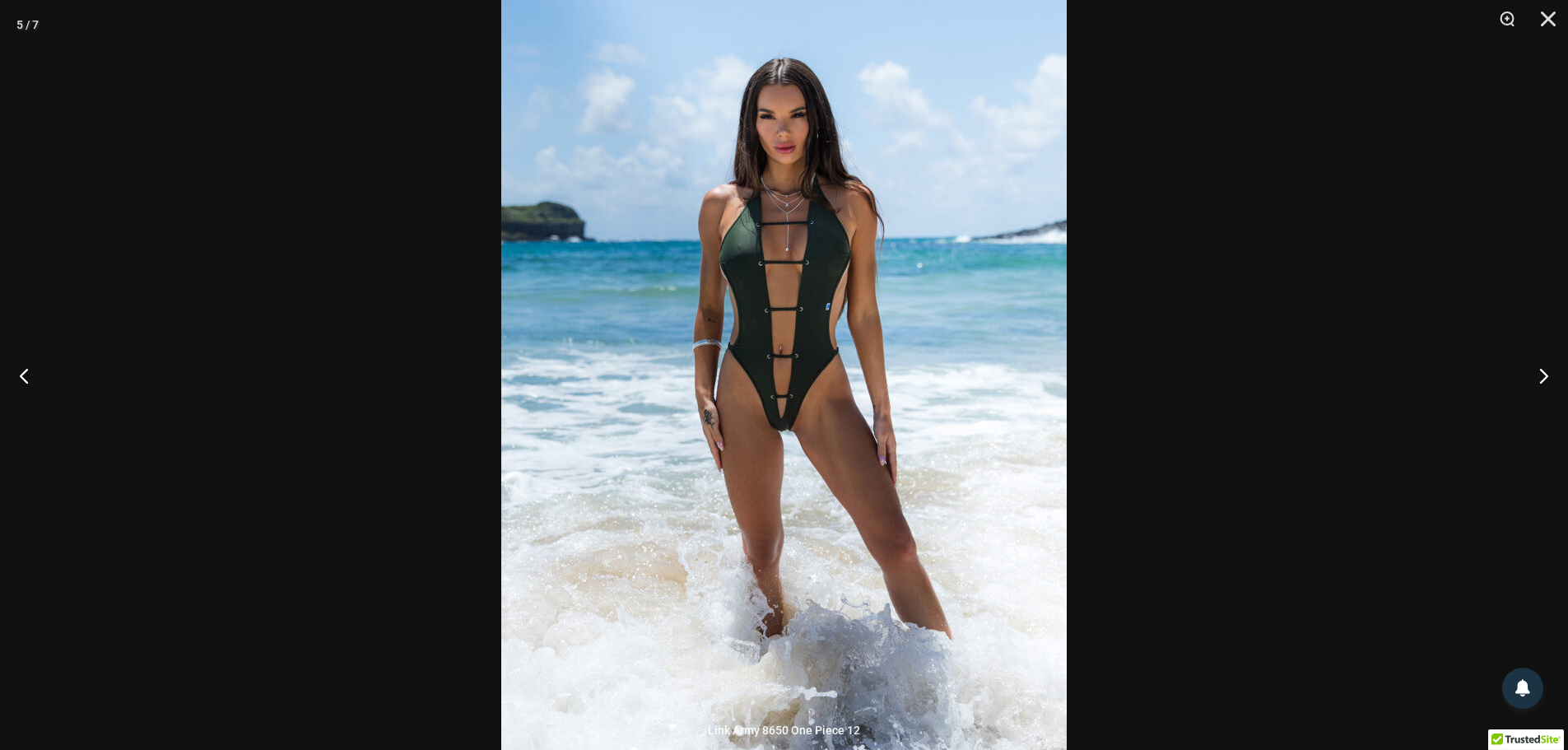
click at [1380, 433] on div at bounding box center [784, 375] width 1568 height 750
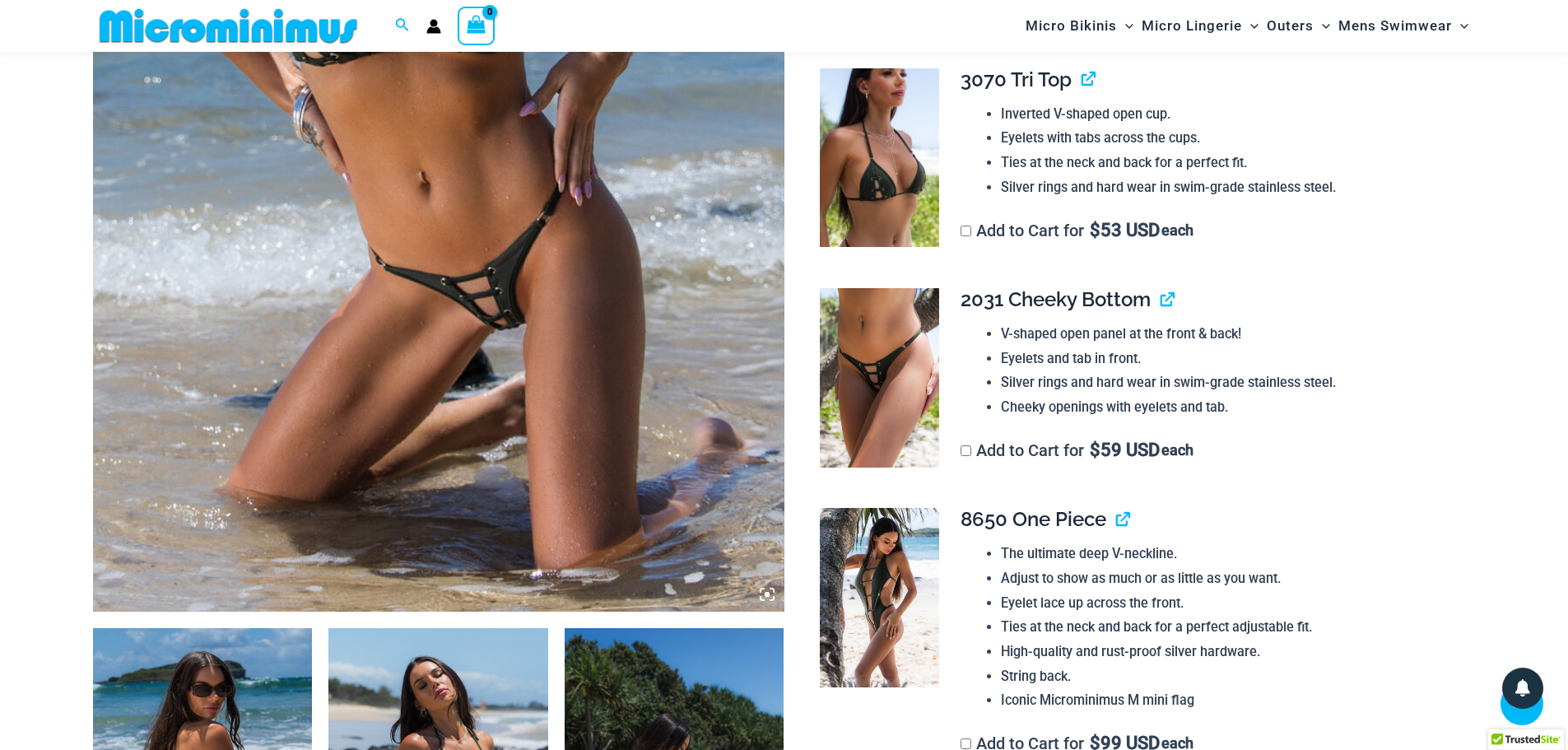
scroll to position [577, 0]
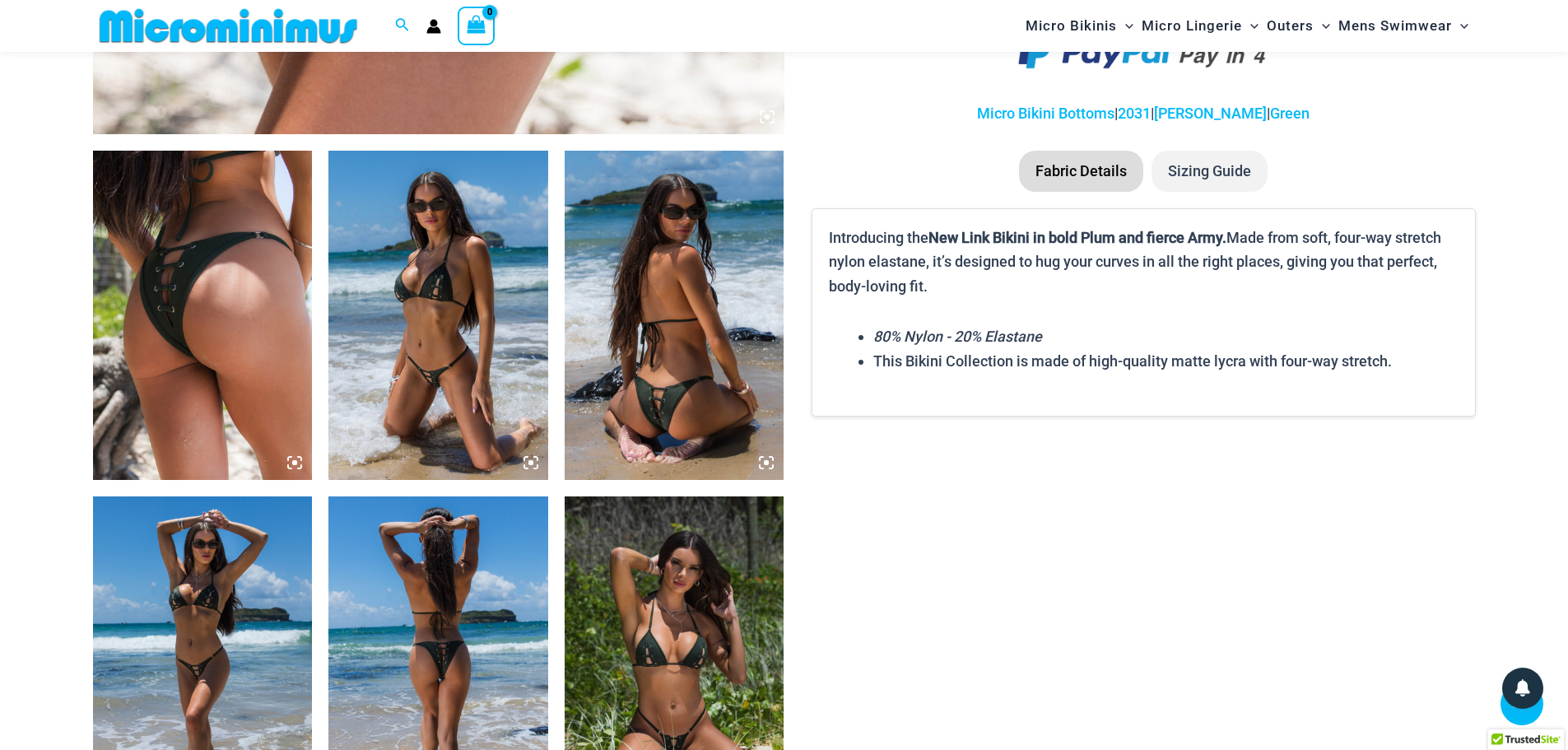
scroll to position [1055, 0]
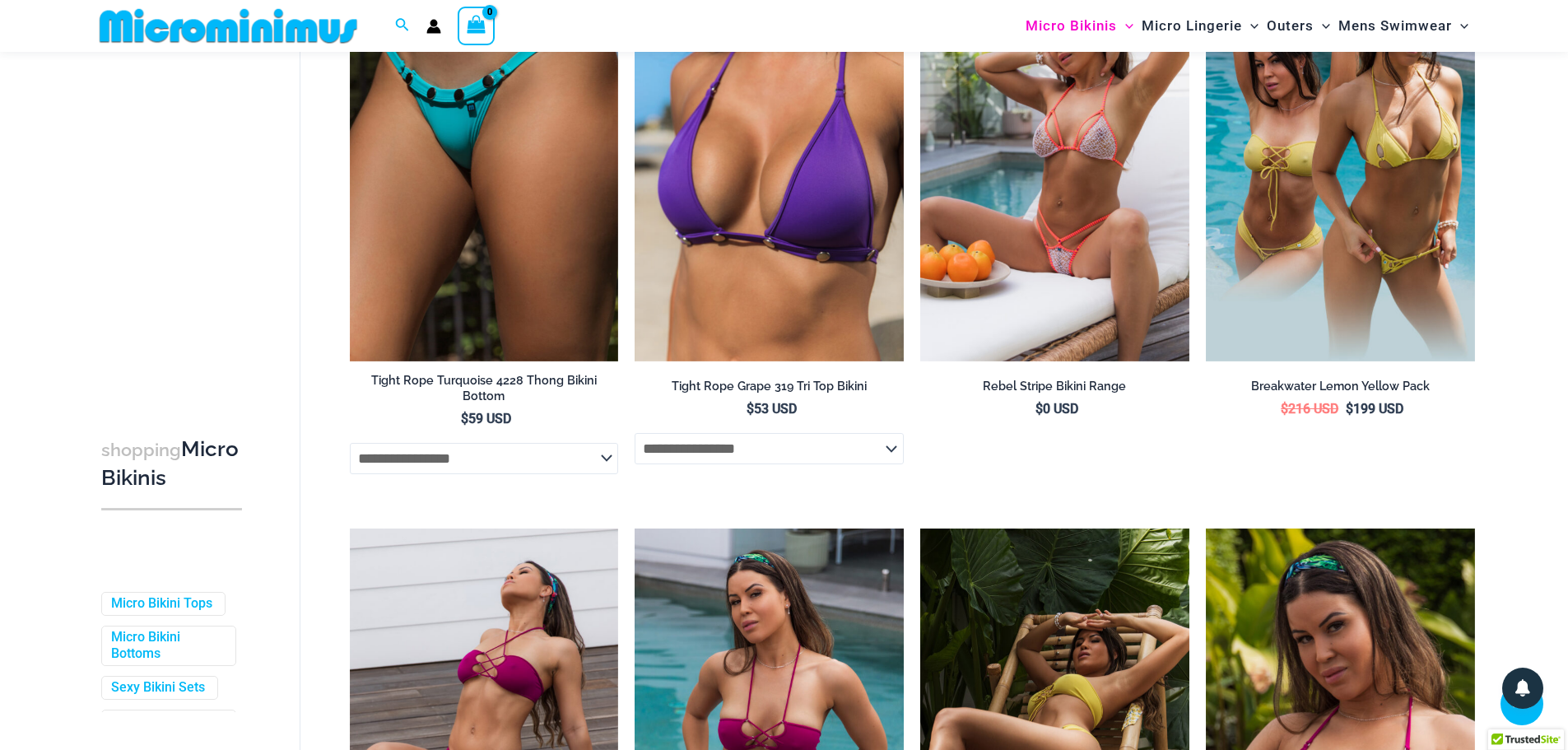
scroll to position [1879, 0]
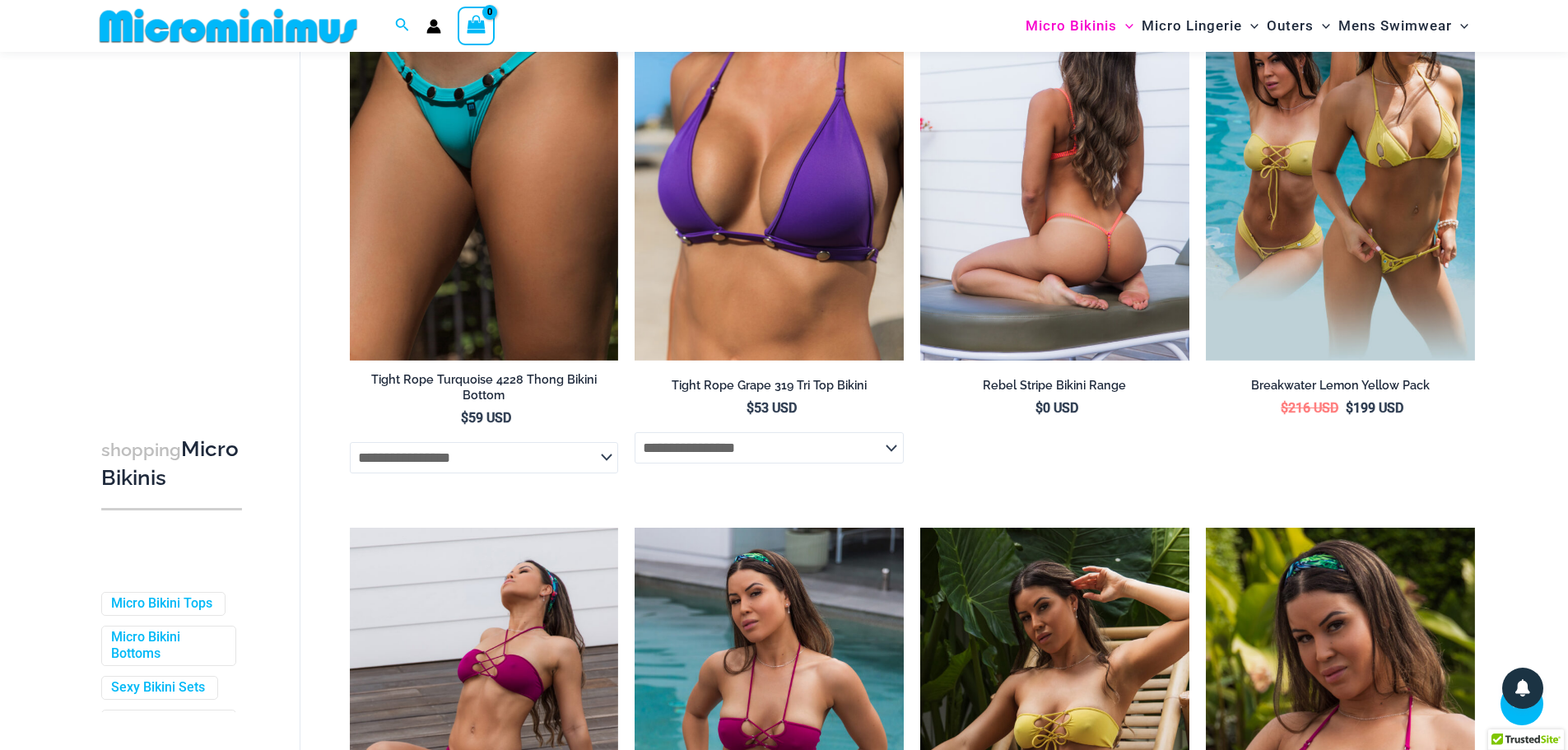
type input "**********"
click at [1019, 290] on img at bounding box center [1056, 158] width 269 height 403
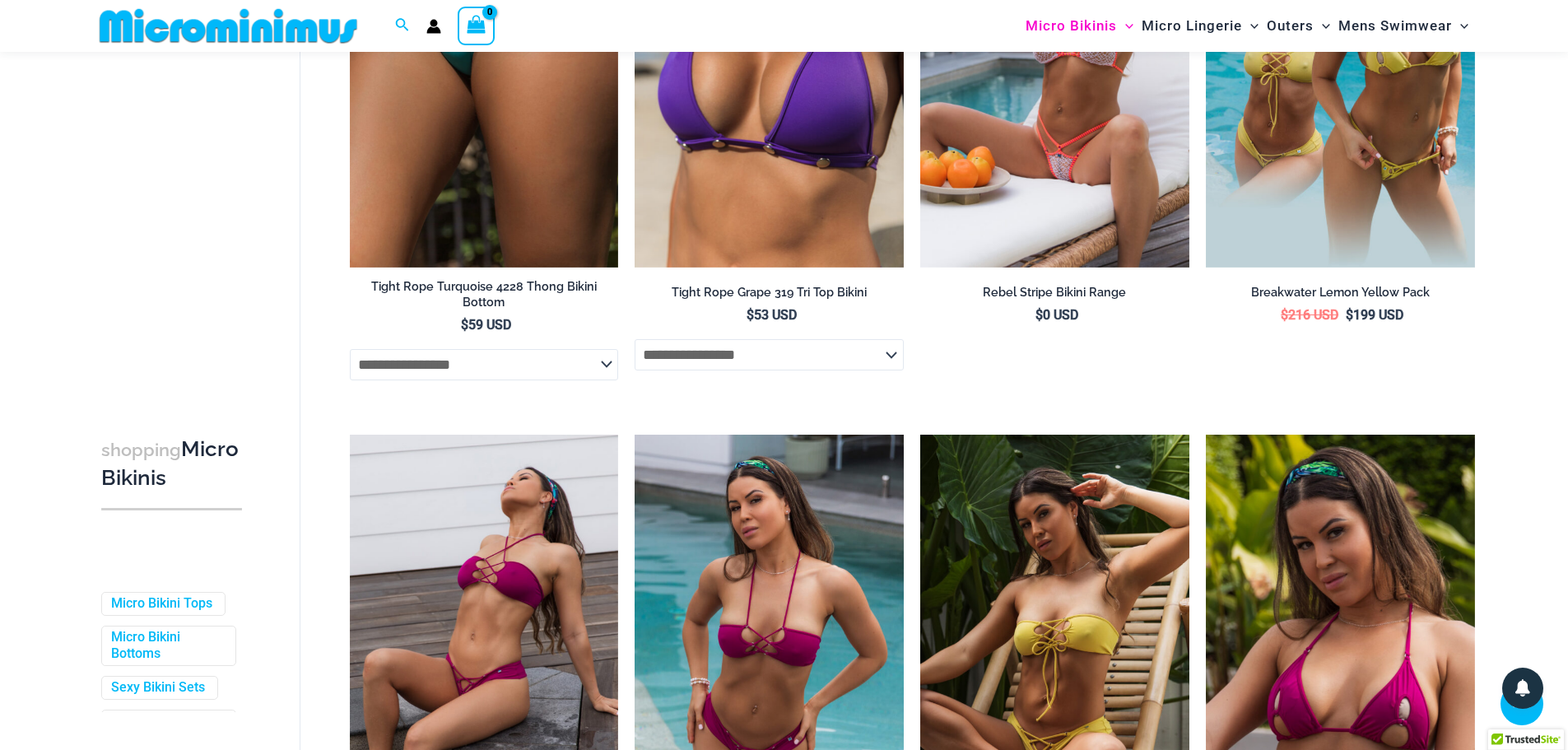
scroll to position [2209, 0]
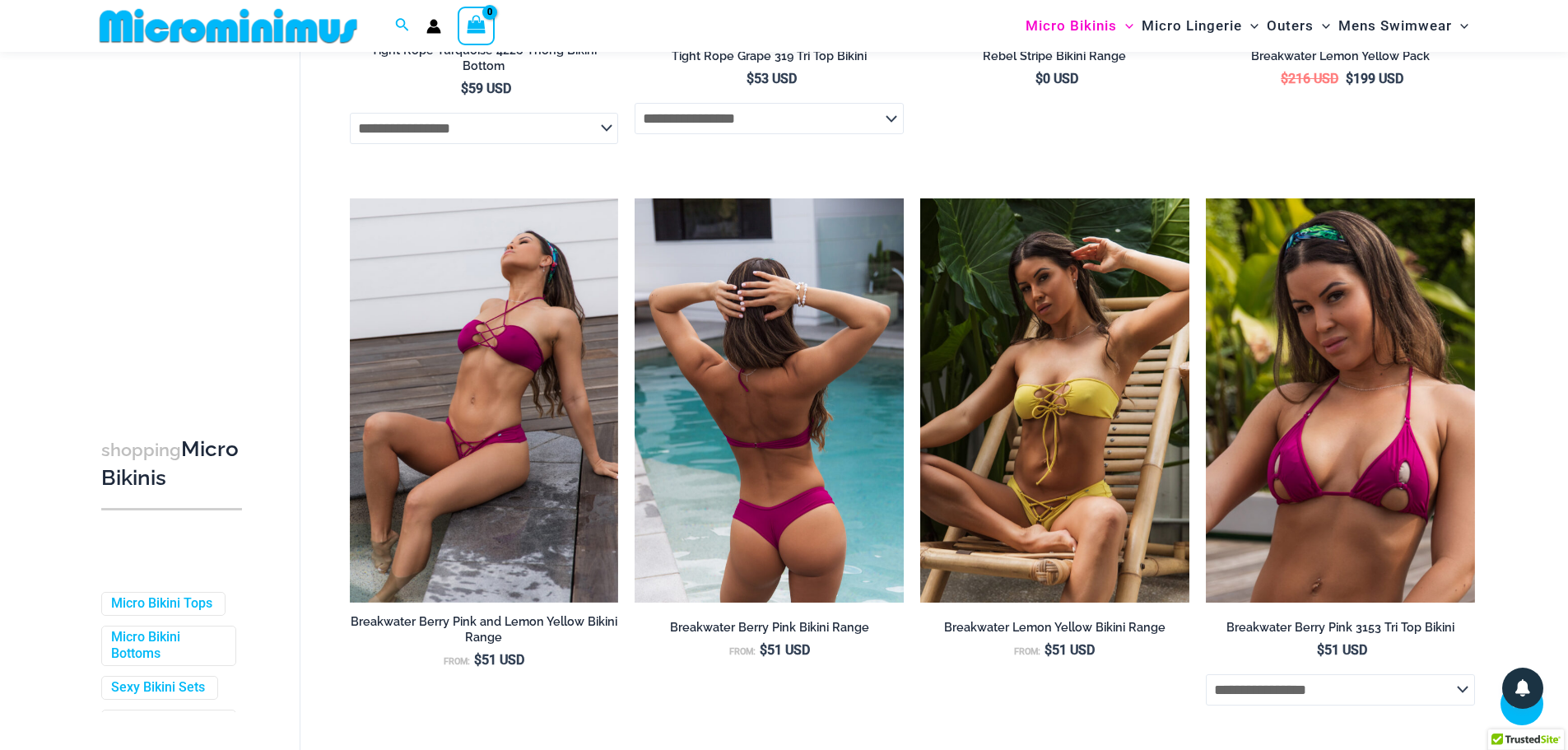
click at [776, 415] on img at bounding box center [769, 400] width 269 height 403
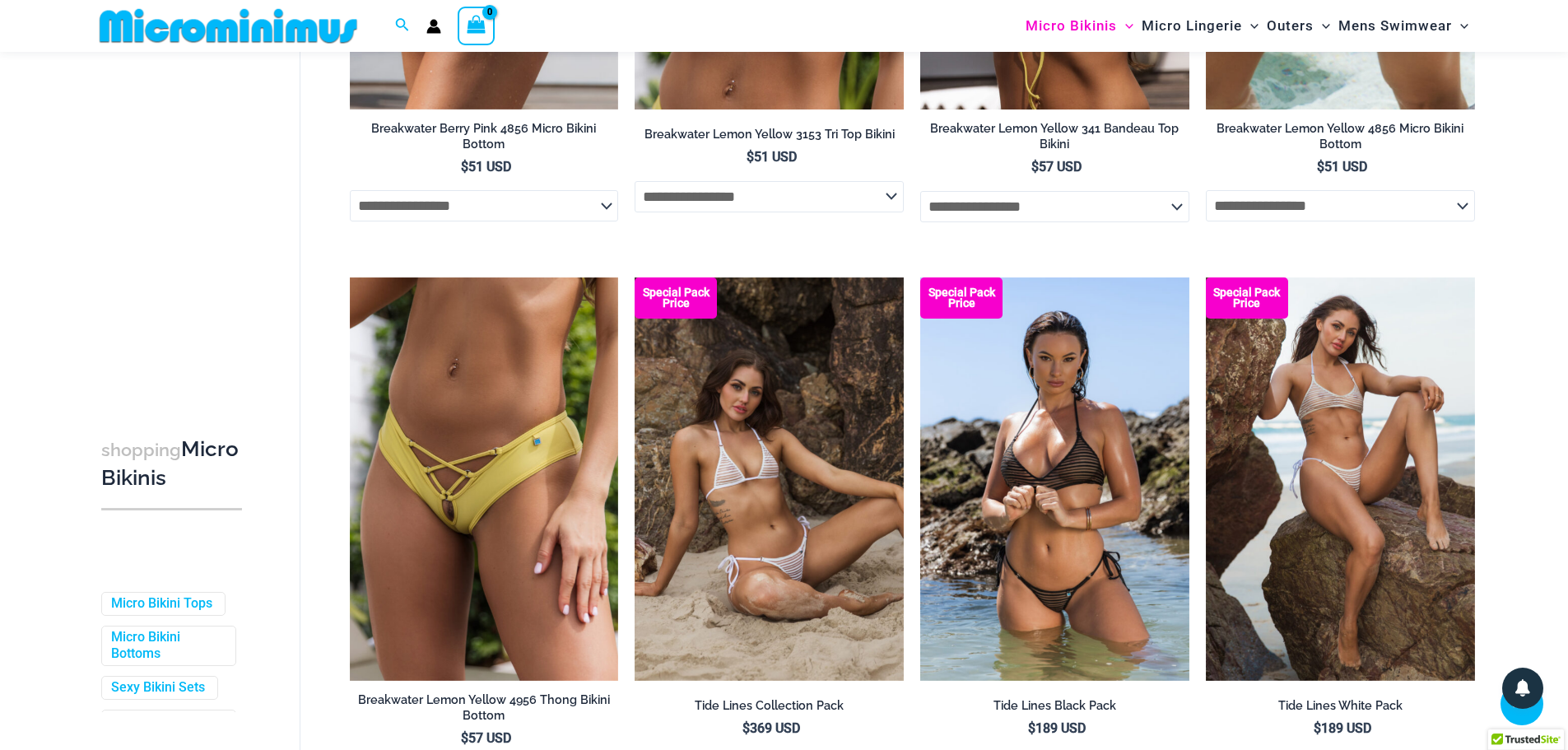
scroll to position [3361, 0]
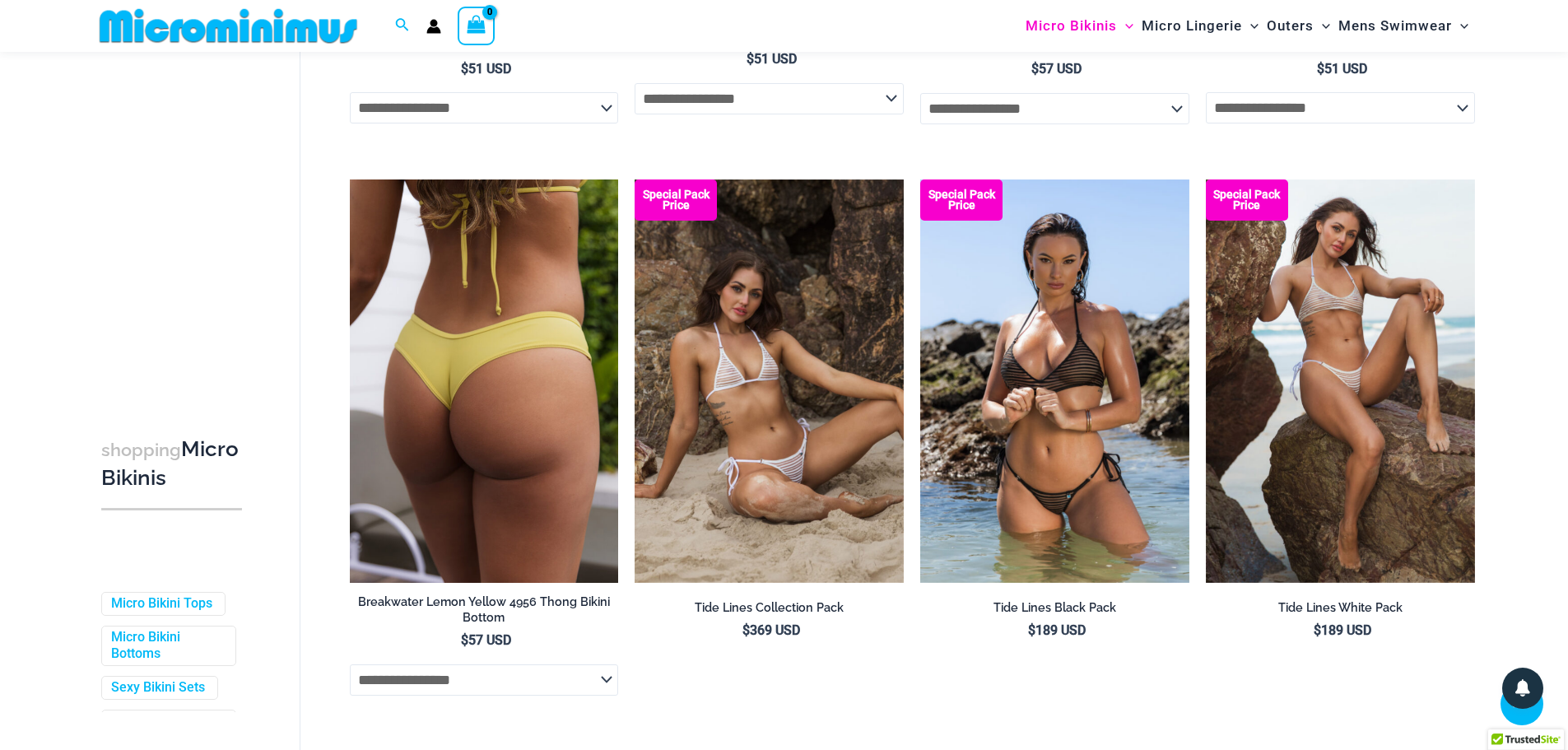
click at [500, 437] on img at bounding box center [484, 381] width 269 height 403
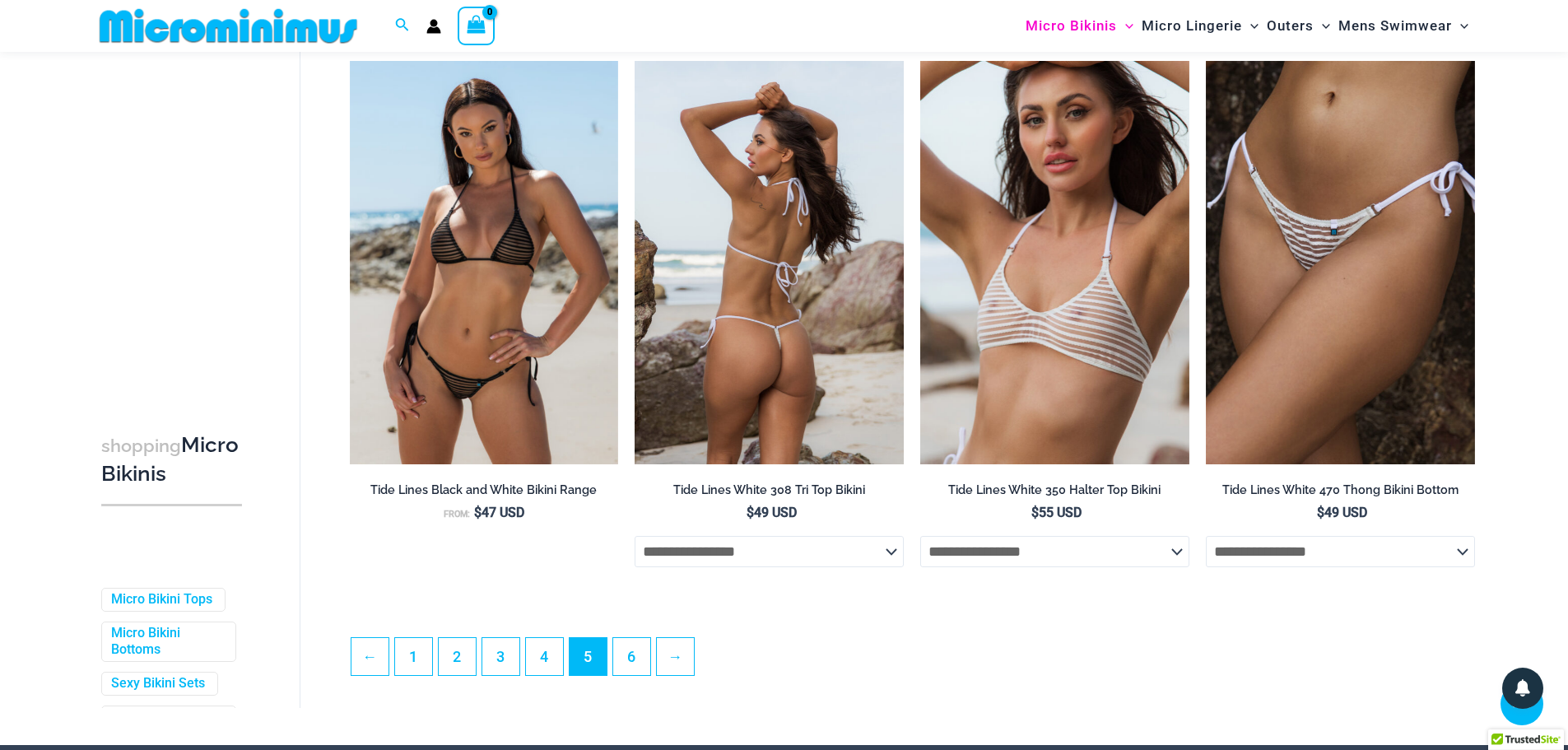
scroll to position [4267, 0]
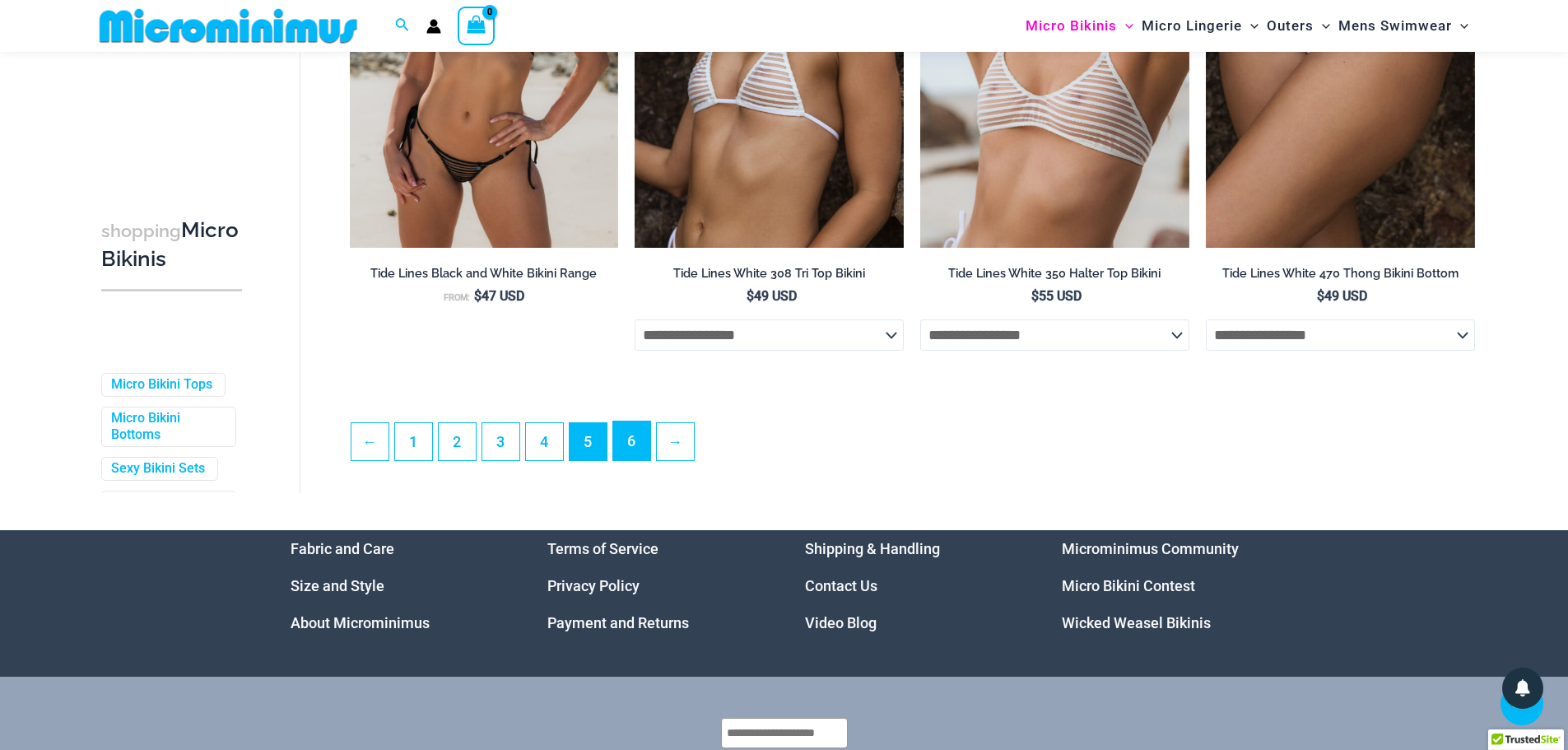
click at [627, 437] on link "6" at bounding box center [632, 441] width 37 height 39
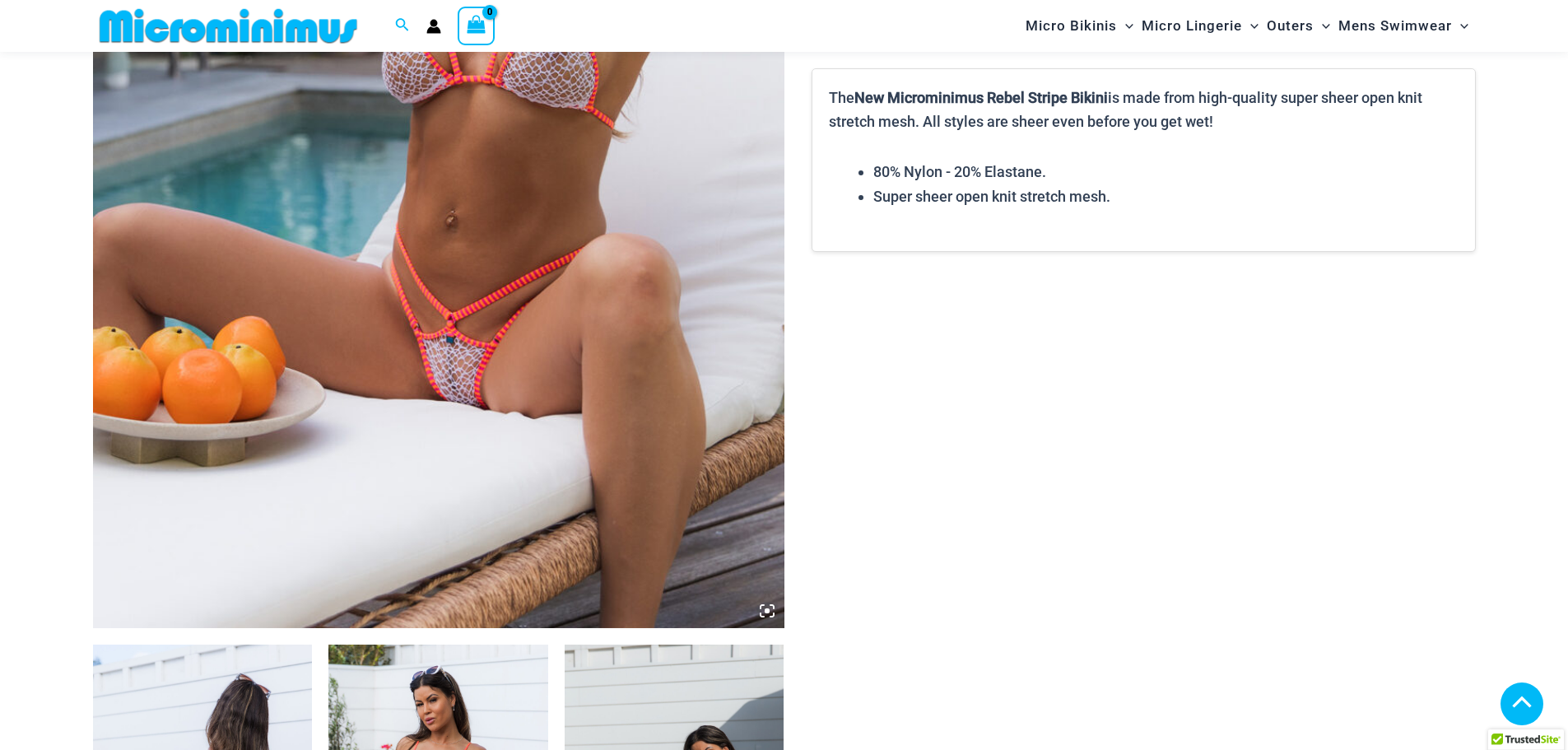
scroll to position [726, 0]
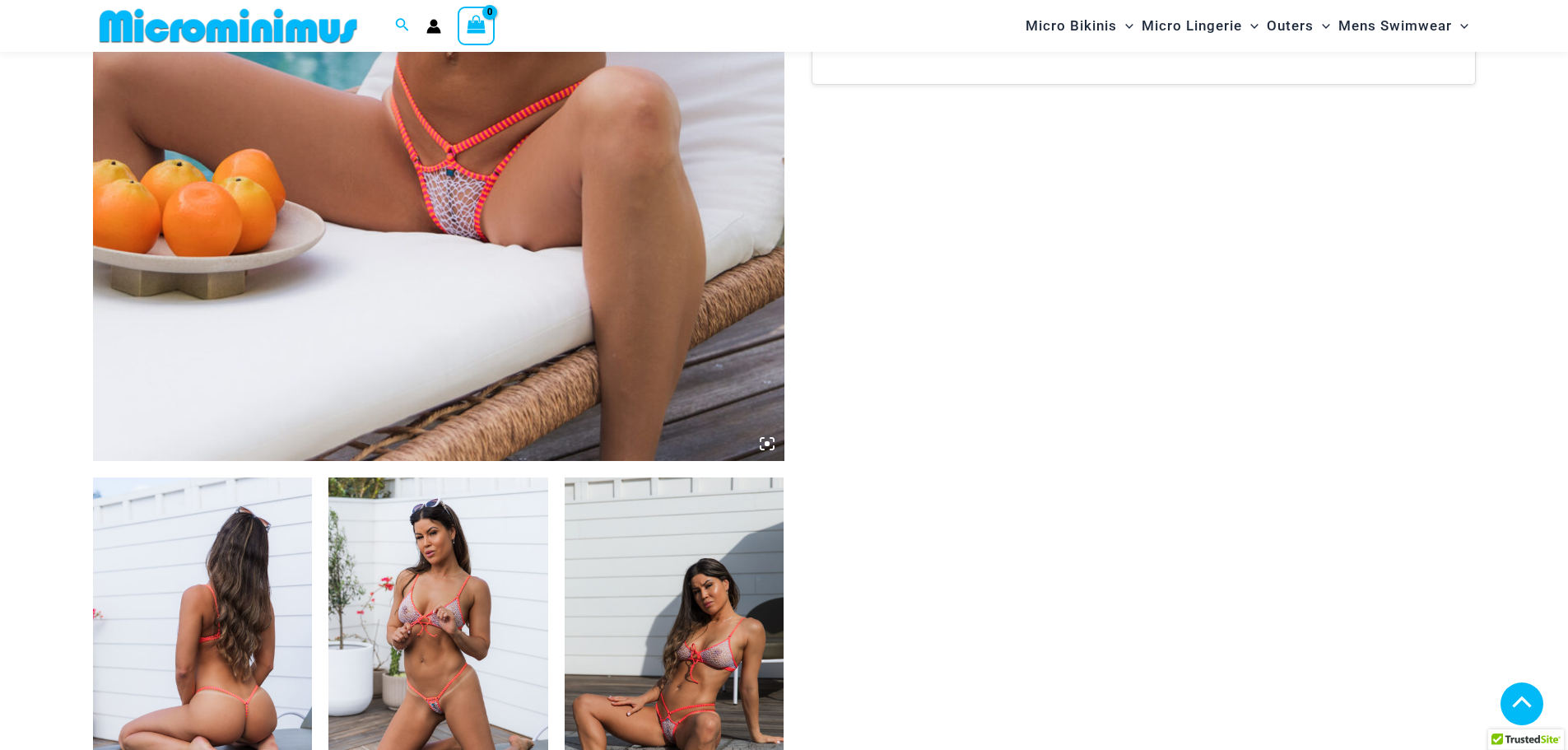
type input "**********"
click at [272, 591] on img at bounding box center [203, 642] width 220 height 329
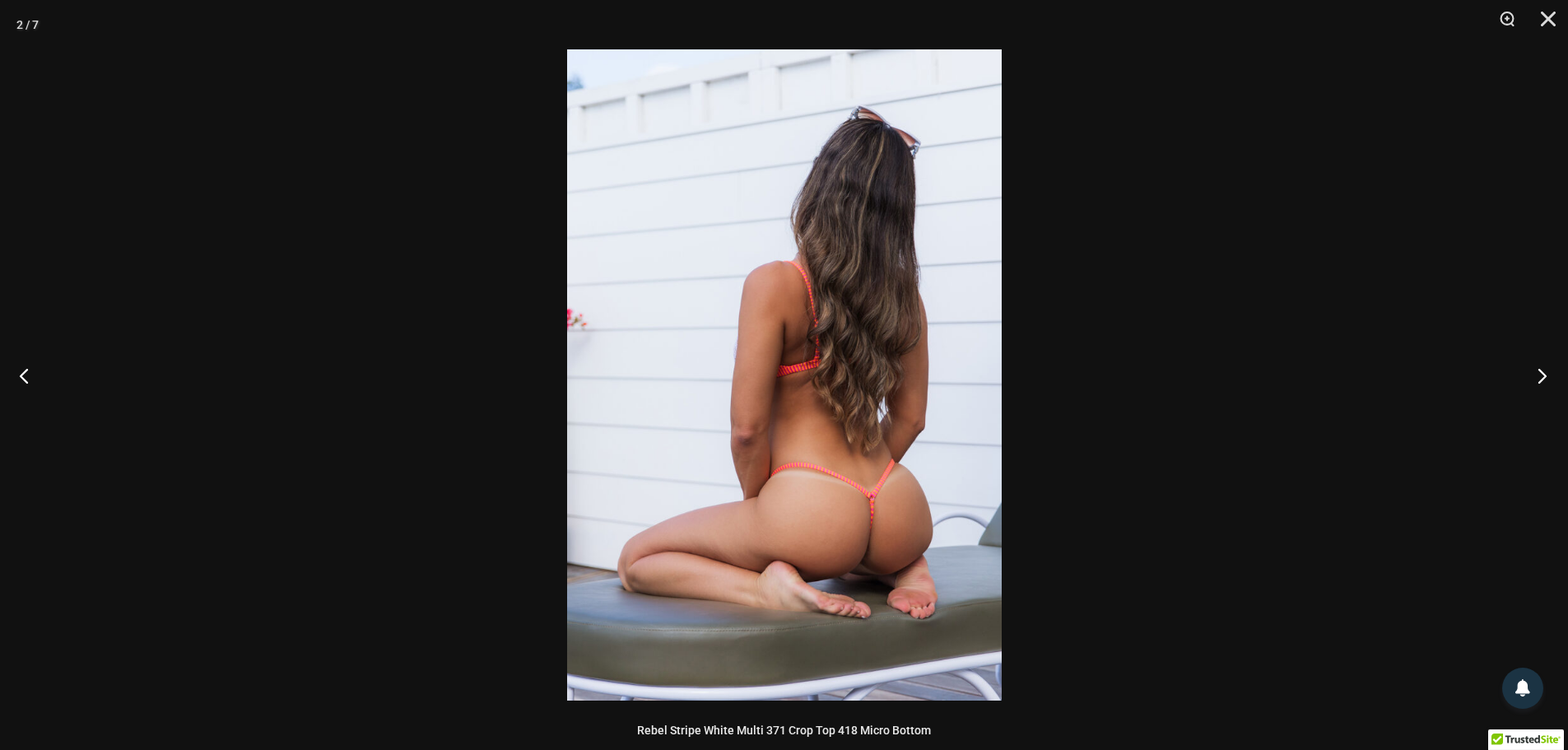
click at [1541, 377] on button "Next" at bounding box center [1537, 376] width 62 height 83
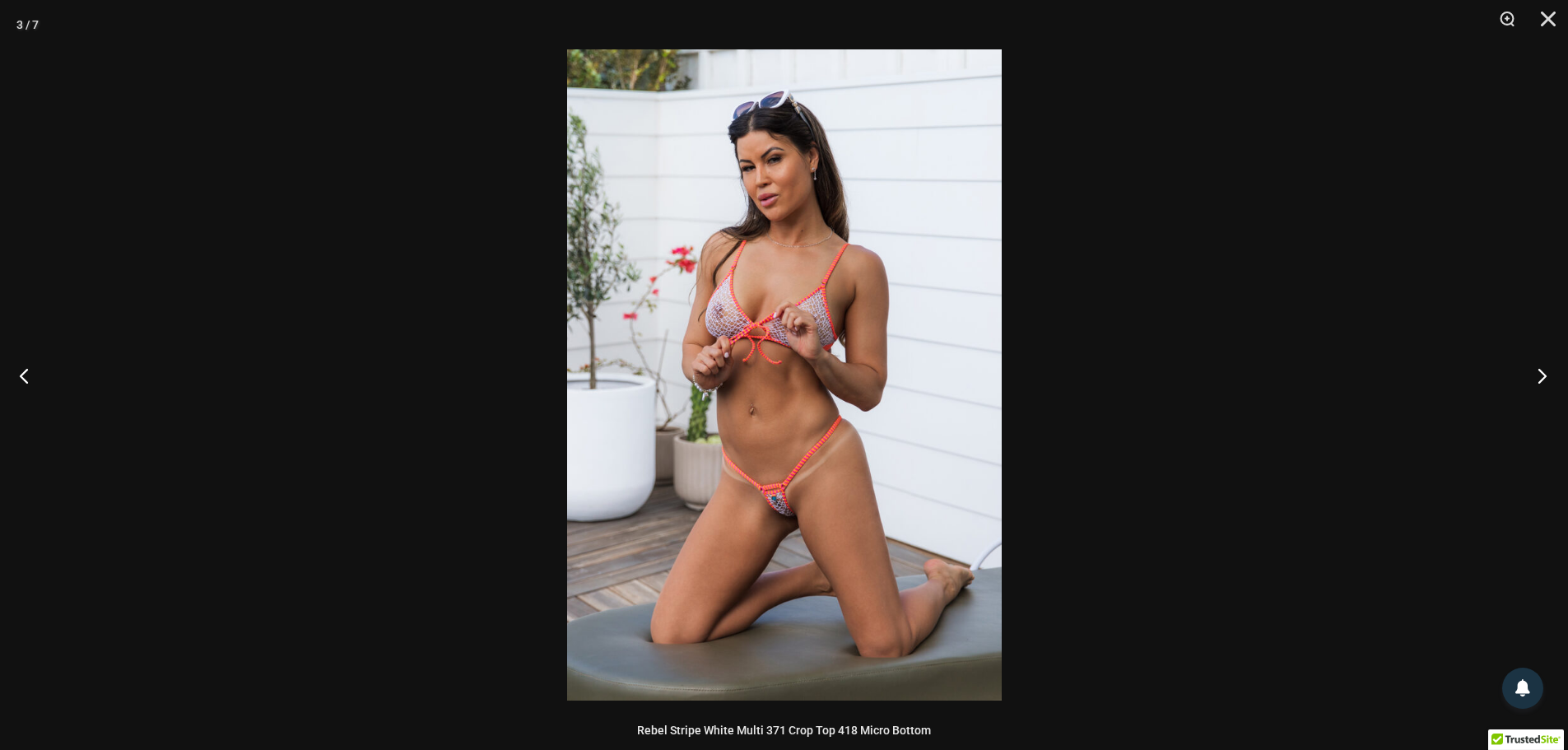
click at [1541, 377] on button "Next" at bounding box center [1537, 376] width 62 height 83
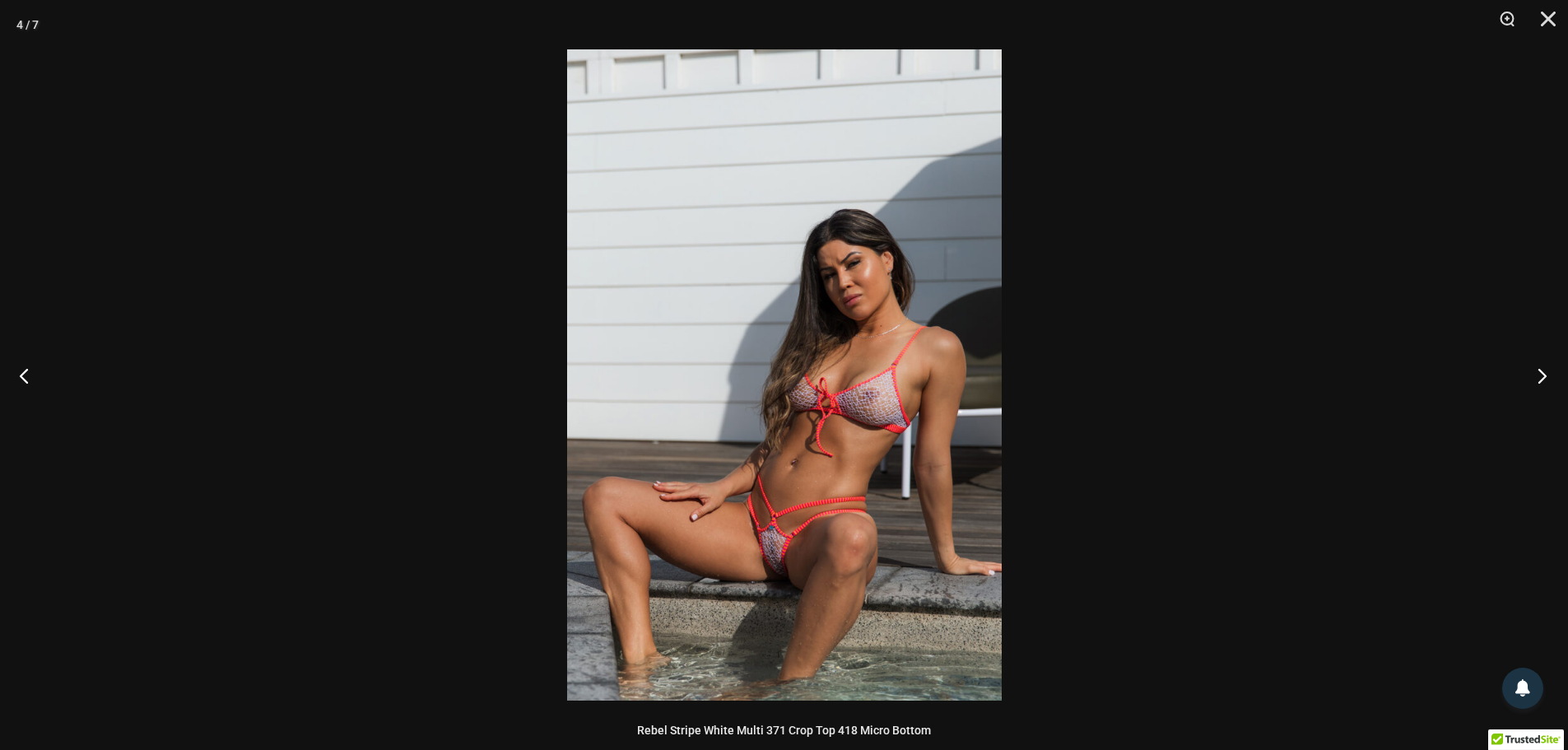
click at [1541, 377] on button "Next" at bounding box center [1537, 376] width 62 height 83
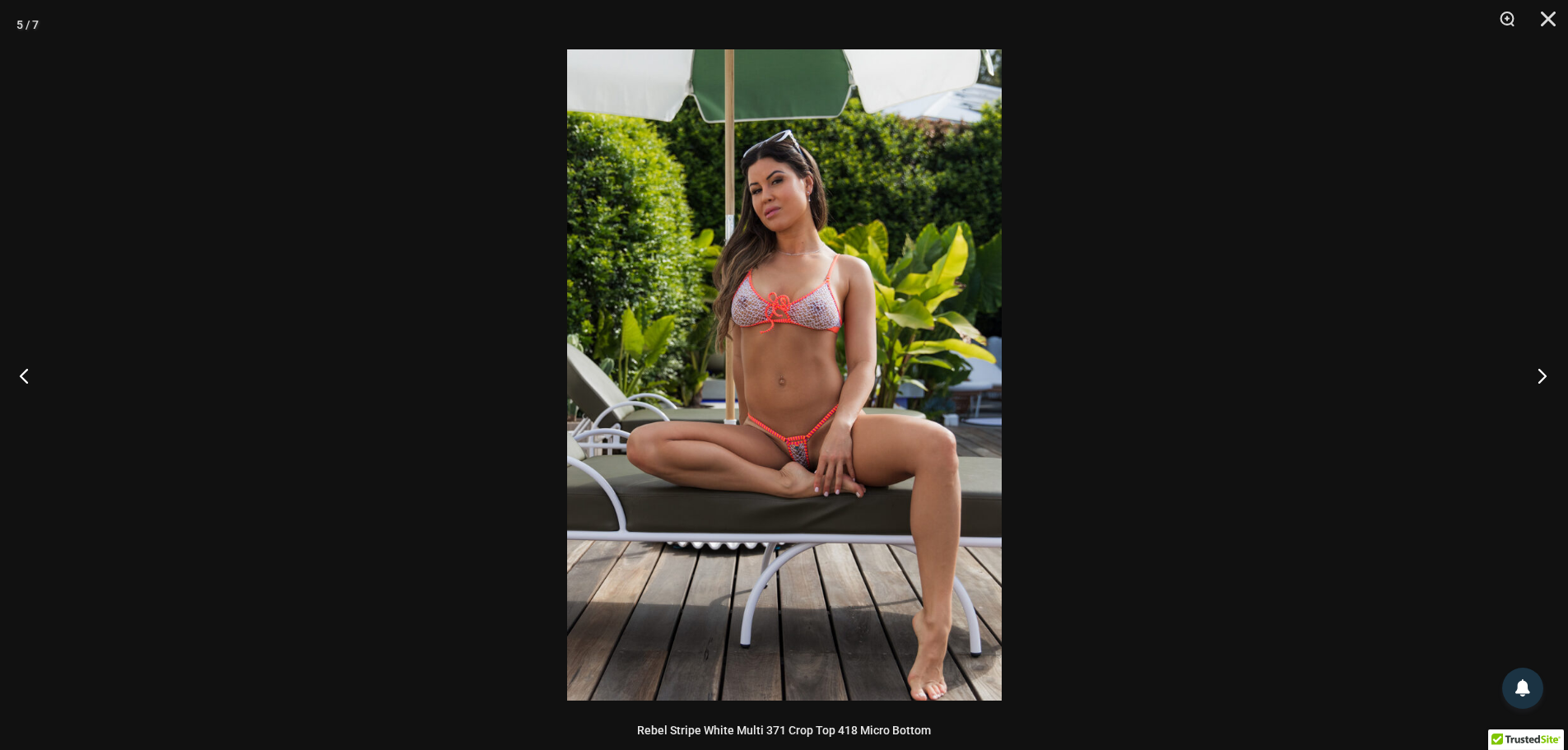
click at [1541, 377] on button "Next" at bounding box center [1537, 376] width 62 height 83
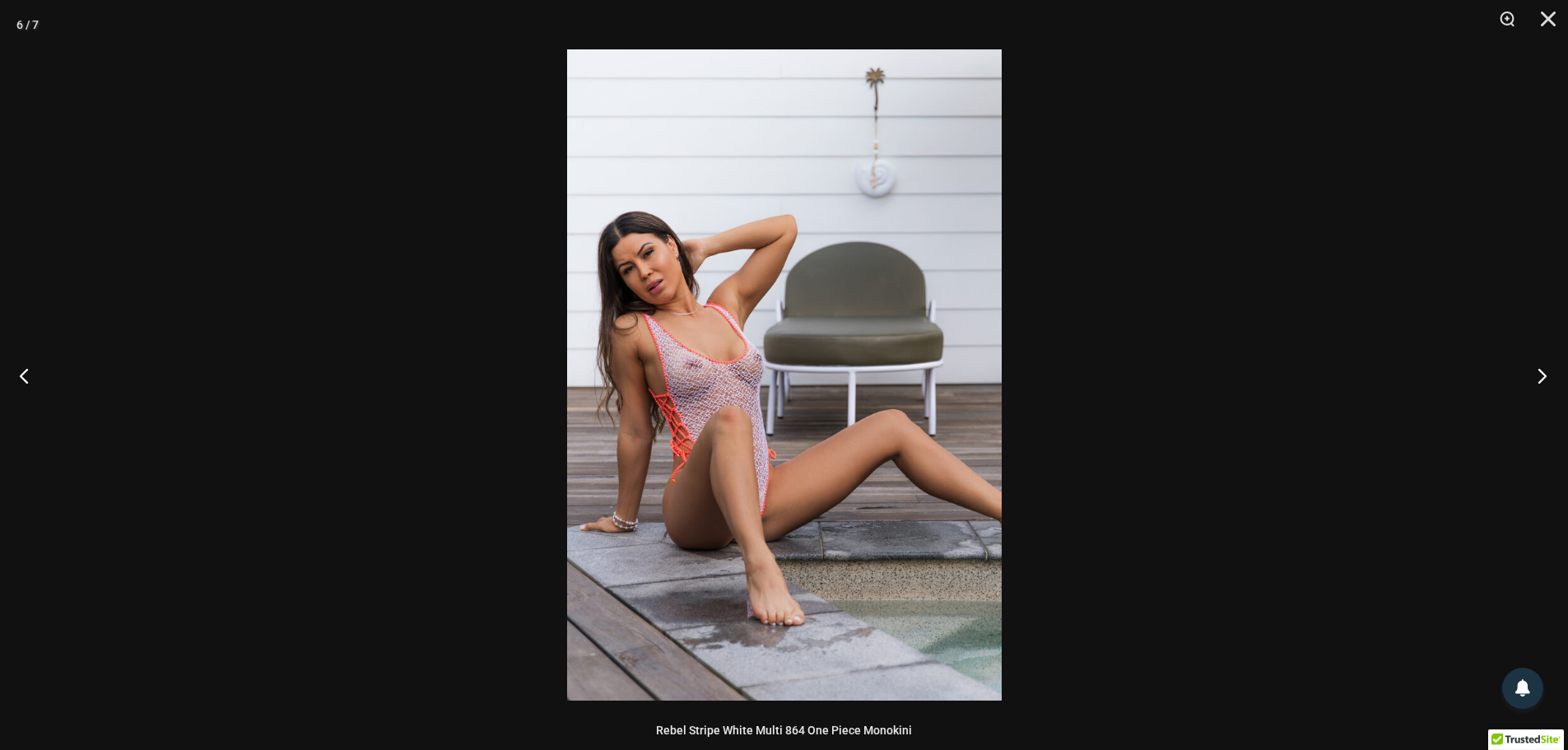
click at [1541, 377] on button "Next" at bounding box center [1537, 376] width 62 height 83
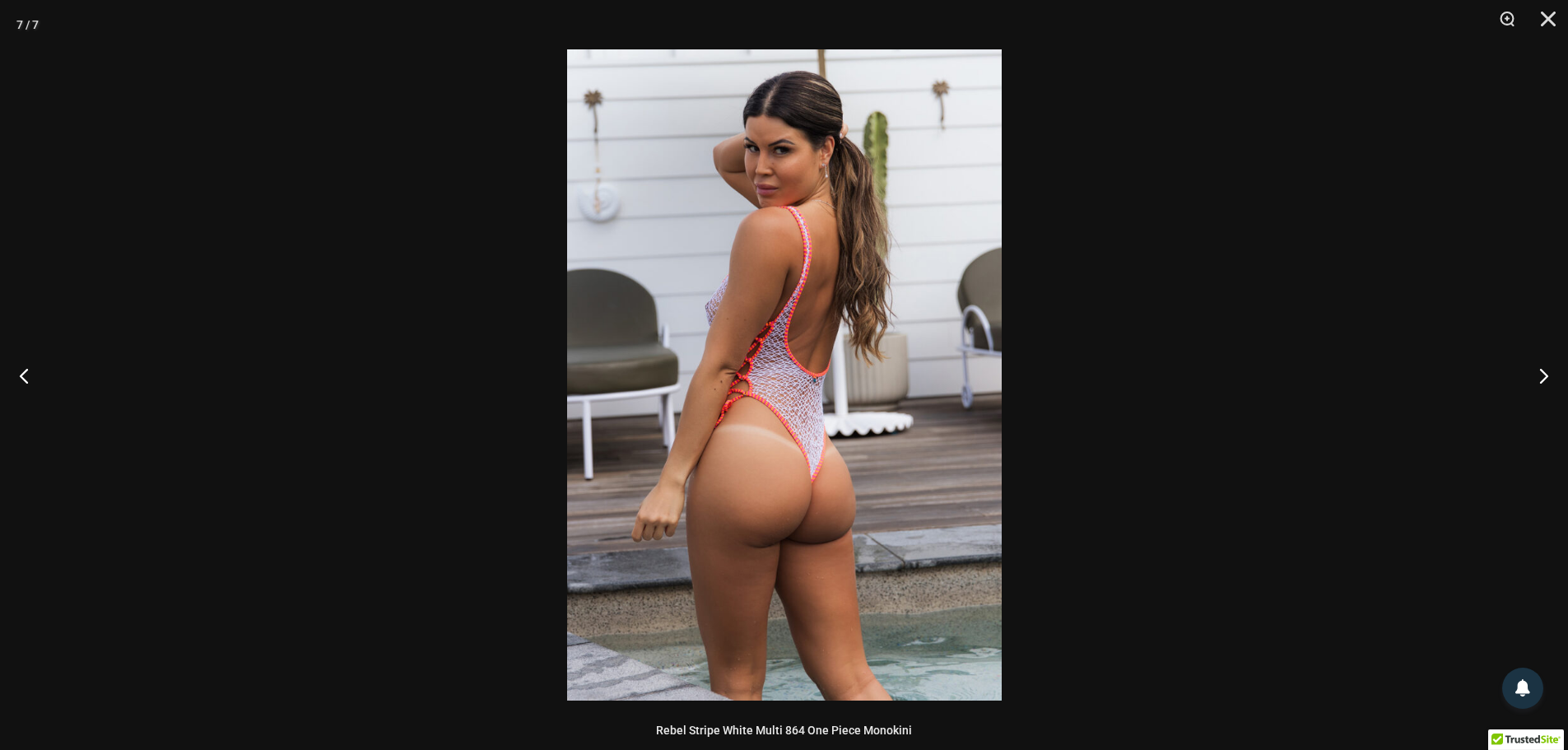
click at [1523, 253] on div at bounding box center [784, 375] width 1568 height 750
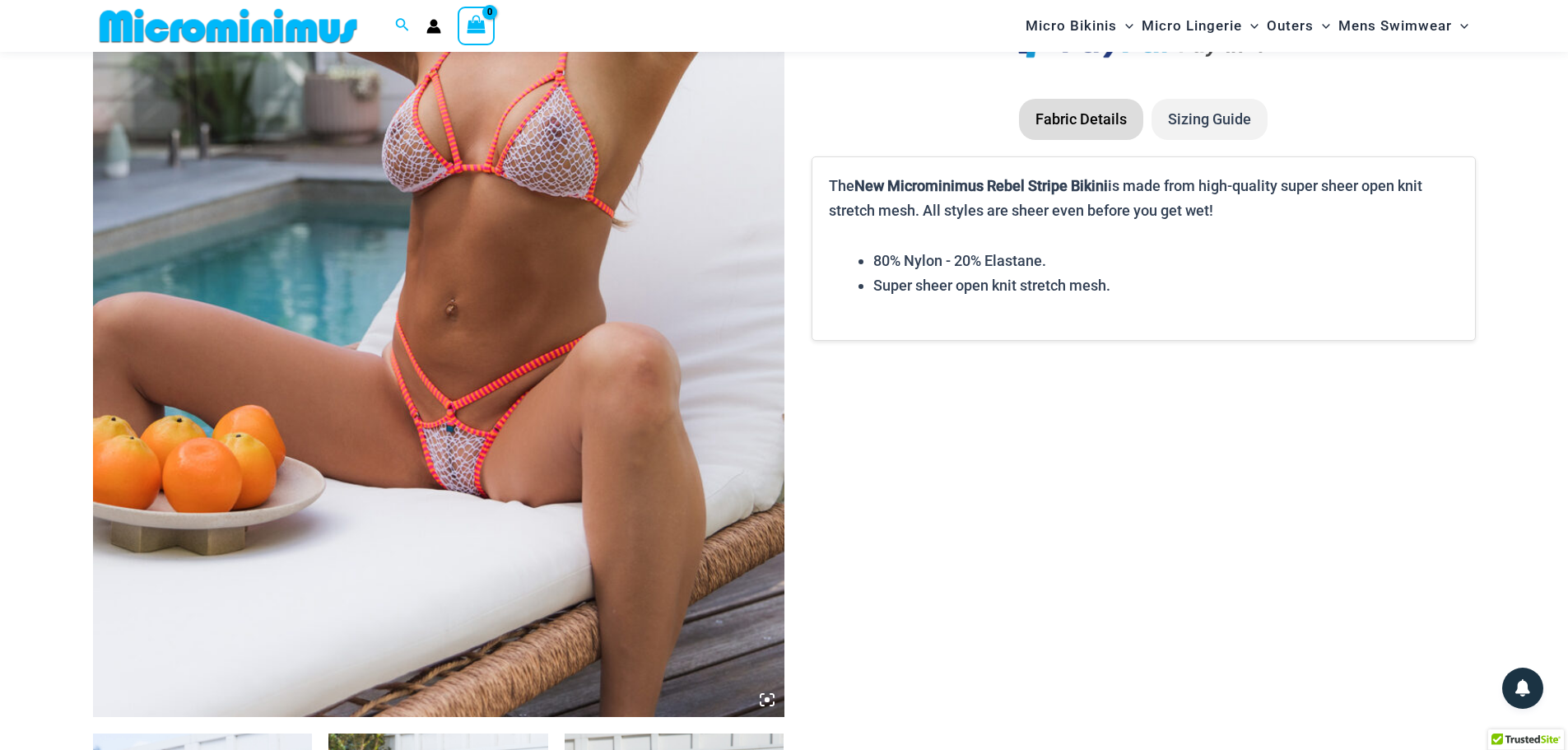
scroll to position [479, 0]
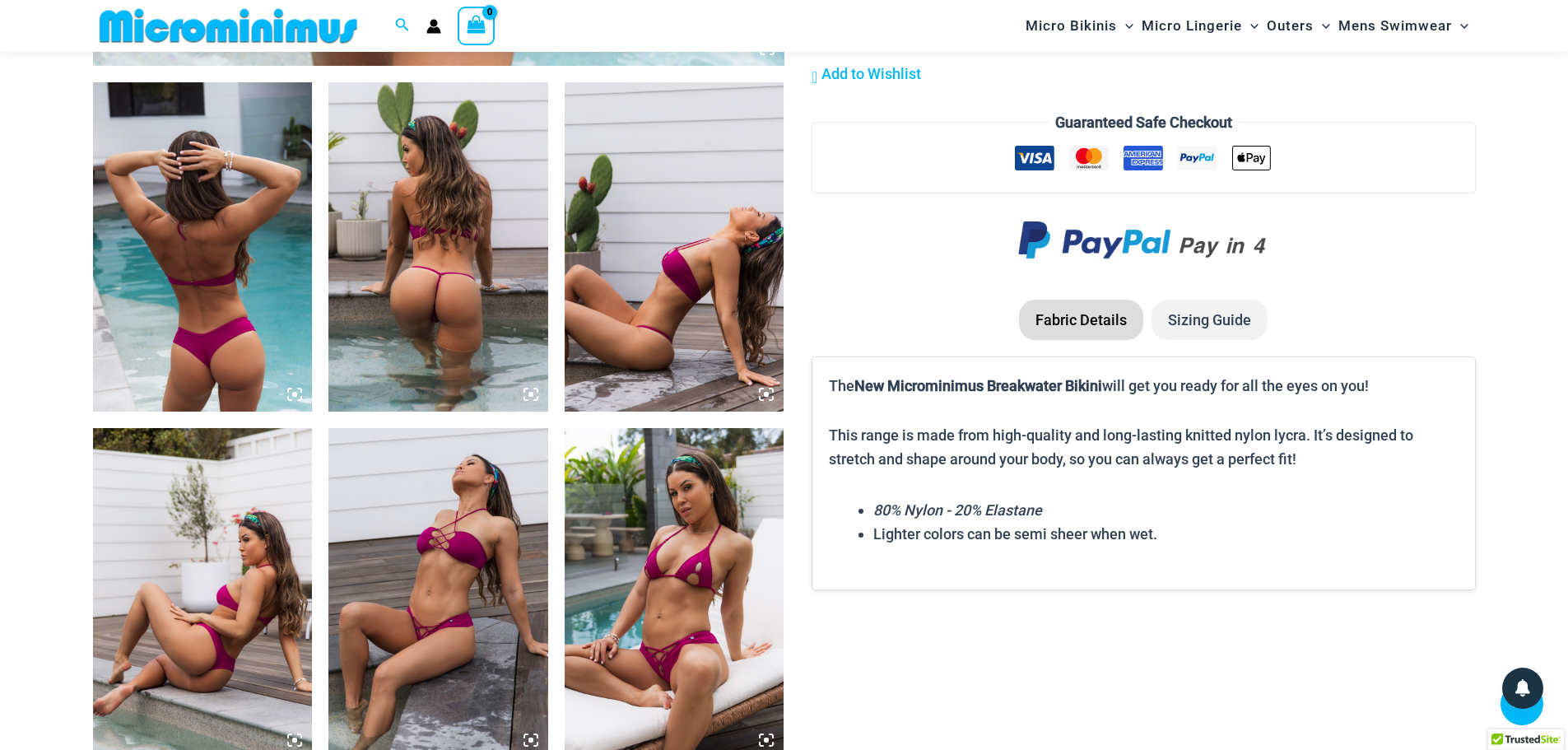
scroll to position [1303, 0]
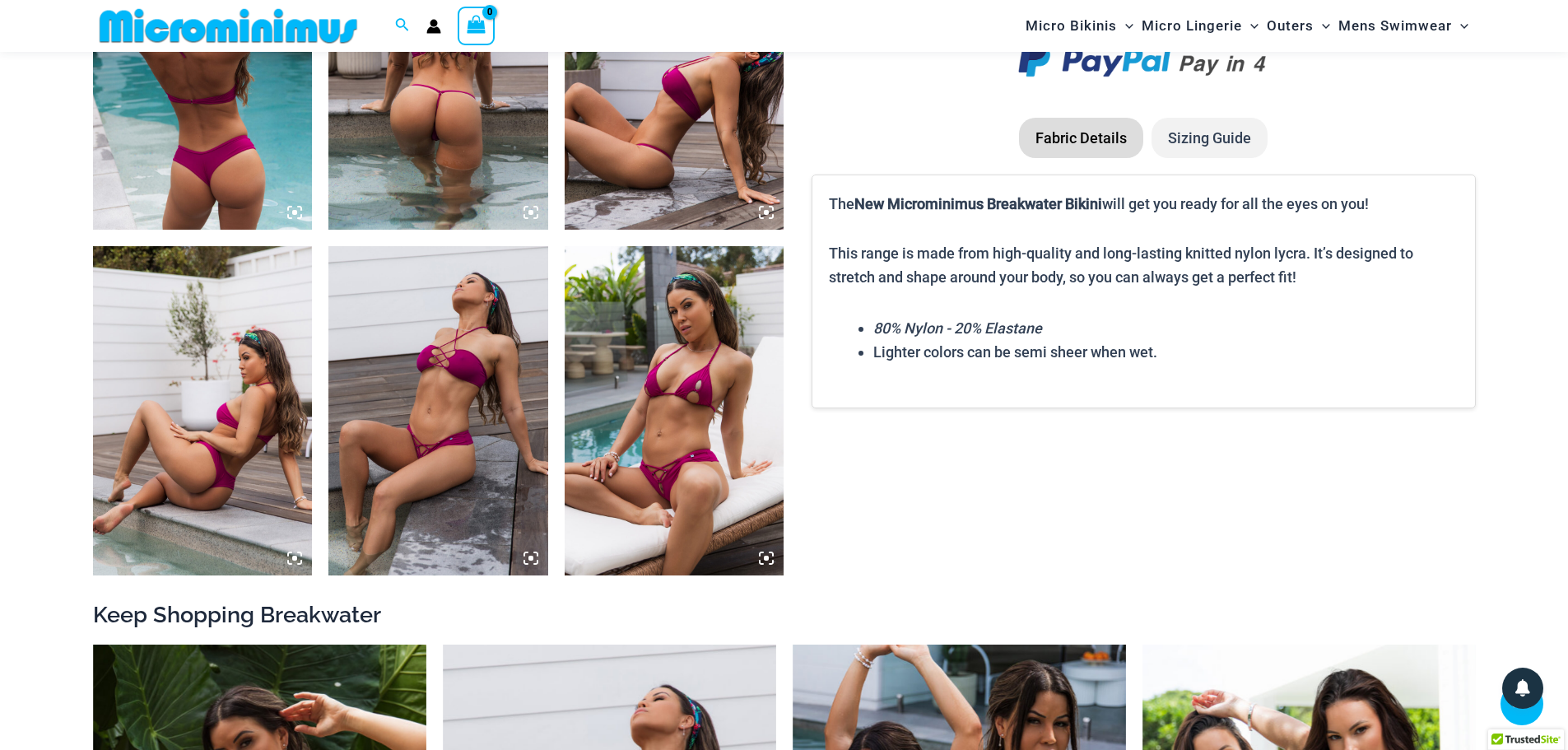
type input "**********"
click at [273, 456] on img at bounding box center [203, 411] width 220 height 329
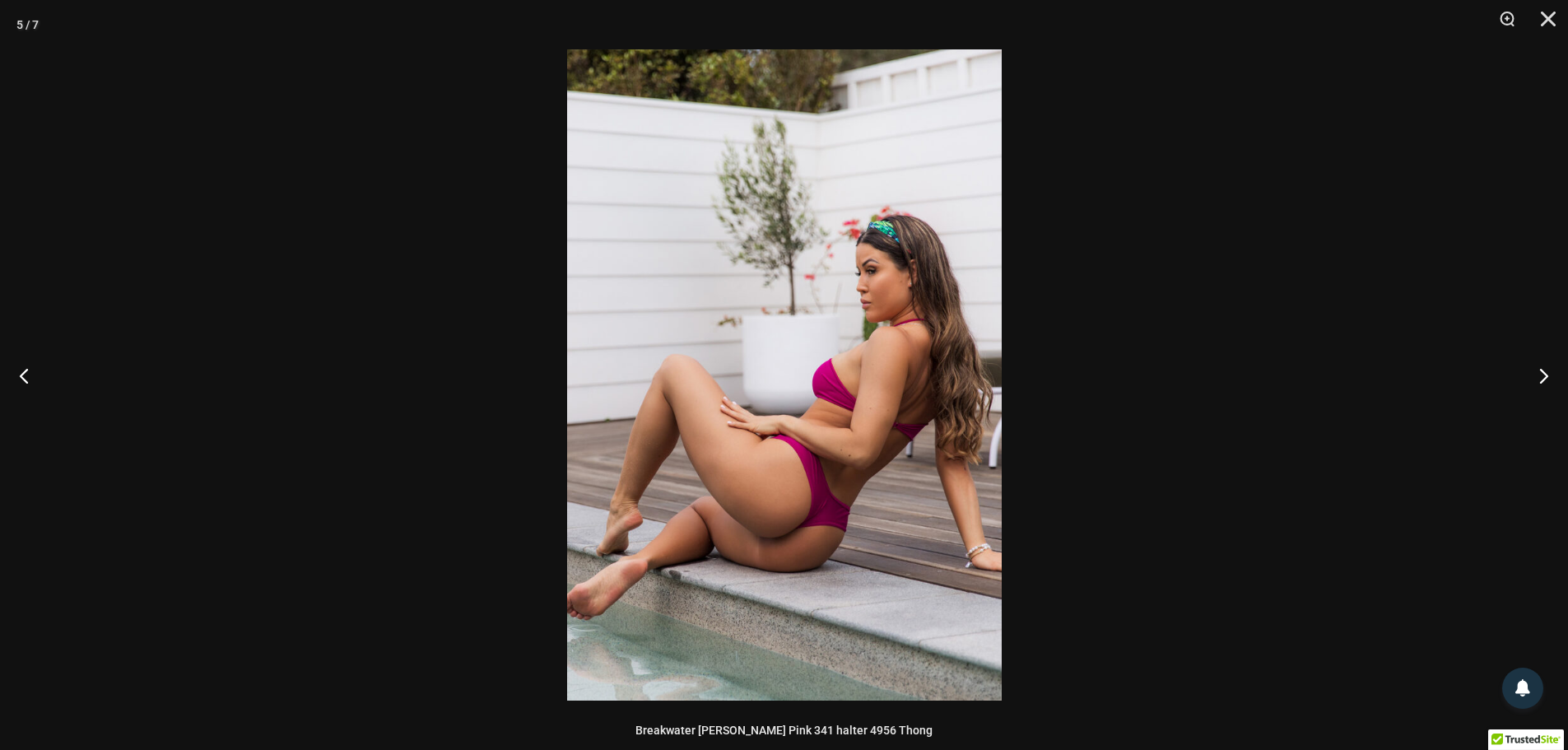
click at [877, 499] on img at bounding box center [784, 375] width 435 height 651
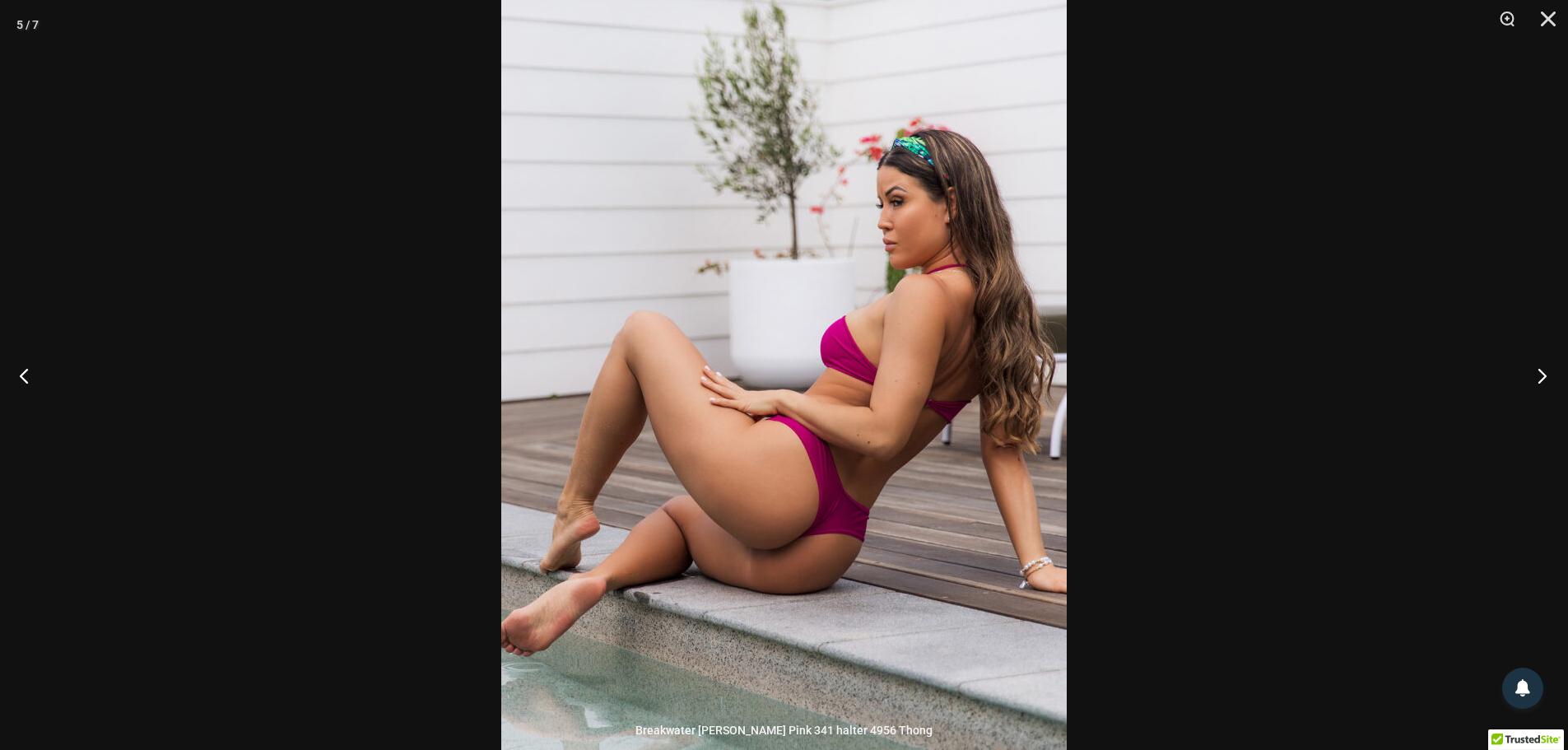
click at [1536, 387] on button "Next" at bounding box center [1537, 376] width 62 height 83
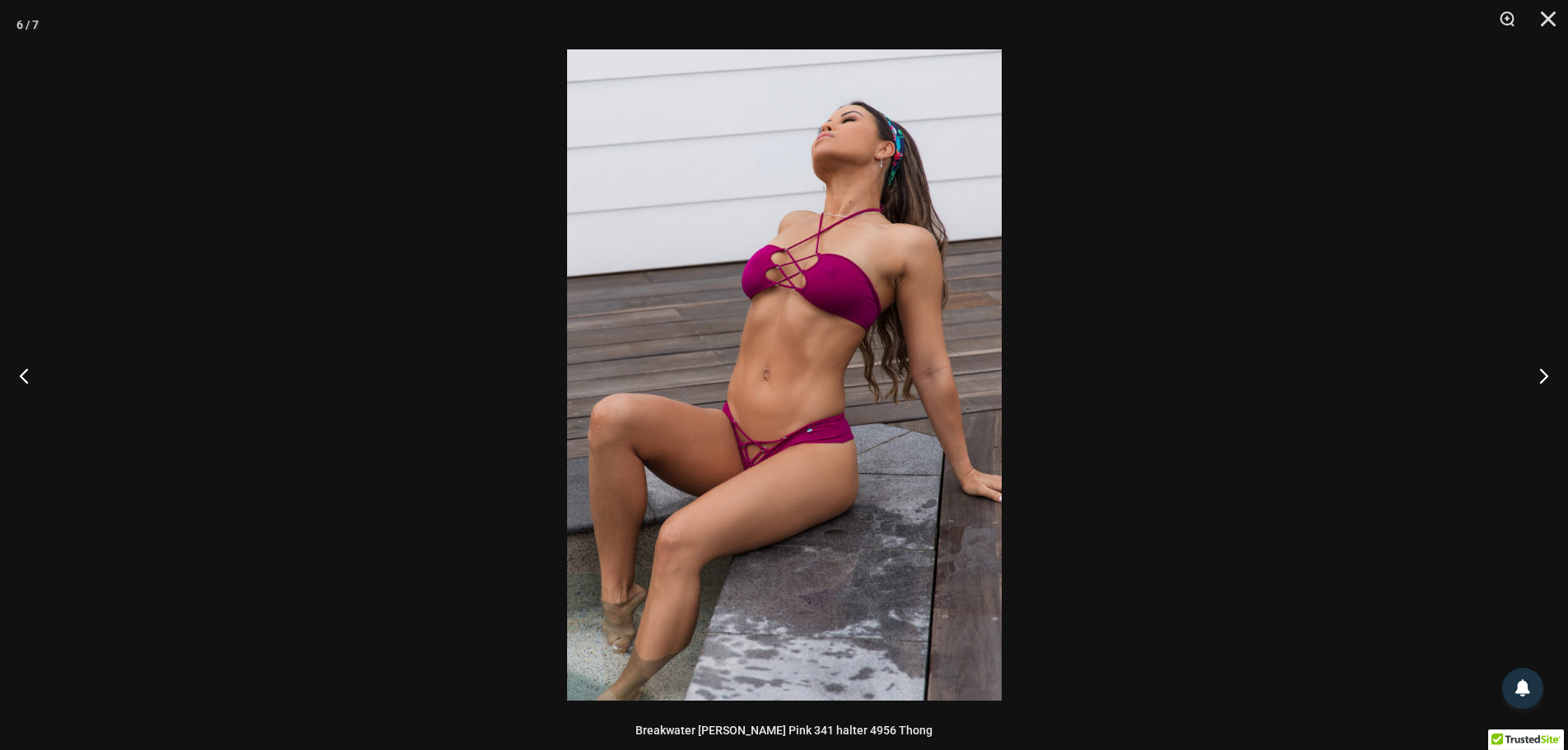
click at [827, 481] on img at bounding box center [784, 375] width 435 height 651
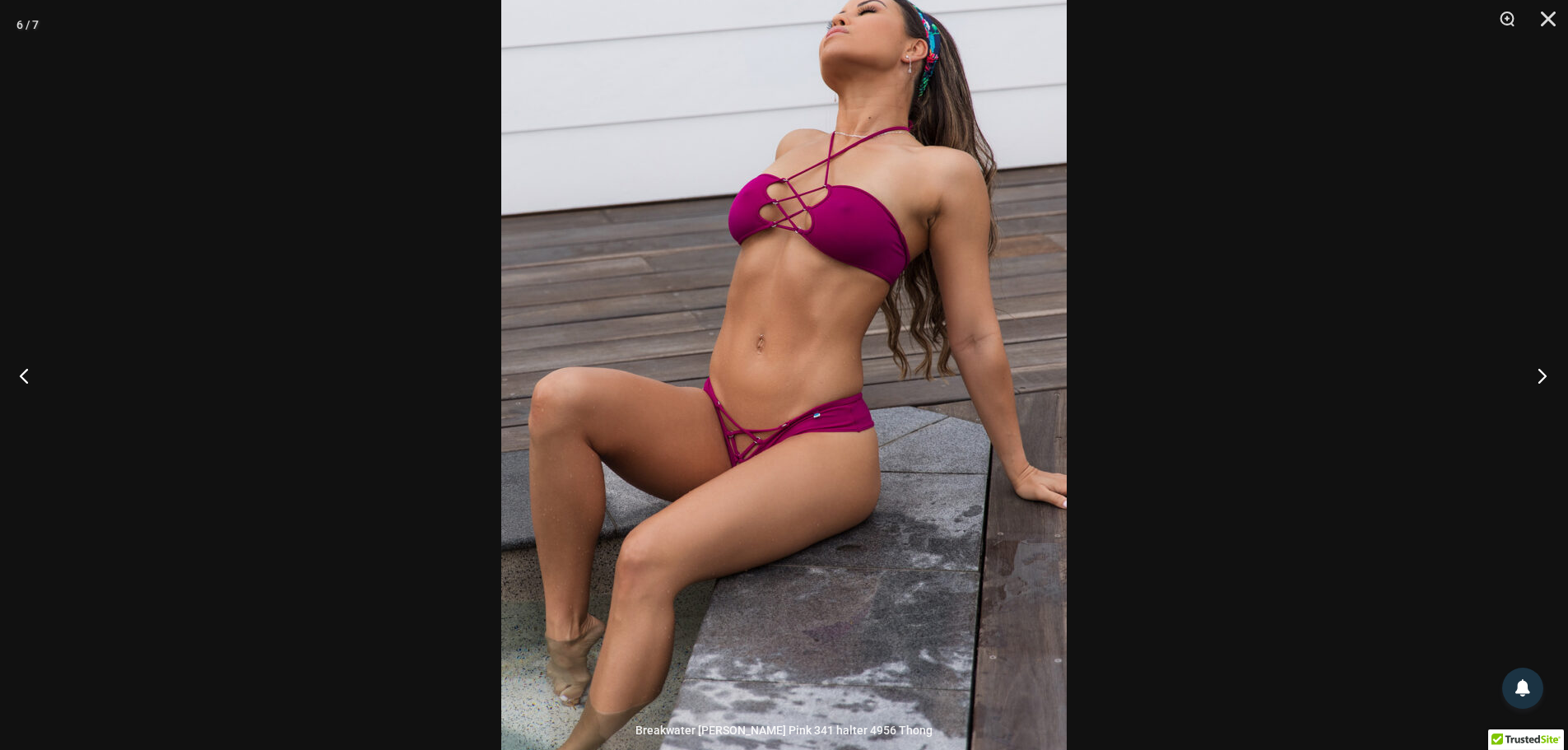
click at [1535, 384] on button "Next" at bounding box center [1537, 376] width 62 height 83
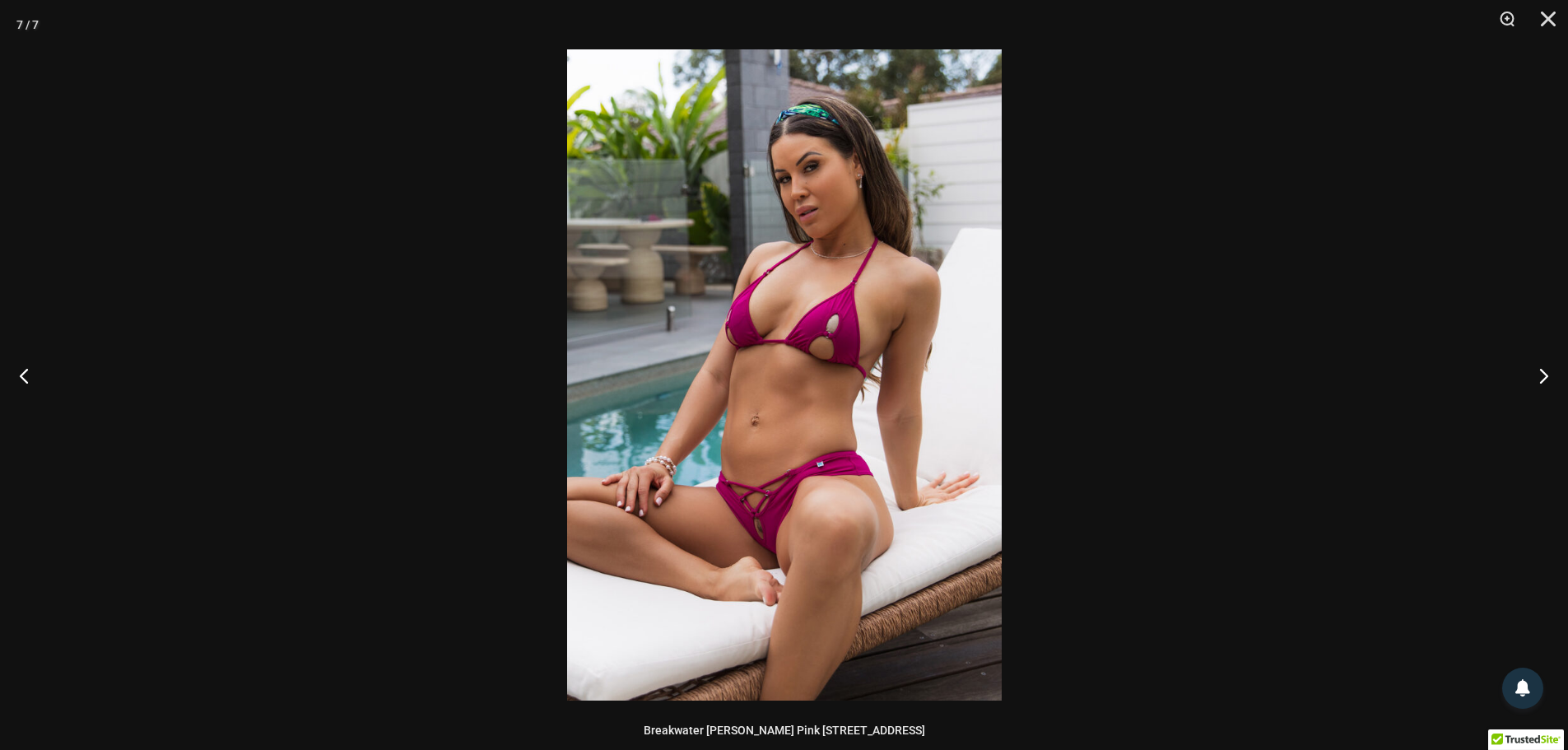
click at [774, 541] on img at bounding box center [784, 375] width 435 height 651
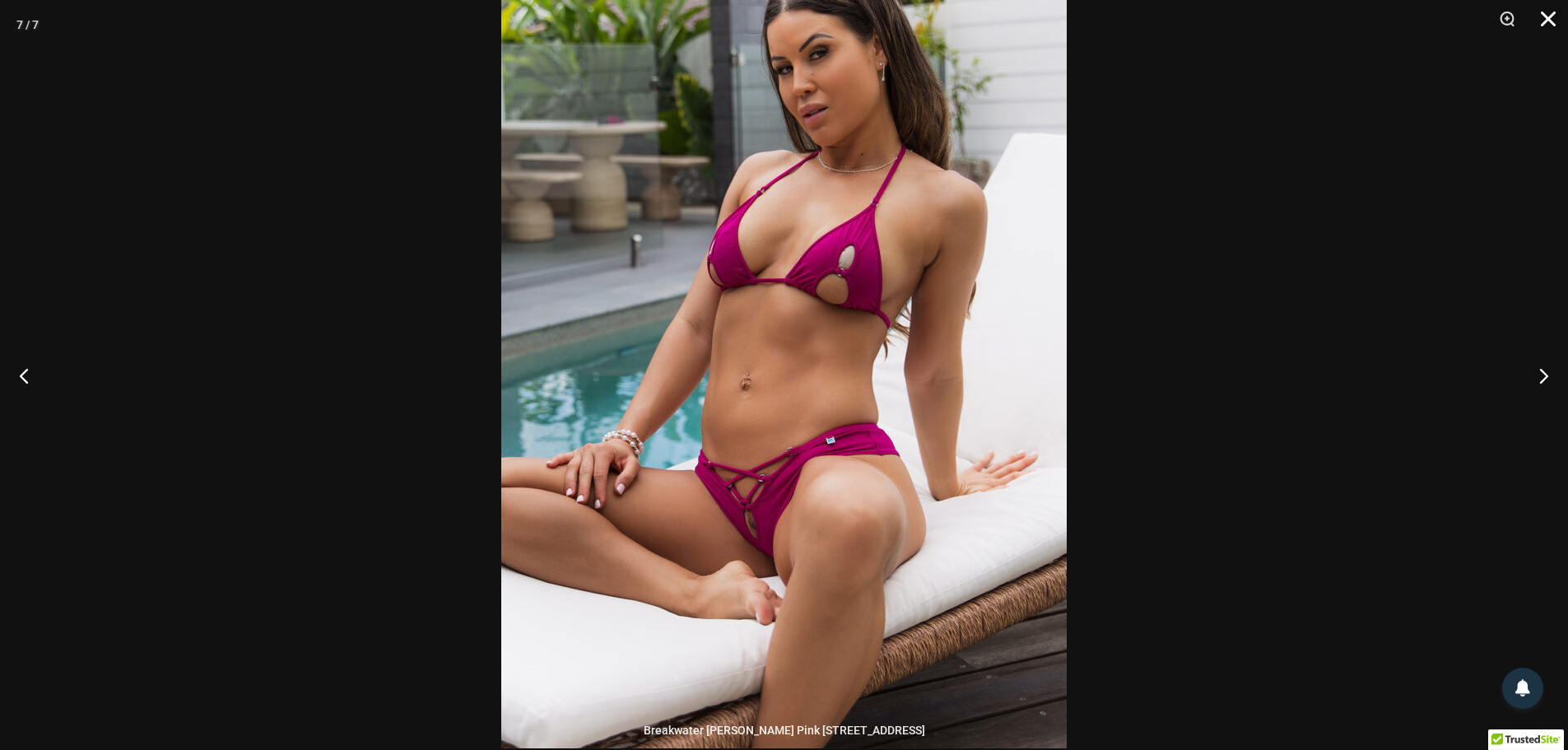
click at [1548, 19] on button "Close" at bounding box center [1542, 25] width 41 height 49
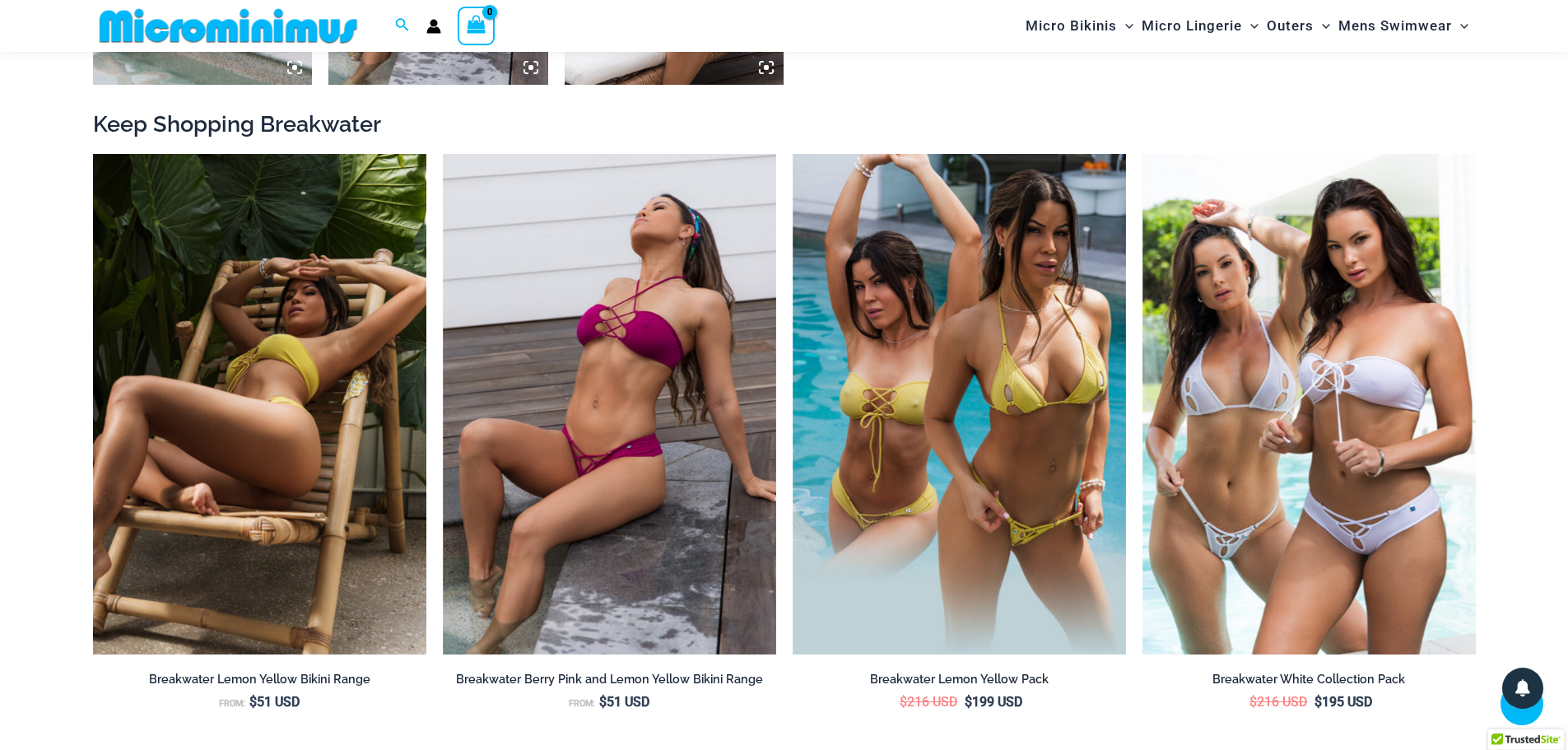
scroll to position [1797, 0]
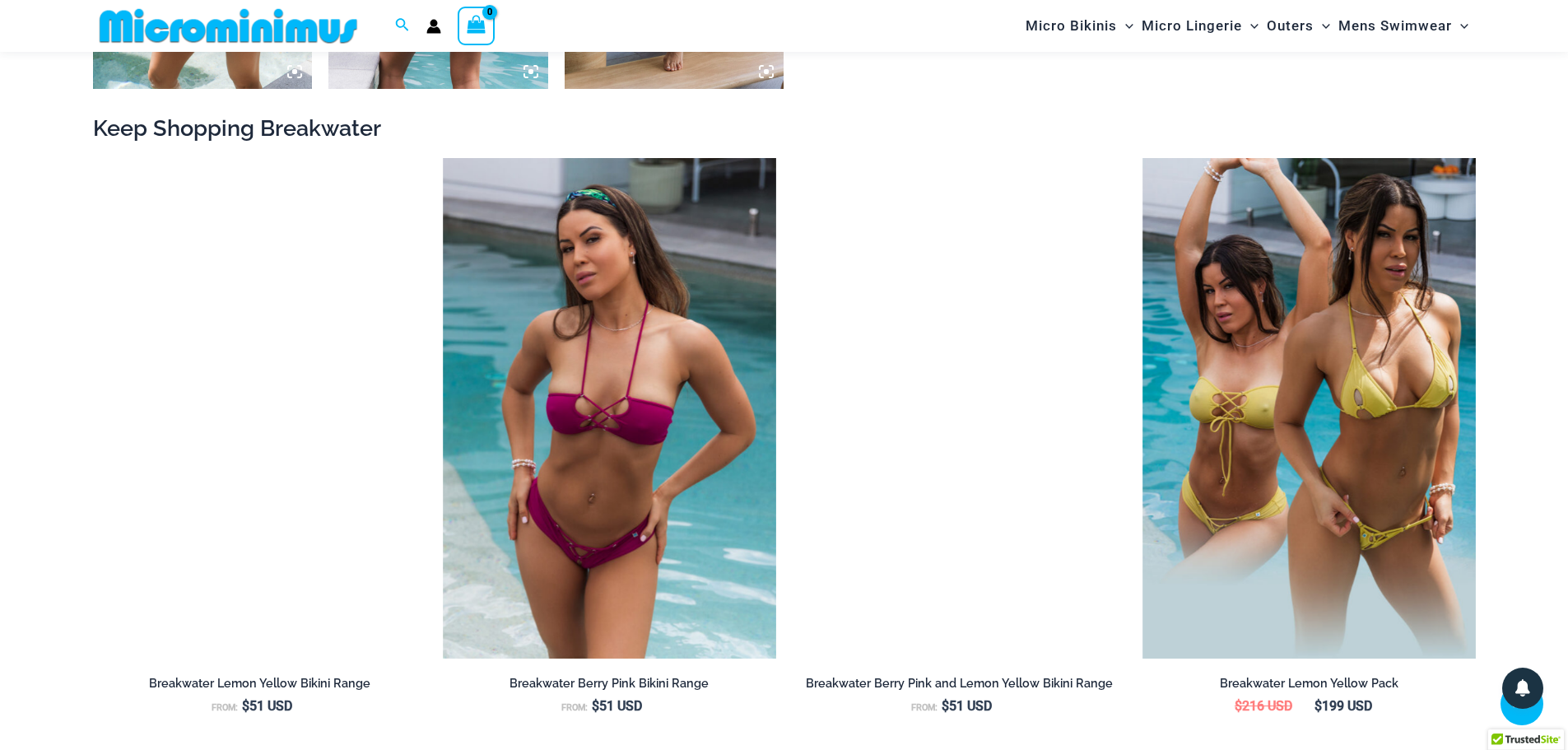
scroll to position [1798, 0]
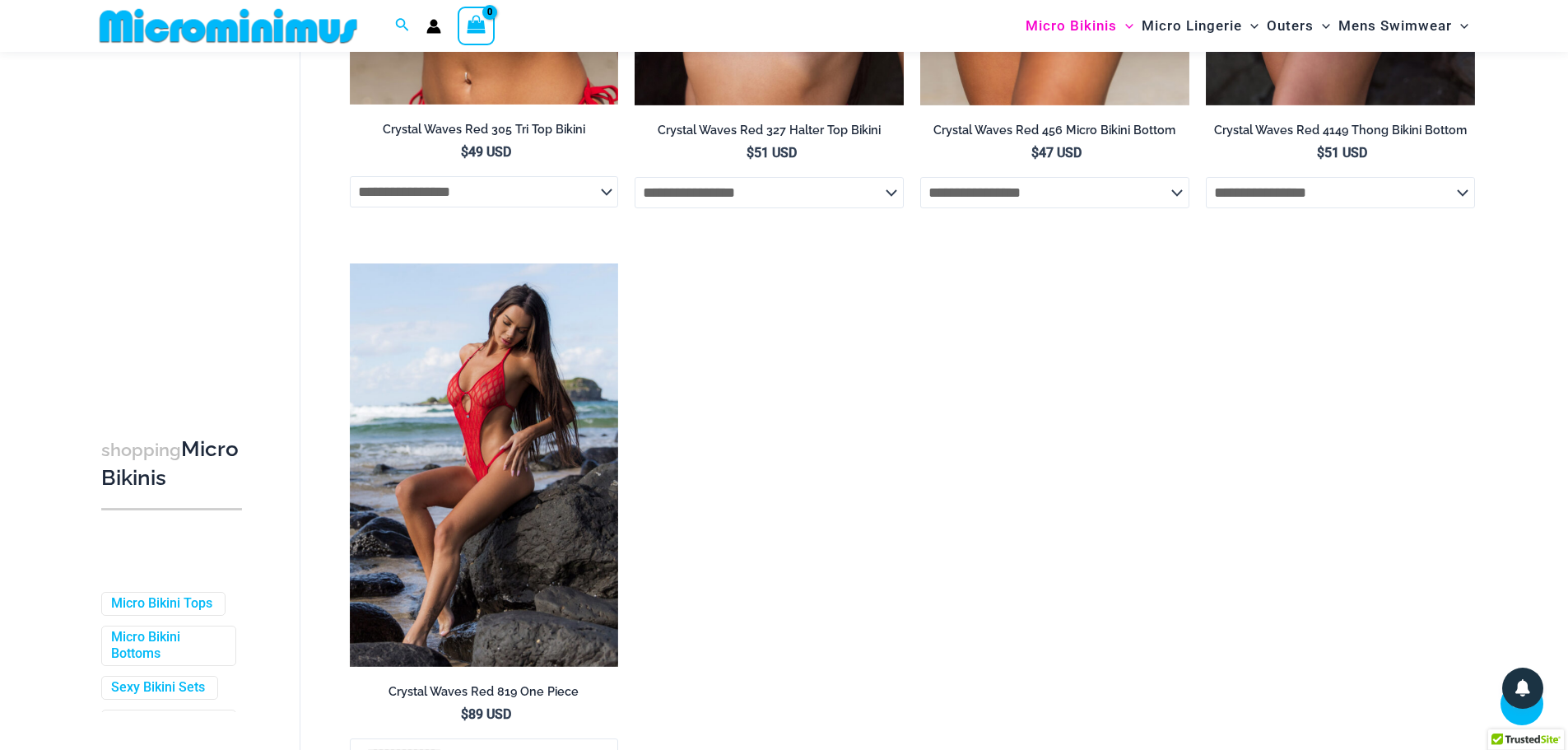
scroll to position [4185, 0]
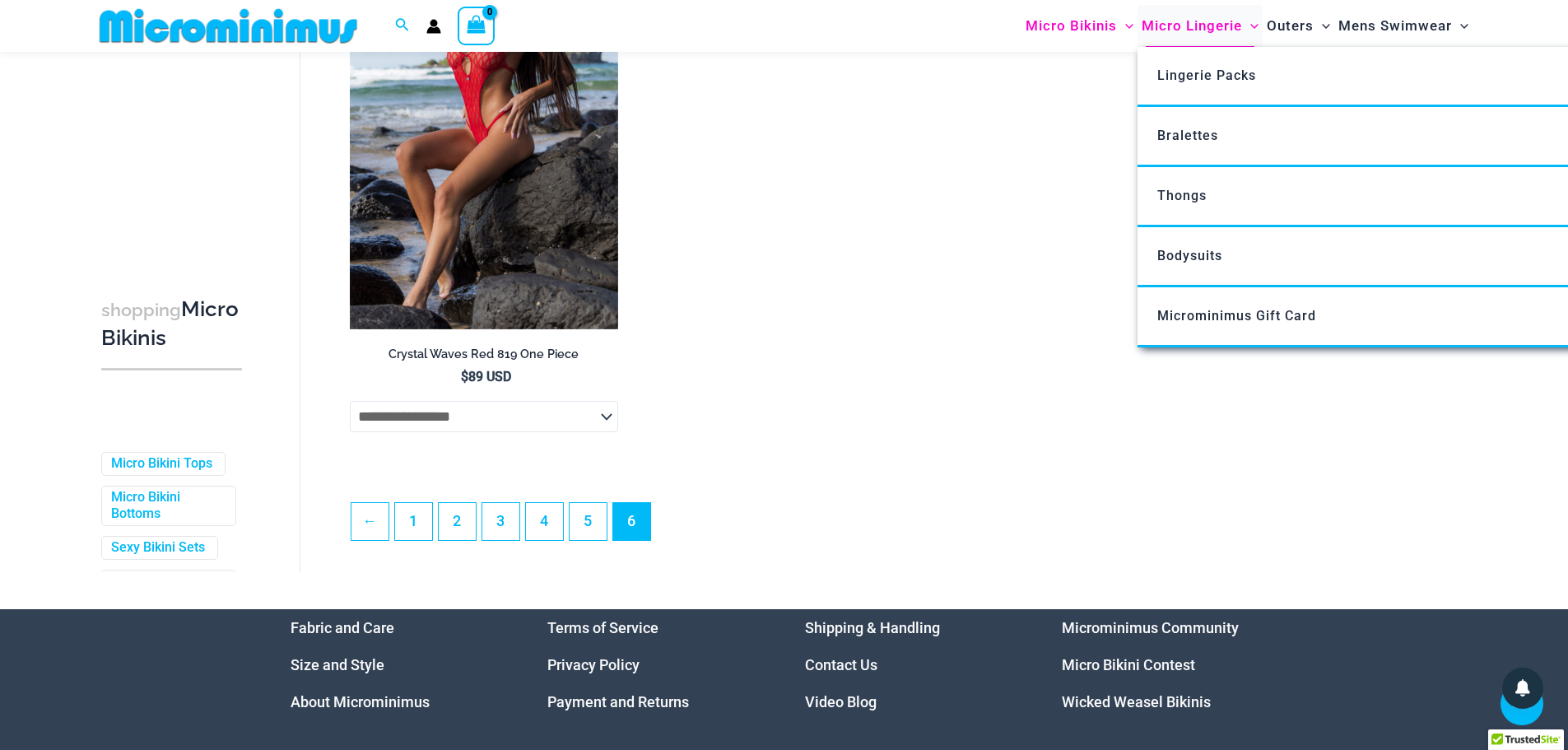
type input "**********"
click at [1157, 27] on span "Micro Lingerie" at bounding box center [1192, 26] width 100 height 42
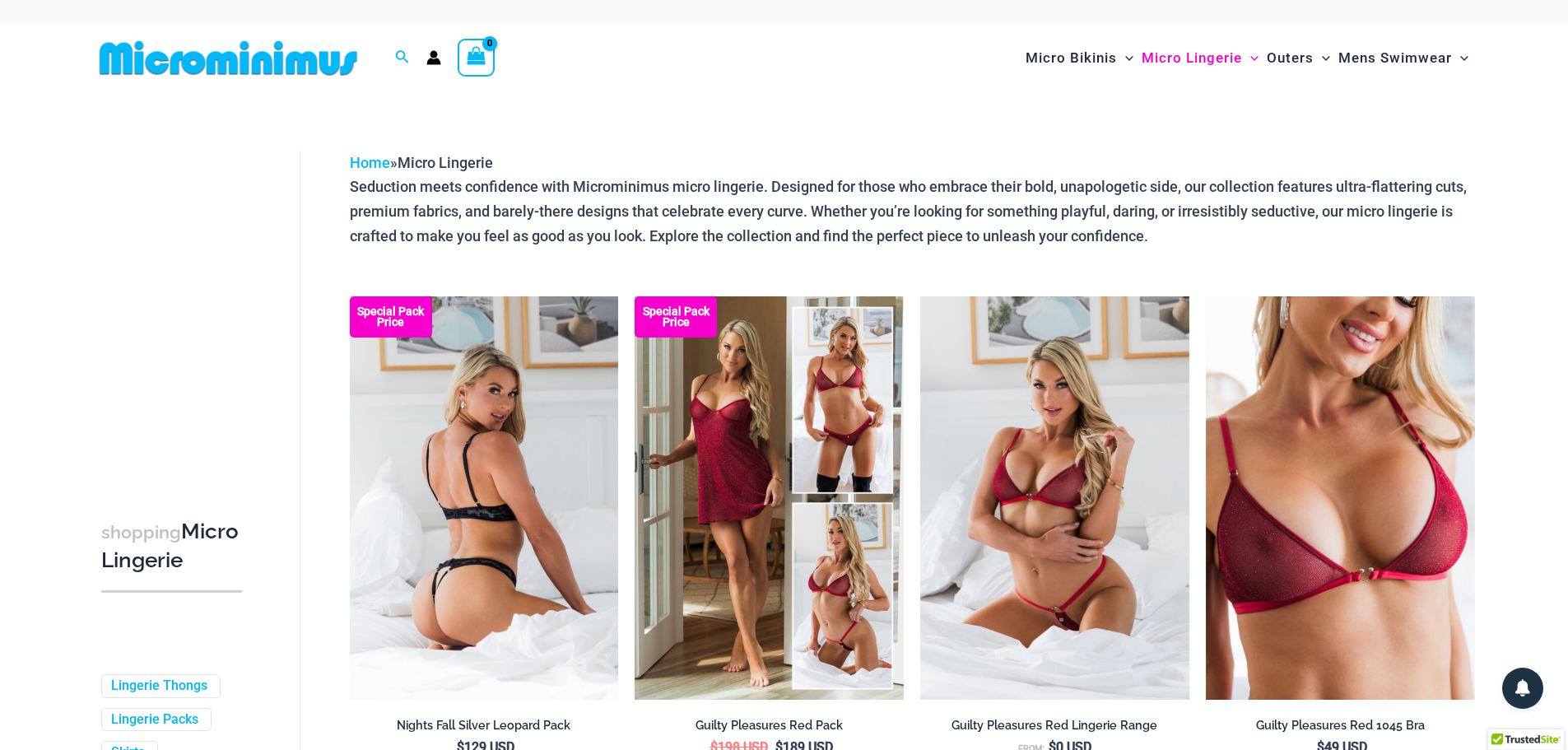
type input "**********"
click at [560, 402] on img at bounding box center [484, 498] width 269 height 403
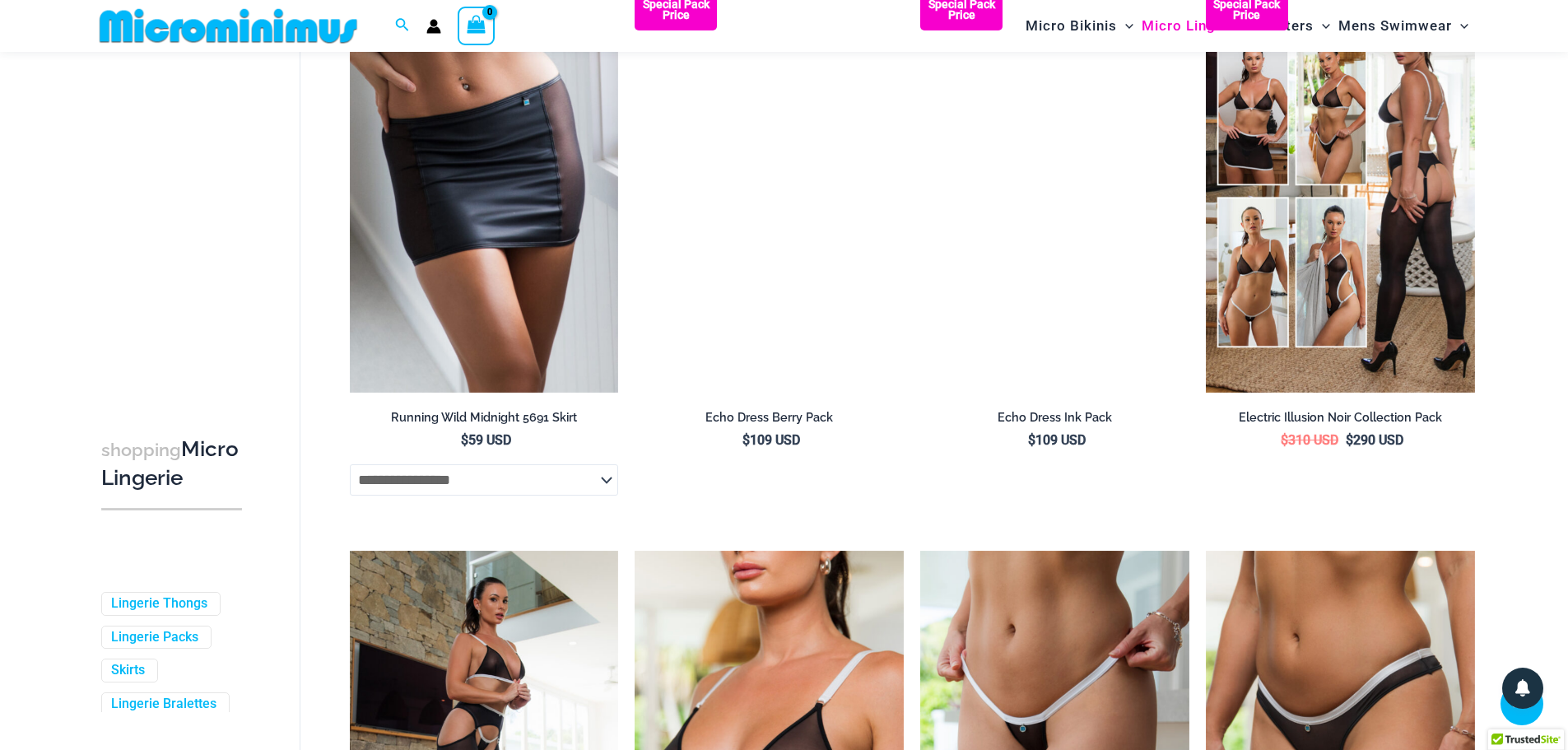
scroll to position [2536, 0]
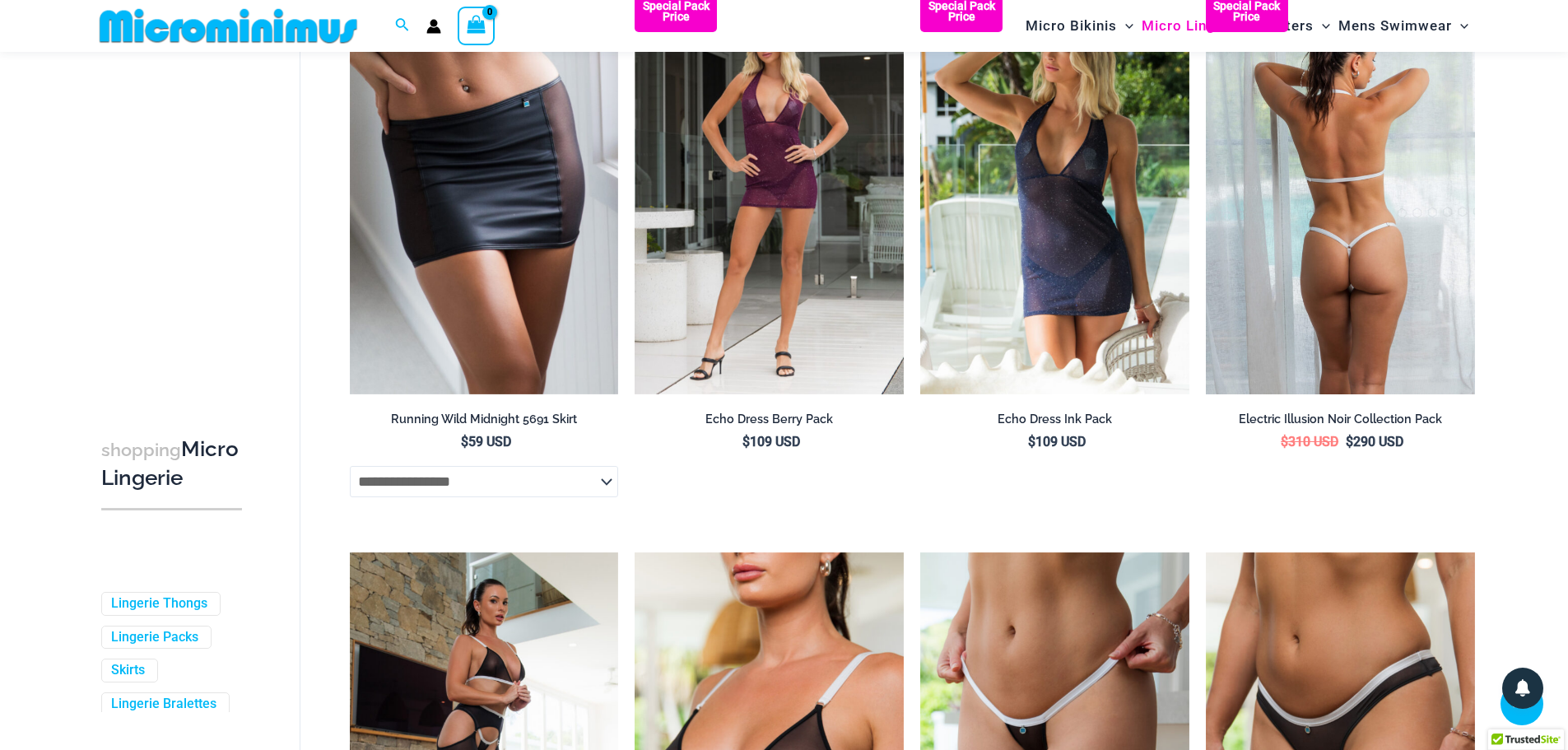
click at [1361, 193] on img at bounding box center [1341, 193] width 269 height 403
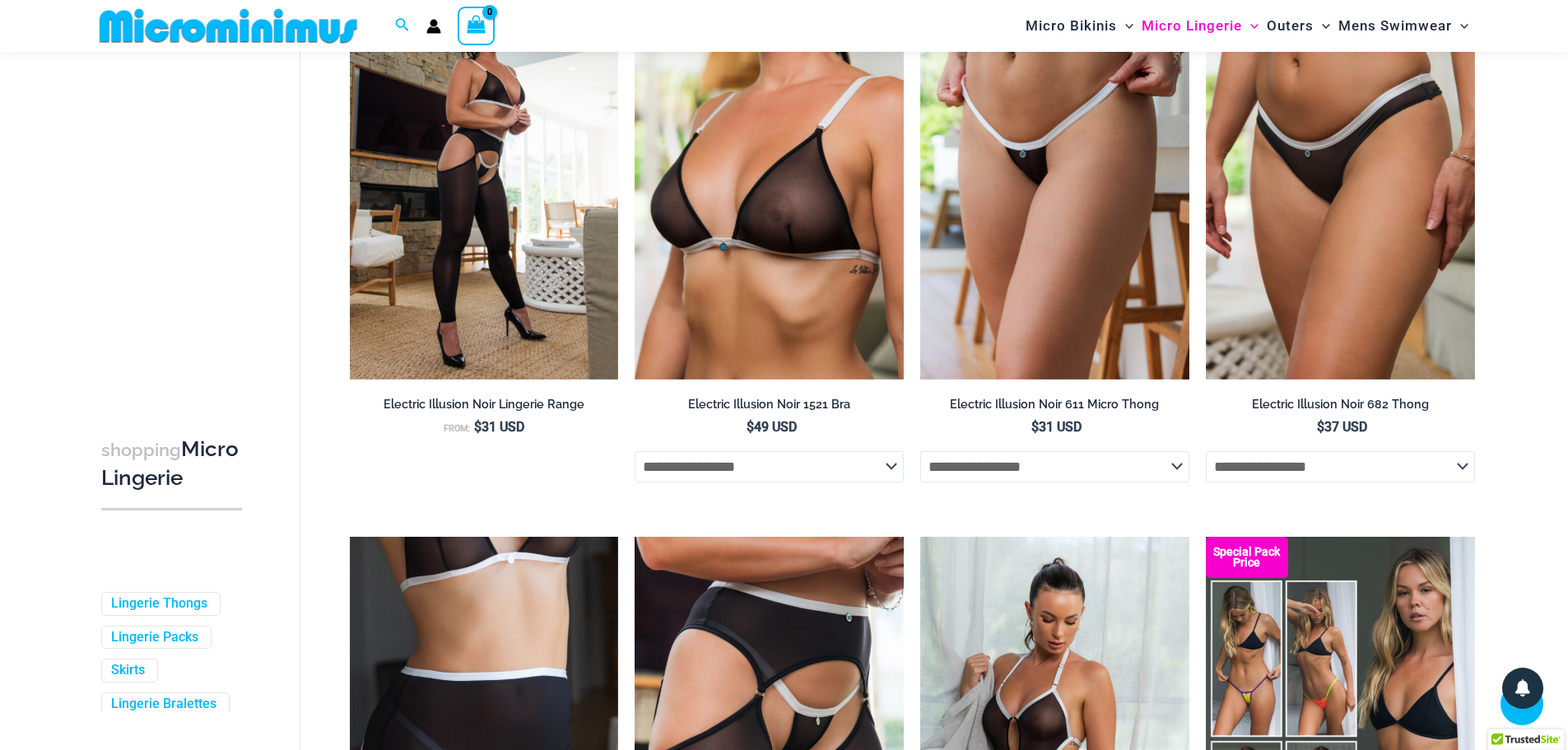
scroll to position [3359, 0]
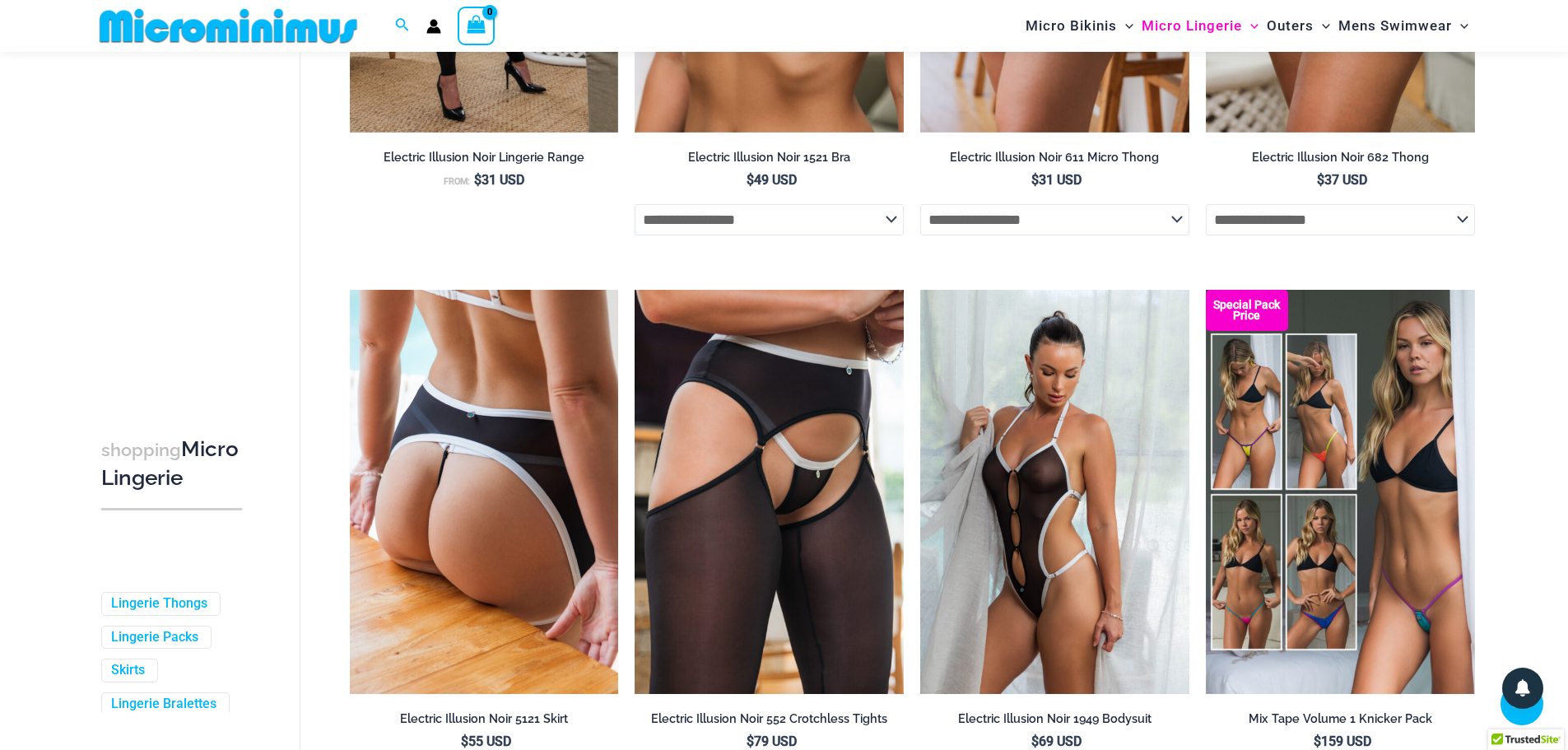
click at [468, 477] on img at bounding box center [484, 491] width 269 height 403
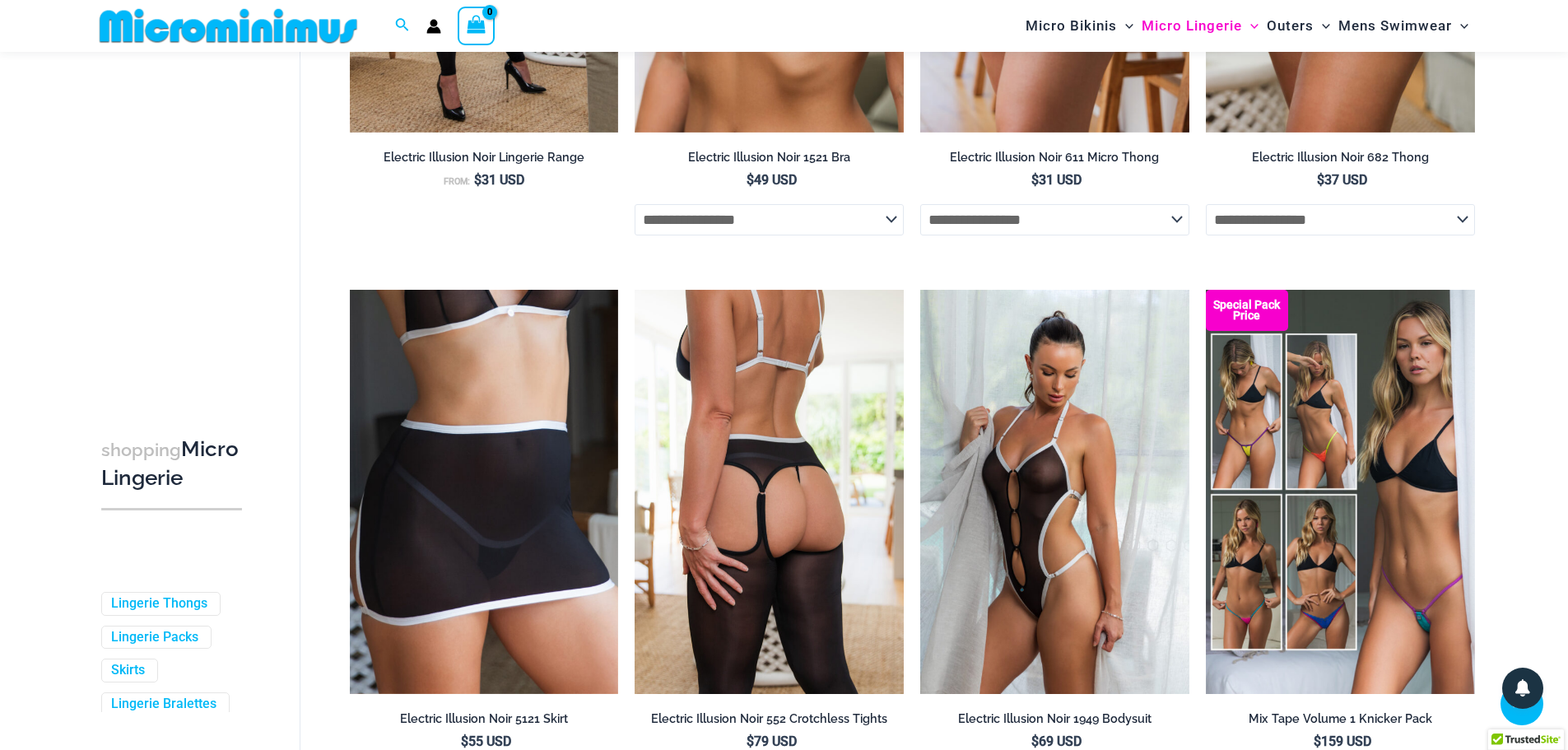
click at [806, 540] on img at bounding box center [769, 491] width 269 height 403
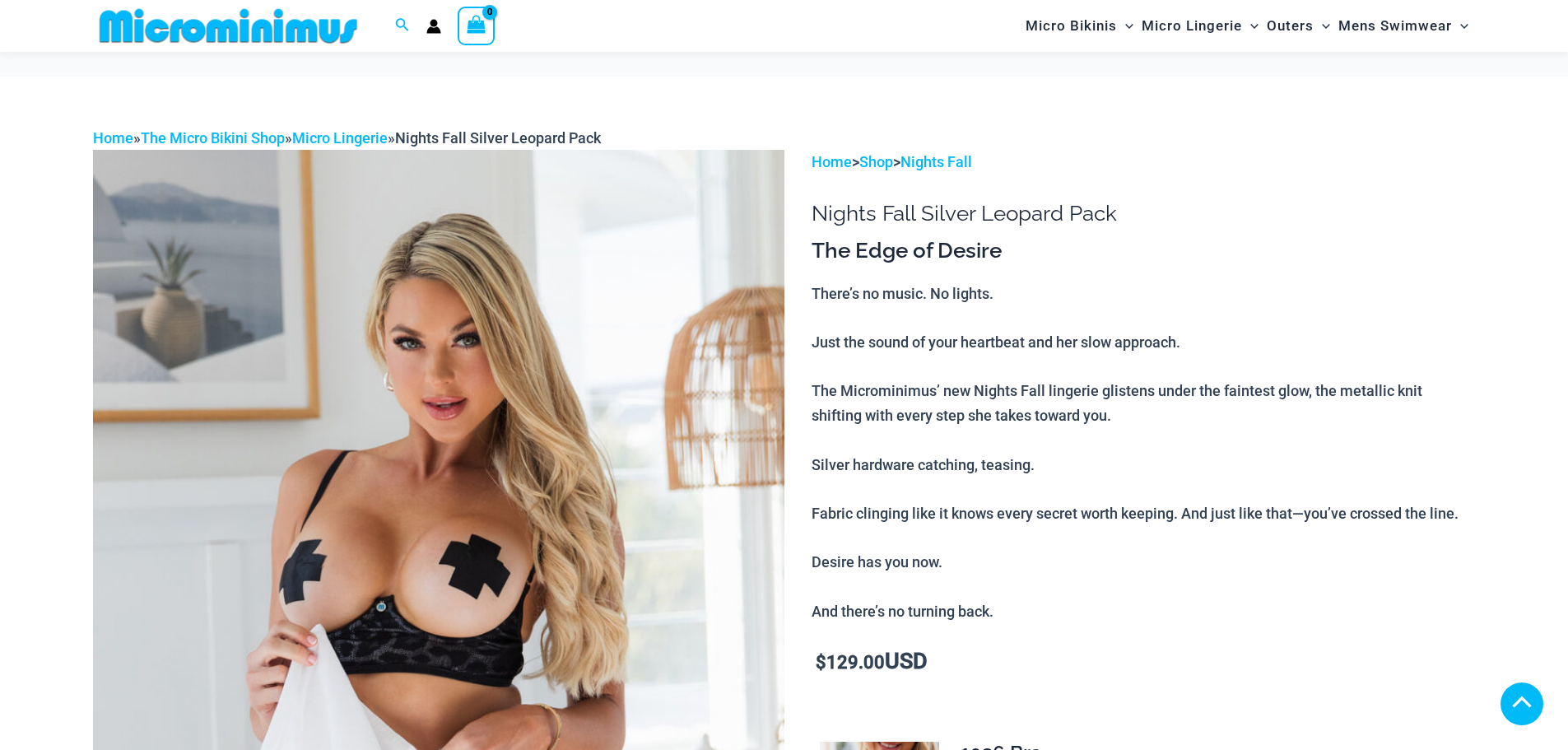
scroll to position [327, 0]
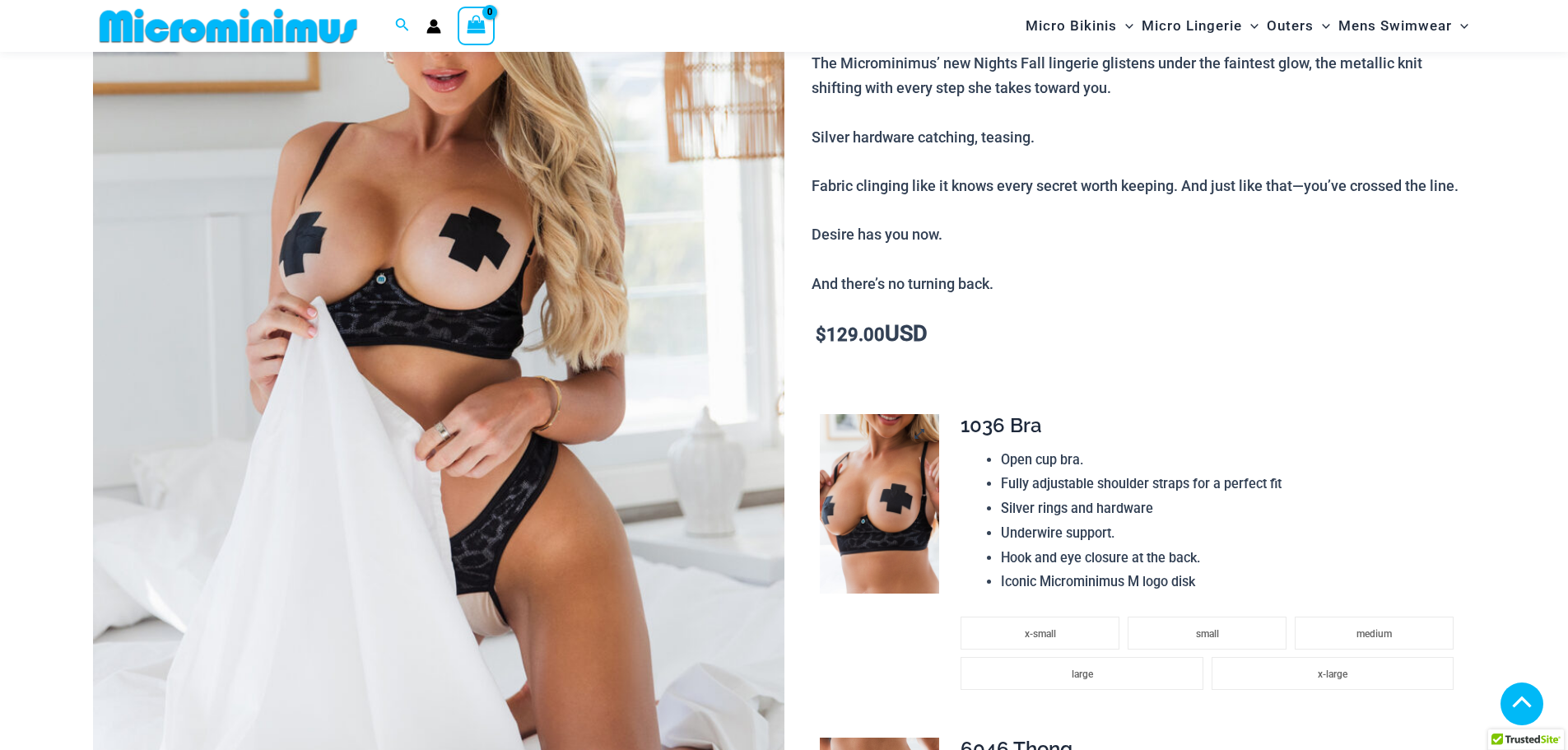
type input "**********"
click at [902, 502] on img at bounding box center [880, 504] width 120 height 180
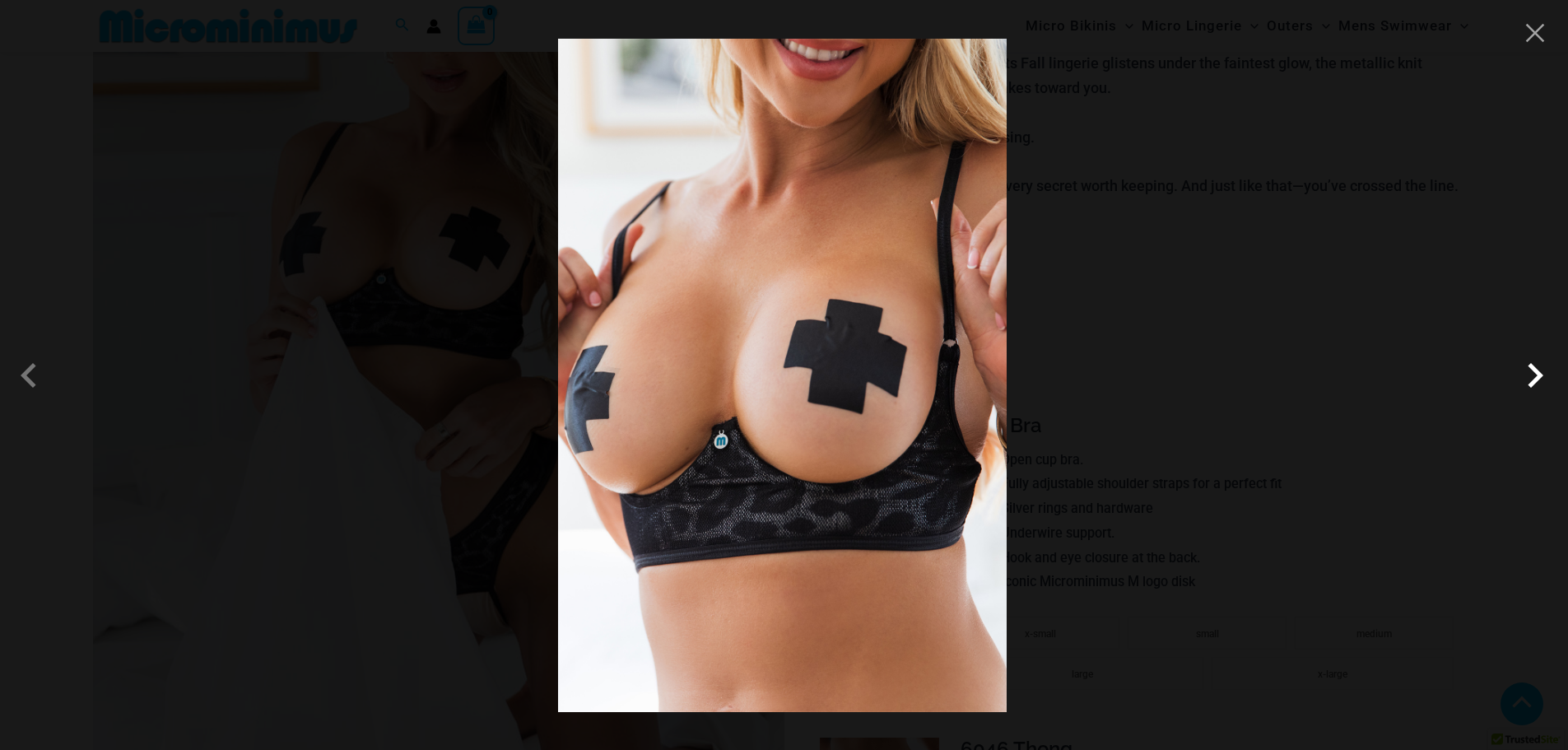
click at [1535, 387] on span at bounding box center [1535, 375] width 49 height 49
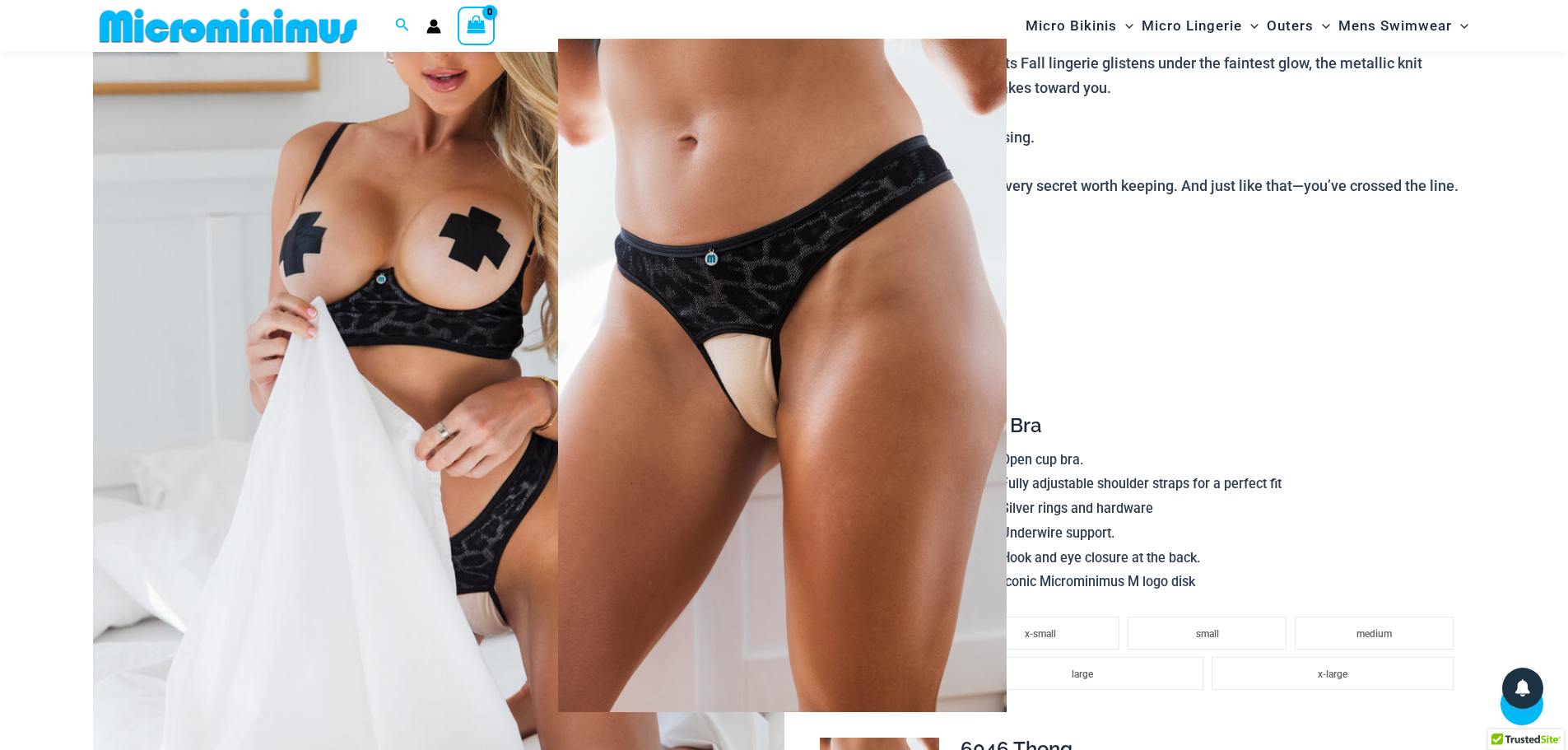
click at [1528, 374] on span at bounding box center [1535, 375] width 49 height 49
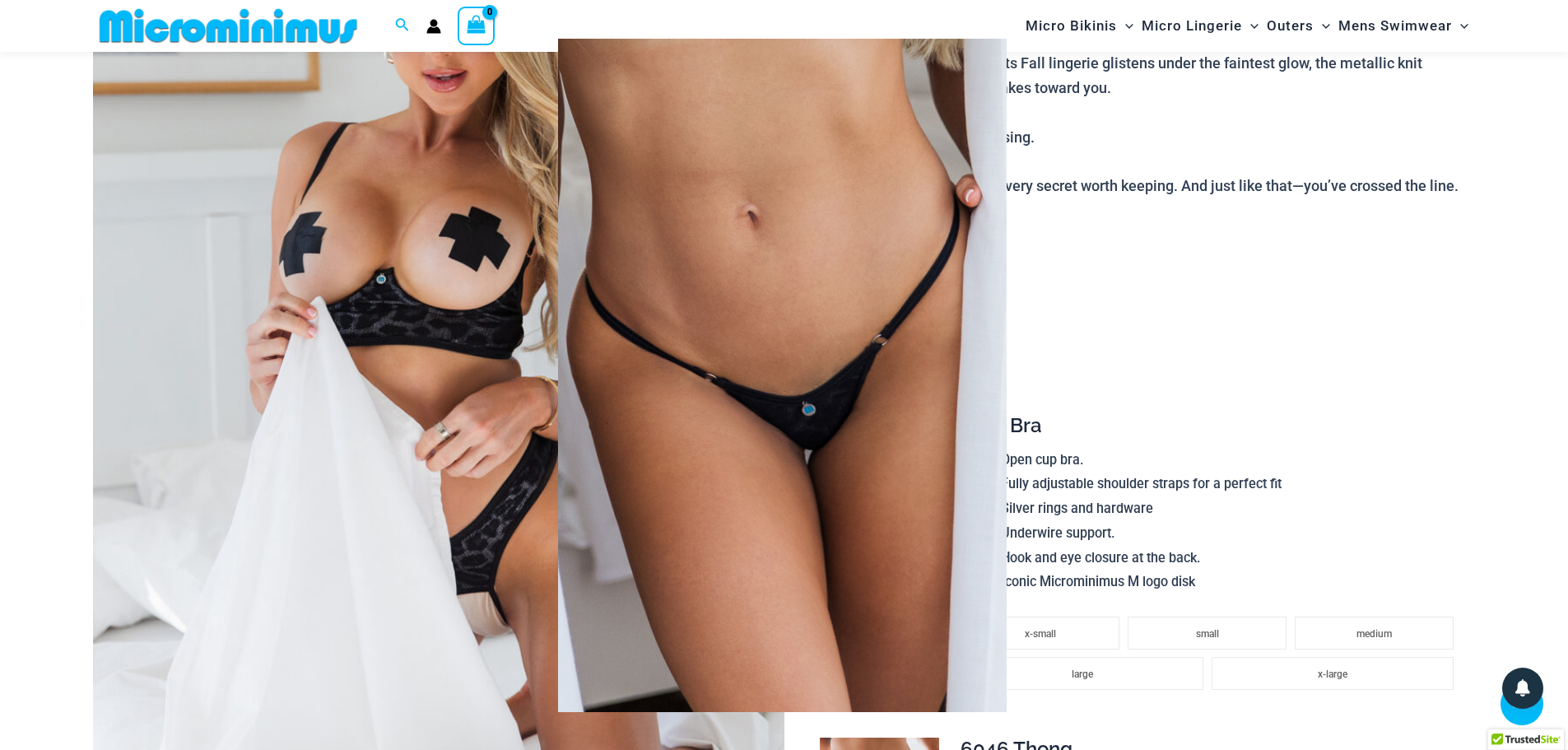
click at [1527, 385] on span at bounding box center [1535, 375] width 49 height 49
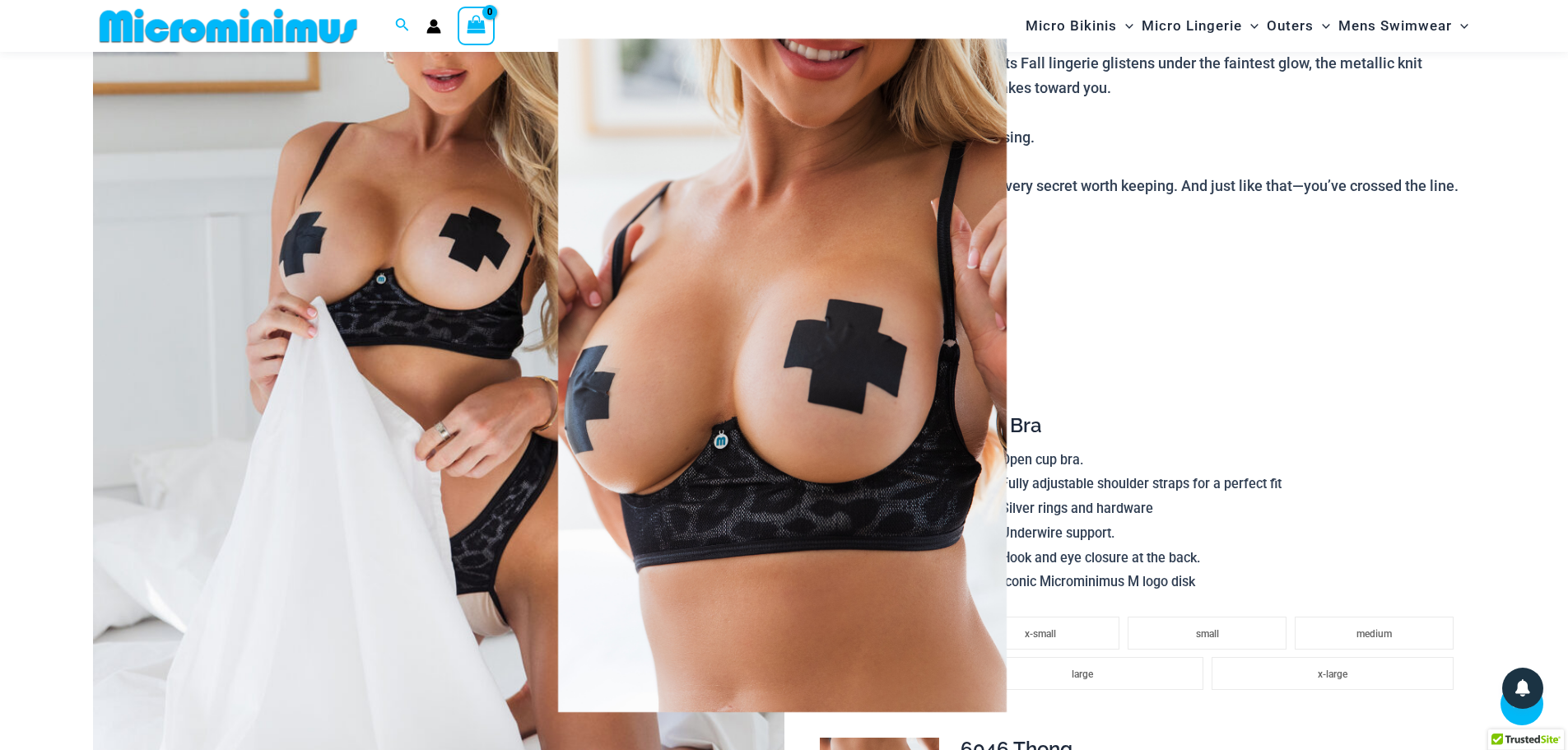
click at [1436, 327] on div at bounding box center [784, 375] width 1568 height 750
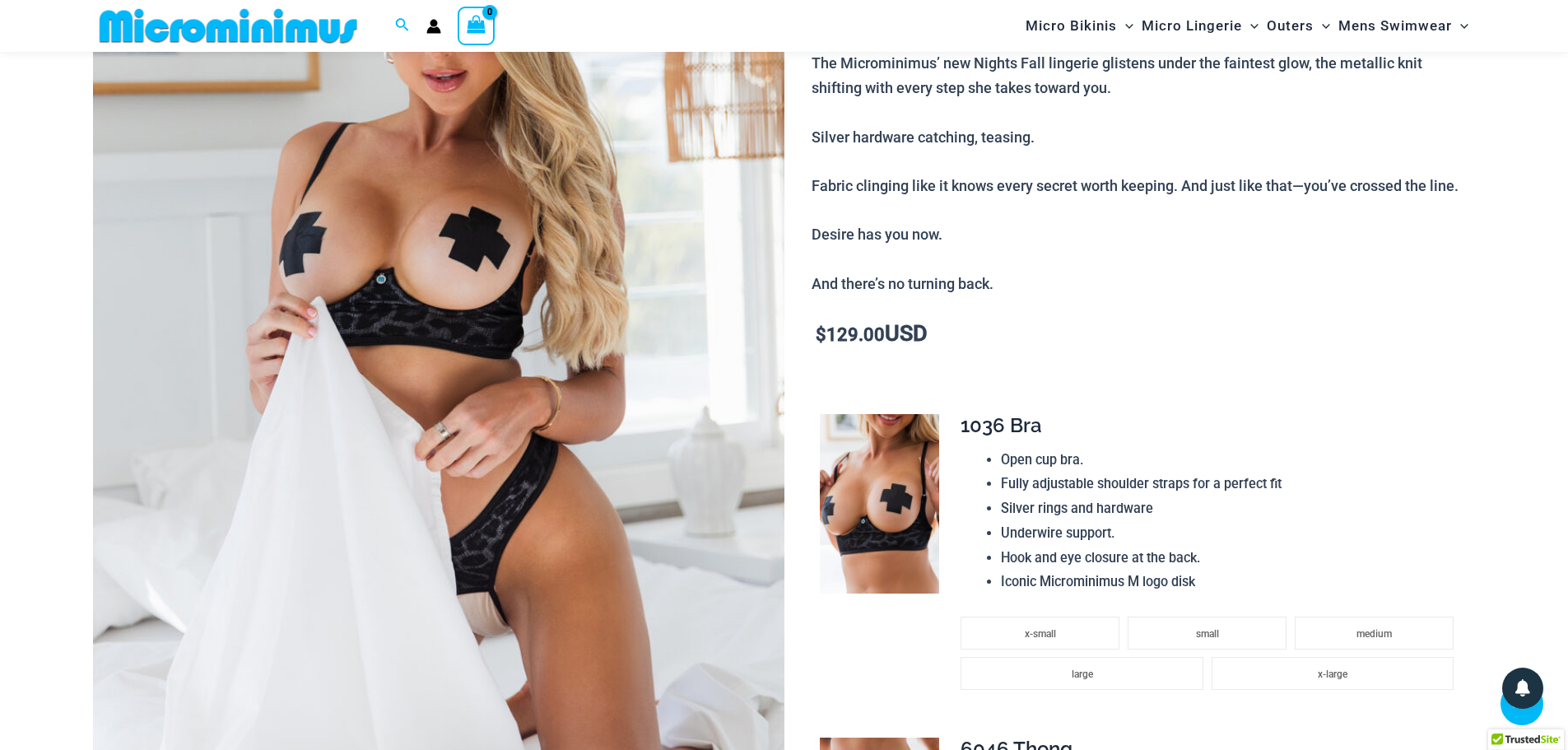
click at [451, 400] on img at bounding box center [439, 341] width 692 height 1037
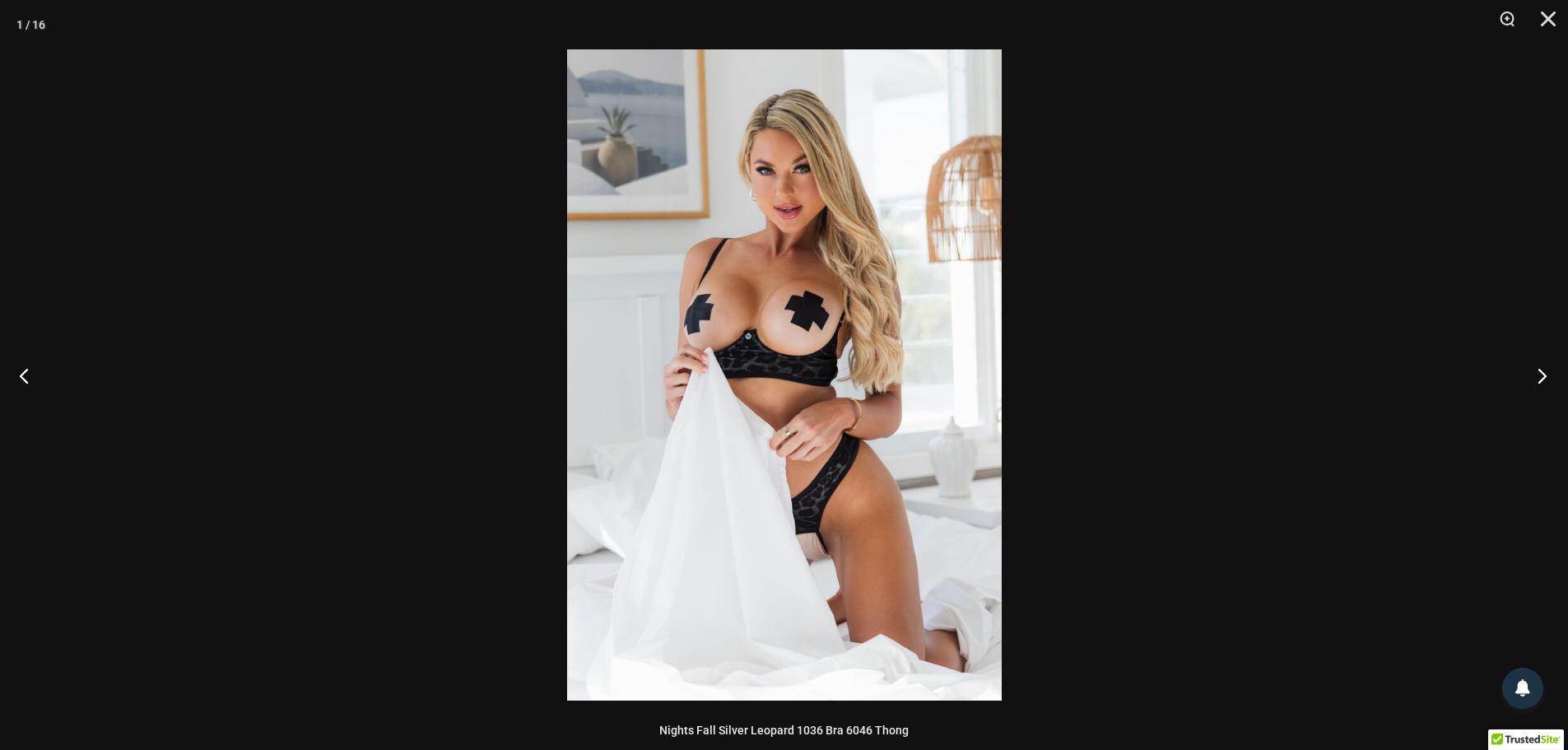
click at [1550, 374] on button "Next" at bounding box center [1537, 376] width 62 height 83
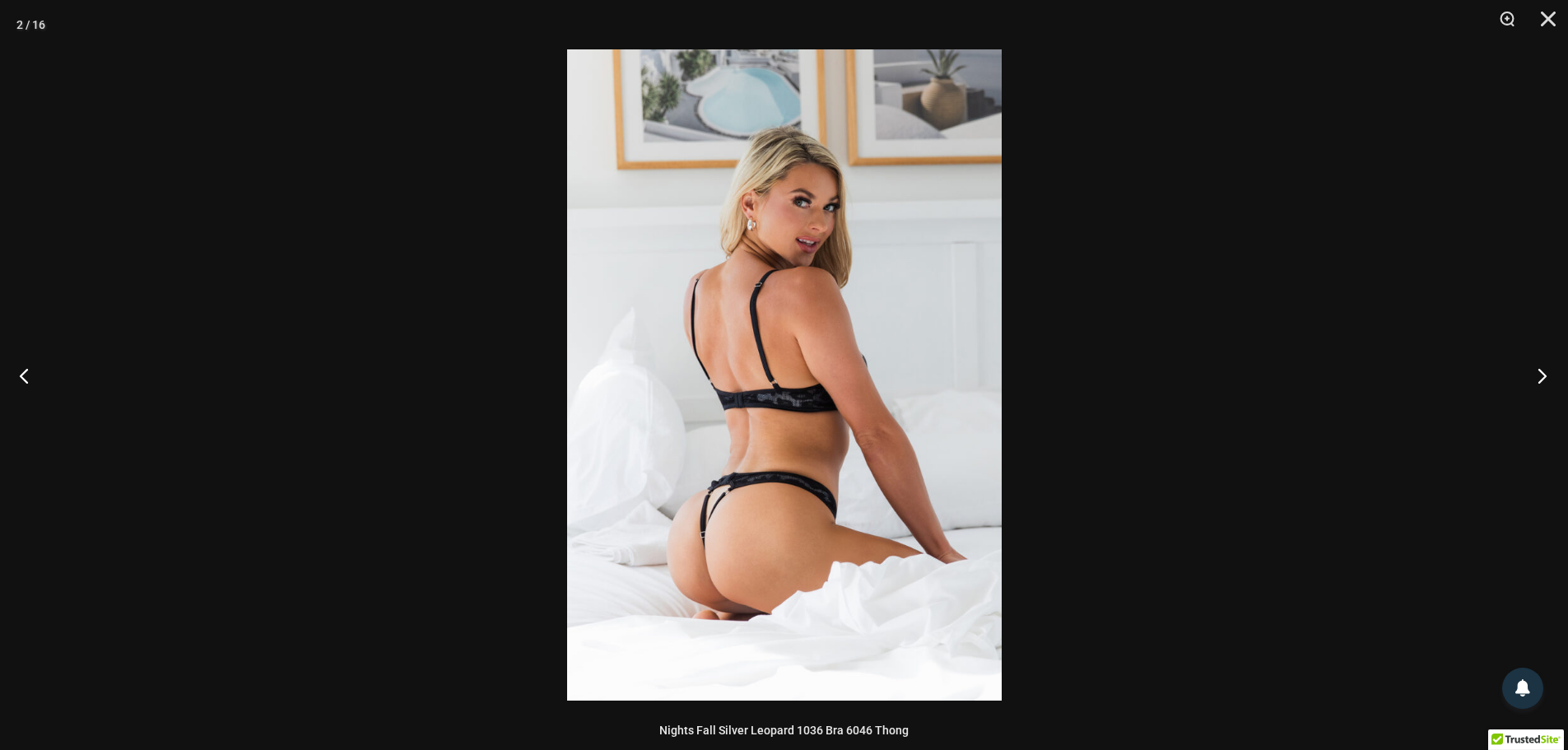
click at [1549, 374] on button "Next" at bounding box center [1537, 376] width 62 height 83
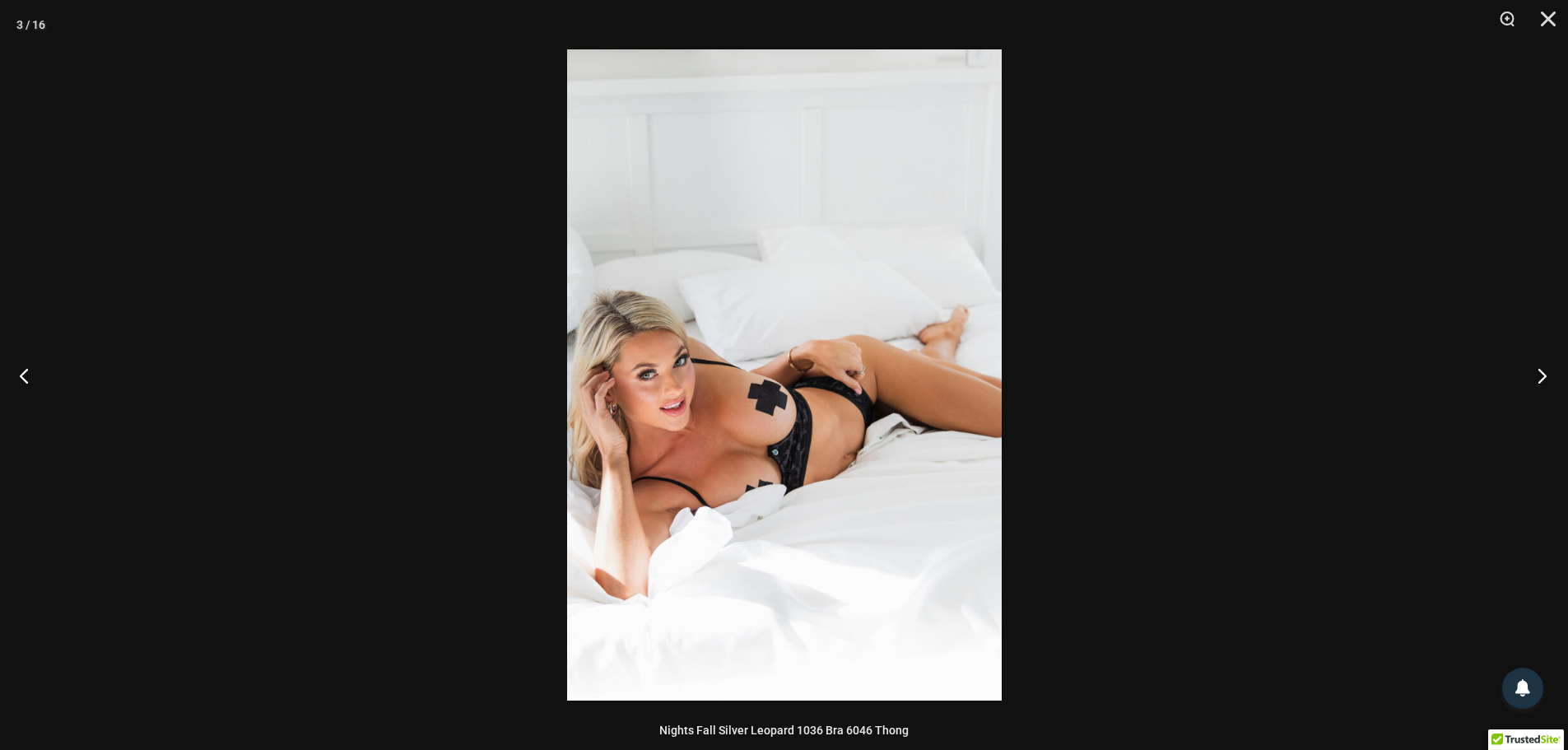
click at [1549, 374] on button "Next" at bounding box center [1537, 376] width 62 height 83
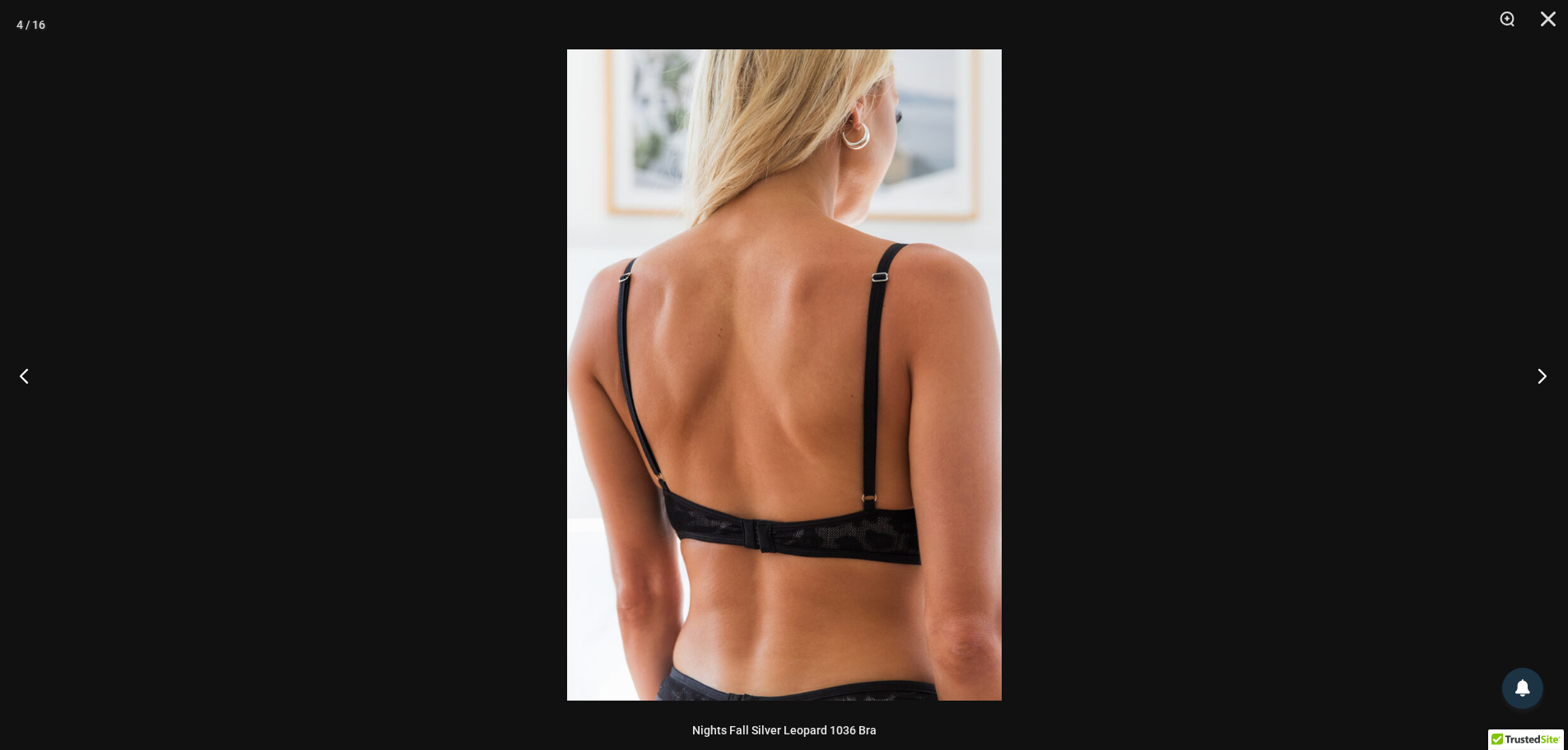
click at [1549, 374] on button "Next" at bounding box center [1537, 376] width 62 height 83
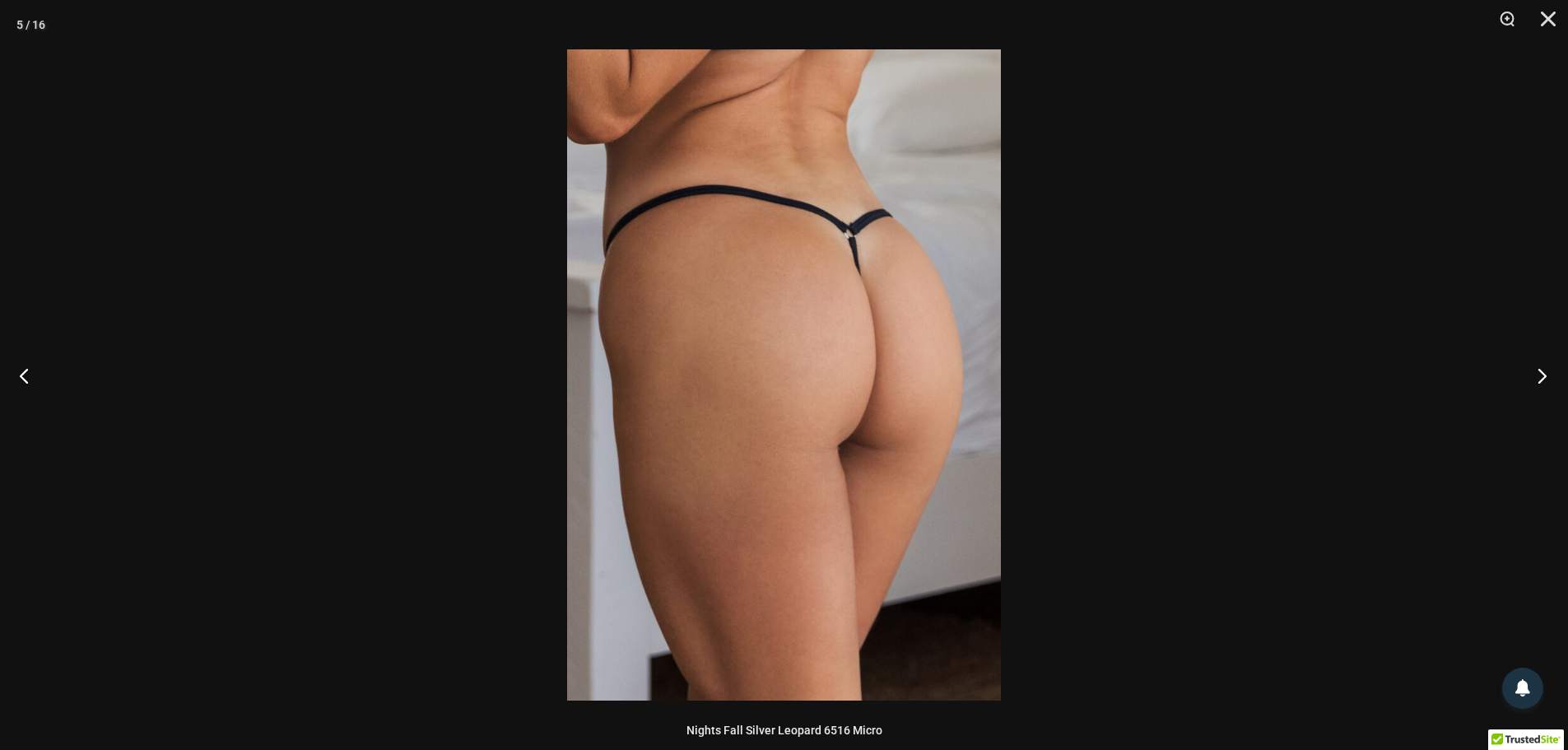
click at [1549, 374] on button "Next" at bounding box center [1537, 376] width 62 height 83
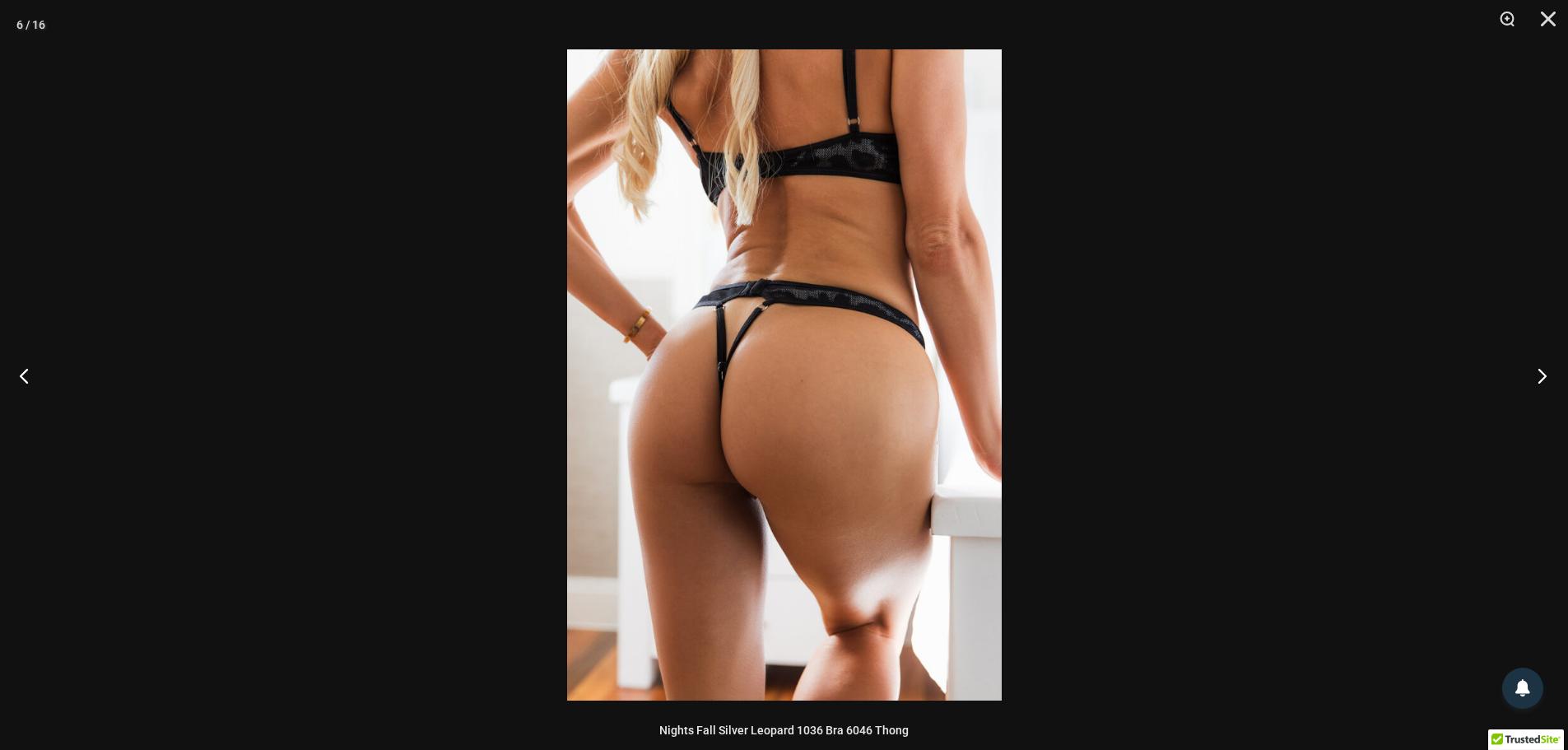
click at [1549, 374] on button "Next" at bounding box center [1537, 376] width 62 height 83
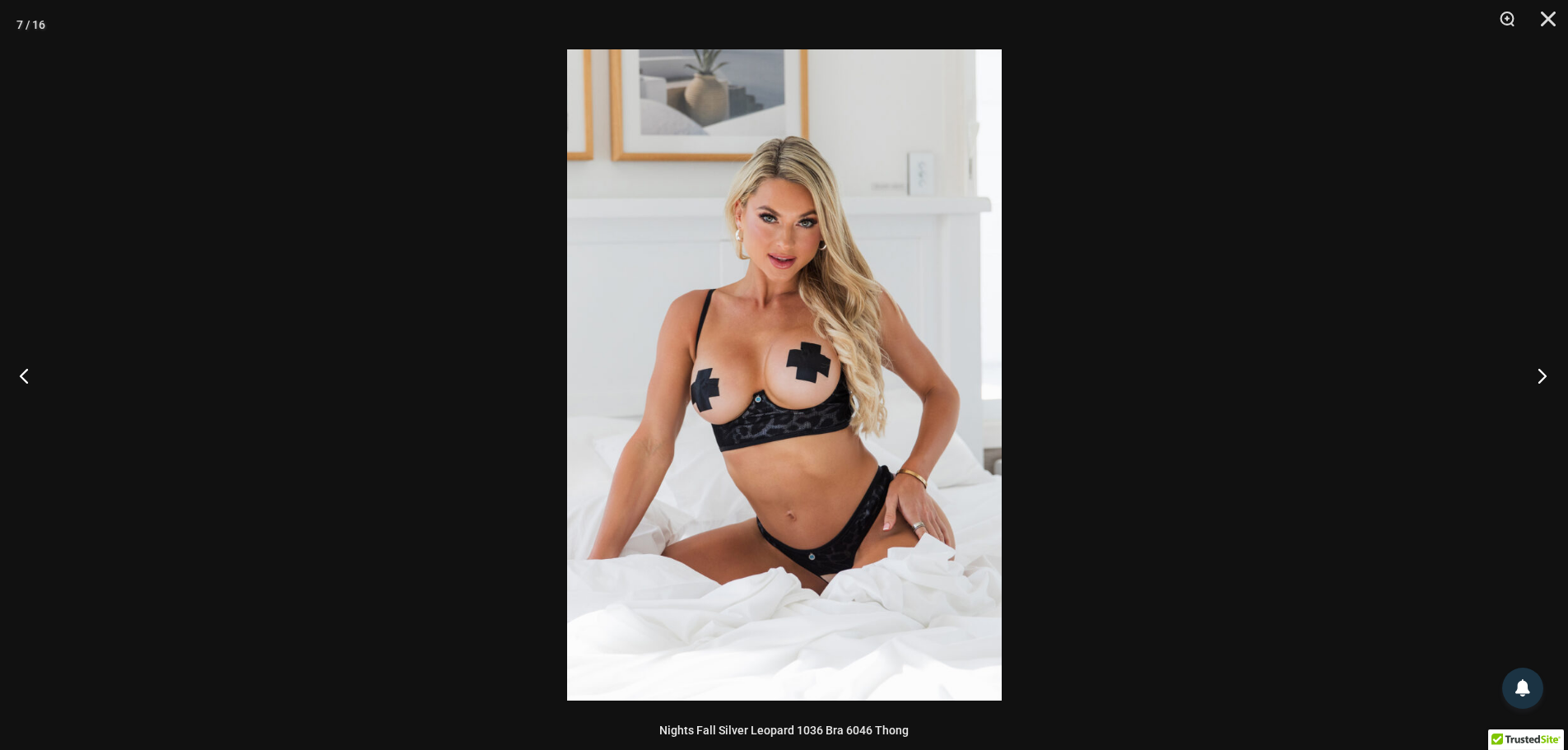
click at [1549, 374] on button "Next" at bounding box center [1537, 376] width 62 height 83
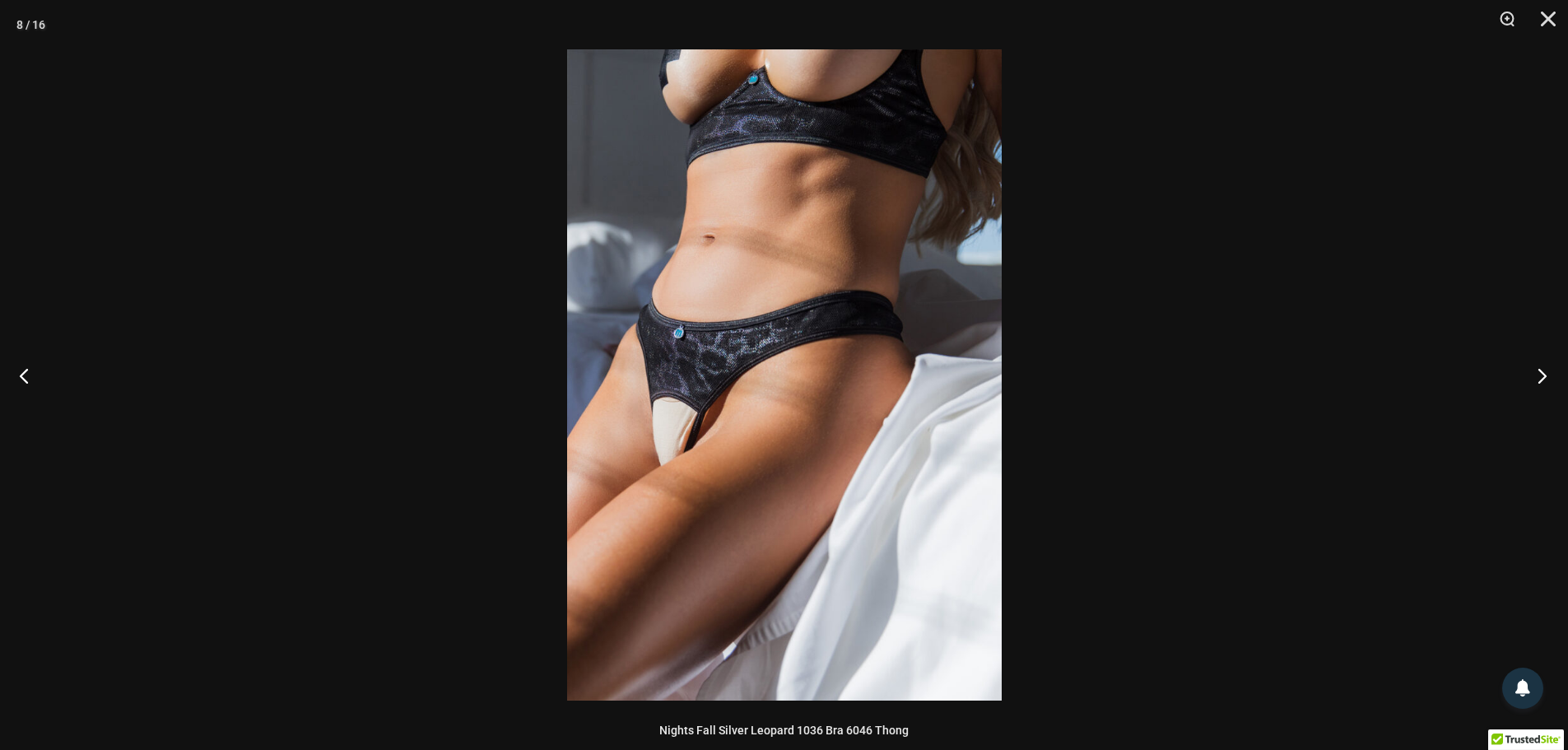
click at [1549, 374] on button "Next" at bounding box center [1537, 376] width 62 height 83
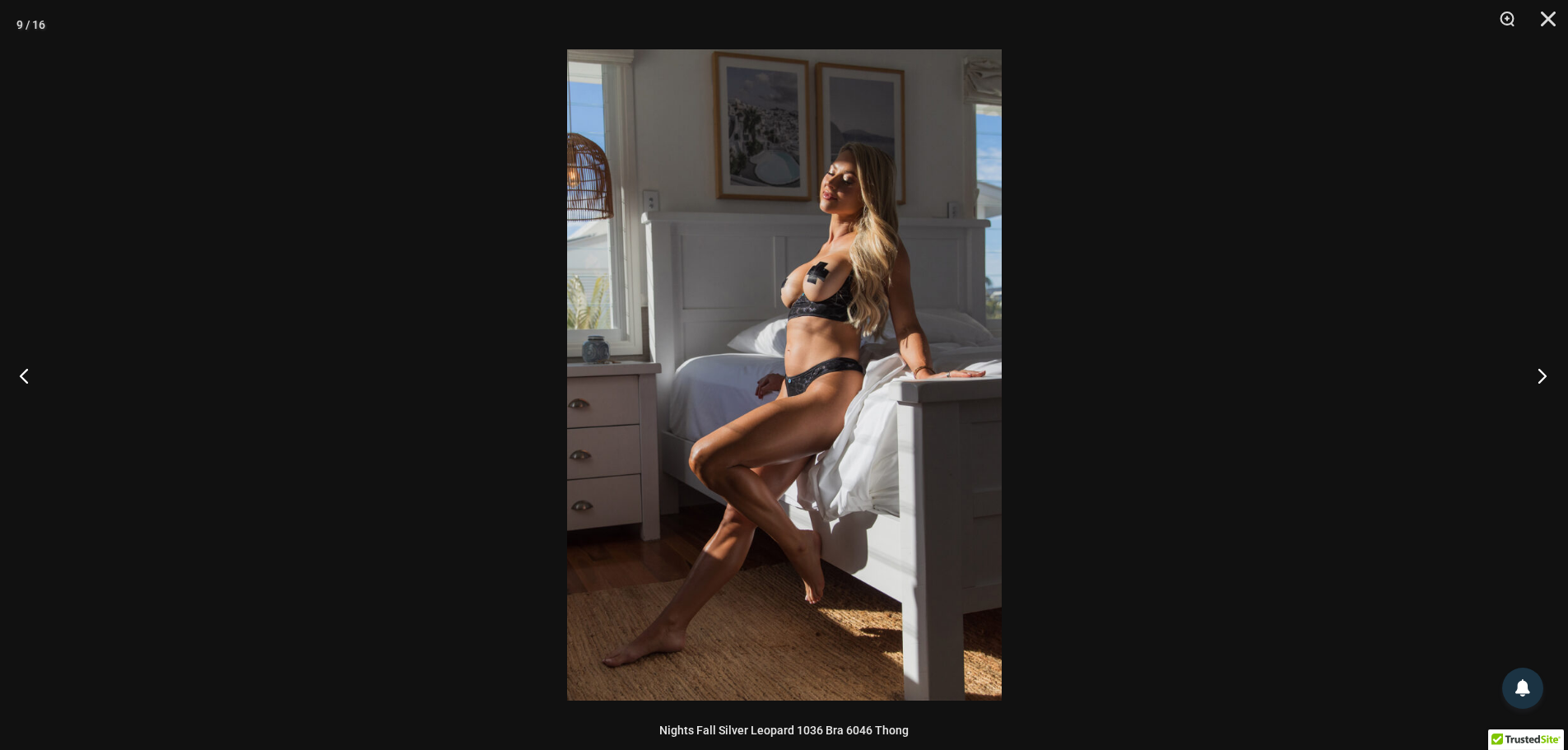
click at [1549, 374] on button "Next" at bounding box center [1537, 376] width 62 height 83
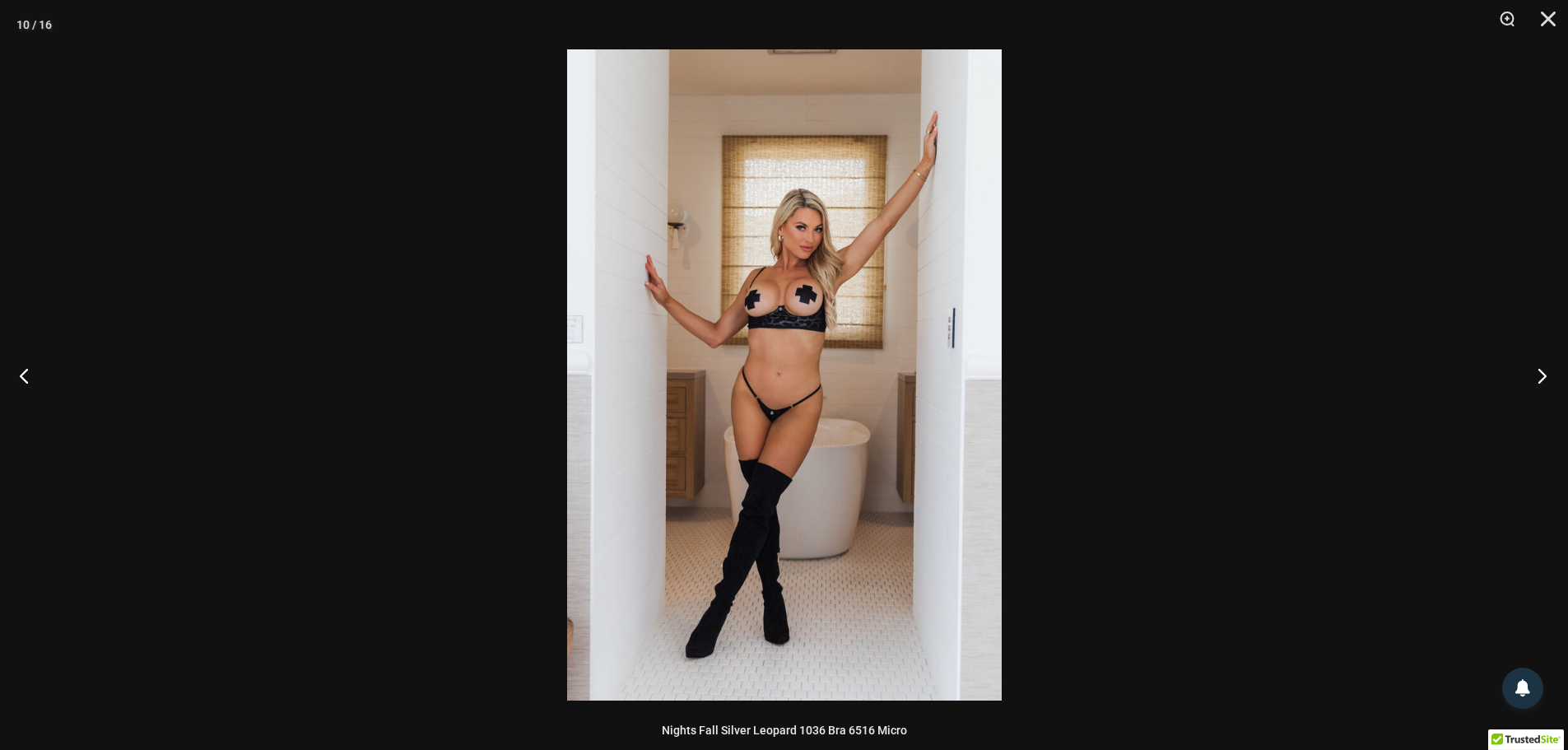
click at [1549, 374] on button "Next" at bounding box center [1537, 376] width 62 height 83
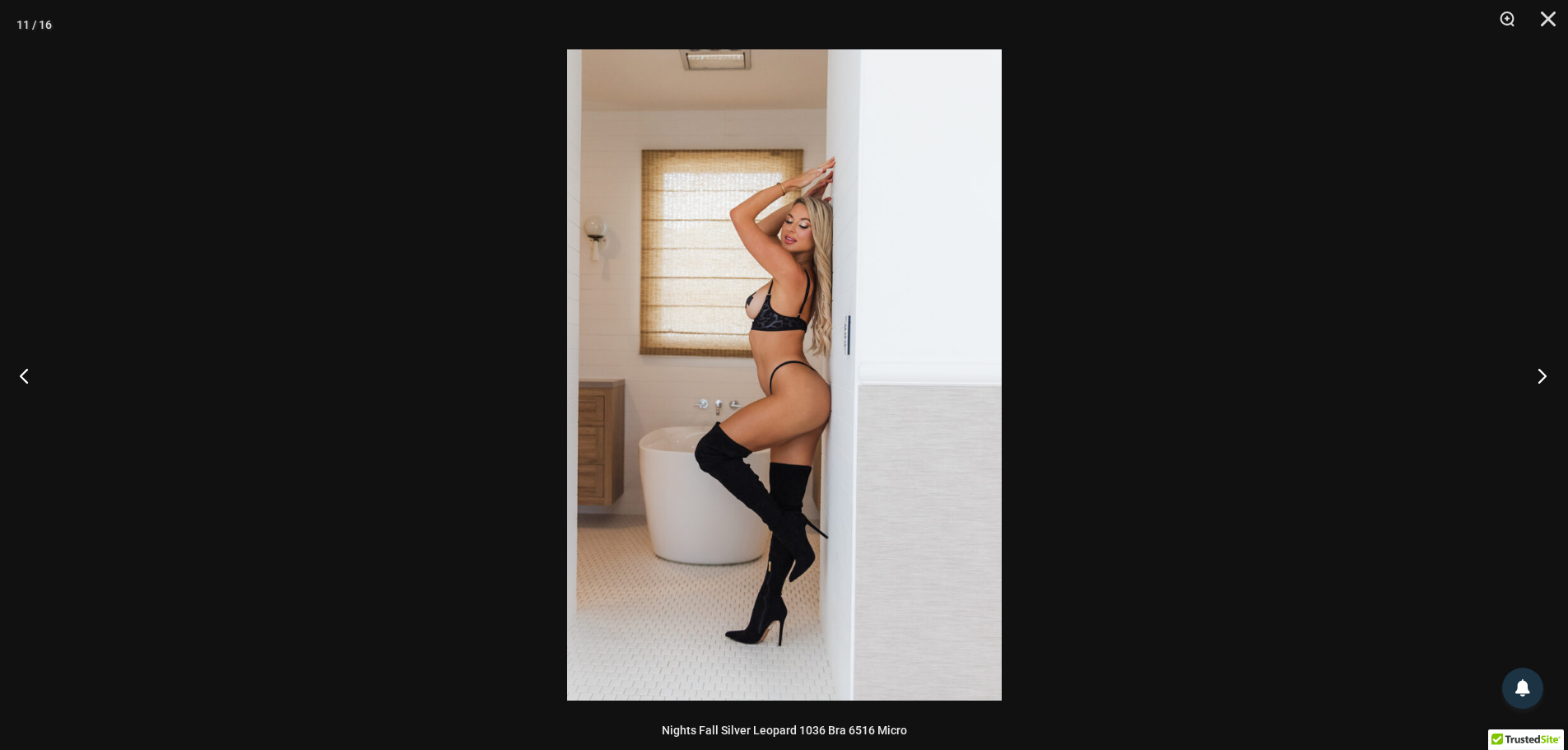
click at [1549, 374] on button "Next" at bounding box center [1537, 376] width 62 height 83
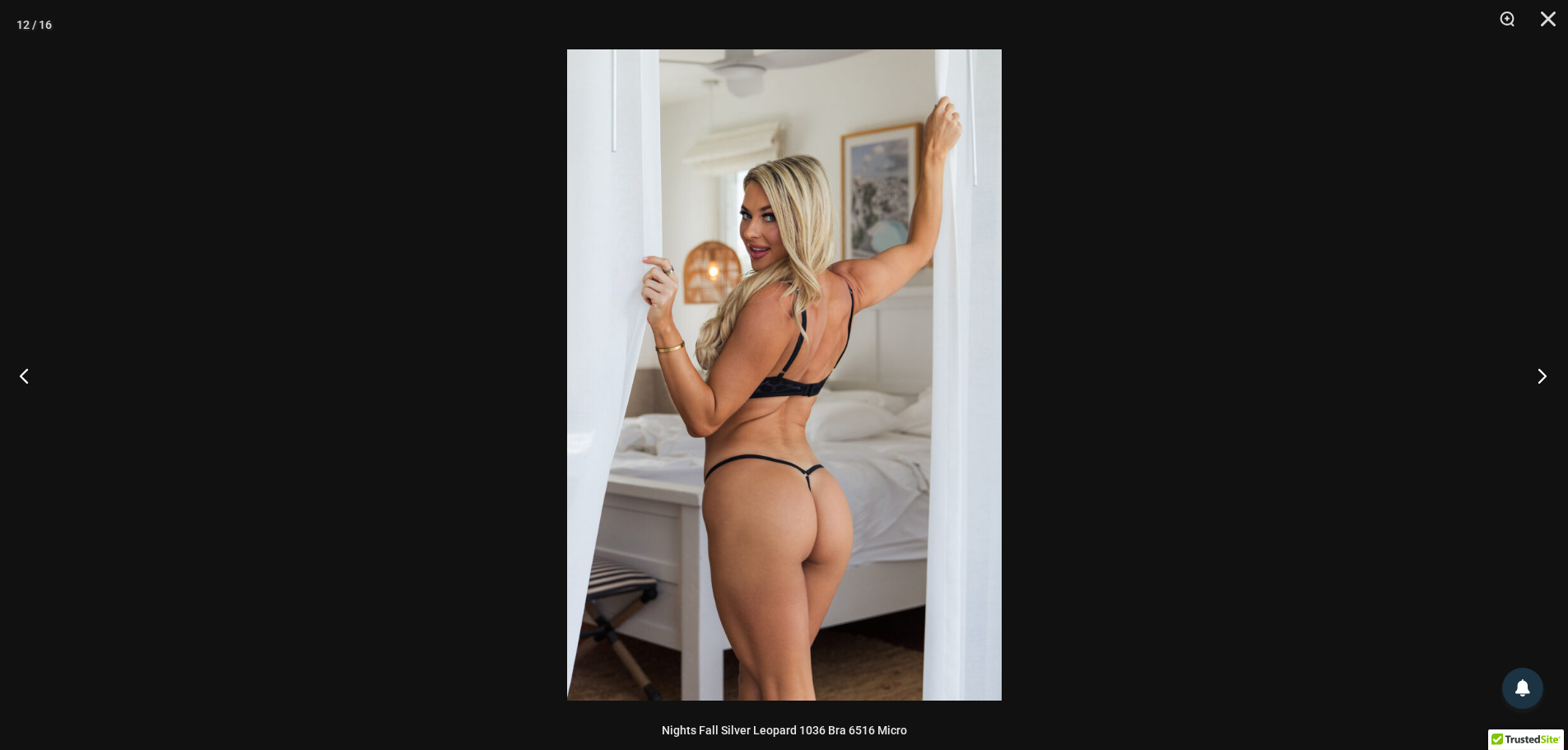
click at [1549, 374] on button "Next" at bounding box center [1537, 376] width 62 height 83
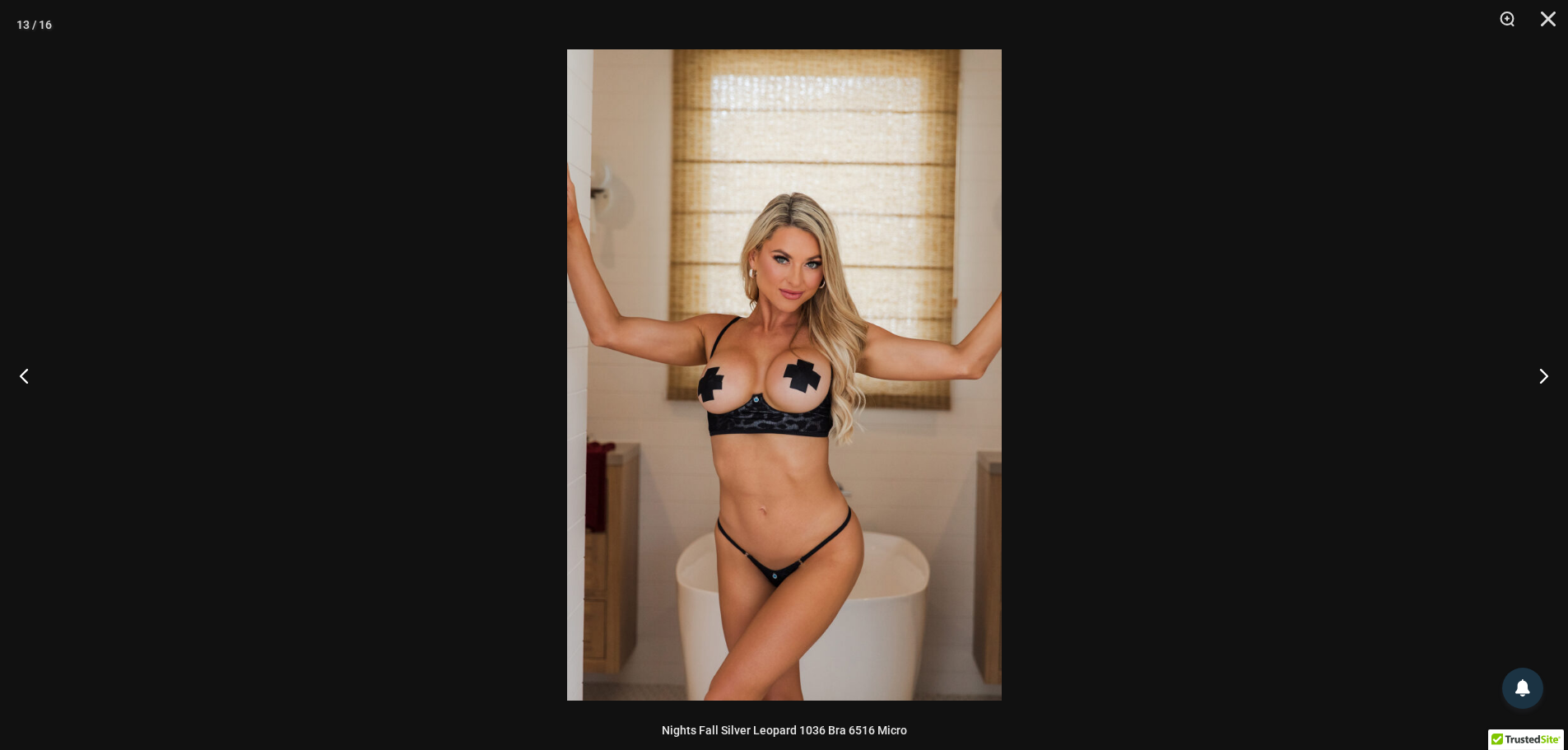
click at [1481, 323] on div at bounding box center [784, 375] width 1568 height 750
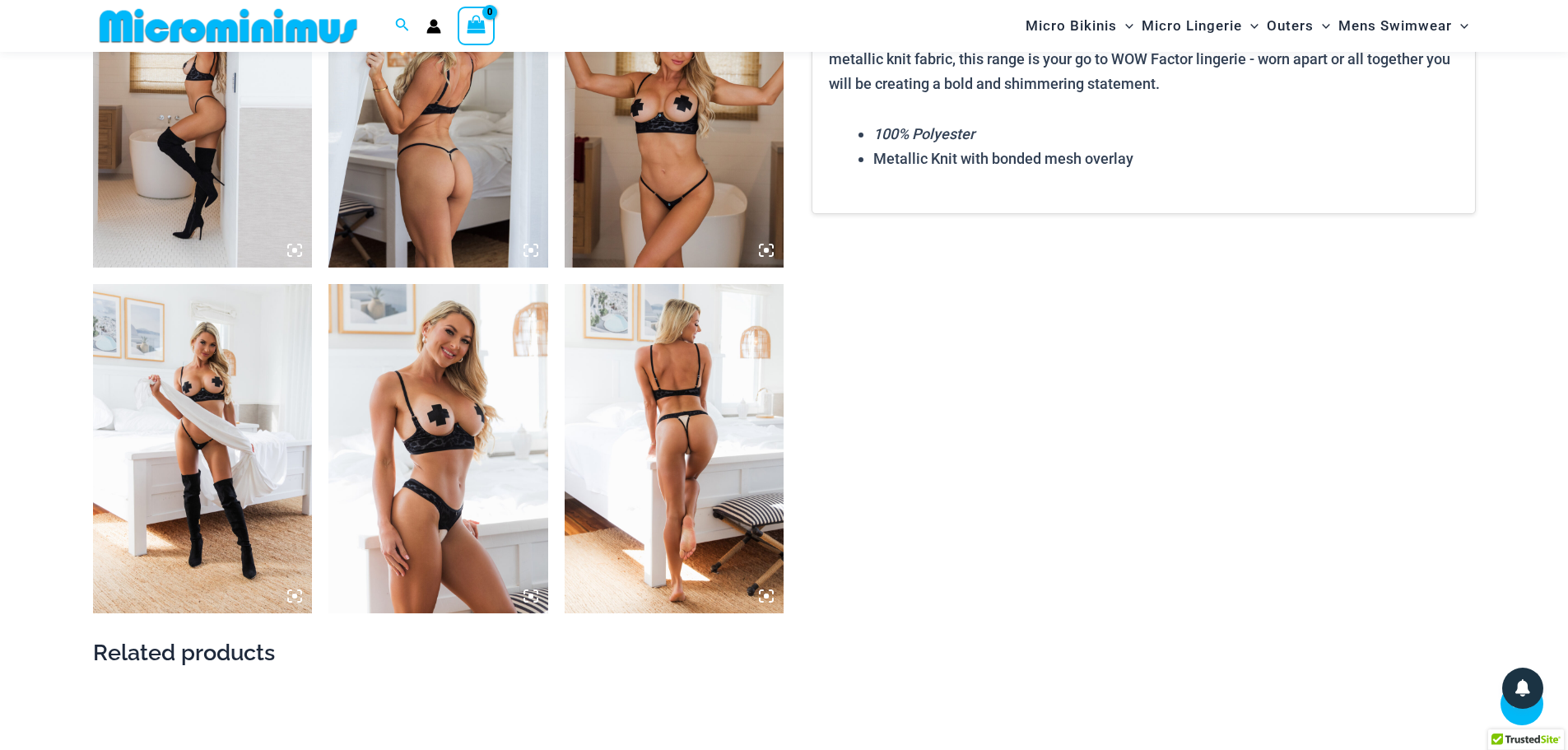
scroll to position [2304, 0]
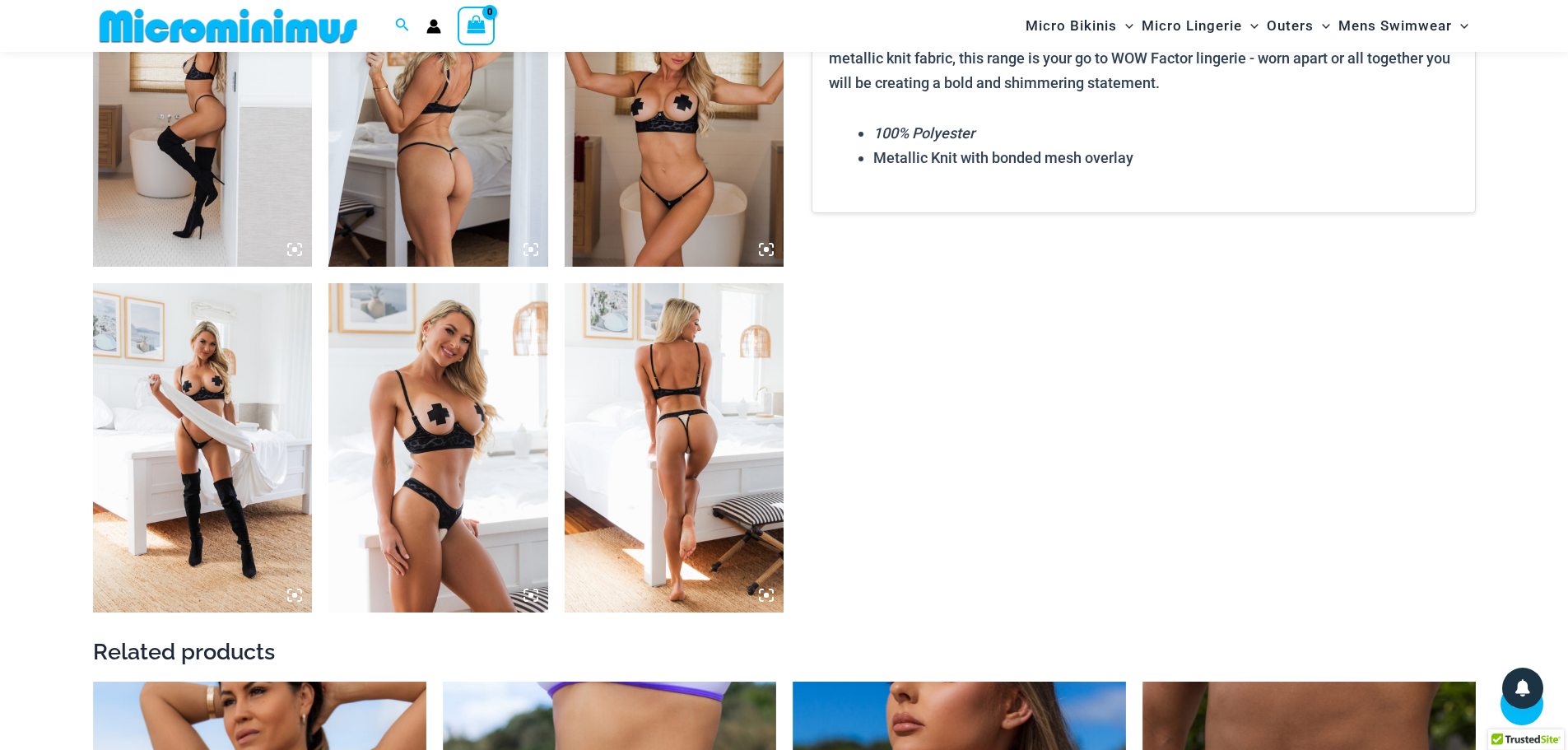
click at [226, 451] on img at bounding box center [203, 448] width 220 height 329
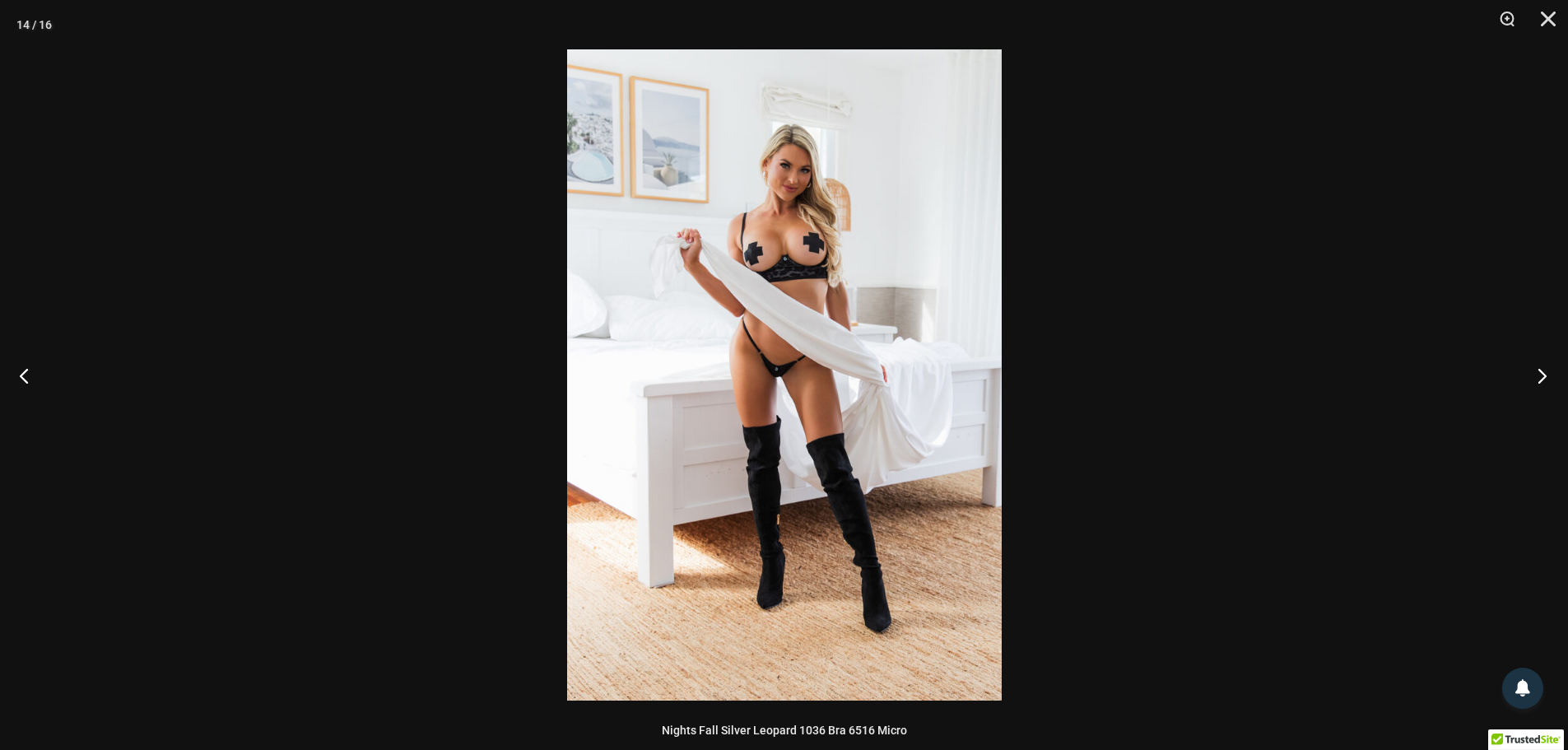
click at [1536, 375] on button "Next" at bounding box center [1537, 376] width 62 height 83
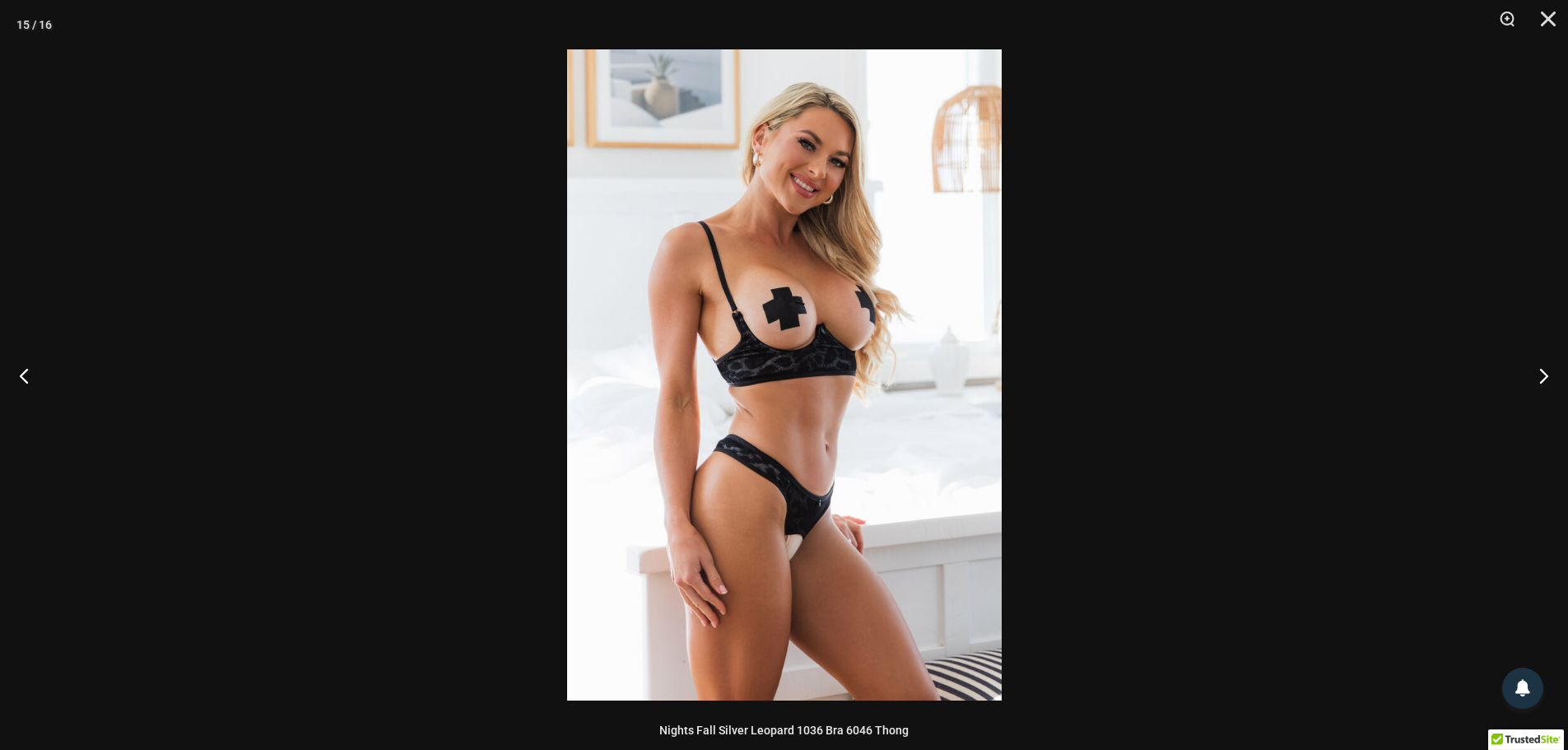
click at [755, 515] on img at bounding box center [784, 375] width 435 height 651
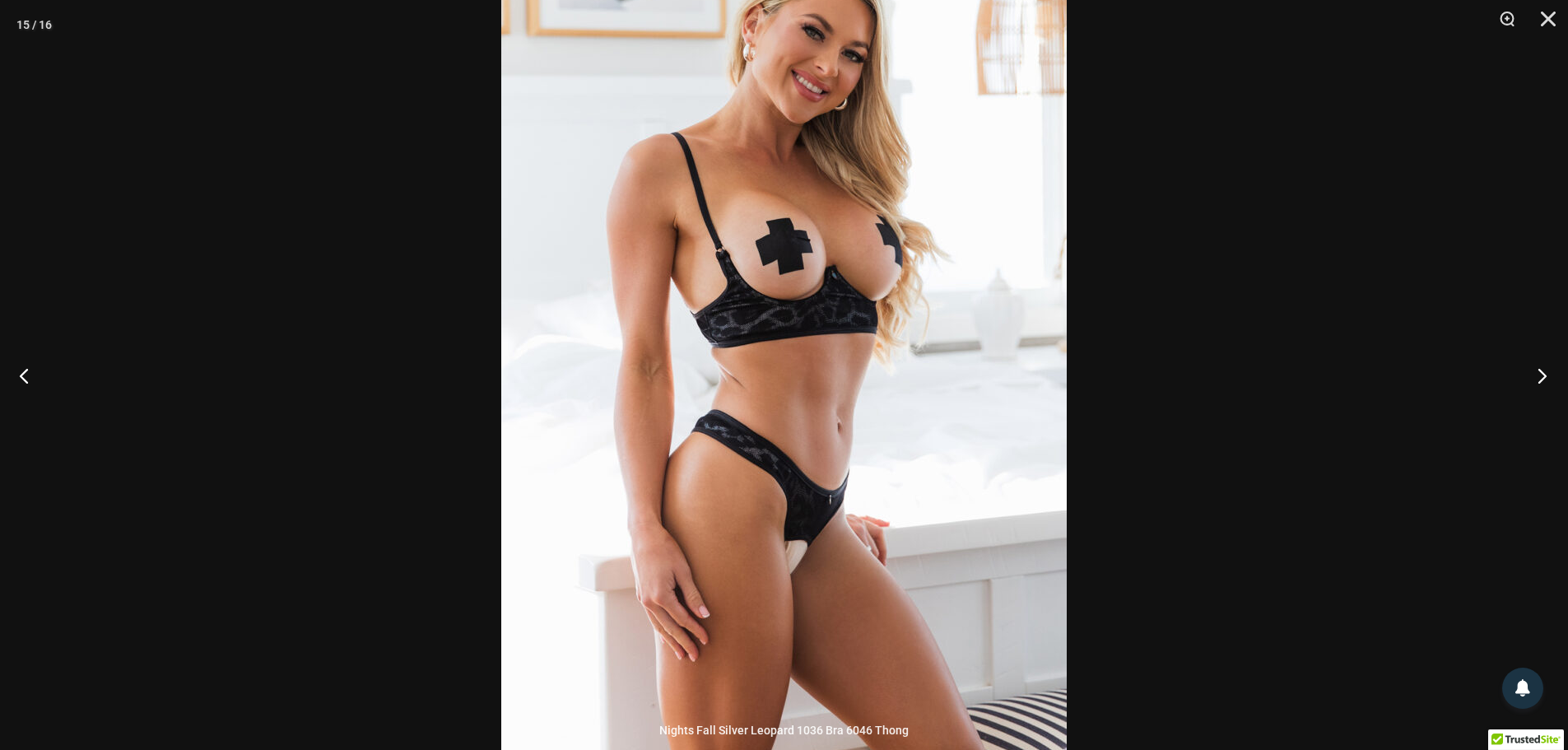
click at [1539, 379] on button "Next" at bounding box center [1537, 376] width 62 height 83
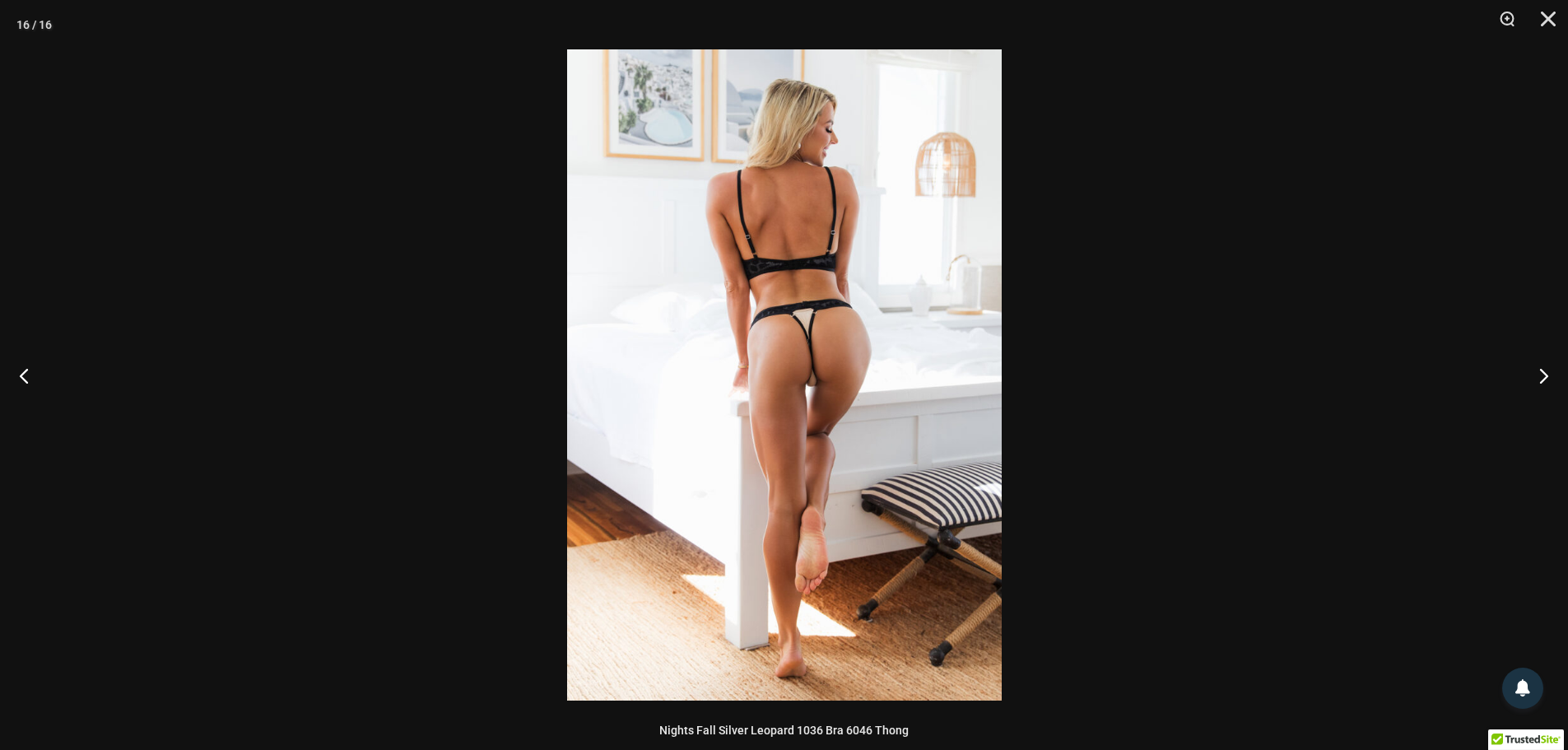
click at [819, 354] on img at bounding box center [784, 375] width 435 height 651
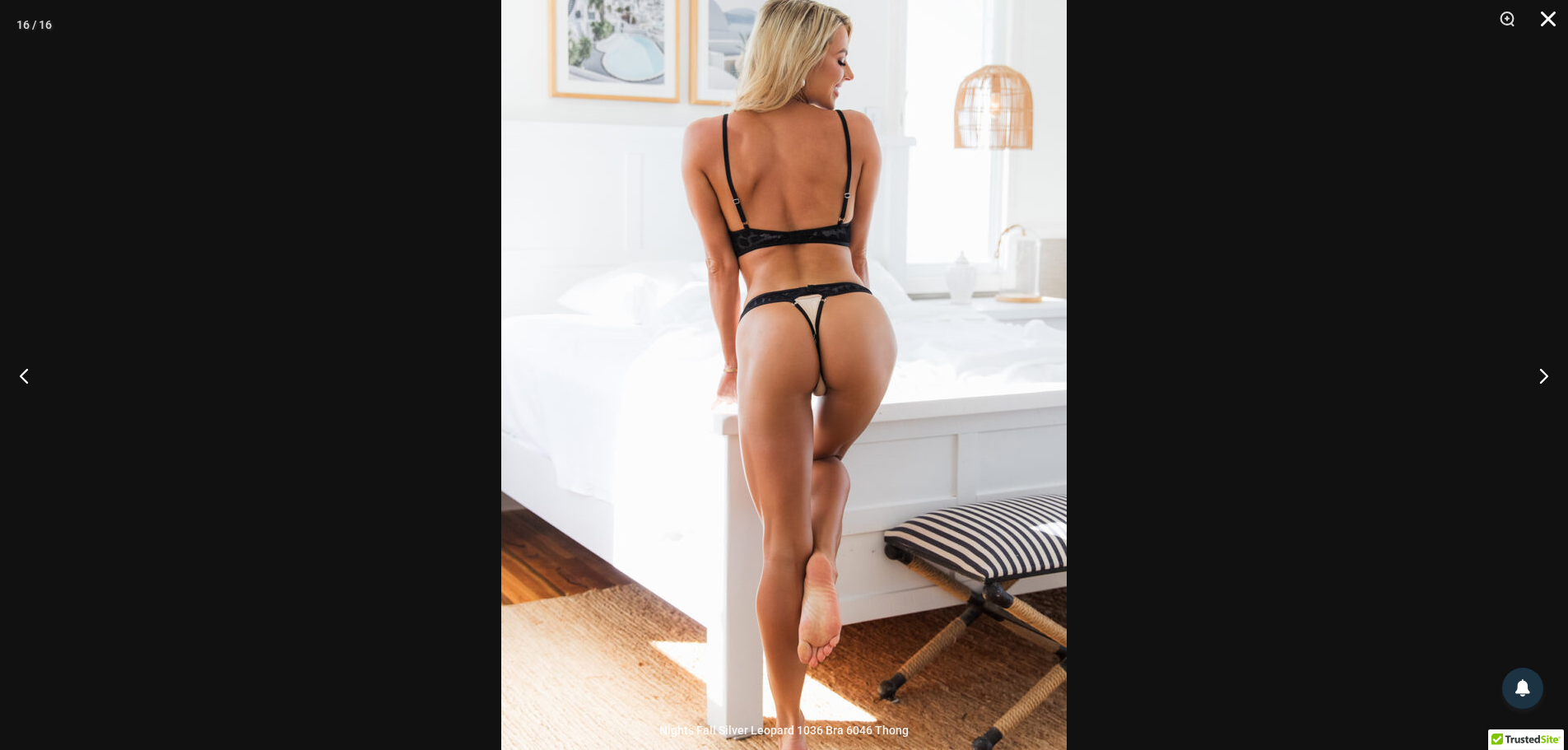
click at [1539, 21] on button "Close" at bounding box center [1542, 25] width 41 height 49
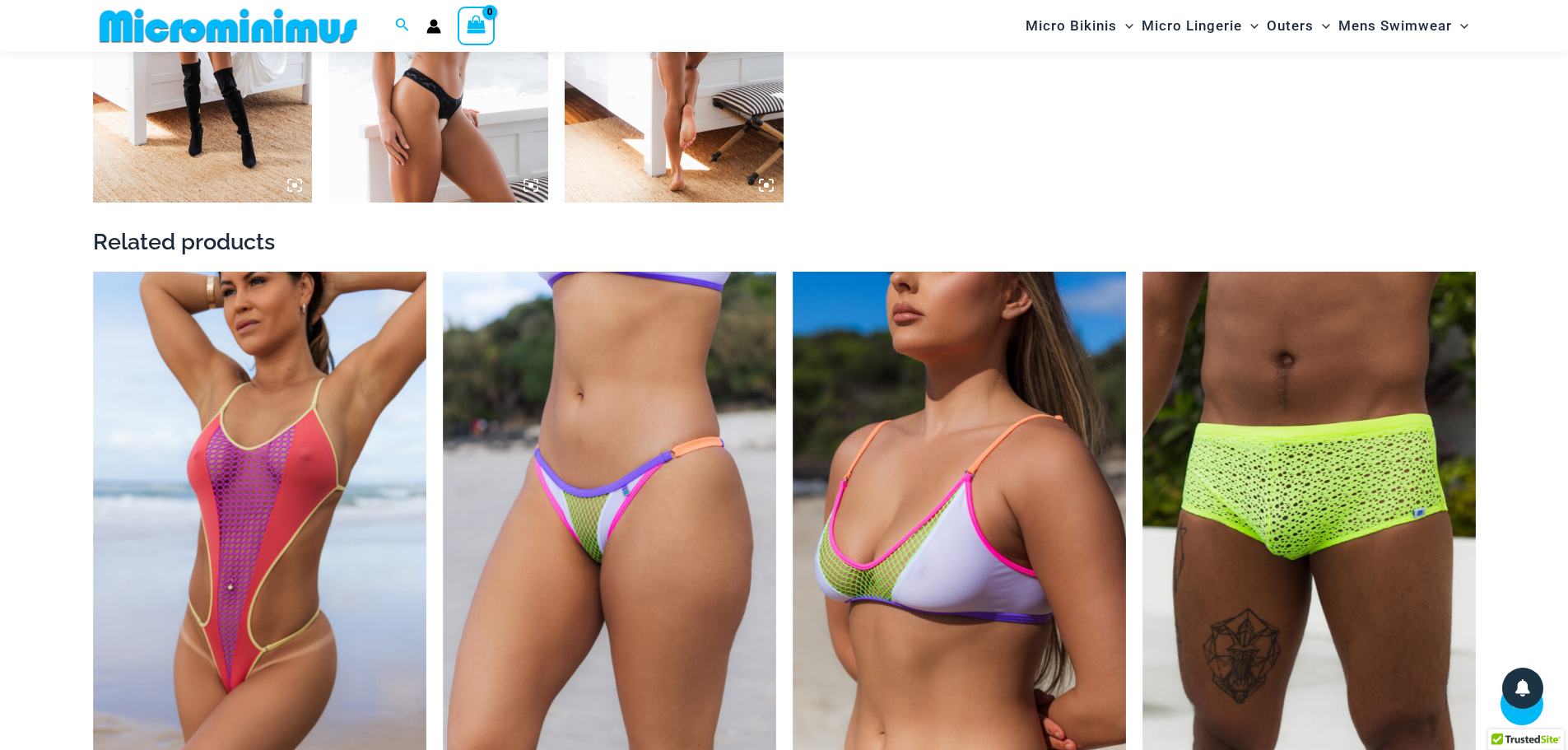
scroll to position [2715, 0]
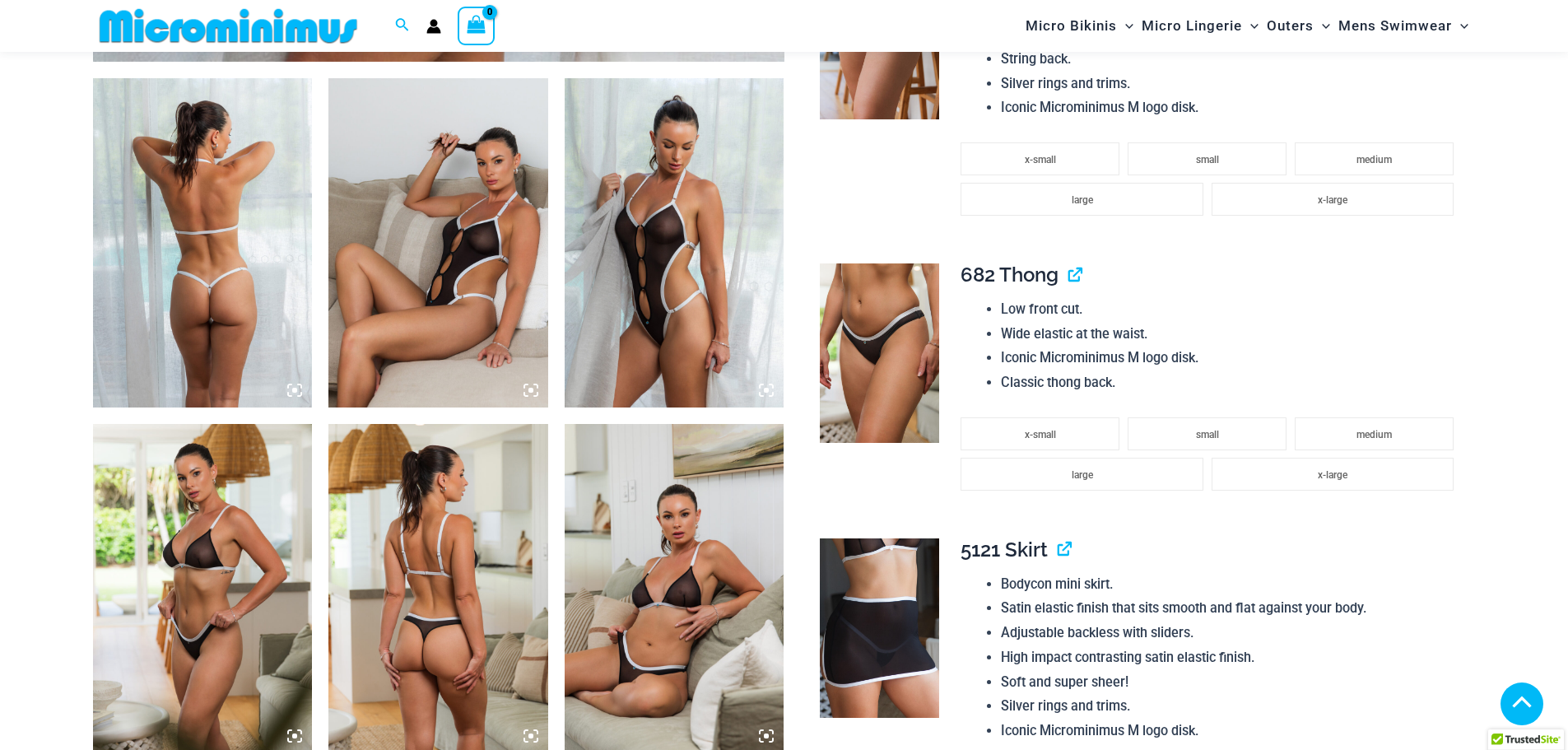
scroll to position [1235, 0]
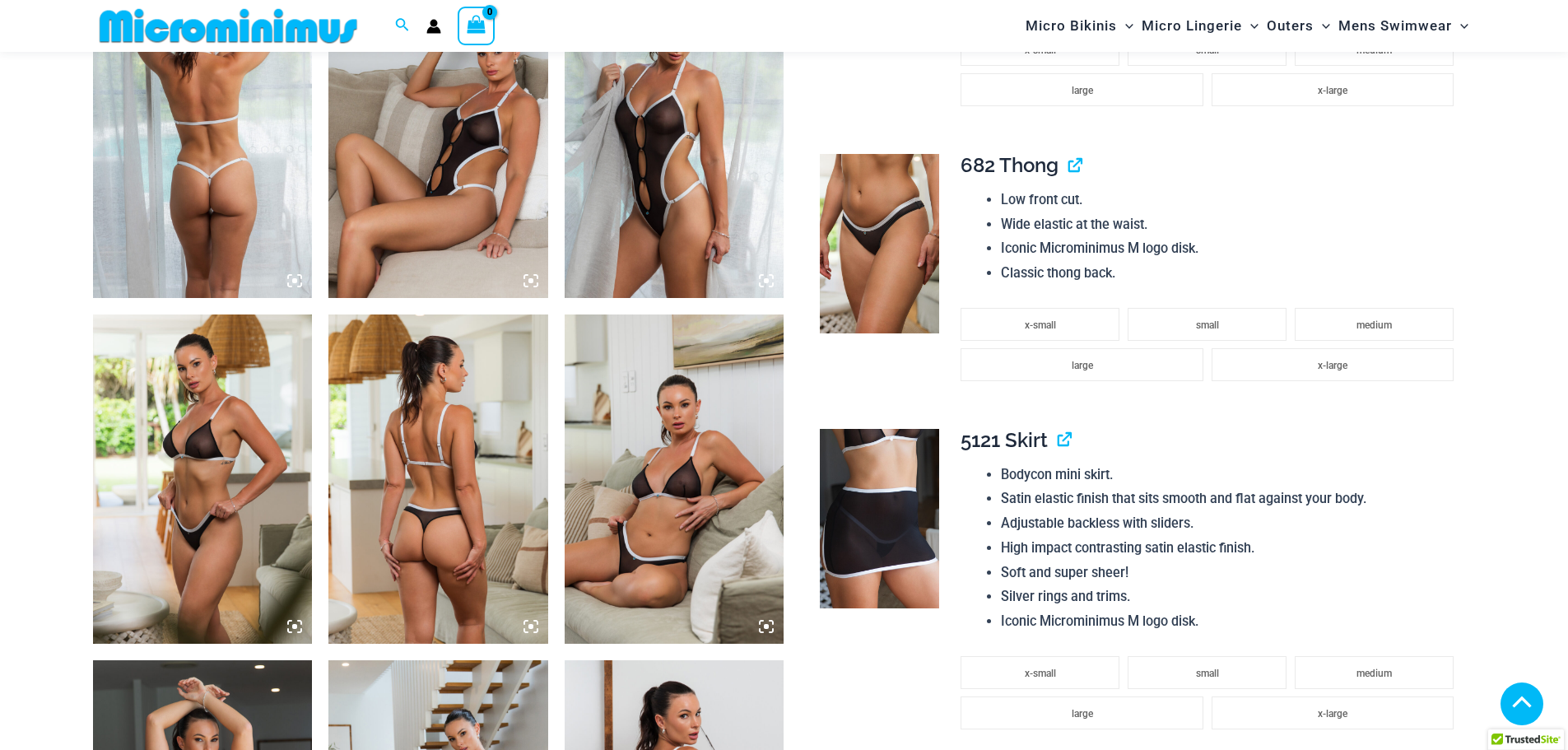
type input "**********"
click at [267, 129] on img at bounding box center [203, 133] width 220 height 329
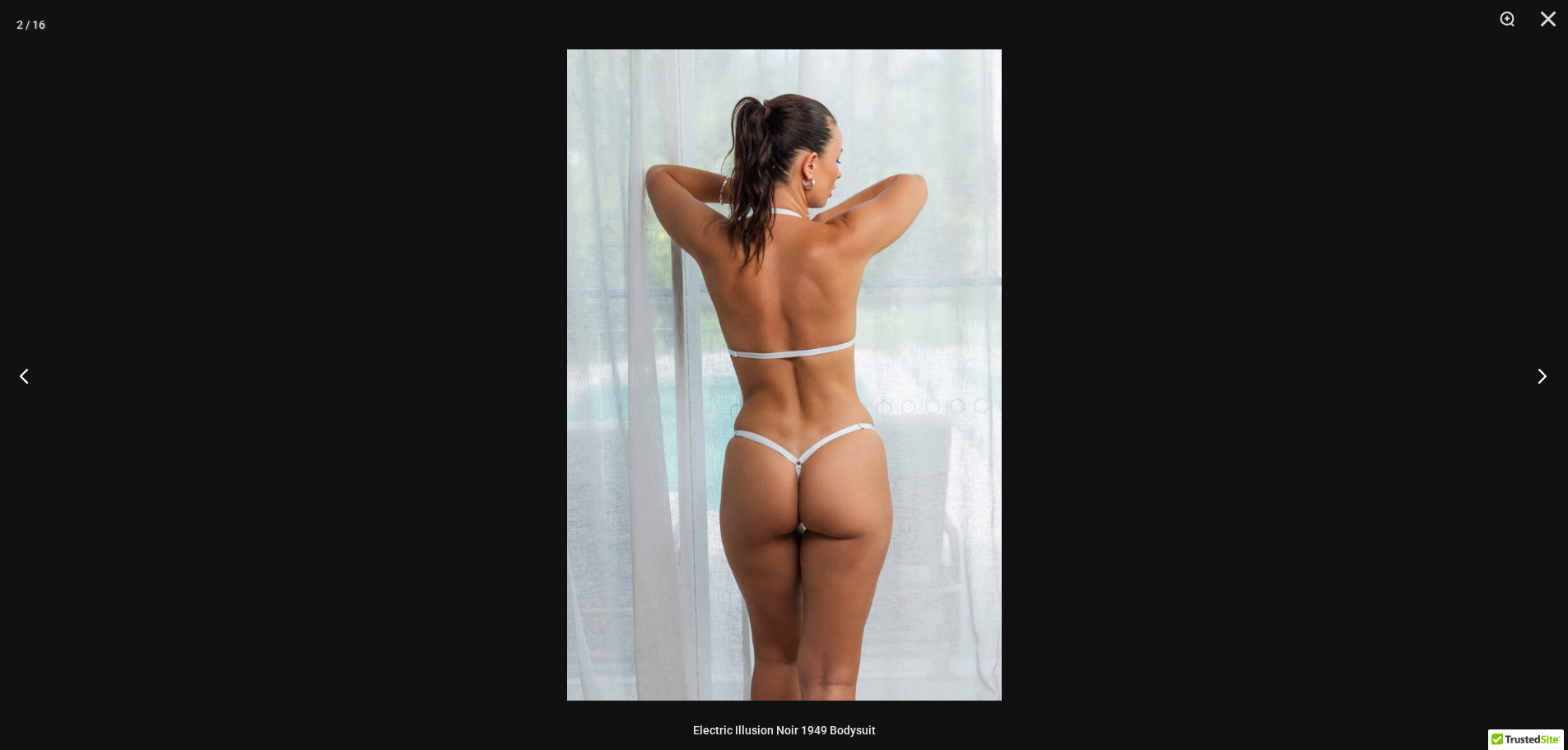
click at [1540, 378] on button "Next" at bounding box center [1537, 376] width 62 height 83
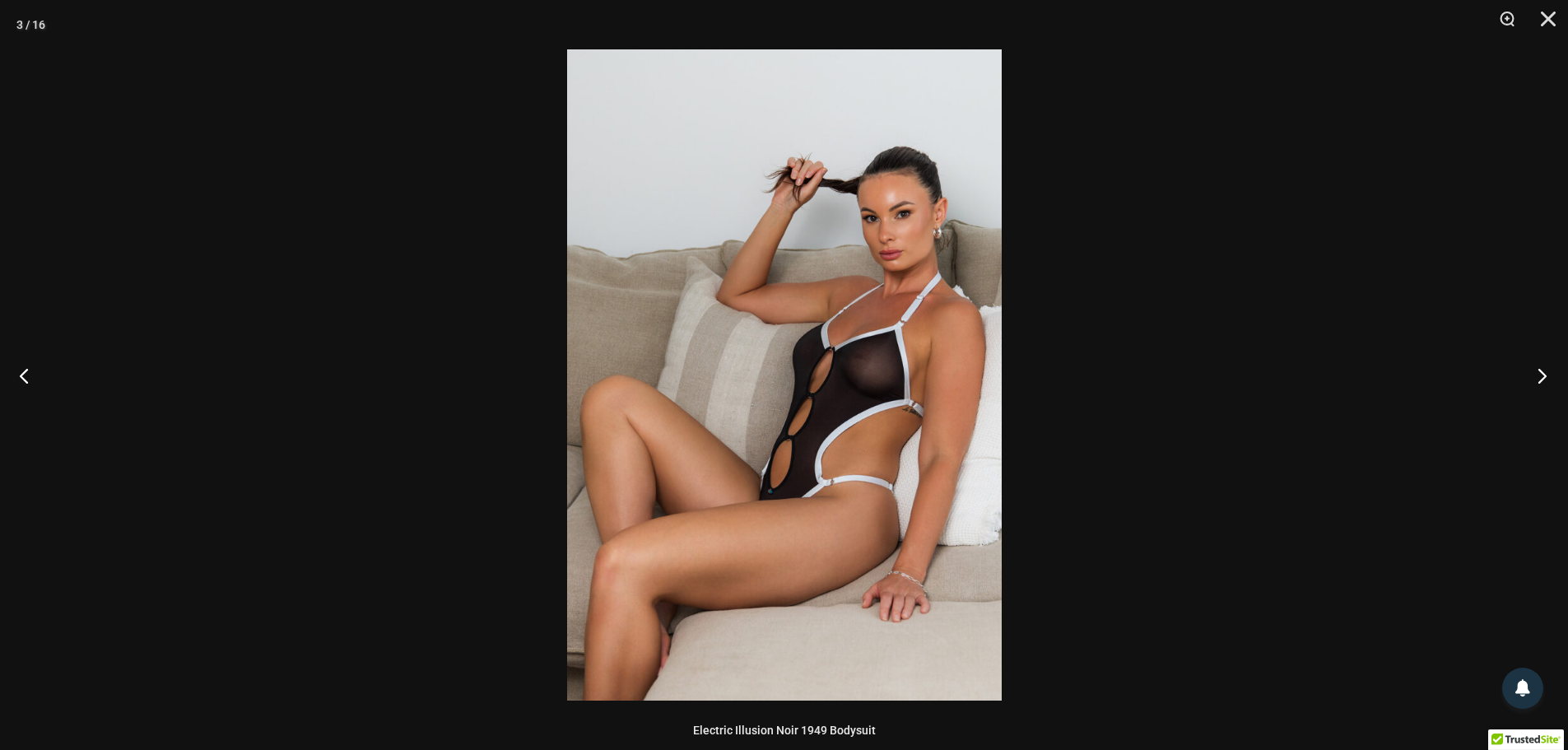
click at [1540, 378] on button "Next" at bounding box center [1537, 376] width 62 height 83
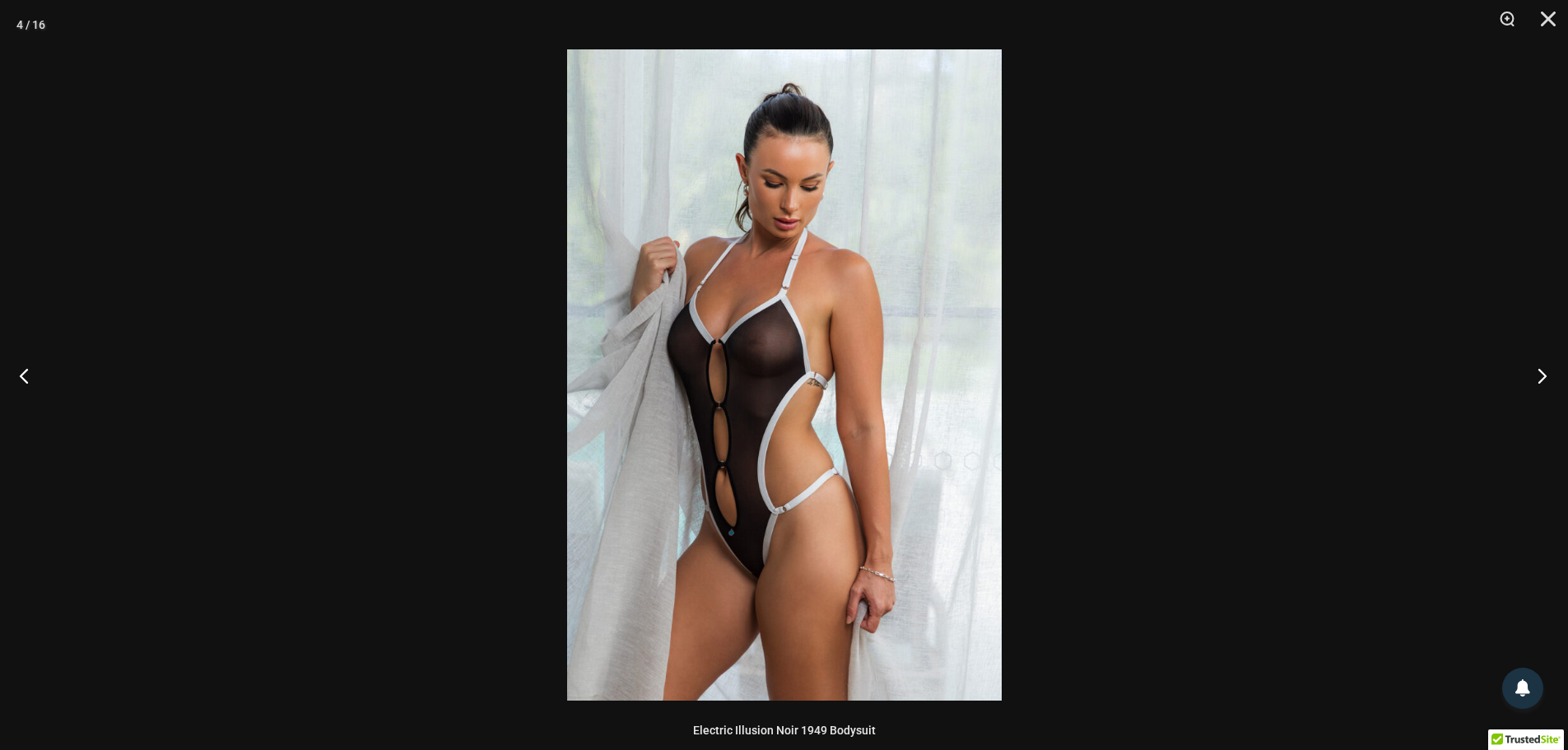
click at [1540, 378] on button "Next" at bounding box center [1537, 376] width 62 height 83
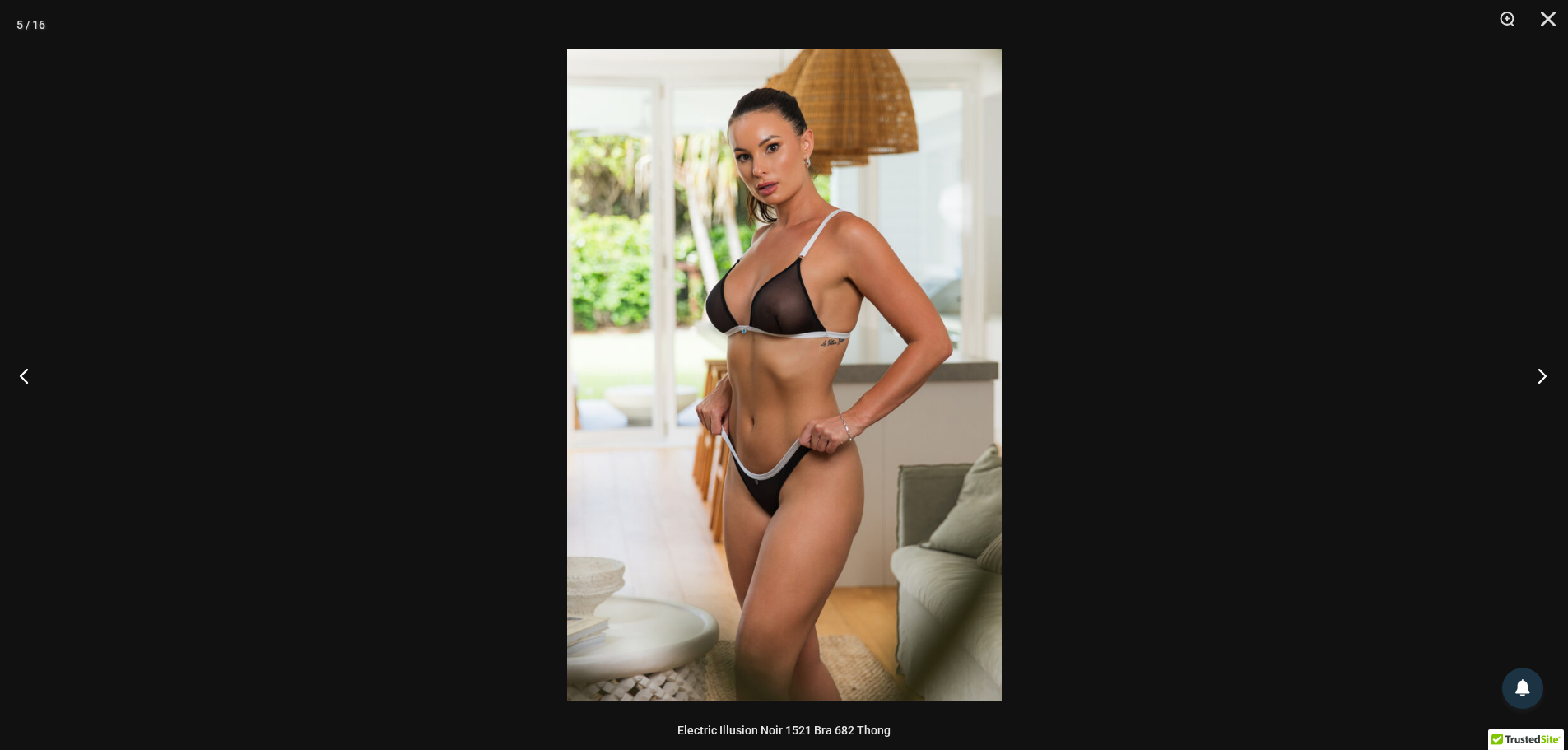
click at [1540, 378] on button "Next" at bounding box center [1537, 376] width 62 height 83
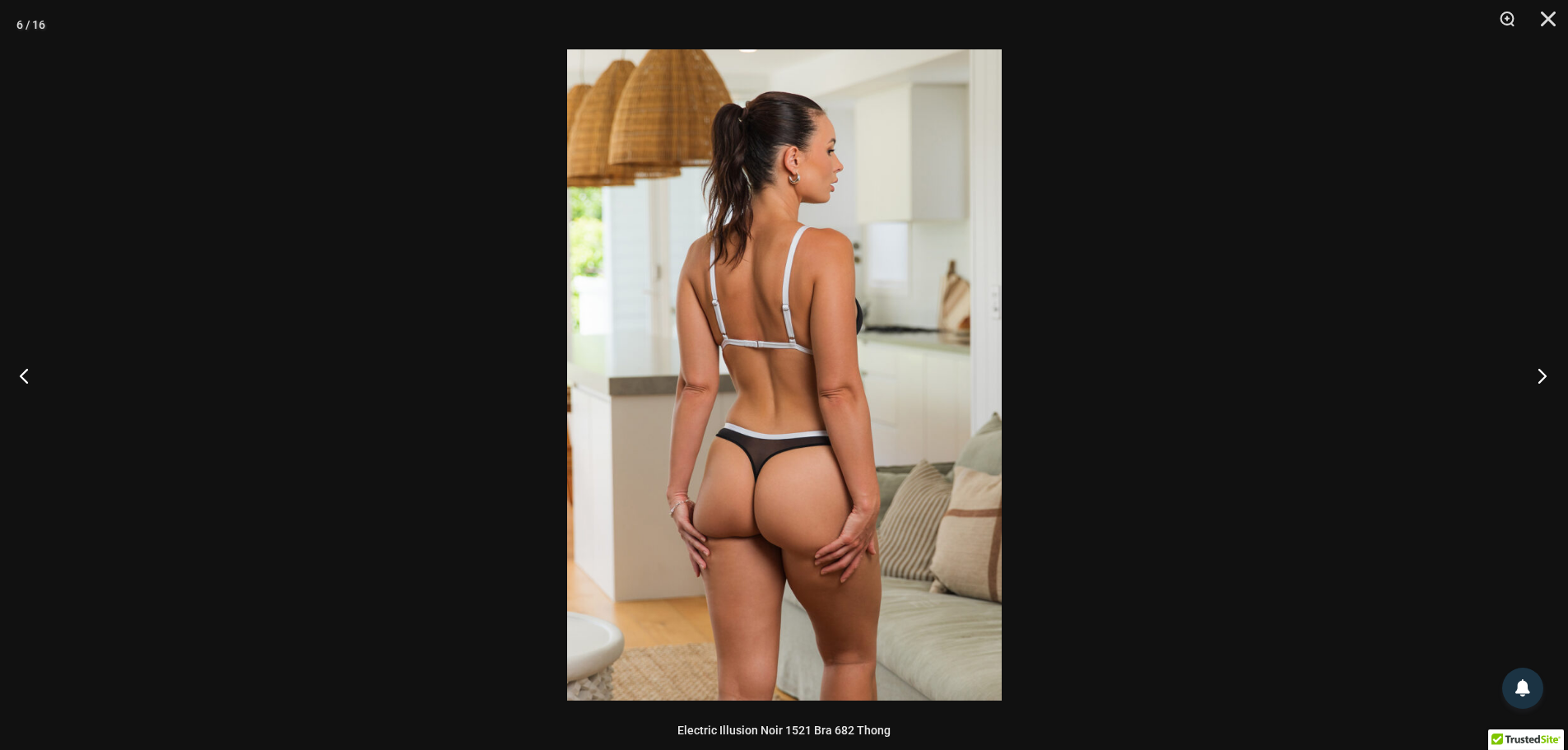
click at [1540, 378] on button "Next" at bounding box center [1537, 376] width 62 height 83
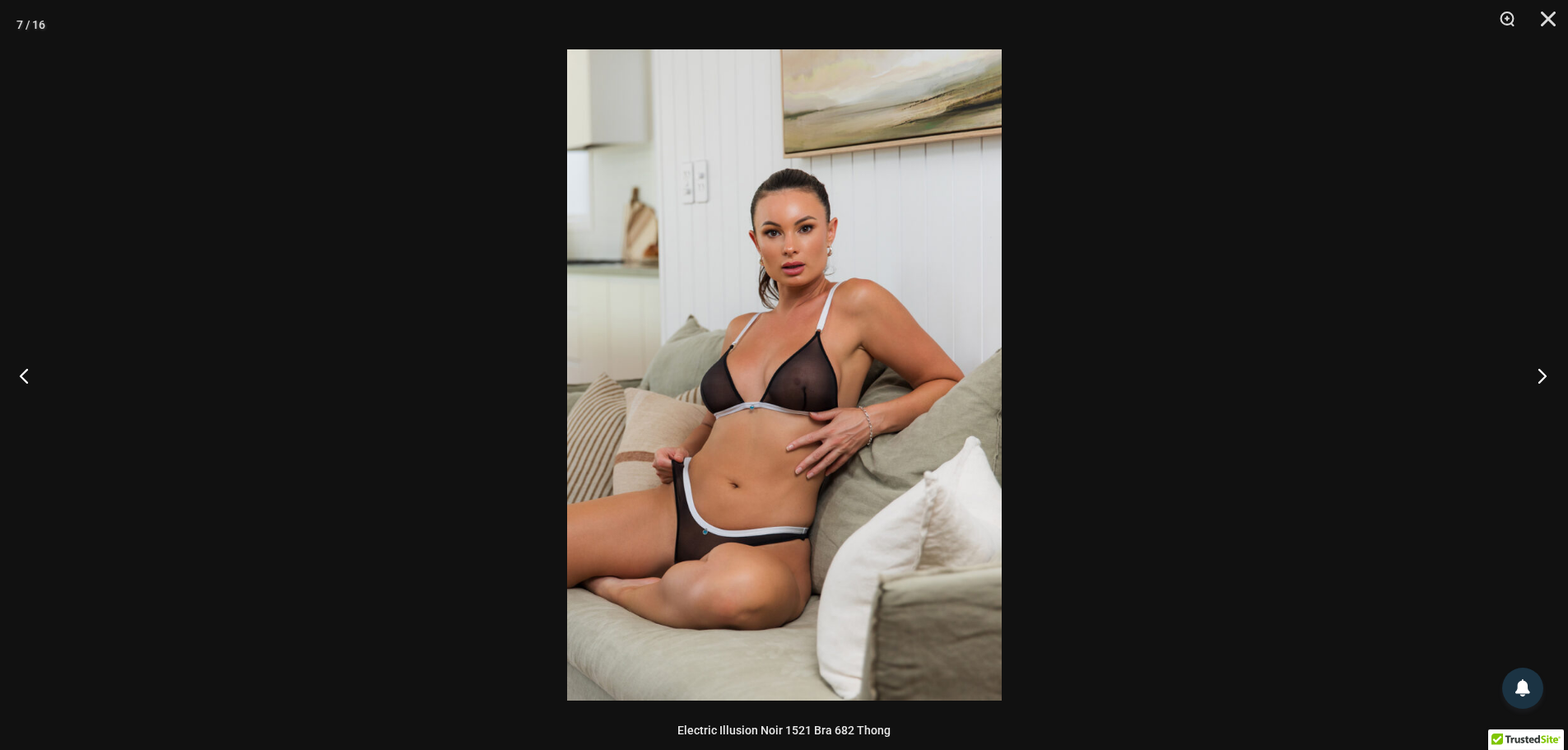
click at [1540, 378] on button "Next" at bounding box center [1537, 376] width 62 height 83
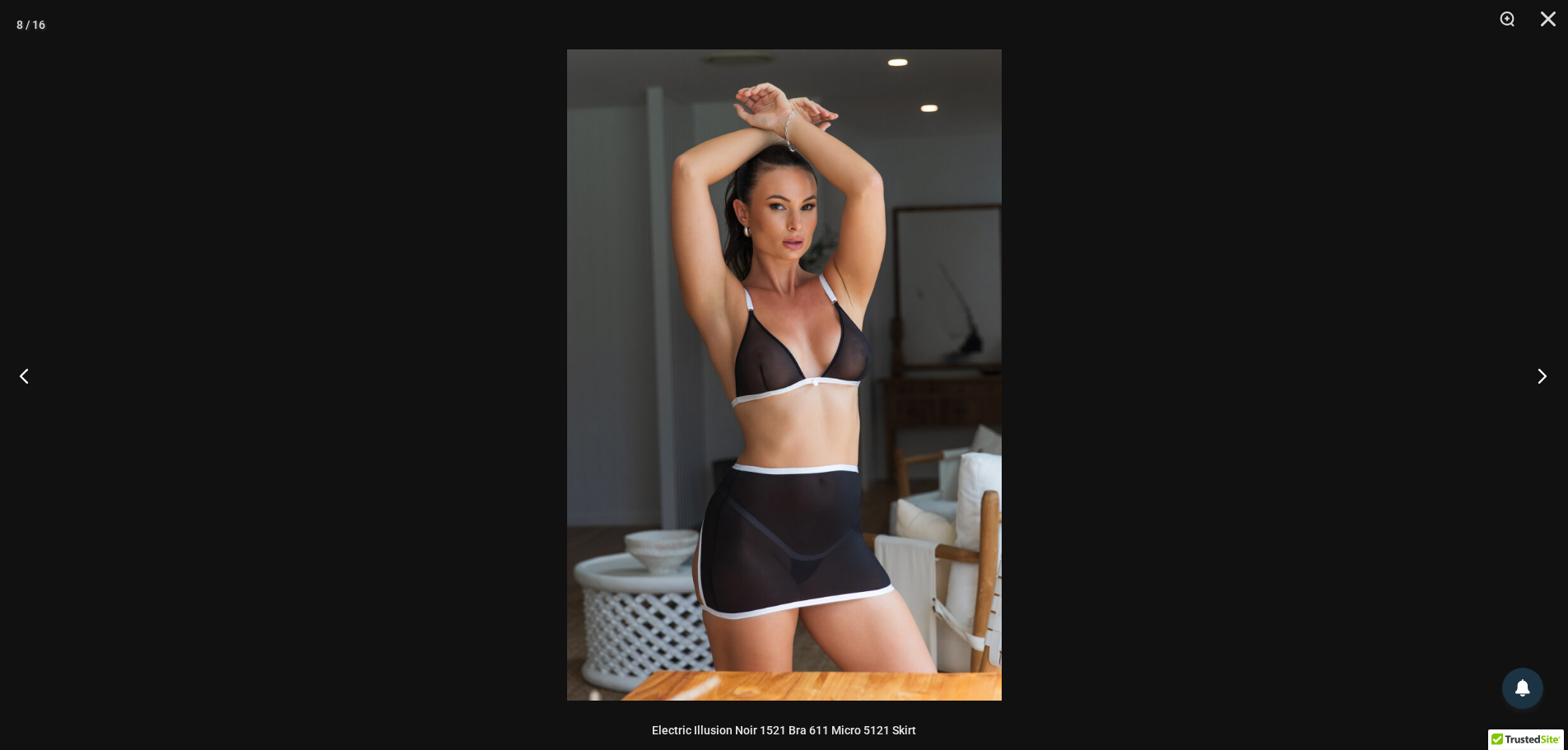
click at [1540, 378] on button "Next" at bounding box center [1537, 376] width 62 height 83
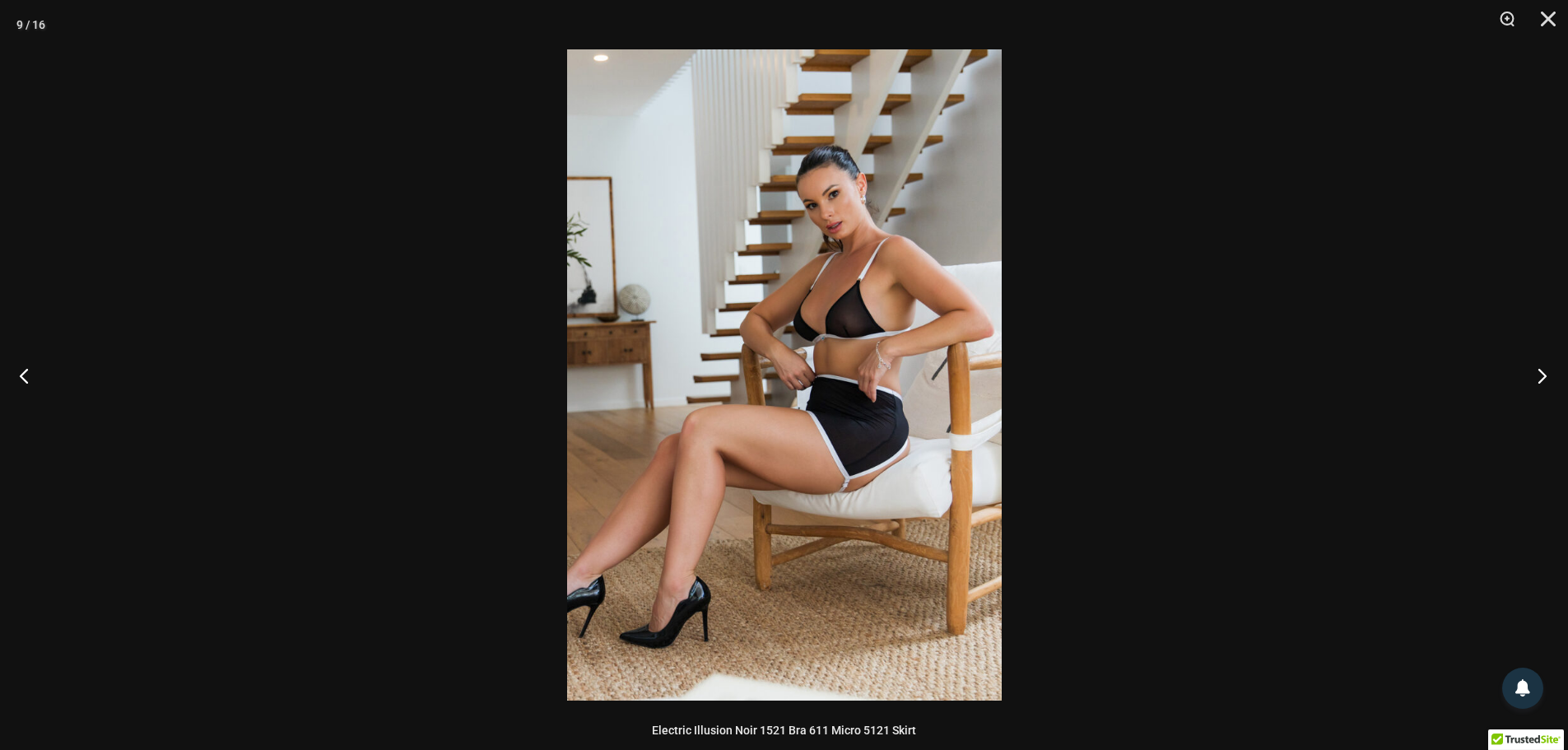
click at [1540, 378] on button "Next" at bounding box center [1537, 376] width 62 height 83
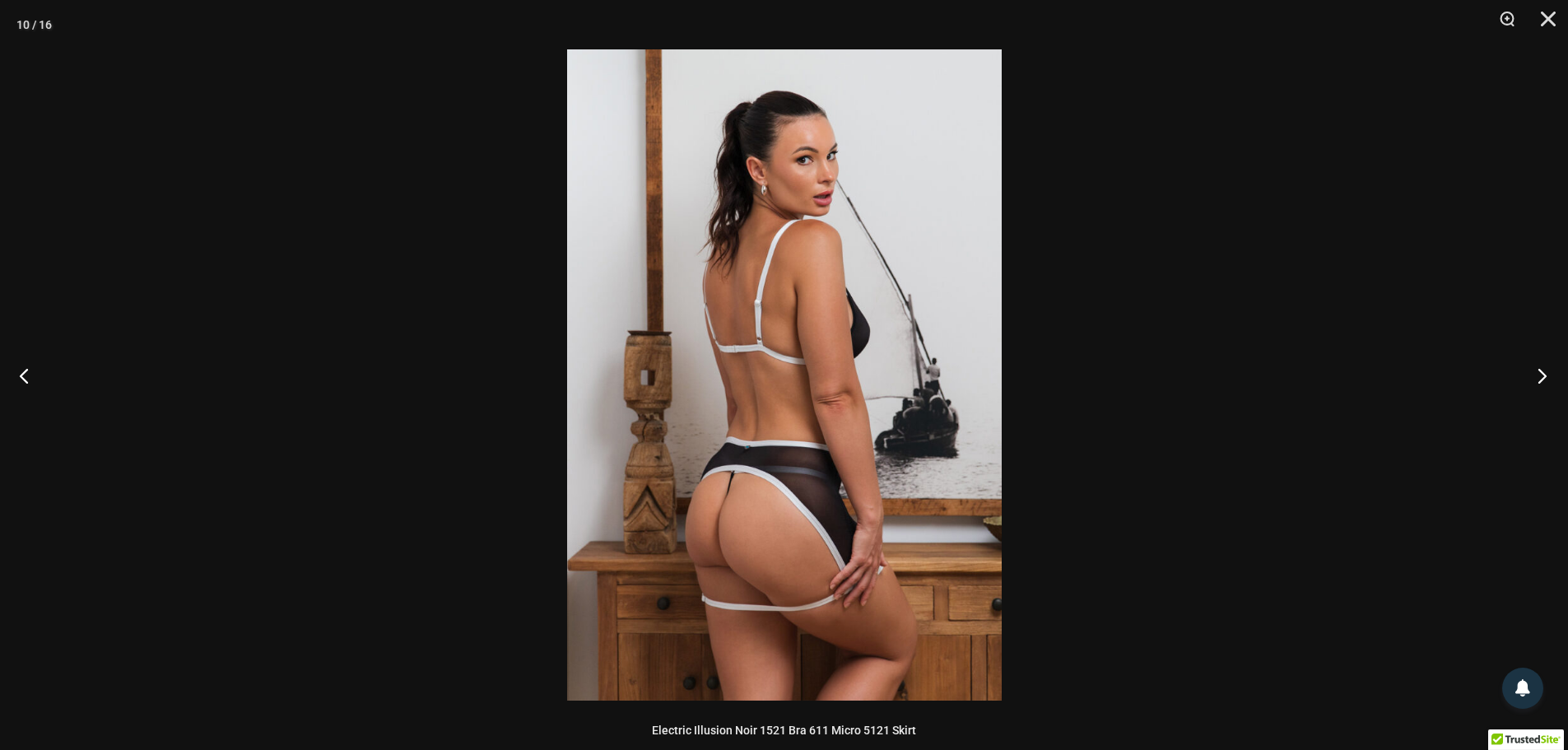
click at [1540, 378] on button "Next" at bounding box center [1537, 376] width 62 height 83
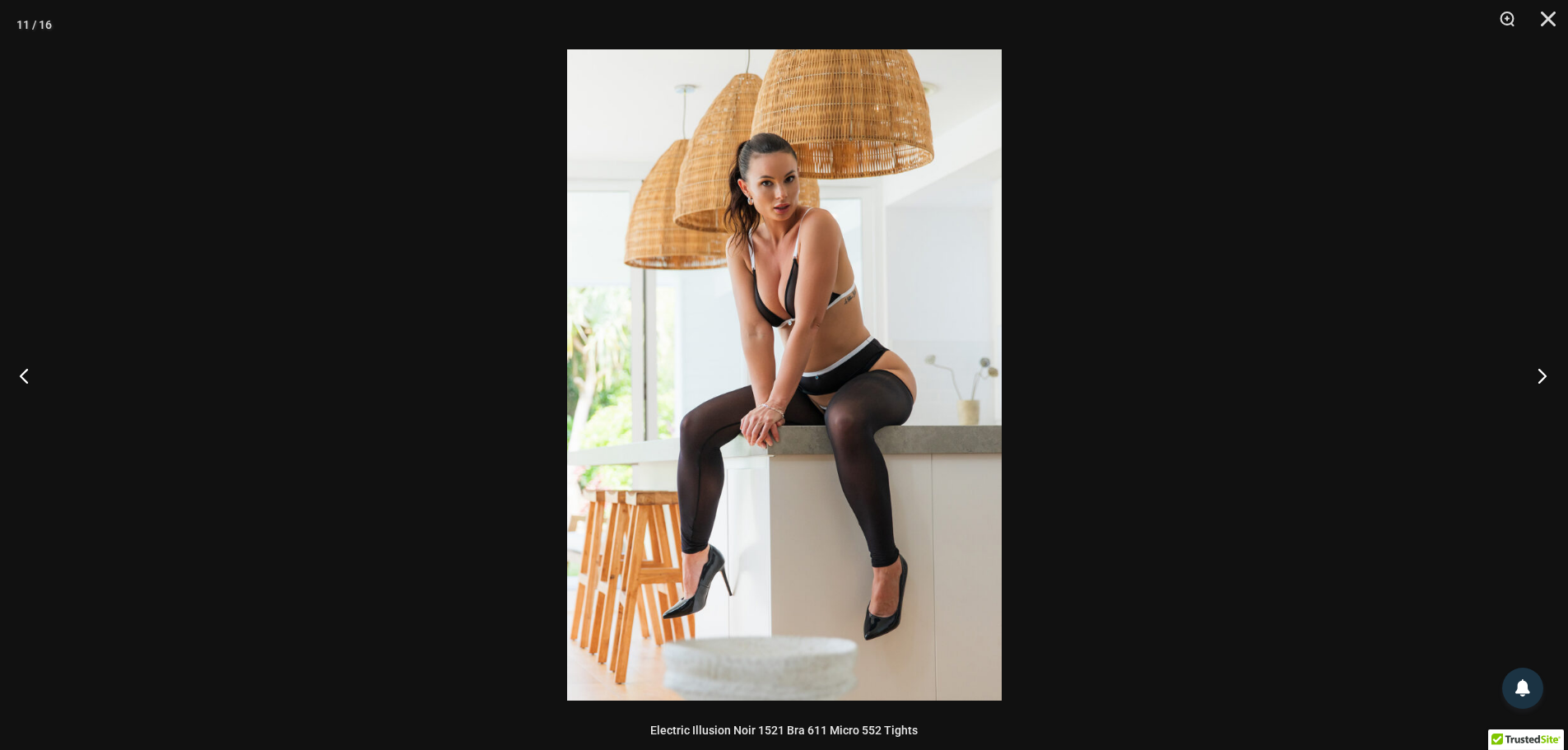
click at [1540, 378] on button "Next" at bounding box center [1537, 376] width 62 height 83
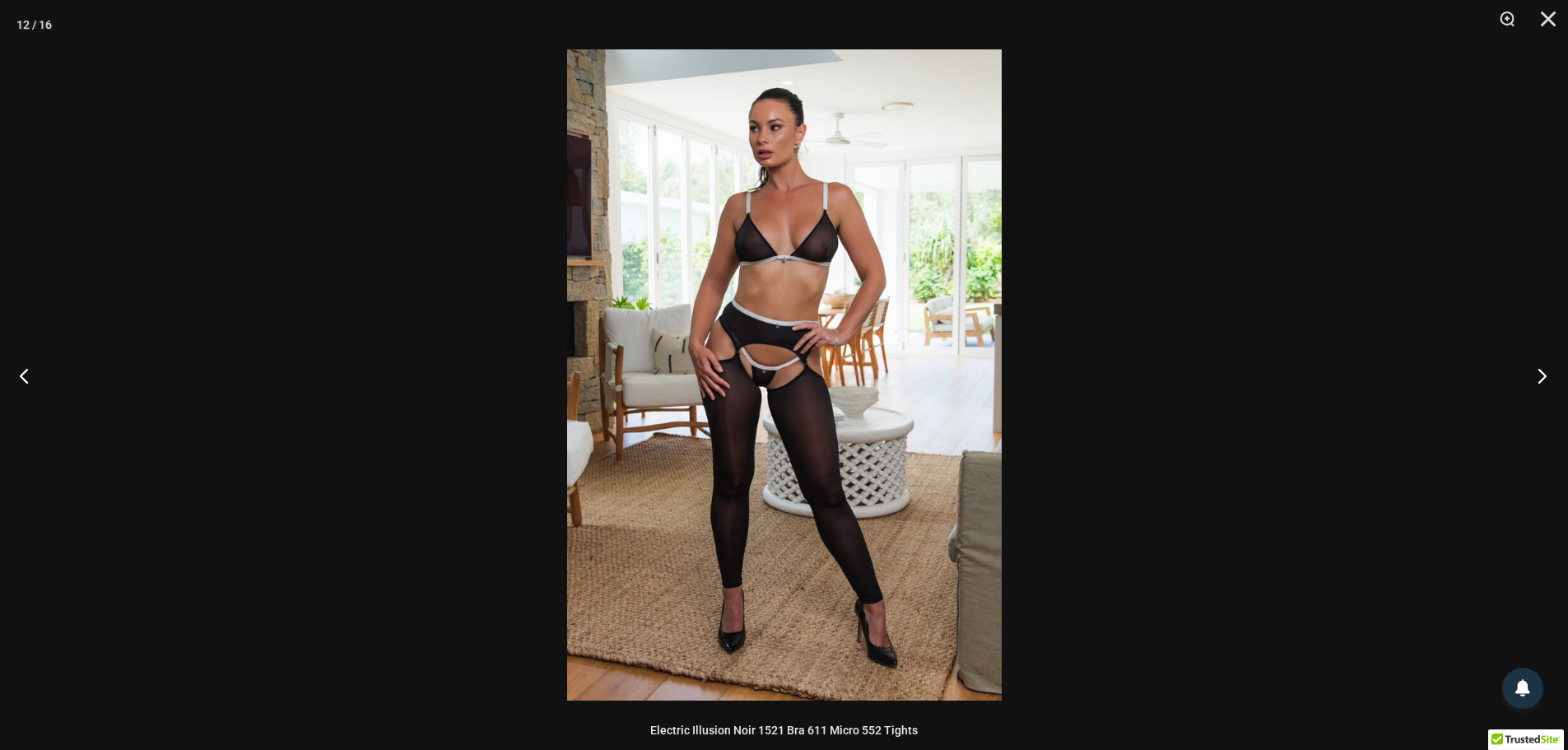
click at [1540, 379] on button "Next" at bounding box center [1537, 376] width 62 height 83
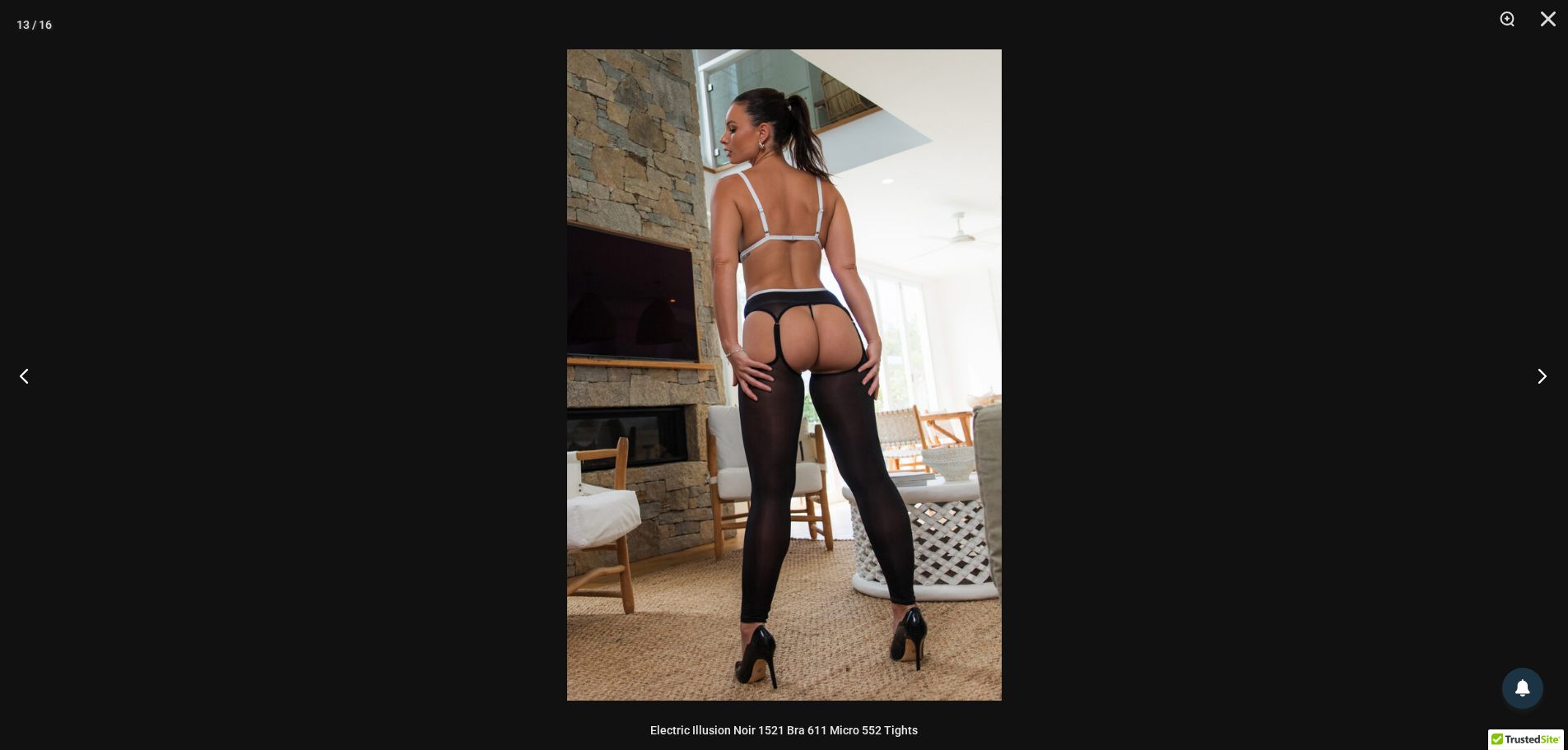
click at [1540, 379] on button "Next" at bounding box center [1537, 376] width 62 height 83
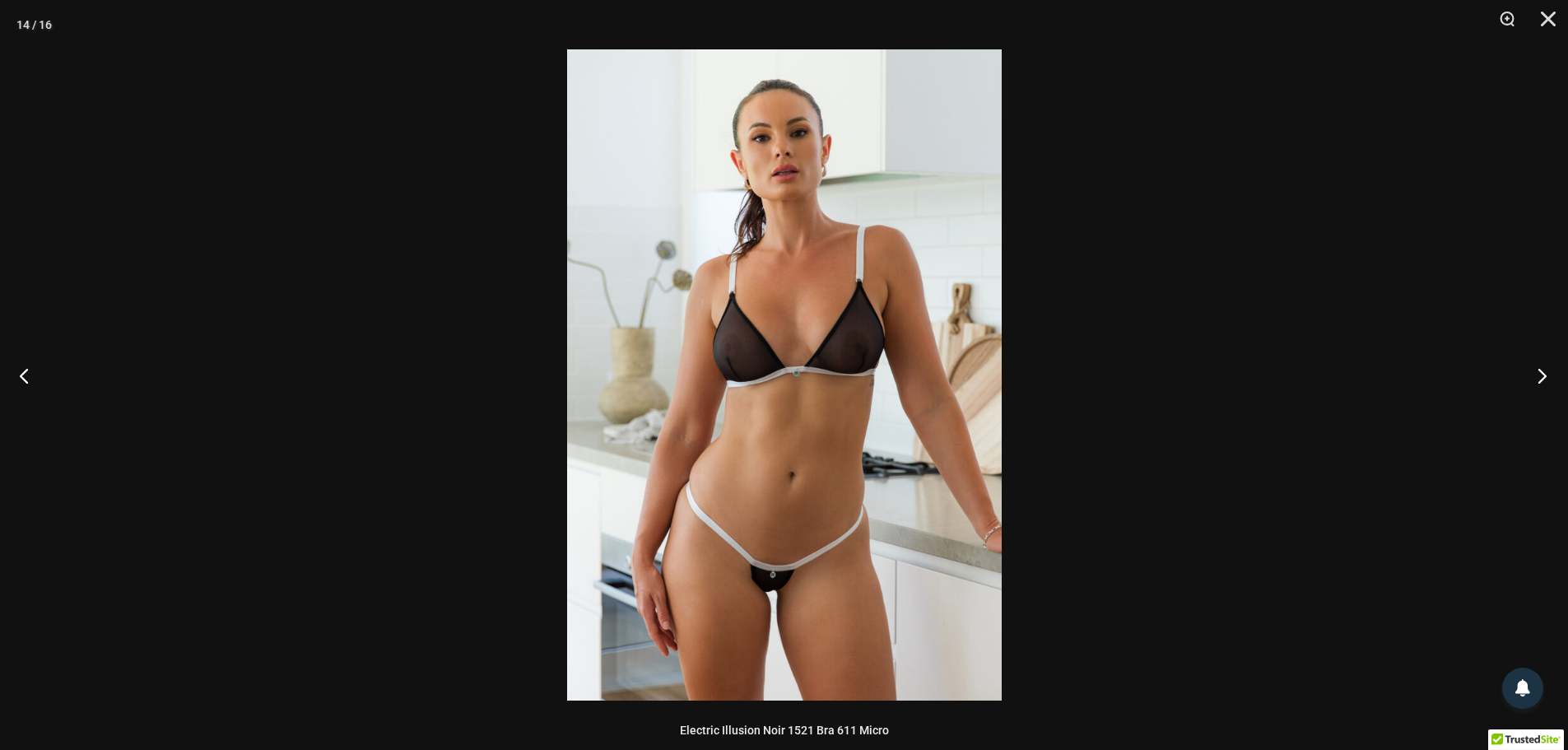
click at [1540, 379] on button "Next" at bounding box center [1537, 376] width 62 height 83
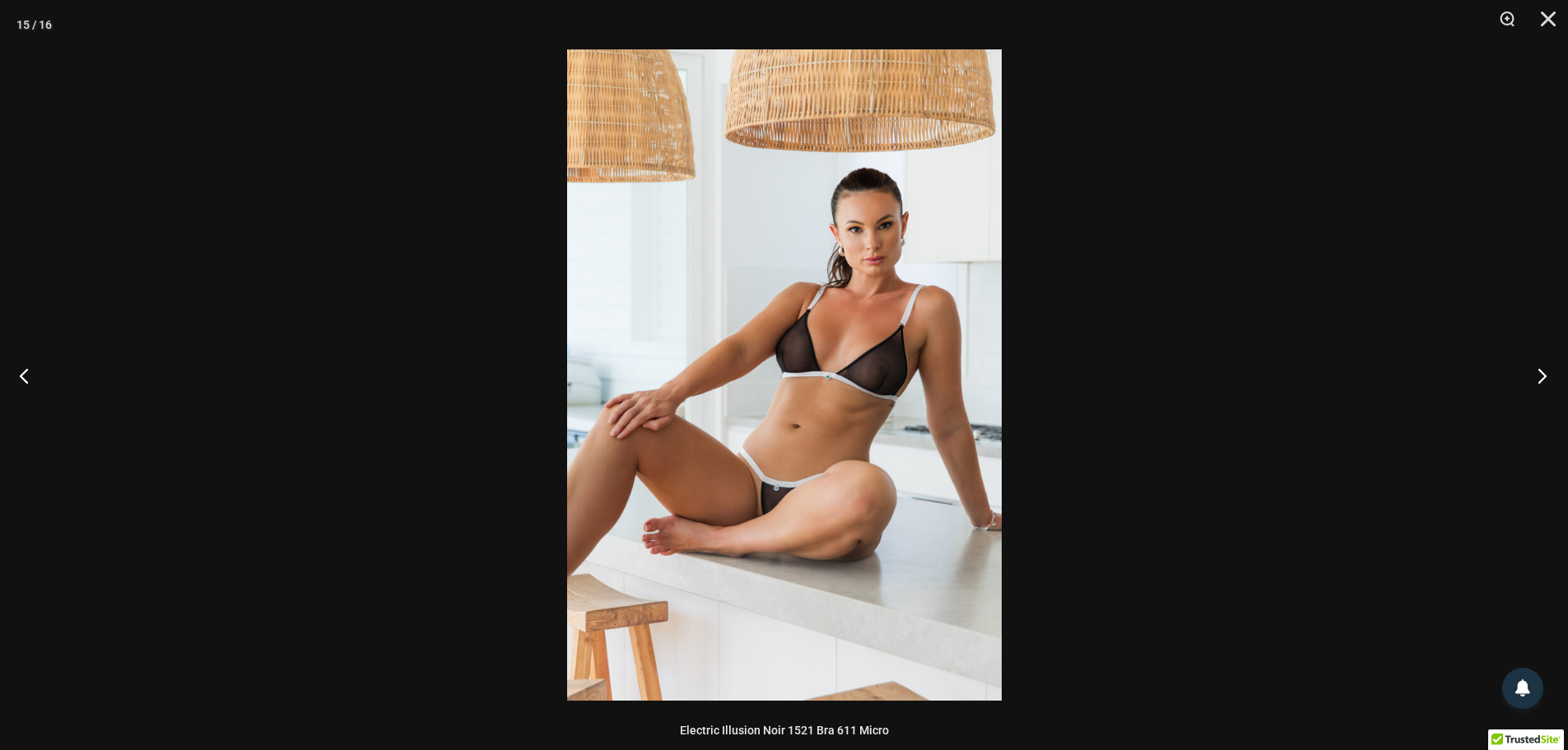
click at [1540, 380] on button "Next" at bounding box center [1537, 376] width 62 height 83
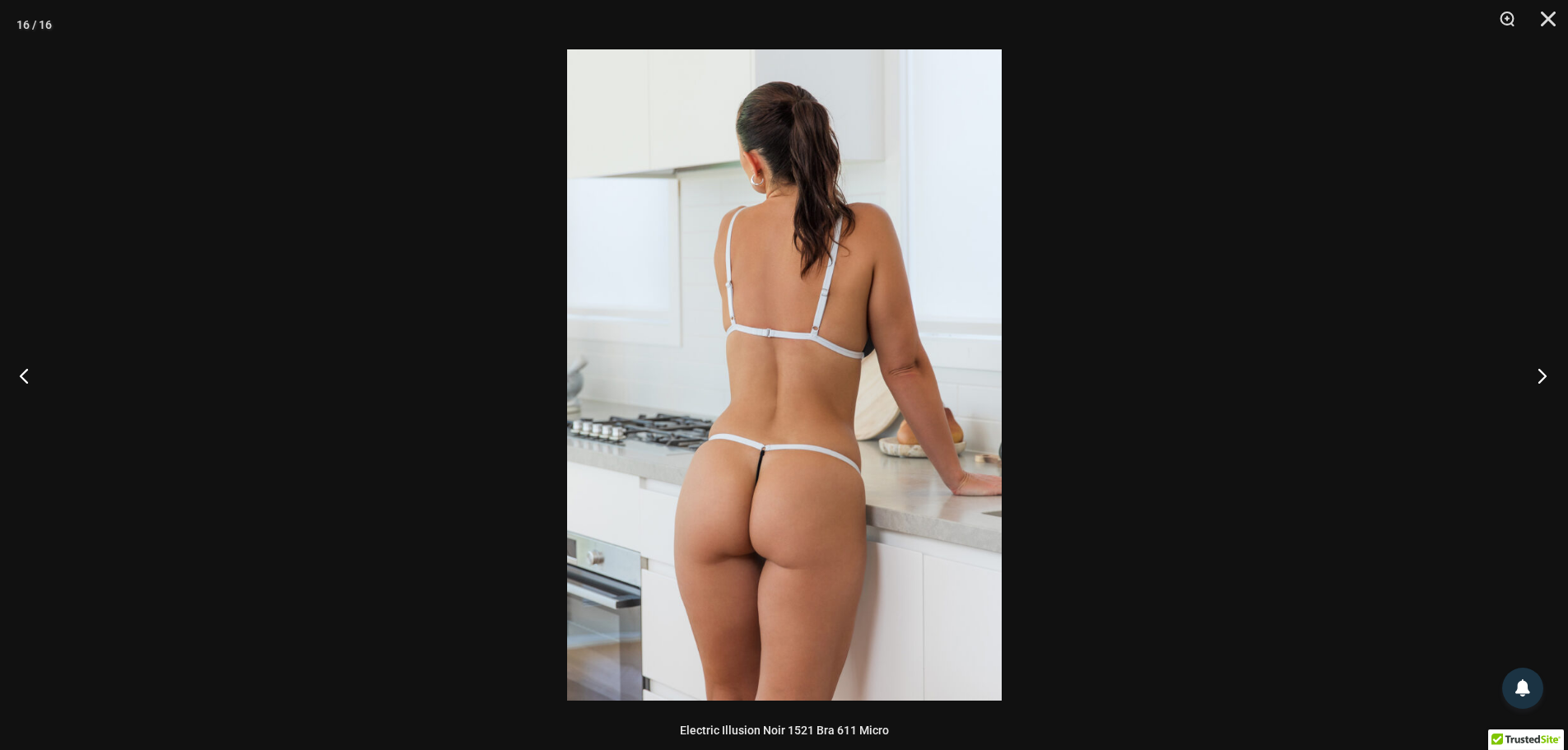
click at [1540, 380] on button "Next" at bounding box center [1537, 376] width 62 height 83
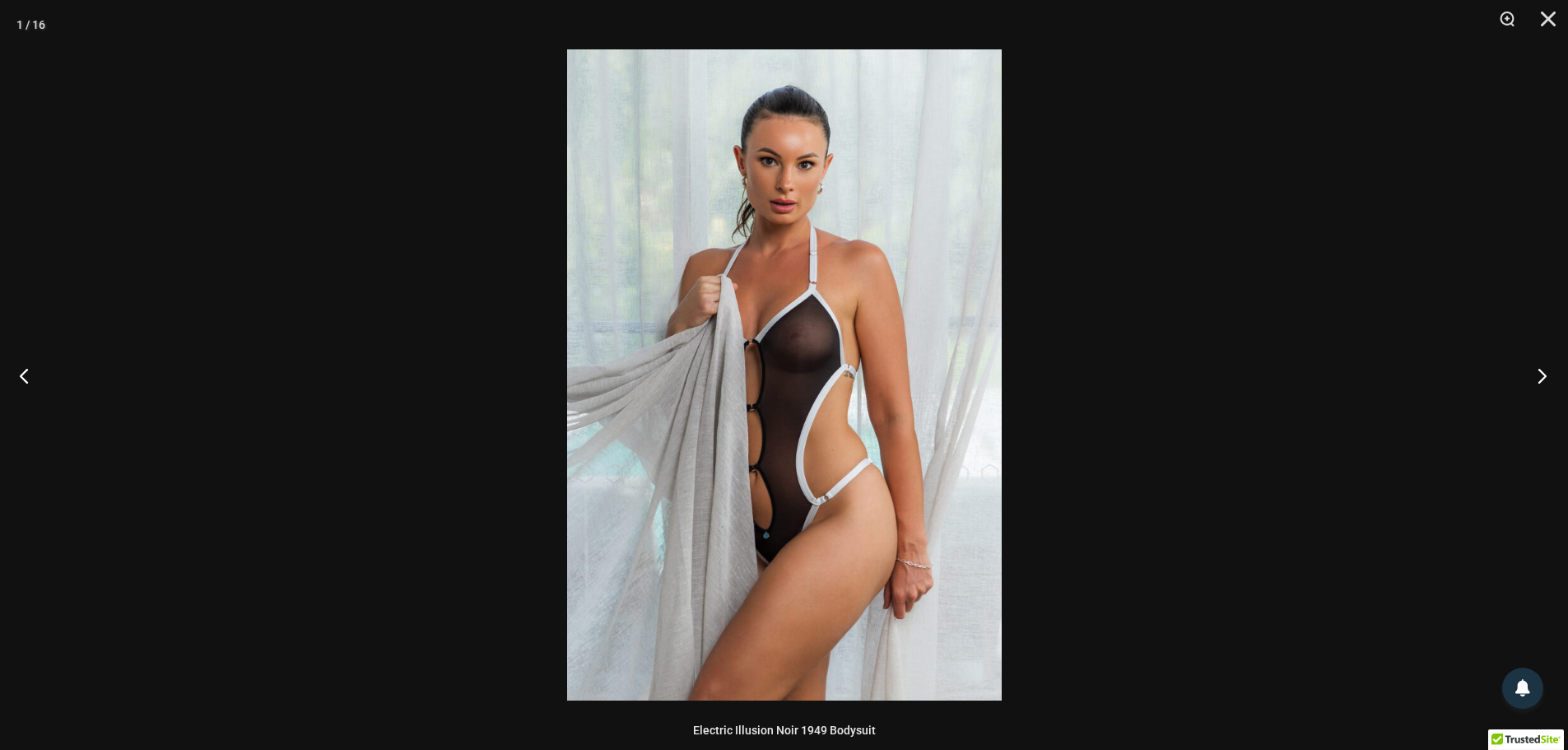
click at [1540, 380] on button "Next" at bounding box center [1537, 376] width 62 height 83
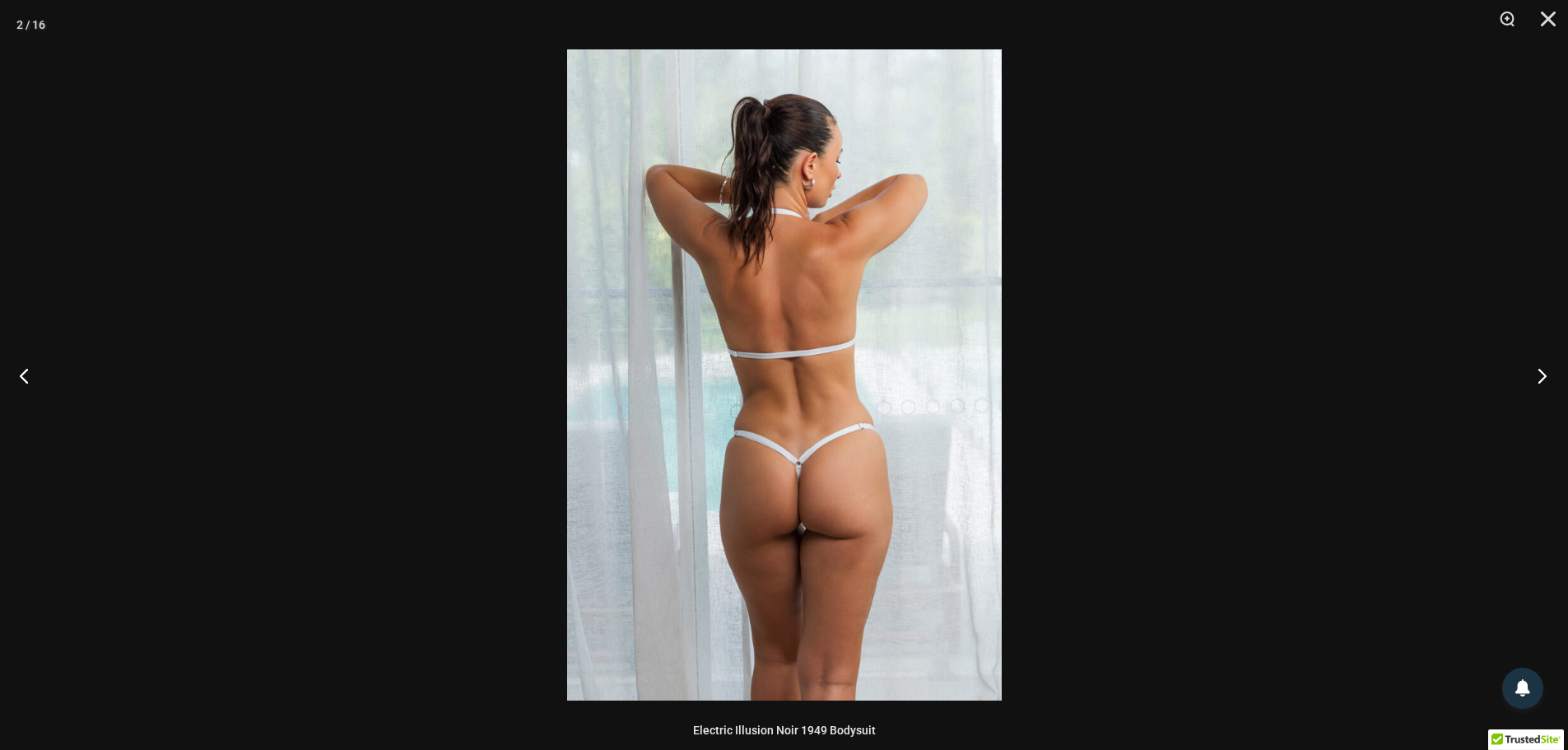
click at [1540, 380] on button "Next" at bounding box center [1537, 376] width 62 height 83
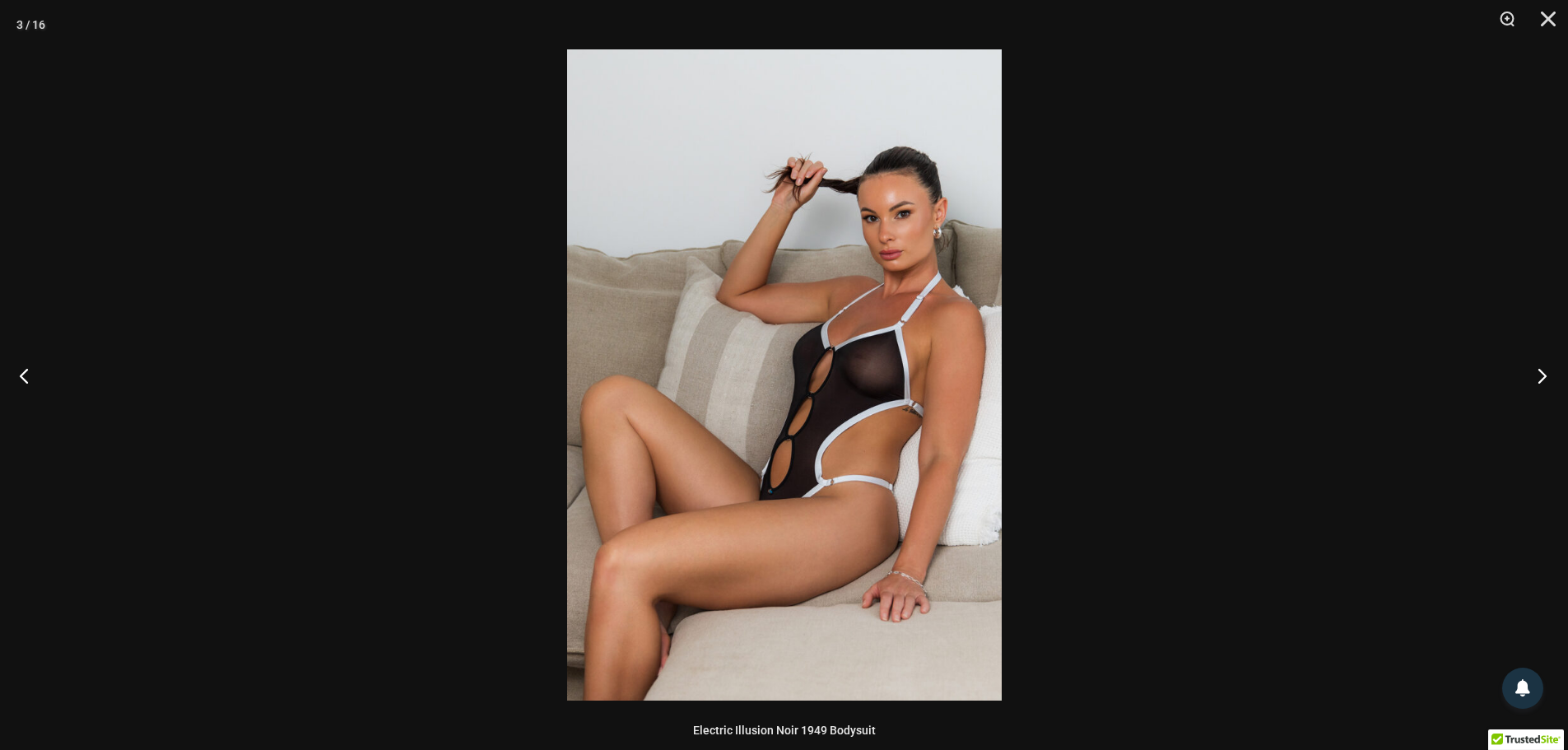
click at [1540, 381] on button "Next" at bounding box center [1537, 376] width 62 height 83
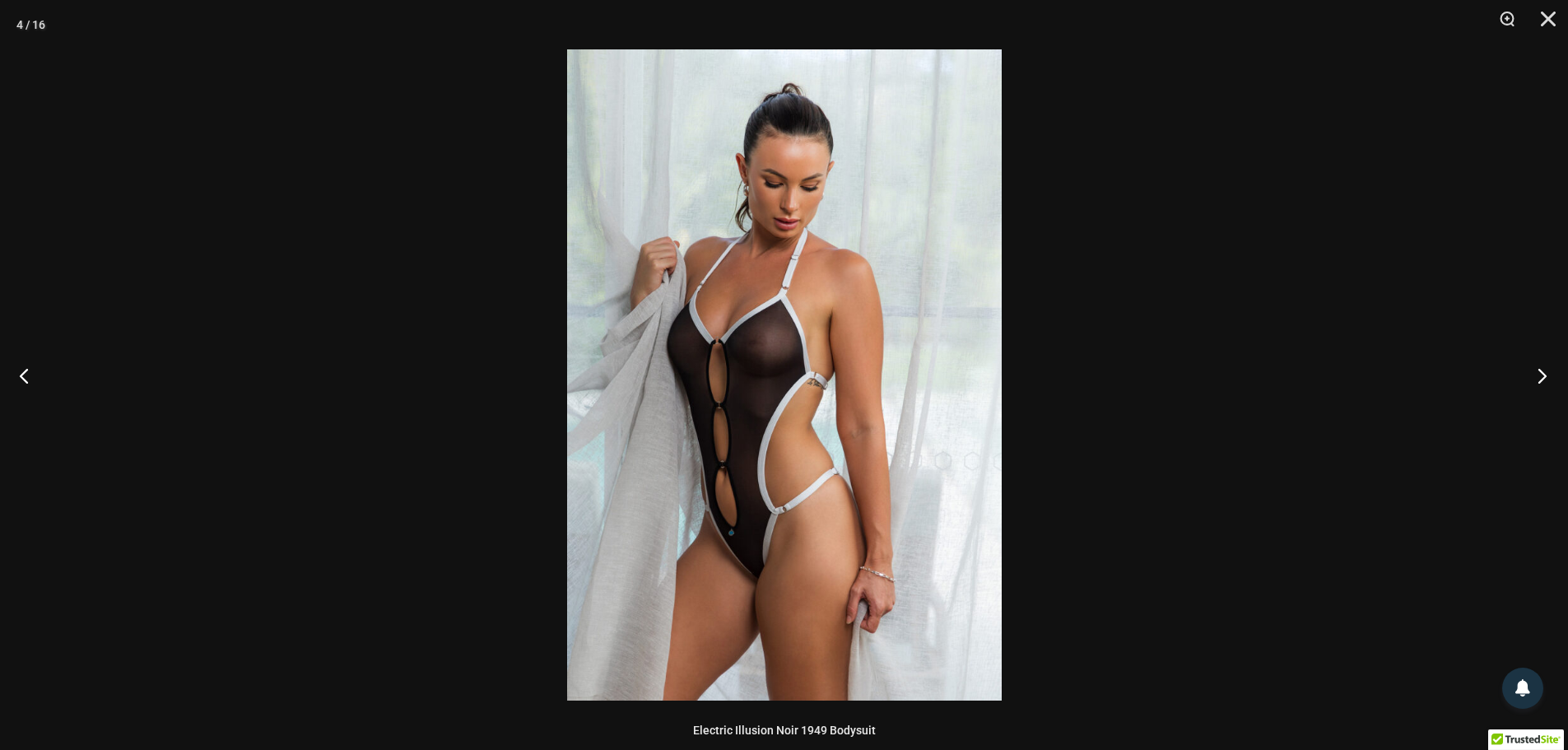
click at [1540, 381] on button "Next" at bounding box center [1537, 376] width 62 height 83
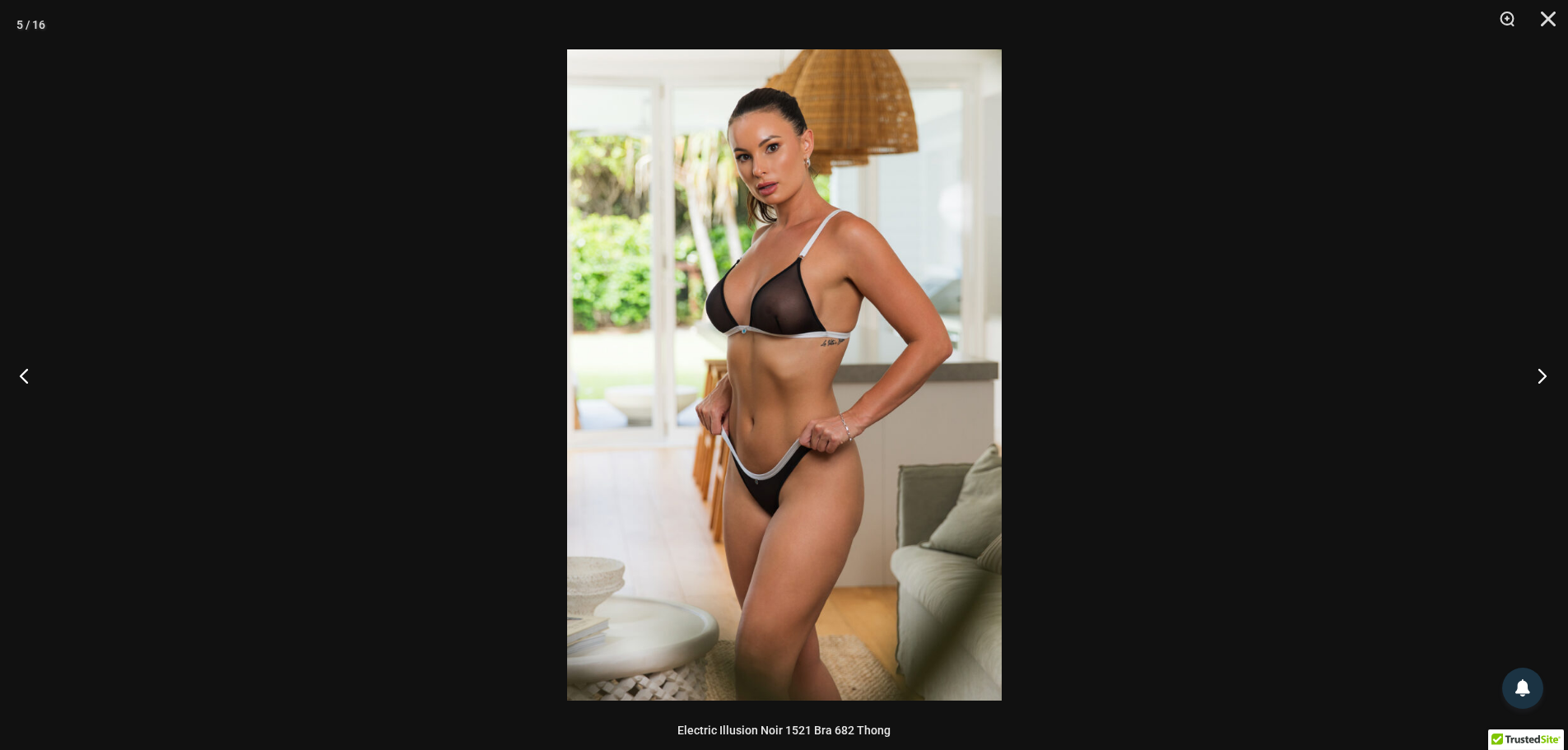
click at [1540, 381] on button "Next" at bounding box center [1537, 376] width 62 height 83
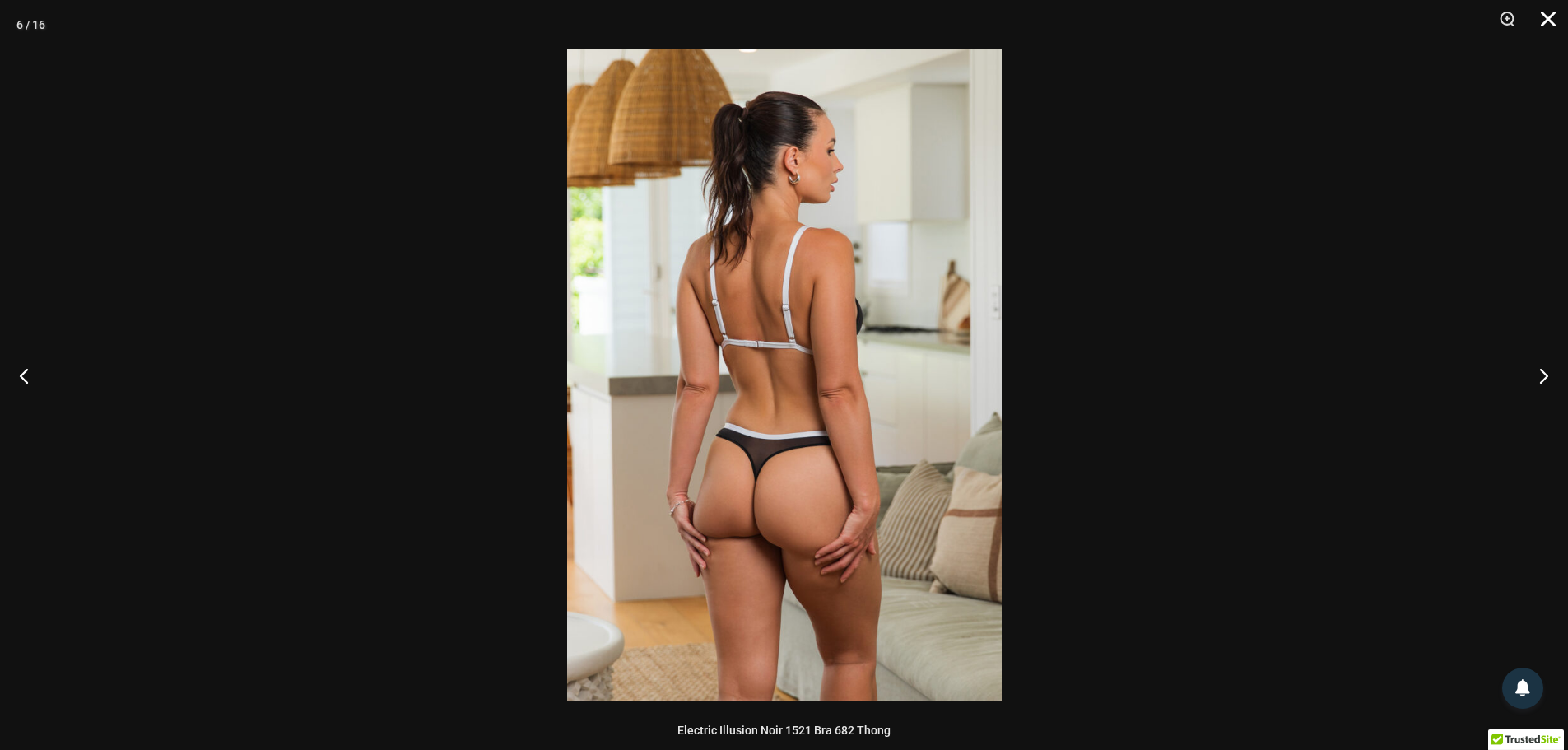
click at [1557, 16] on button "Close" at bounding box center [1542, 25] width 41 height 49
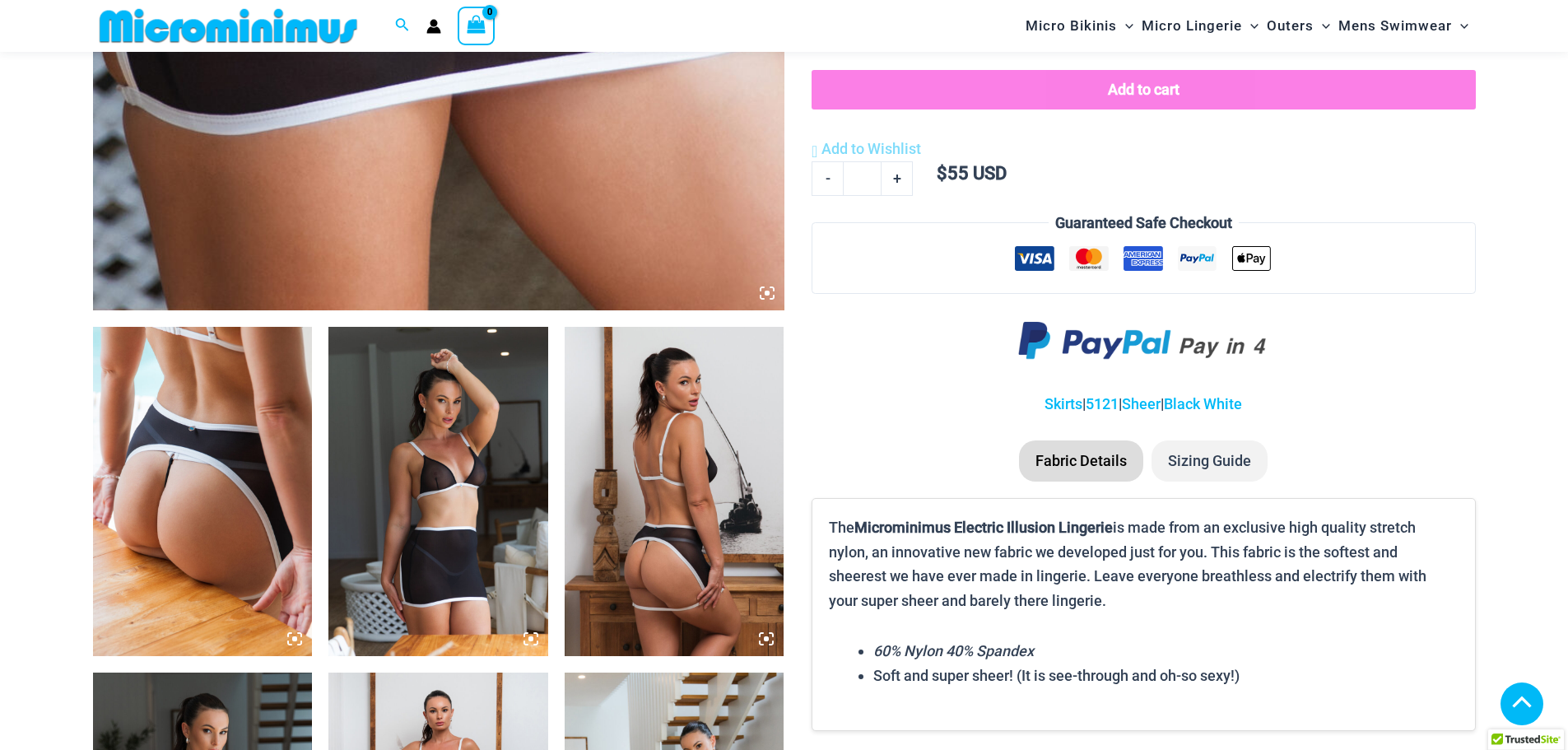
scroll to position [893, 0]
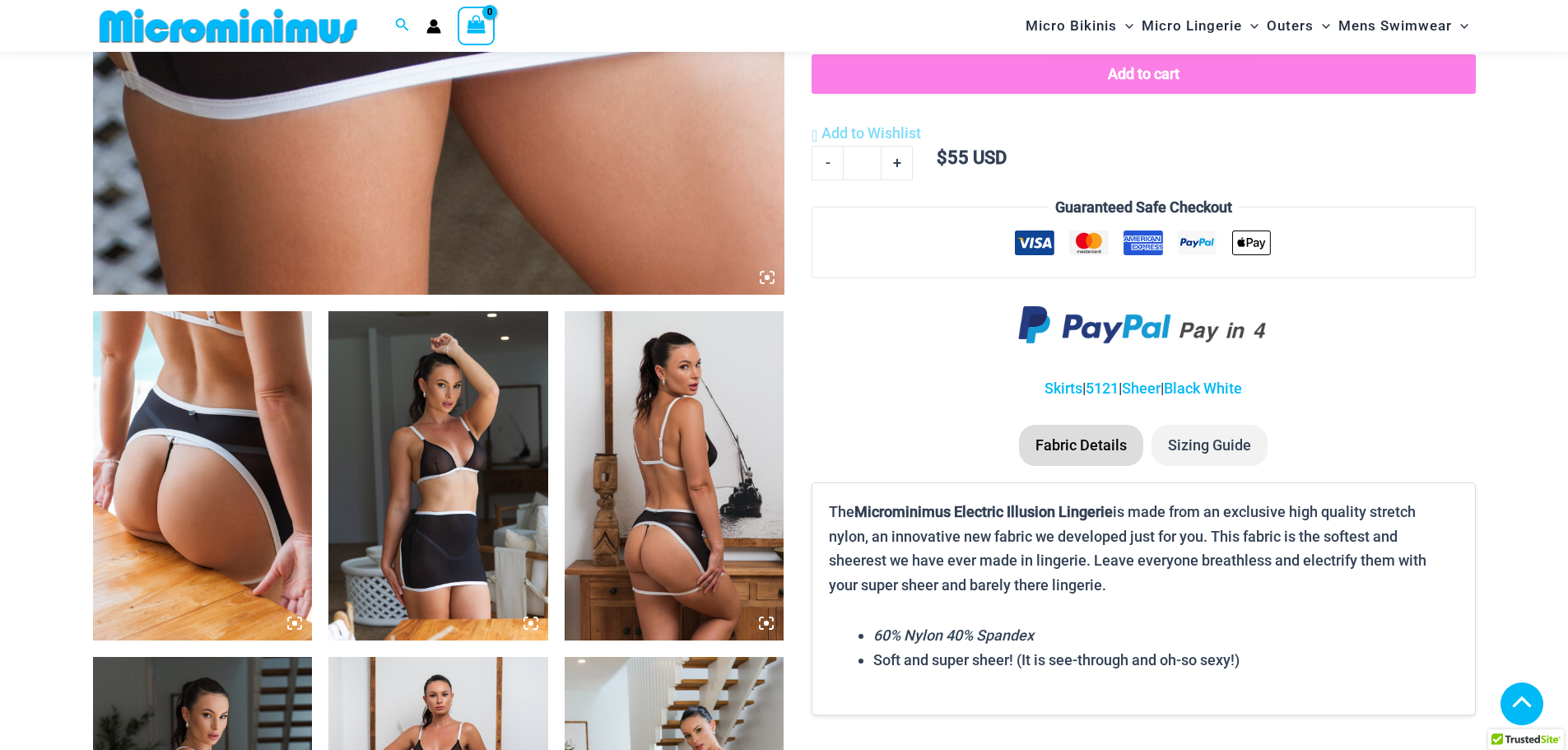
type input "**********"
click at [283, 386] on img at bounding box center [203, 475] width 220 height 329
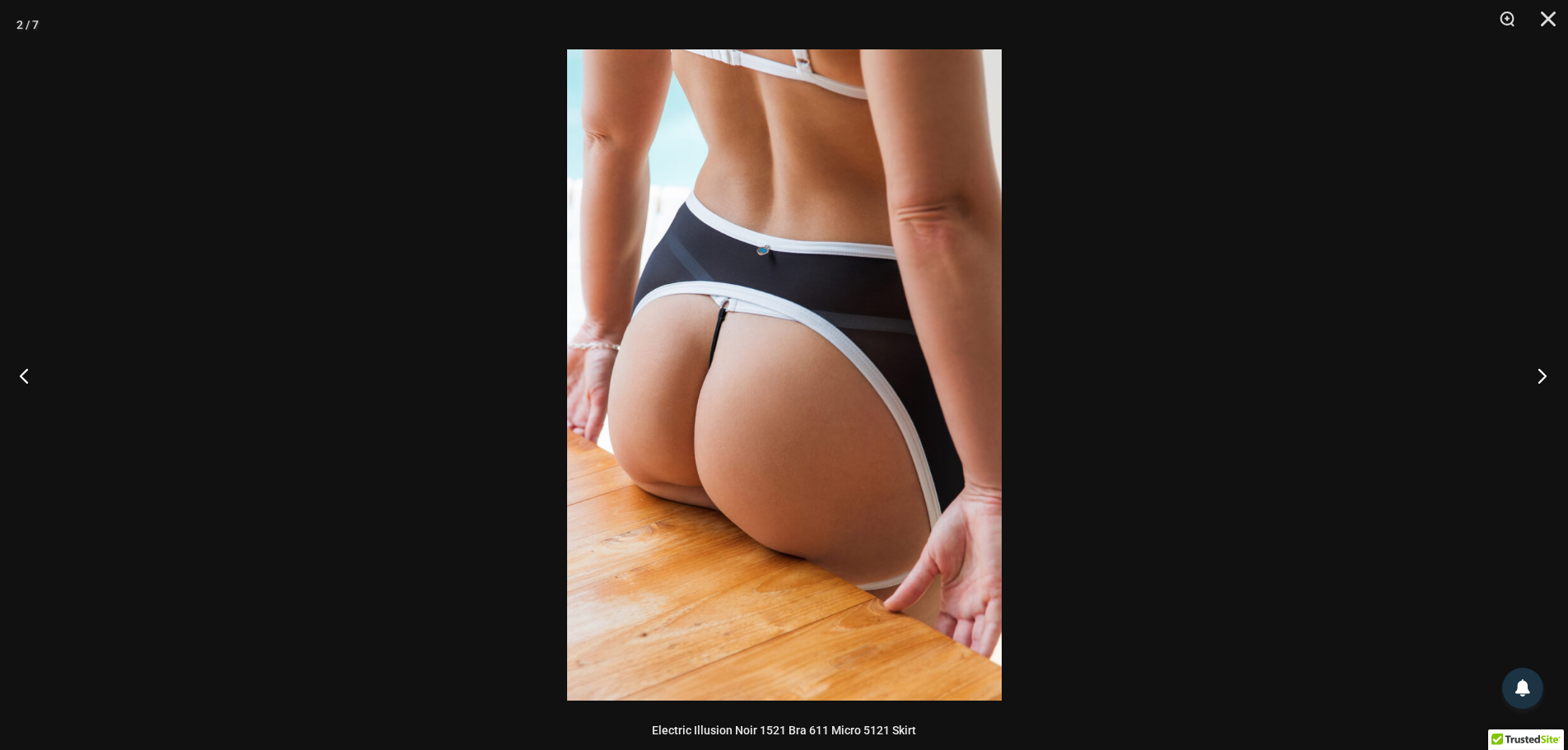
click at [1536, 374] on button "Next" at bounding box center [1537, 376] width 62 height 83
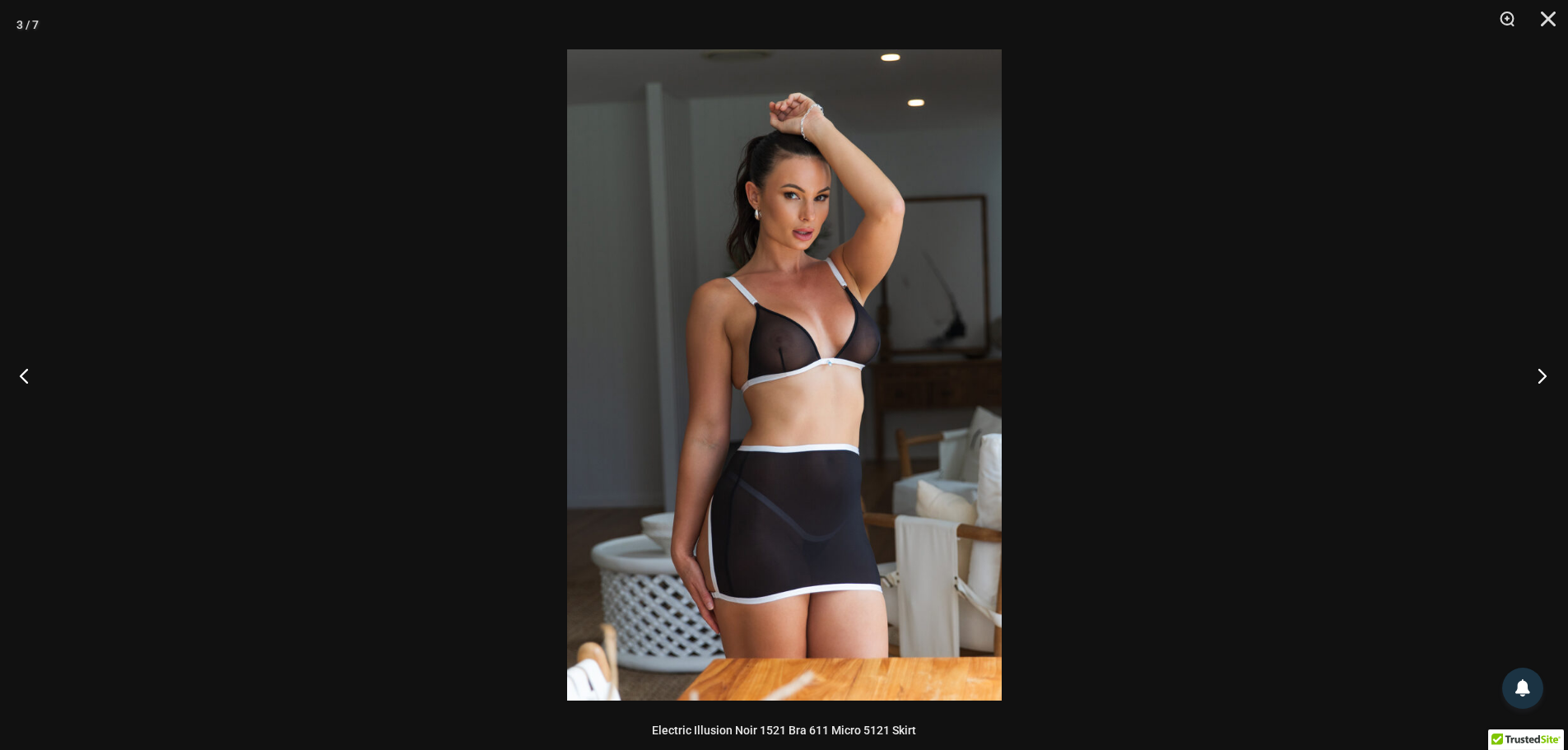
click at [1538, 377] on button "Next" at bounding box center [1537, 376] width 62 height 83
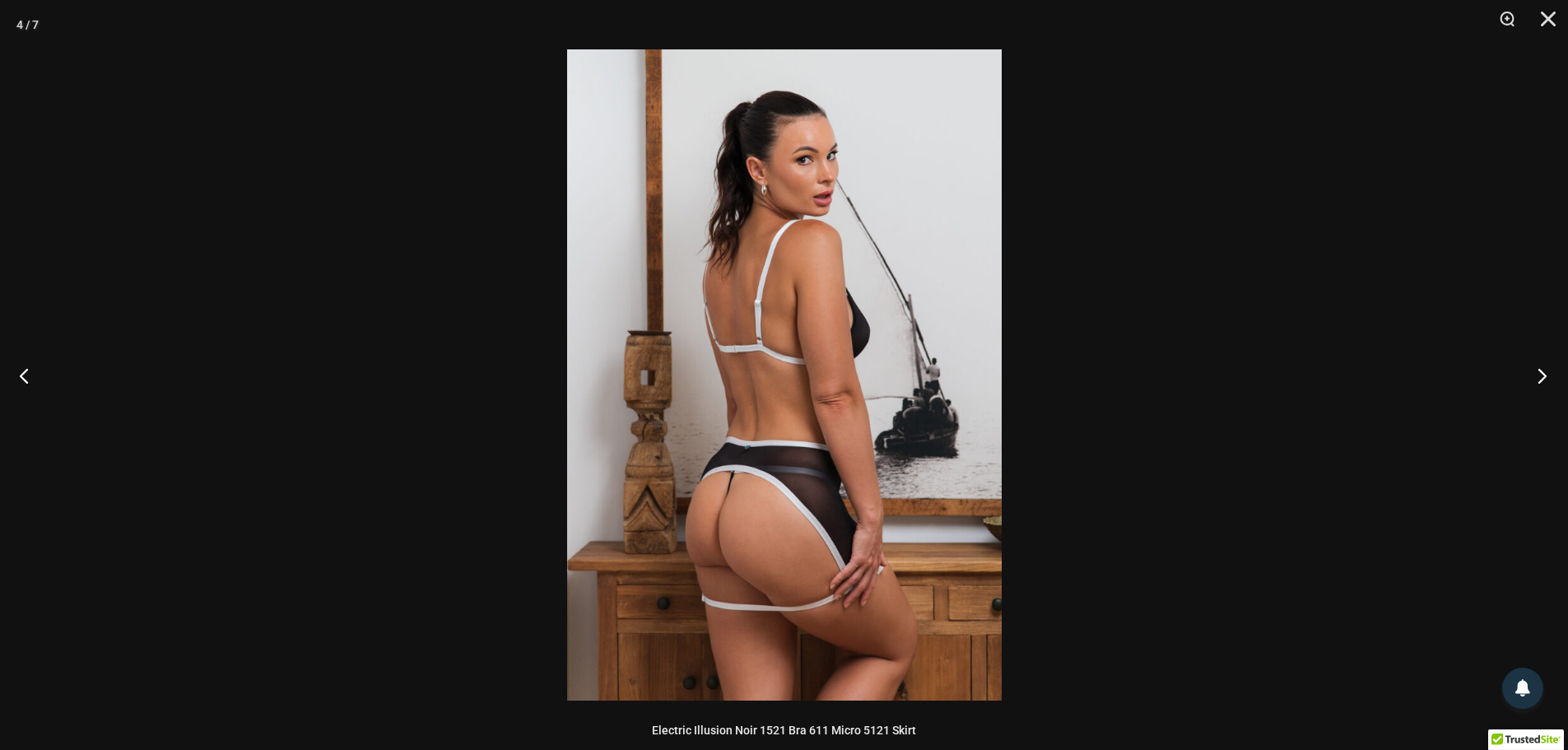
click at [1538, 377] on button "Next" at bounding box center [1537, 376] width 62 height 83
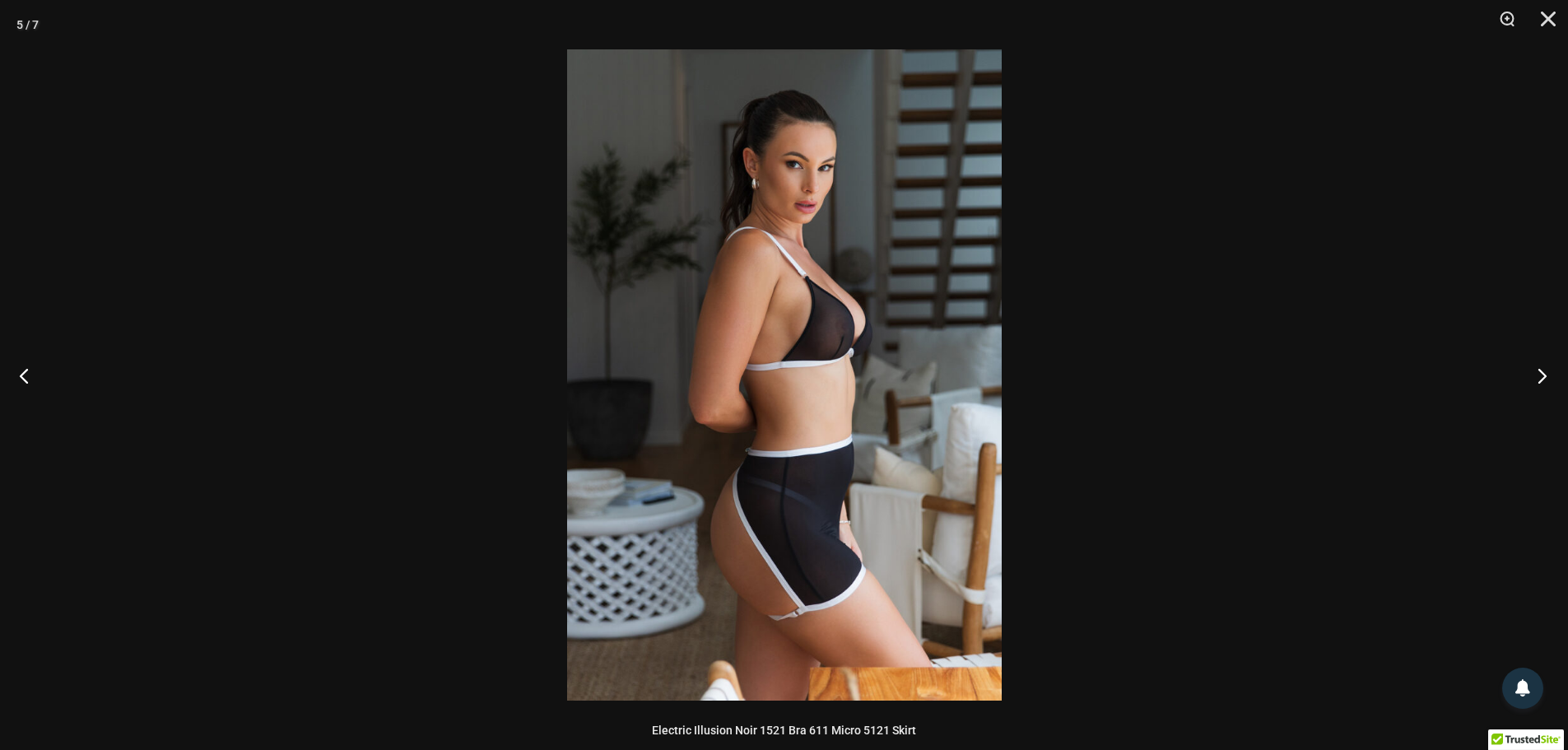
click at [1538, 377] on button "Next" at bounding box center [1537, 376] width 62 height 83
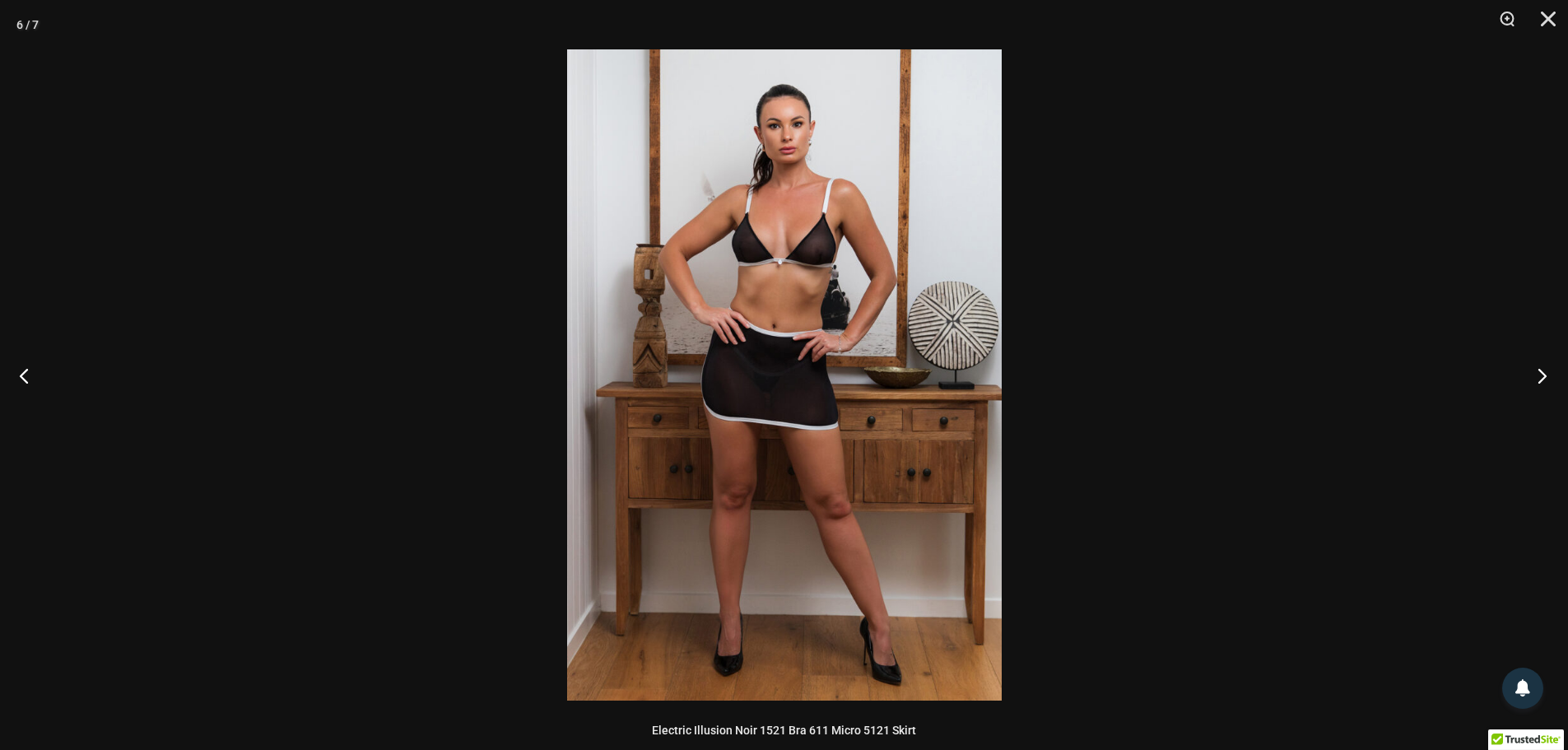
click at [1538, 377] on button "Next" at bounding box center [1537, 376] width 62 height 83
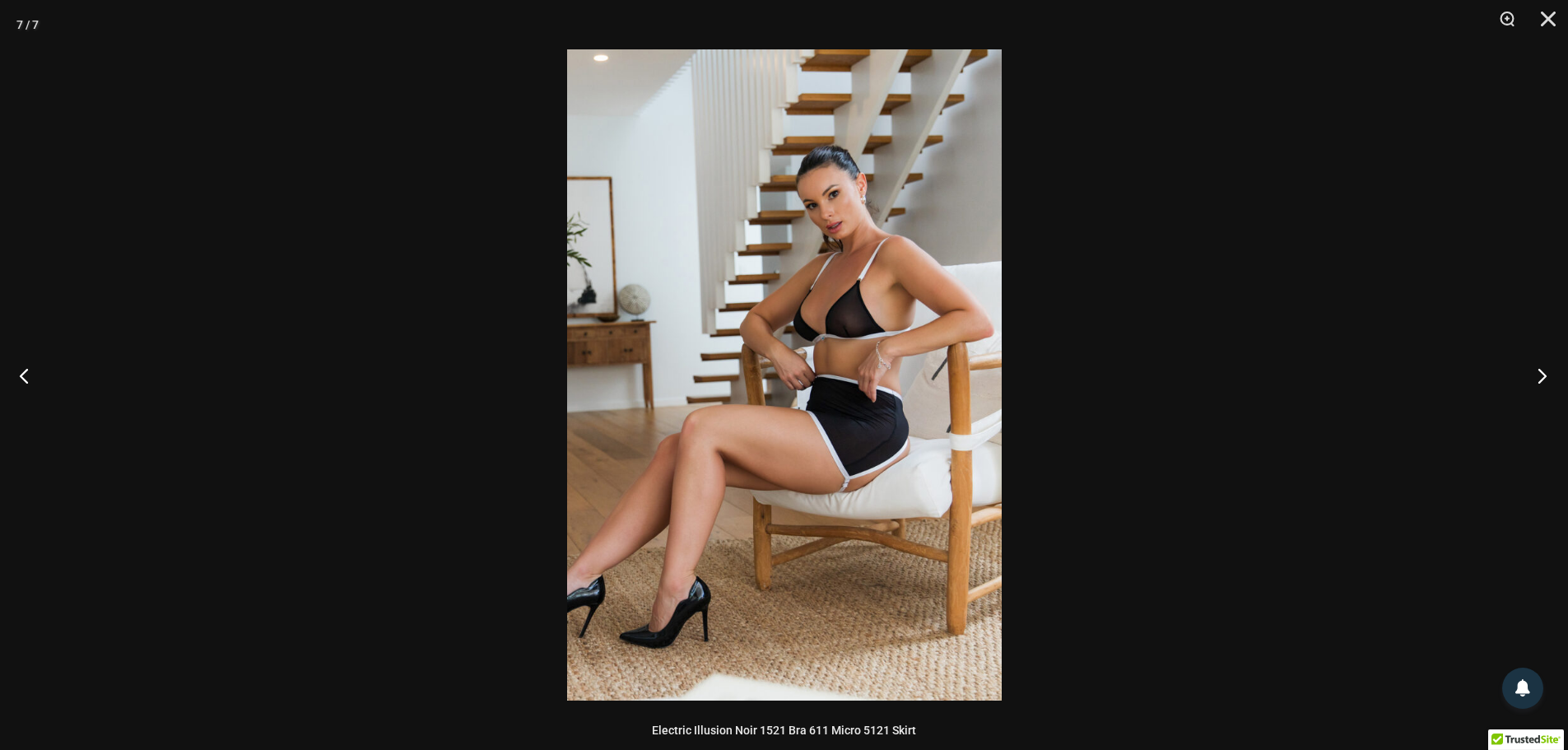
click at [1542, 376] on button "Next" at bounding box center [1537, 376] width 62 height 83
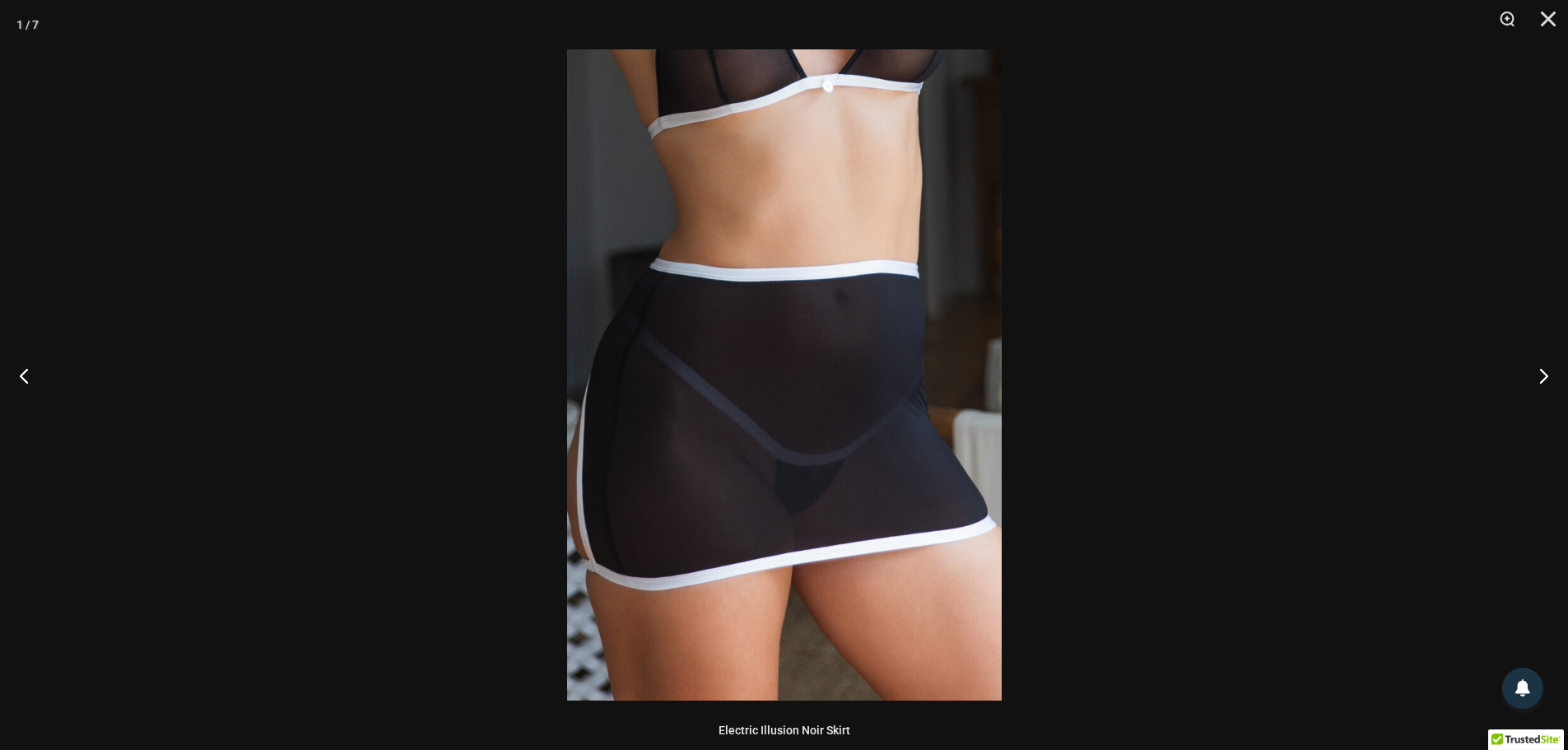
click at [1542, 204] on div at bounding box center [784, 375] width 1568 height 750
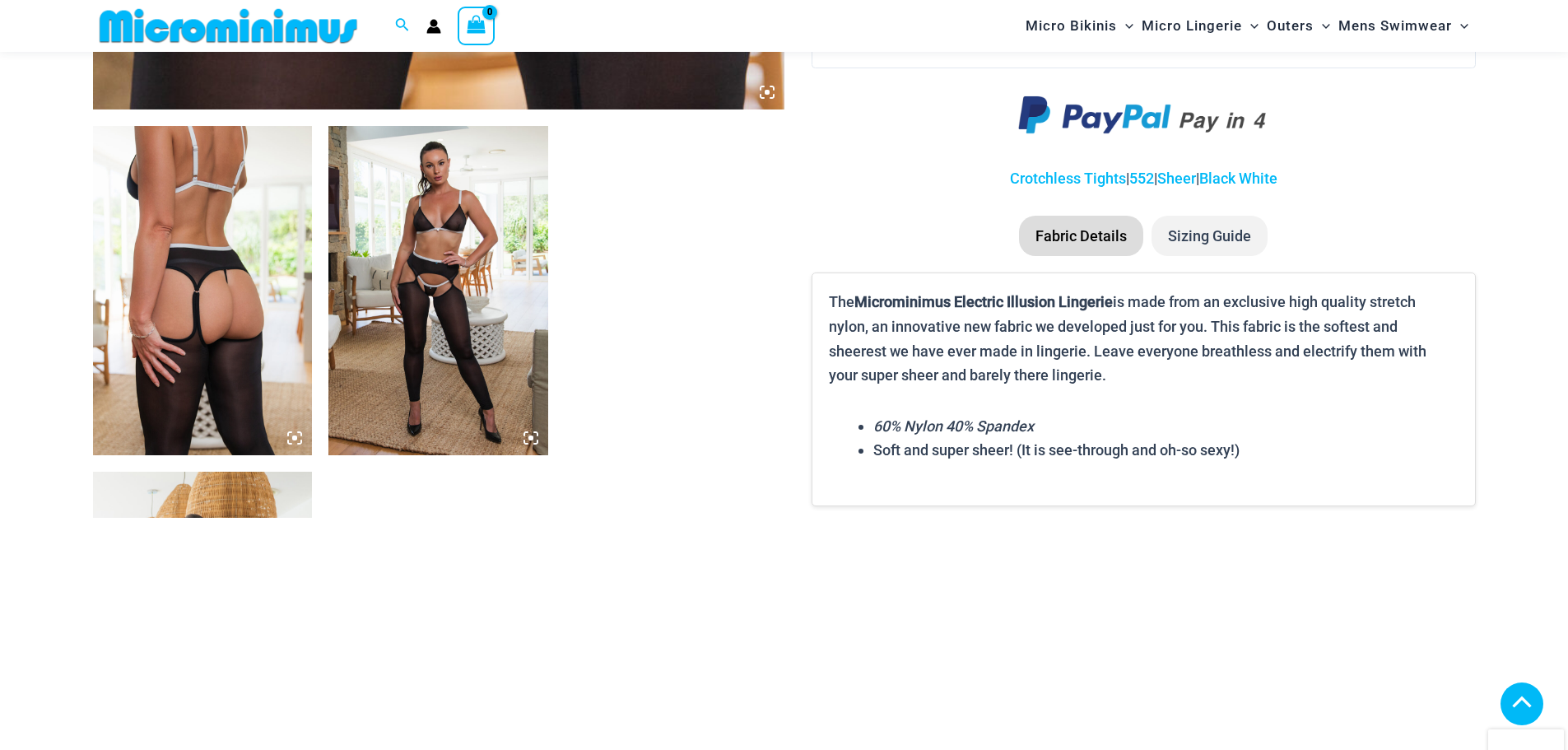
scroll to position [1221, 0]
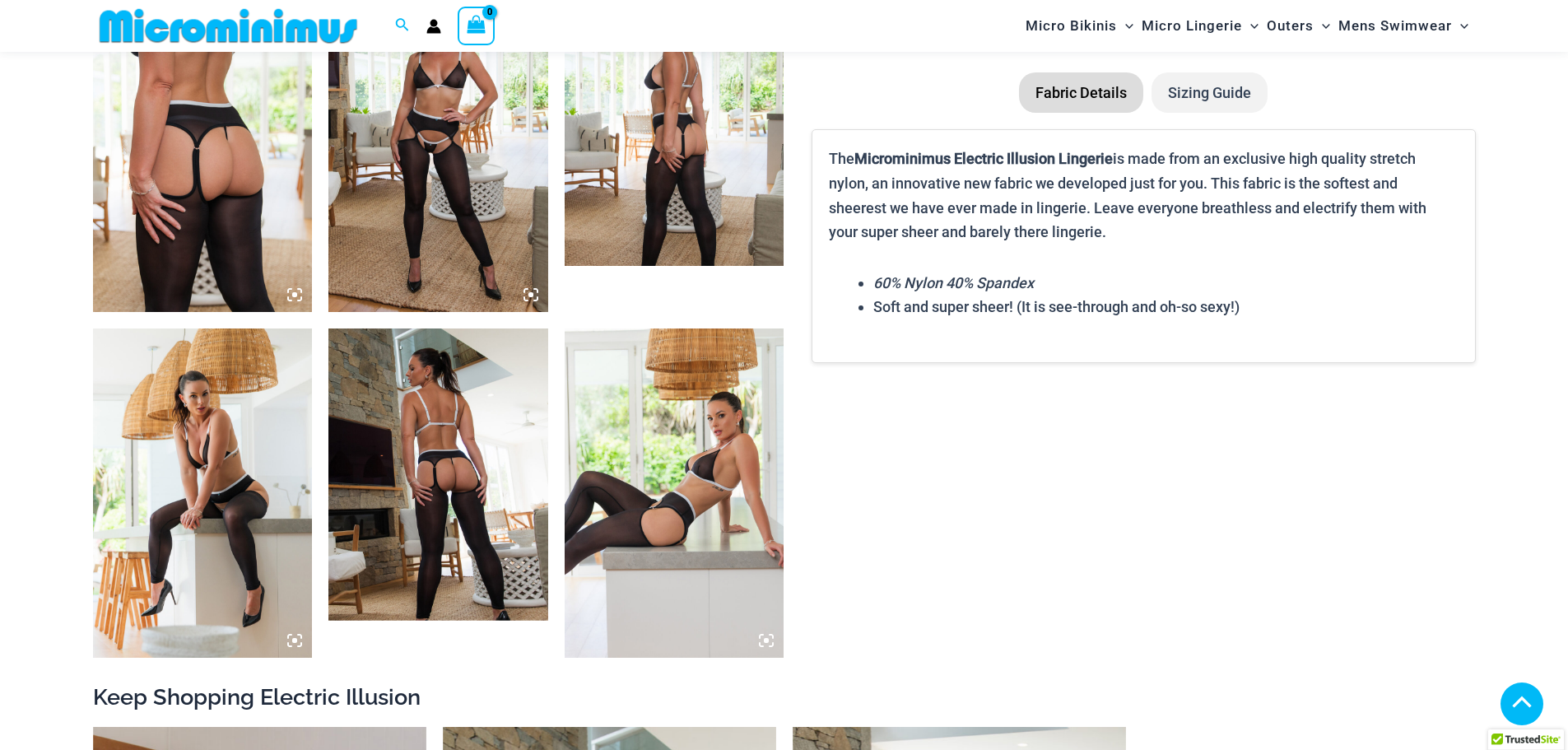
type input "**********"
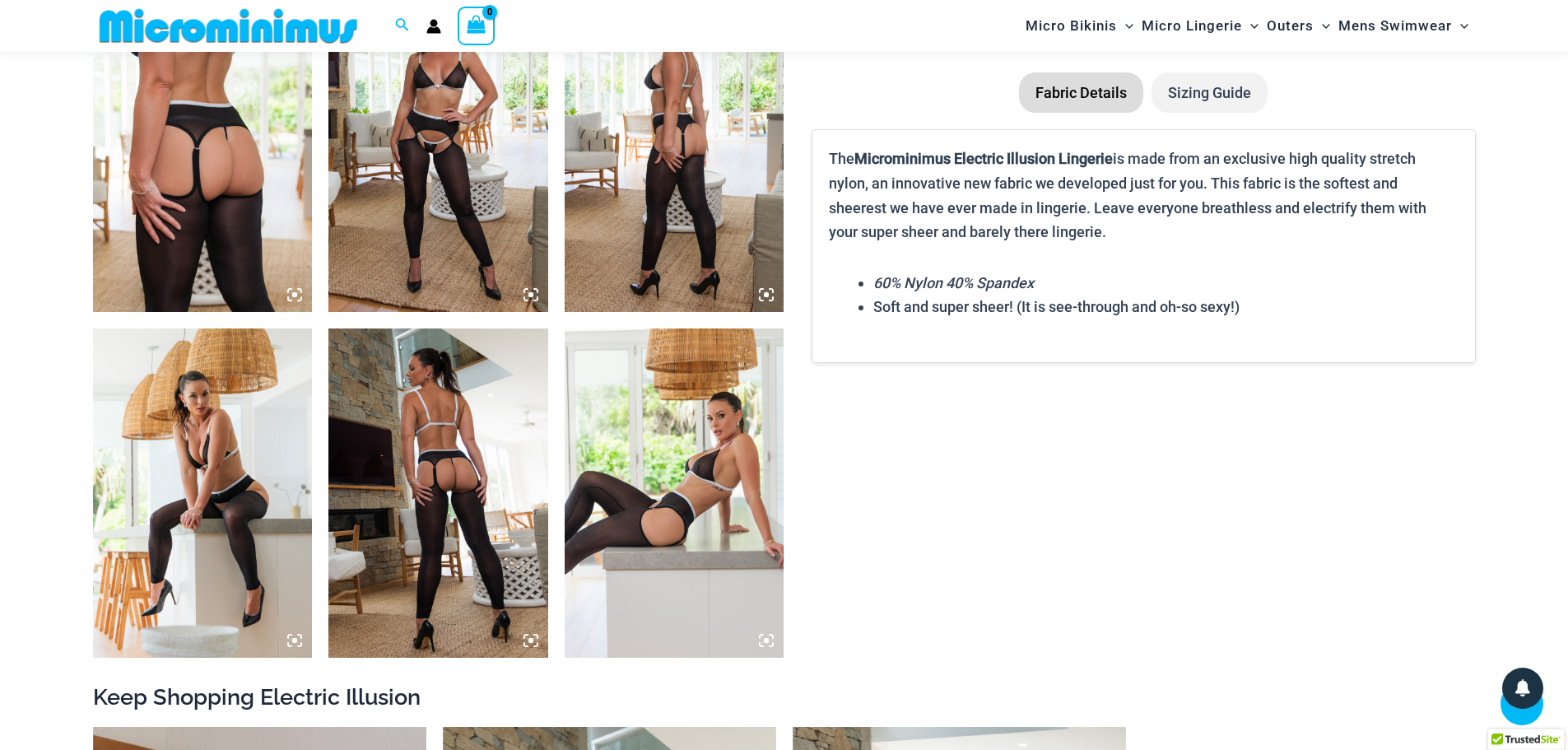
click at [239, 155] on img at bounding box center [203, 147] width 220 height 329
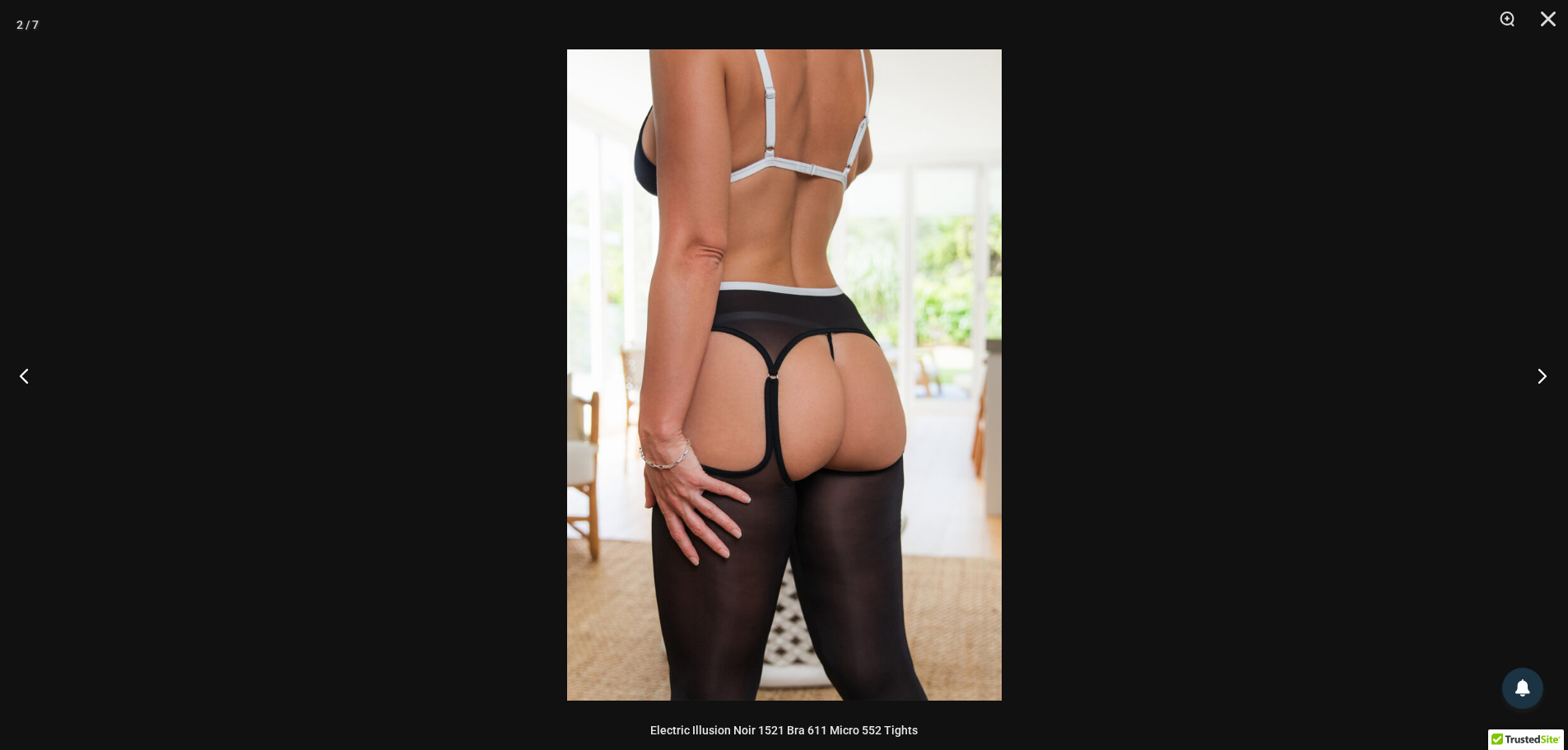
click at [1539, 381] on button "Next" at bounding box center [1537, 376] width 62 height 83
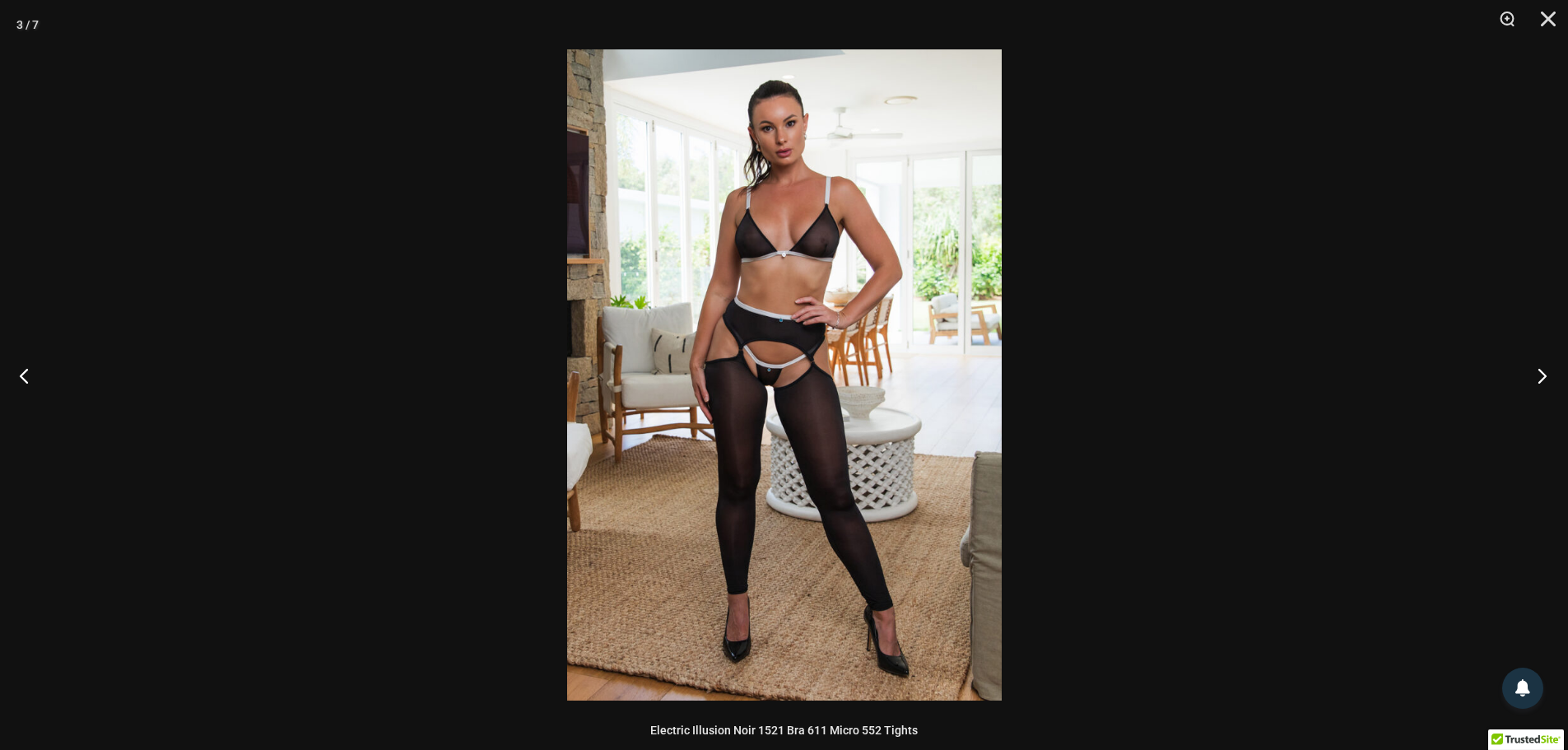
click at [1539, 381] on button "Next" at bounding box center [1537, 376] width 62 height 83
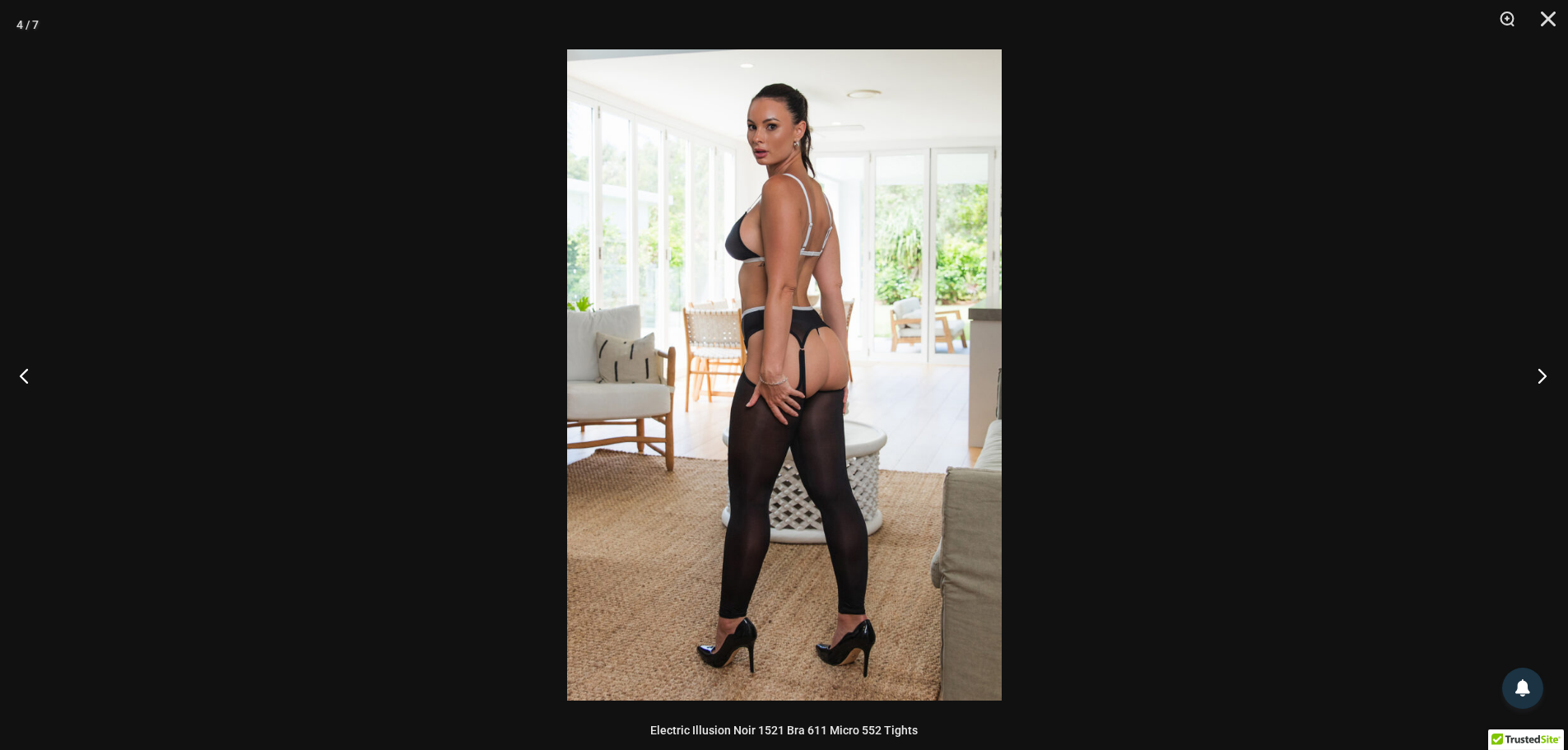
click at [1539, 381] on button "Next" at bounding box center [1537, 376] width 62 height 83
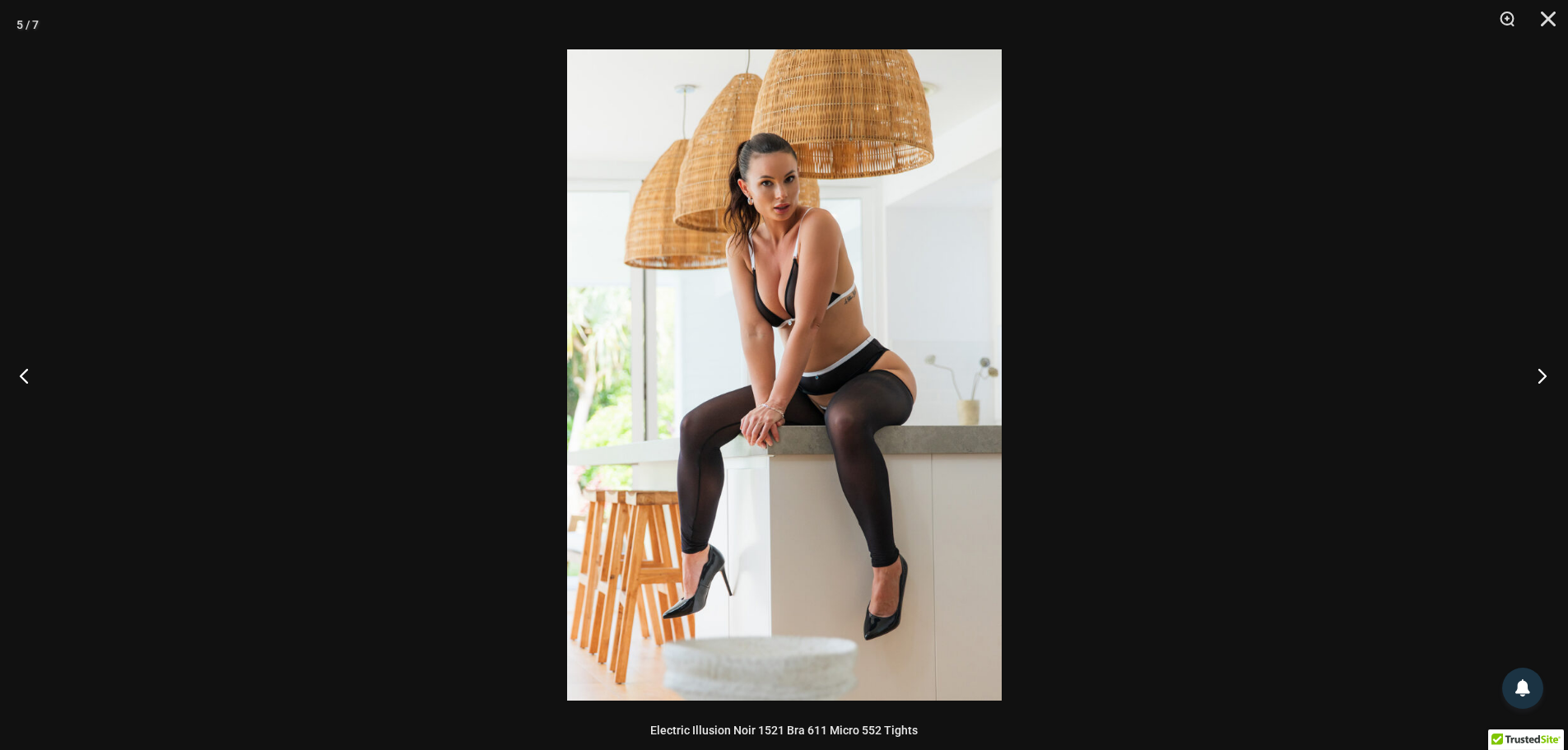
click at [1539, 381] on button "Next" at bounding box center [1537, 376] width 62 height 83
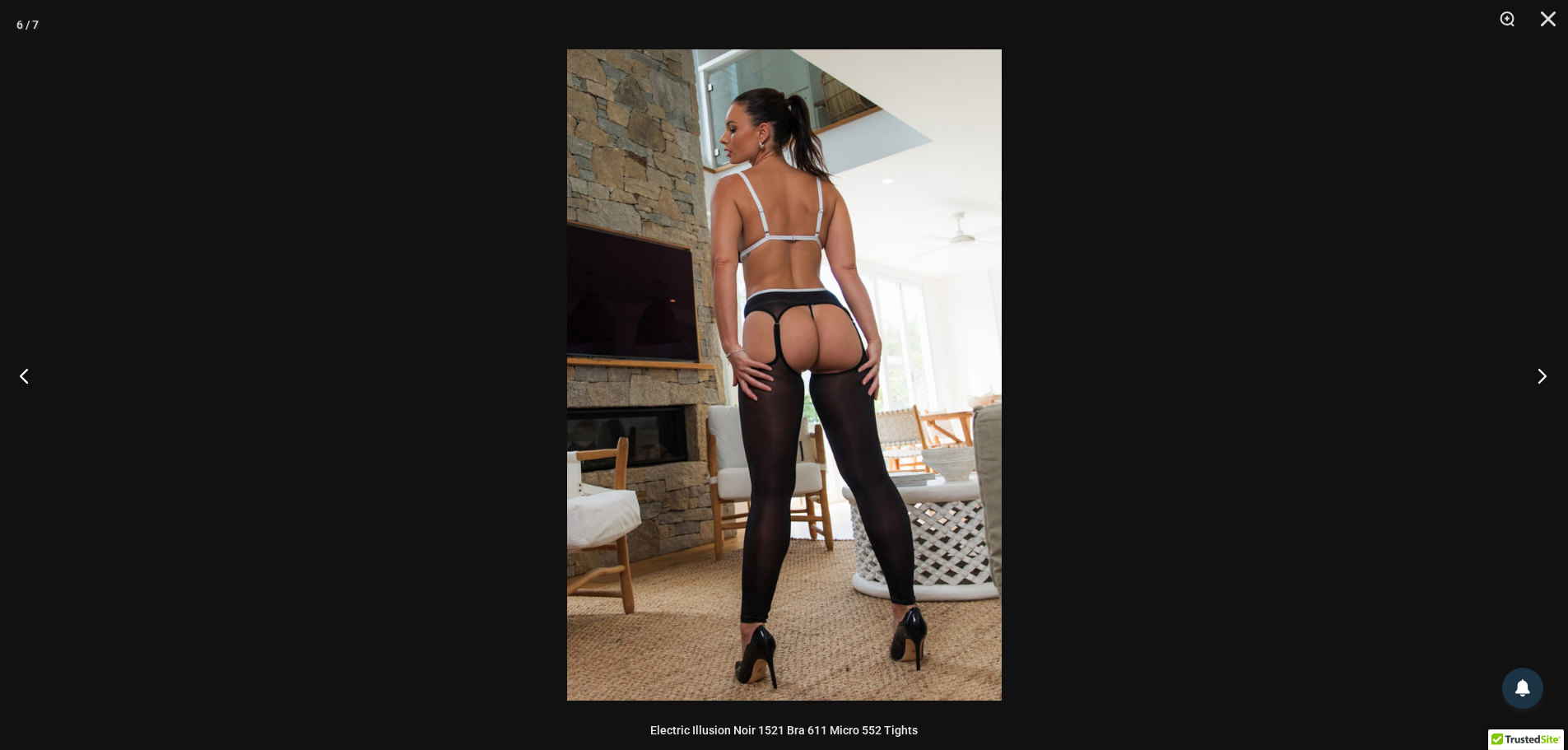
click at [1539, 381] on button "Next" at bounding box center [1537, 376] width 62 height 83
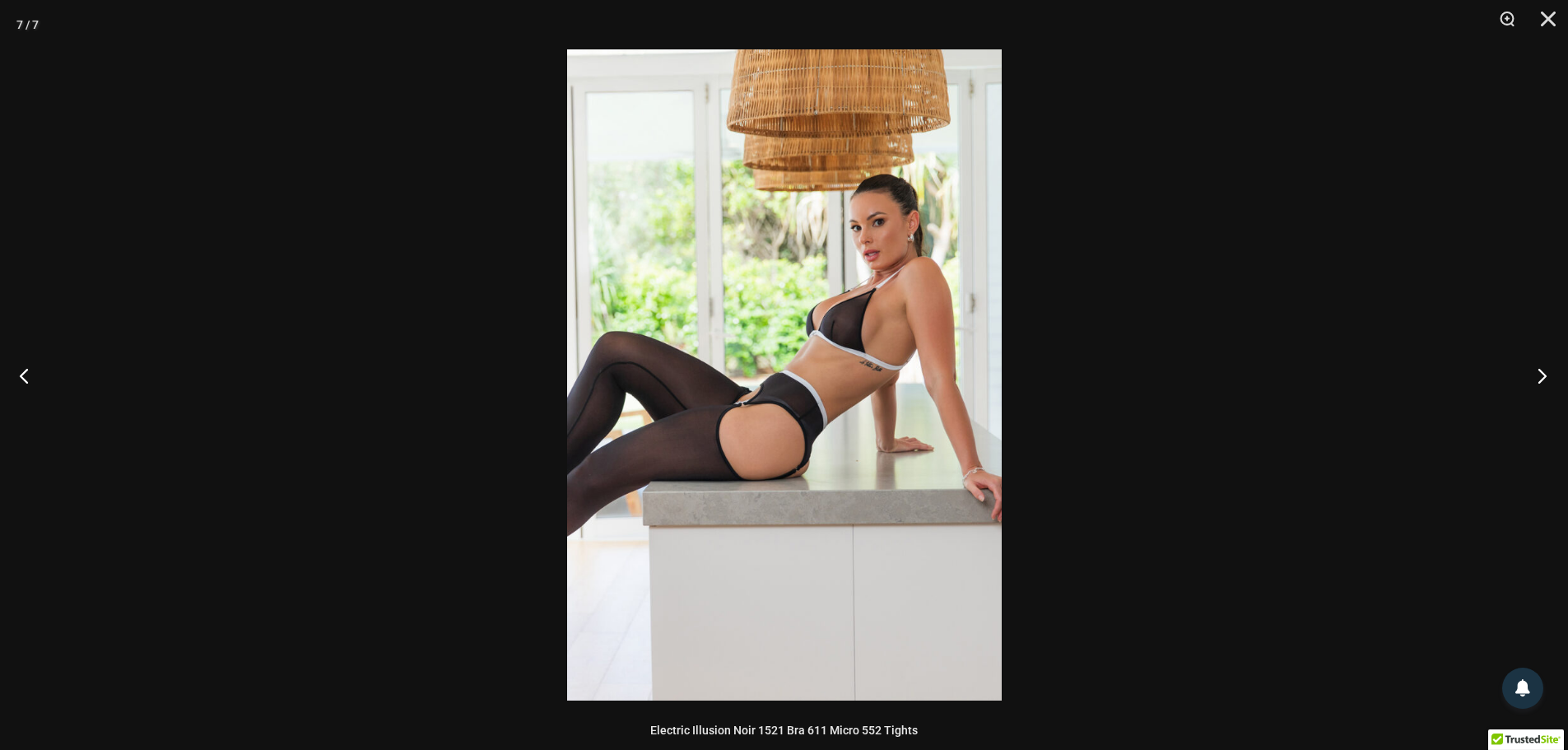
click at [1539, 381] on button "Next" at bounding box center [1537, 376] width 62 height 83
